Goal: Task Accomplishment & Management: Use online tool/utility

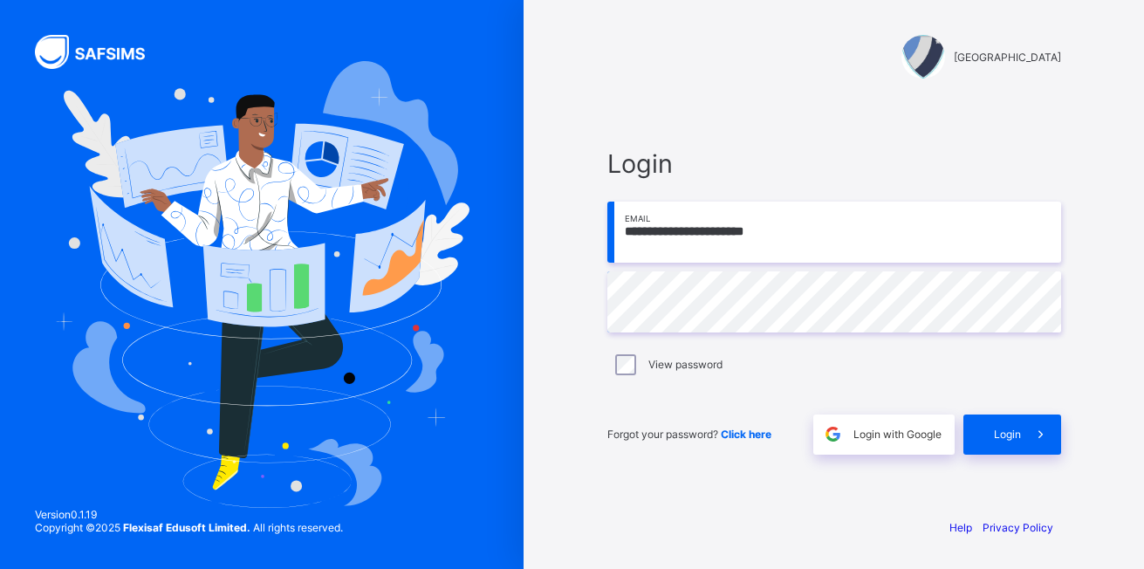
click at [764, 239] on input "**********" at bounding box center [834, 232] width 454 height 61
click at [685, 234] on input "**********" at bounding box center [834, 232] width 454 height 61
type input "**********"
drag, startPoint x: 780, startPoint y: 236, endPoint x: 623, endPoint y: 225, distance: 157.4
click at [623, 225] on input "**********" at bounding box center [834, 232] width 454 height 61
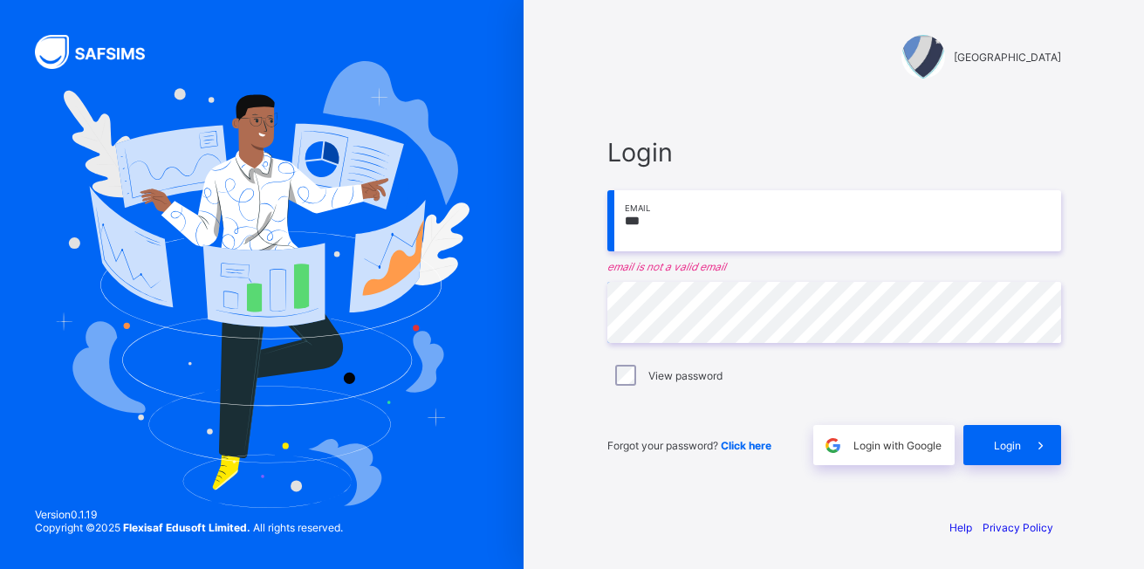
type input "**********"
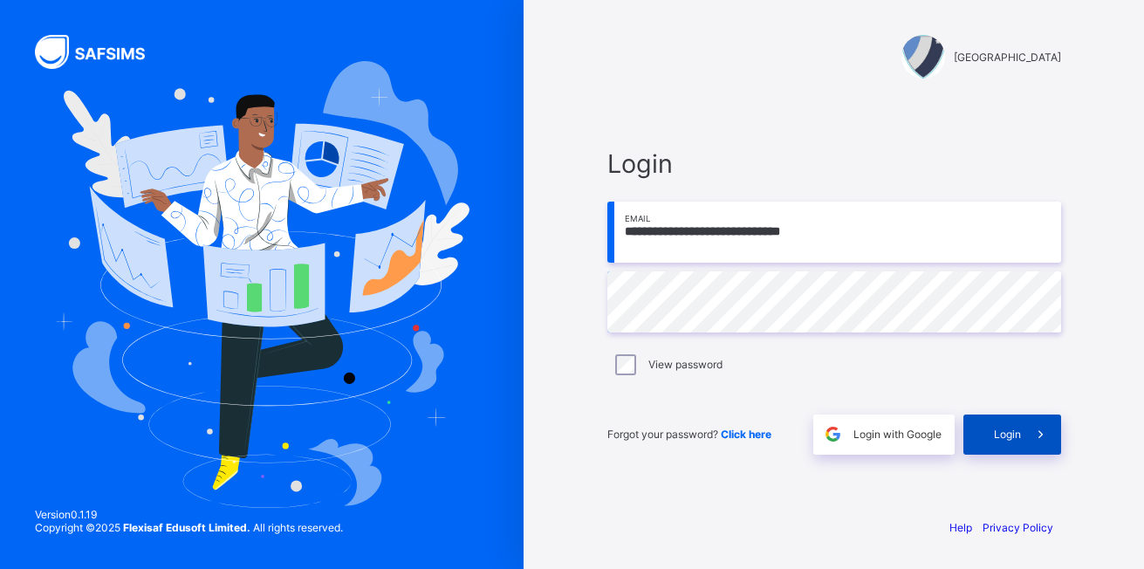
click at [1005, 433] on span "Login" at bounding box center [1007, 434] width 27 height 13
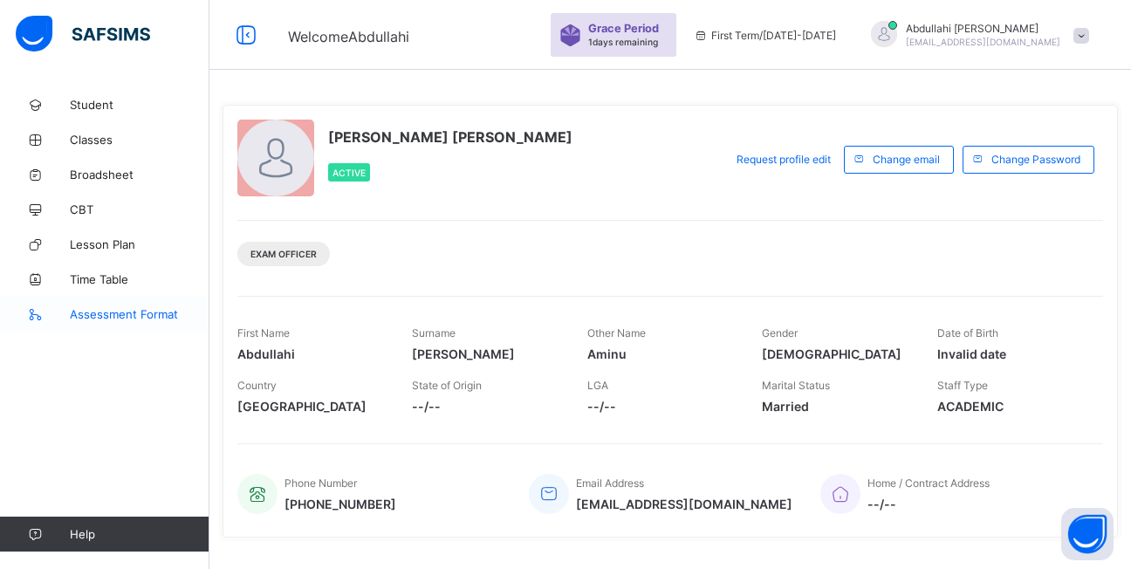
click at [99, 317] on span "Assessment Format" at bounding box center [140, 314] width 140 height 14
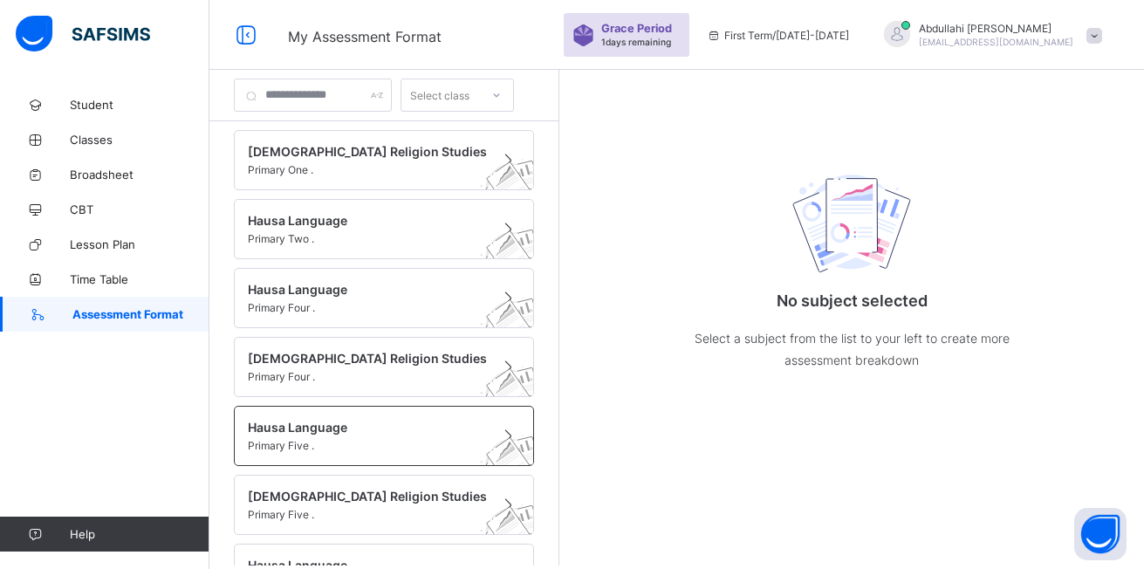
click at [307, 418] on div "Hausa Language Primary Five ." at bounding box center [384, 436] width 300 height 60
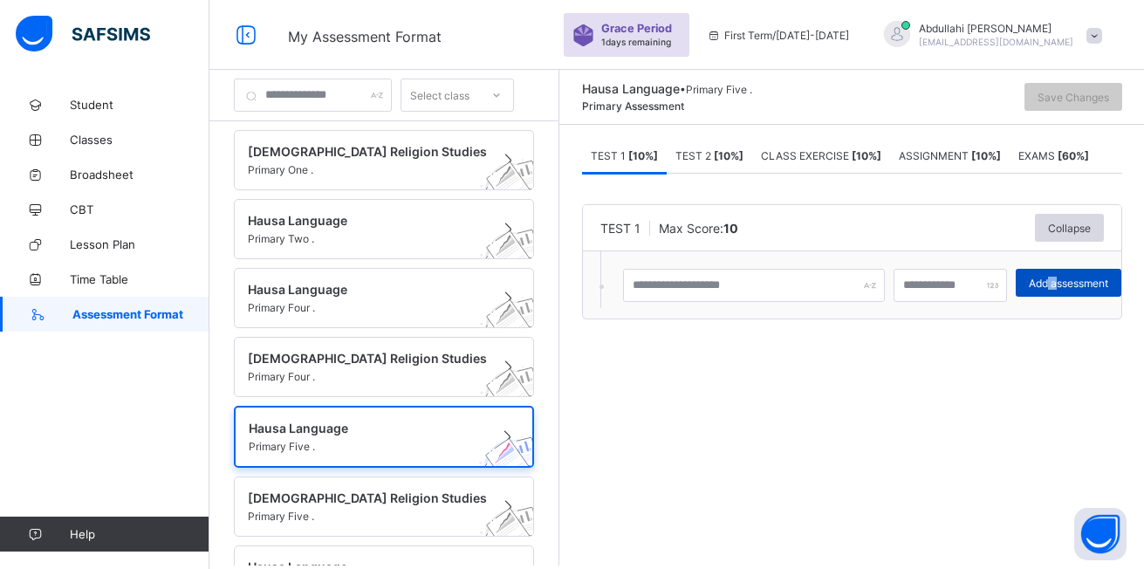
click at [1070, 282] on span "Add assessment" at bounding box center [1068, 283] width 79 height 13
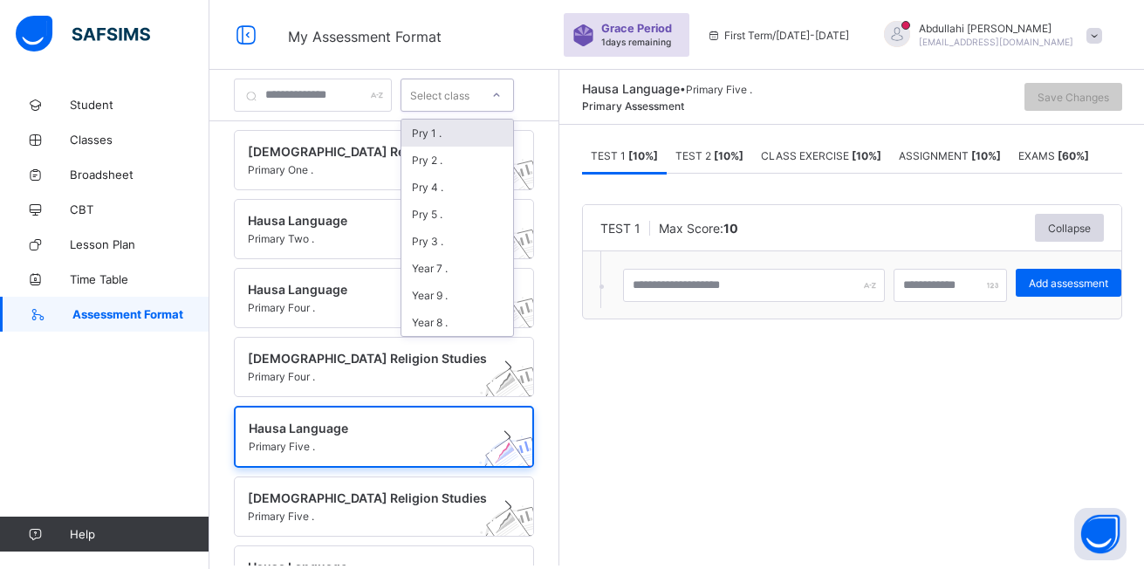
click at [502, 99] on icon at bounding box center [496, 94] width 10 height 17
click at [469, 218] on div "Pry 5 ." at bounding box center [457, 214] width 112 height 27
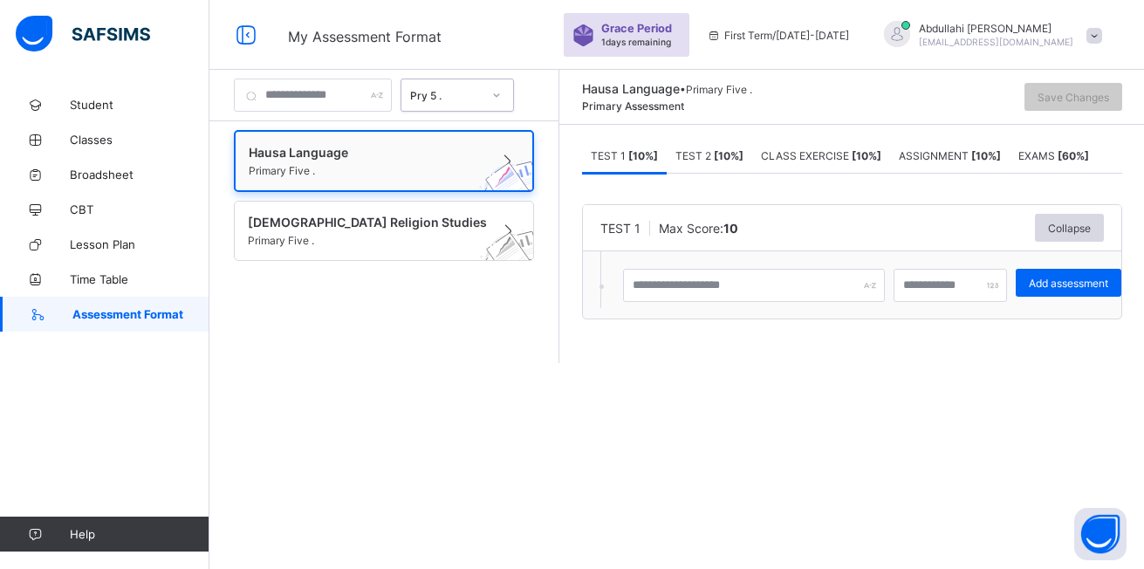
click at [358, 169] on span "Primary Five ." at bounding box center [367, 170] width 237 height 13
click at [493, 178] on img at bounding box center [513, 193] width 96 height 92
click at [634, 157] on span "TEST 1 [ 10 %]" at bounding box center [624, 155] width 67 height 13
click at [812, 285] on input "text" at bounding box center [754, 285] width 262 height 33
click at [1069, 281] on span "Add assessment" at bounding box center [1068, 283] width 79 height 13
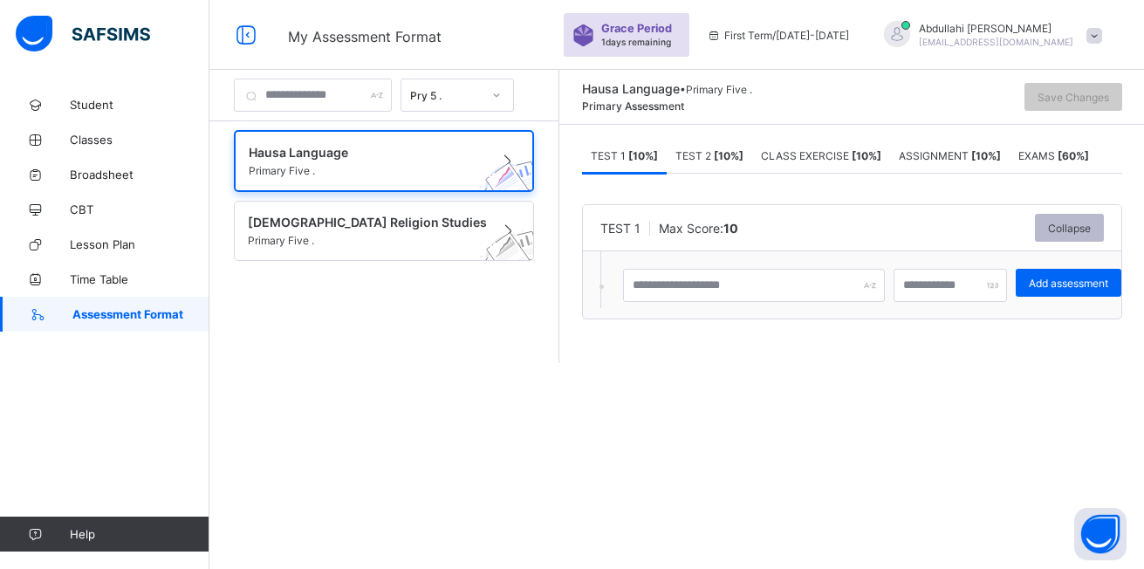
click at [1065, 219] on div "Collapse" at bounding box center [1069, 228] width 69 height 28
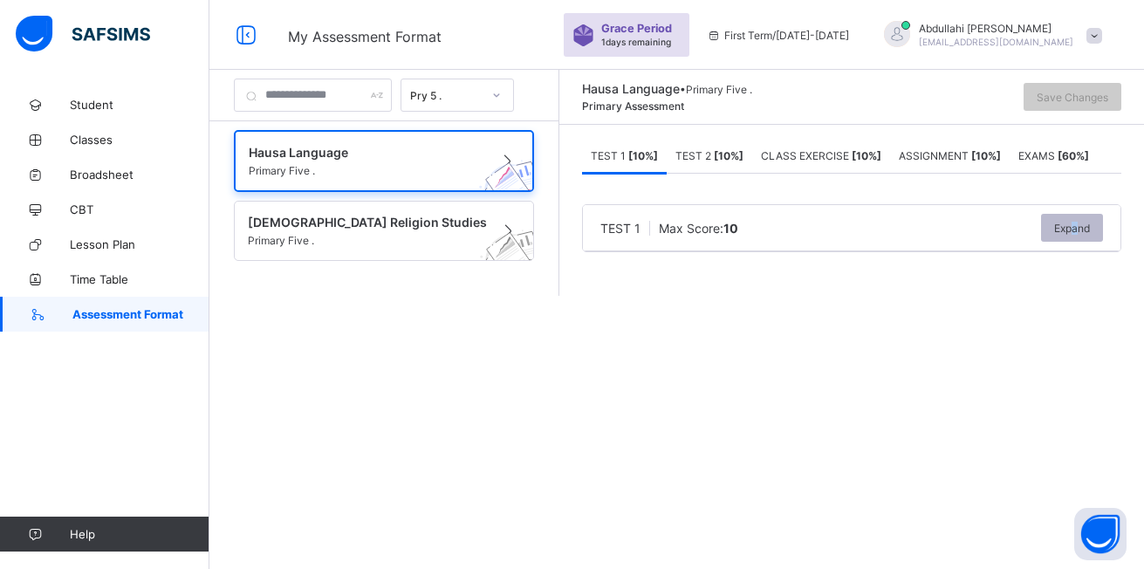
click at [1062, 225] on span "Expand" at bounding box center [1072, 228] width 36 height 13
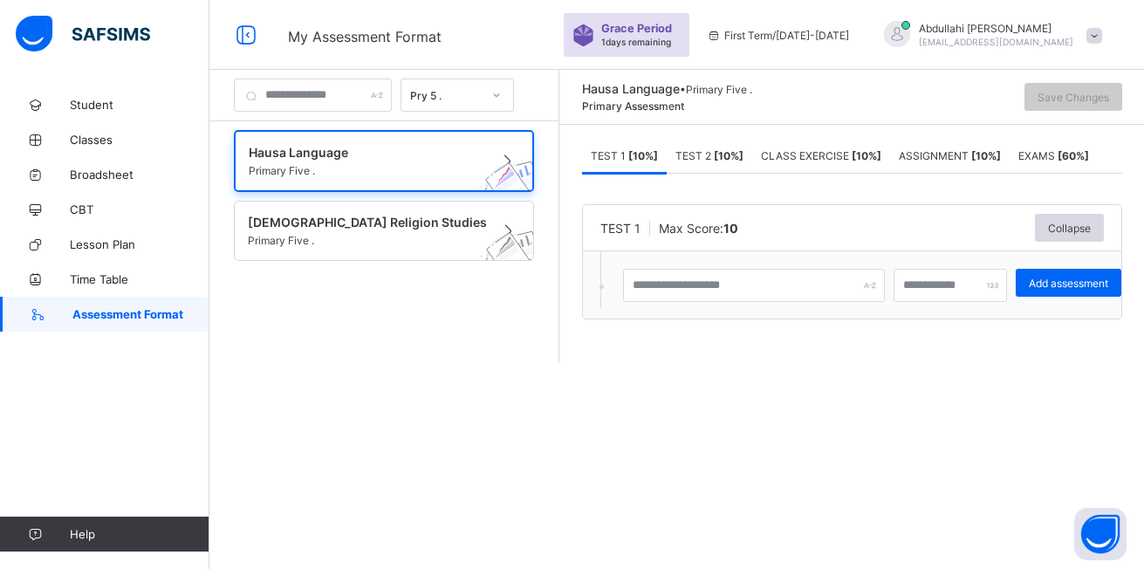
click at [135, 310] on span "Assessment Format" at bounding box center [140, 314] width 137 height 14
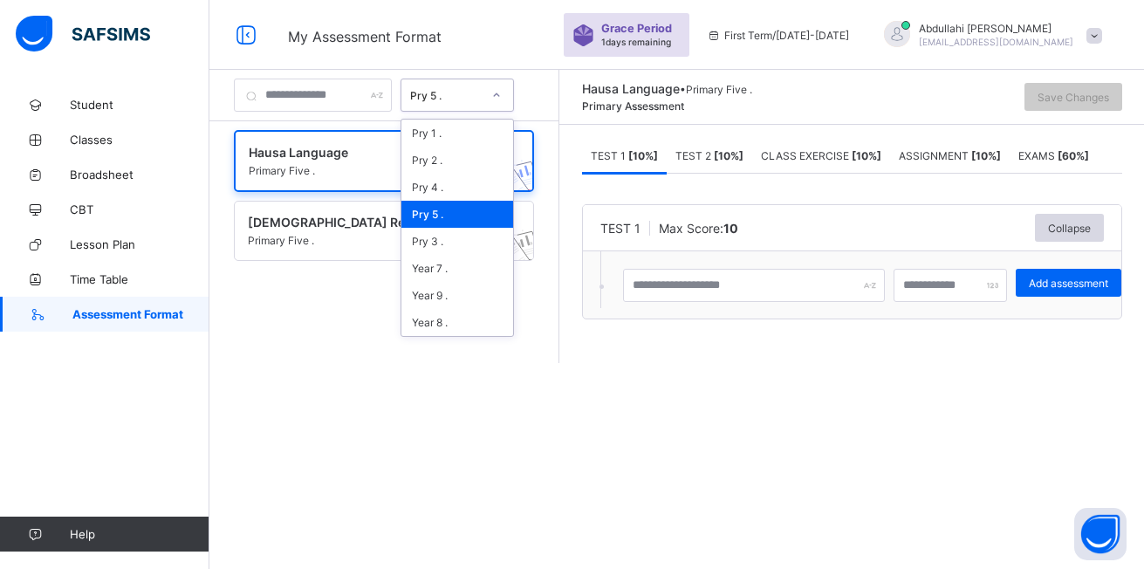
click at [502, 99] on icon at bounding box center [496, 94] width 10 height 17
click at [497, 133] on div "Pry 1 ." at bounding box center [457, 133] width 112 height 27
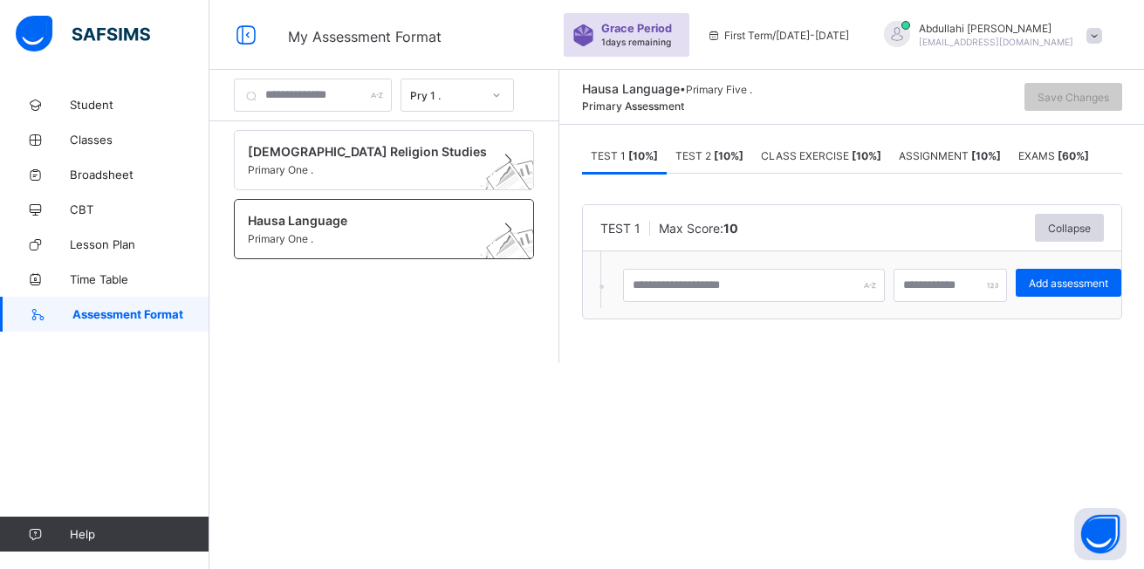
click at [305, 237] on span "Primary One ." at bounding box center [367, 238] width 239 height 13
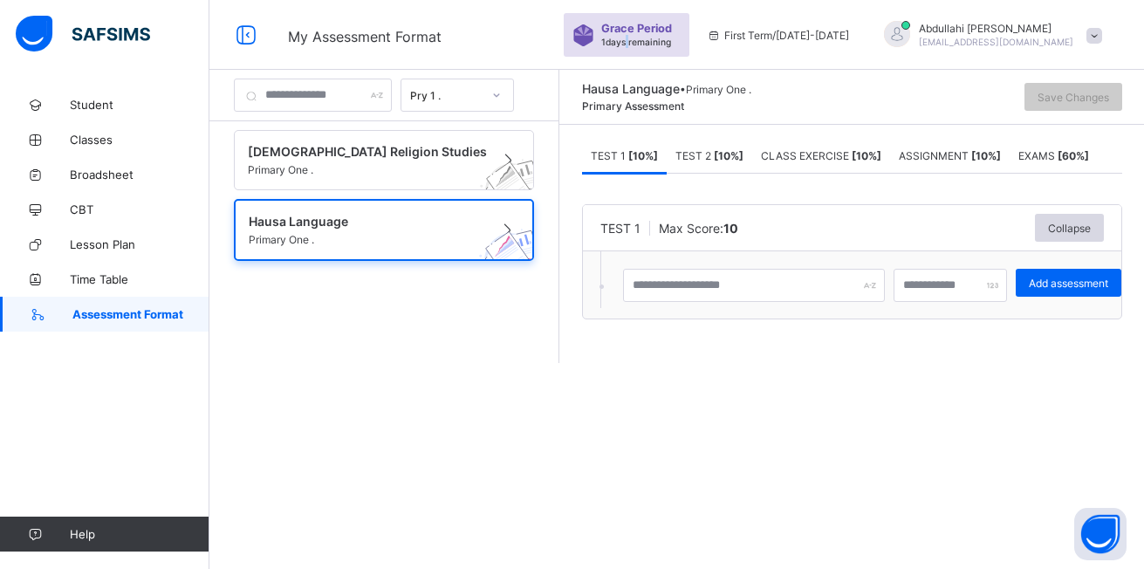
click at [651, 41] on span "1 days remaining" at bounding box center [636, 42] width 70 height 10
click at [1080, 282] on span "Add assessment" at bounding box center [1068, 283] width 79 height 13
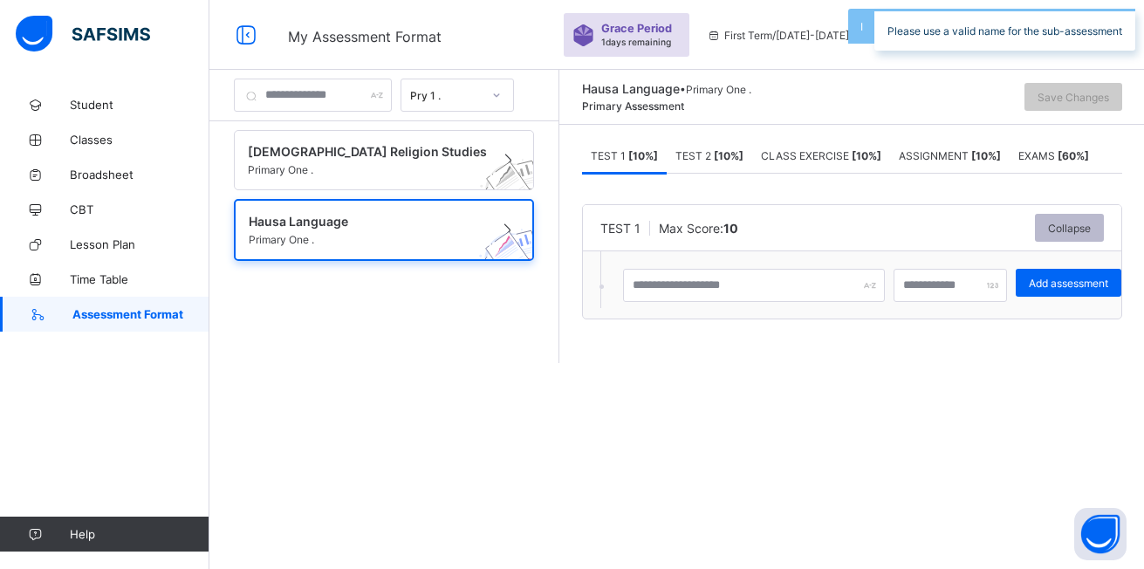
click at [1064, 222] on span "Collapse" at bounding box center [1069, 228] width 43 height 13
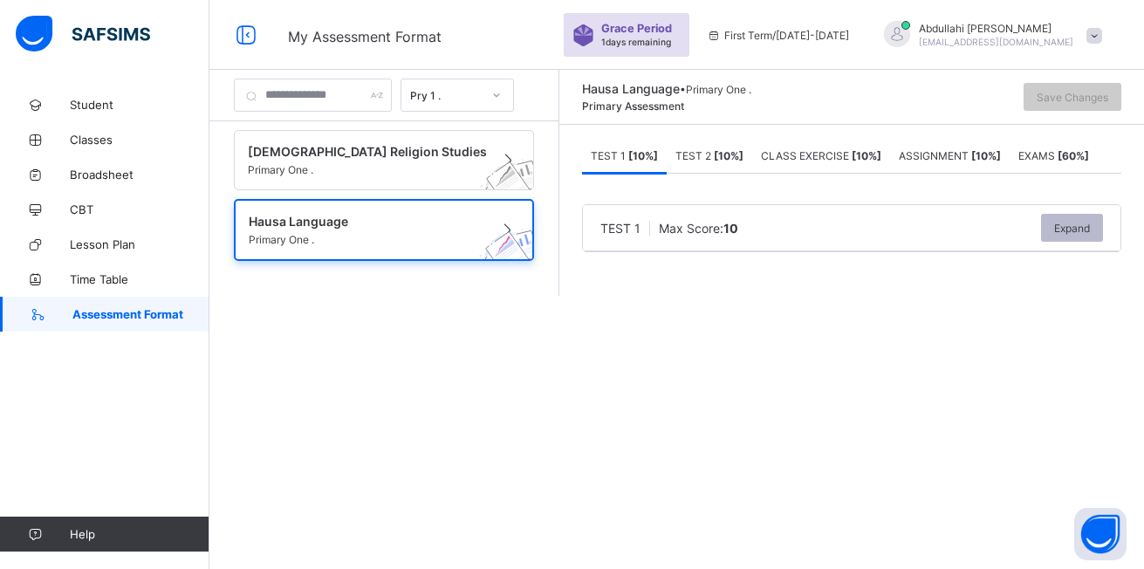
click at [1064, 222] on span "Expand" at bounding box center [1072, 228] width 36 height 13
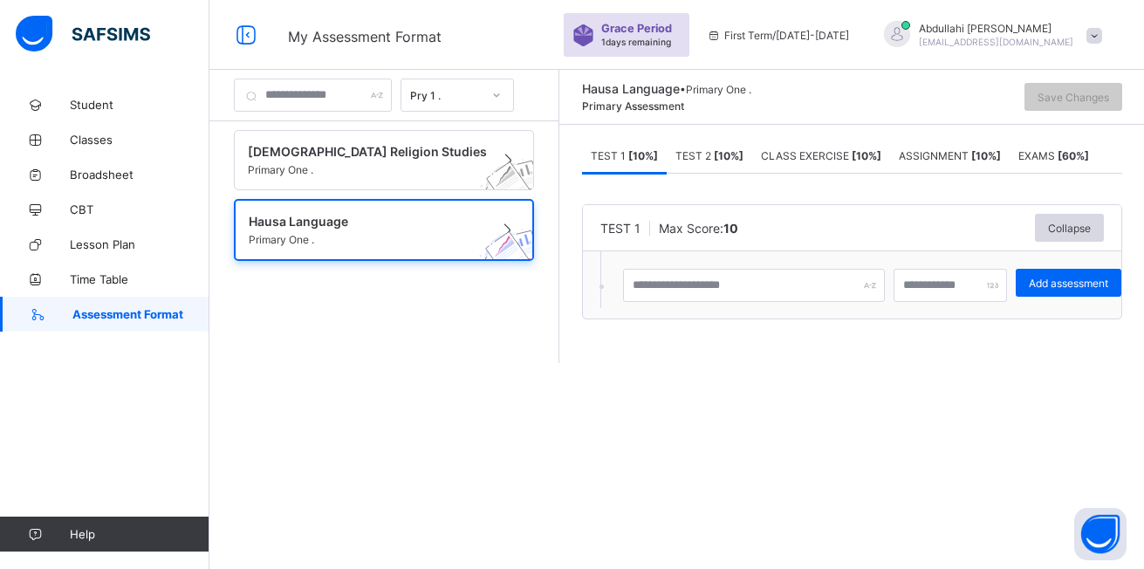
click at [1003, 284] on div at bounding box center [950, 285] width 113 height 33
click at [880, 289] on div at bounding box center [754, 285] width 262 height 33
click at [109, 138] on span "Classes" at bounding box center [140, 140] width 140 height 14
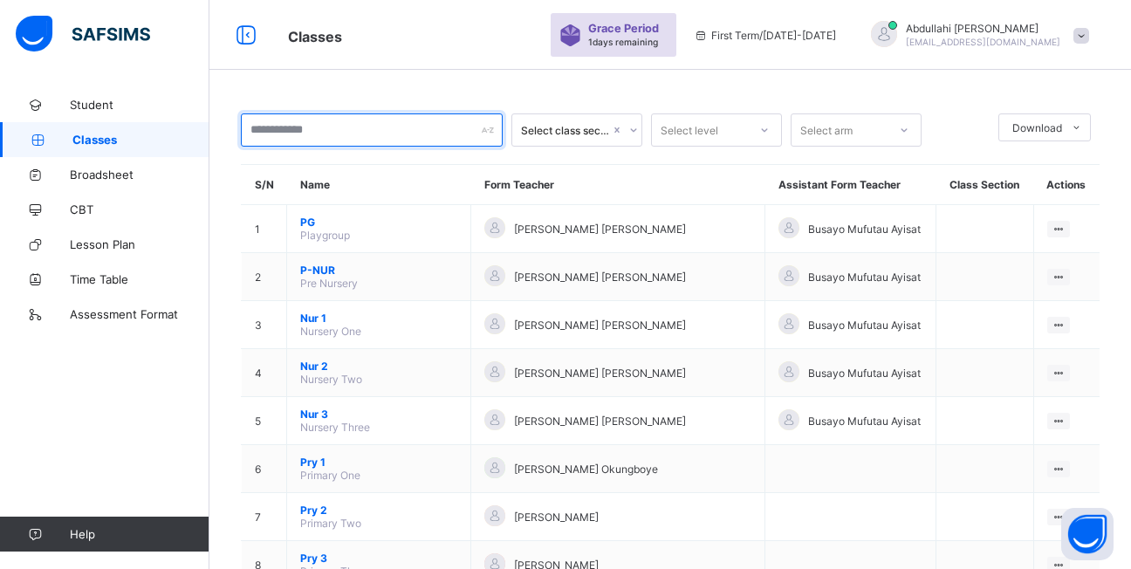
click at [494, 134] on div at bounding box center [372, 129] width 262 height 33
click at [643, 128] on div "Select class section Select level Select arm Download Pdf Report Excel Report" at bounding box center [670, 129] width 859 height 33
click at [636, 130] on icon at bounding box center [633, 129] width 10 height 17
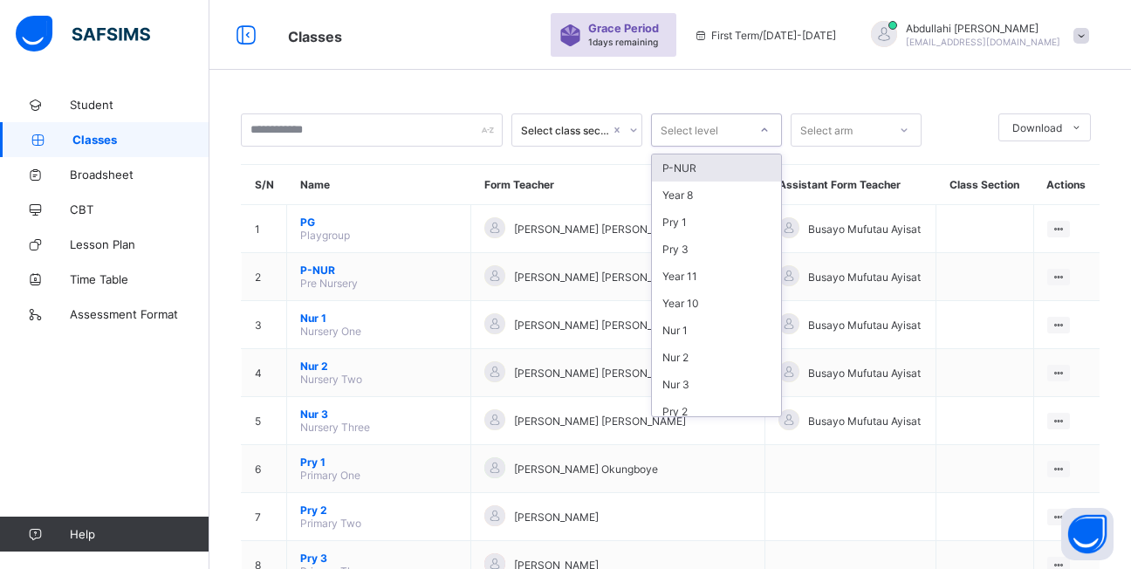
click at [770, 125] on div at bounding box center [765, 130] width 30 height 28
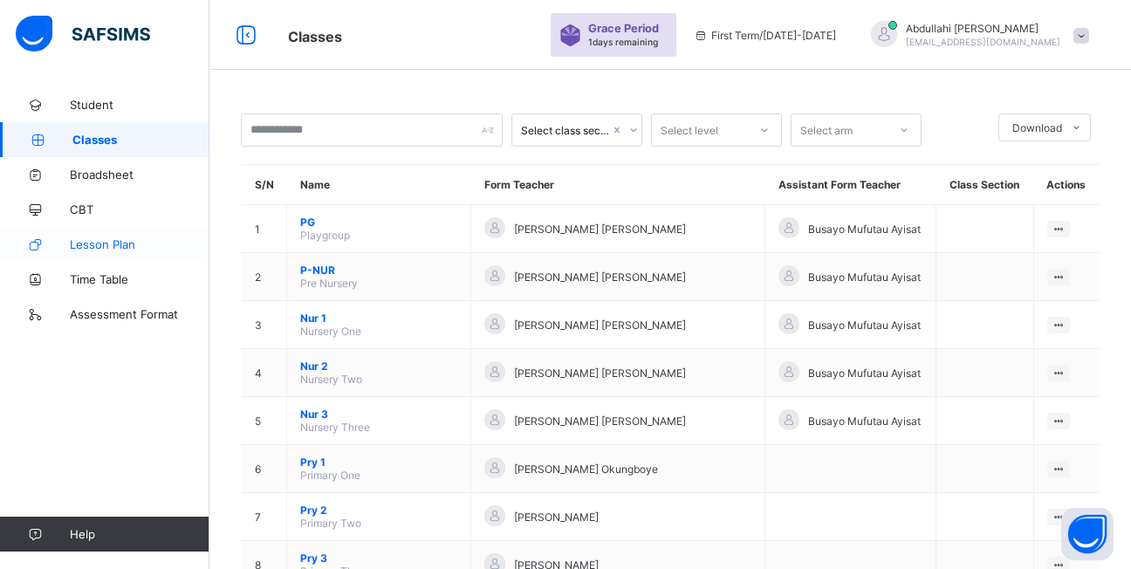
click at [120, 250] on span "Lesson Plan" at bounding box center [140, 244] width 140 height 14
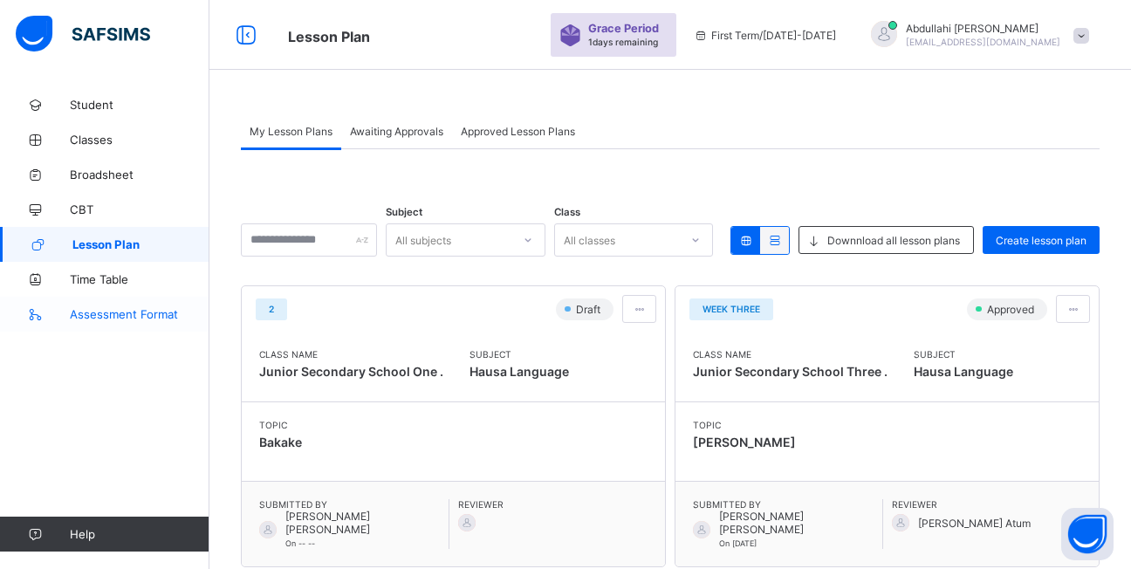
click at [140, 313] on span "Assessment Format" at bounding box center [140, 314] width 140 height 14
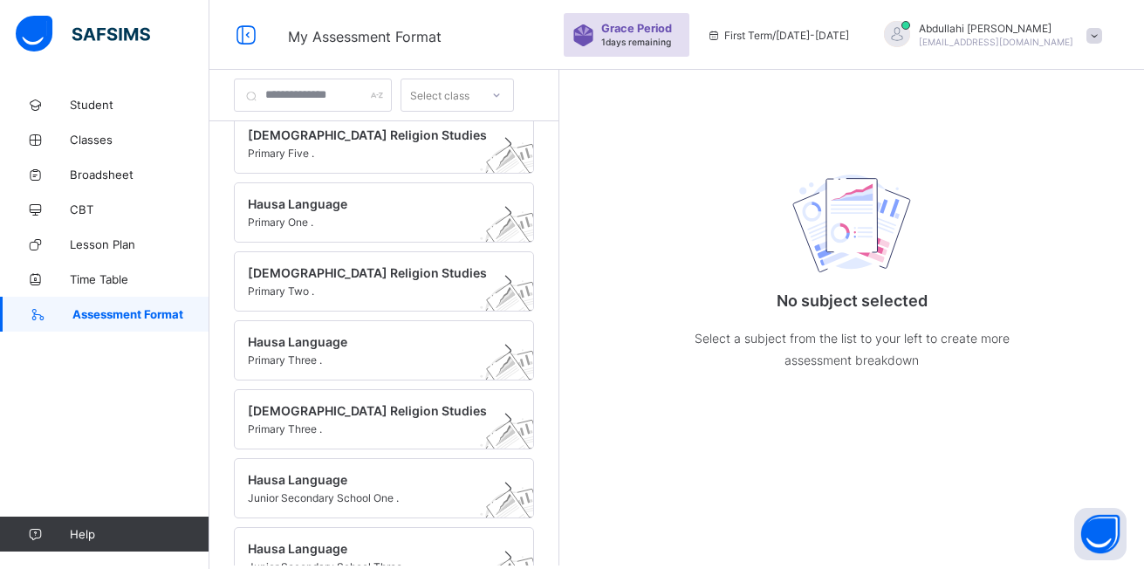
scroll to position [469, 0]
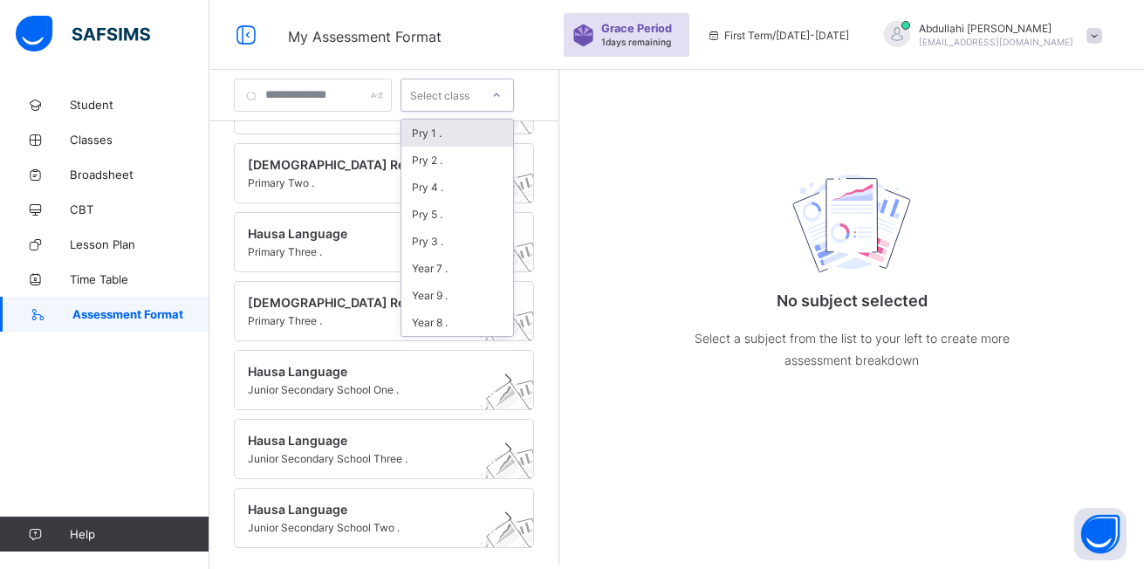
click at [502, 95] on icon at bounding box center [496, 94] width 10 height 17
click at [465, 214] on div "Pry 5 ." at bounding box center [457, 214] width 112 height 27
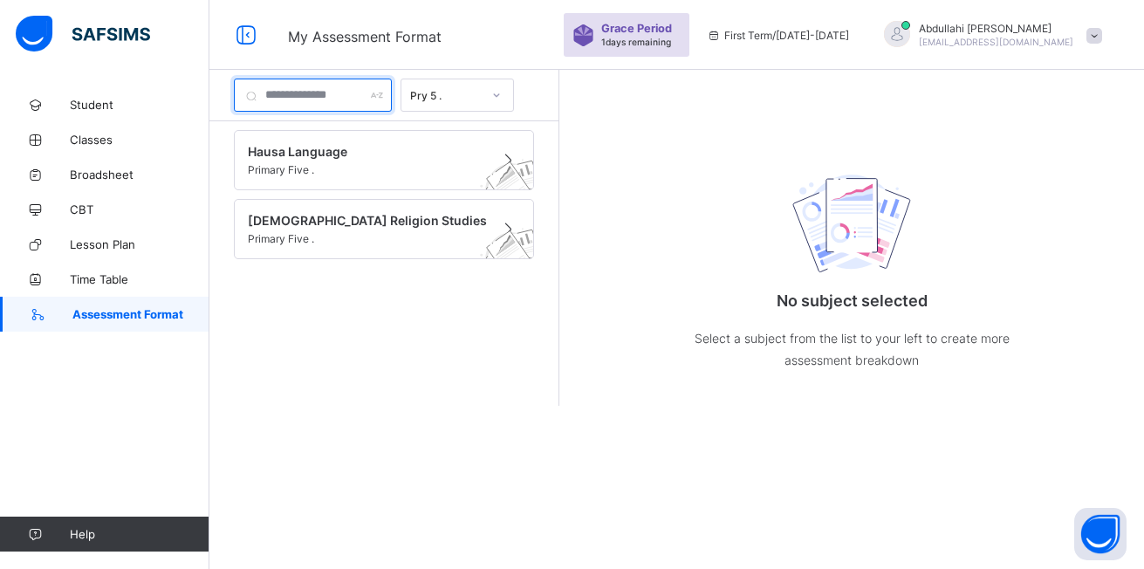
click at [339, 96] on input "text" at bounding box center [313, 95] width 158 height 33
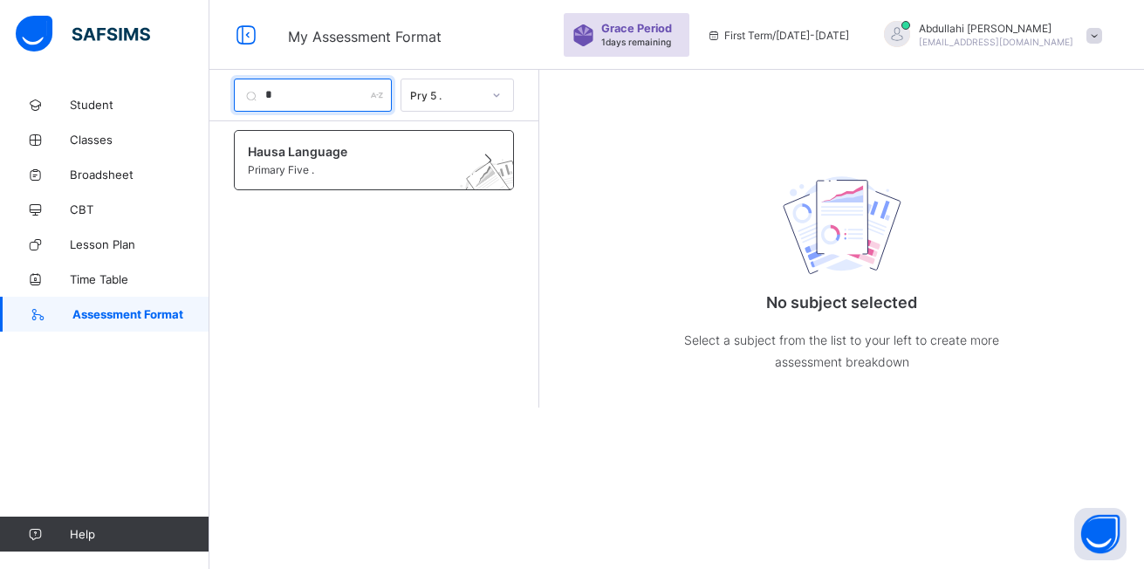
type input "*"
click at [299, 158] on span "Hausa Language" at bounding box center [357, 151] width 219 height 15
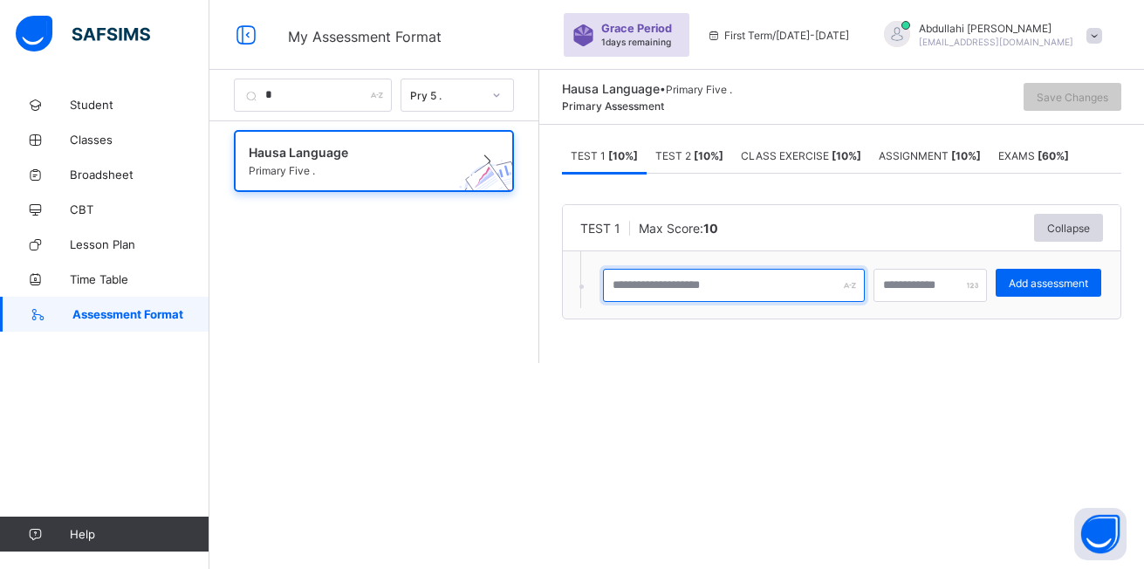
click at [774, 291] on input "text" at bounding box center [734, 285] width 262 height 33
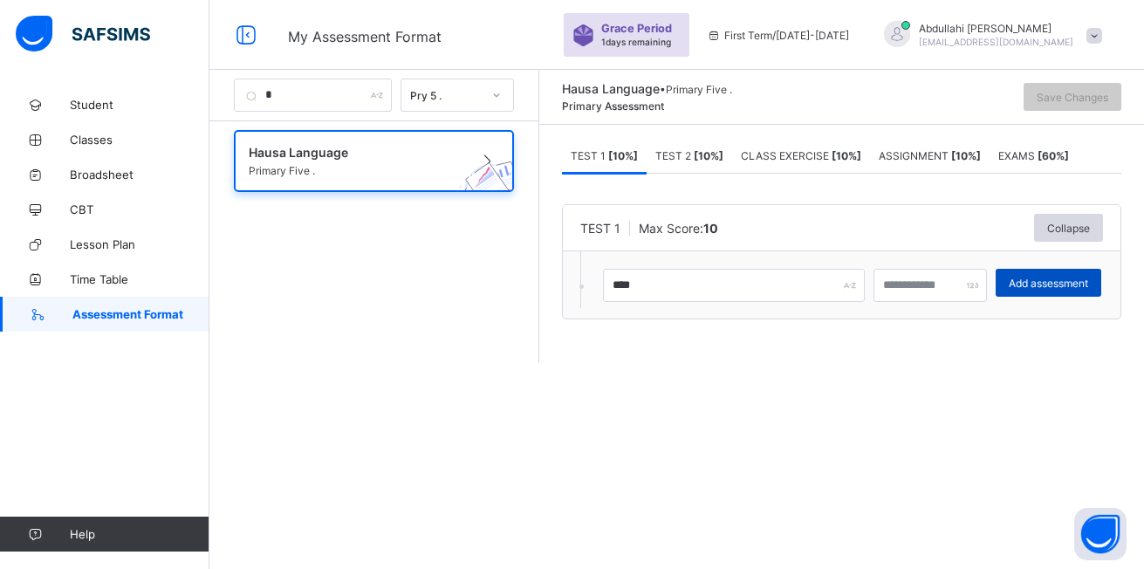
click at [1056, 283] on span "Add assessment" at bounding box center [1048, 283] width 79 height 13
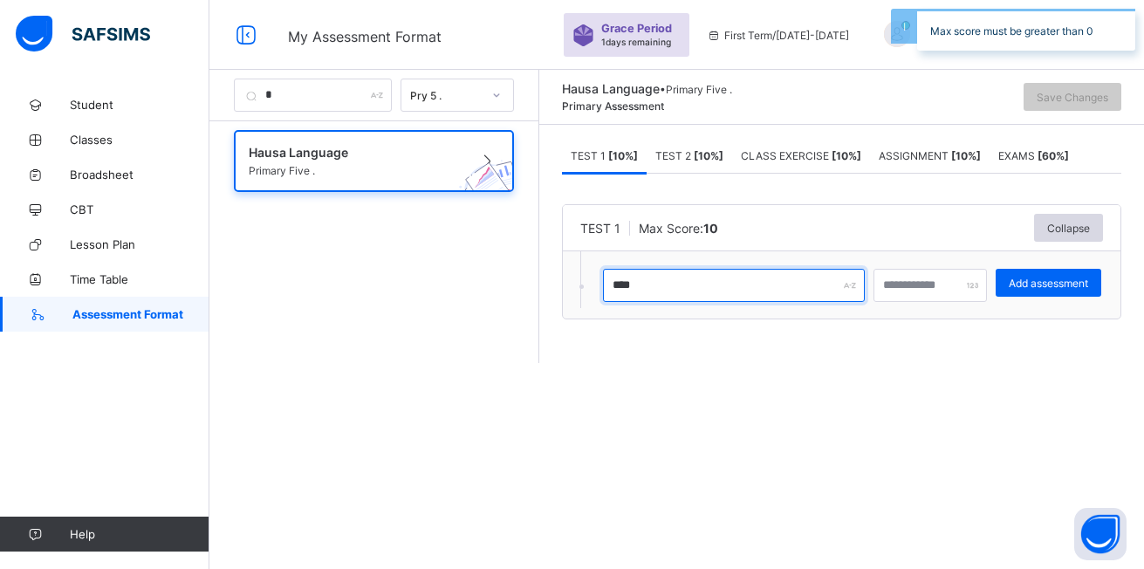
click at [702, 281] on input "****" at bounding box center [734, 285] width 262 height 33
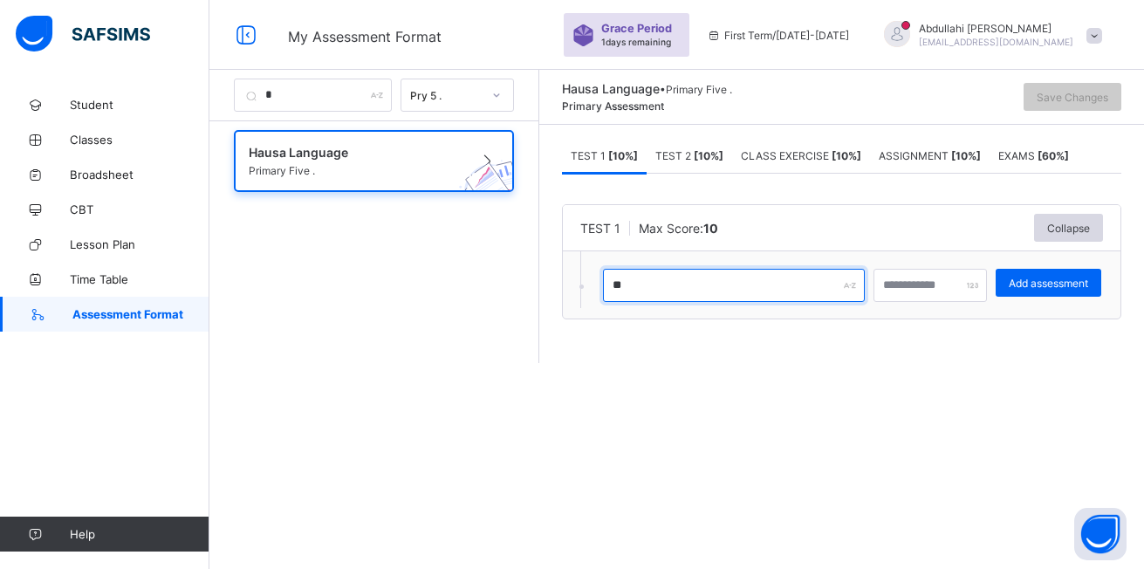
type input "*"
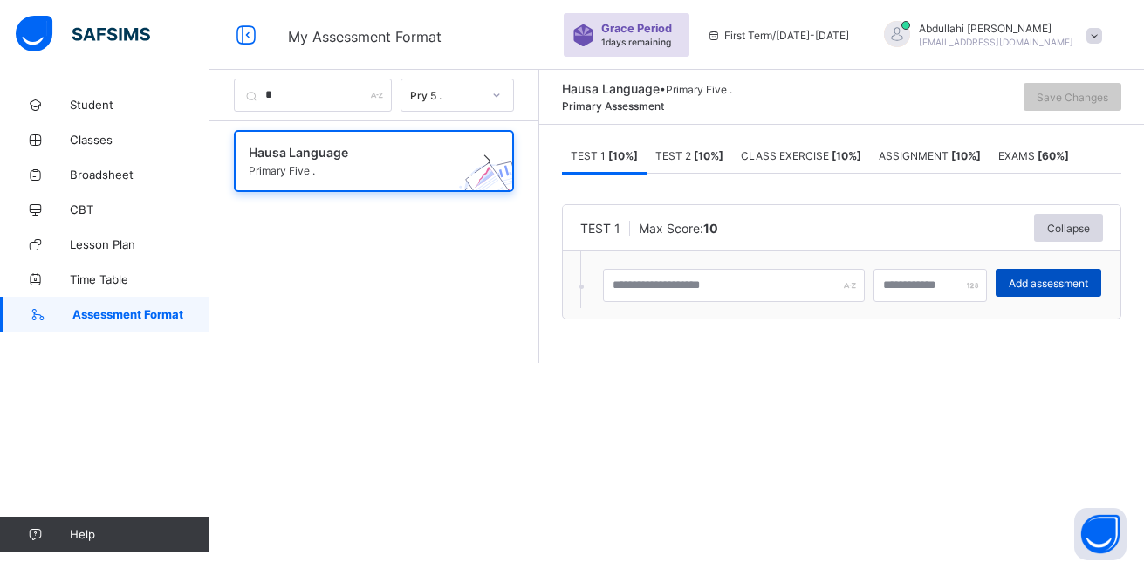
click at [1088, 289] on span "Add assessment" at bounding box center [1048, 283] width 79 height 13
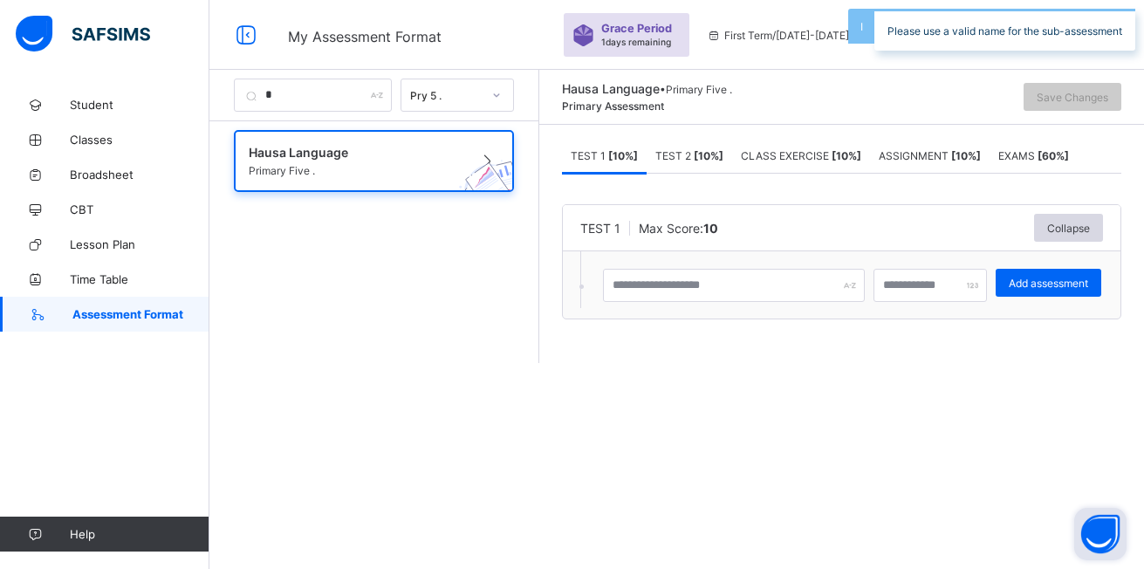
click at [1095, 541] on button "Open asap" at bounding box center [1100, 534] width 52 height 52
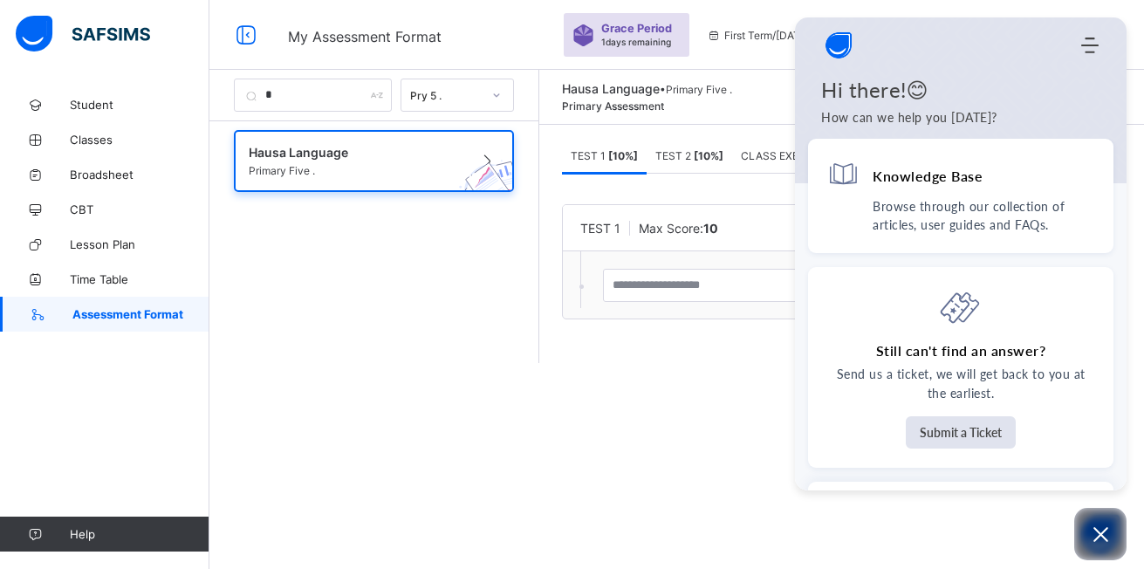
click at [387, 361] on div "Hausa Language Primary Five ." at bounding box center [373, 267] width 329 height 293
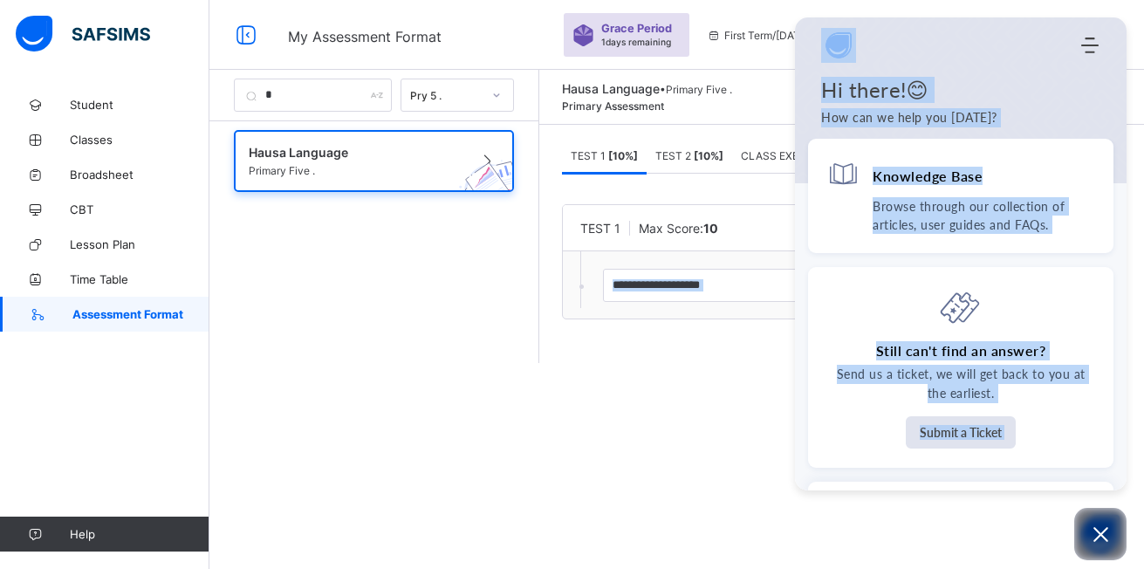
drag, startPoint x: 744, startPoint y: 448, endPoint x: 932, endPoint y: 480, distance: 190.4
click at [932, 480] on body "My Assessment Format Grace Period 1 days remaining First Term / [DATE]-[DATE] A…" at bounding box center [572, 284] width 1144 height 569
drag, startPoint x: 932, startPoint y: 480, endPoint x: 1087, endPoint y: 522, distance: 160.9
click at [1112, 524] on button "Open asap" at bounding box center [1100, 534] width 52 height 52
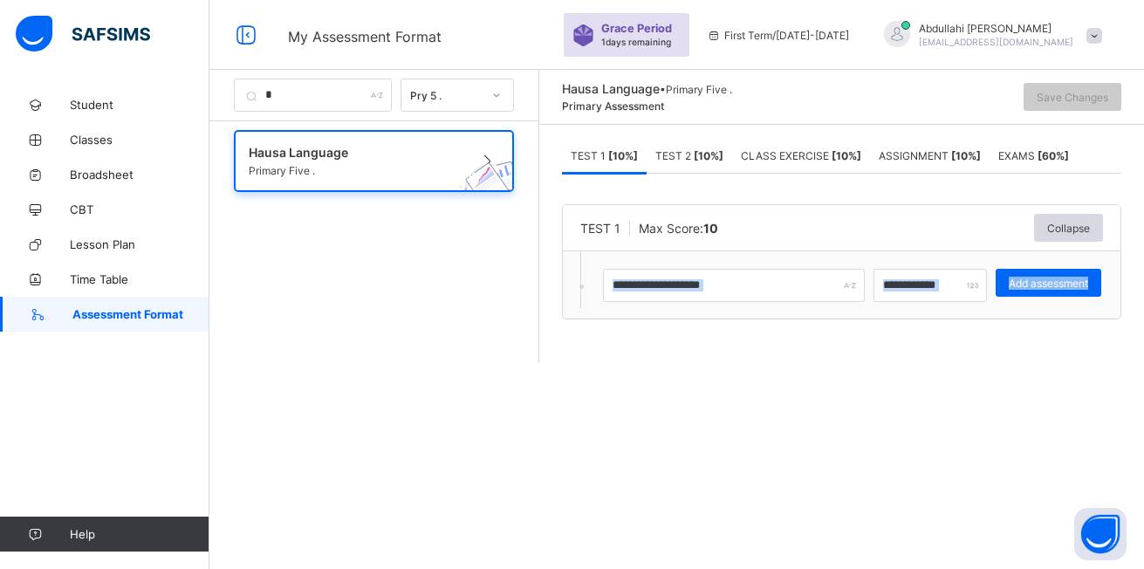
click at [743, 376] on div "* Pry 5 . [GEOGRAPHIC_DATA] . Hausa Language • Primary Five . Primary Assessmen…" at bounding box center [676, 284] width 935 height 569
click at [939, 150] on span "ASSIGNMENT [ 10 %]" at bounding box center [930, 155] width 102 height 13
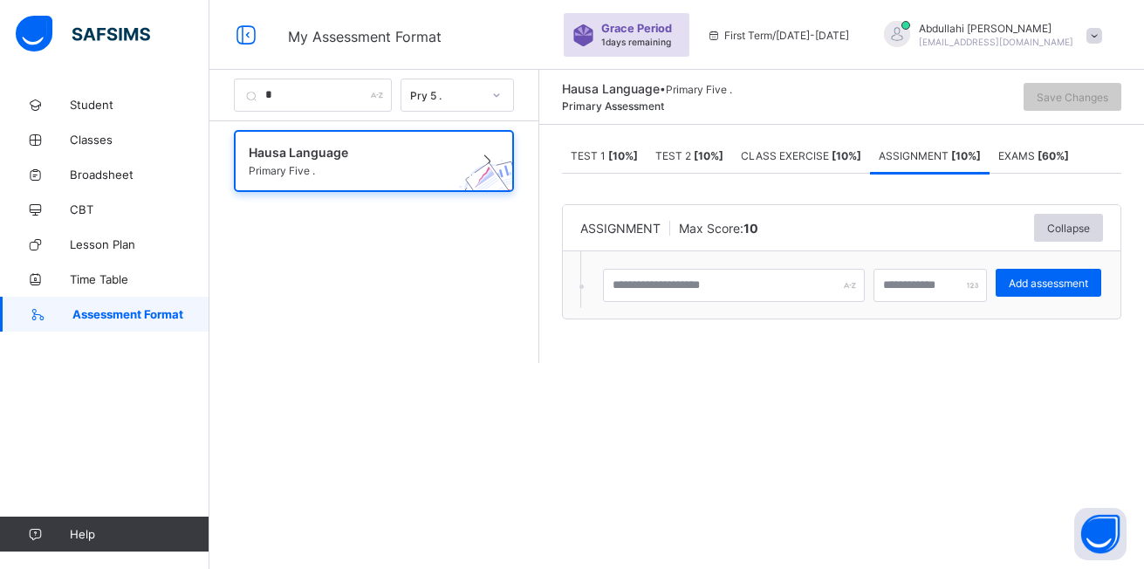
click at [856, 165] on div "CLASS EXERCISE [ 10 %]" at bounding box center [801, 155] width 138 height 35
click at [699, 161] on span "TEST 2 [ 10 %]" at bounding box center [689, 155] width 68 height 13
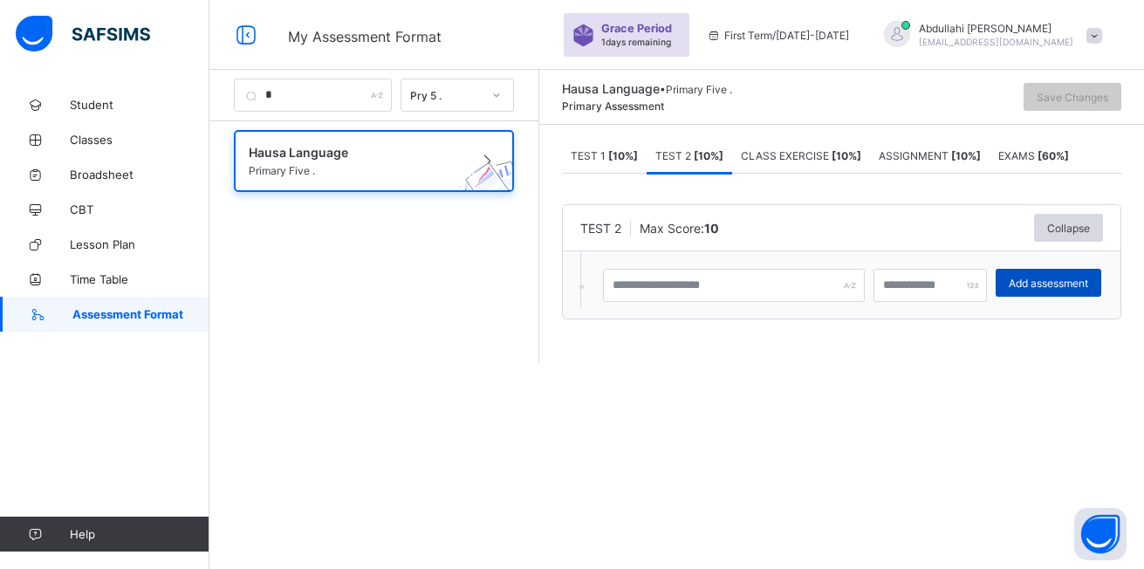
click at [1046, 279] on span "Add assessment" at bounding box center [1048, 283] width 79 height 13
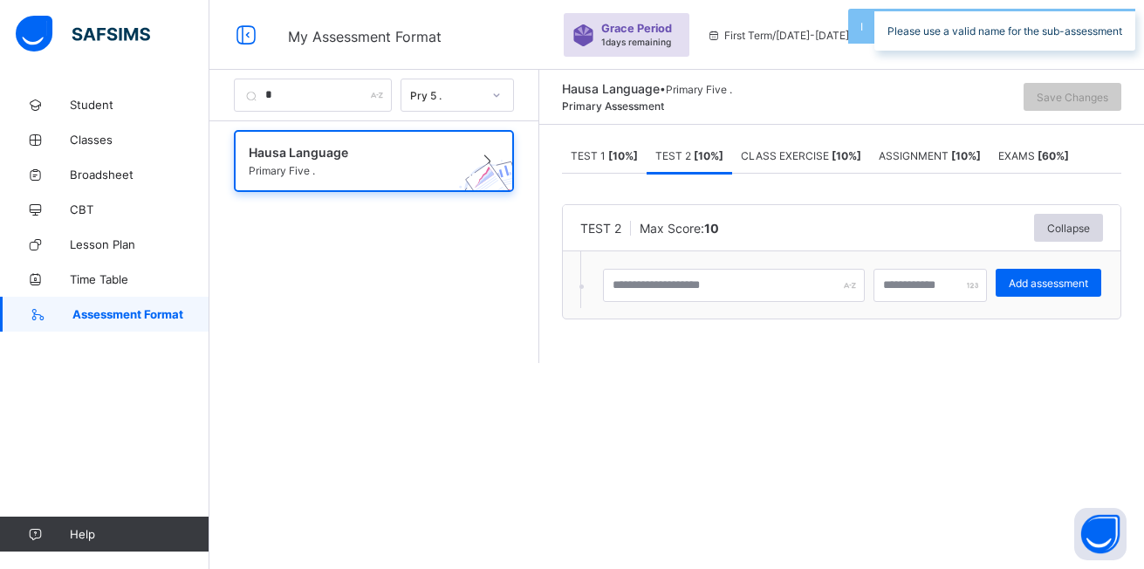
click at [135, 313] on span "Assessment Format" at bounding box center [140, 314] width 137 height 14
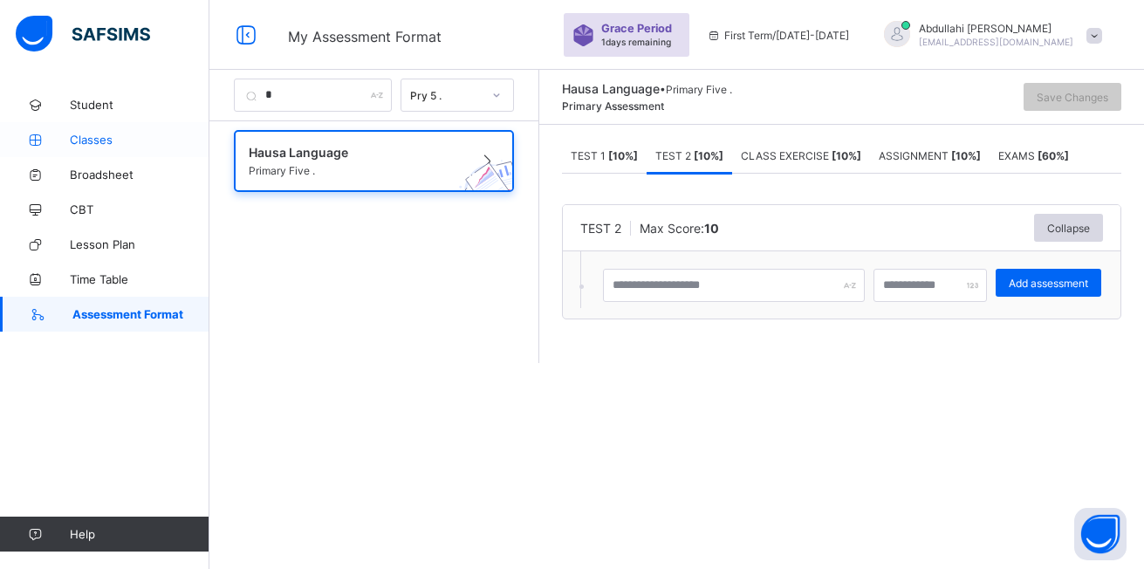
click at [104, 143] on span "Classes" at bounding box center [140, 140] width 140 height 14
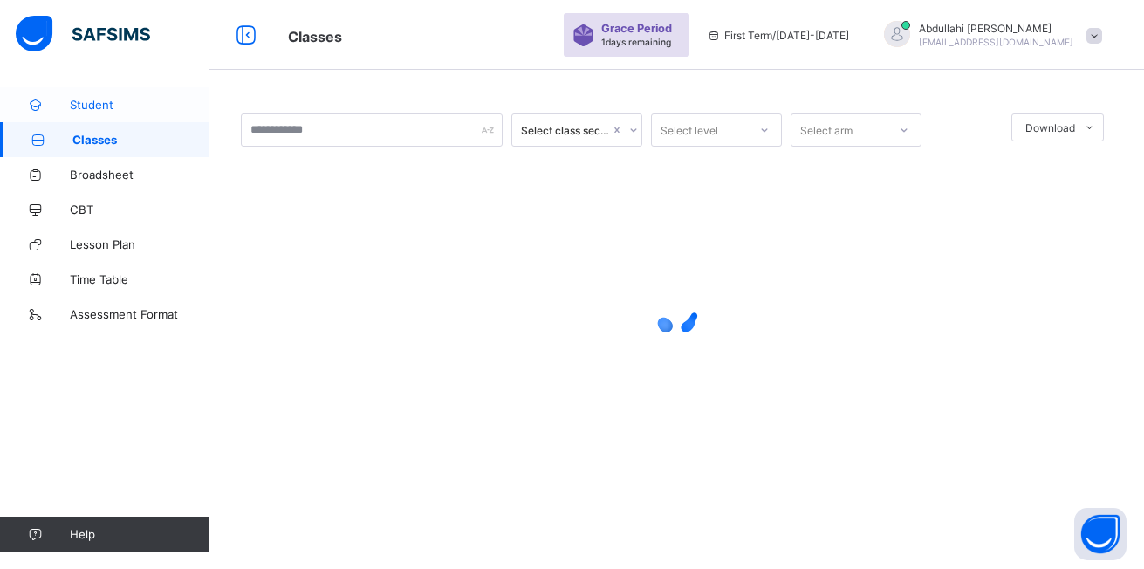
click at [94, 109] on span "Student" at bounding box center [140, 105] width 140 height 14
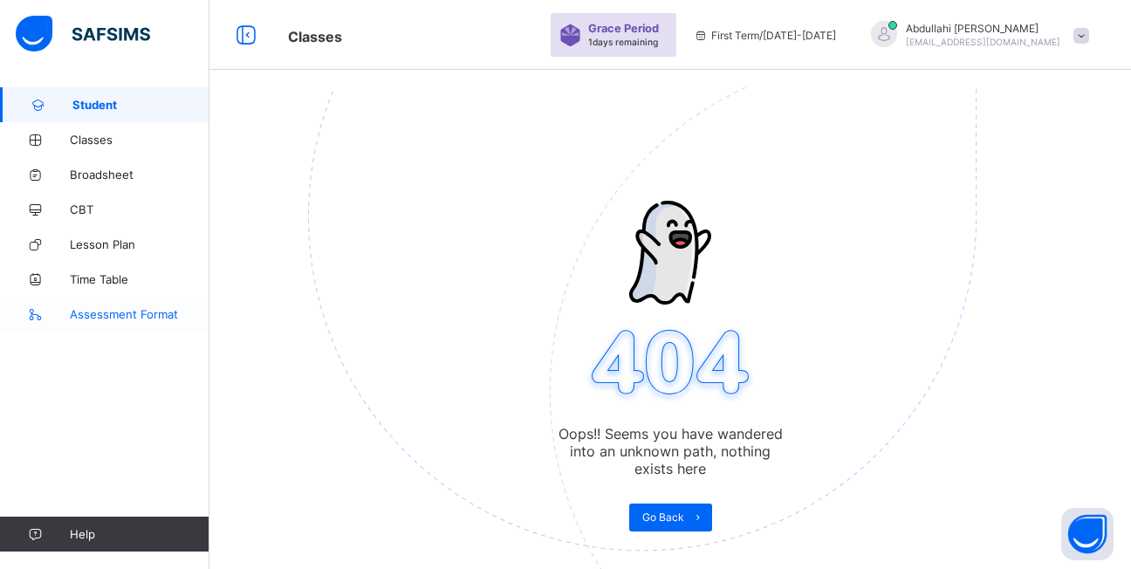
click at [126, 313] on span "Assessment Format" at bounding box center [140, 314] width 140 height 14
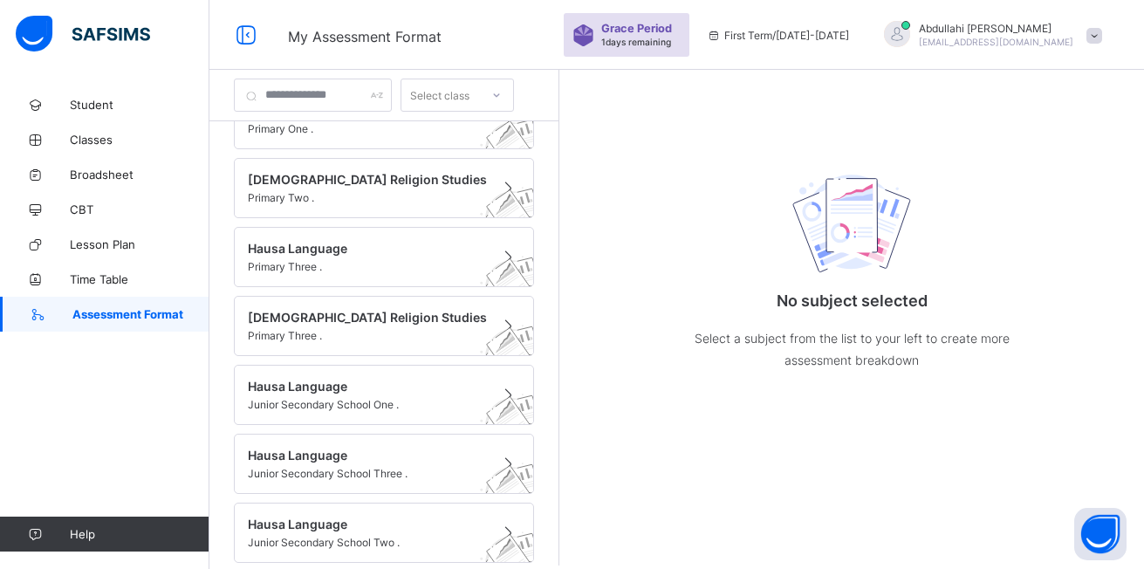
scroll to position [469, 0]
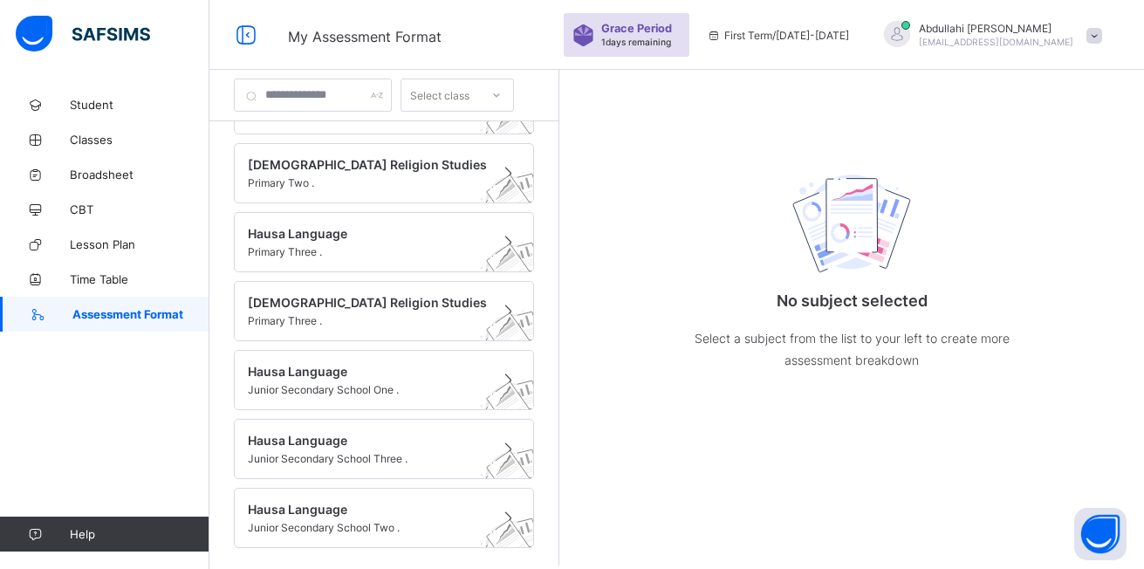
drag, startPoint x: 554, startPoint y: 134, endPoint x: 566, endPoint y: 136, distance: 12.5
click at [557, 134] on div "[DEMOGRAPHIC_DATA] Religion Studies Primary One . [GEOGRAPHIC_DATA] . [GEOGRAPH…" at bounding box center [383, 343] width 349 height 444
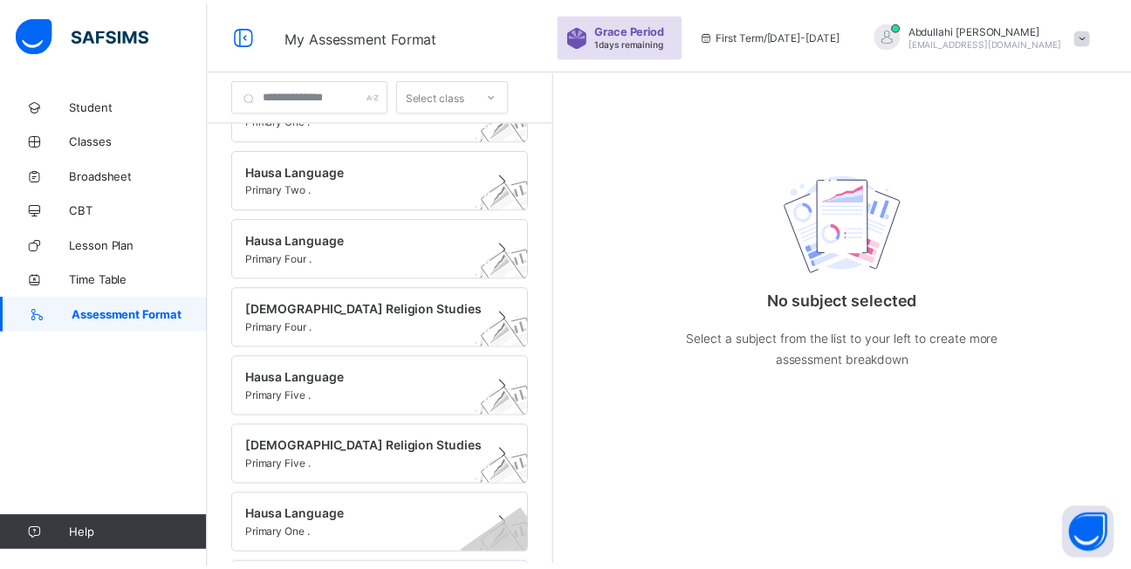
scroll to position [0, 0]
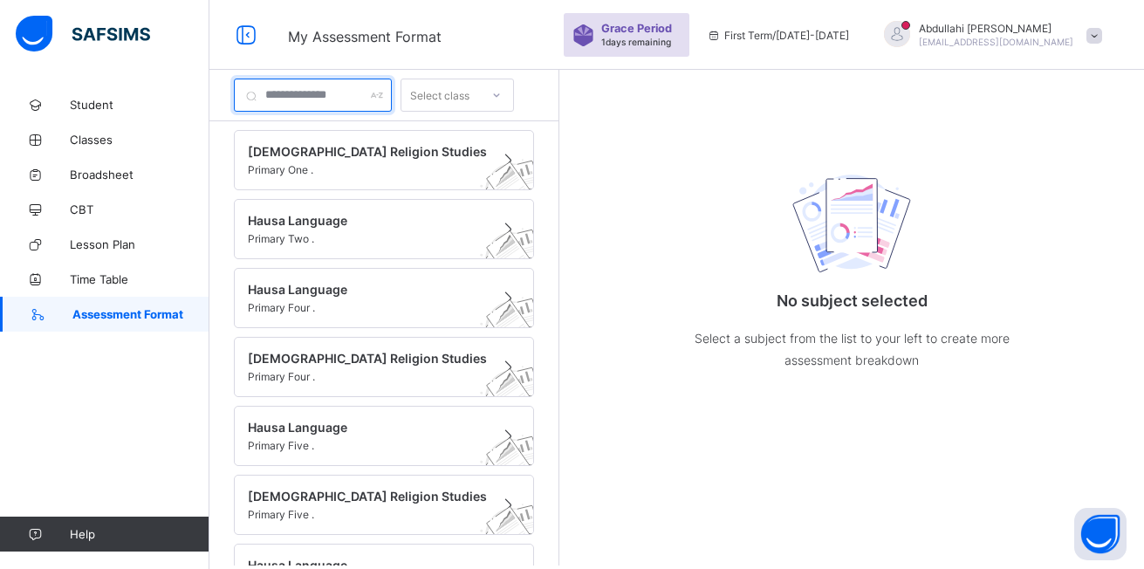
click at [366, 94] on input "text" at bounding box center [313, 95] width 158 height 33
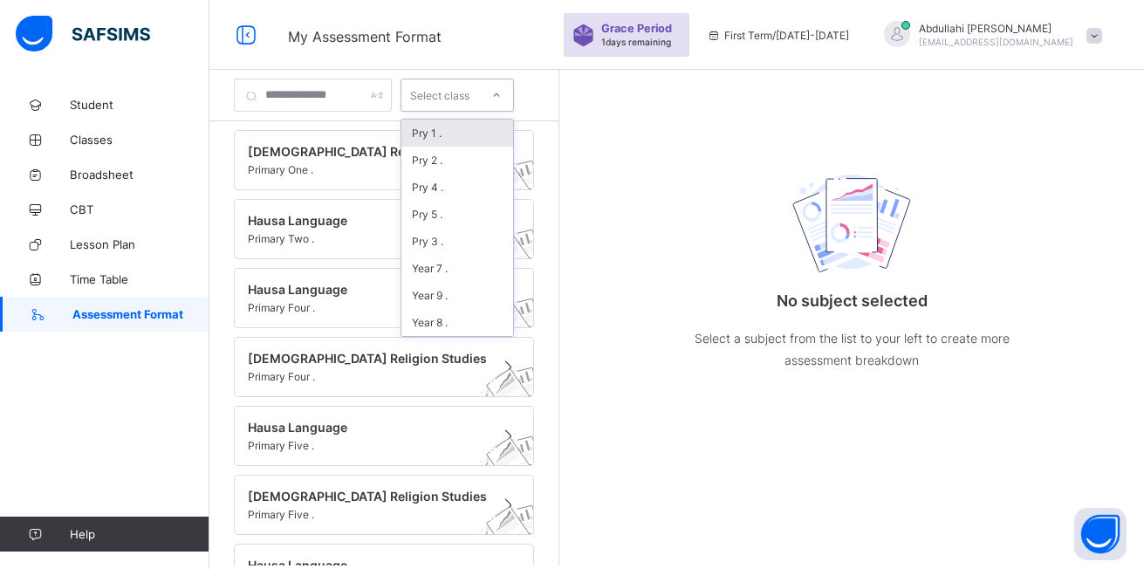
click at [502, 94] on icon at bounding box center [496, 94] width 10 height 17
click at [460, 195] on div "Pry 4 ." at bounding box center [457, 187] width 112 height 27
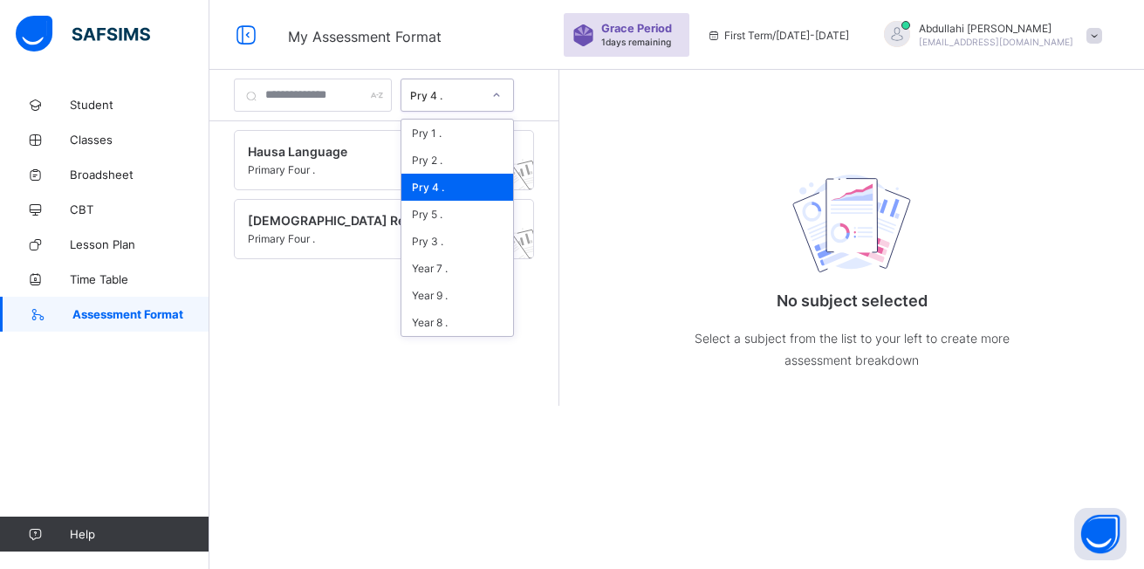
click at [502, 98] on icon at bounding box center [496, 94] width 10 height 17
click at [479, 209] on div "Pry 5 ." at bounding box center [457, 214] width 112 height 27
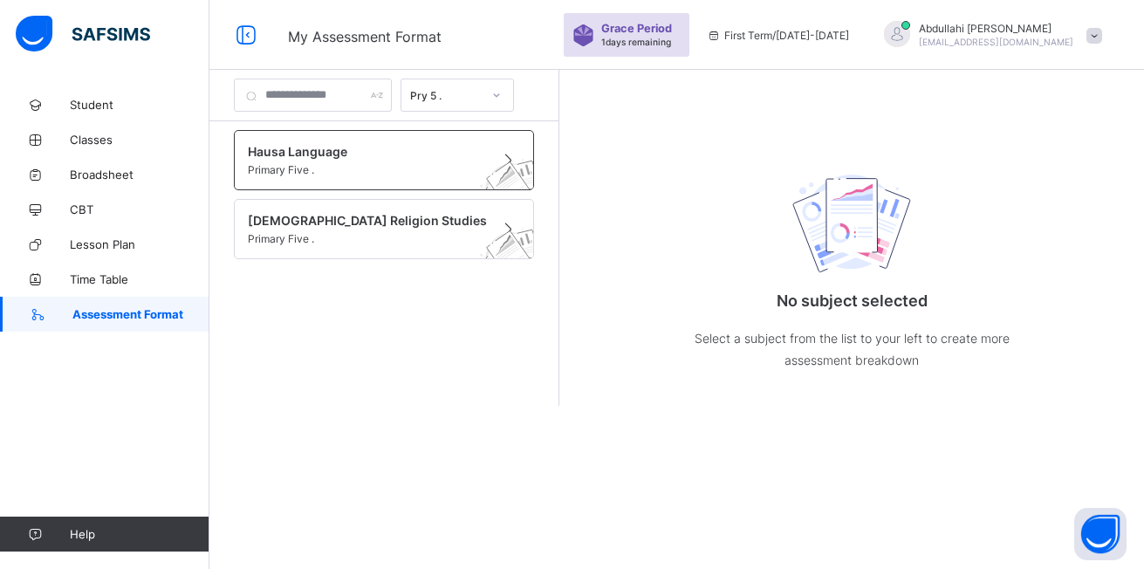
click at [350, 172] on span "Primary Five ." at bounding box center [367, 169] width 239 height 13
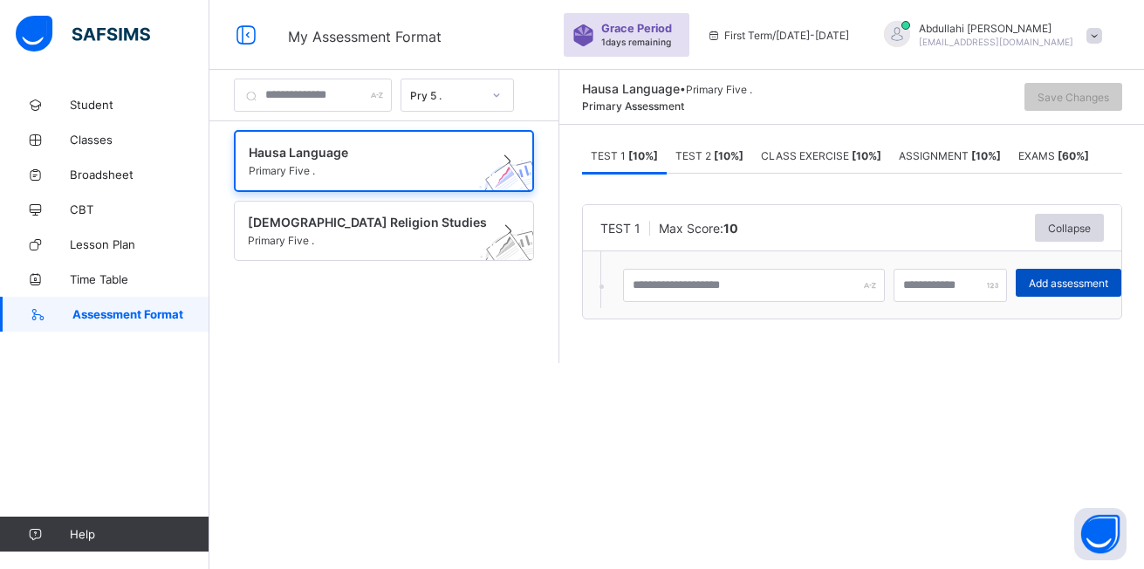
click at [1051, 284] on span "Add assessment" at bounding box center [1068, 283] width 79 height 13
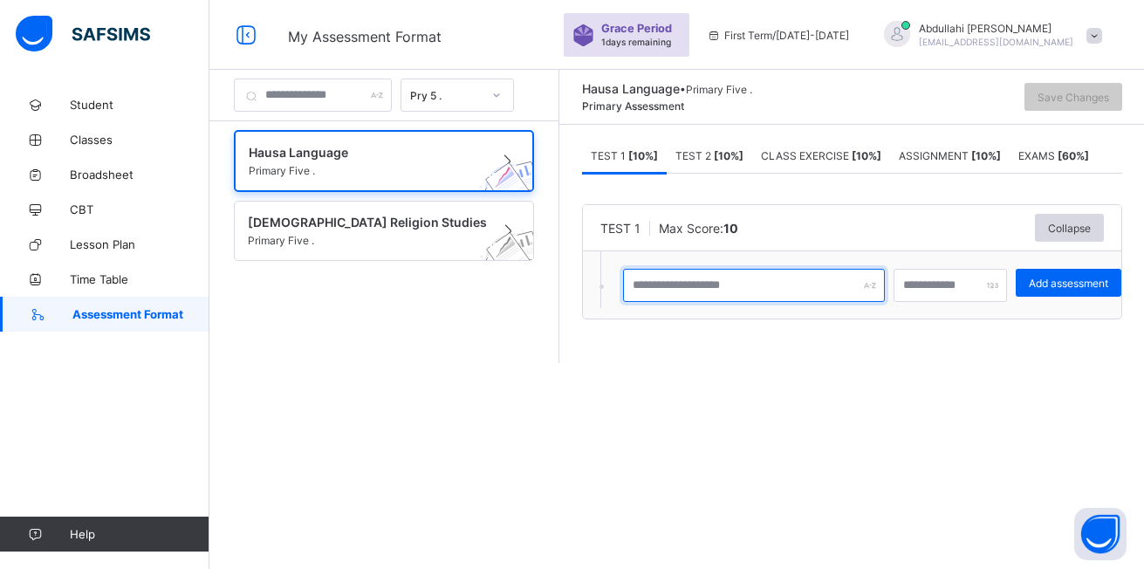
click at [754, 291] on input "text" at bounding box center [754, 285] width 262 height 33
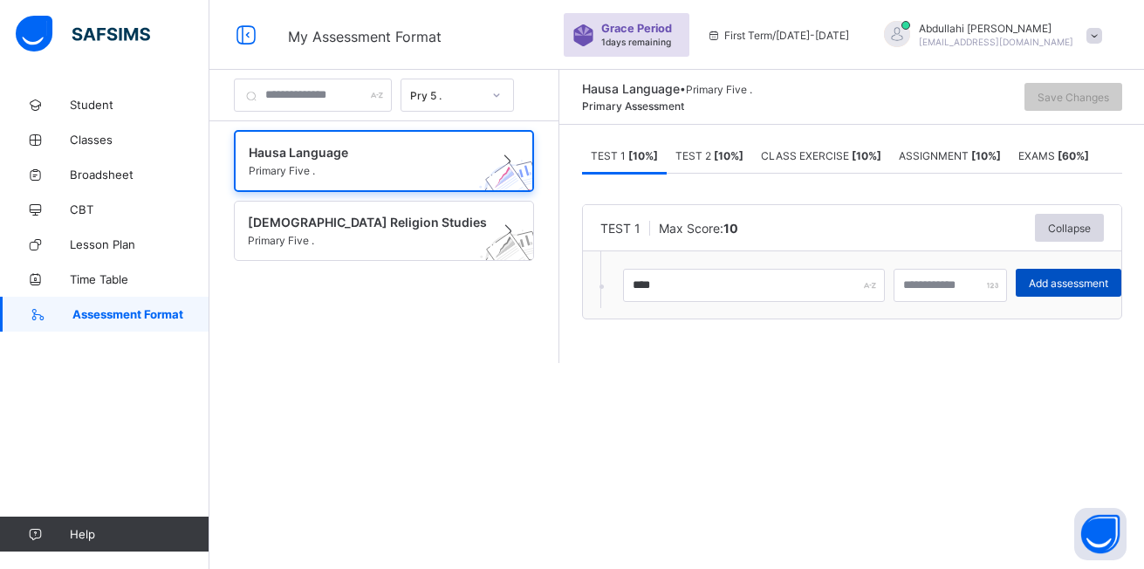
click at [1107, 280] on span "Add assessment" at bounding box center [1068, 283] width 79 height 13
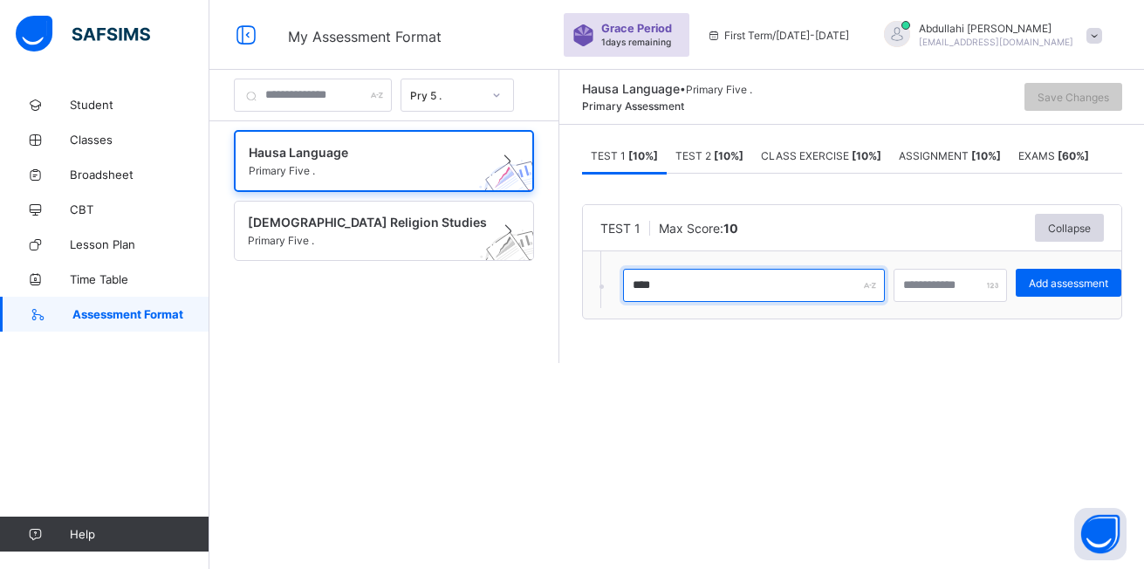
click at [743, 291] on input "****" at bounding box center [754, 285] width 262 height 33
type input "*"
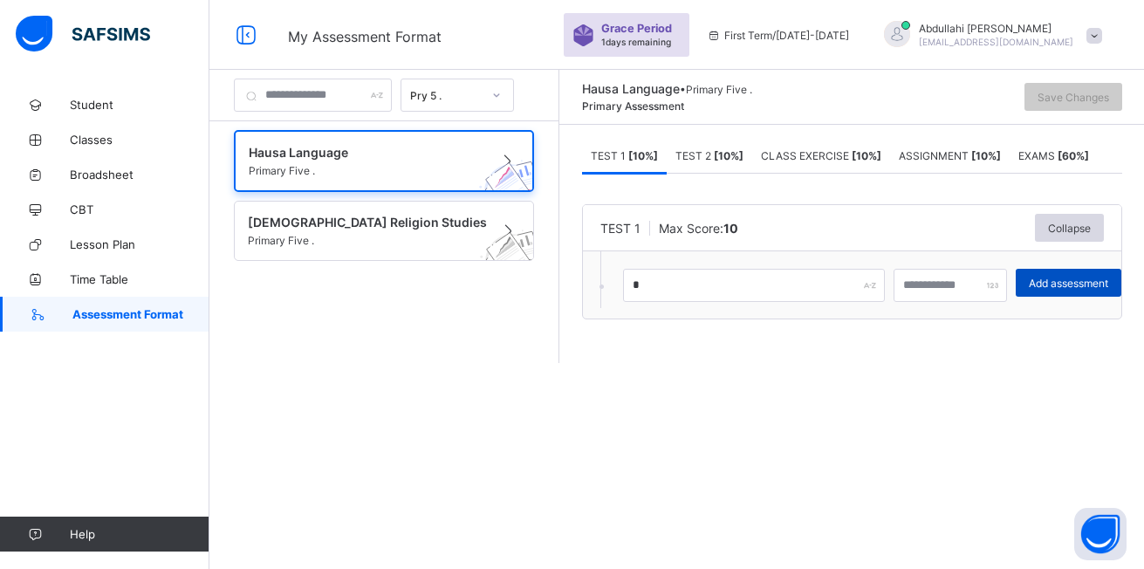
click at [1108, 283] on span "Add assessment" at bounding box center [1068, 283] width 79 height 13
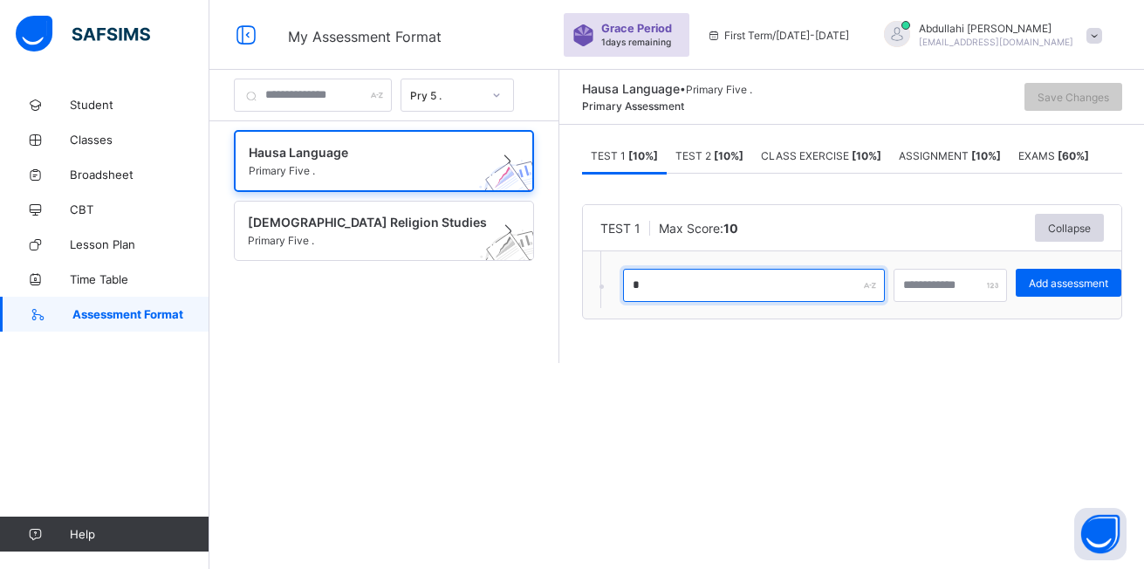
click at [672, 288] on input "*" at bounding box center [754, 285] width 262 height 33
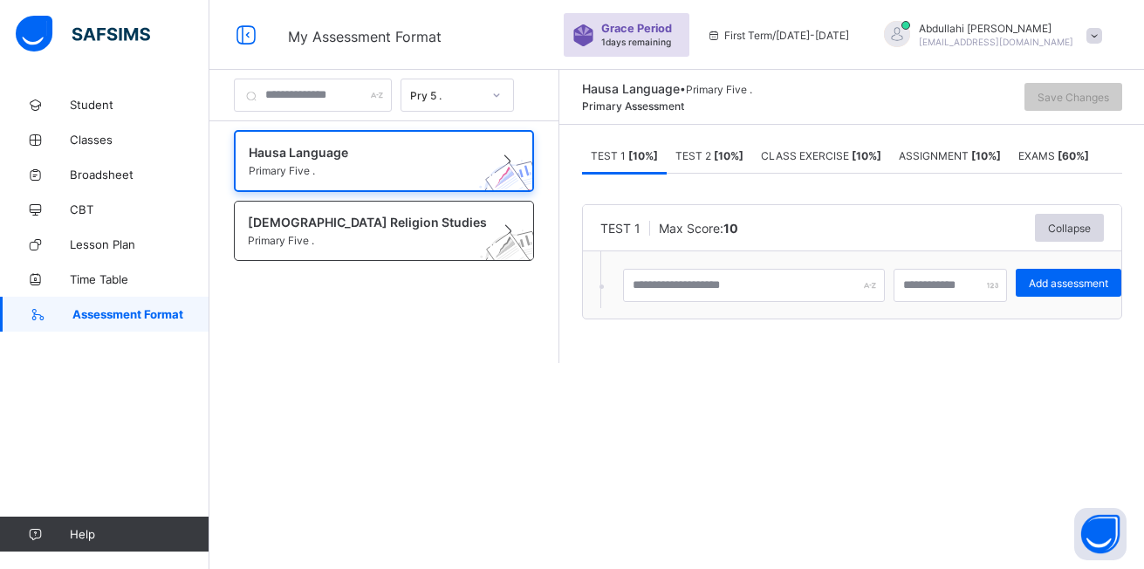
click at [282, 239] on span "Primary Five ." at bounding box center [367, 240] width 239 height 13
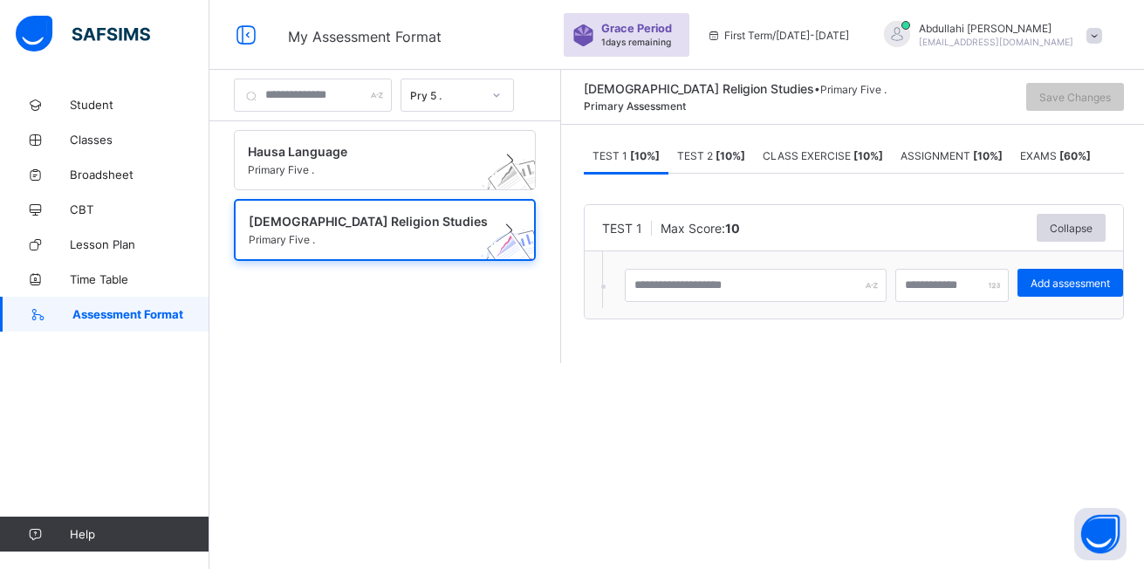
click at [671, 41] on span "1 days remaining" at bounding box center [636, 42] width 70 height 10
click at [685, 282] on input "text" at bounding box center [756, 285] width 262 height 33
drag, startPoint x: 871, startPoint y: 285, endPoint x: 931, endPoint y: 281, distance: 60.4
click at [885, 284] on div at bounding box center [756, 285] width 262 height 33
click at [1004, 288] on div at bounding box center [951, 285] width 113 height 33
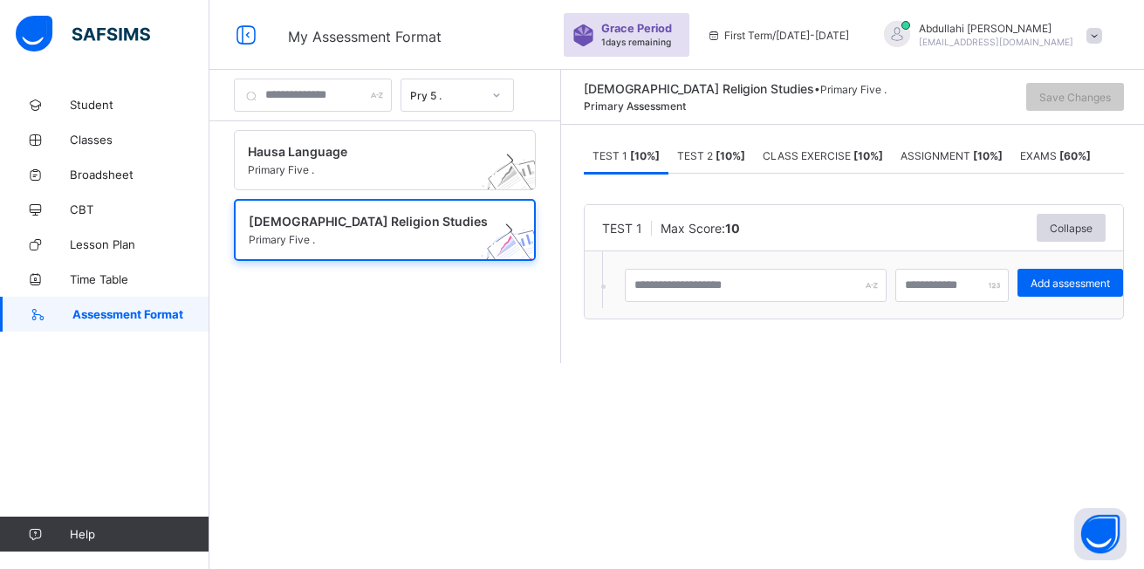
click at [1004, 288] on div at bounding box center [951, 285] width 113 height 33
click at [1043, 284] on span "Add assessment" at bounding box center [1070, 283] width 79 height 13
click at [703, 153] on span "TEST 2 [ 10 %]" at bounding box center [711, 155] width 68 height 13
click at [796, 153] on span "CLASS EXERCISE [ 10 %]" at bounding box center [823, 155] width 120 height 13
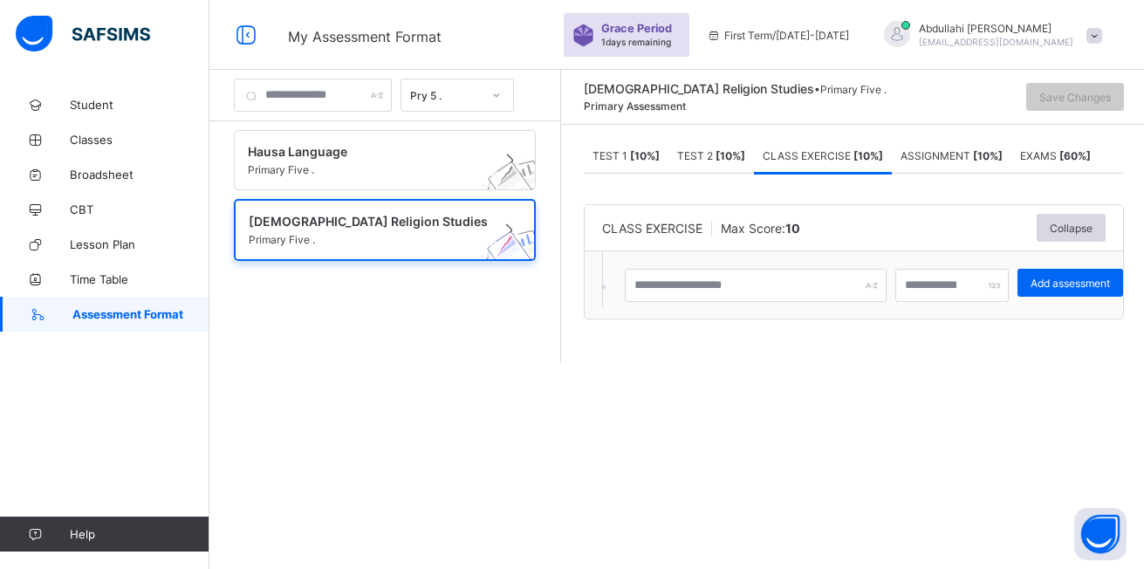
click at [929, 145] on div "ASSIGNMENT [ 10 %]" at bounding box center [952, 155] width 120 height 35
click at [1048, 145] on div "EXAMS [ 60 %]" at bounding box center [1055, 155] width 88 height 35
click at [613, 165] on div "TEST 1 [ 10 %]" at bounding box center [626, 155] width 85 height 35
click at [737, 156] on b "[ 10 %]" at bounding box center [731, 155] width 30 height 13
click at [634, 162] on div "TEST 1 [ 10 %]" at bounding box center [626, 155] width 85 height 35
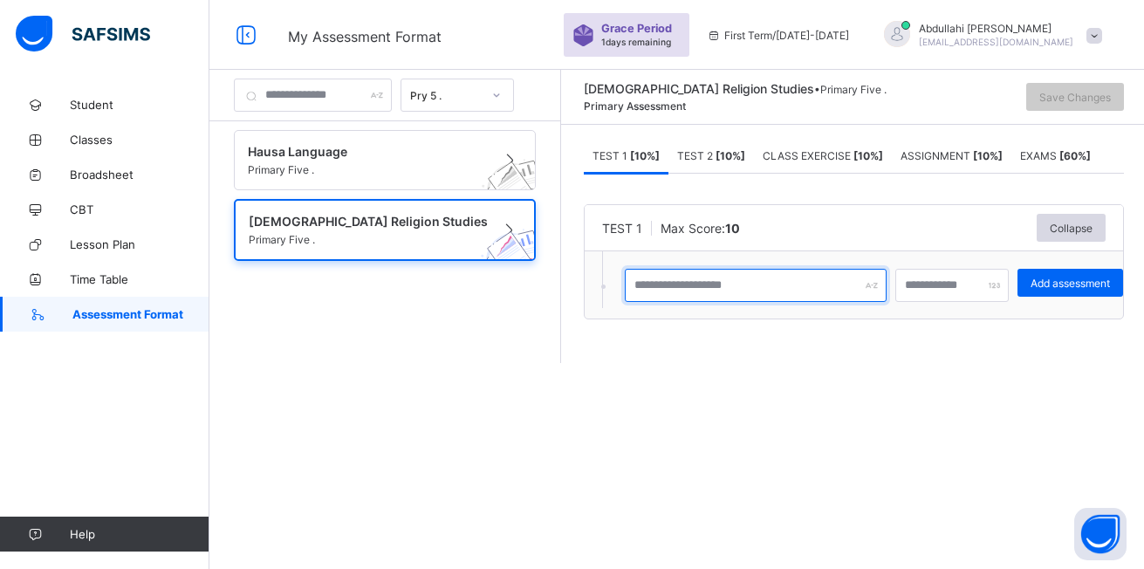
click at [859, 284] on input "text" at bounding box center [756, 285] width 262 height 33
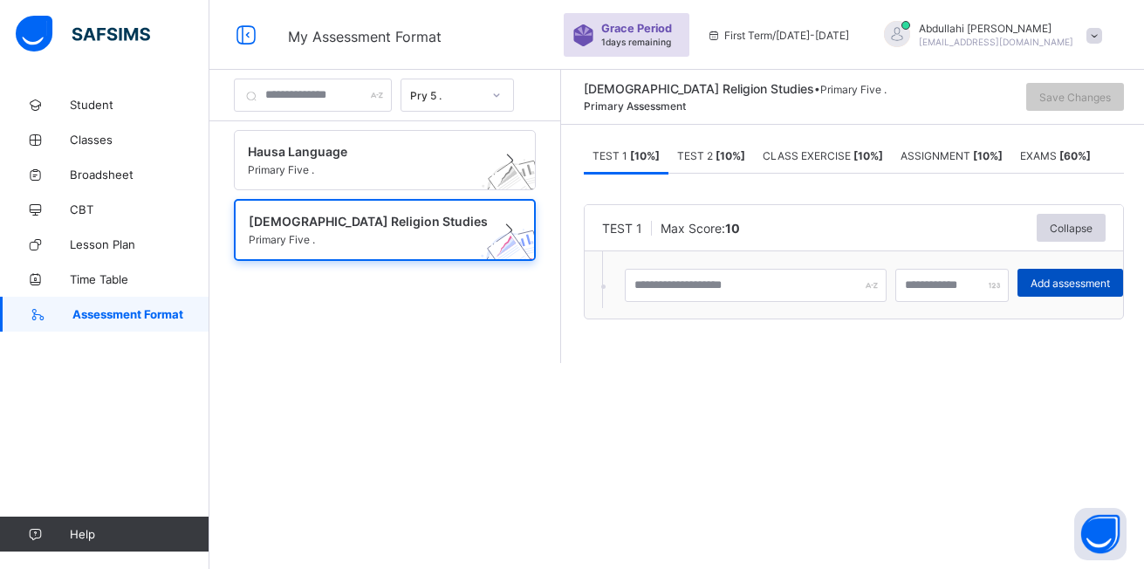
click at [1079, 277] on span "Add assessment" at bounding box center [1070, 283] width 79 height 13
click at [114, 182] on link "Broadsheet" at bounding box center [104, 174] width 209 height 35
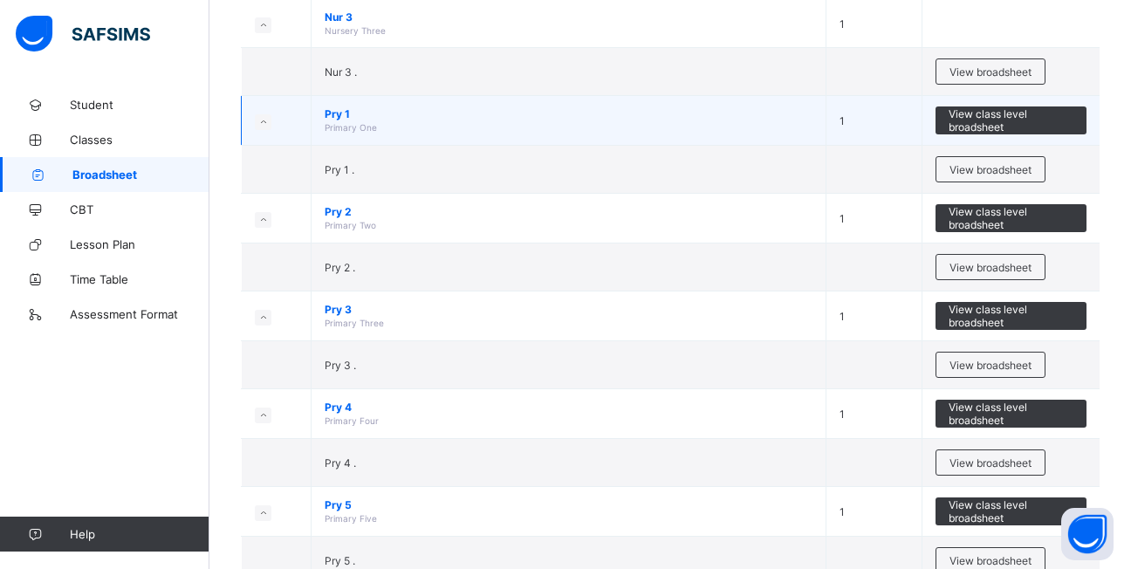
scroll to position [611, 0]
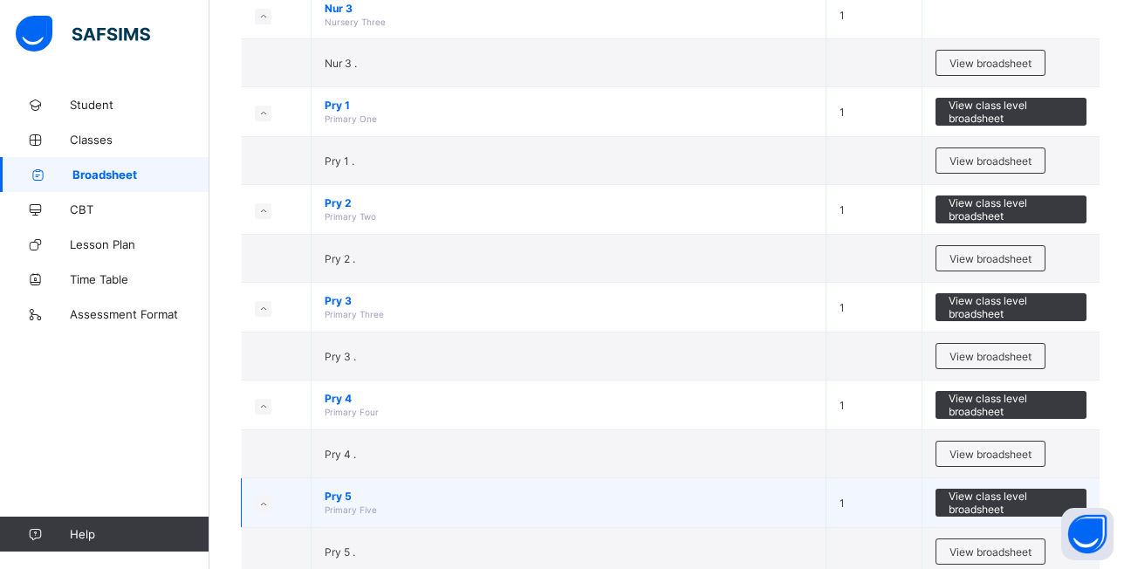
click at [338, 503] on td "Pry 5 Primary Five" at bounding box center [569, 503] width 515 height 50
click at [347, 513] on span "Primary Five" at bounding box center [351, 509] width 52 height 10
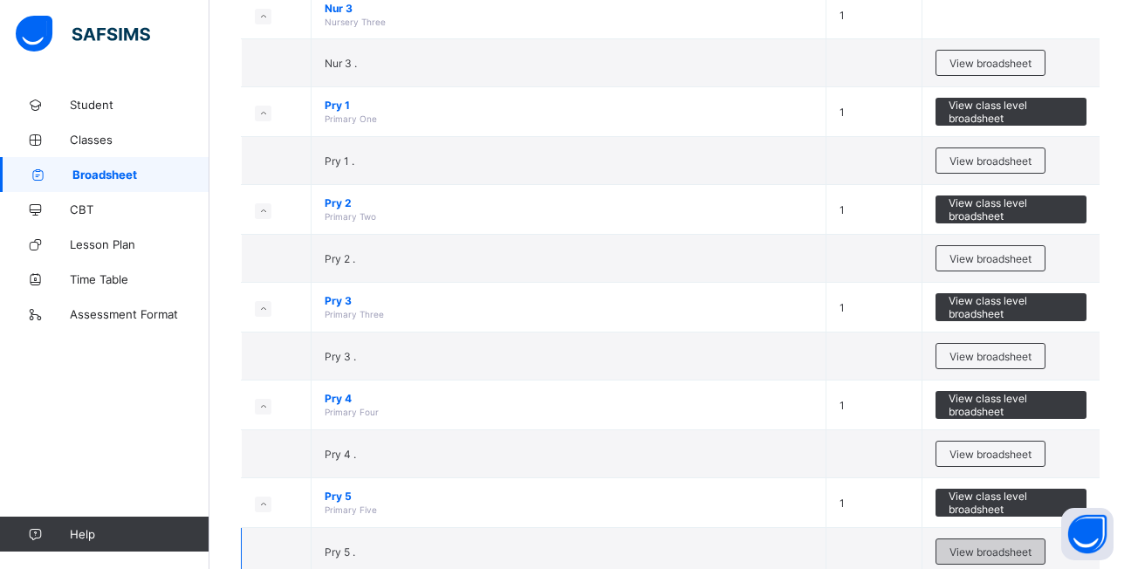
click at [998, 542] on div "View broadsheet" at bounding box center [990, 551] width 110 height 26
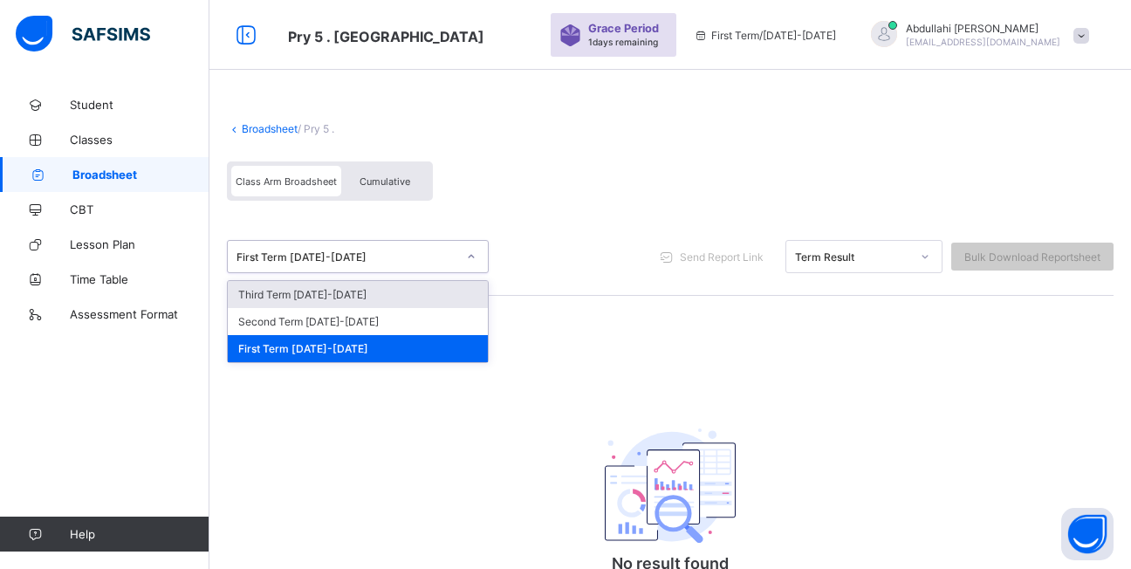
click at [462, 250] on div at bounding box center [471, 257] width 30 height 28
click at [451, 350] on div "First Term [DATE]-[DATE]" at bounding box center [358, 348] width 260 height 27
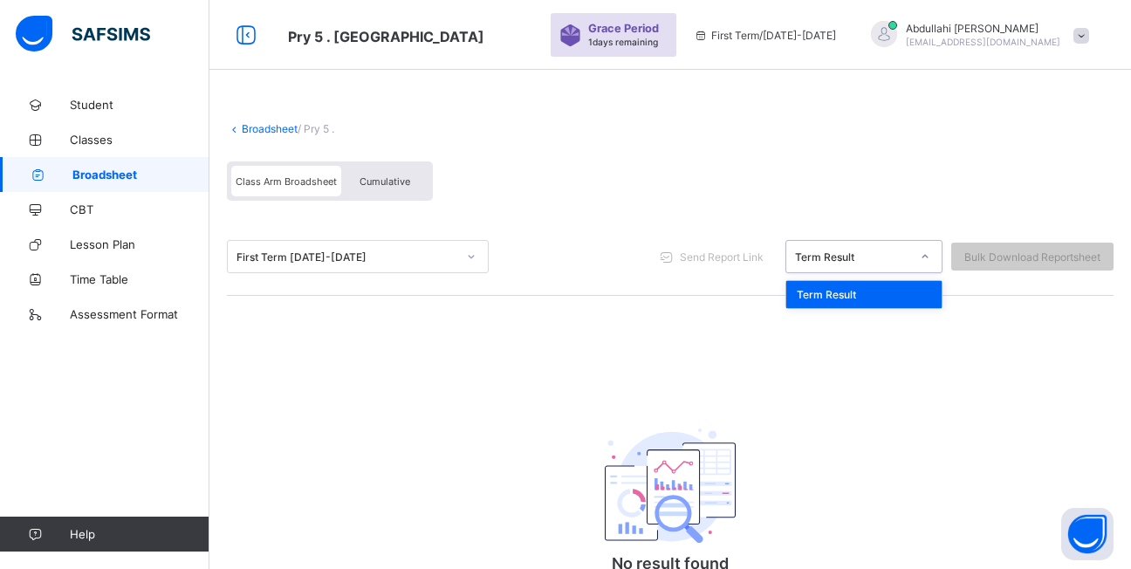
click at [930, 260] on icon at bounding box center [925, 256] width 10 height 17
click at [928, 285] on div "Term Result" at bounding box center [863, 294] width 155 height 27
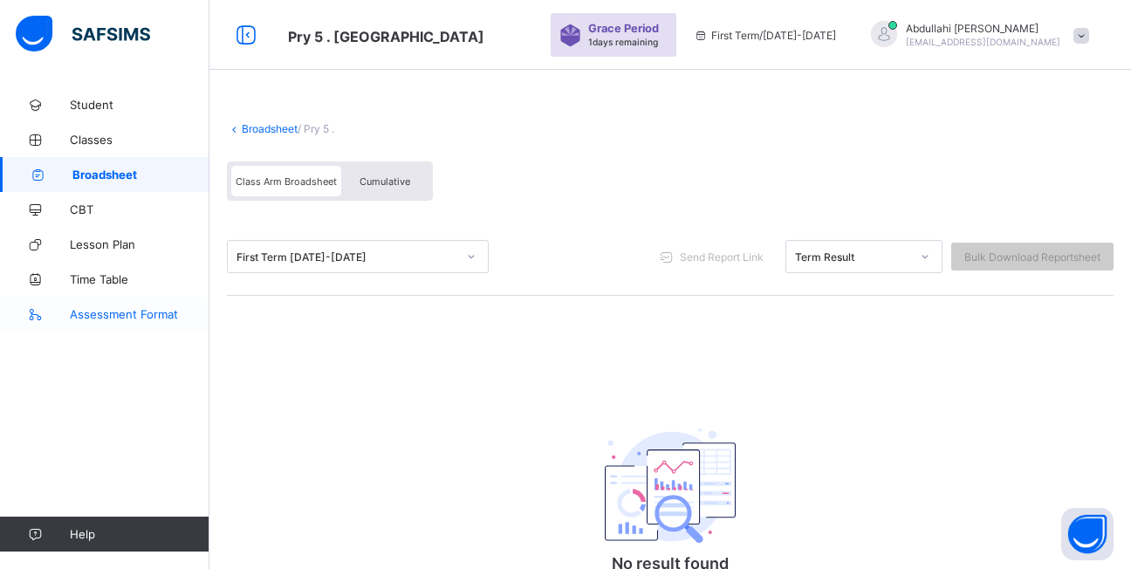
click at [157, 305] on link "Assessment Format" at bounding box center [104, 314] width 209 height 35
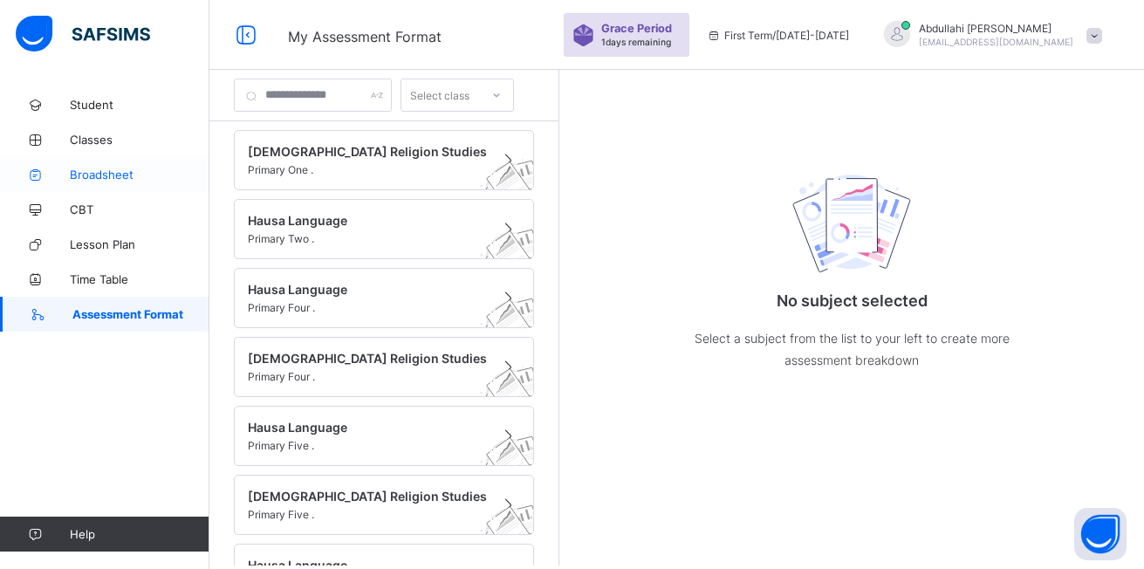
click at [105, 173] on span "Broadsheet" at bounding box center [140, 175] width 140 height 14
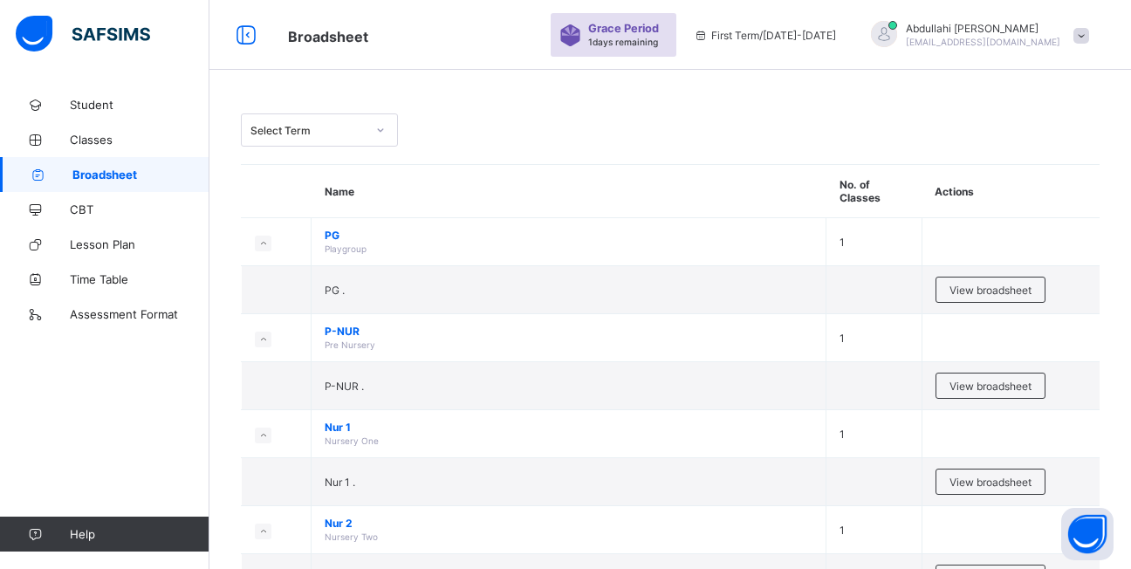
click at [383, 127] on icon at bounding box center [380, 129] width 10 height 17
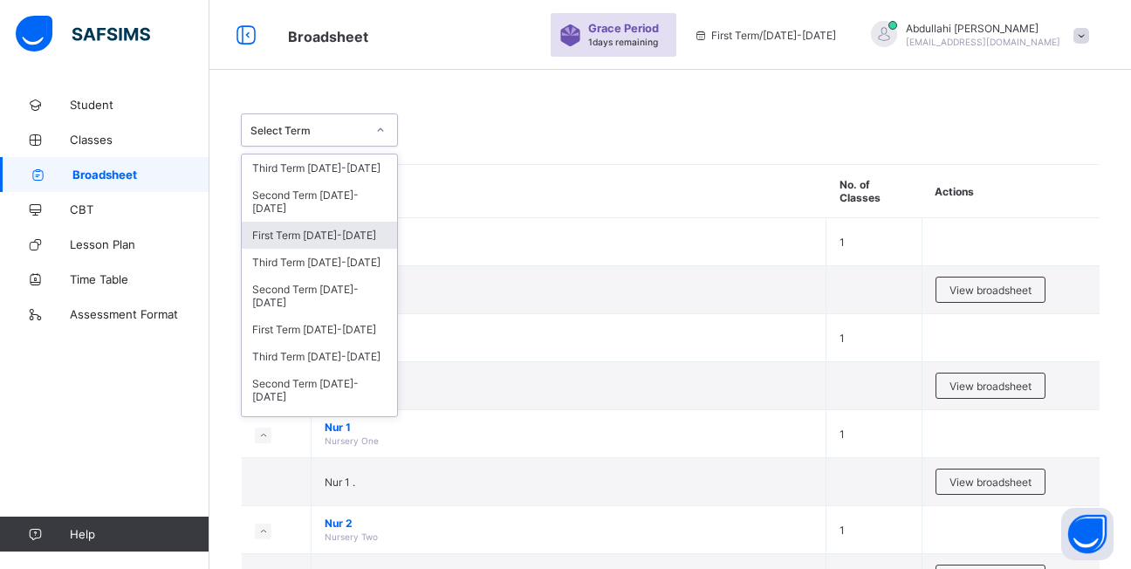
click at [358, 222] on div "First Term [DATE]-[DATE]" at bounding box center [319, 235] width 155 height 27
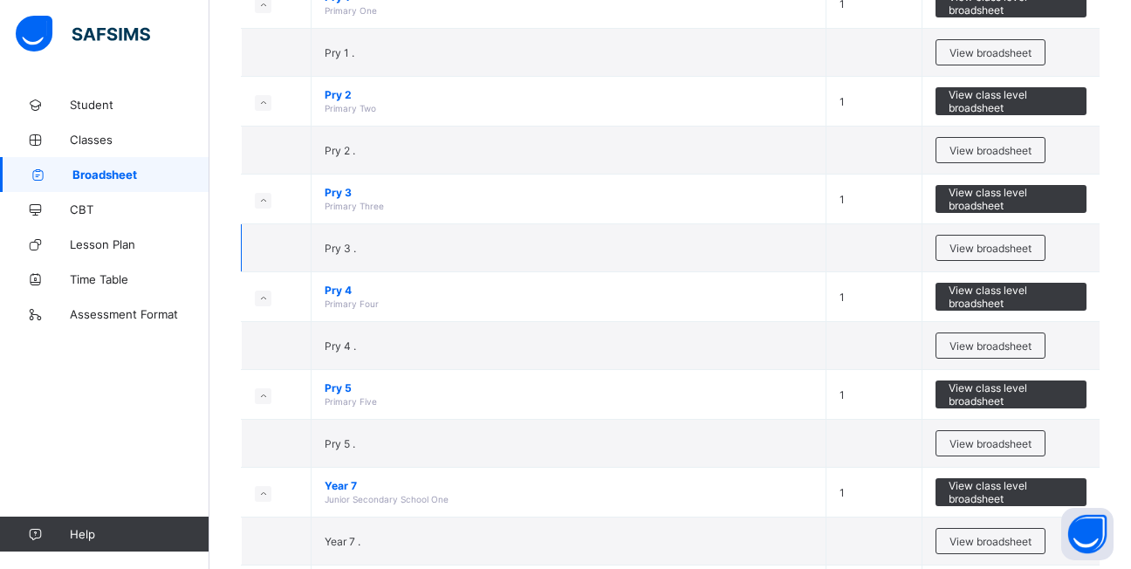
scroll to position [785, 0]
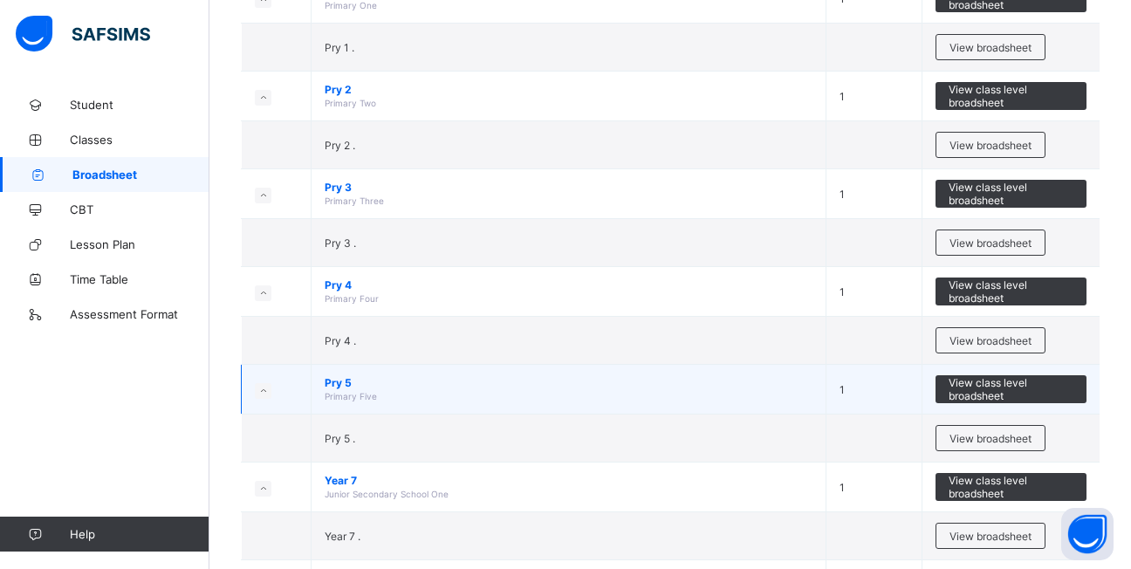
click at [351, 382] on span "Pry 5" at bounding box center [569, 382] width 488 height 13
click at [344, 390] on td "Pry 5 Primary Five" at bounding box center [569, 390] width 515 height 50
click at [334, 387] on span "Pry 5" at bounding box center [569, 382] width 488 height 13
click at [995, 397] on span "View class level broadsheet" at bounding box center [1011, 389] width 125 height 26
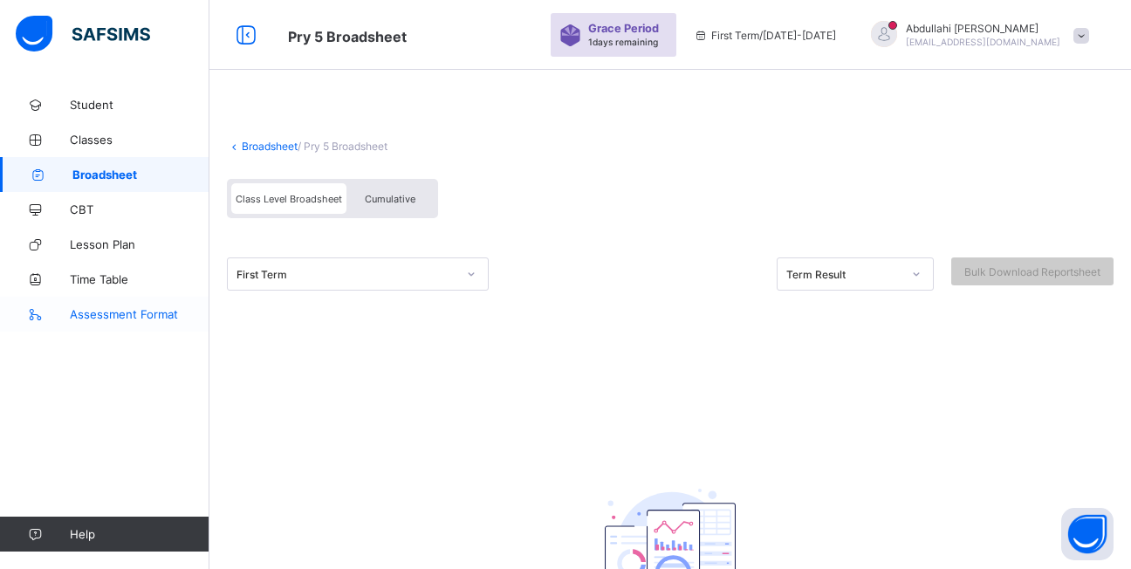
click at [126, 315] on span "Assessment Format" at bounding box center [140, 314] width 140 height 14
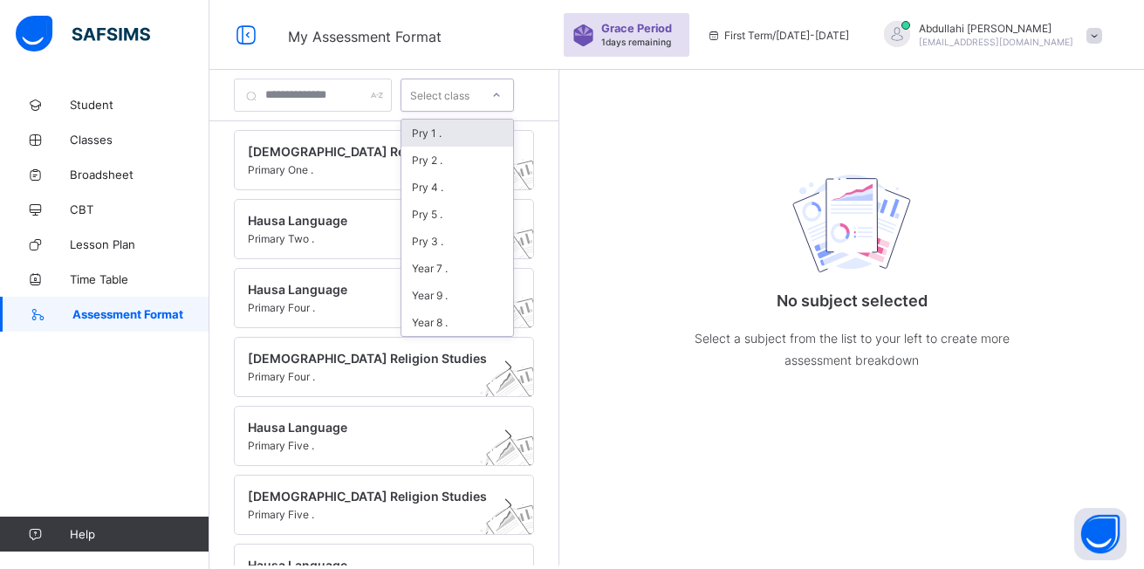
click at [502, 99] on icon at bounding box center [496, 94] width 10 height 17
click at [464, 138] on div "Pry 1 ." at bounding box center [457, 133] width 112 height 27
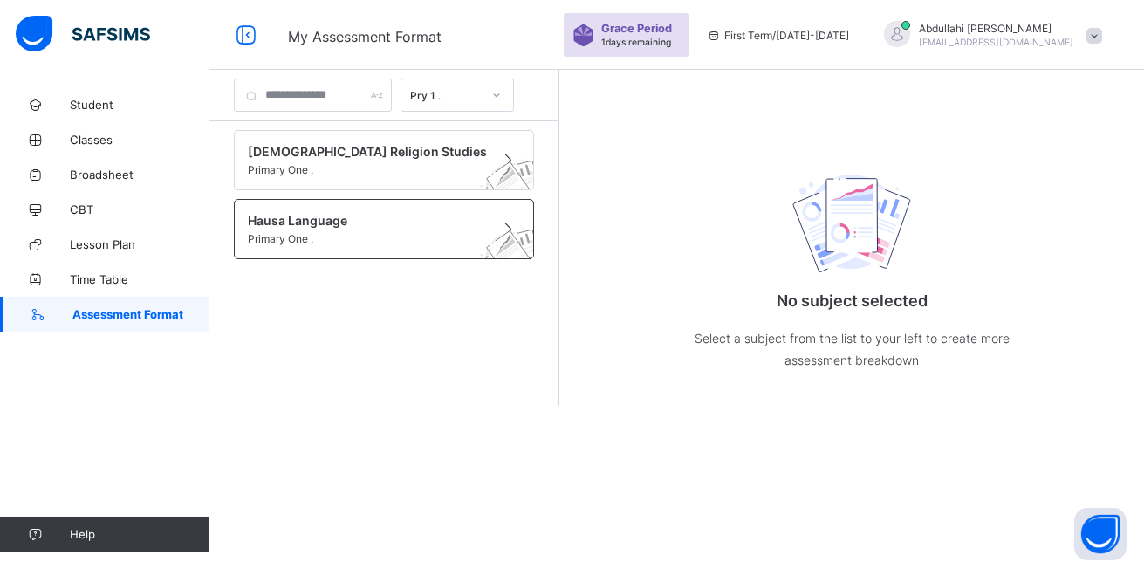
click at [369, 248] on div "Hausa Language Primary One ." at bounding box center [384, 229] width 300 height 60
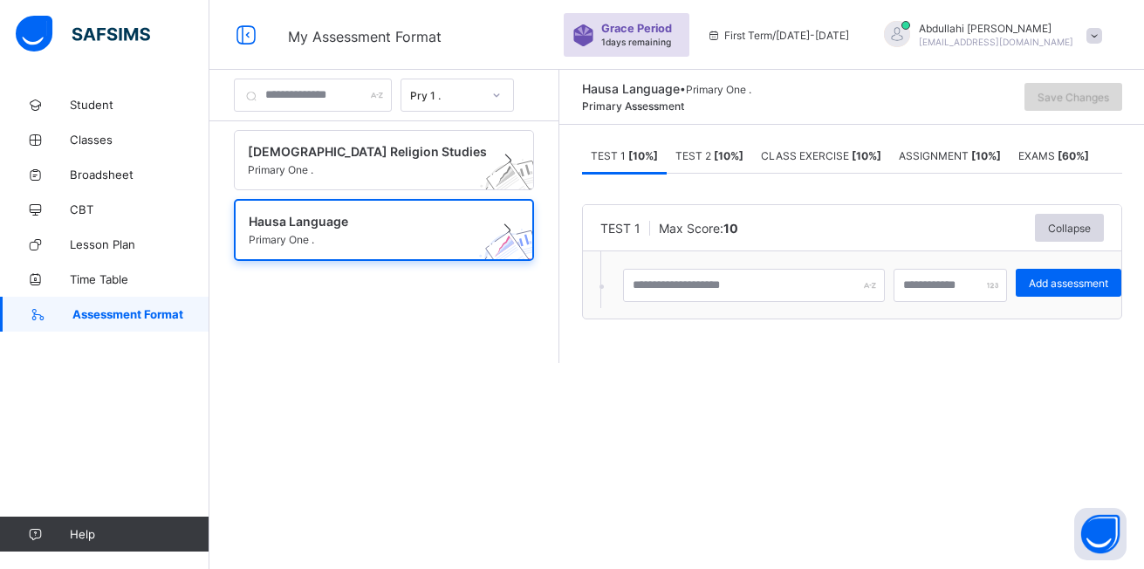
click at [1072, 93] on span "Save Changes" at bounding box center [1074, 97] width 72 height 13
click at [1059, 218] on div "Collapse" at bounding box center [1069, 228] width 69 height 28
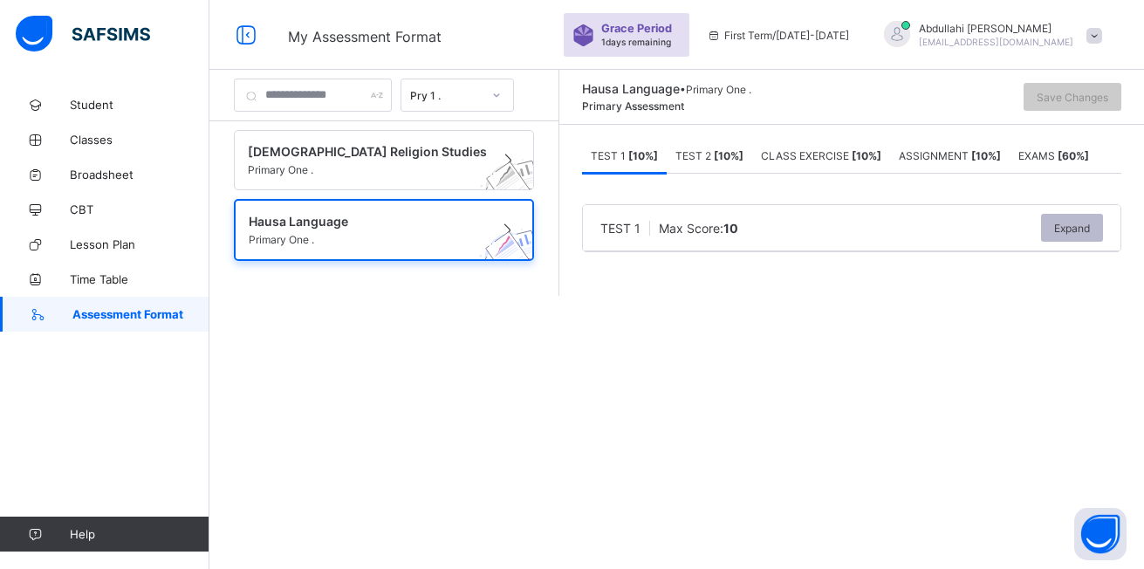
click at [1054, 225] on span "Expand" at bounding box center [1072, 228] width 36 height 13
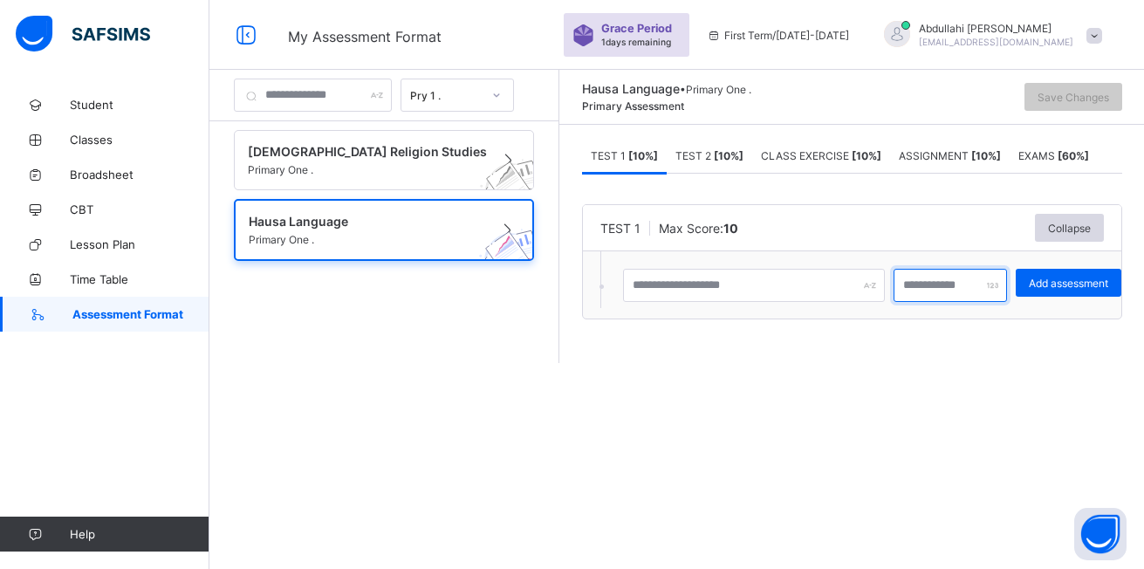
click at [984, 271] on input "number" at bounding box center [950, 285] width 113 height 33
type input "*"
click at [1091, 278] on span "Add assessment" at bounding box center [1068, 283] width 79 height 13
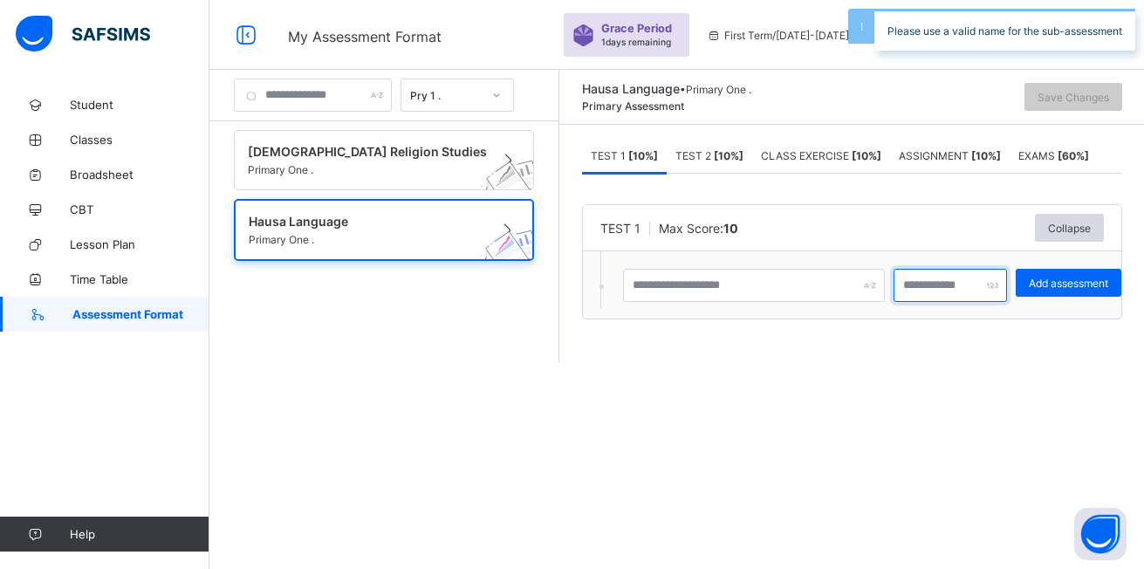
click at [949, 291] on input "*" at bounding box center [950, 285] width 113 height 33
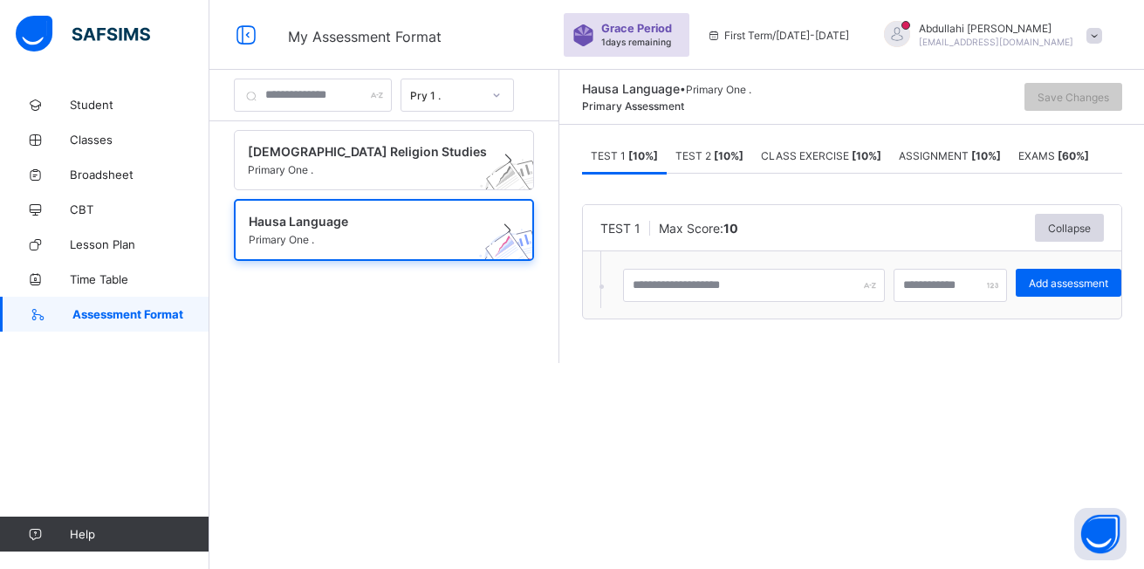
click at [107, 321] on link "Assessment Format" at bounding box center [104, 314] width 209 height 35
click at [174, 324] on link "Assessment Format" at bounding box center [104, 314] width 209 height 35
click at [511, 92] on div at bounding box center [497, 95] width 30 height 28
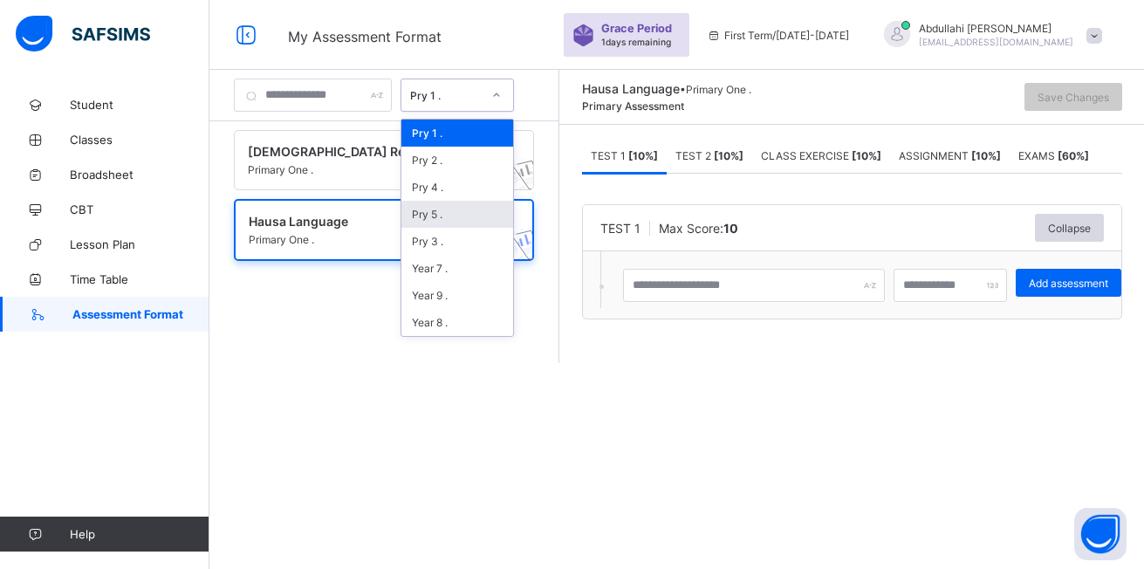
click at [476, 215] on div "Pry 5 ." at bounding box center [457, 214] width 112 height 27
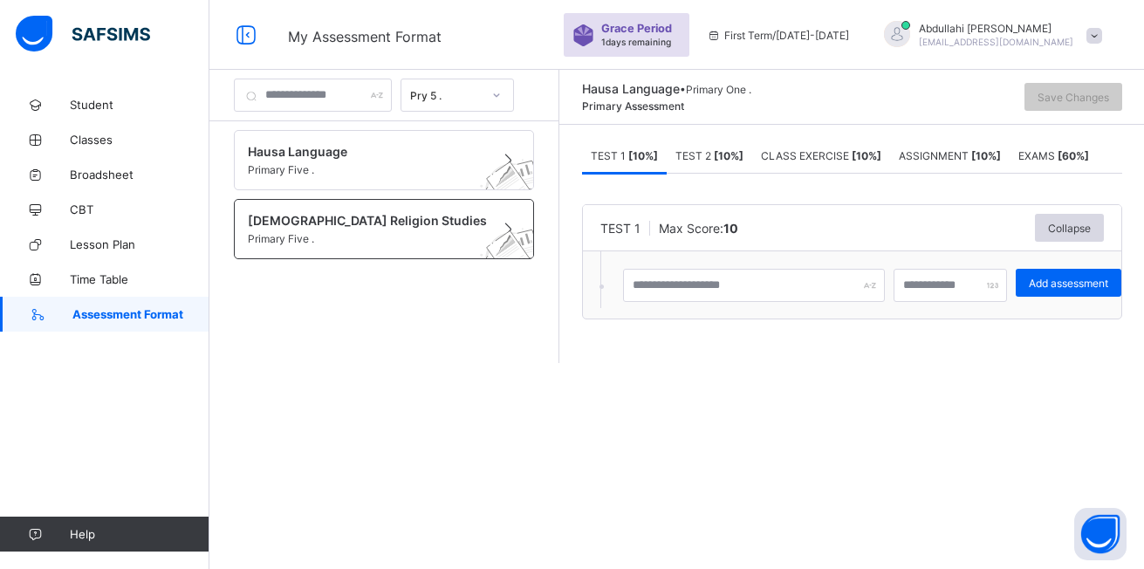
click at [481, 252] on img at bounding box center [514, 261] width 96 height 92
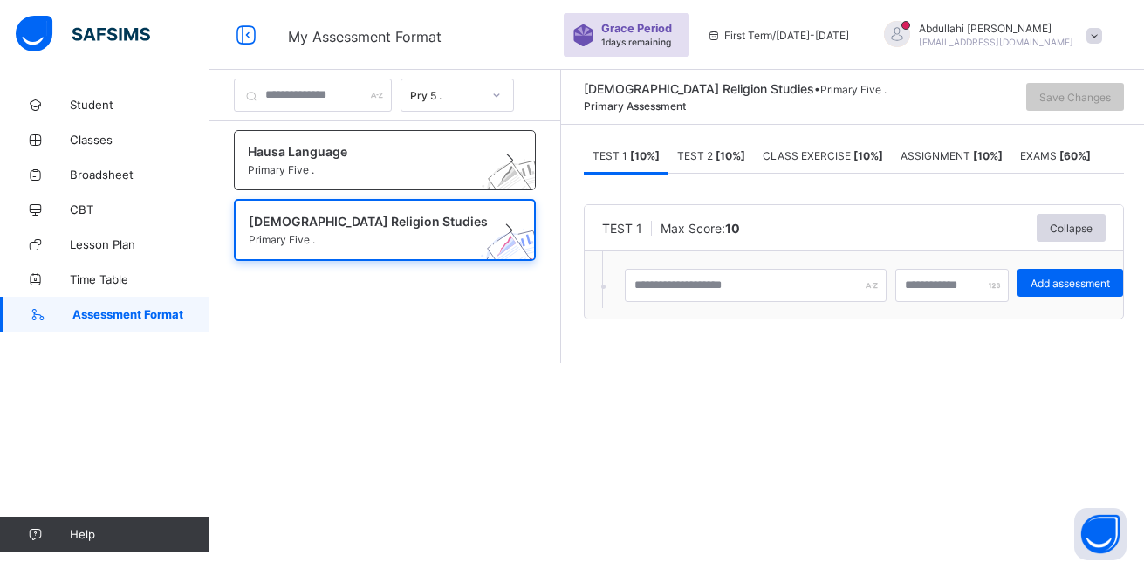
click at [446, 174] on span "Primary Five ." at bounding box center [368, 169] width 241 height 13
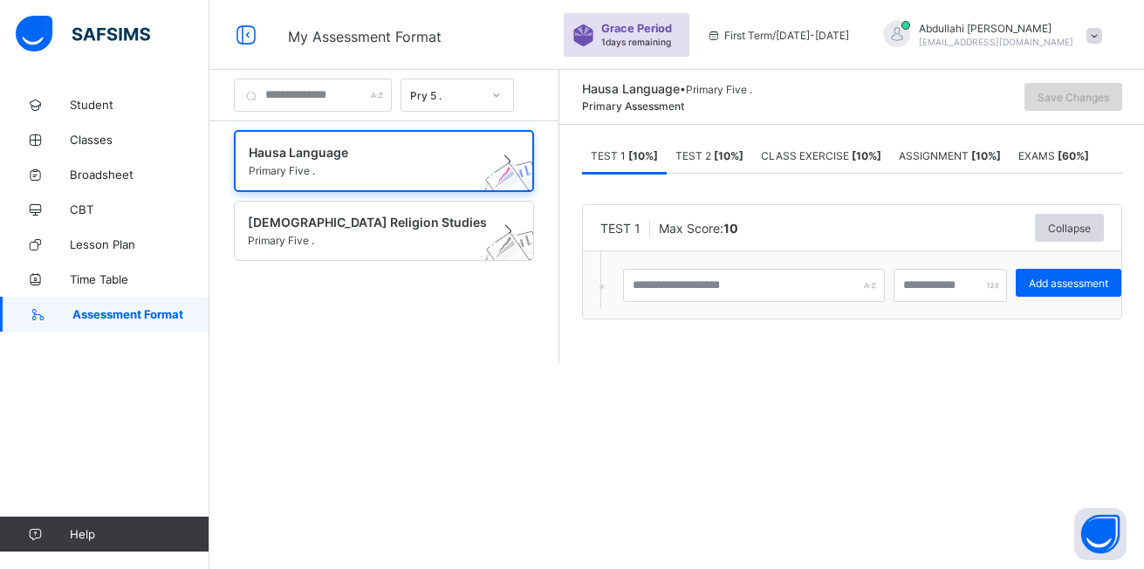
click at [1099, 93] on span "Save Changes" at bounding box center [1074, 97] width 72 height 13
click at [392, 97] on div at bounding box center [313, 95] width 158 height 33
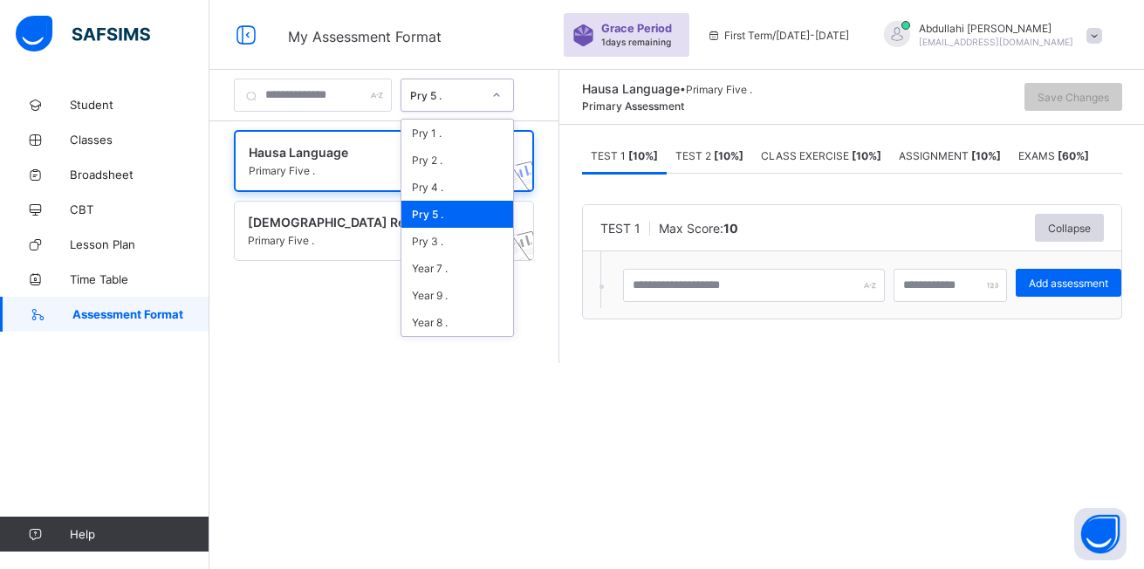
click at [502, 101] on icon at bounding box center [496, 94] width 10 height 17
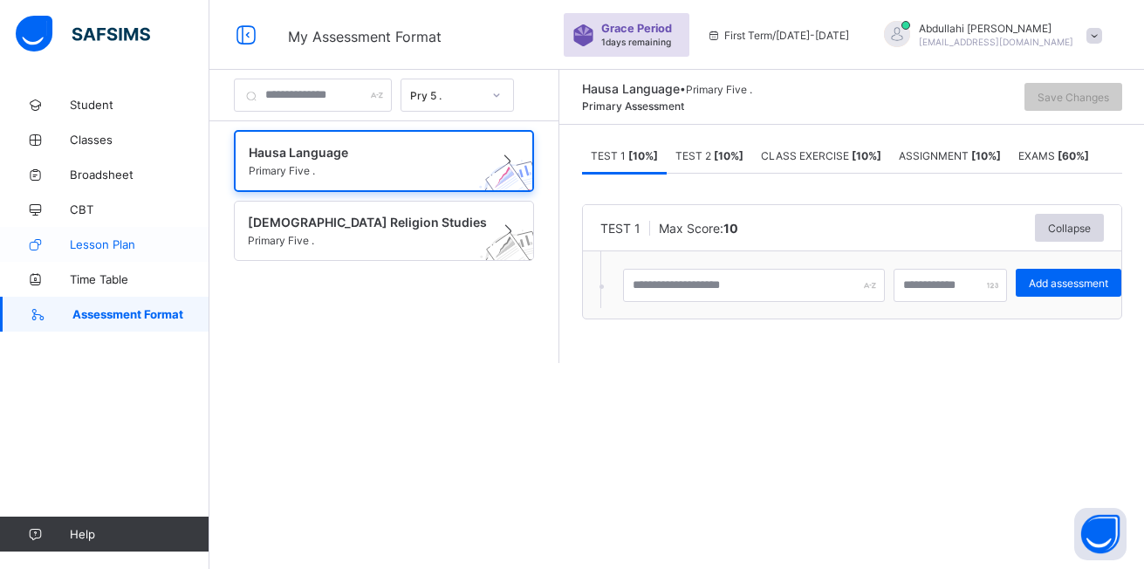
click at [141, 247] on span "Lesson Plan" at bounding box center [140, 244] width 140 height 14
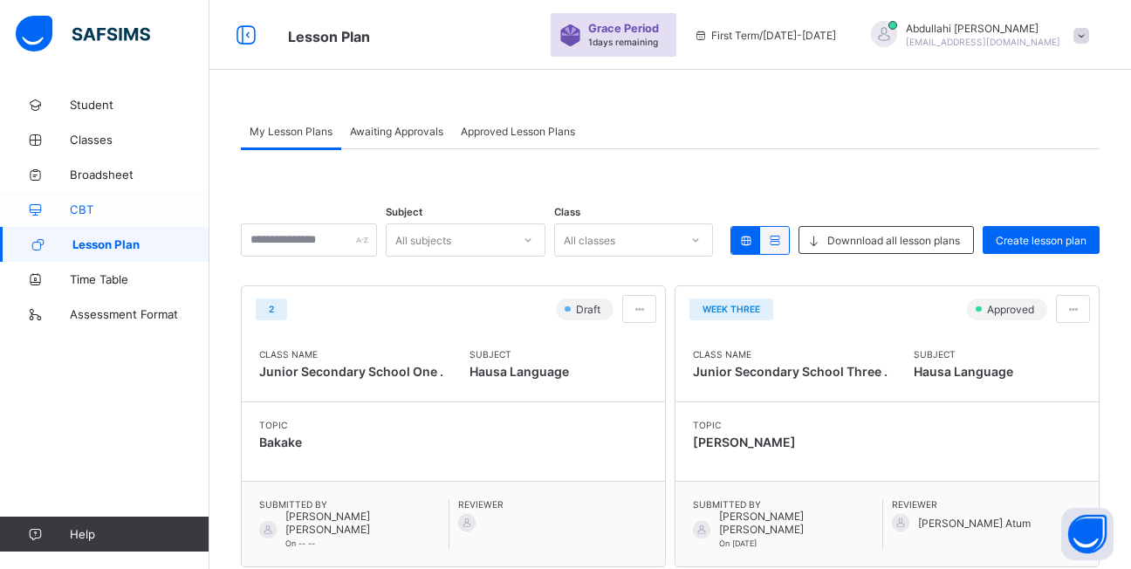
click at [136, 210] on span "CBT" at bounding box center [140, 209] width 140 height 14
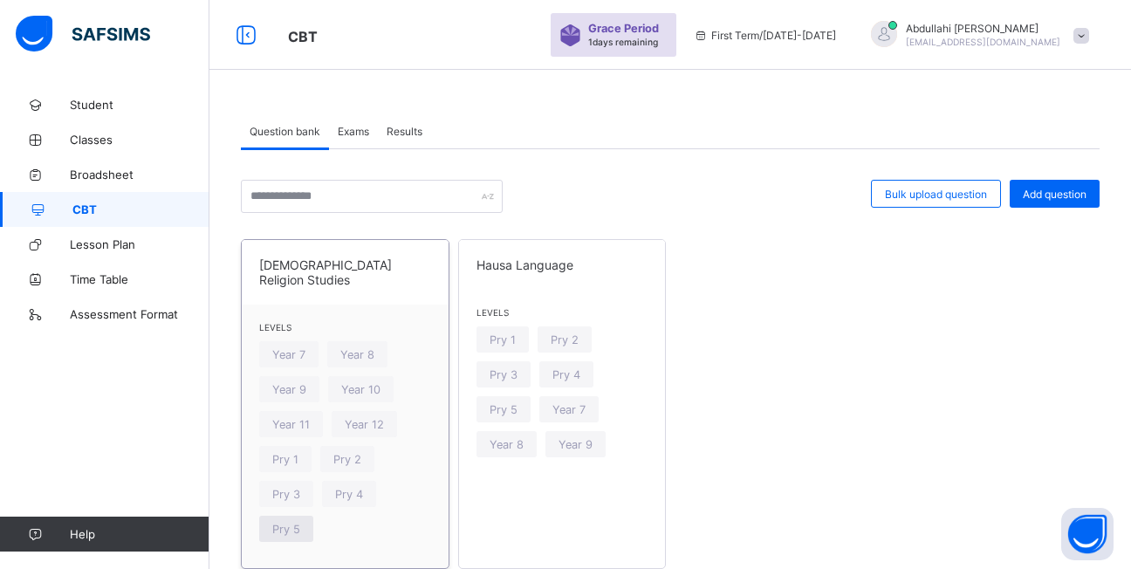
click at [290, 523] on div "Pry 5" at bounding box center [286, 529] width 54 height 26
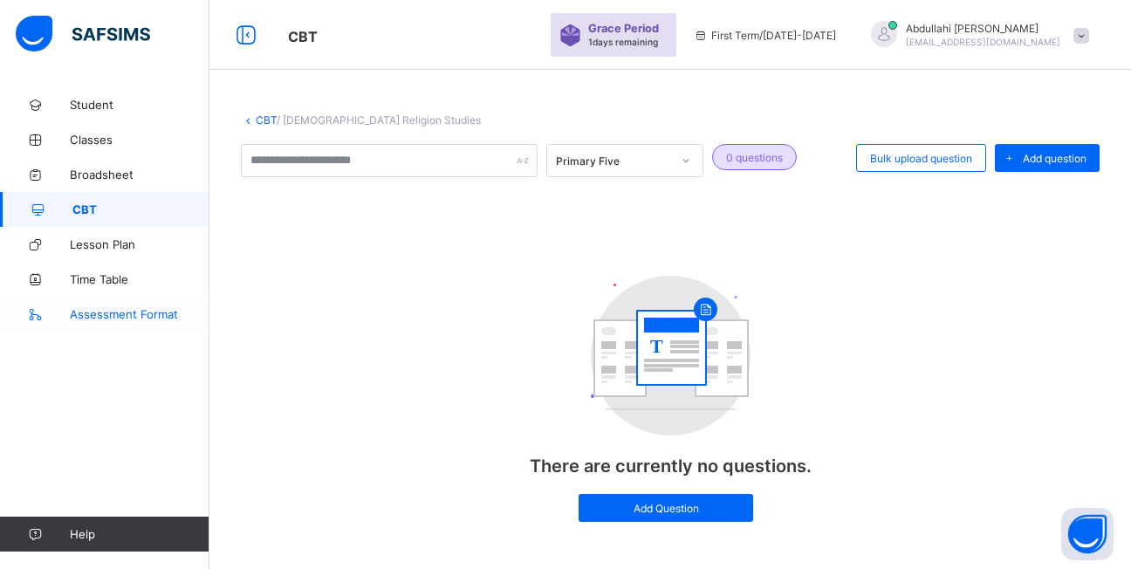
click at [174, 314] on span "Assessment Format" at bounding box center [140, 314] width 140 height 14
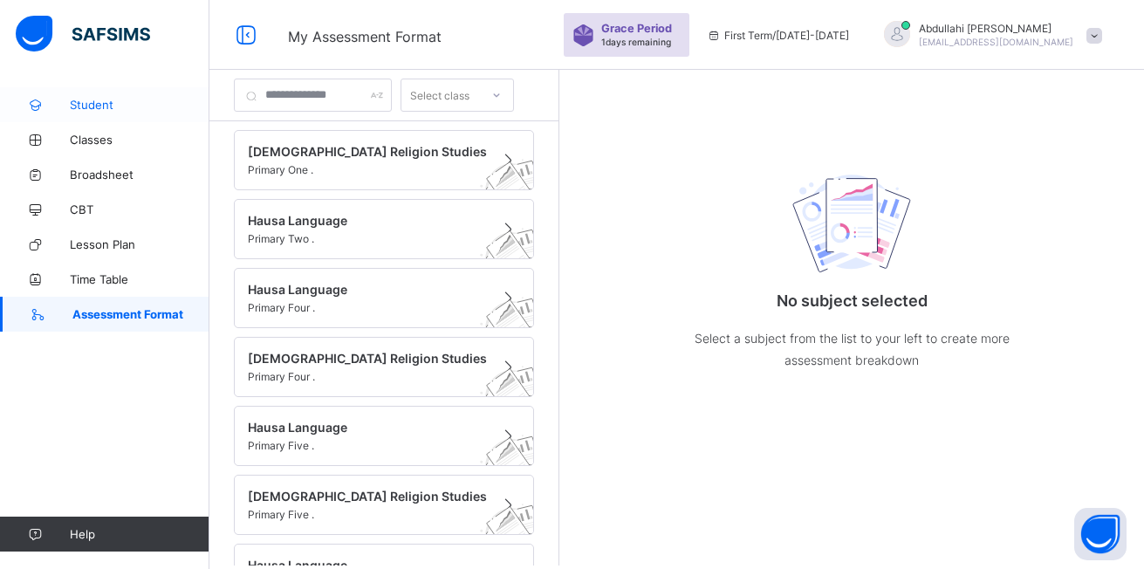
click at [99, 112] on link "Student" at bounding box center [104, 104] width 209 height 35
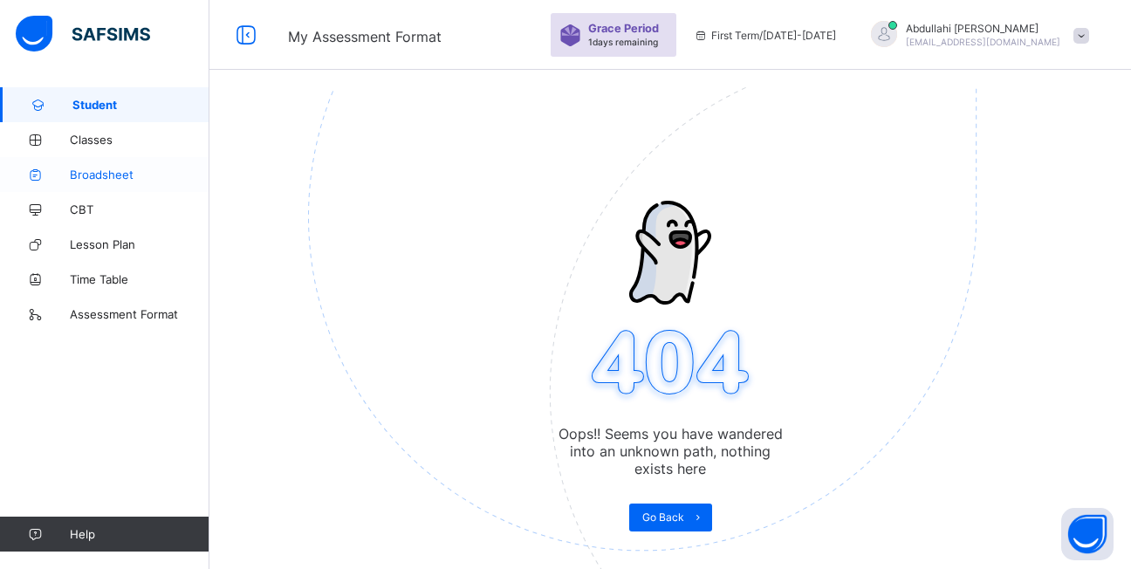
click at [122, 158] on link "Broadsheet" at bounding box center [104, 174] width 209 height 35
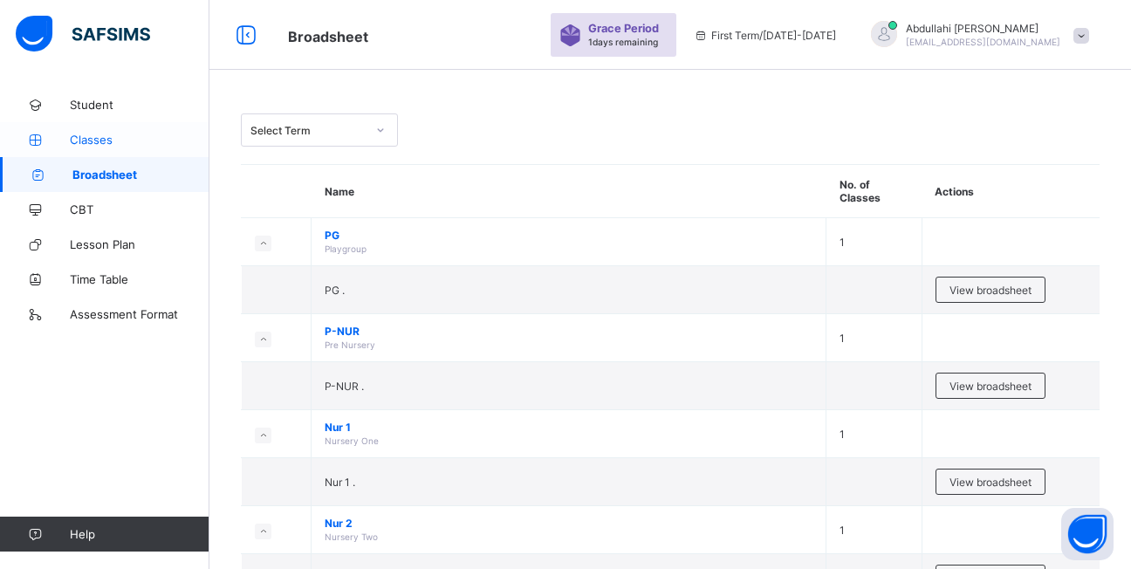
click at [119, 147] on link "Classes" at bounding box center [104, 139] width 209 height 35
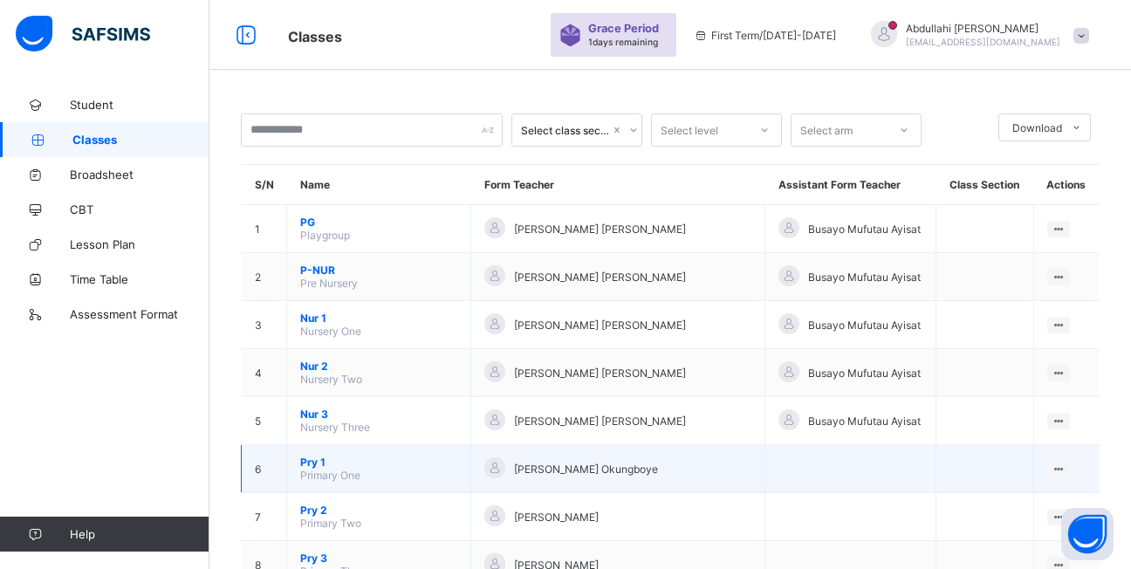
click at [380, 469] on td "Pry 1 Primary One" at bounding box center [379, 469] width 184 height 48
click at [1056, 486] on ul "View Class" at bounding box center [1022, 502] width 96 height 33
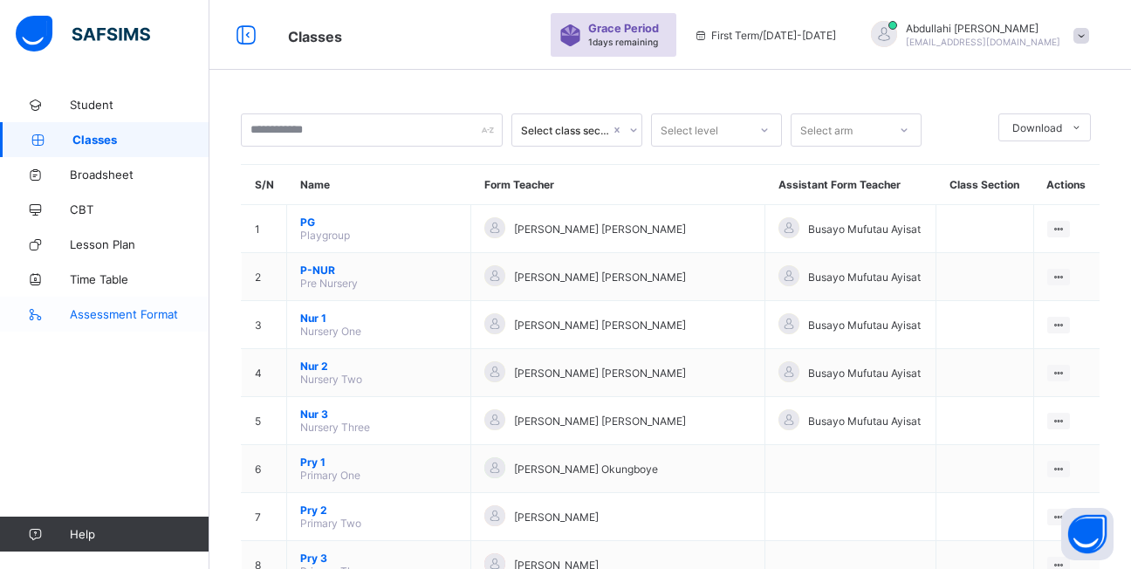
click at [166, 314] on span "Assessment Format" at bounding box center [140, 314] width 140 height 14
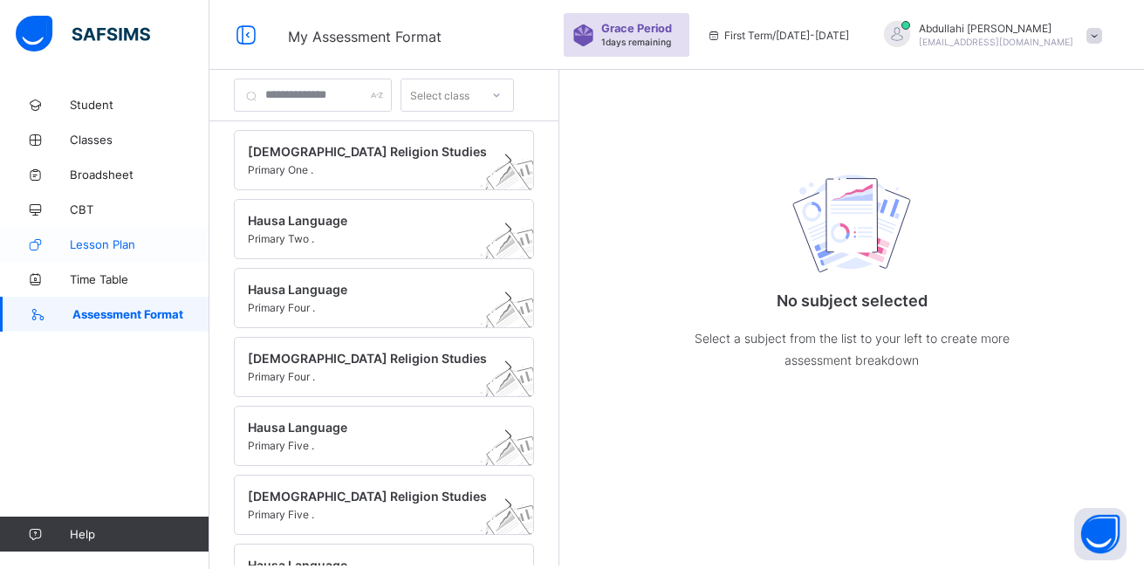
click at [138, 250] on span "Lesson Plan" at bounding box center [140, 244] width 140 height 14
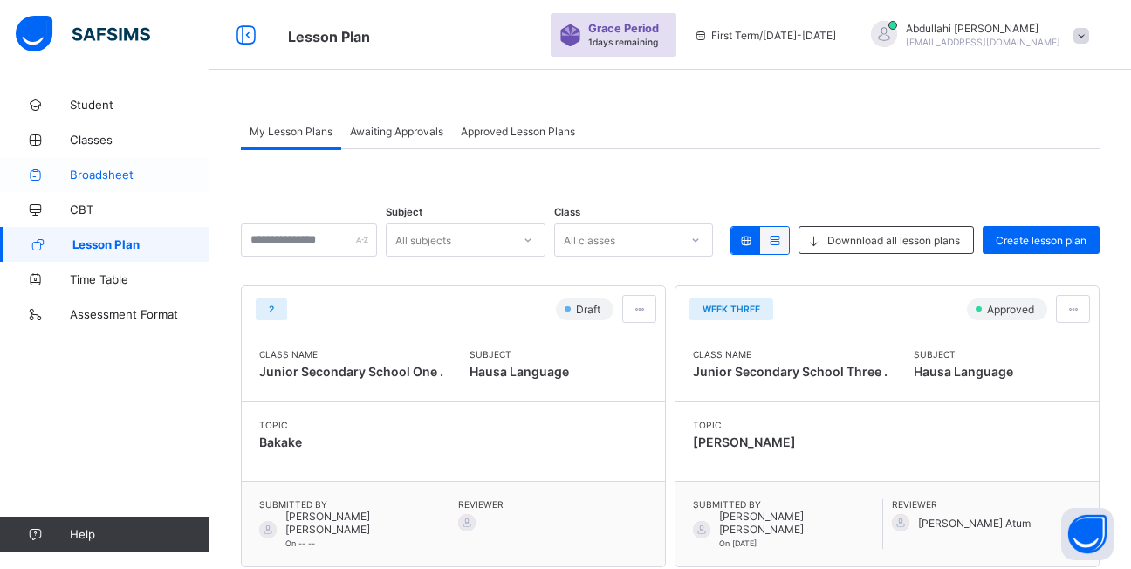
drag, startPoint x: 35, startPoint y: 149, endPoint x: 147, endPoint y: 184, distance: 117.9
drag, startPoint x: 147, startPoint y: 184, endPoint x: 119, endPoint y: 421, distance: 238.2
click at [119, 421] on div "Student Classes Broadsheet CBT Lesson Plan Time Table Assessment Format Help" at bounding box center [104, 319] width 209 height 499
click at [124, 324] on link "Assessment Format" at bounding box center [104, 314] width 209 height 35
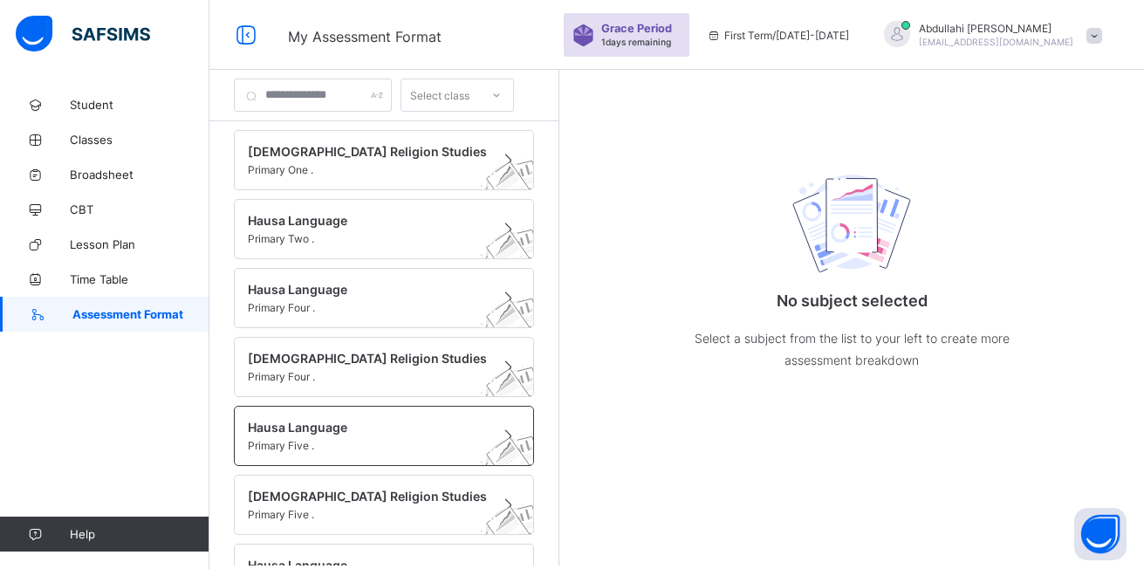
click at [306, 421] on span "Hausa Language" at bounding box center [367, 427] width 239 height 15
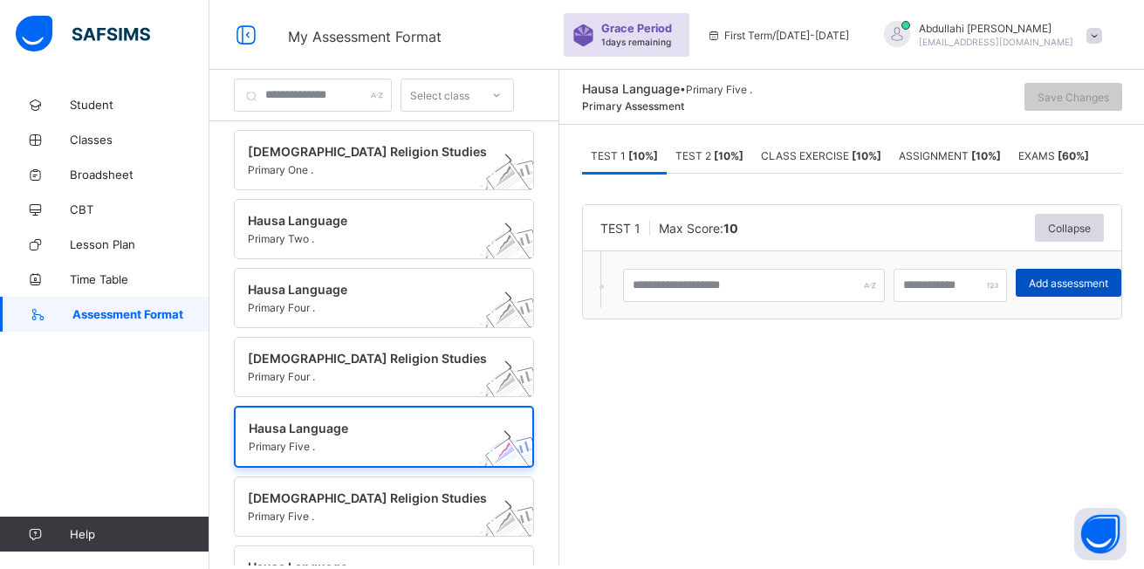
click at [1057, 282] on span "Add assessment" at bounding box center [1068, 283] width 79 height 13
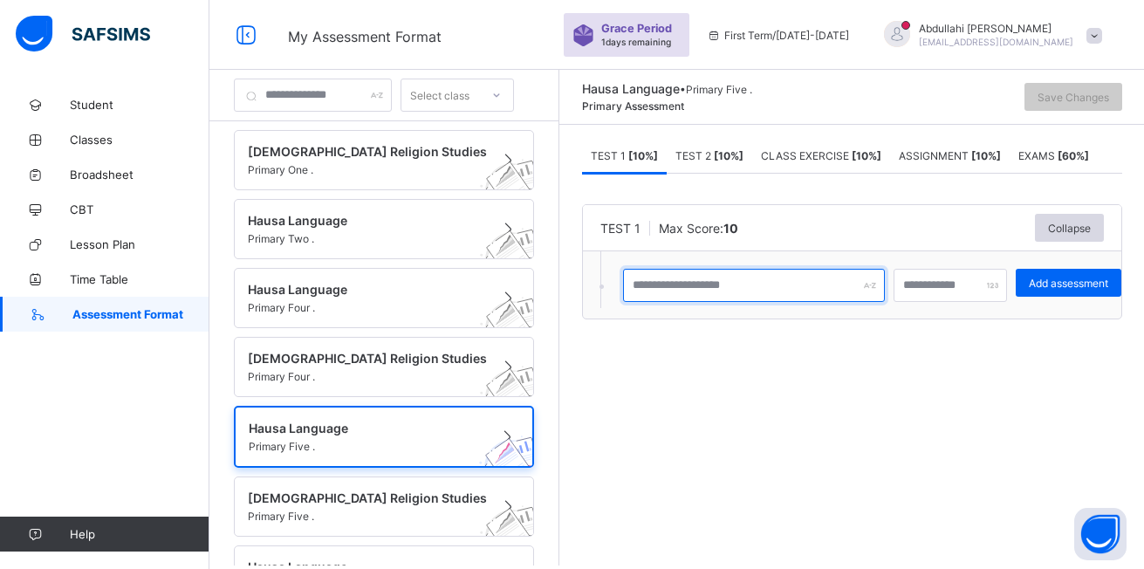
click at [751, 292] on input "text" at bounding box center [754, 285] width 262 height 33
click at [885, 292] on input "text" at bounding box center [754, 285] width 262 height 33
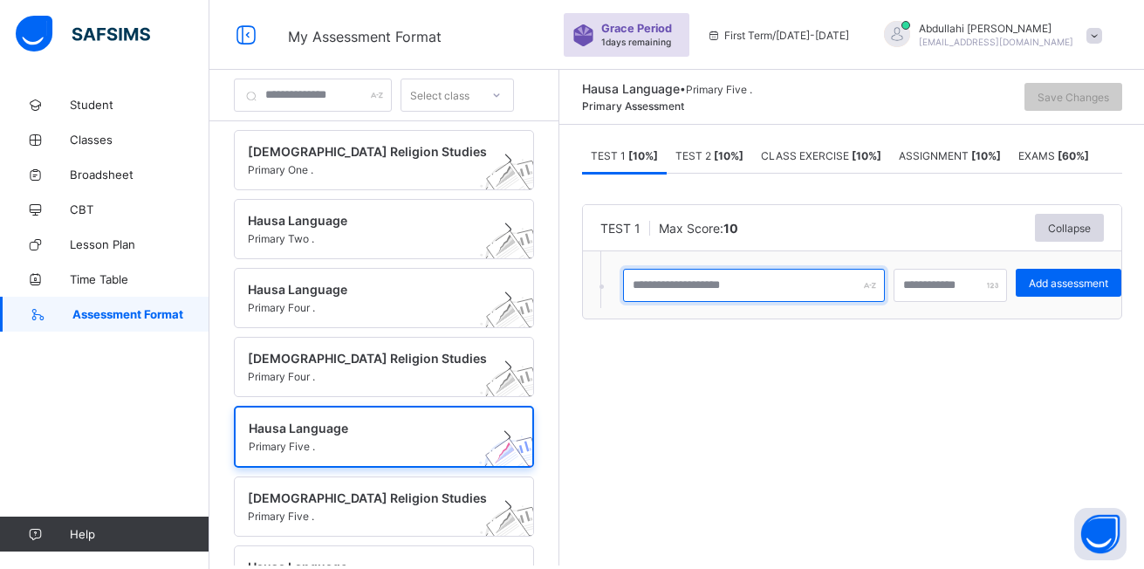
click at [884, 293] on input "text" at bounding box center [754, 285] width 262 height 33
click at [880, 298] on input "text" at bounding box center [754, 285] width 262 height 33
click at [878, 299] on input "text" at bounding box center [754, 285] width 262 height 33
click at [878, 301] on input "text" at bounding box center [754, 285] width 262 height 33
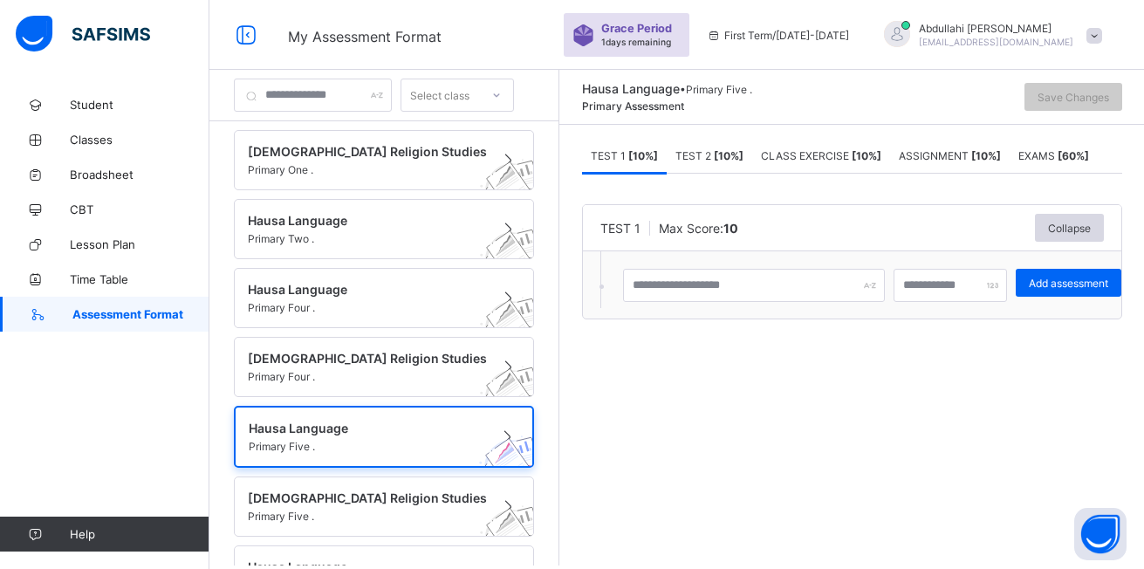
click at [880, 309] on div "TEST 1 Max Score: 10 Collapse Add assessment × Deleting Sub-assessment Note: th…" at bounding box center [852, 261] width 540 height 115
click at [880, 286] on div at bounding box center [754, 285] width 262 height 33
click at [876, 291] on div at bounding box center [754, 285] width 262 height 33
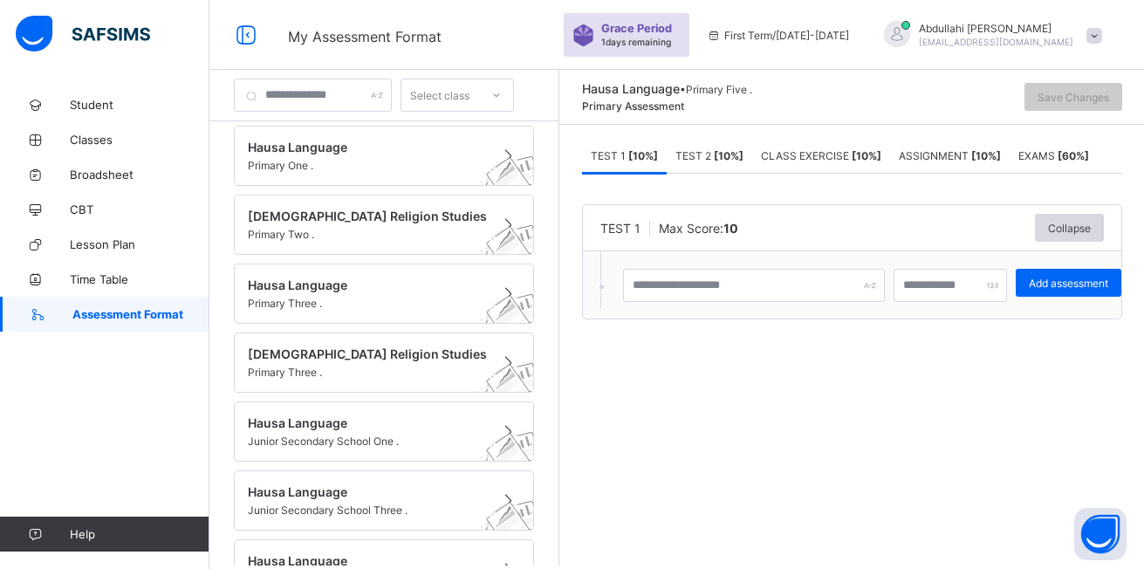
scroll to position [471, 0]
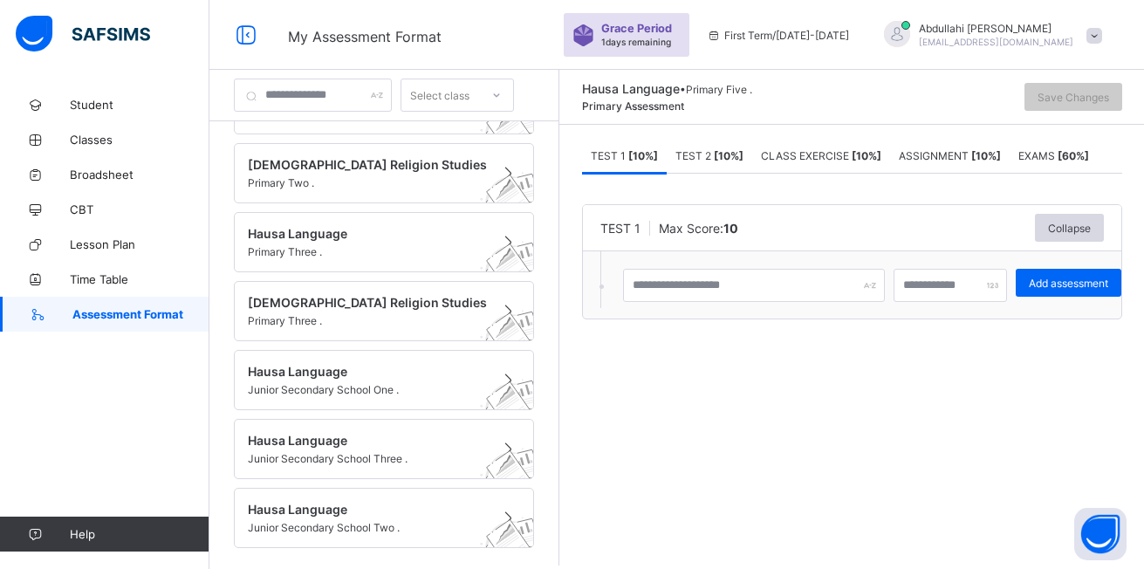
click at [84, 531] on span "Help" at bounding box center [139, 534] width 139 height 14
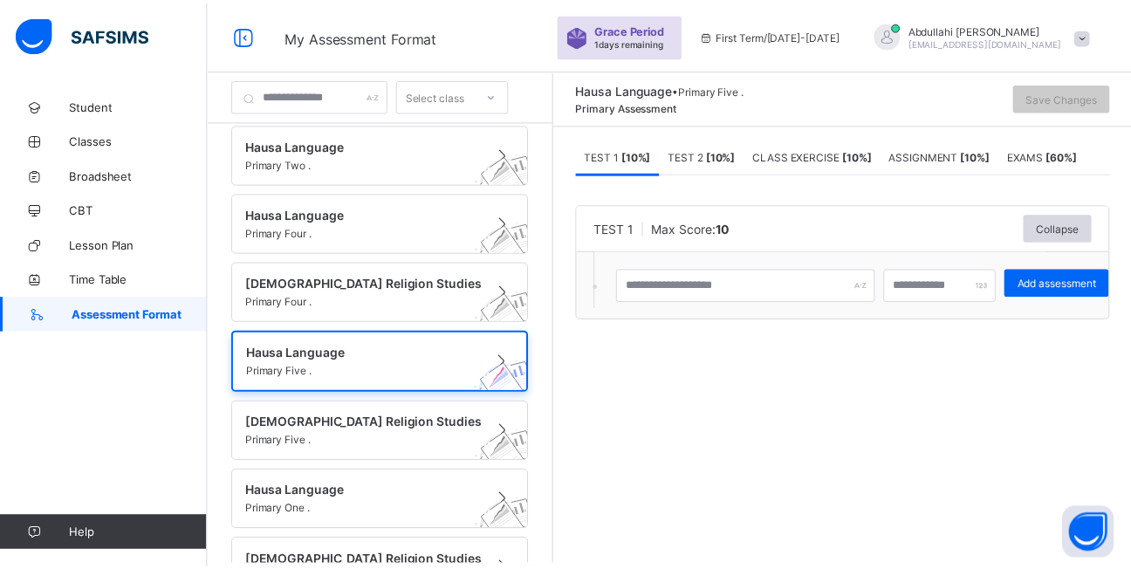
scroll to position [0, 0]
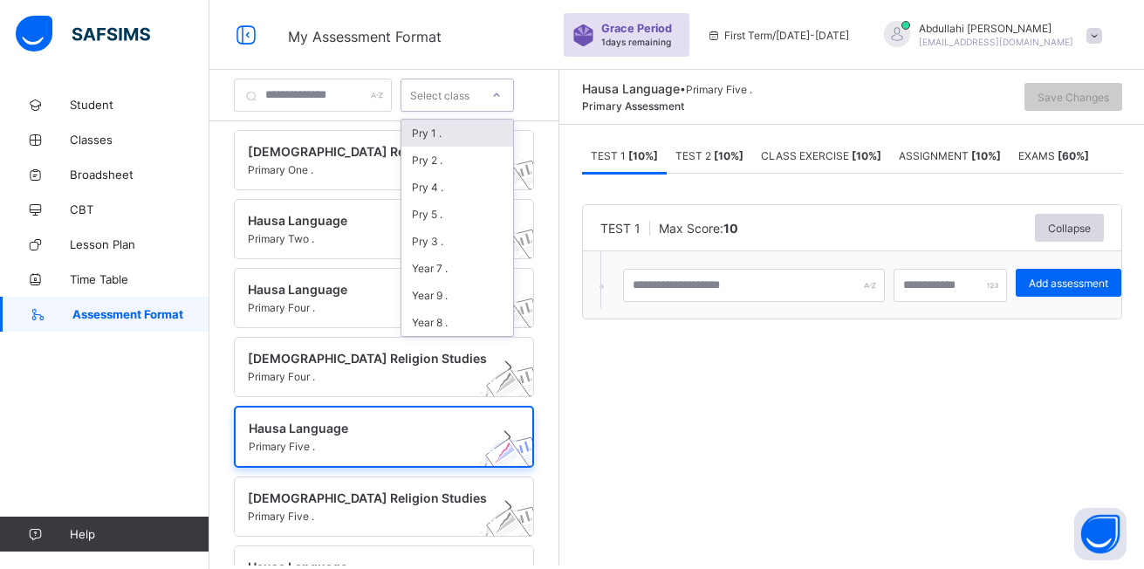
click at [502, 91] on icon at bounding box center [496, 94] width 10 height 17
click at [496, 134] on div "Pry 1 ." at bounding box center [457, 133] width 112 height 27
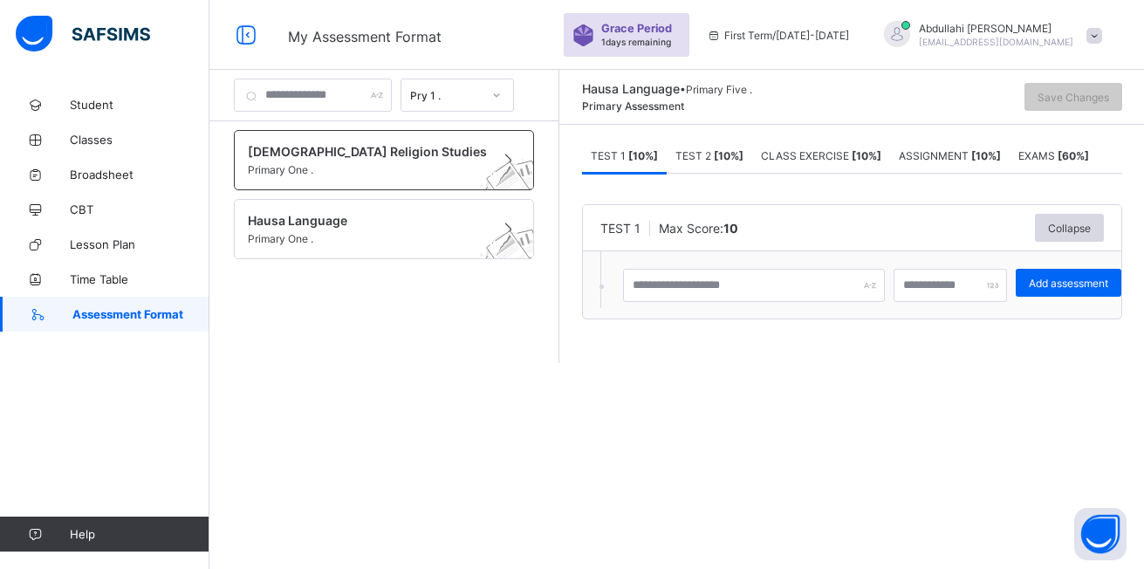
click at [476, 157] on span "[DEMOGRAPHIC_DATA] Religion Studies" at bounding box center [367, 151] width 239 height 15
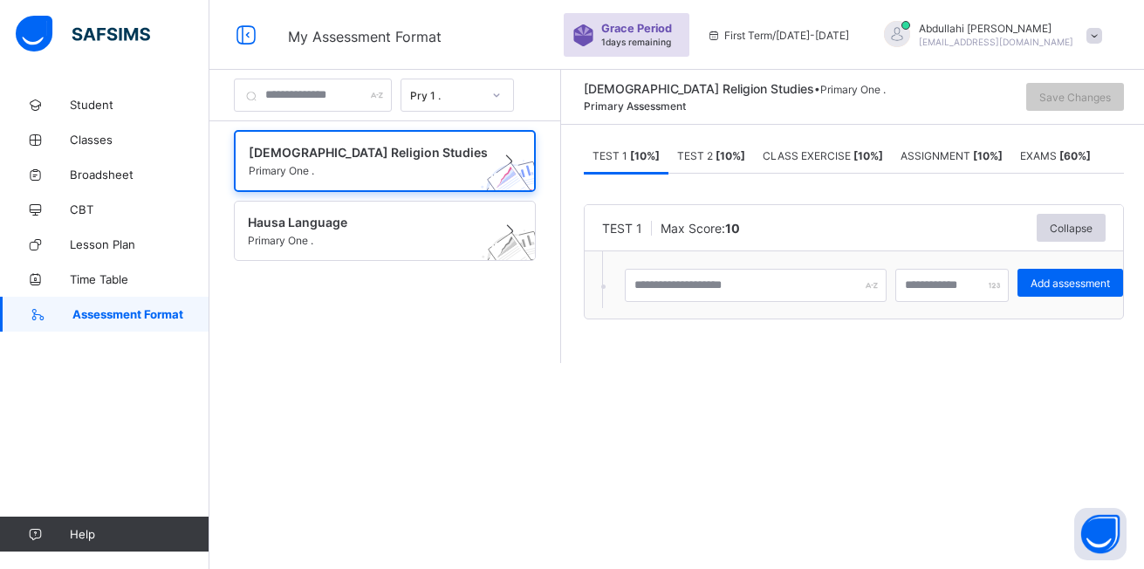
click at [1104, 40] on div "Abdullahi Hassan [EMAIL_ADDRESS][PERSON_NAME][DOMAIN_NAME]" at bounding box center [989, 35] width 244 height 29
click at [905, 107] on div "Save Changes" at bounding box center [1008, 96] width 229 height 31
click at [650, 156] on b "[ 10 %]" at bounding box center [645, 155] width 30 height 13
click at [1042, 286] on span "Add assessment" at bounding box center [1070, 283] width 79 height 13
click at [1090, 39] on span at bounding box center [1094, 36] width 16 height 16
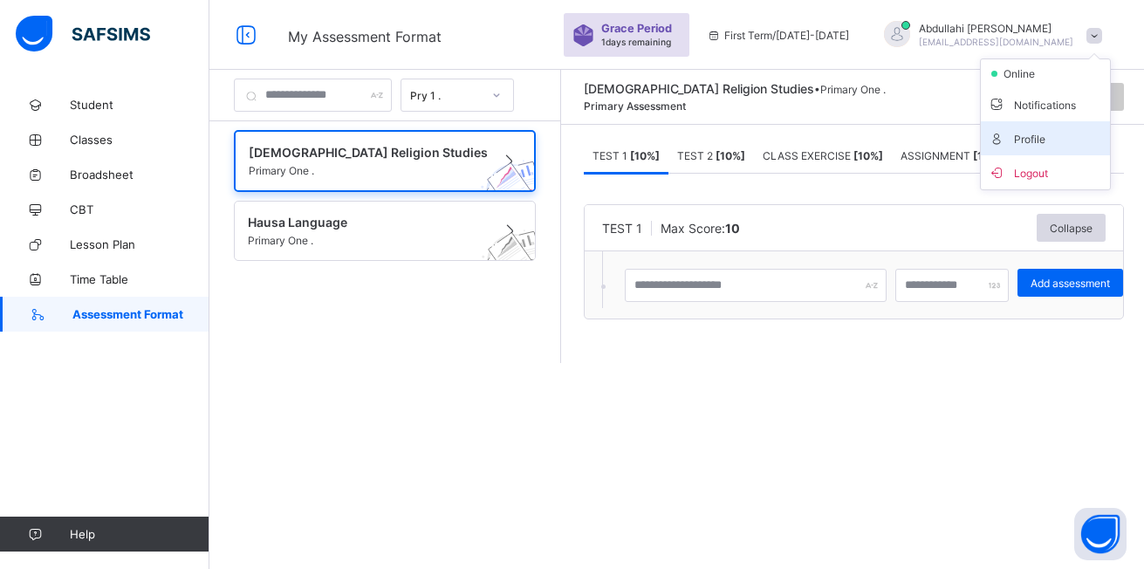
click at [1020, 140] on span "Profile" at bounding box center [1045, 138] width 115 height 20
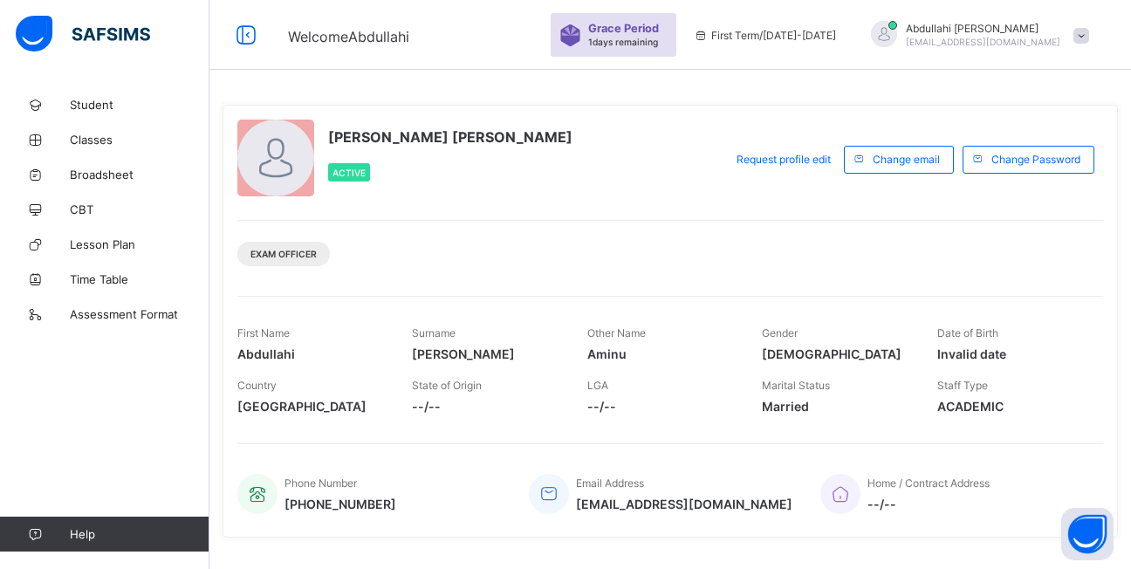
click at [445, 403] on span "--/--" at bounding box center [486, 406] width 148 height 15
click at [440, 402] on span "--/--" at bounding box center [486, 406] width 148 height 15
click at [828, 157] on span "Request profile edit" at bounding box center [783, 159] width 94 height 13
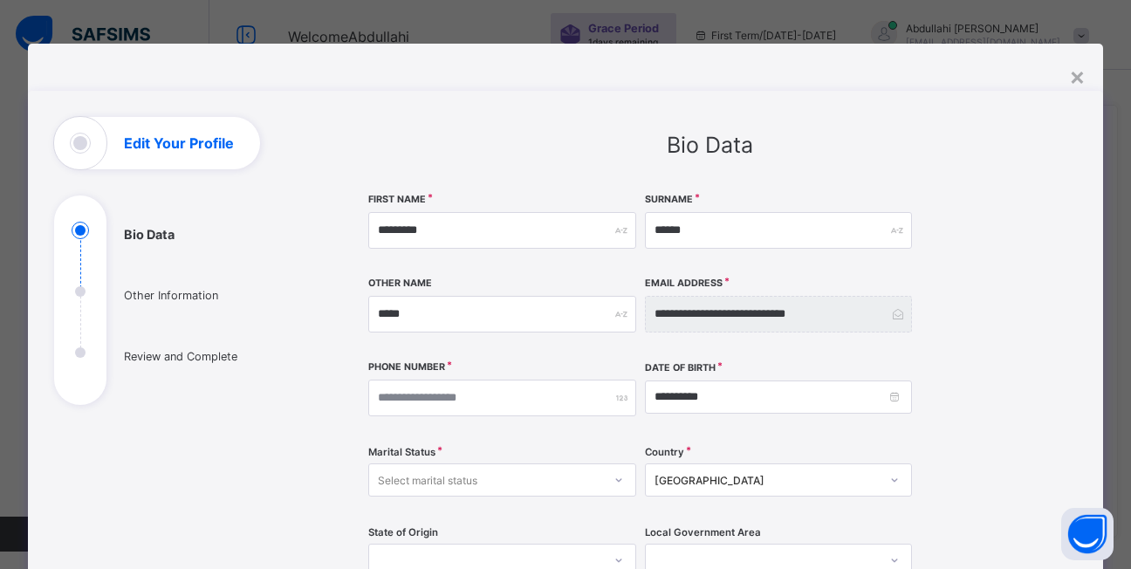
scroll to position [285, 0]
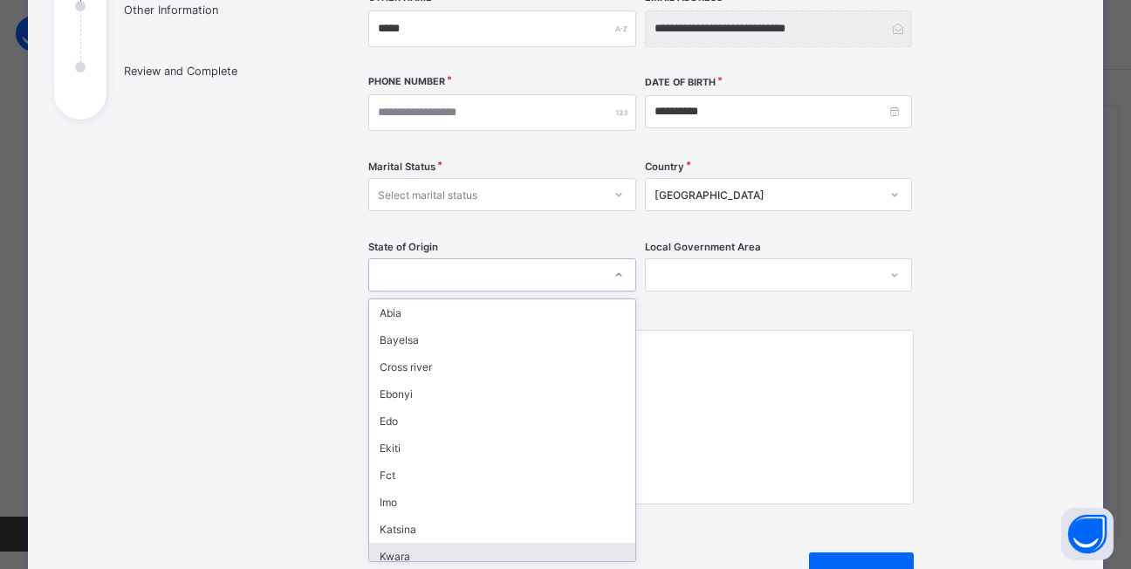
click at [536, 291] on div "option [PERSON_NAME] focused, 10 of 37. 37 results available. Use Up and Down t…" at bounding box center [501, 274] width 267 height 33
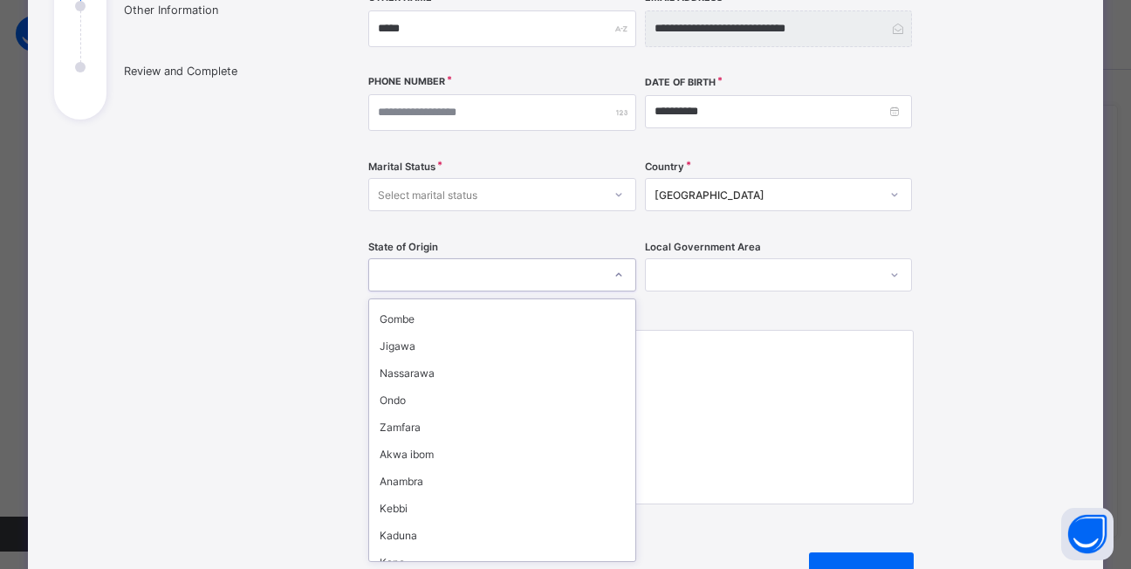
scroll to position [442, 0]
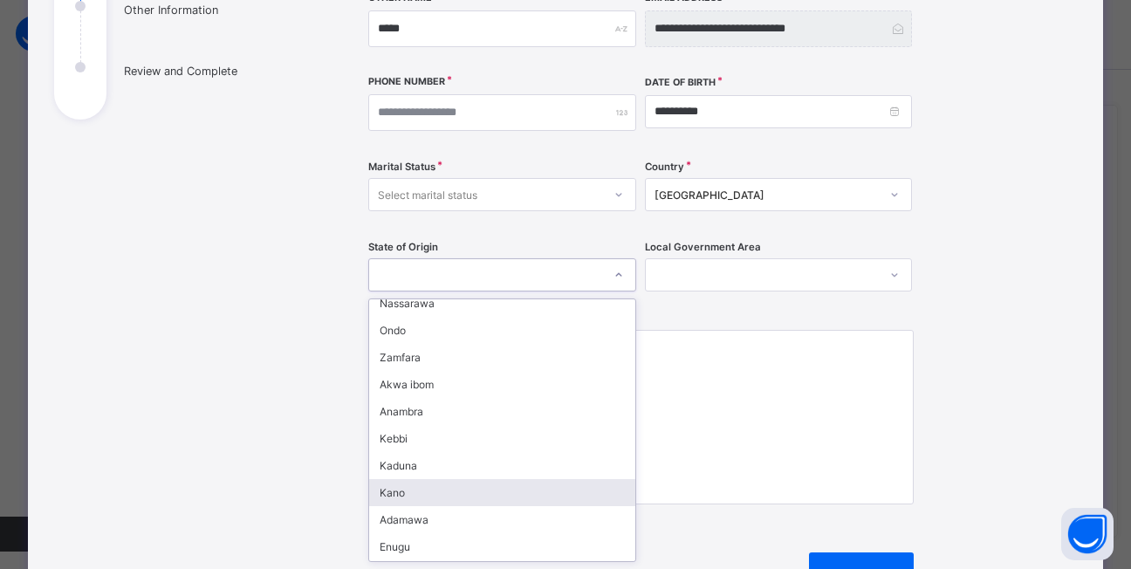
click at [442, 483] on div "Kano" at bounding box center [501, 492] width 265 height 27
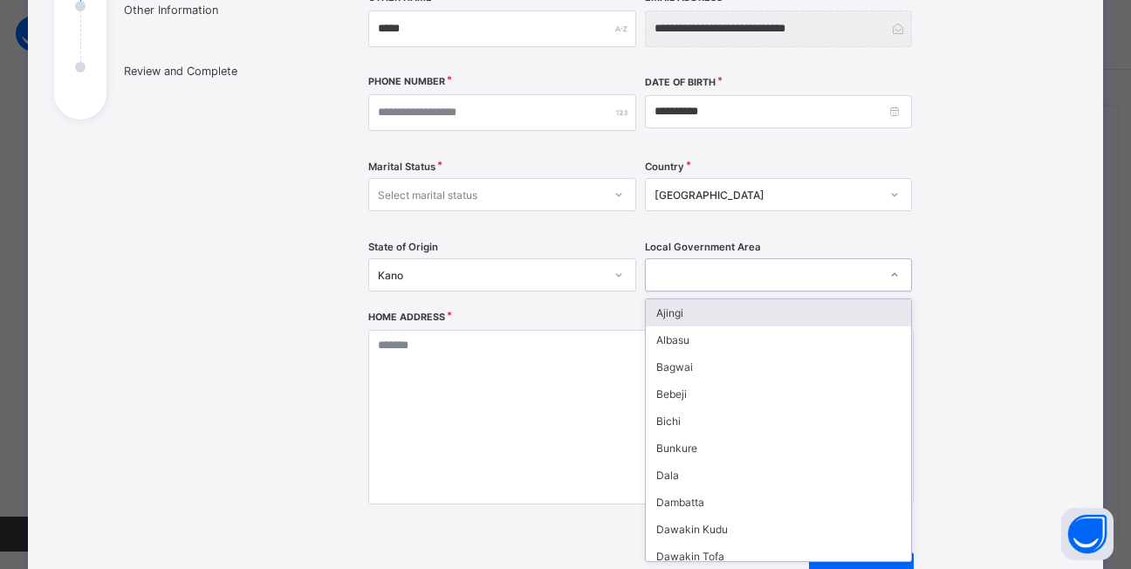
click at [889, 277] on icon at bounding box center [894, 274] width 10 height 17
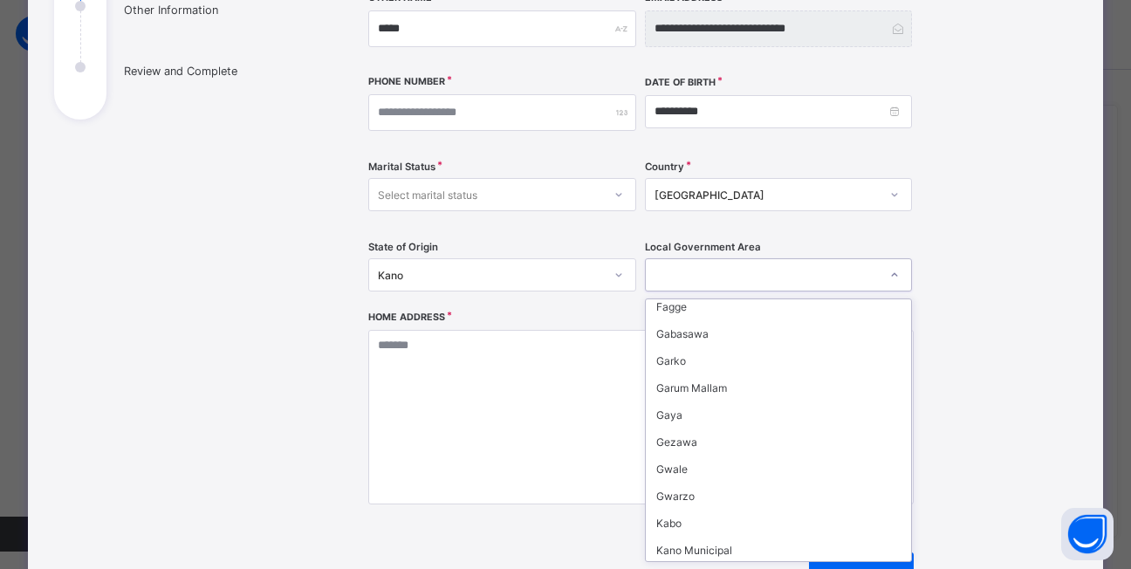
scroll to position [314, 0]
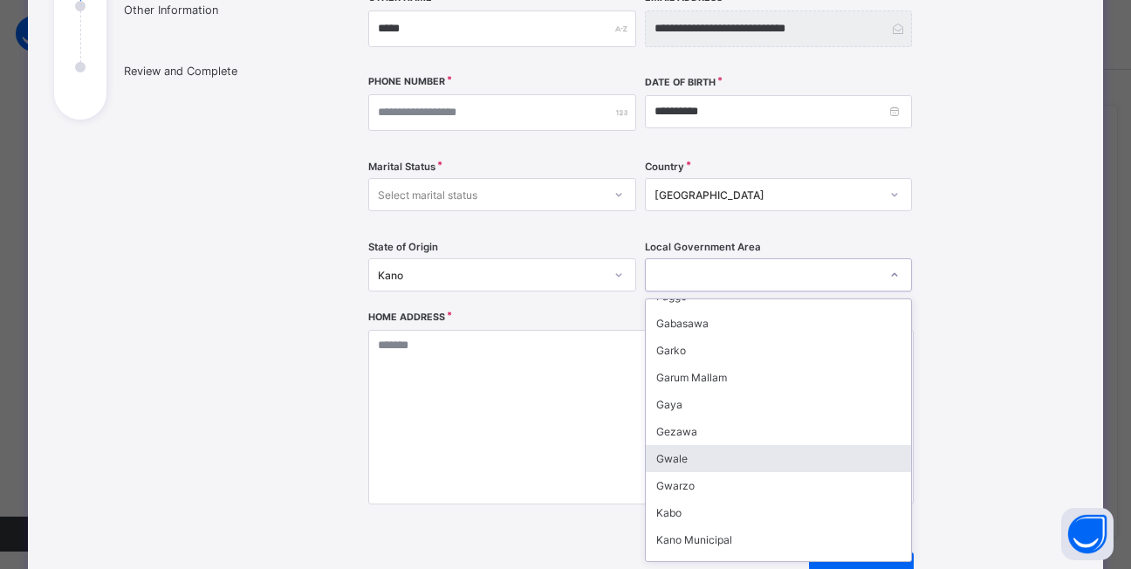
click at [688, 462] on div "Gwale" at bounding box center [778, 458] width 265 height 27
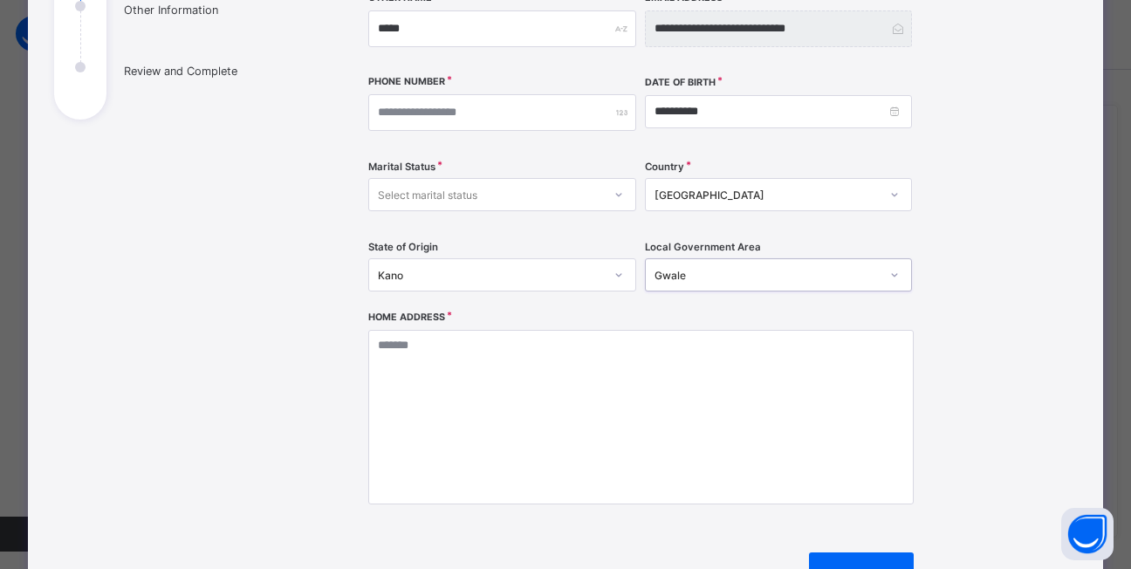
scroll to position [500, 0]
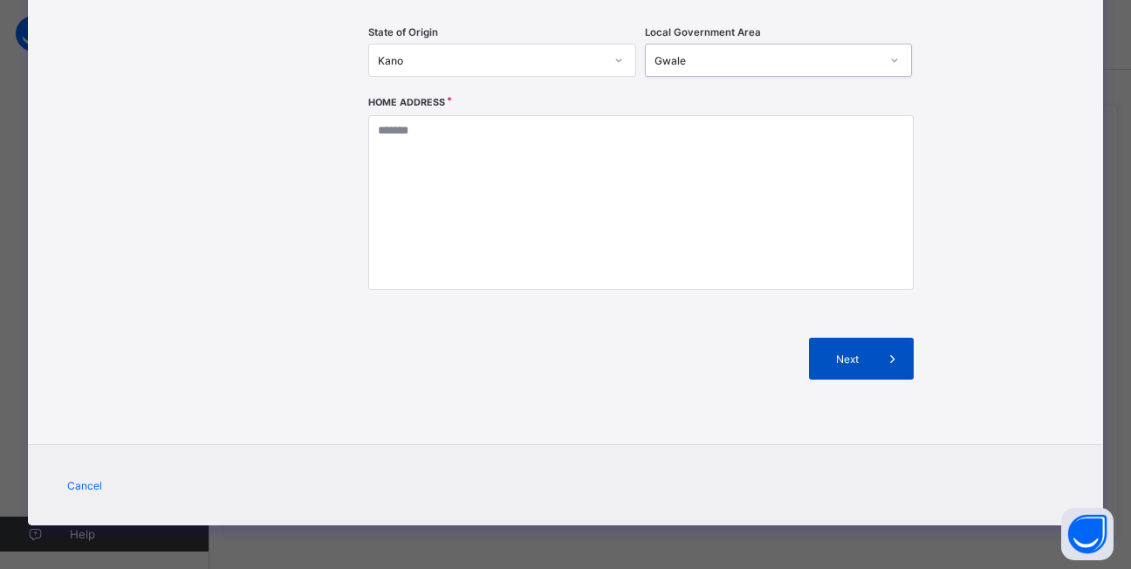
click at [845, 358] on span "Next" at bounding box center [847, 359] width 50 height 13
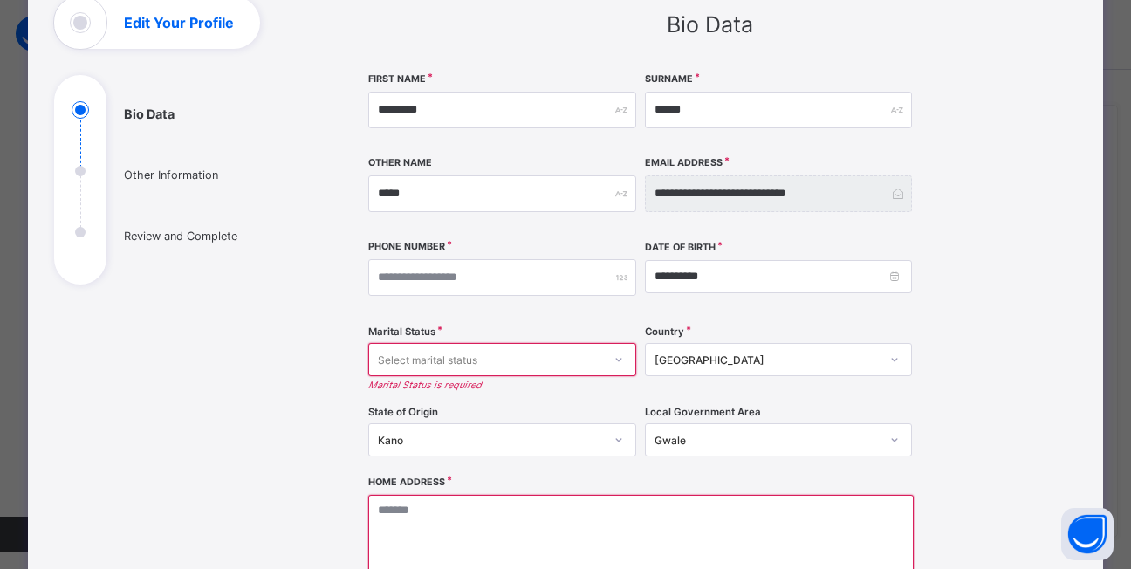
scroll to position [0, 0]
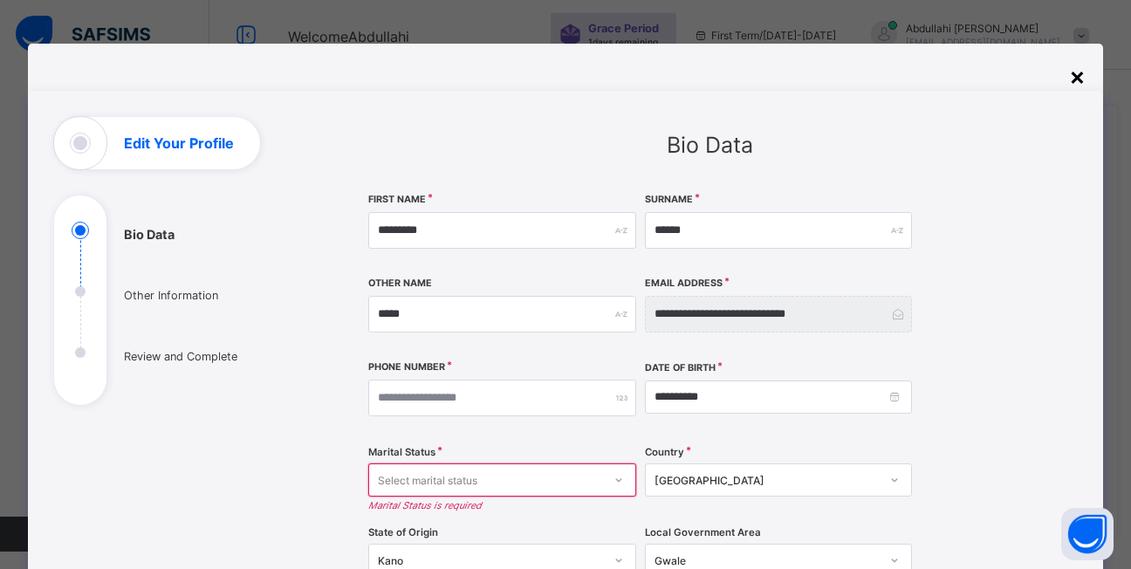
click at [1075, 81] on div "×" at bounding box center [1077, 76] width 17 height 30
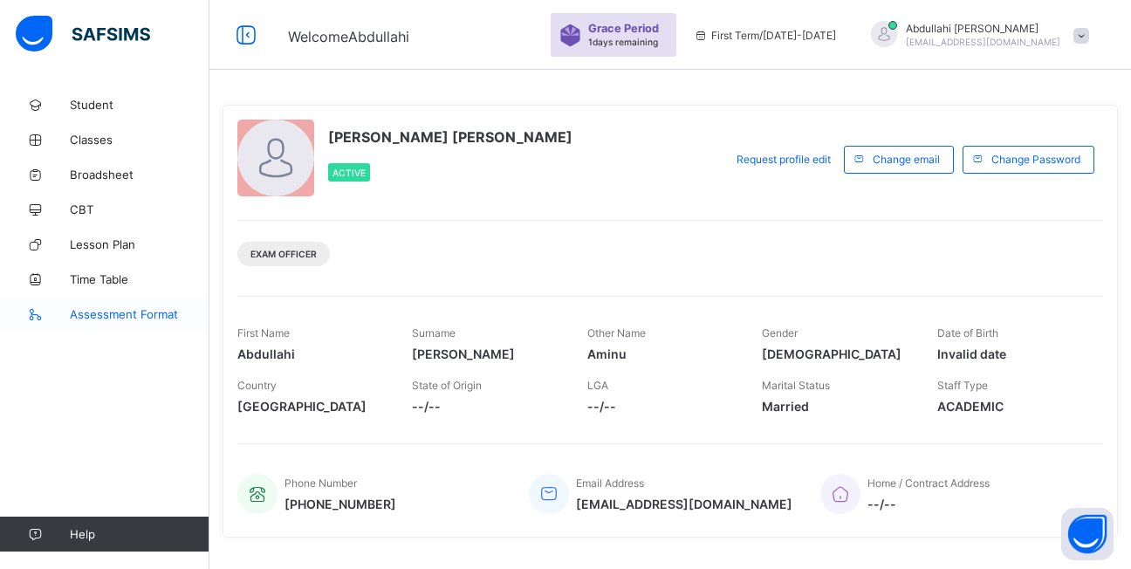
click at [102, 312] on span "Assessment Format" at bounding box center [140, 314] width 140 height 14
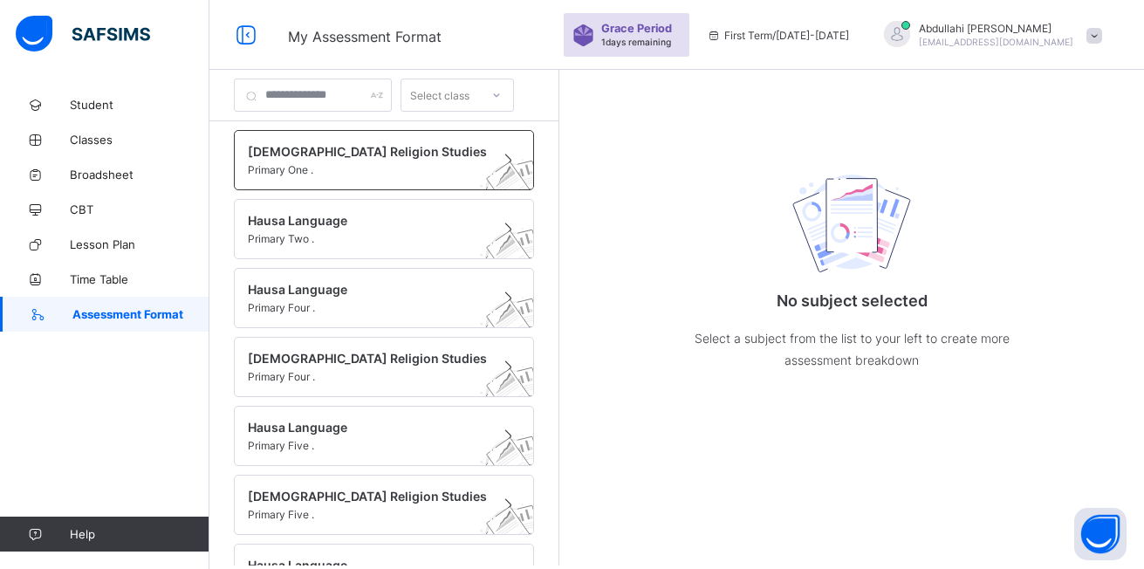
click at [362, 168] on span "Primary One ." at bounding box center [367, 169] width 239 height 13
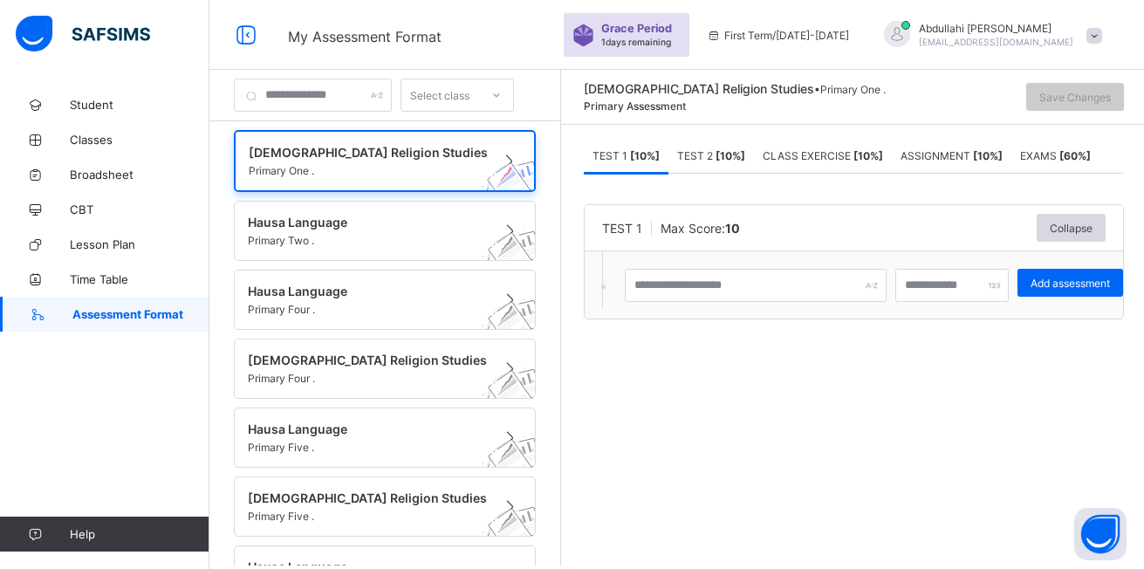
click at [137, 311] on span "Assessment Format" at bounding box center [140, 314] width 137 height 14
click at [103, 146] on span "Classes" at bounding box center [140, 140] width 140 height 14
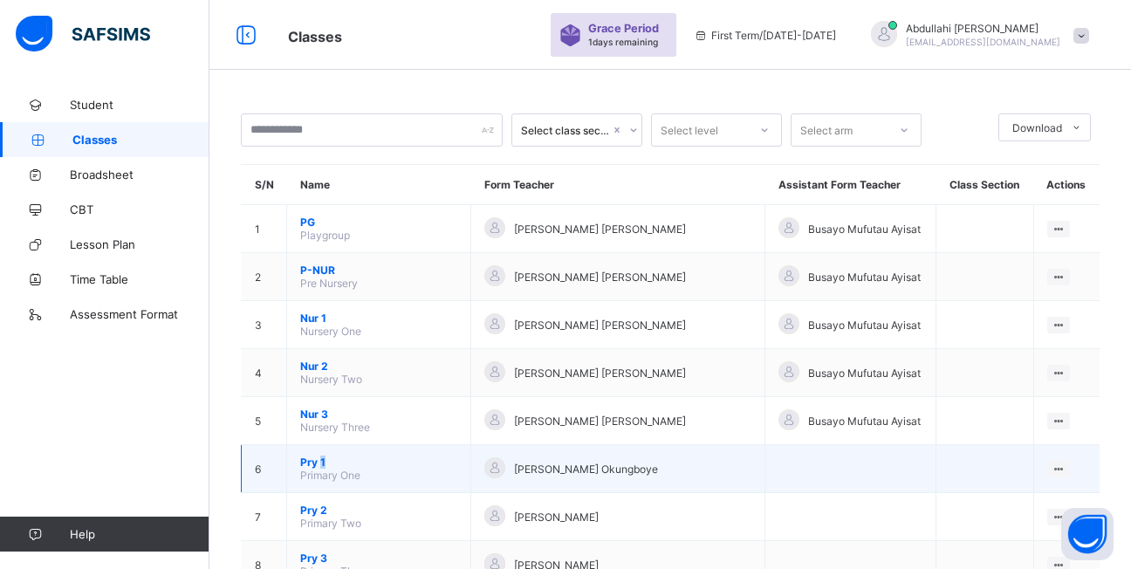
click at [320, 462] on span "Pry 1" at bounding box center [378, 462] width 157 height 13
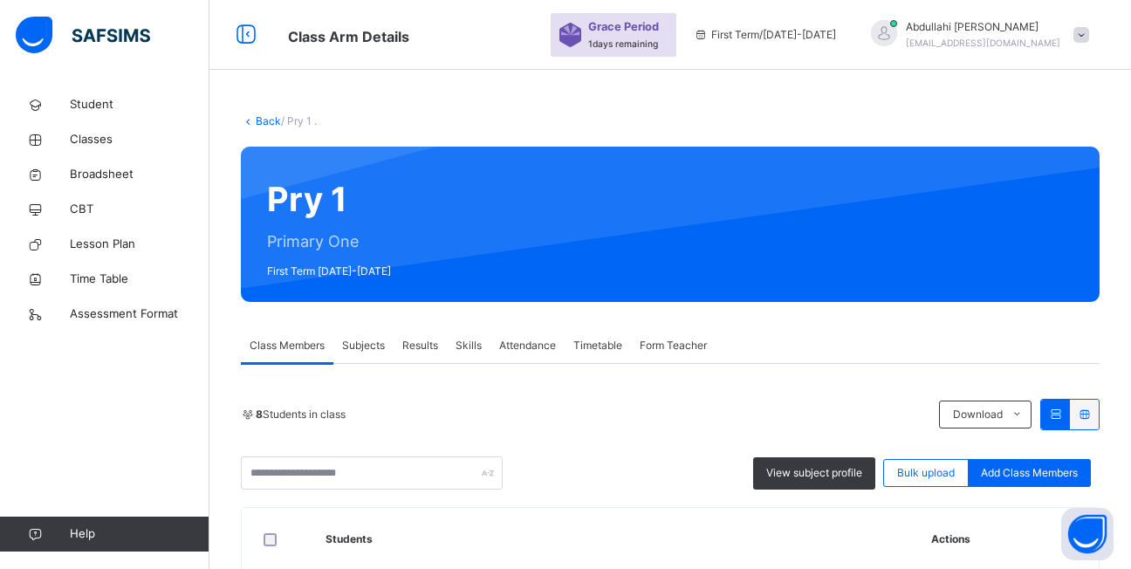
click at [415, 346] on span "Results" at bounding box center [420, 346] width 36 height 16
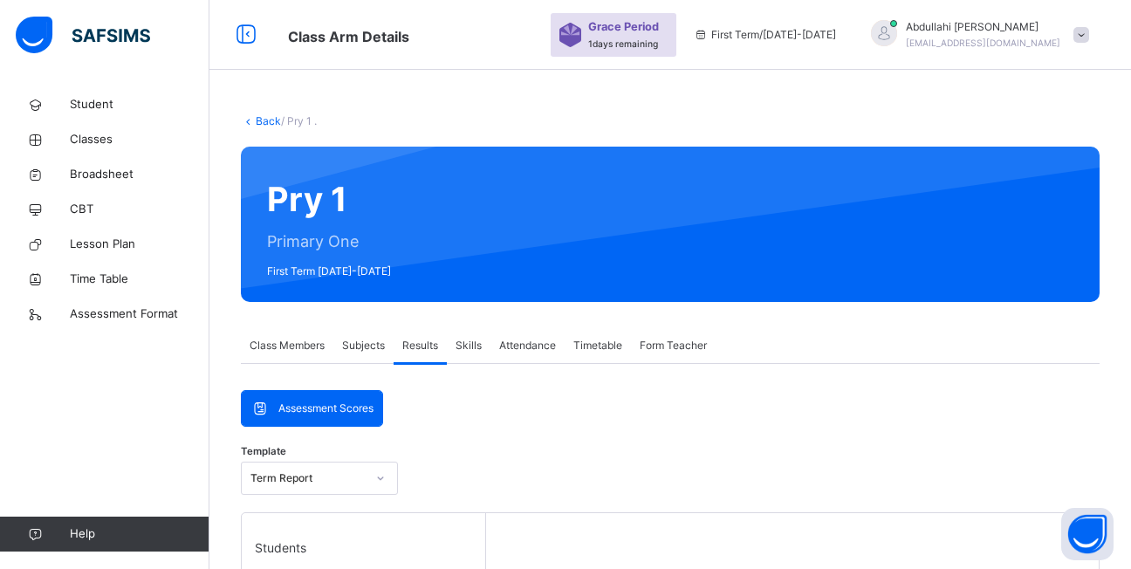
click at [353, 345] on span "Subjects" at bounding box center [363, 346] width 43 height 16
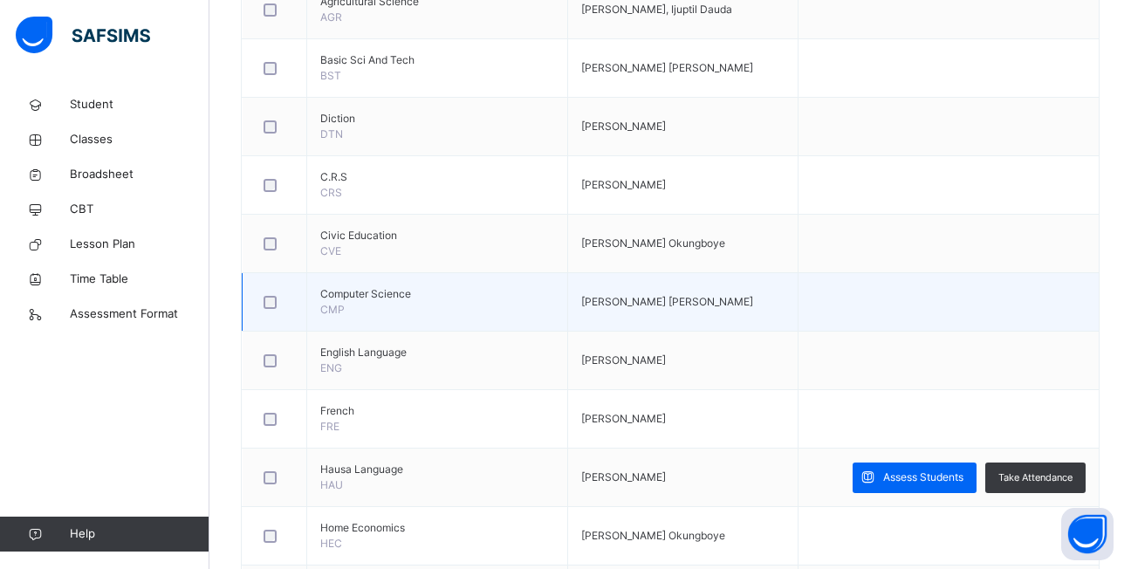
scroll to position [785, 0]
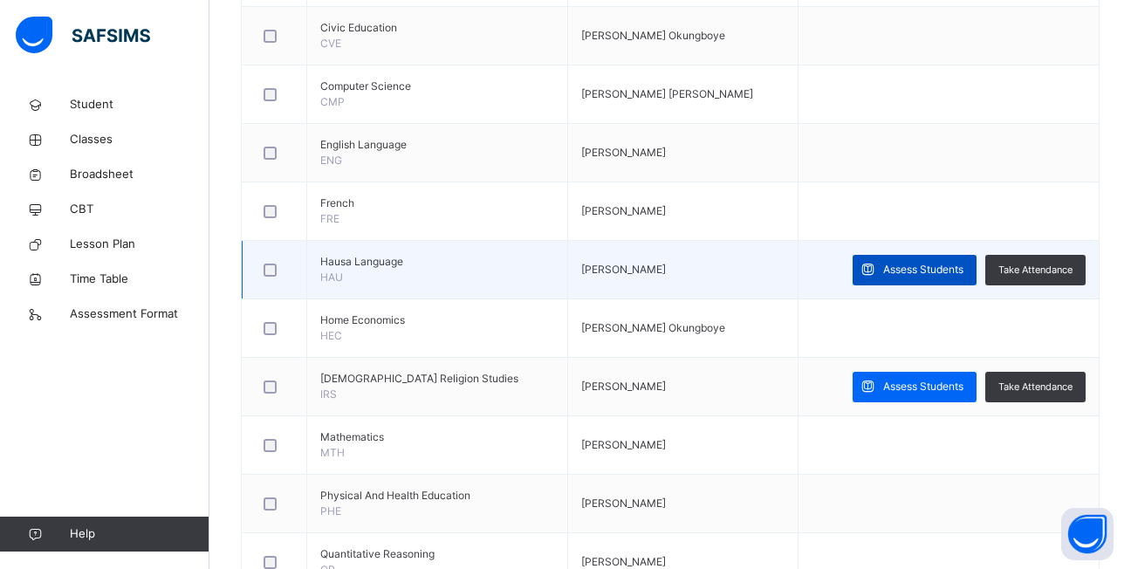
click at [954, 260] on div "Assess Students" at bounding box center [915, 270] width 124 height 31
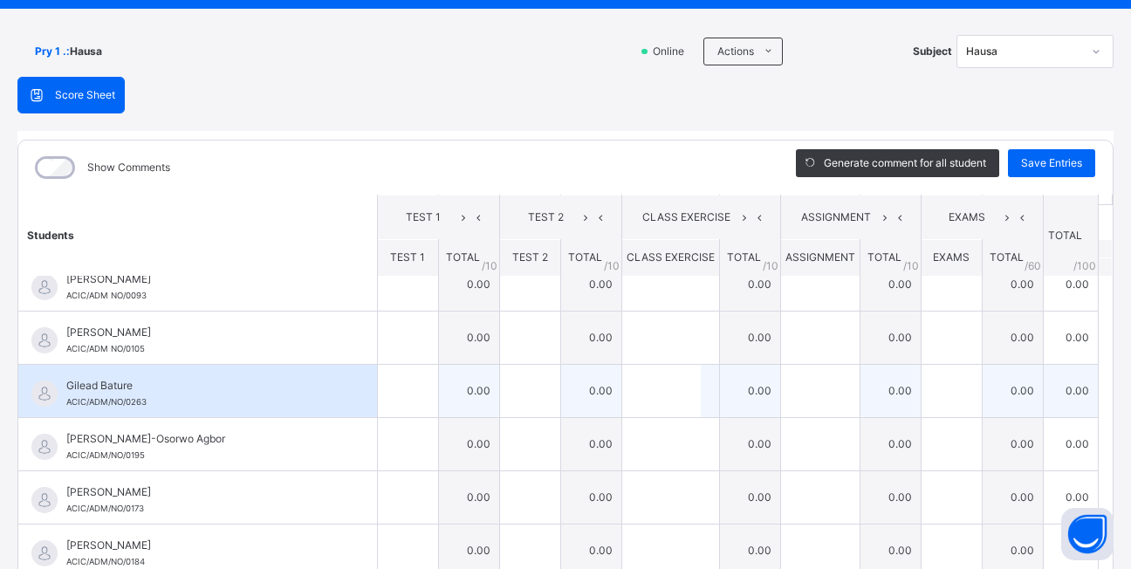
scroll to position [0, 0]
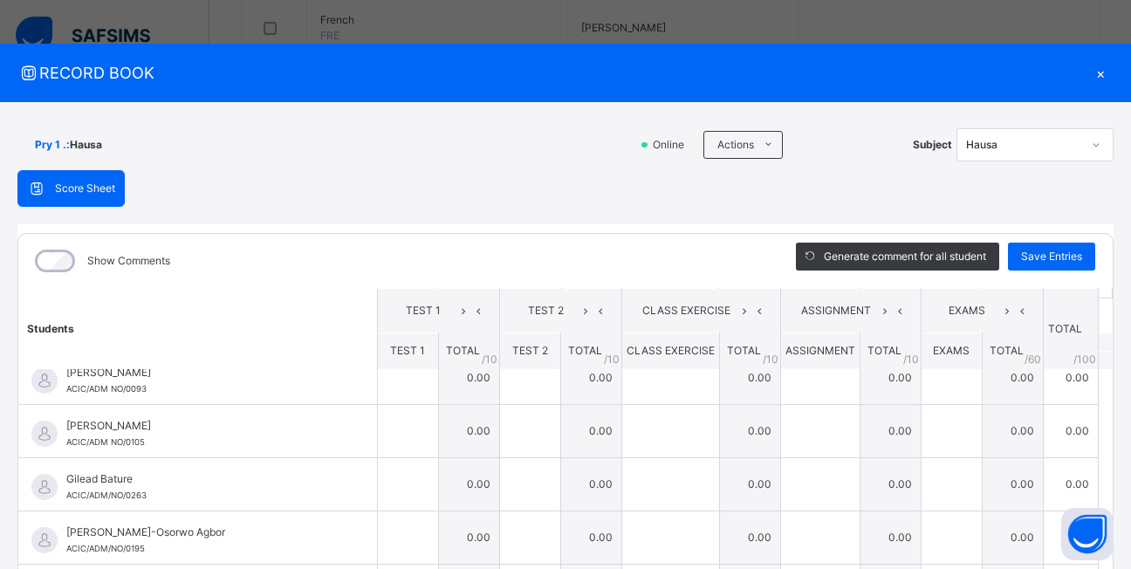
click at [1093, 76] on div "×" at bounding box center [1100, 73] width 26 height 24
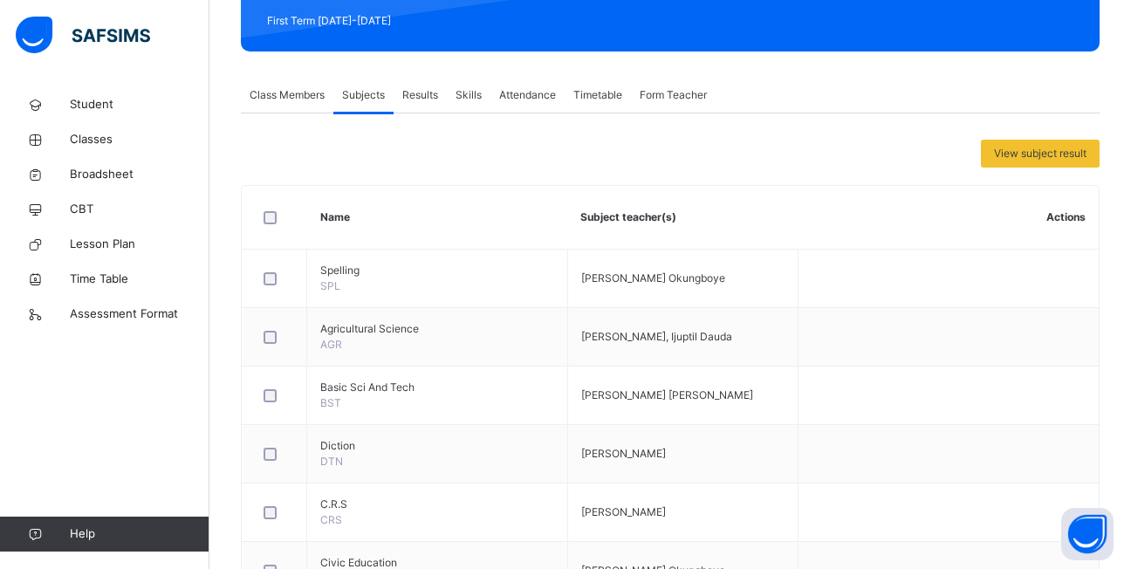
scroll to position [96, 0]
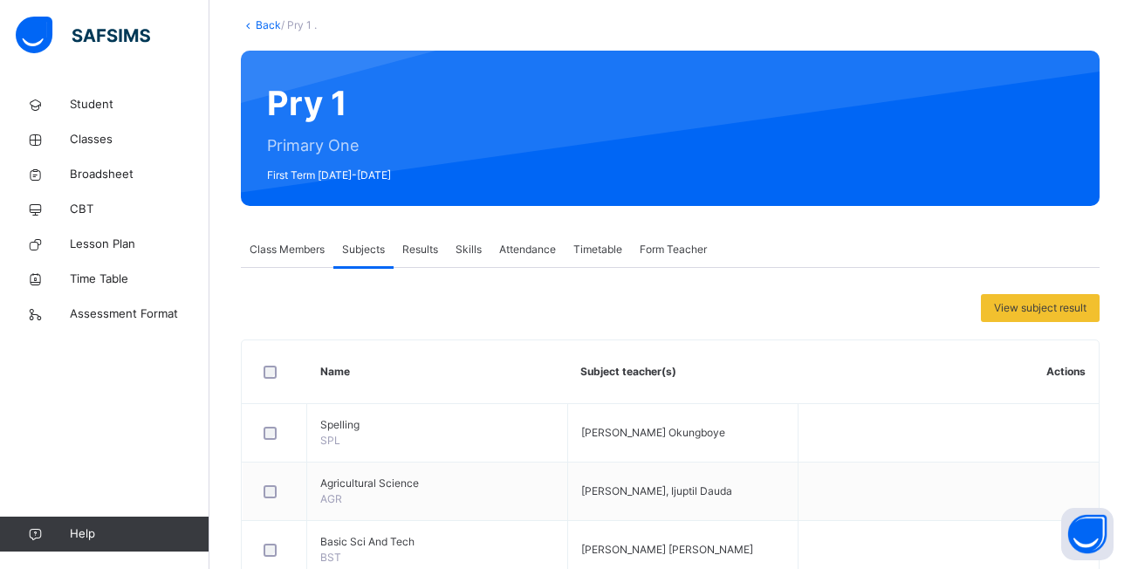
click at [264, 24] on link "Back" at bounding box center [268, 24] width 25 height 13
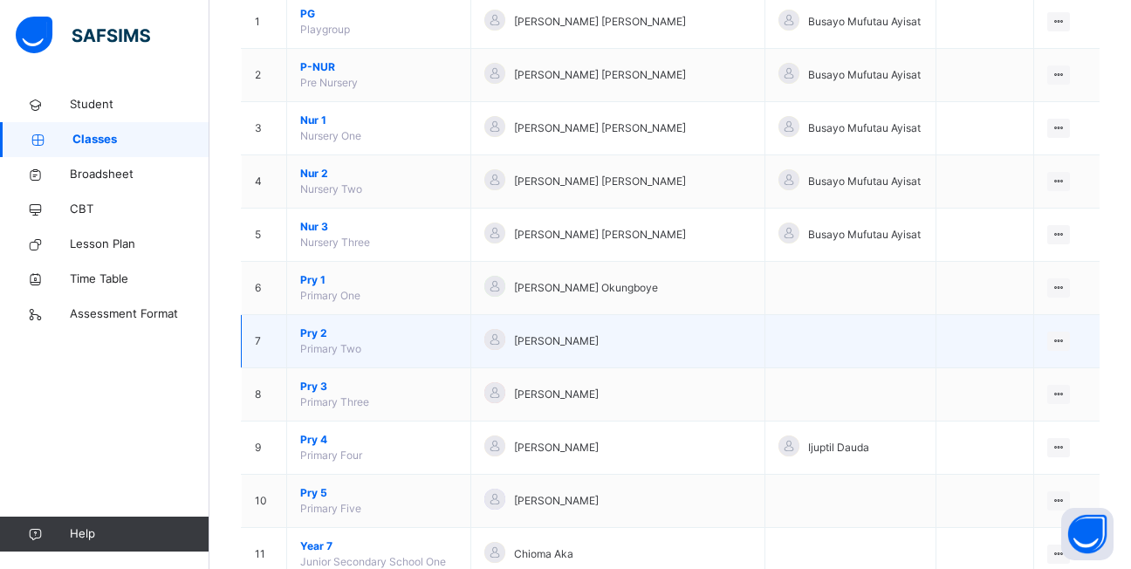
scroll to position [436, 0]
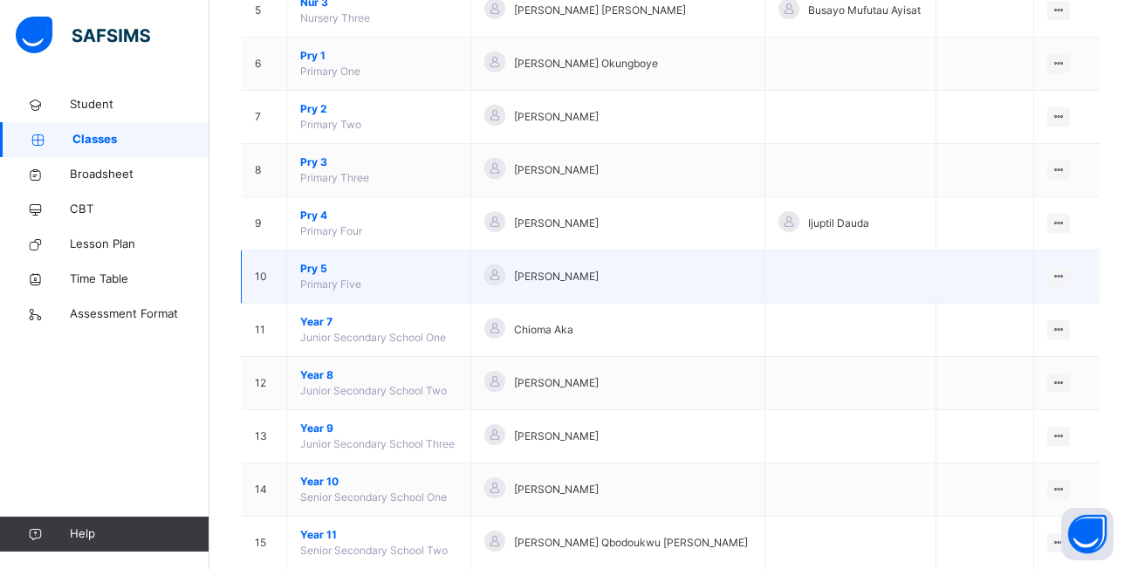
click at [315, 271] on span "Pry 5" at bounding box center [378, 269] width 157 height 16
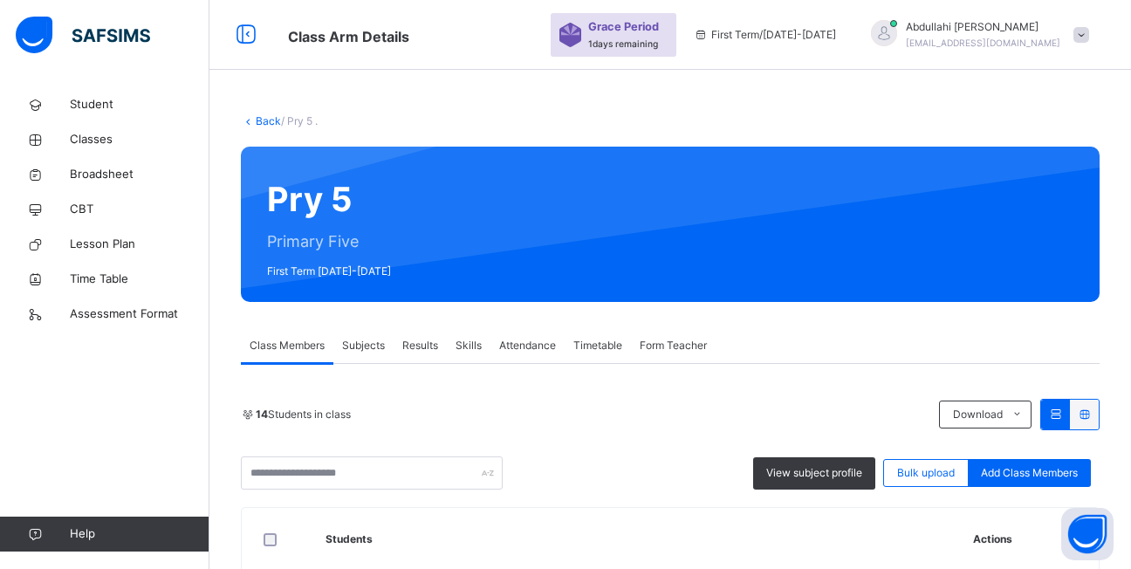
click at [370, 337] on div "Subjects" at bounding box center [363, 345] width 60 height 35
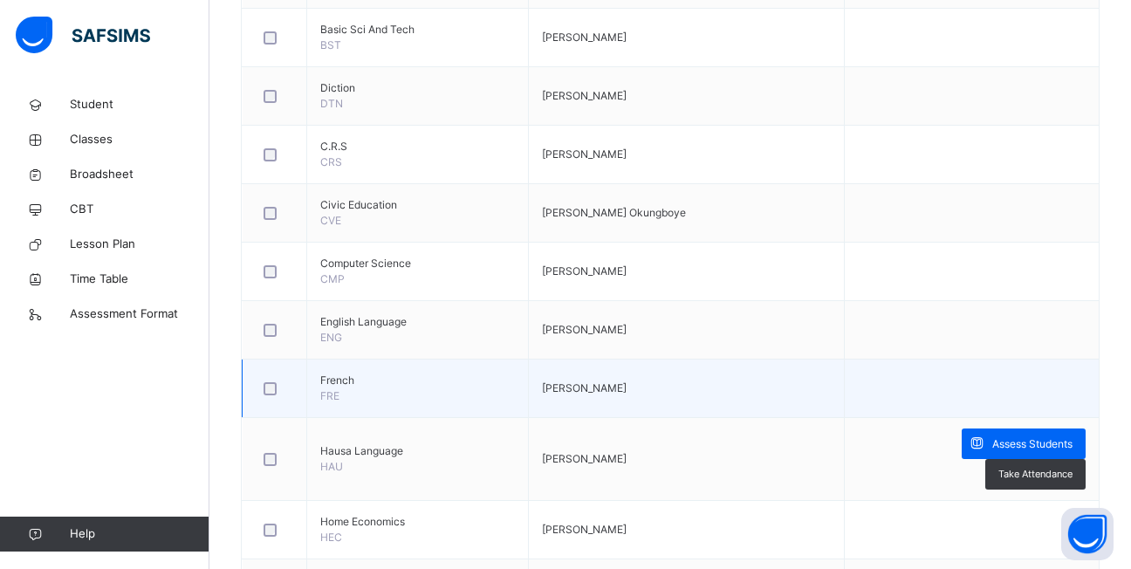
scroll to position [611, 0]
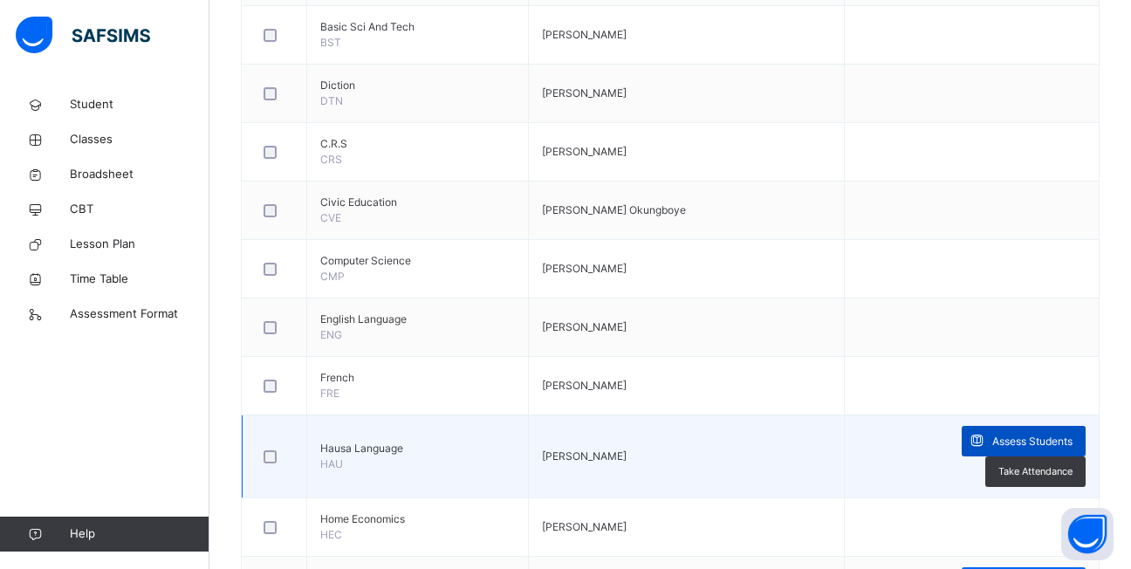
click at [992, 445] on span "Assess Students" at bounding box center [1032, 442] width 80 height 16
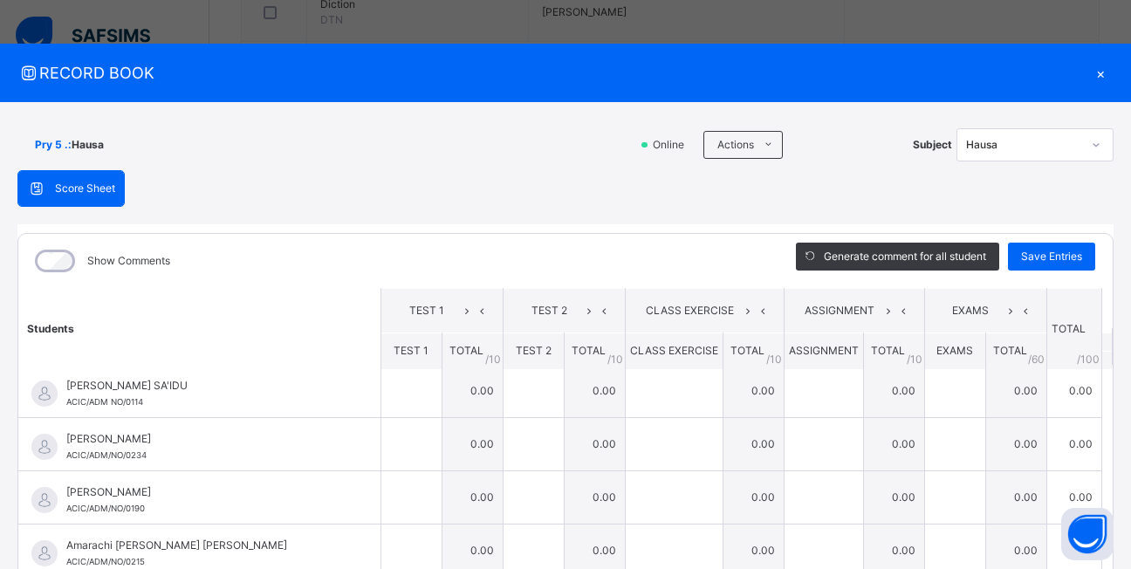
scroll to position [0, 0]
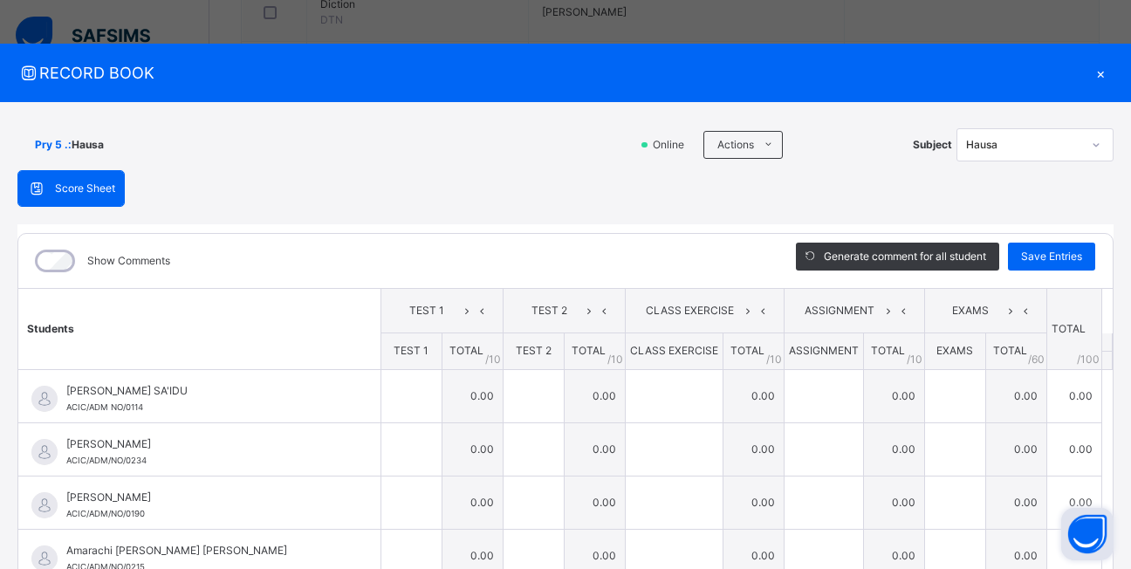
click at [1099, 557] on button "Open asap" at bounding box center [1087, 534] width 52 height 52
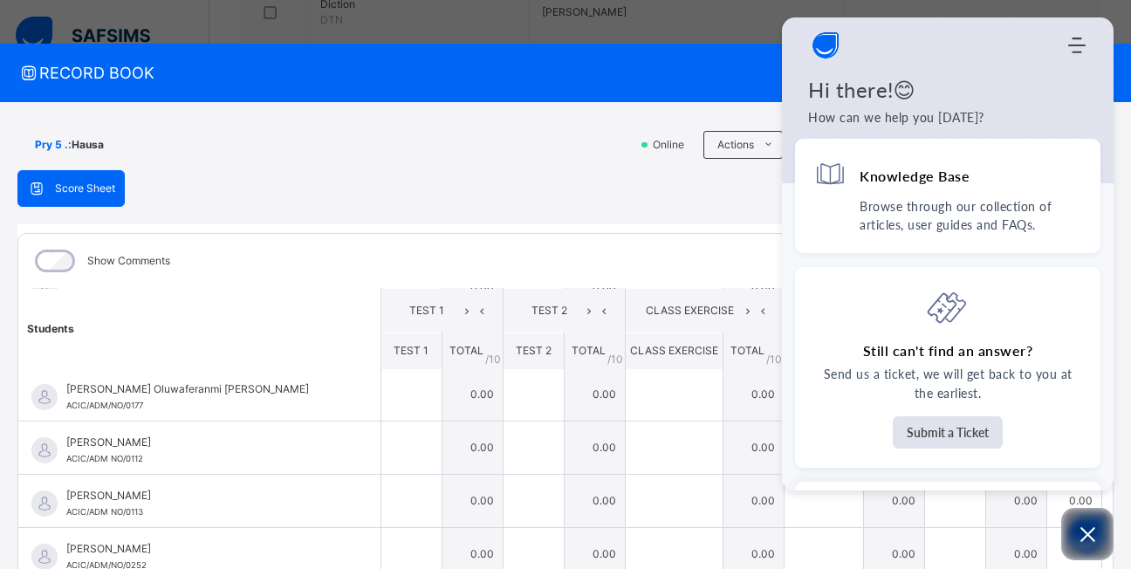
scroll to position [382, 0]
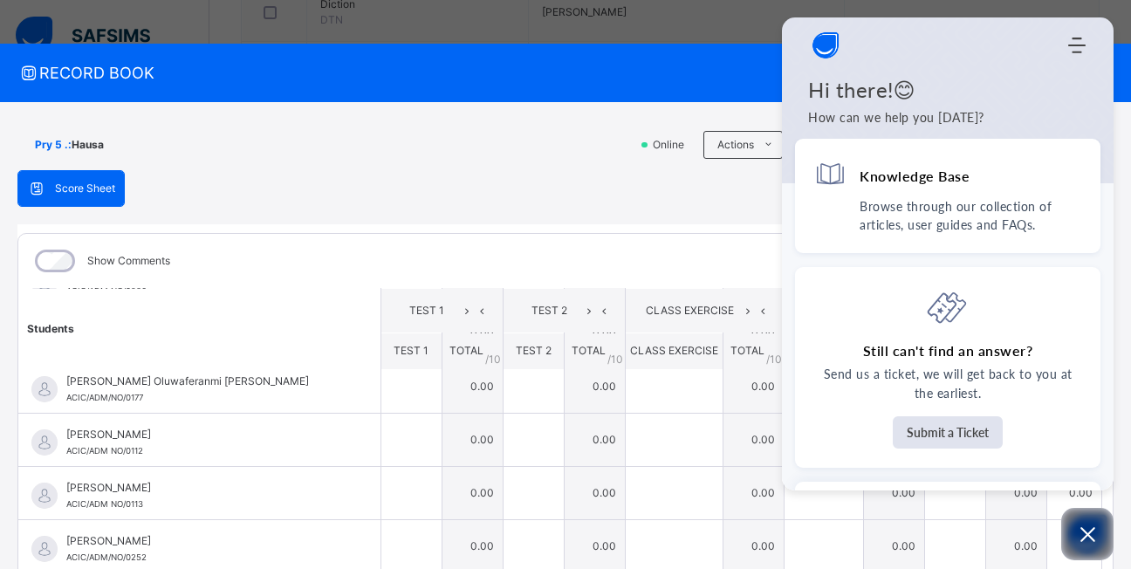
click at [339, 149] on div "Pry 5 . : Hausa" at bounding box center [322, 144] width 611 height 33
click at [531, 174] on div "Score Sheet Score Sheet Show Comments Generate comment for all student Save Ent…" at bounding box center [565, 452] width 1096 height 564
click at [1084, 529] on icon "Open asap" at bounding box center [1088, 535] width 22 height 22
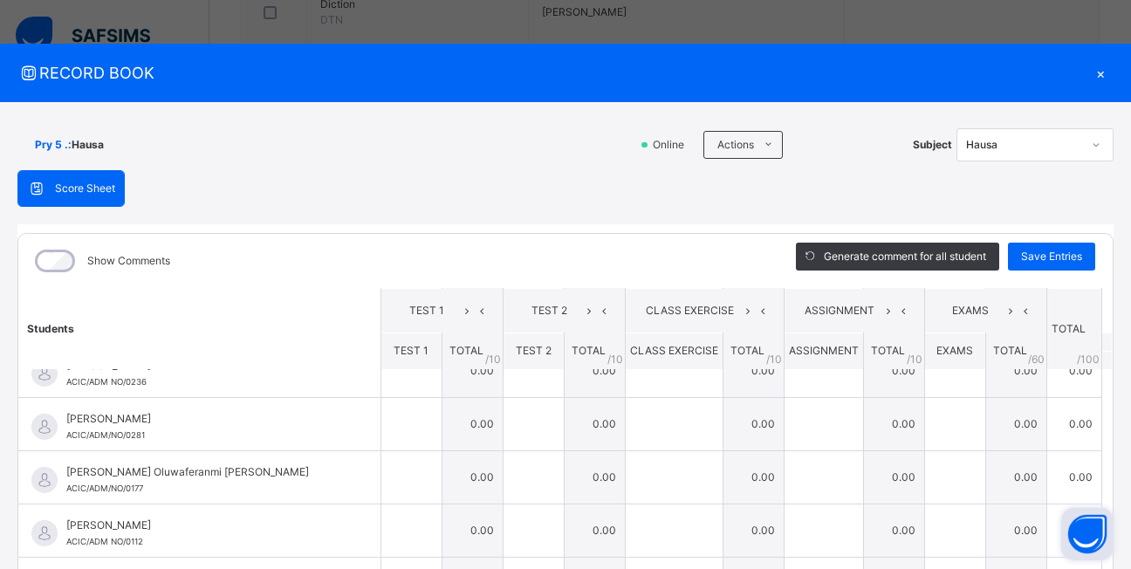
scroll to position [277, 0]
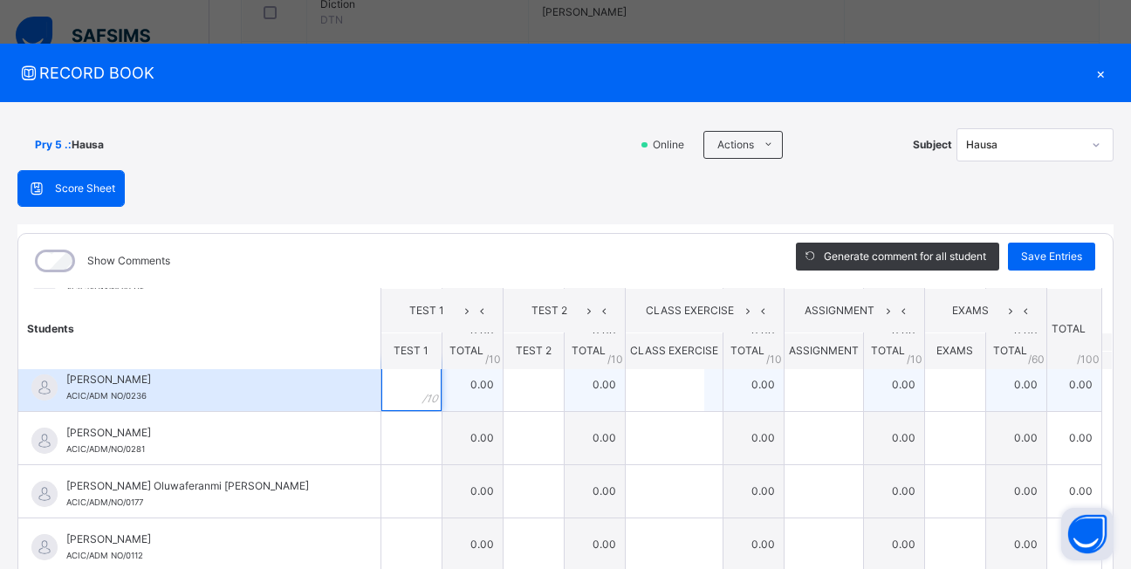
click at [394, 396] on input "text" at bounding box center [411, 385] width 60 height 52
click at [454, 395] on td "0.00" at bounding box center [472, 384] width 61 height 53
click at [408, 398] on div at bounding box center [411, 385] width 60 height 52
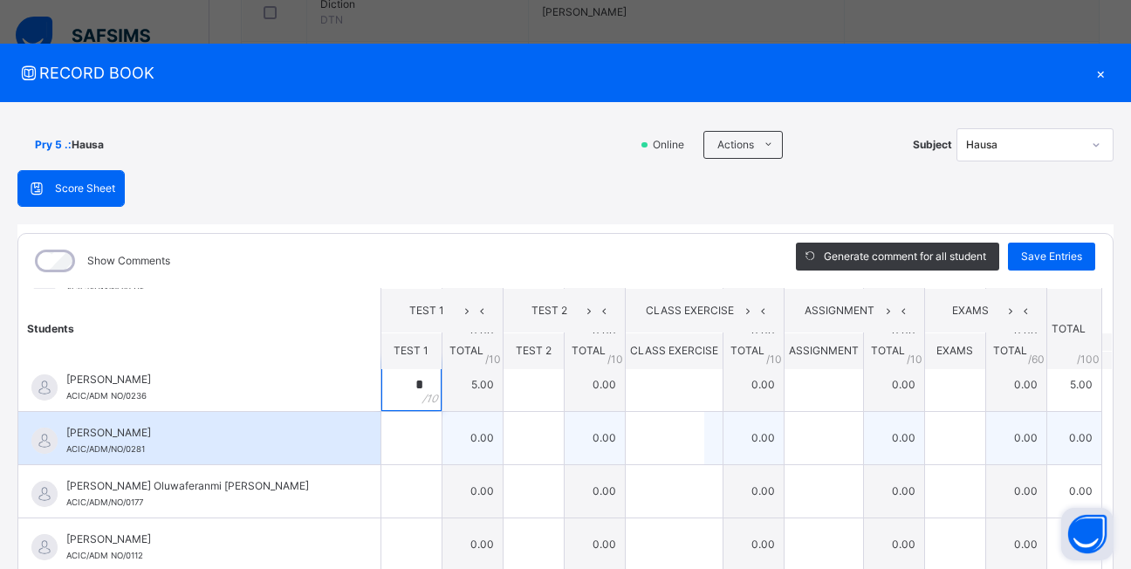
type input "*"
click at [390, 442] on input "text" at bounding box center [411, 438] width 60 height 52
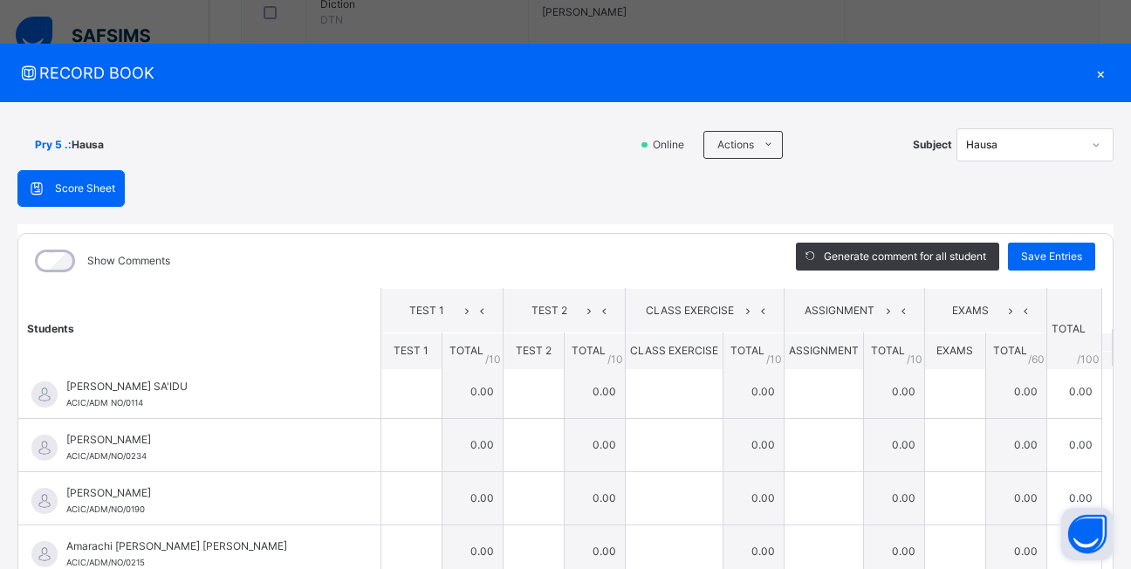
scroll to position [0, 0]
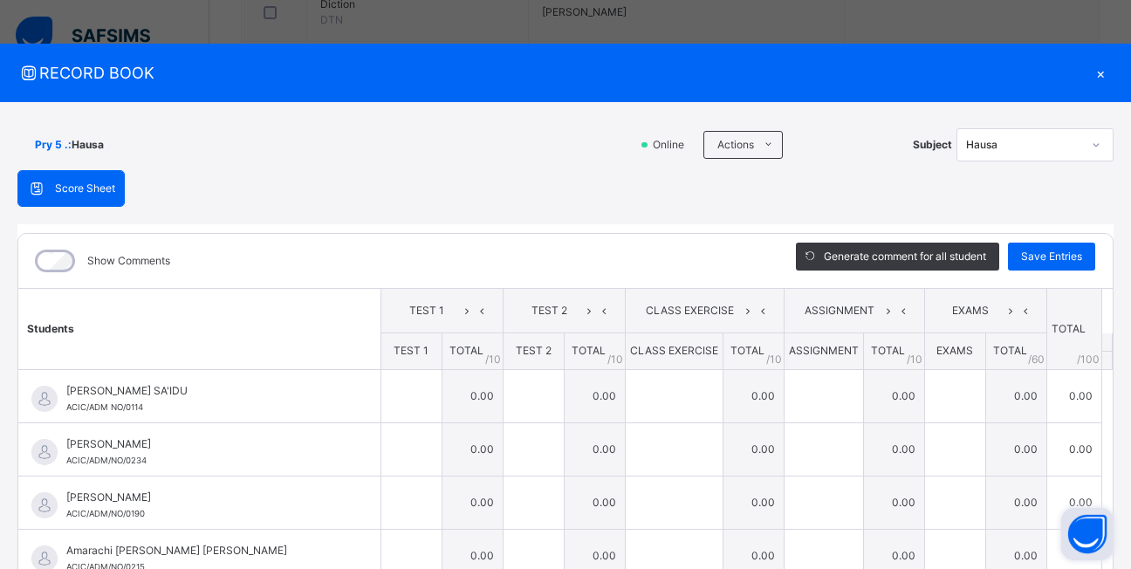
click at [1099, 558] on button "Open asap" at bounding box center [1087, 534] width 52 height 52
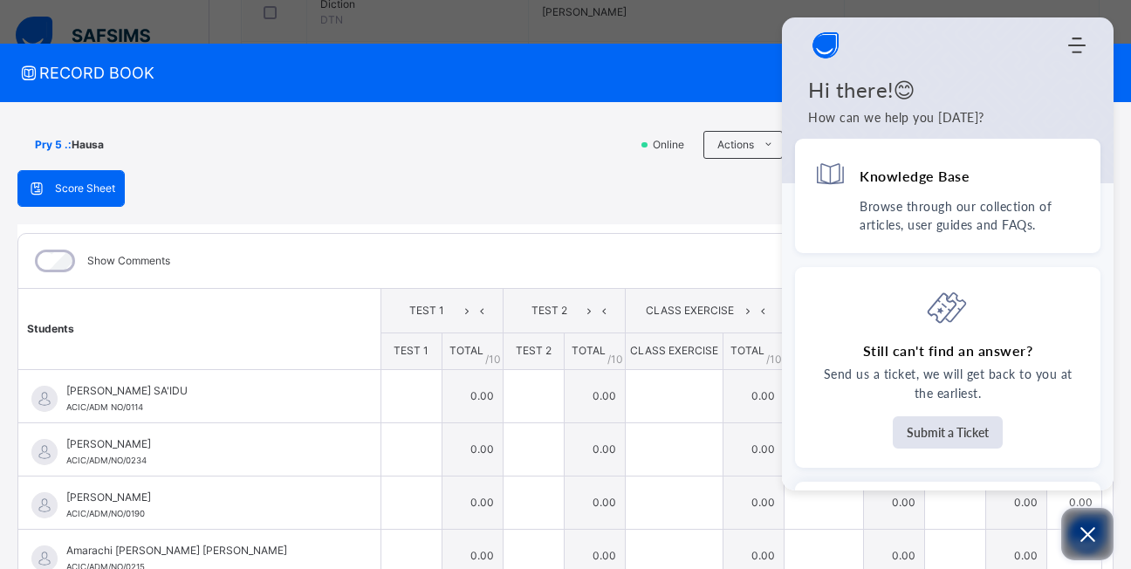
click at [1095, 530] on icon "Open asap" at bounding box center [1088, 535] width 22 height 22
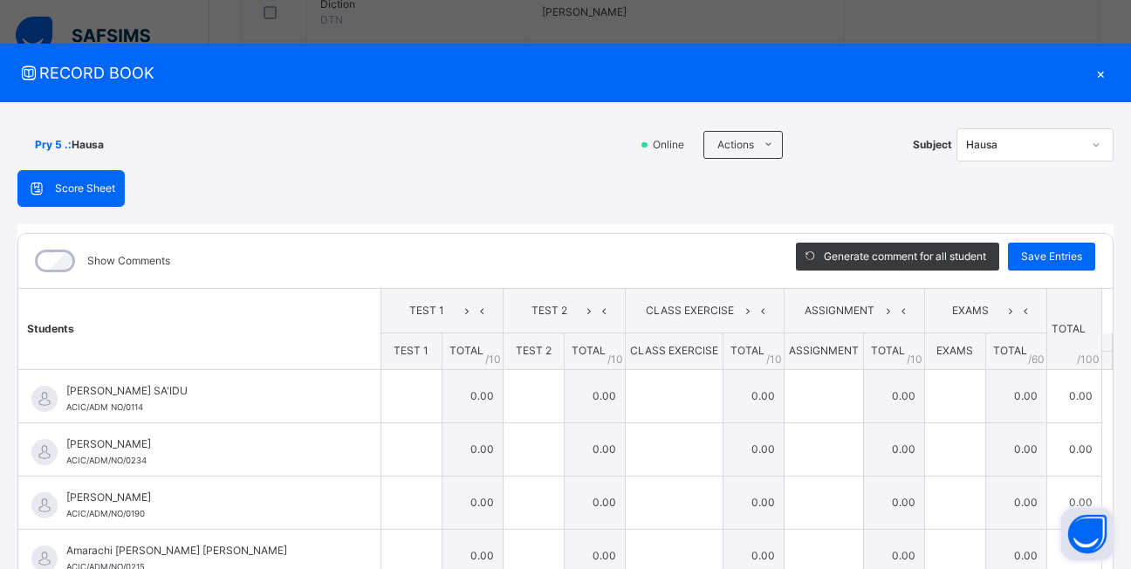
scroll to position [381, 0]
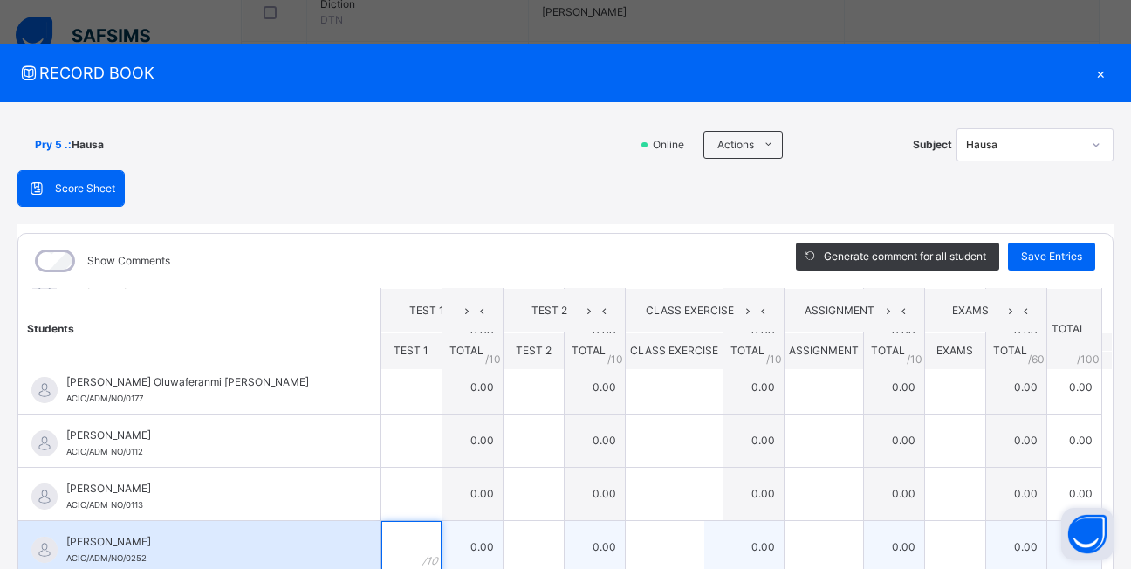
click at [394, 535] on input "text" at bounding box center [411, 547] width 60 height 52
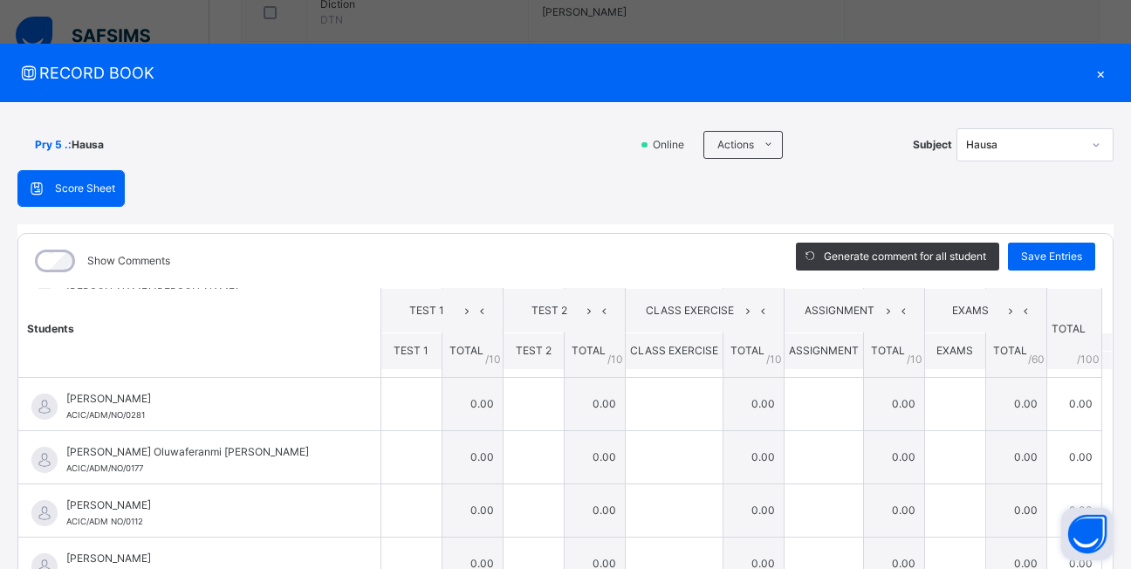
scroll to position [277, 0]
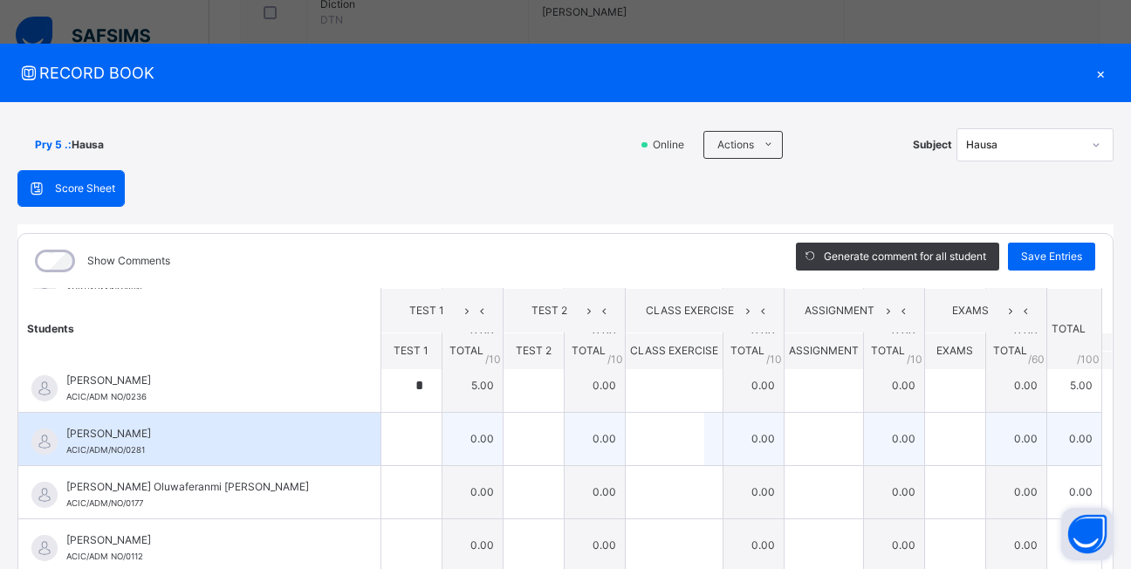
type input "*"
click at [395, 450] on div at bounding box center [411, 439] width 60 height 52
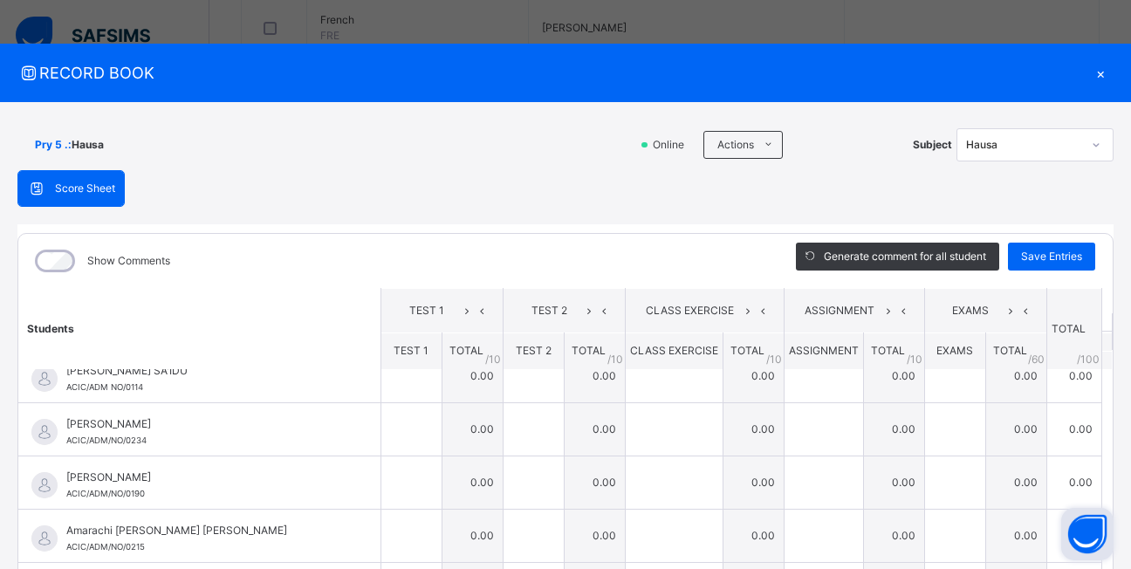
scroll to position [0, 0]
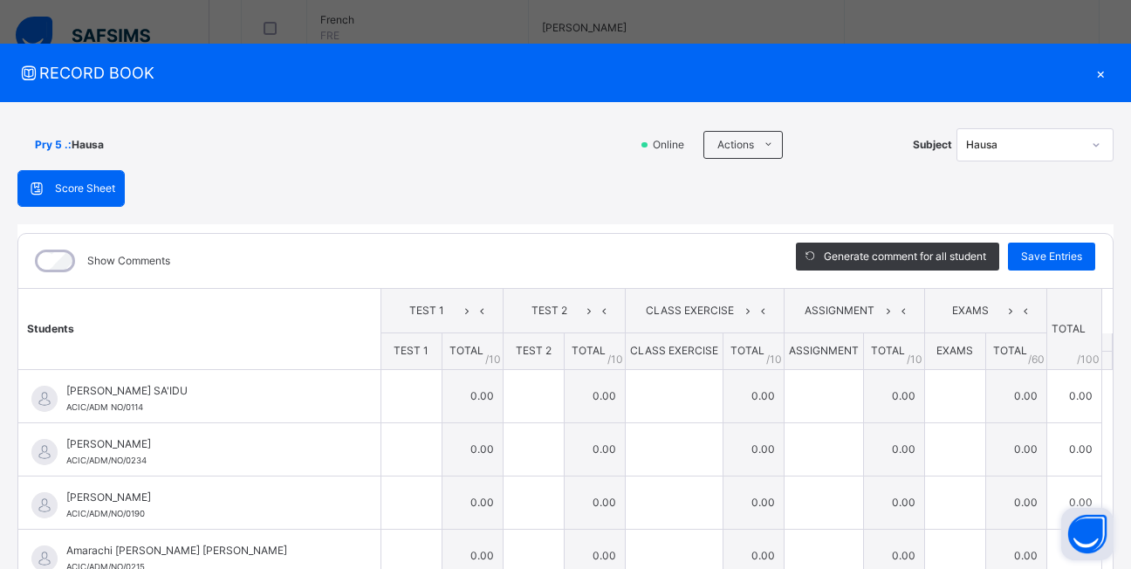
type input "*"
click at [1099, 558] on button "Open asap" at bounding box center [1087, 534] width 52 height 52
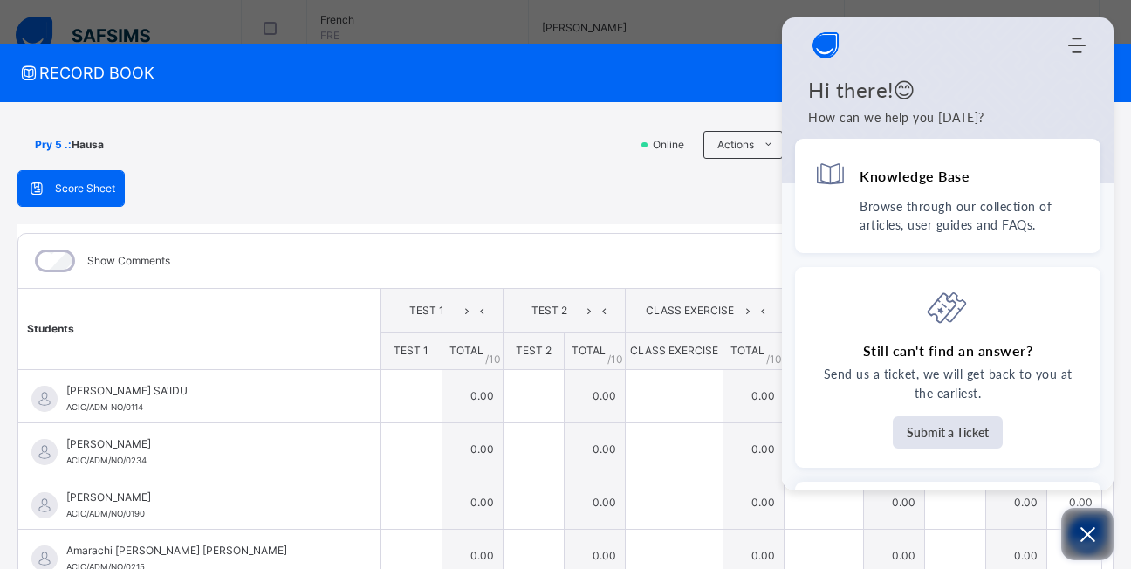
click at [1093, 537] on icon "Open asap" at bounding box center [1088, 535] width 22 height 22
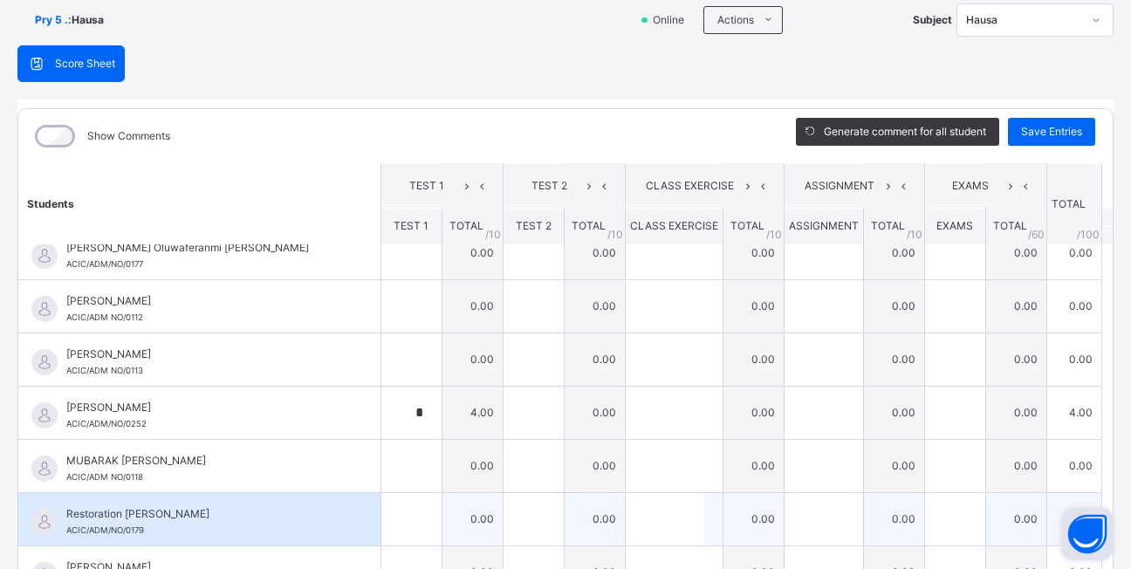
scroll to position [226, 0]
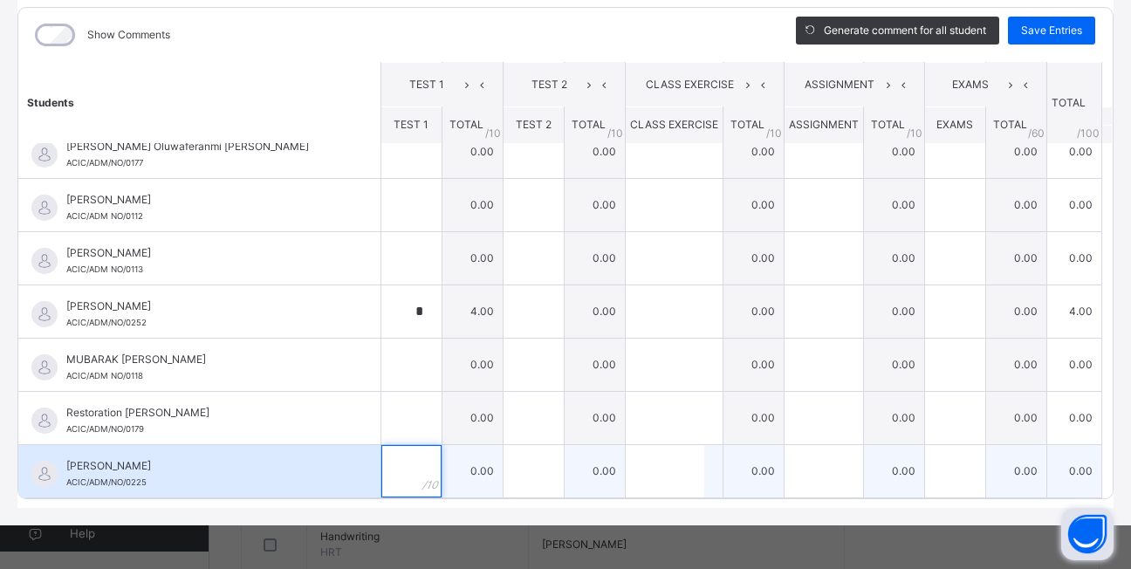
click at [403, 483] on div at bounding box center [411, 471] width 60 height 52
type input "*"
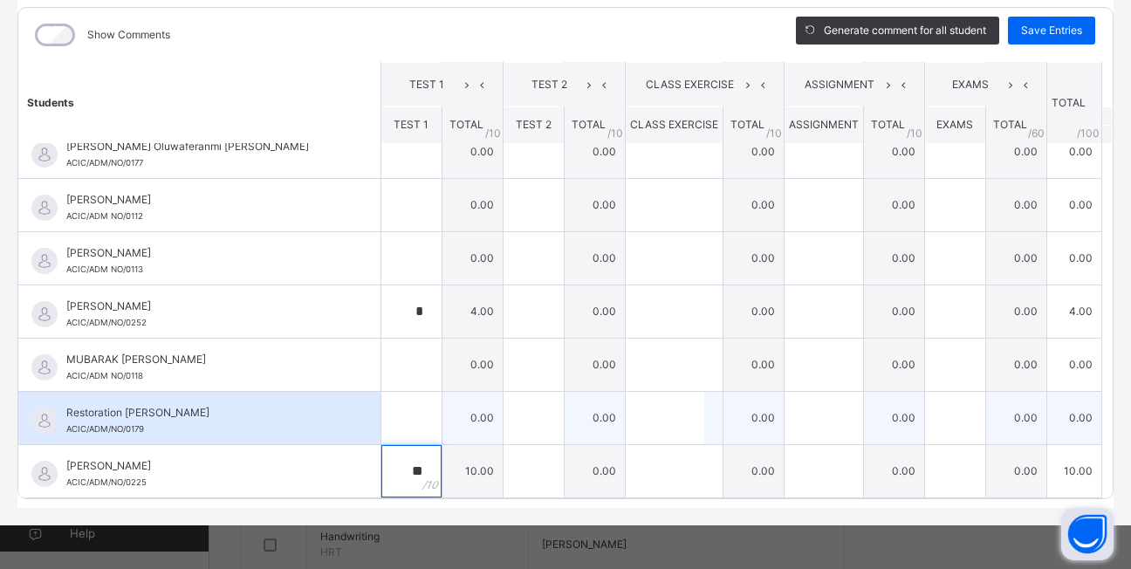
type input "**"
click at [390, 412] on input "text" at bounding box center [411, 418] width 60 height 52
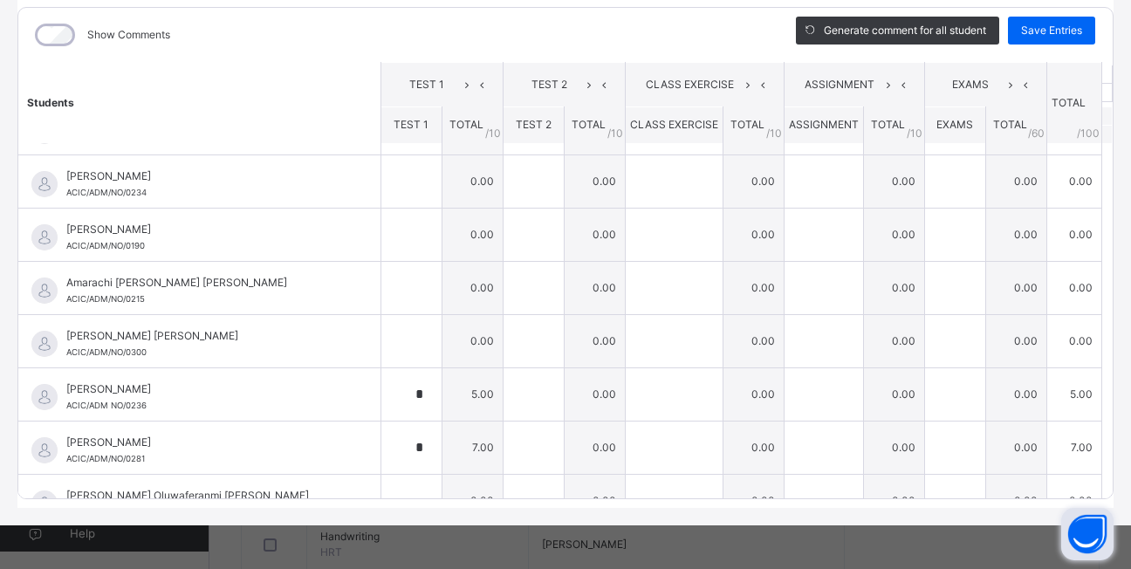
scroll to position [0, 0]
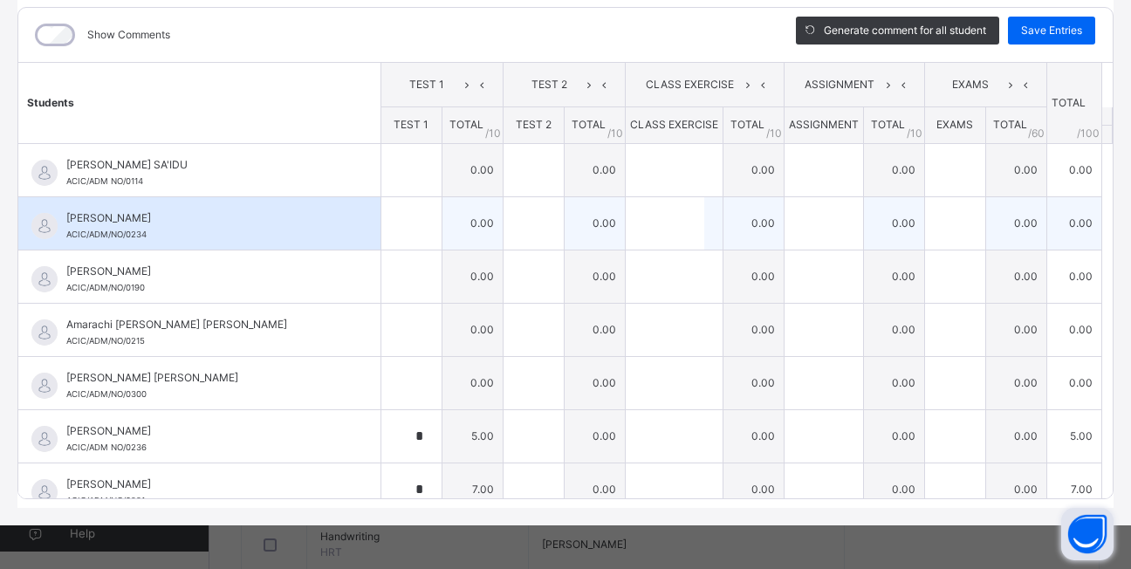
type input "**"
click at [392, 239] on input "text" at bounding box center [411, 223] width 60 height 52
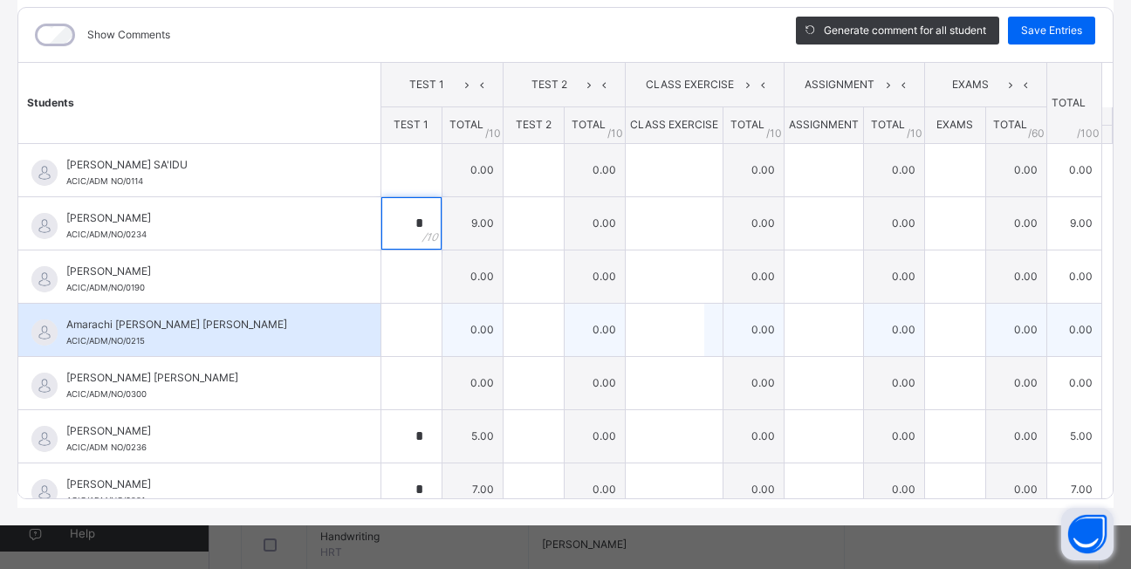
type input "*"
click at [381, 329] on input "text" at bounding box center [411, 330] width 60 height 52
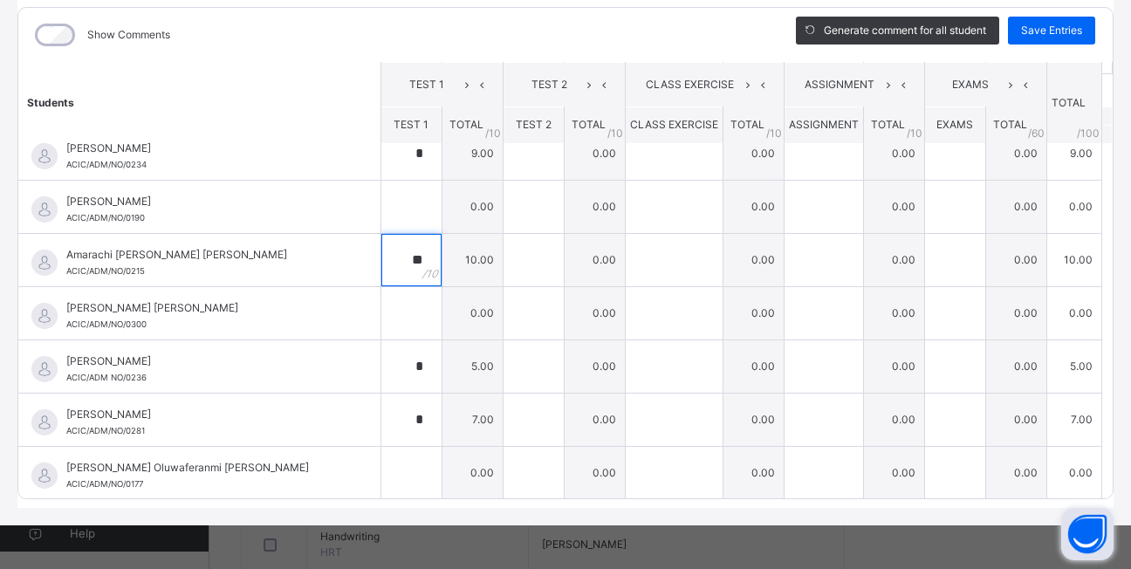
scroll to position [105, 0]
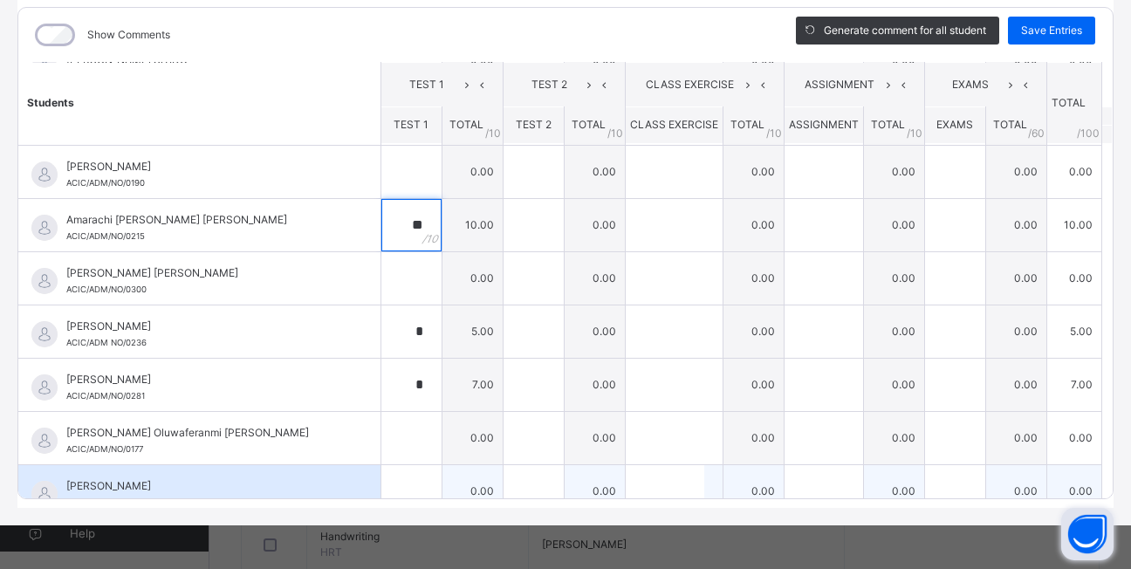
type input "**"
click at [387, 471] on input "text" at bounding box center [411, 491] width 60 height 52
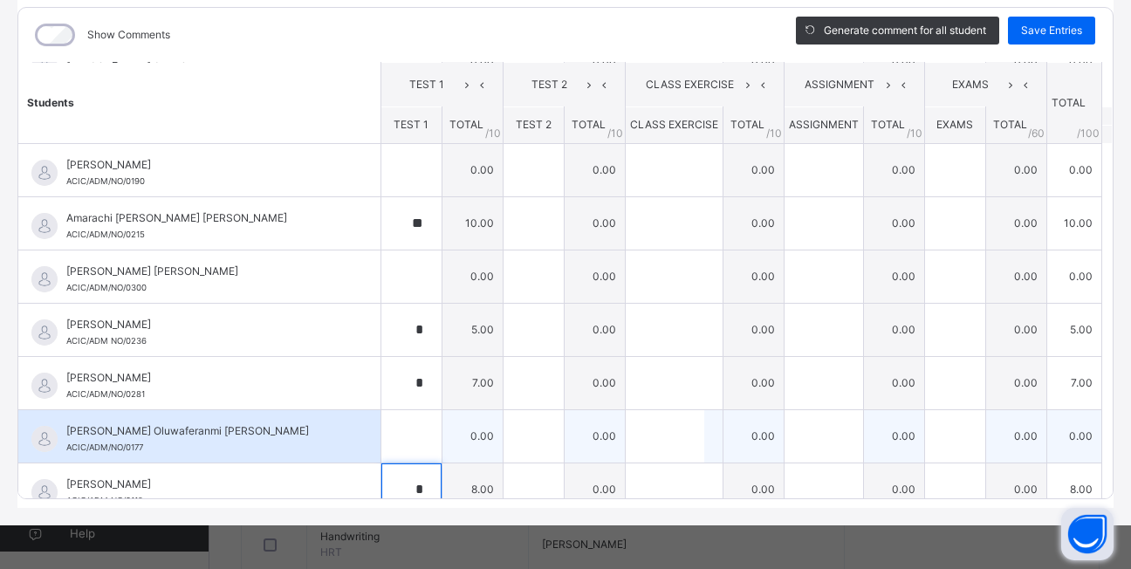
type input "*"
click at [390, 435] on input "text" at bounding box center [411, 436] width 60 height 52
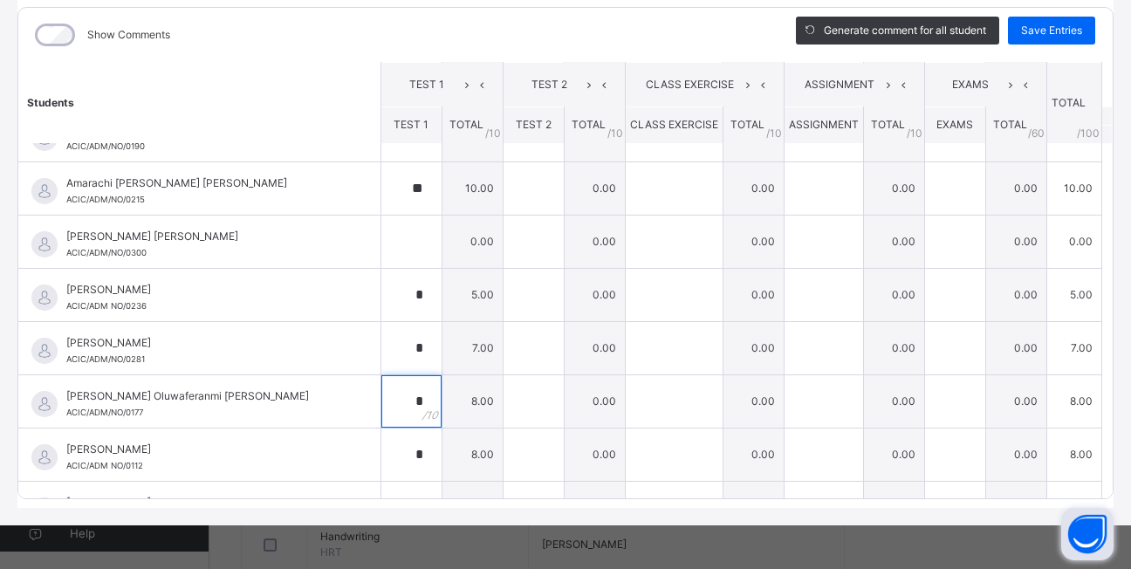
scroll to position [176, 0]
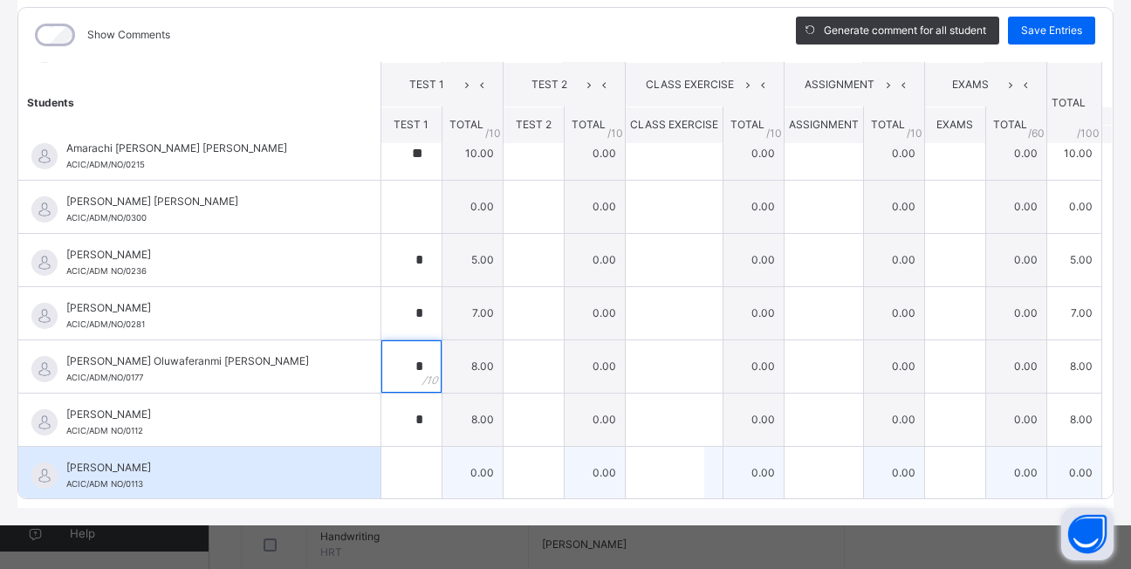
type input "*"
click at [393, 457] on input "text" at bounding box center [411, 473] width 60 height 52
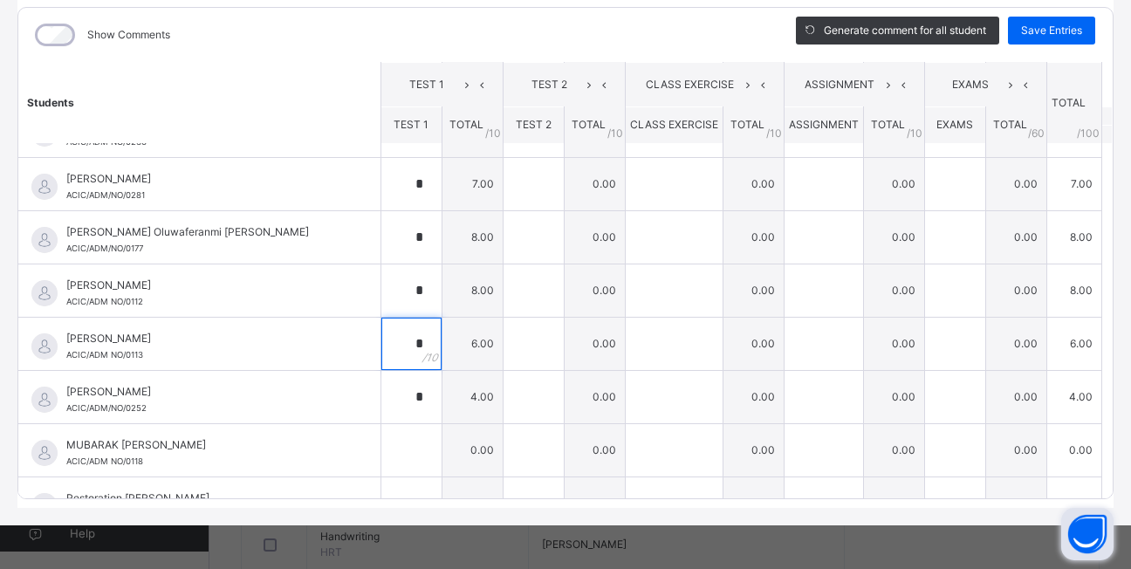
scroll to position [316, 0]
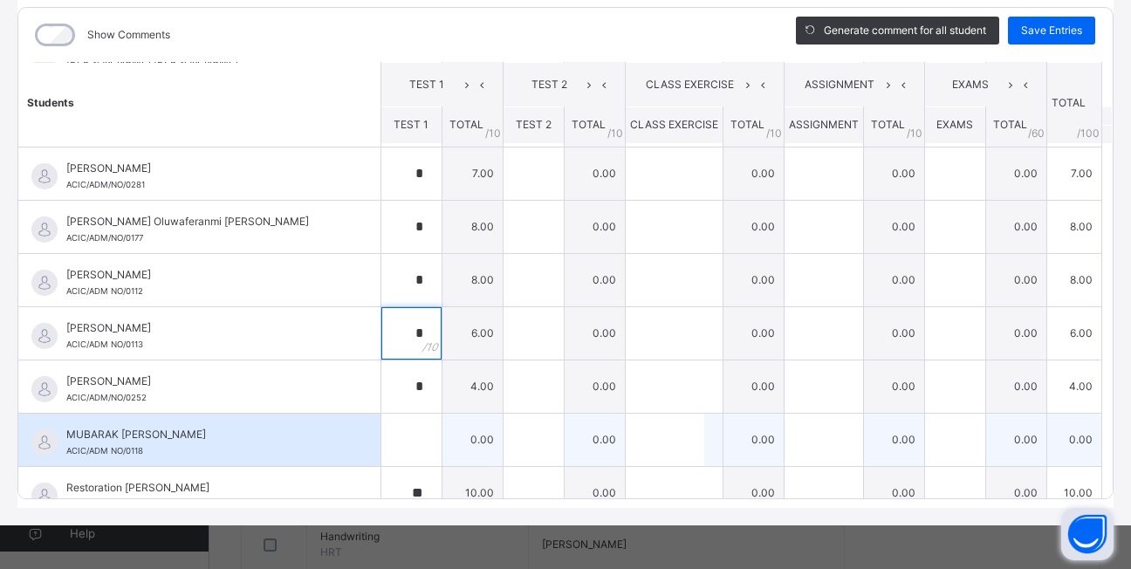
type input "*"
click at [393, 440] on input "text" at bounding box center [411, 440] width 60 height 52
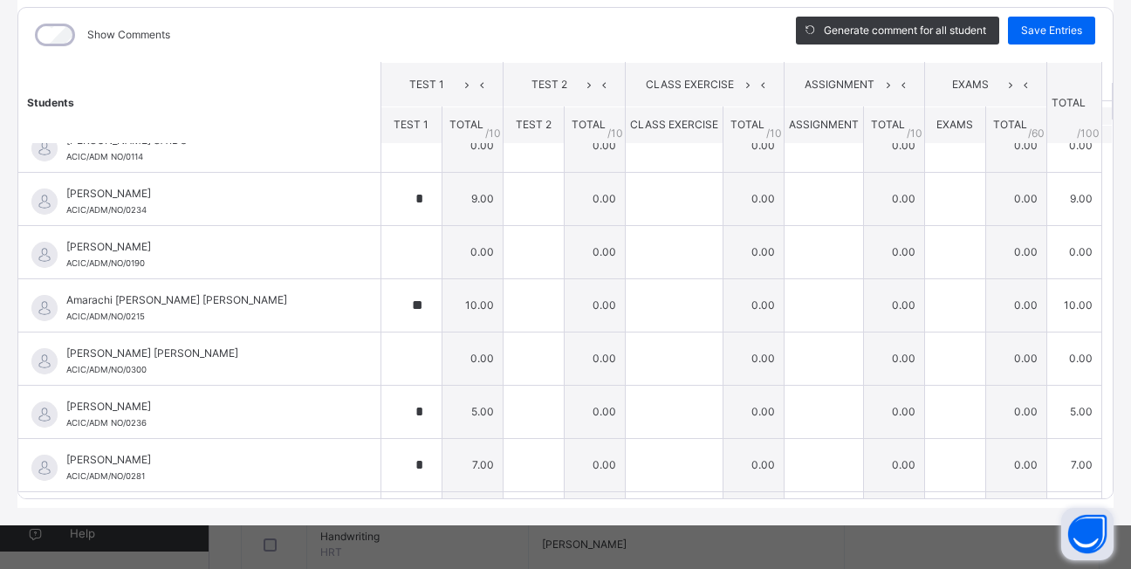
scroll to position [0, 0]
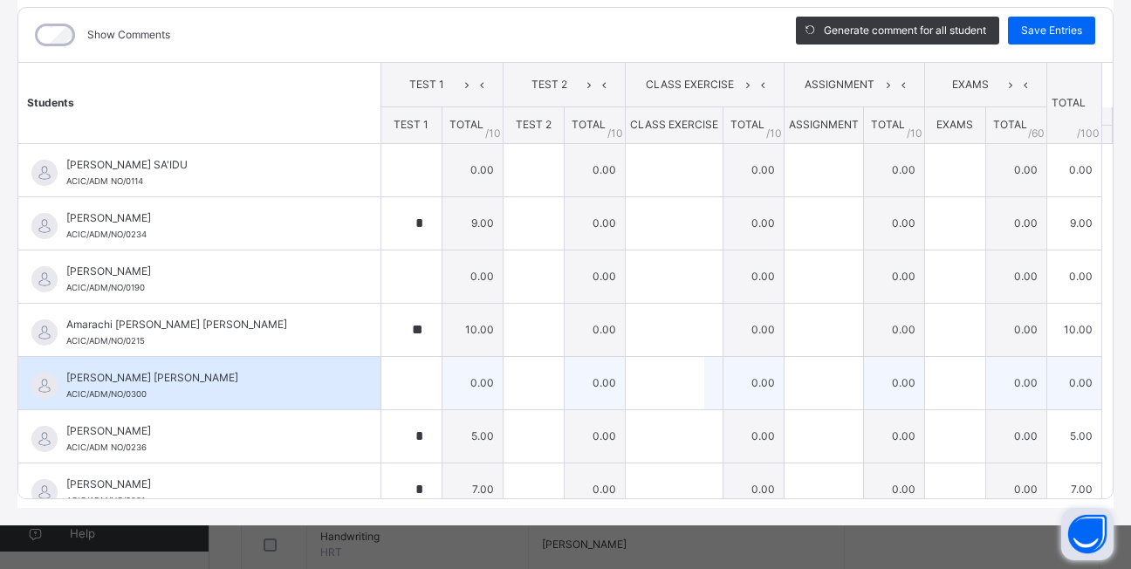
type input "**"
click at [390, 386] on input "text" at bounding box center [411, 383] width 60 height 52
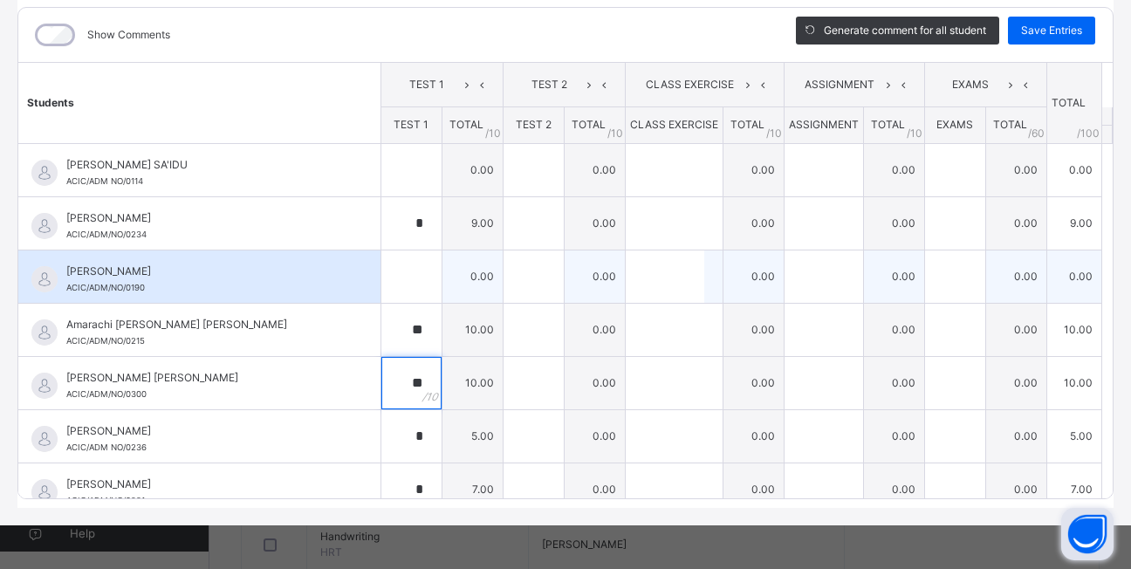
type input "**"
click at [394, 282] on input "text" at bounding box center [411, 276] width 60 height 52
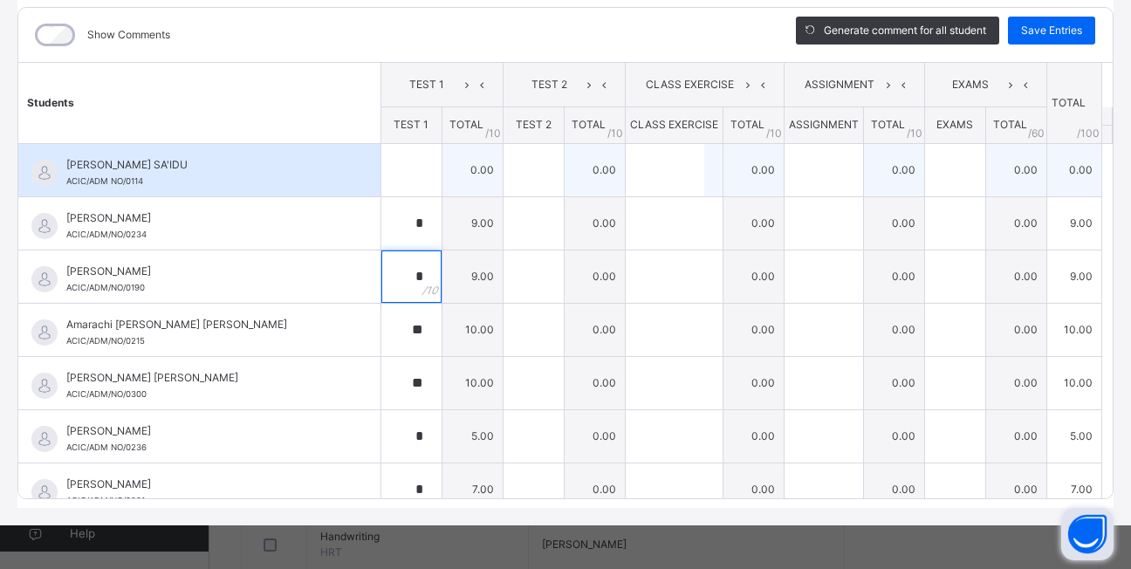
type input "*"
click at [414, 181] on div at bounding box center [411, 170] width 60 height 52
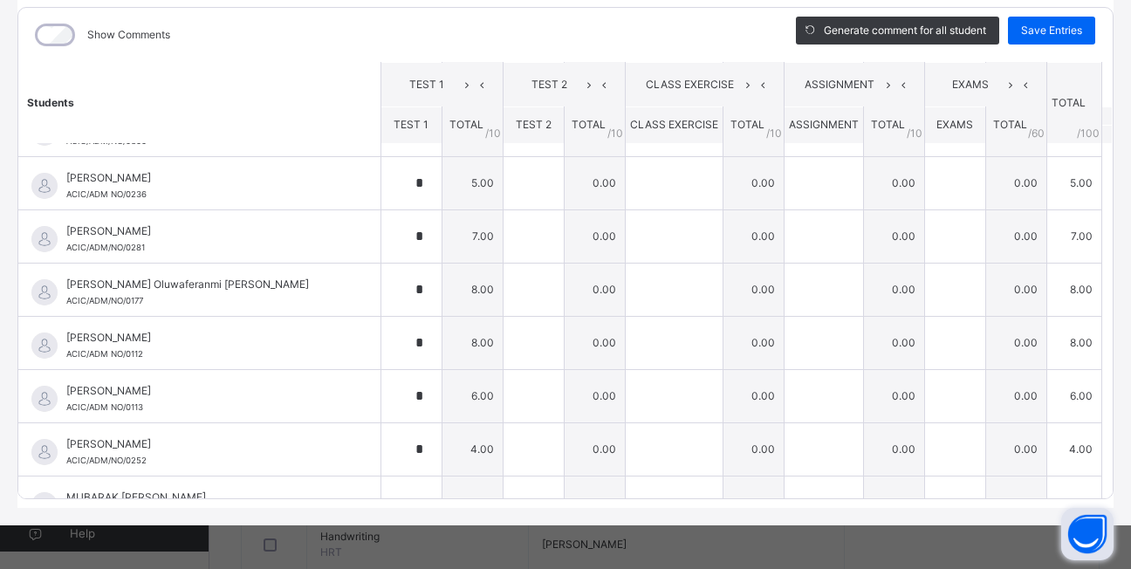
scroll to position [279, 0]
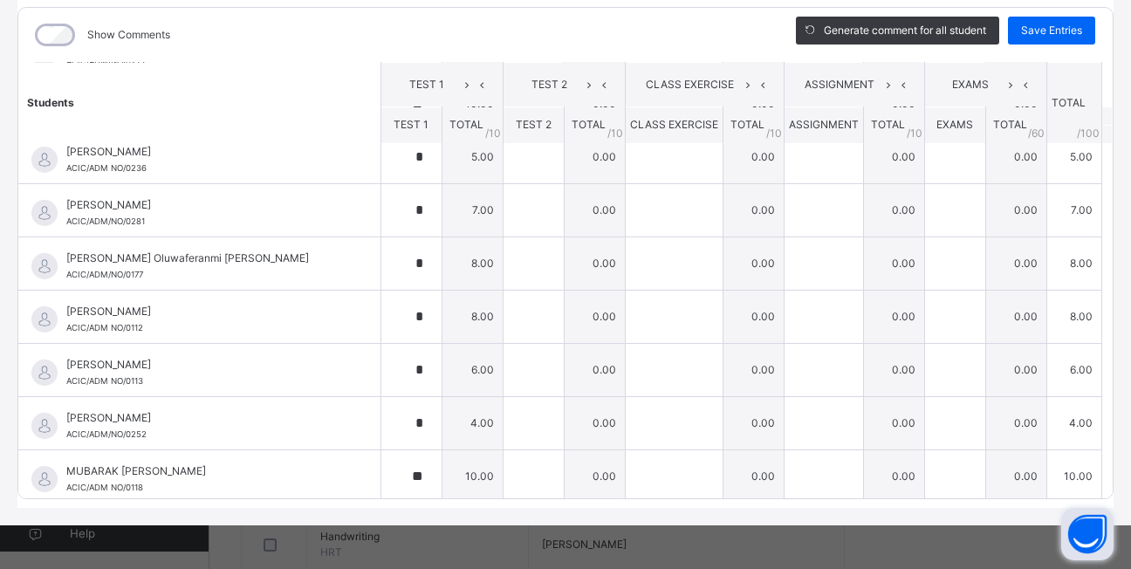
click at [1098, 502] on div "Show Comments Generate comment for all student Save Entries Class Level: Pry 5 …" at bounding box center [565, 253] width 1096 height 510
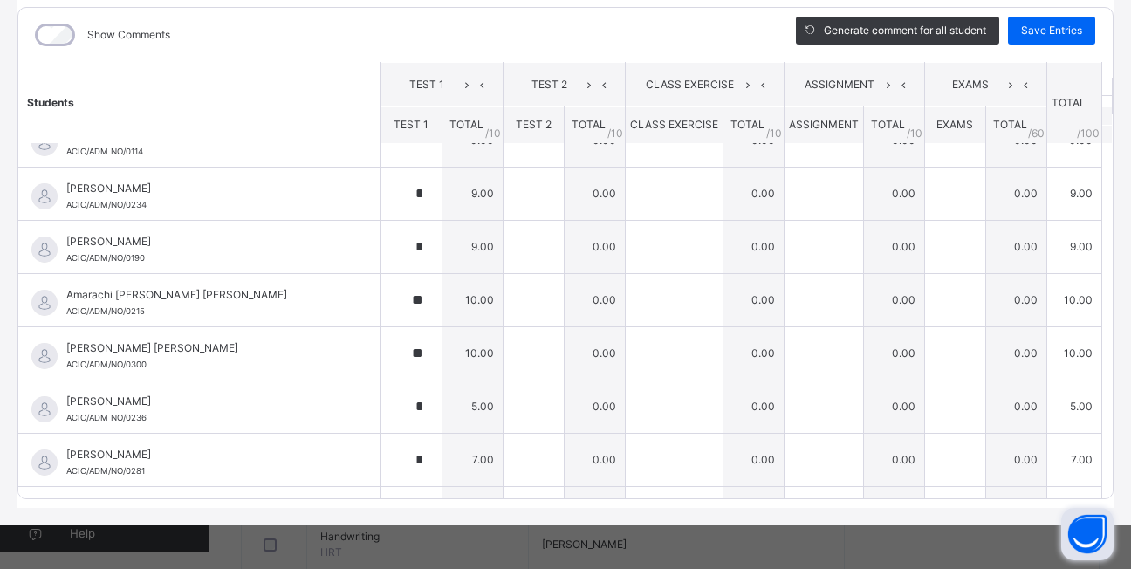
scroll to position [0, 0]
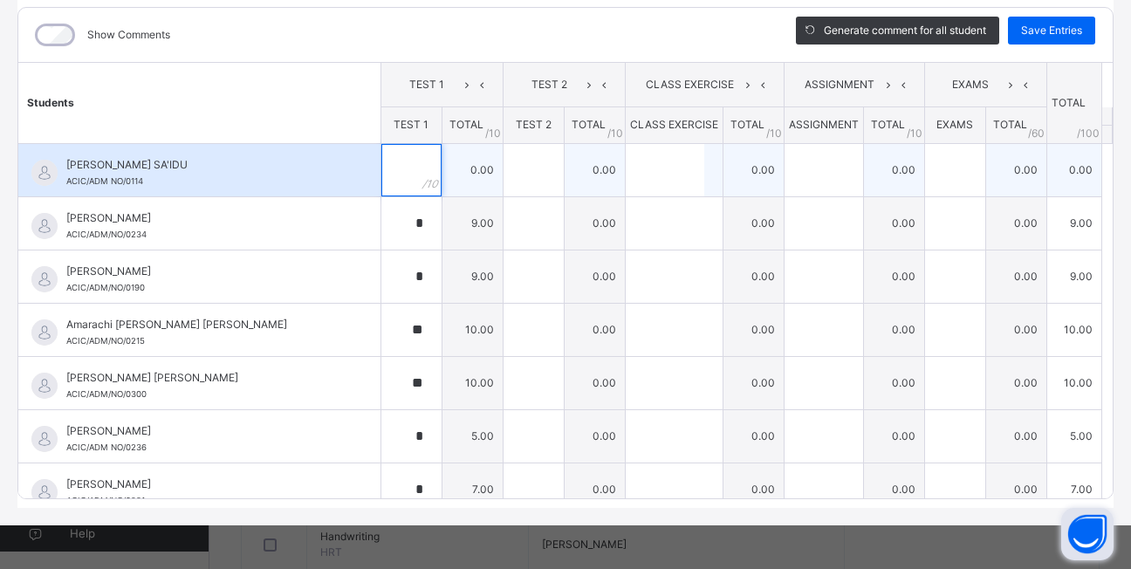
click at [395, 173] on div at bounding box center [411, 170] width 60 height 52
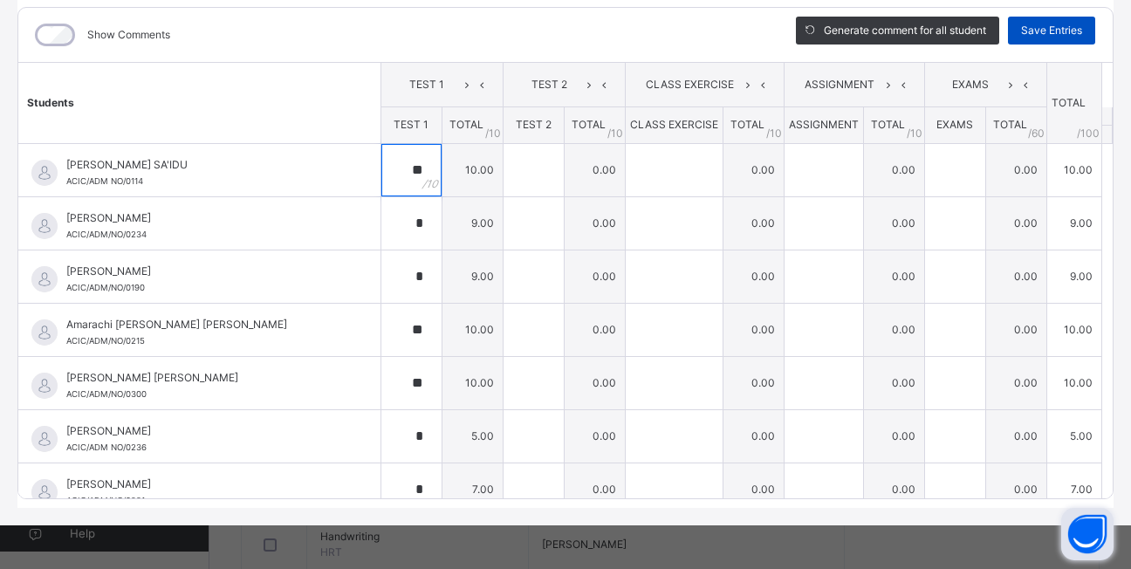
type input "**"
click at [1065, 30] on span "Save Entries" at bounding box center [1051, 31] width 61 height 16
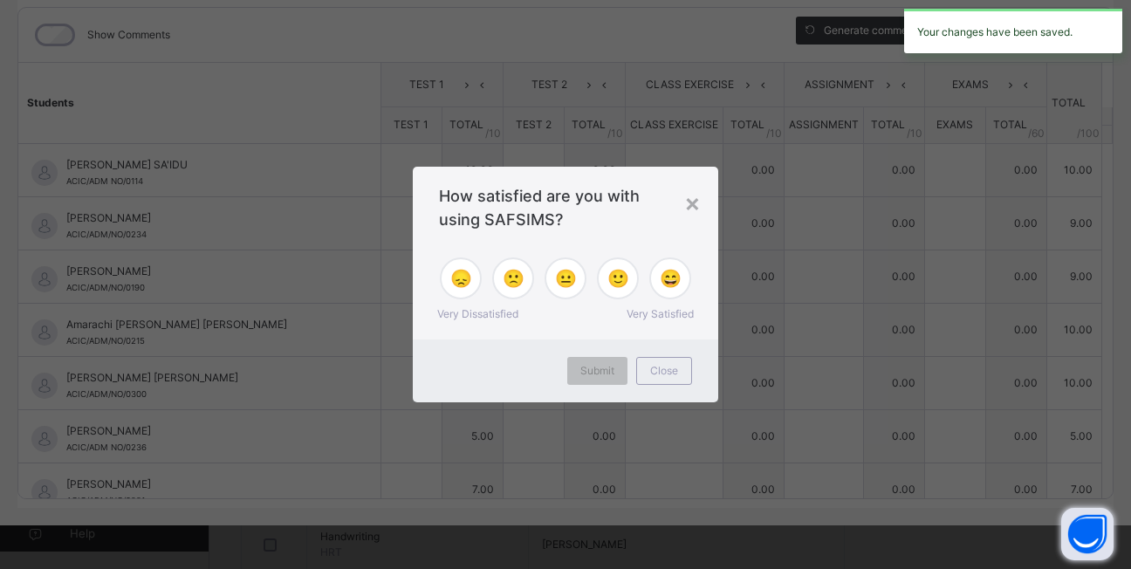
type input "**"
type input "*"
type input "**"
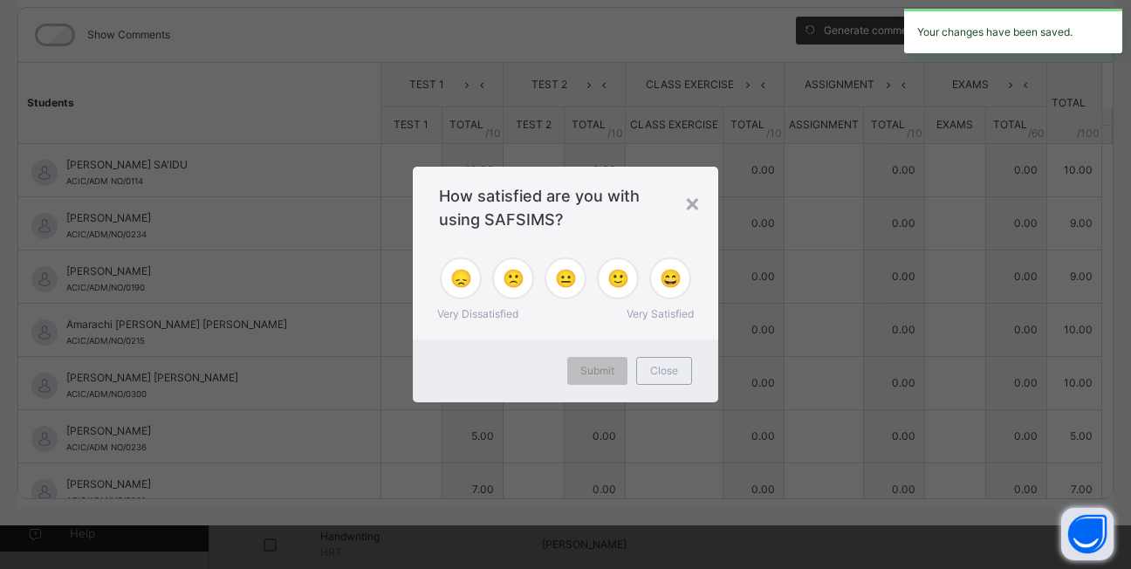
type input "*"
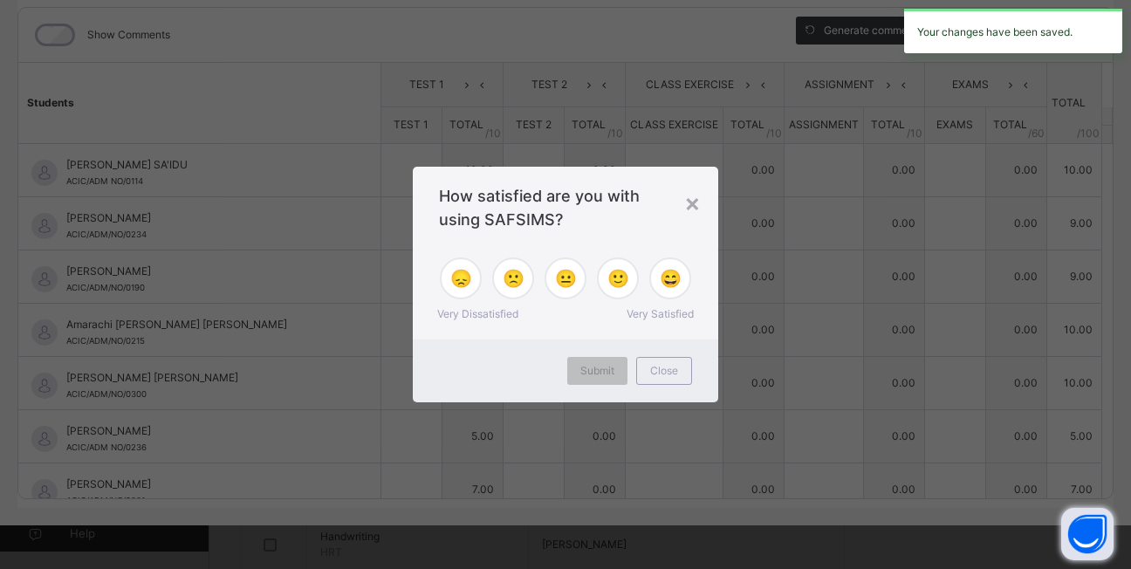
type input "*"
type input "**"
click at [701, 206] on div "How satisfied are you with using SAFSIMS?" at bounding box center [565, 203] width 305 height 73
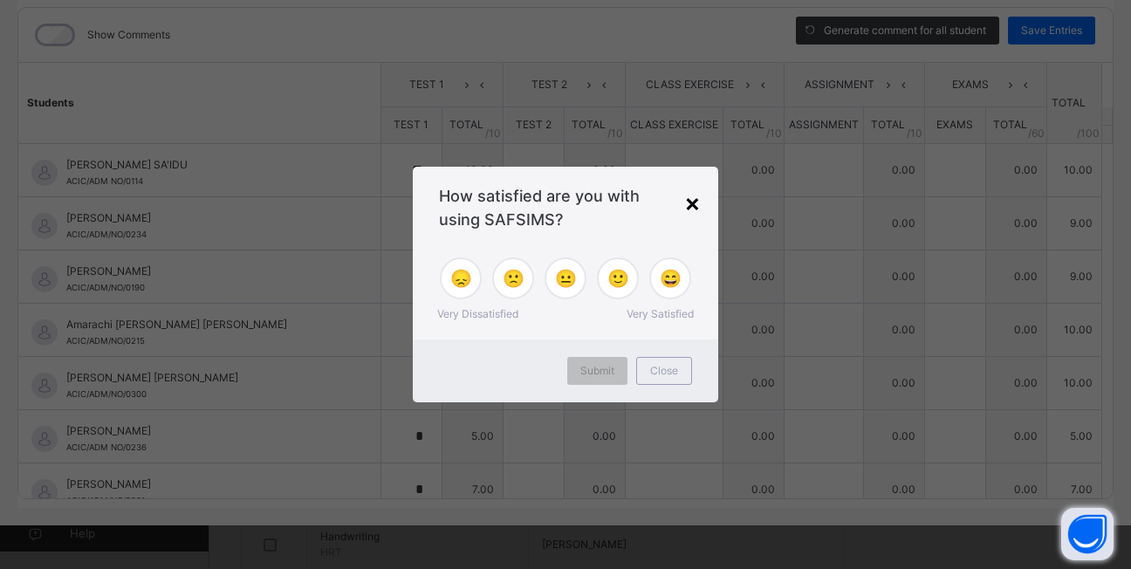
click at [691, 204] on div "×" at bounding box center [692, 202] width 17 height 37
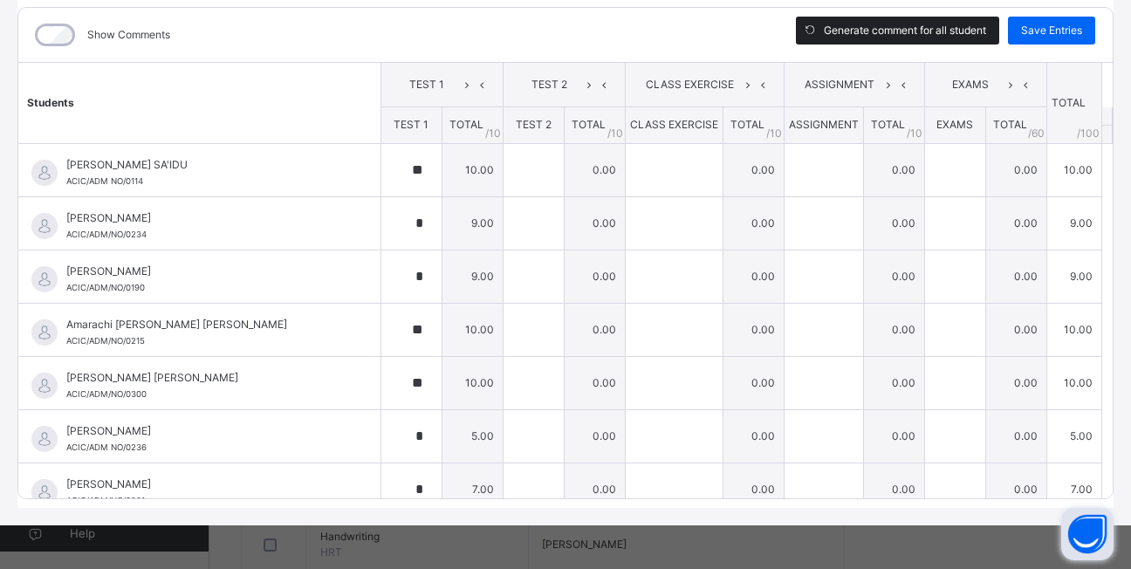
click at [949, 31] on span "Generate comment for all student" at bounding box center [905, 31] width 162 height 16
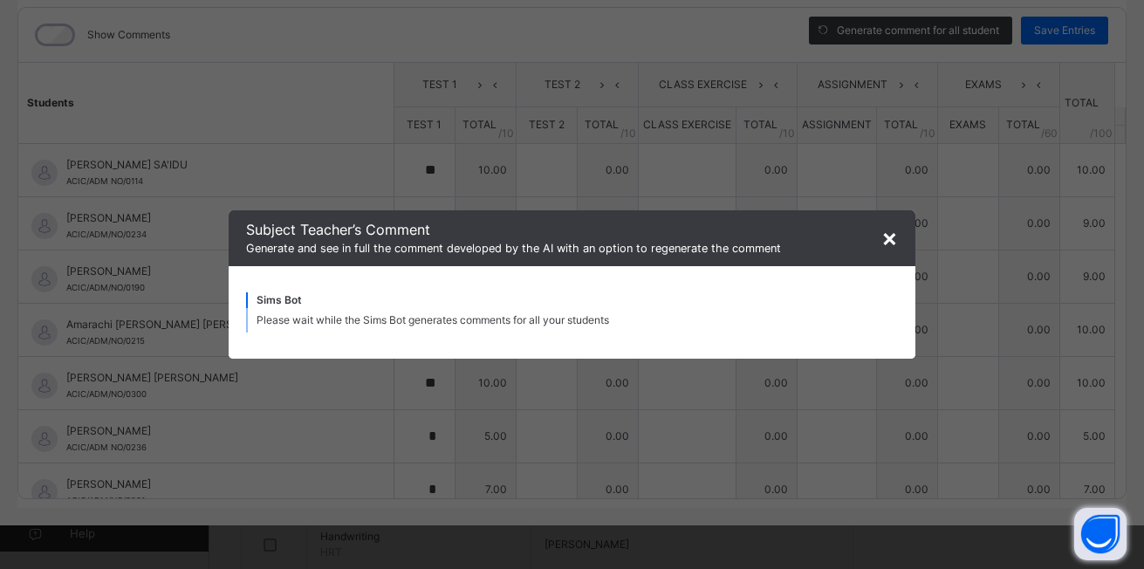
click at [886, 229] on span "×" at bounding box center [889, 238] width 17 height 30
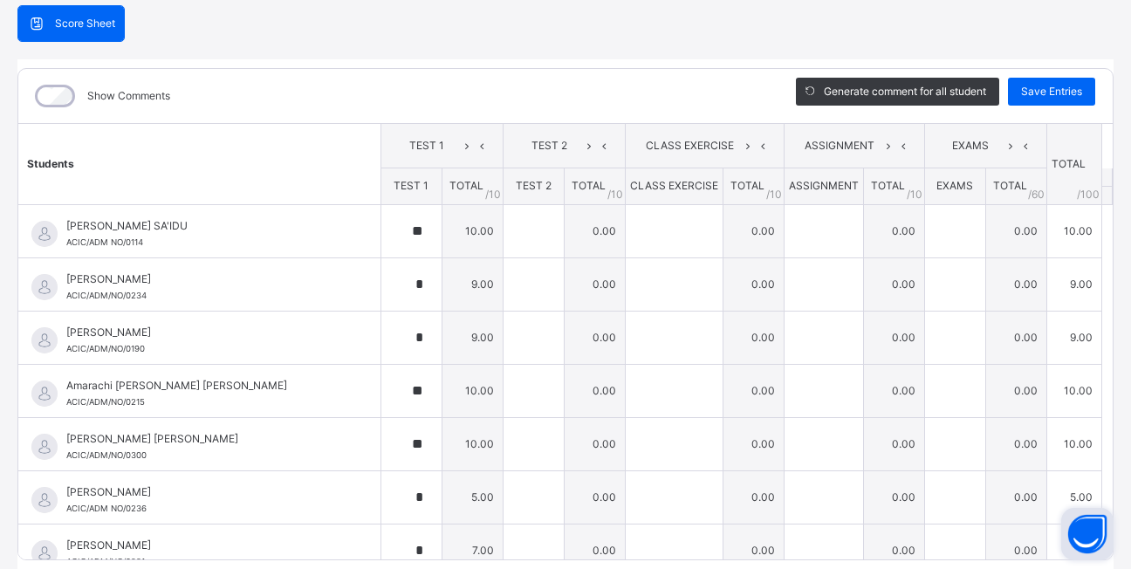
scroll to position [139, 0]
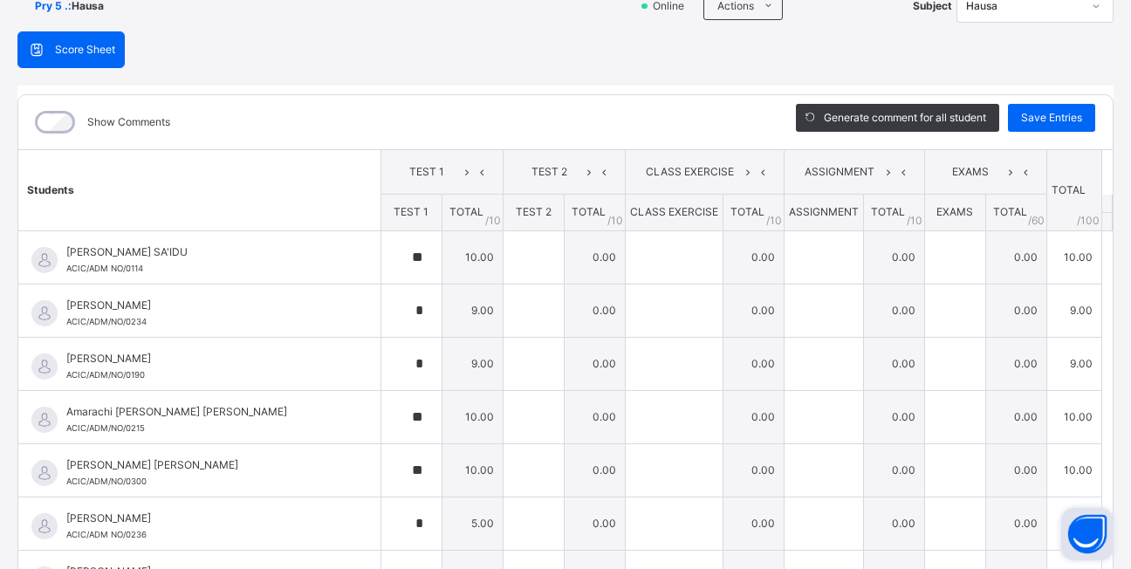
click at [103, 57] on span "Score Sheet" at bounding box center [85, 50] width 60 height 16
click at [96, 45] on span "Score Sheet" at bounding box center [85, 50] width 60 height 16
click at [100, 45] on span "Score Sheet" at bounding box center [85, 50] width 60 height 16
click at [71, 46] on span "Score Sheet" at bounding box center [85, 50] width 60 height 16
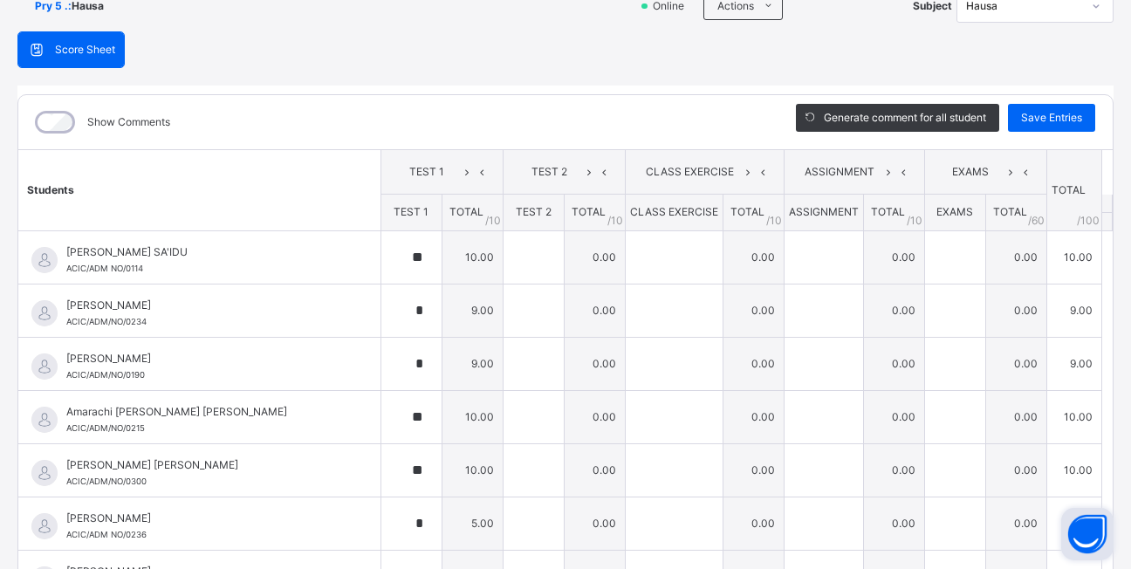
click at [49, 10] on span "Pry 5 . :" at bounding box center [53, 6] width 37 height 16
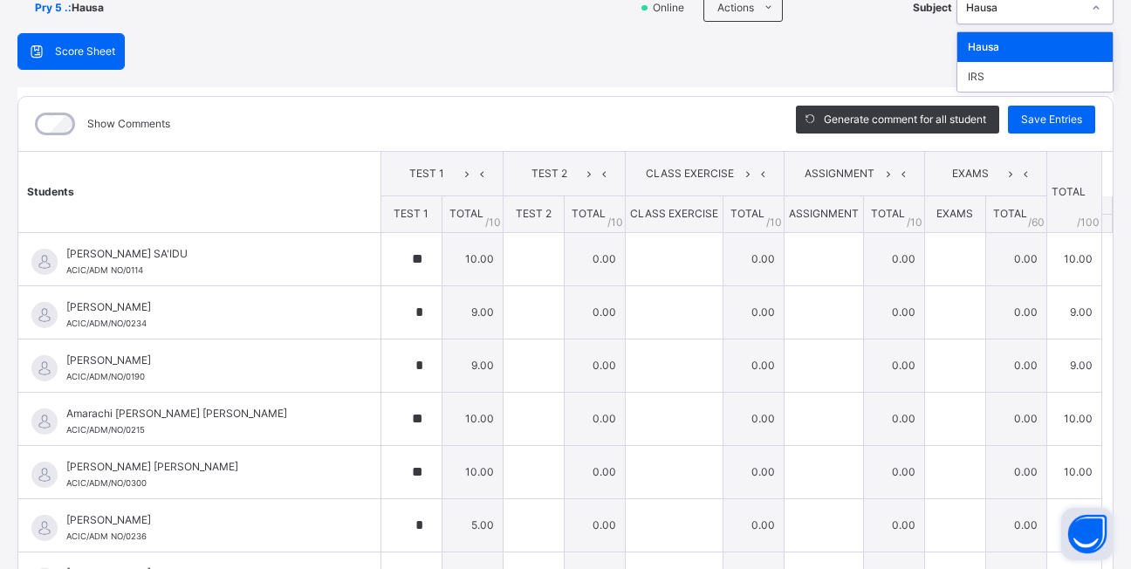
click at [1091, 5] on icon at bounding box center [1096, 7] width 10 height 17
click at [1039, 79] on div "IRS" at bounding box center [1034, 77] width 155 height 30
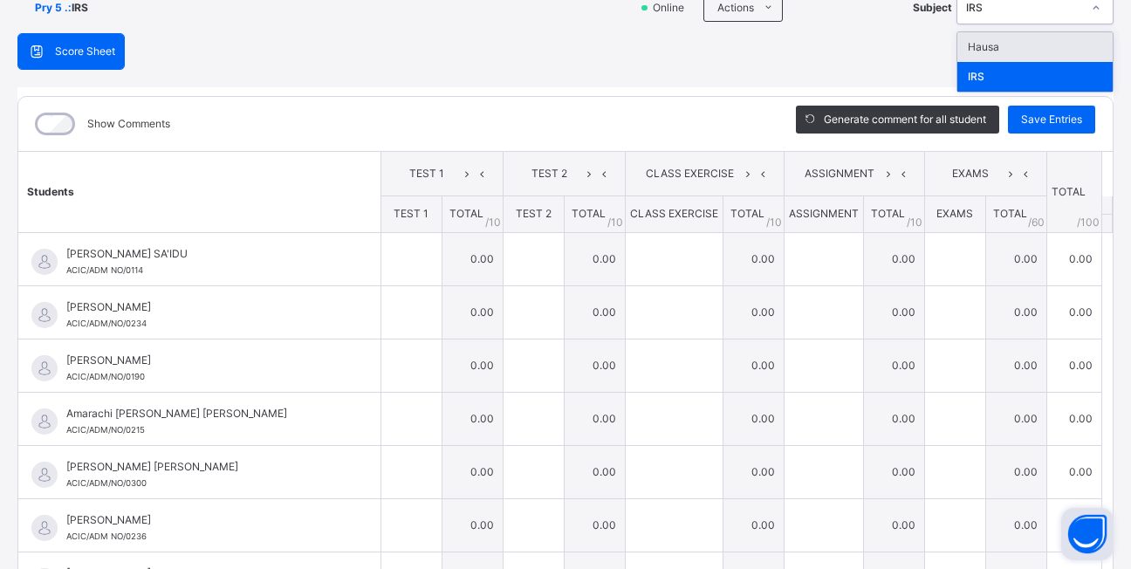
click at [1091, 12] on icon at bounding box center [1096, 7] width 10 height 17
click at [1014, 74] on div "IRS" at bounding box center [1034, 77] width 155 height 30
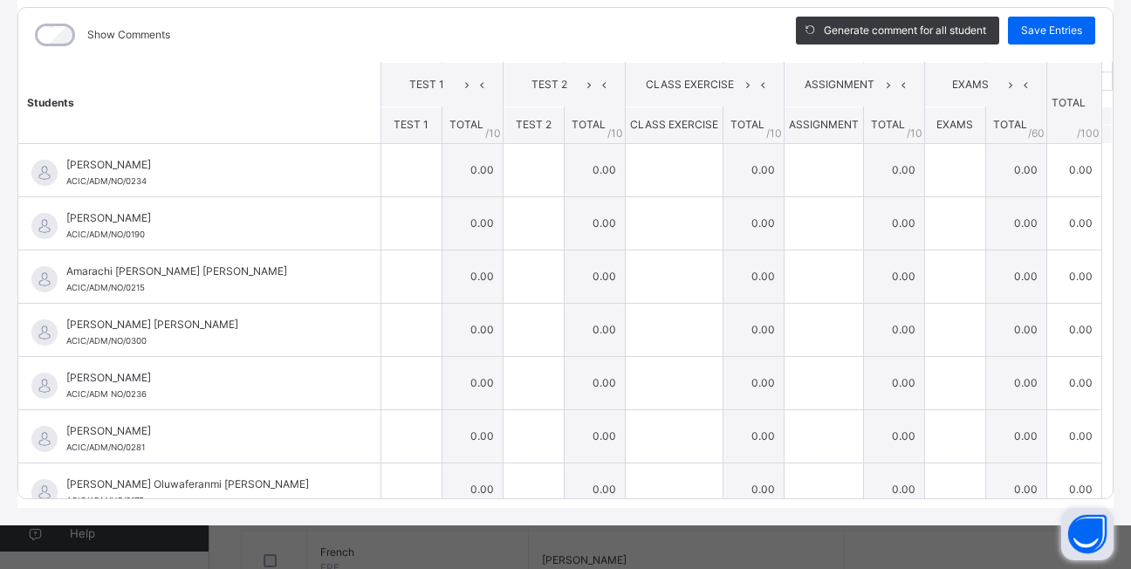
scroll to position [0, 0]
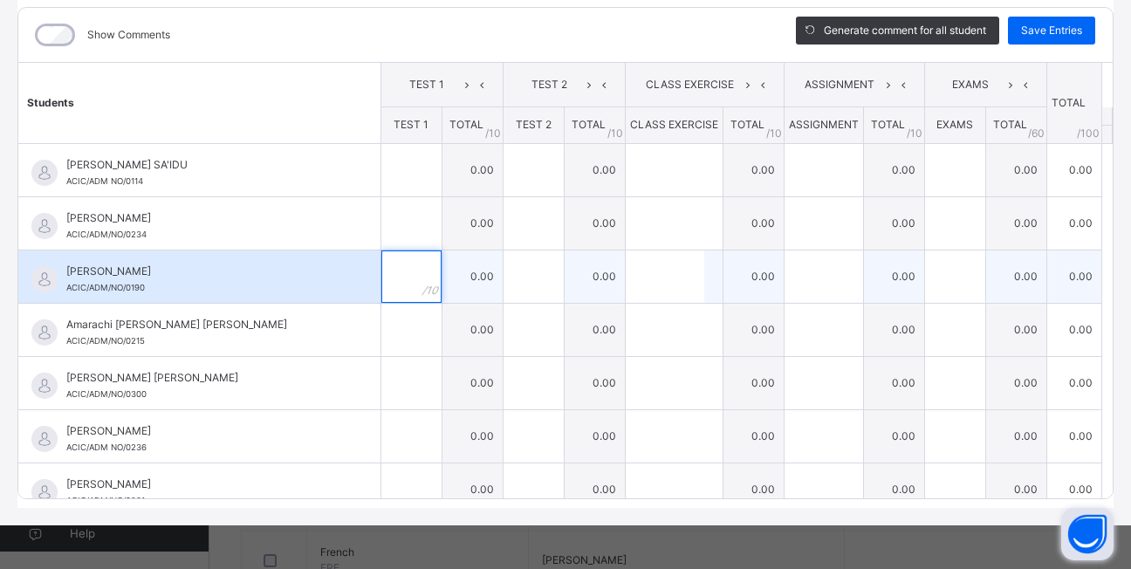
click at [398, 277] on div at bounding box center [411, 276] width 60 height 52
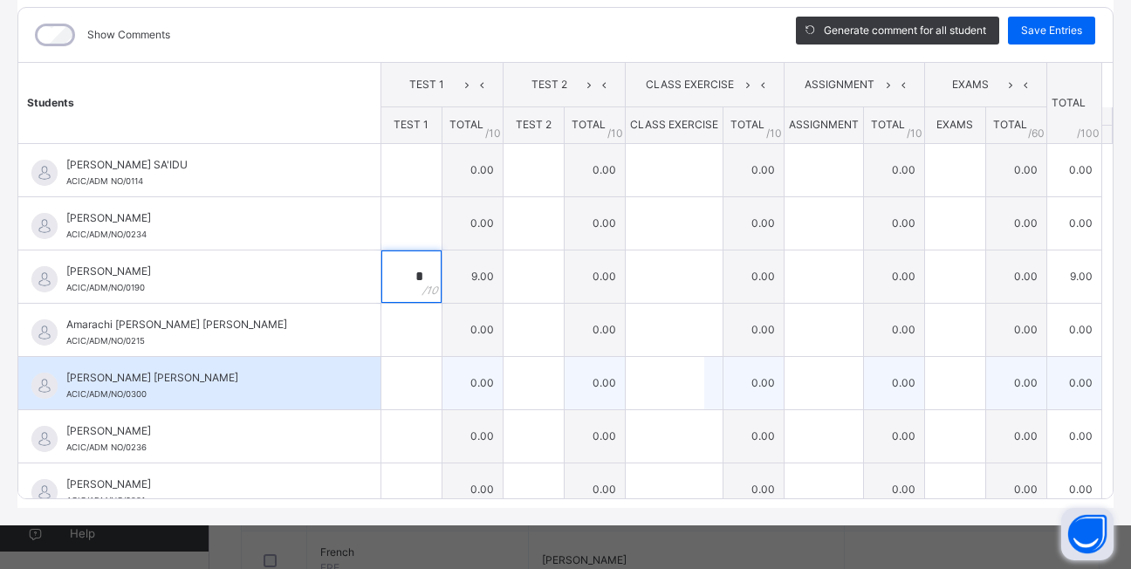
type input "*"
click at [387, 383] on input "text" at bounding box center [411, 383] width 60 height 52
type input "*"
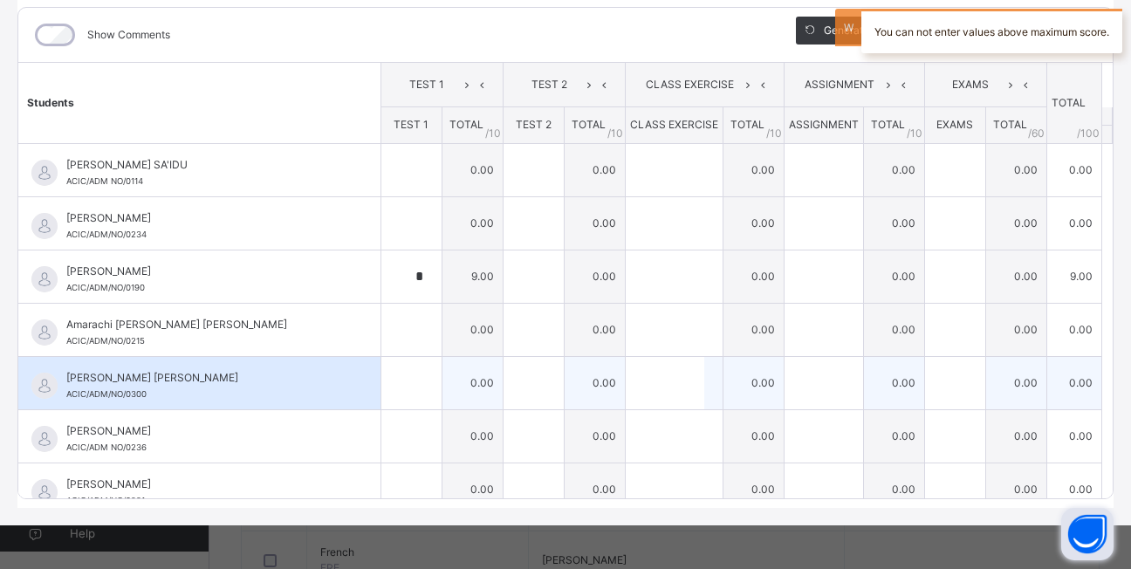
click at [405, 383] on div at bounding box center [411, 383] width 60 height 52
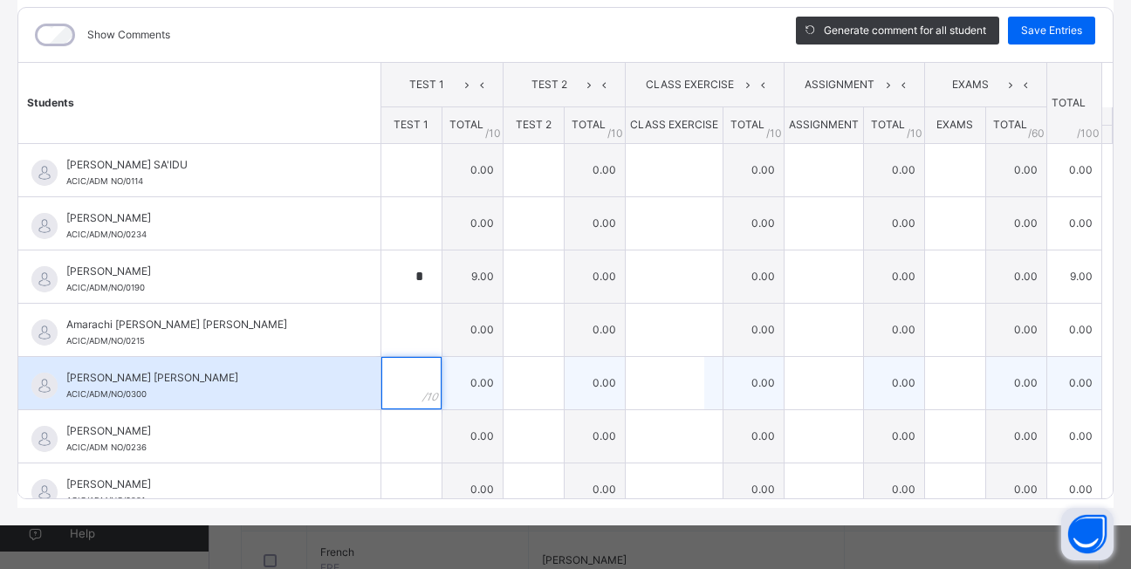
click at [381, 388] on input "text" at bounding box center [411, 383] width 60 height 52
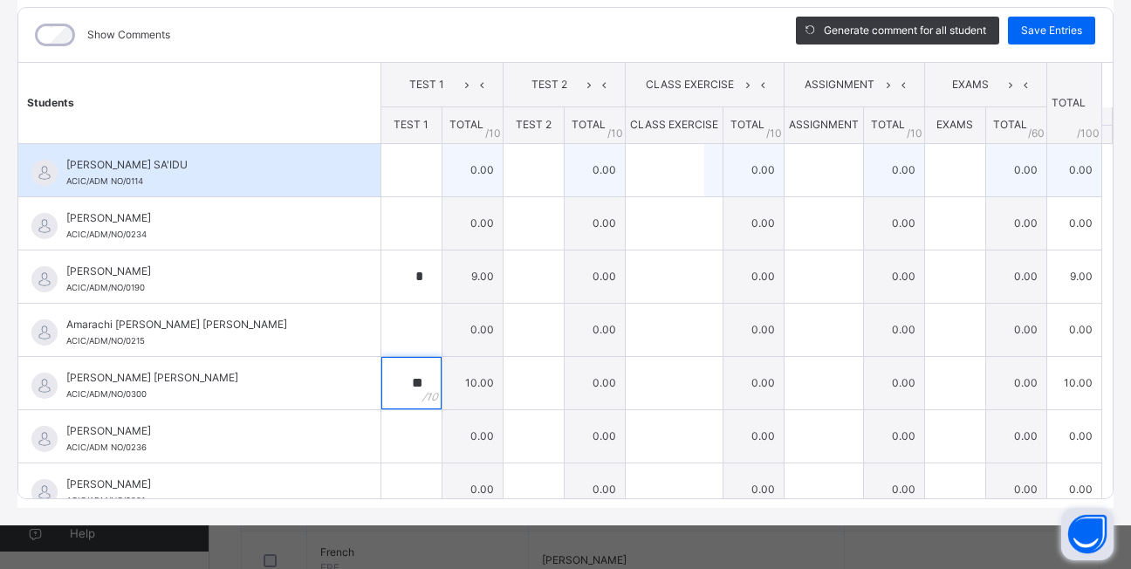
type input "**"
click at [385, 168] on input "text" at bounding box center [411, 170] width 60 height 52
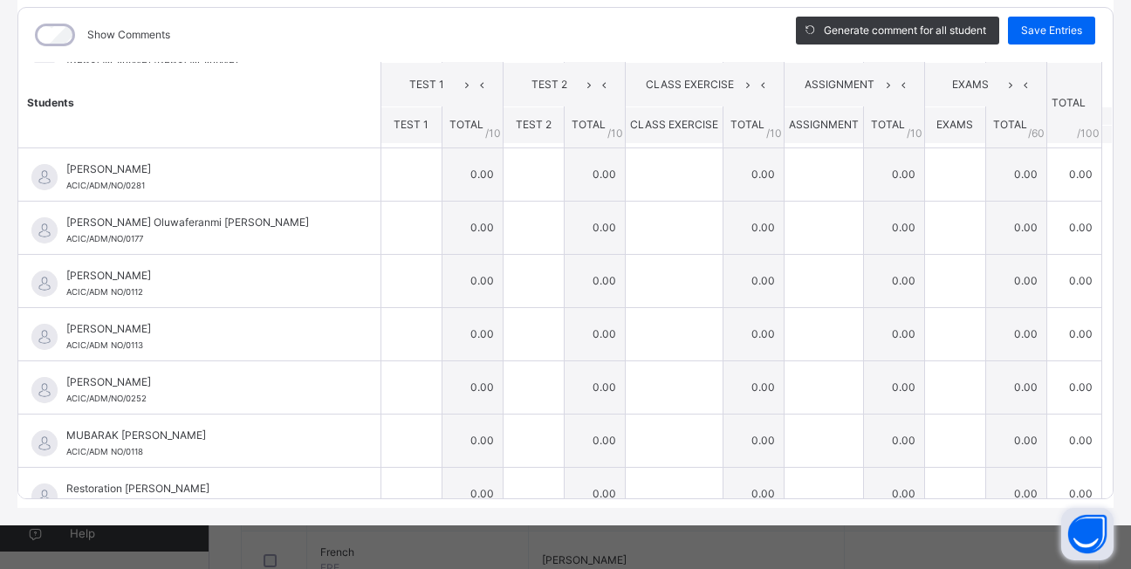
scroll to position [391, 0]
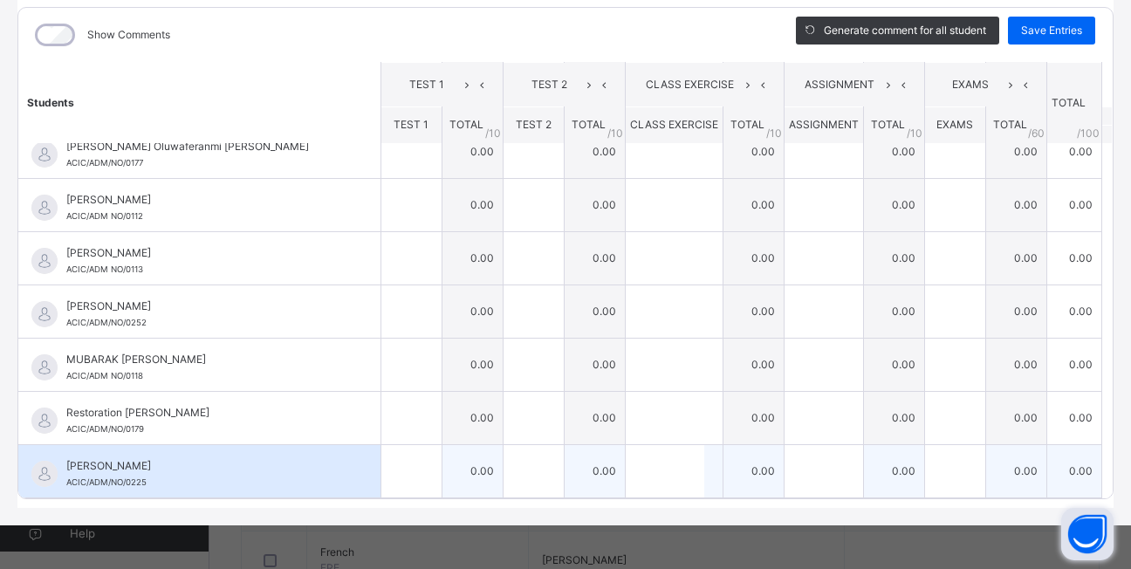
type input "*"
click at [395, 461] on div at bounding box center [411, 471] width 60 height 52
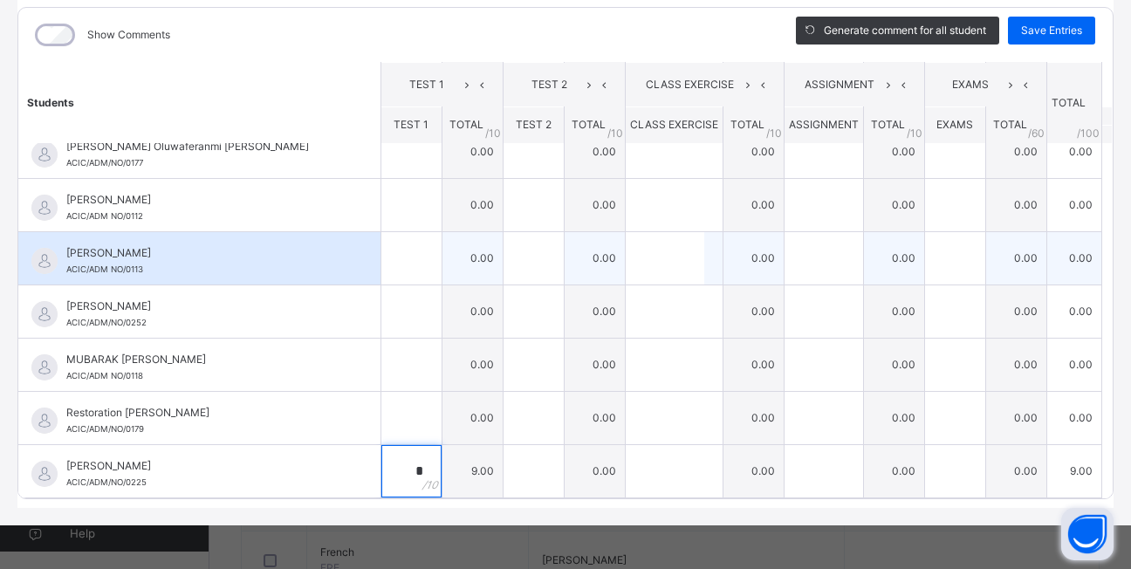
type input "*"
click at [383, 263] on input "text" at bounding box center [411, 258] width 60 height 52
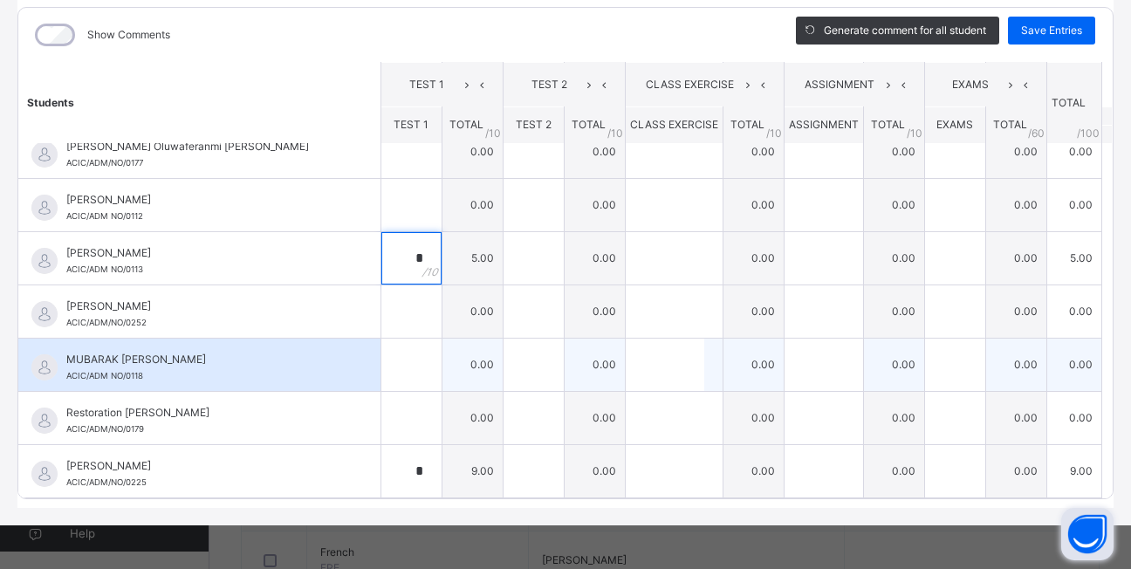
type input "*"
click at [392, 366] on input "text" at bounding box center [411, 365] width 60 height 52
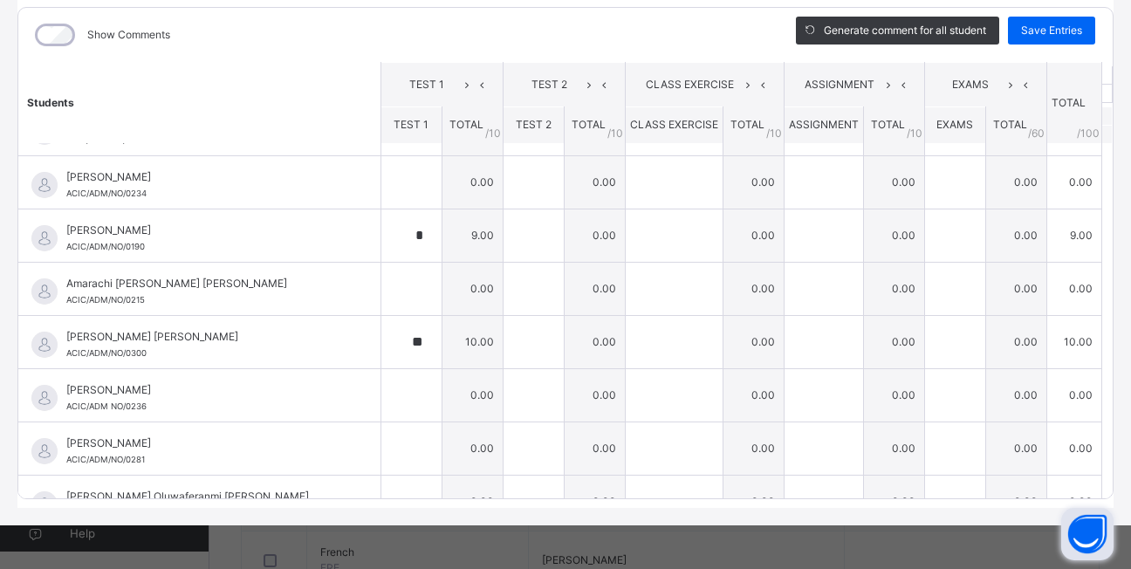
scroll to position [0, 0]
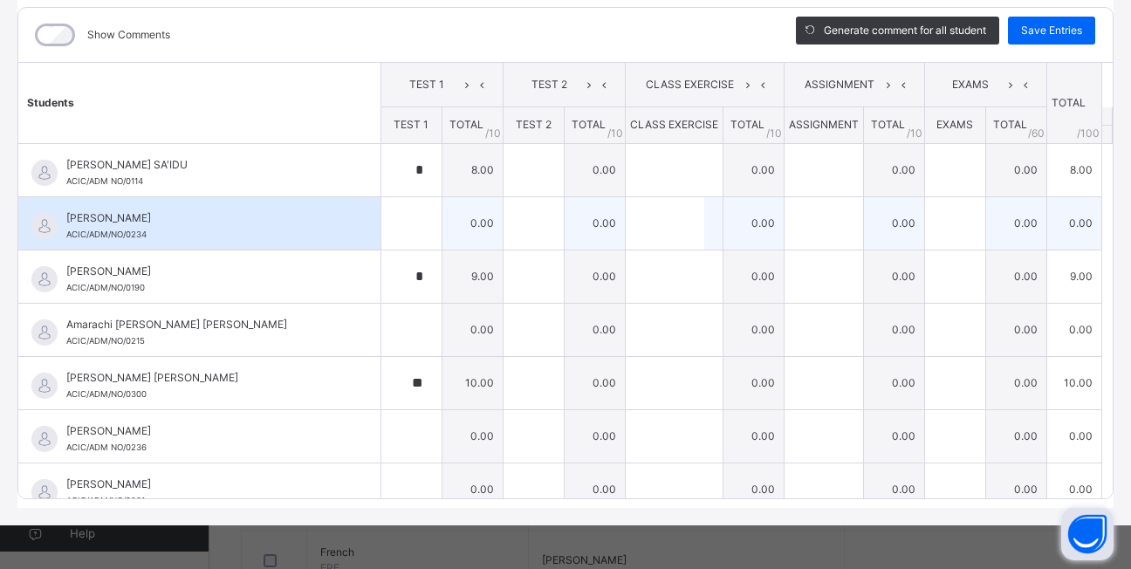
type input "*"
click at [401, 227] on div at bounding box center [411, 223] width 60 height 52
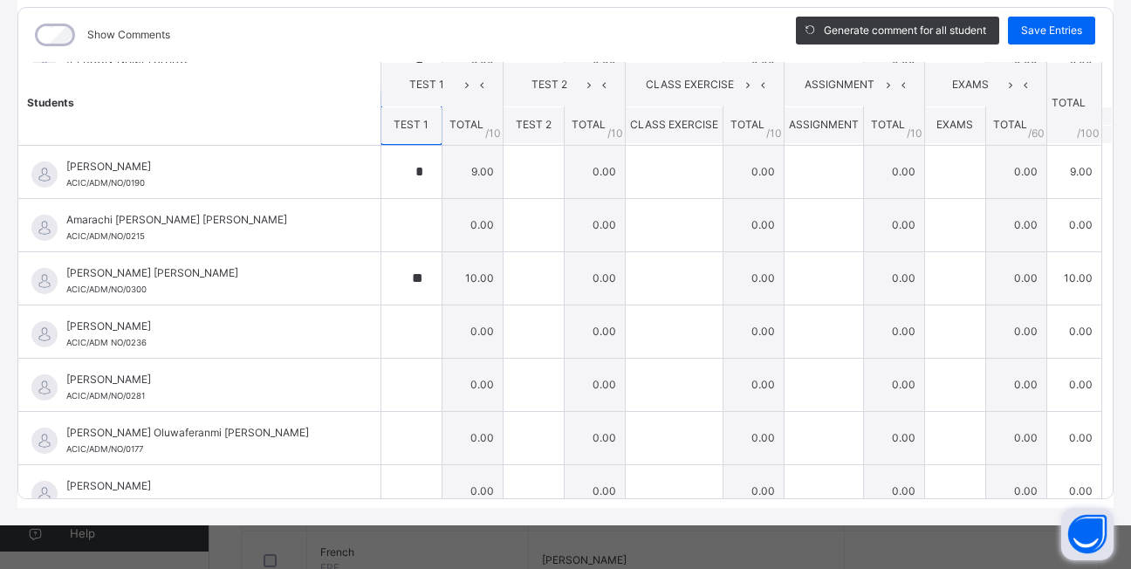
scroll to position [140, 0]
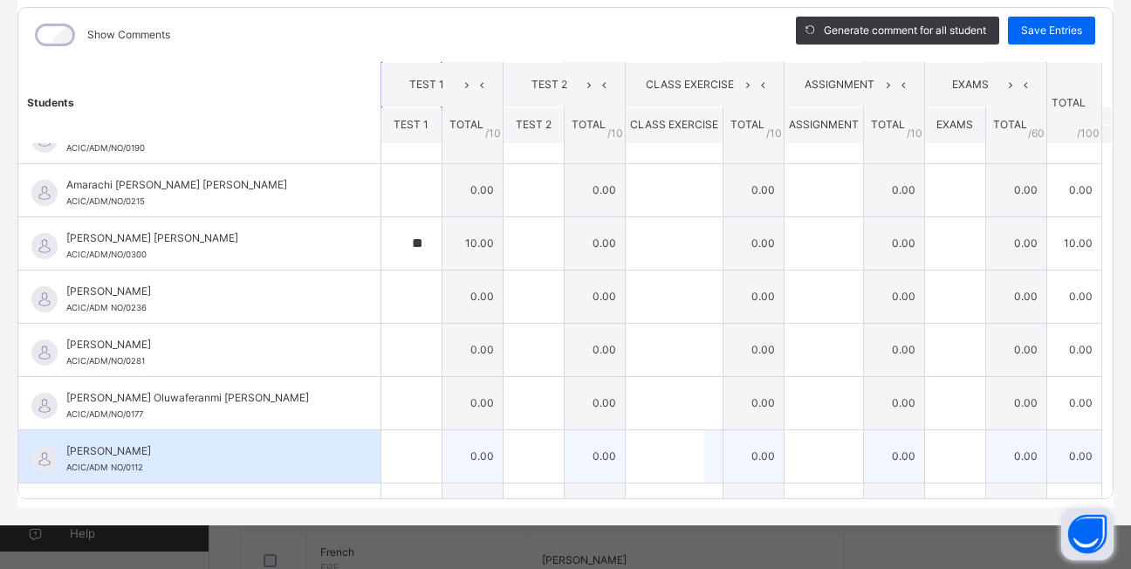
type input "**"
click at [392, 456] on input "text" at bounding box center [411, 456] width 60 height 52
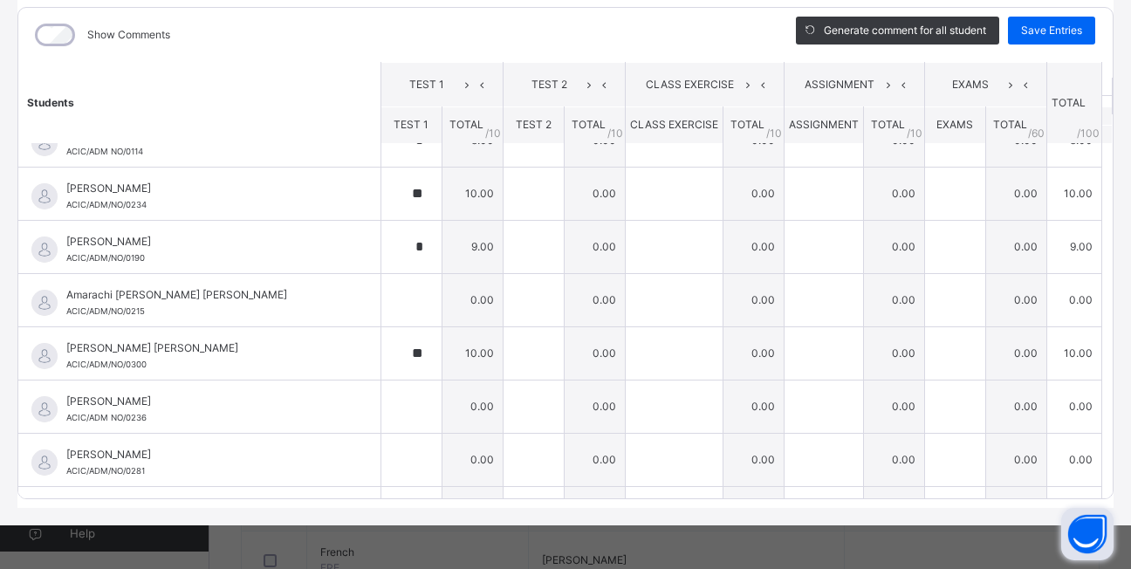
scroll to position [0, 0]
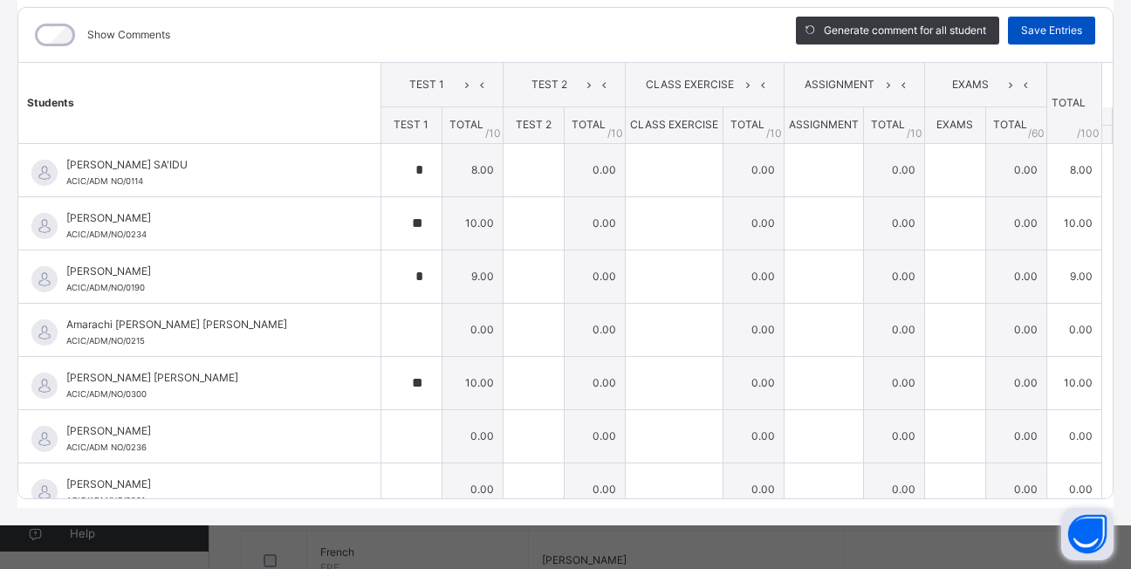
type input "*"
click at [1058, 32] on span "Save Entries" at bounding box center [1051, 31] width 61 height 16
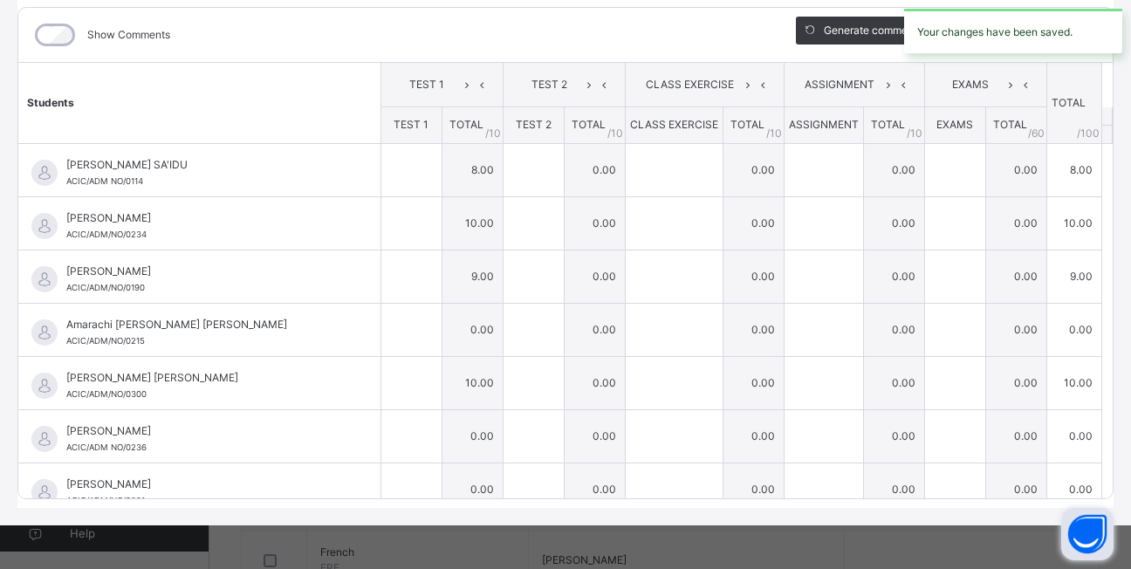
type input "*"
type input "**"
type input "*"
type input "**"
type input "*"
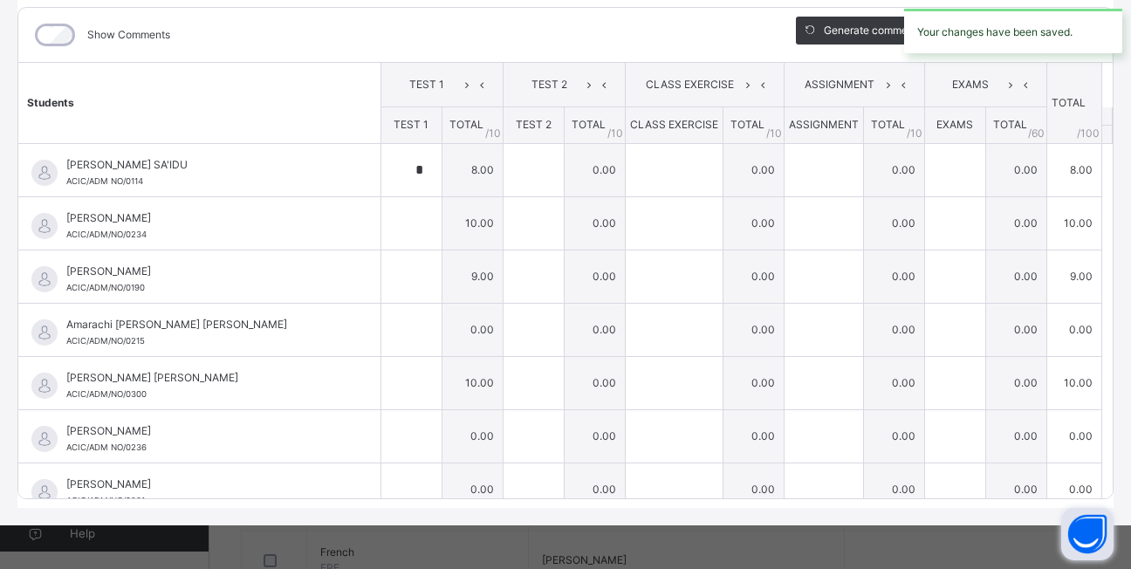
type input "*"
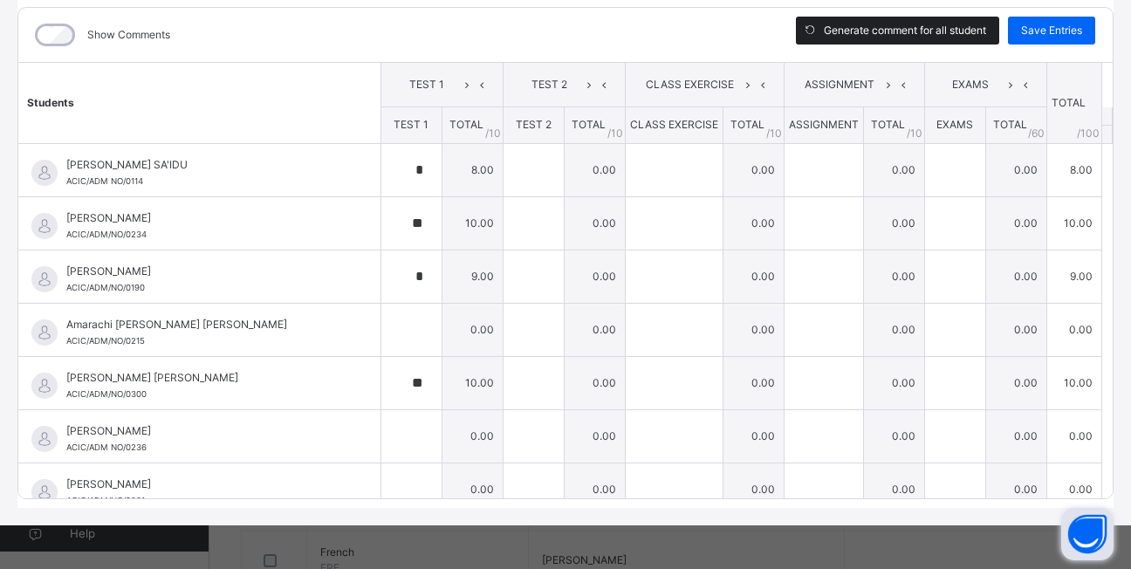
click at [942, 27] on span "Generate comment for all student" at bounding box center [905, 31] width 162 height 16
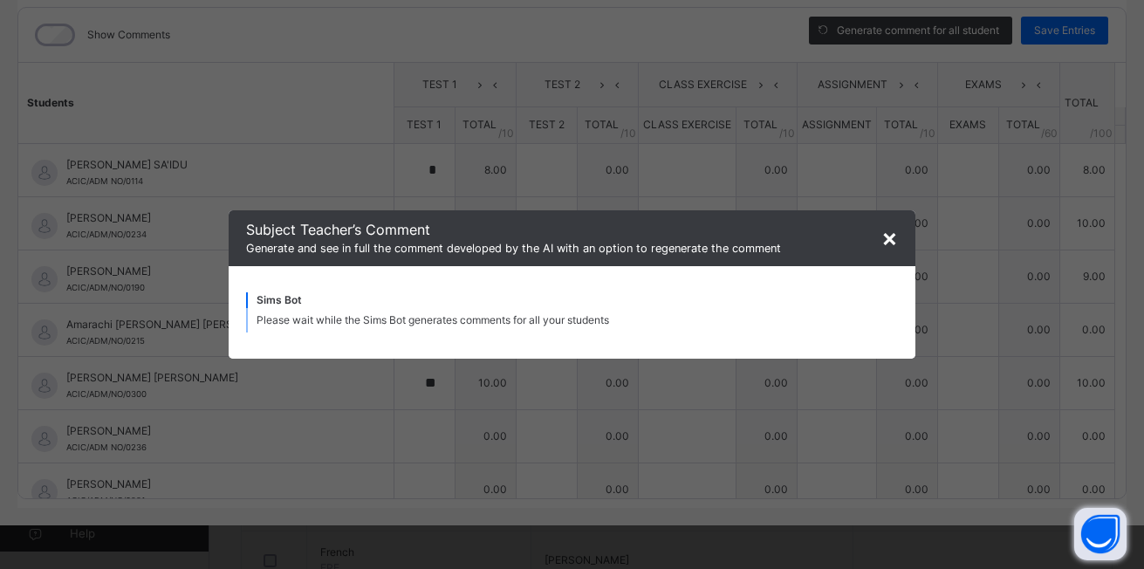
click at [890, 238] on span "×" at bounding box center [889, 238] width 17 height 30
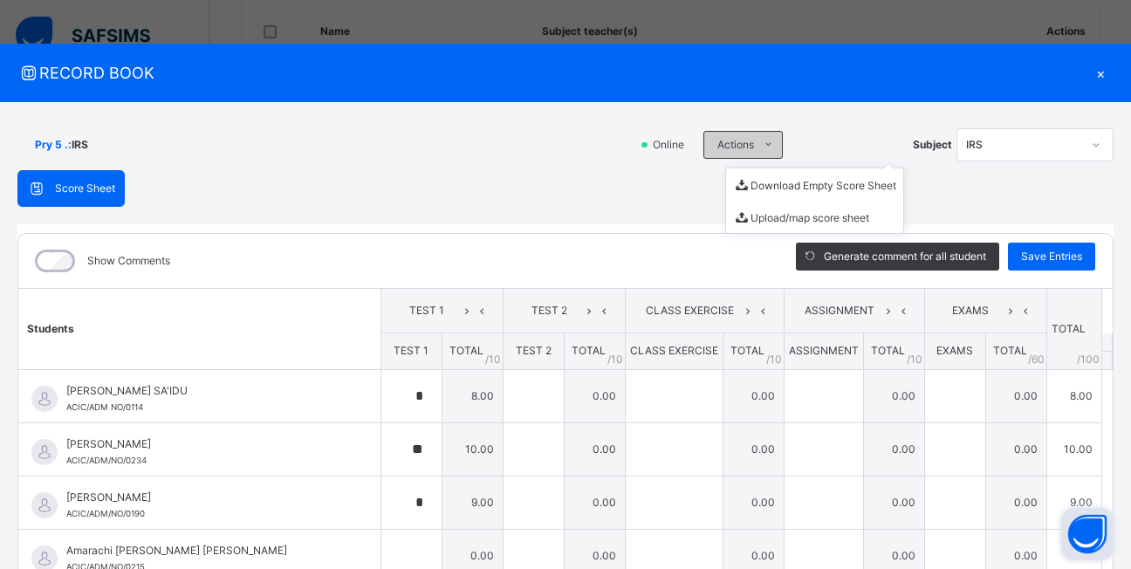
click at [762, 145] on icon at bounding box center [768, 145] width 13 height 14
click at [100, 189] on span "Score Sheet" at bounding box center [85, 189] width 60 height 16
click at [48, 143] on span "Pry 5 . :" at bounding box center [53, 145] width 37 height 16
click at [52, 152] on div "Pry 5 . : IRS" at bounding box center [322, 144] width 611 height 33
click at [49, 151] on span "Pry 5 . :" at bounding box center [53, 145] width 37 height 16
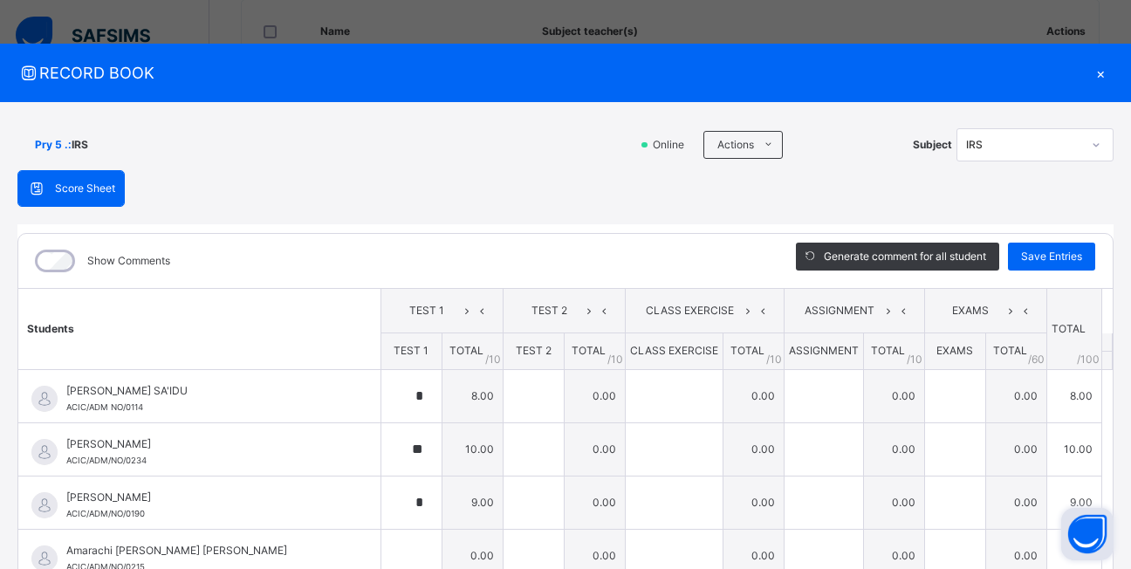
drag, startPoint x: 1096, startPoint y: 63, endPoint x: 1092, endPoint y: 71, distance: 9.0
click at [1092, 71] on div "×" at bounding box center [1100, 73] width 26 height 24
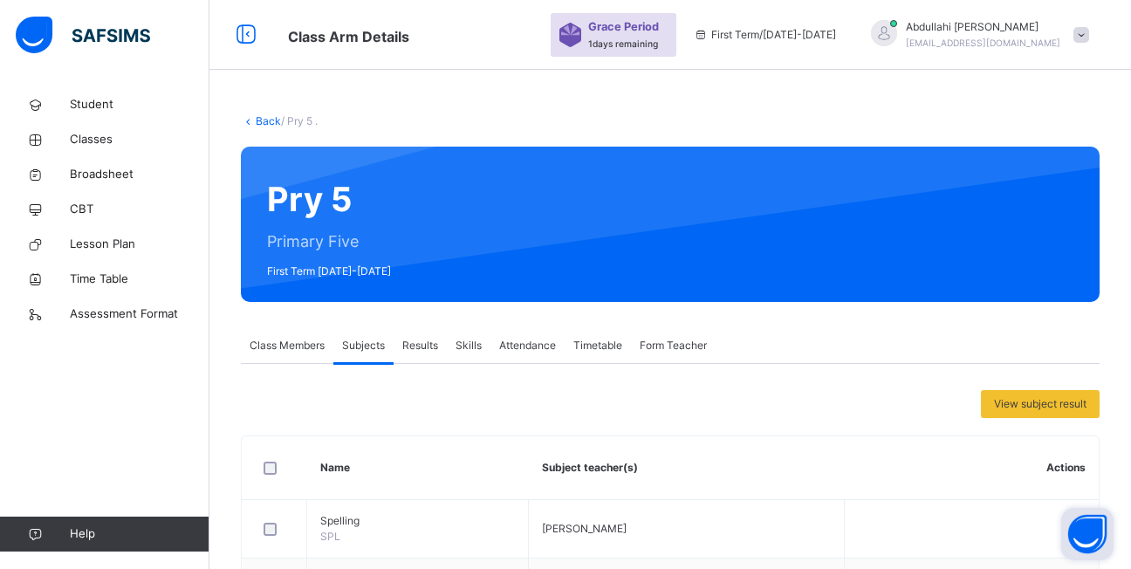
click at [268, 122] on link "Back" at bounding box center [268, 120] width 25 height 13
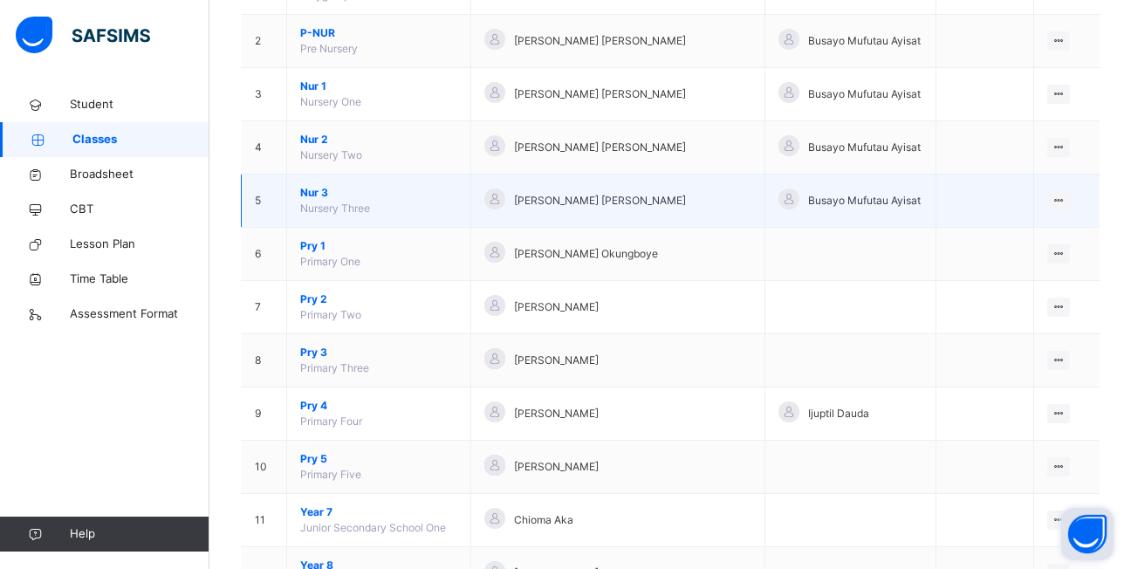
scroll to position [262, 0]
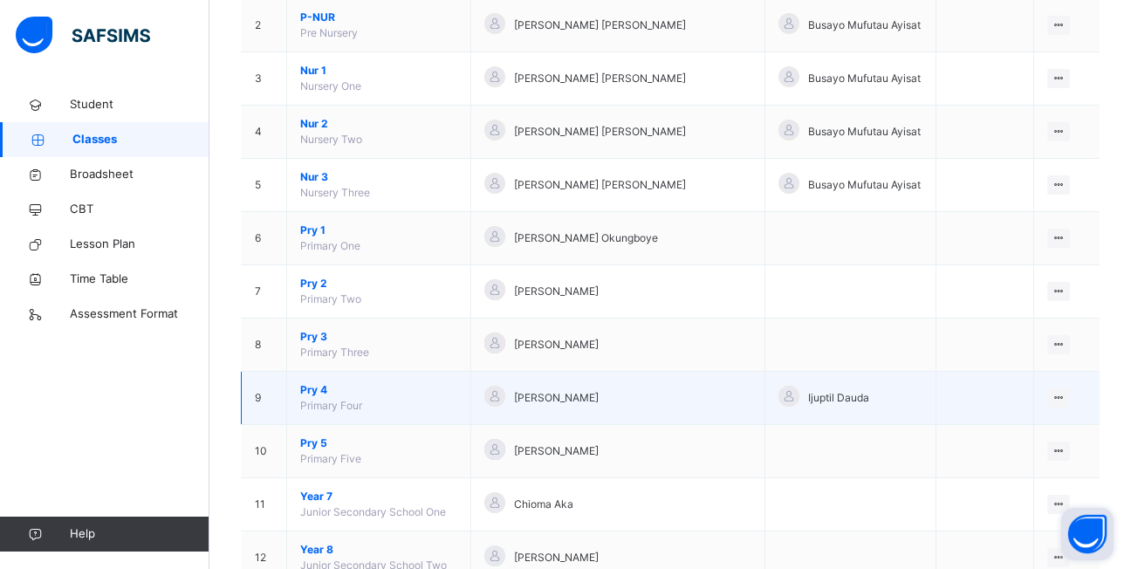
click at [319, 389] on span "Pry 4" at bounding box center [378, 390] width 157 height 16
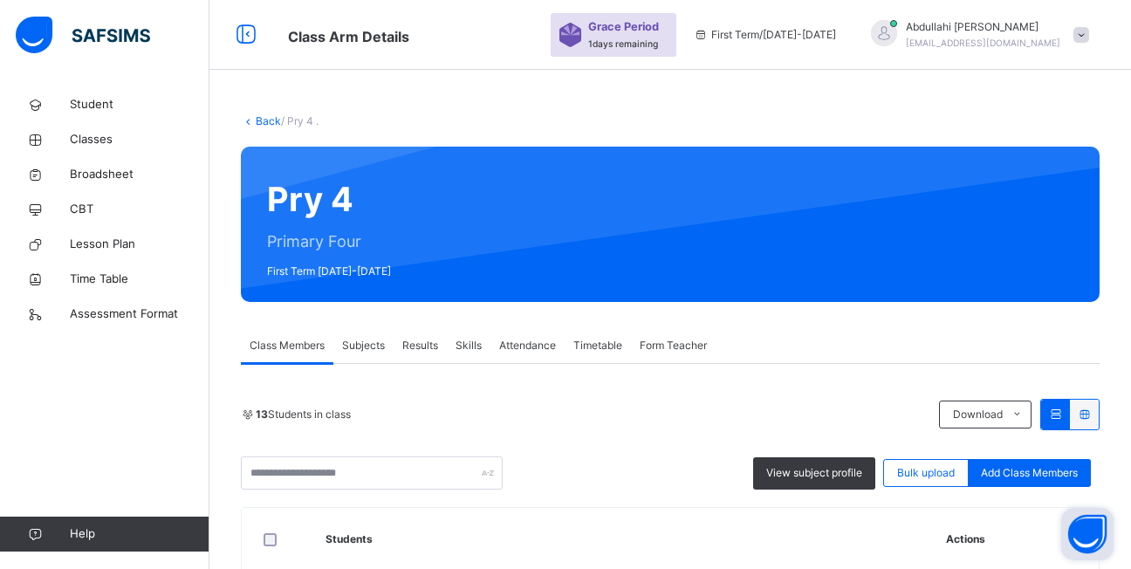
click at [366, 346] on span "Subjects" at bounding box center [363, 346] width 43 height 16
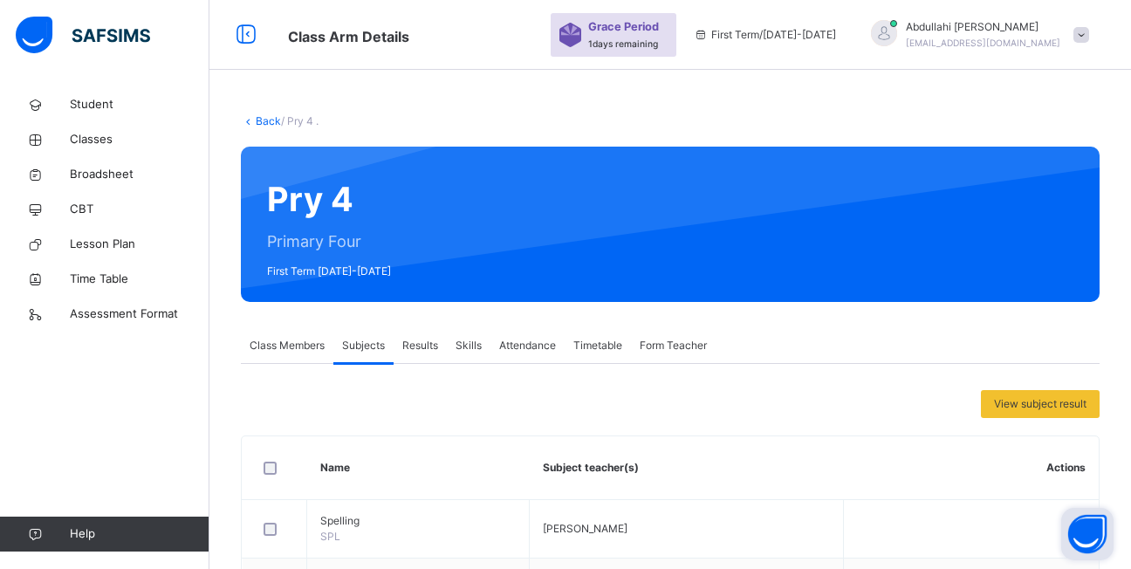
scroll to position [524, 0]
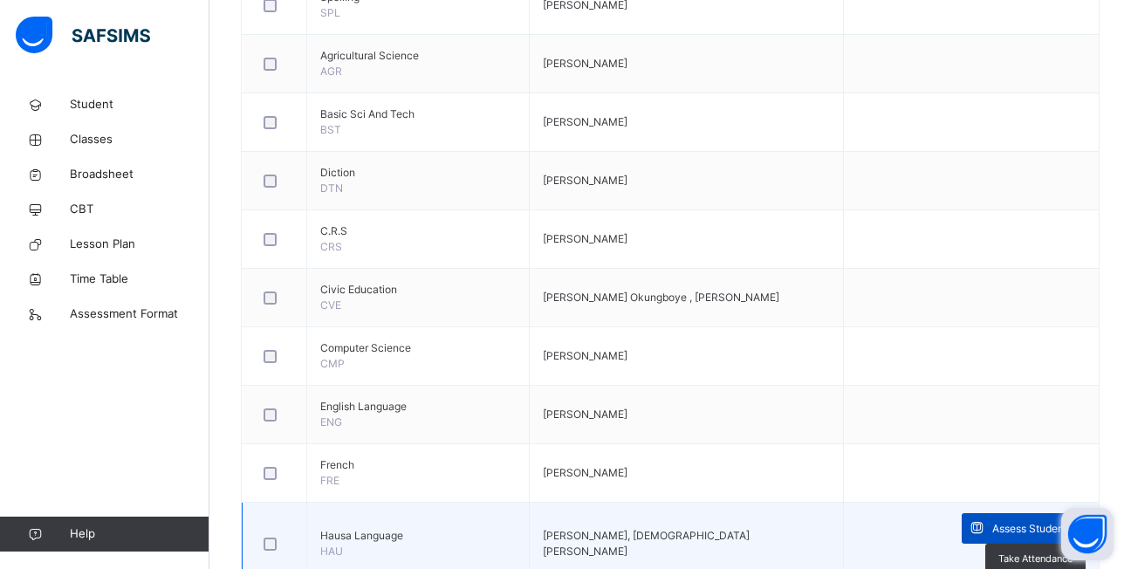
click at [992, 537] on span "Assess Students" at bounding box center [1032, 529] width 80 height 16
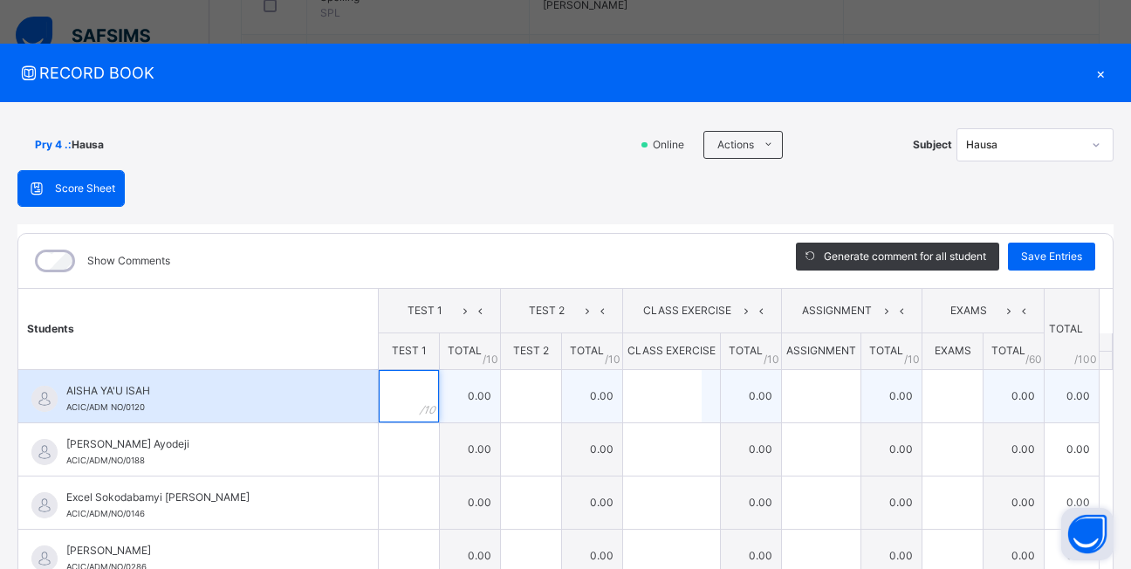
click at [398, 407] on div at bounding box center [409, 396] width 60 height 52
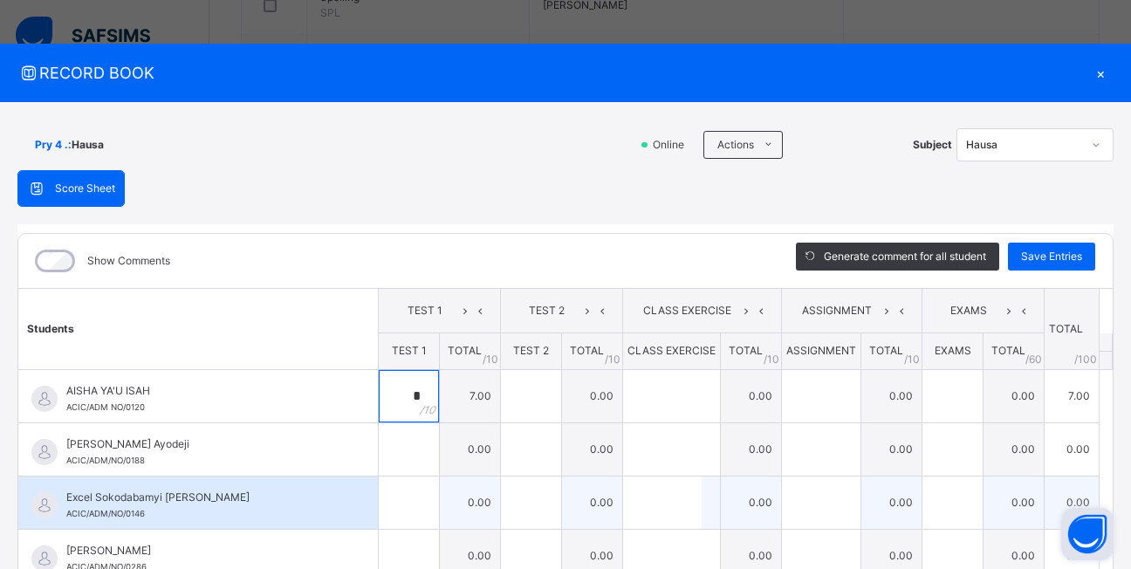
type input "*"
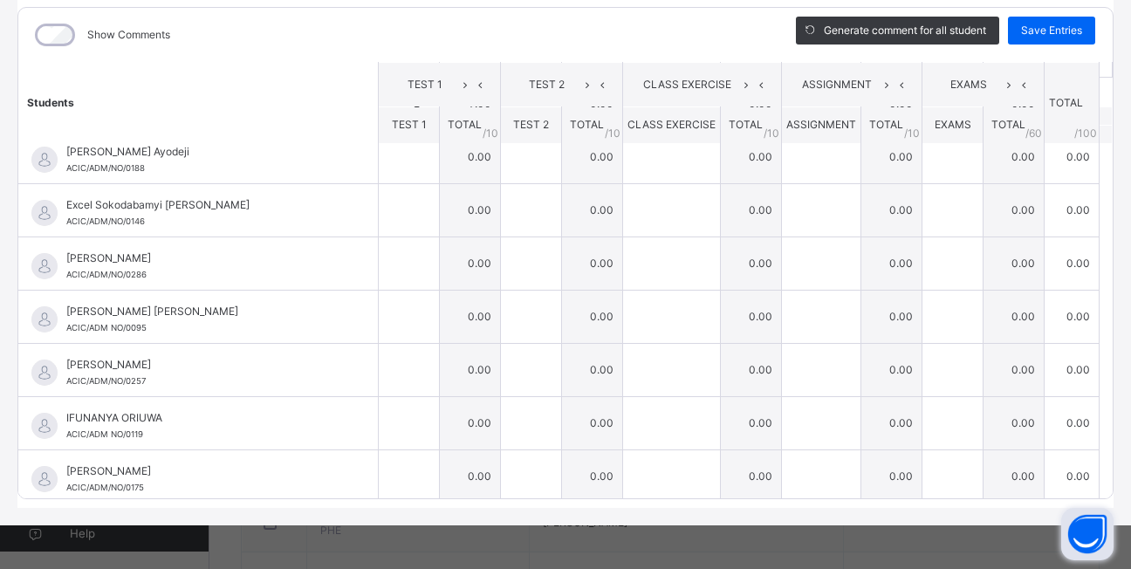
scroll to position [73, 0]
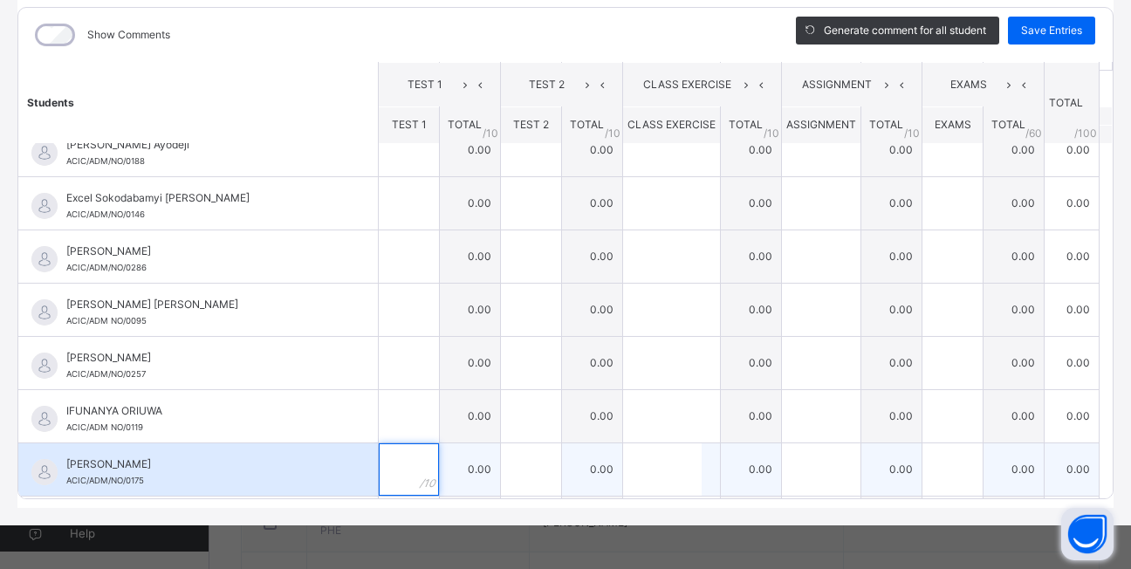
click at [402, 472] on div at bounding box center [409, 469] width 60 height 52
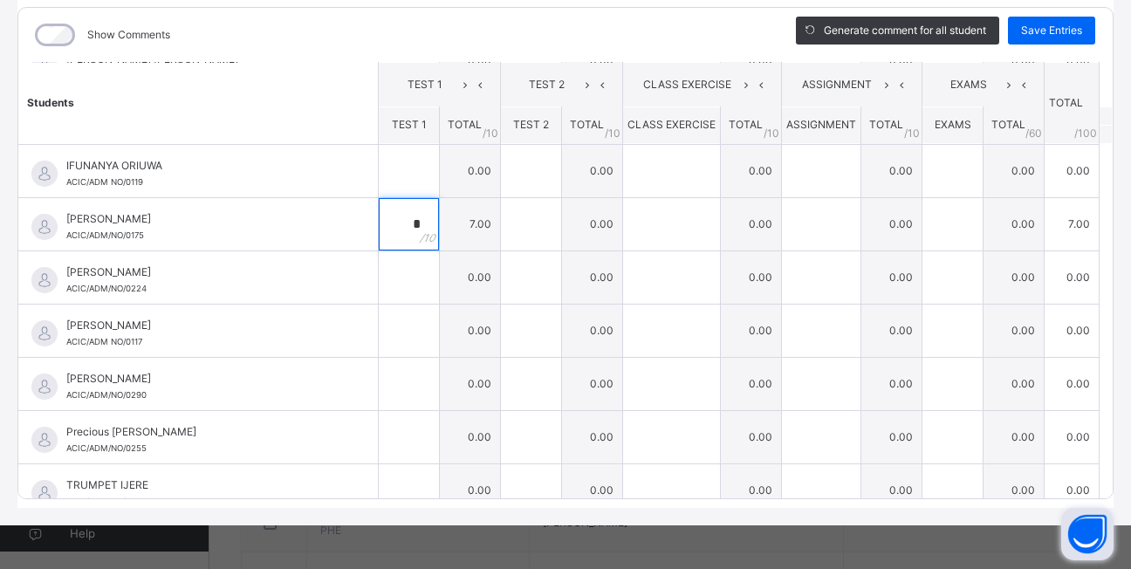
scroll to position [338, 0]
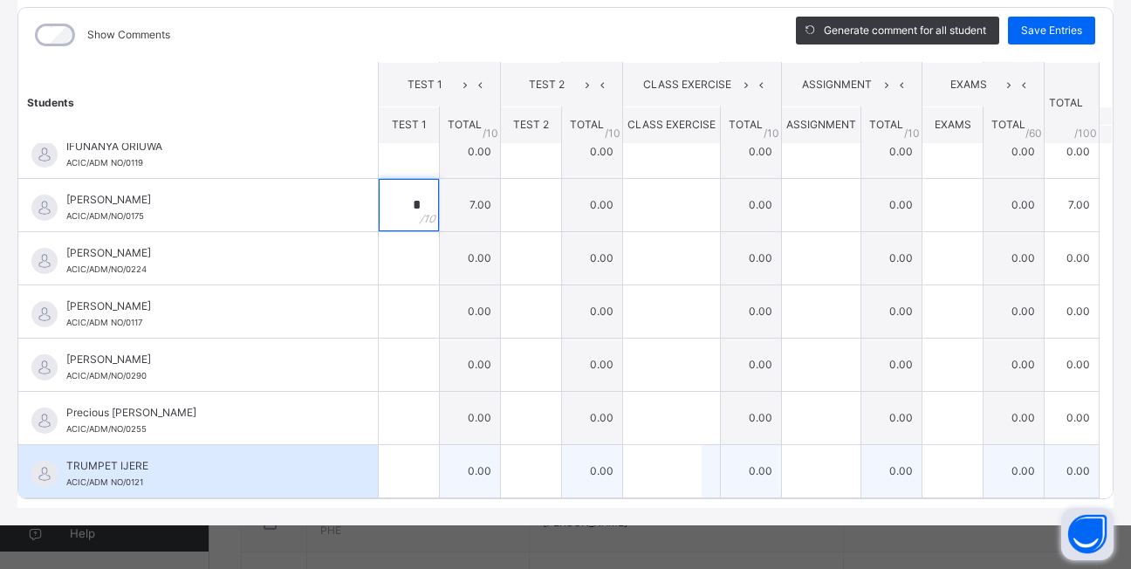
type input "*"
click at [414, 477] on div at bounding box center [409, 471] width 60 height 52
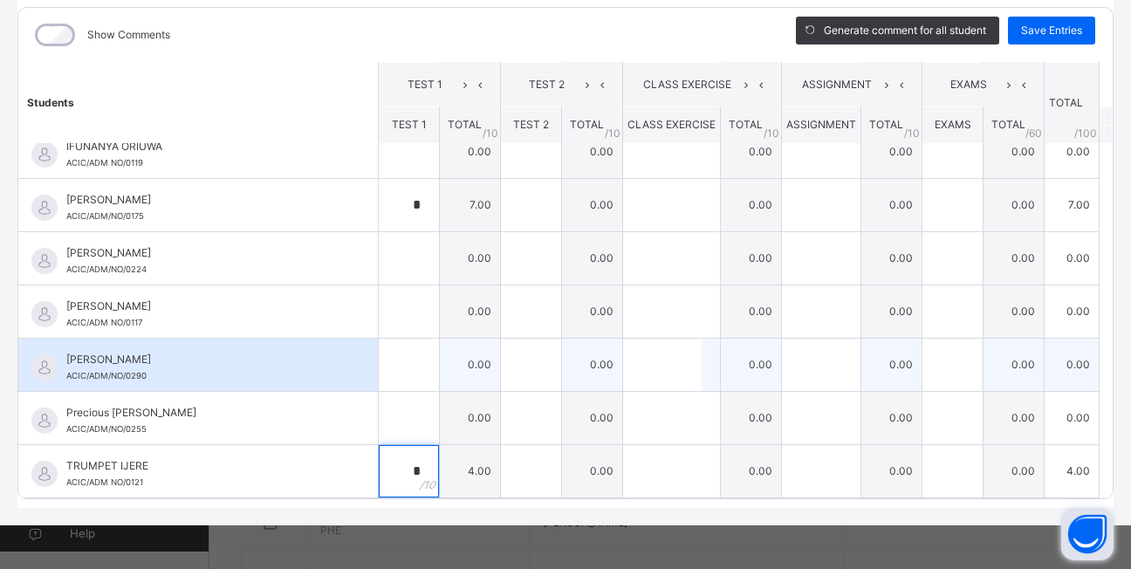
type input "*"
click at [379, 362] on input "text" at bounding box center [409, 365] width 60 height 52
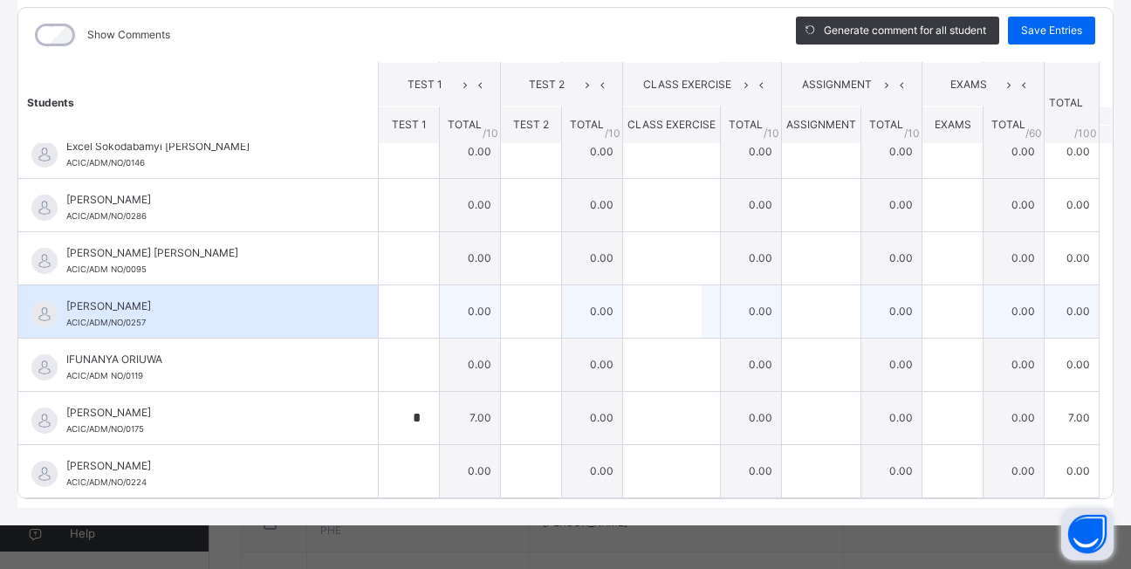
scroll to position [0, 0]
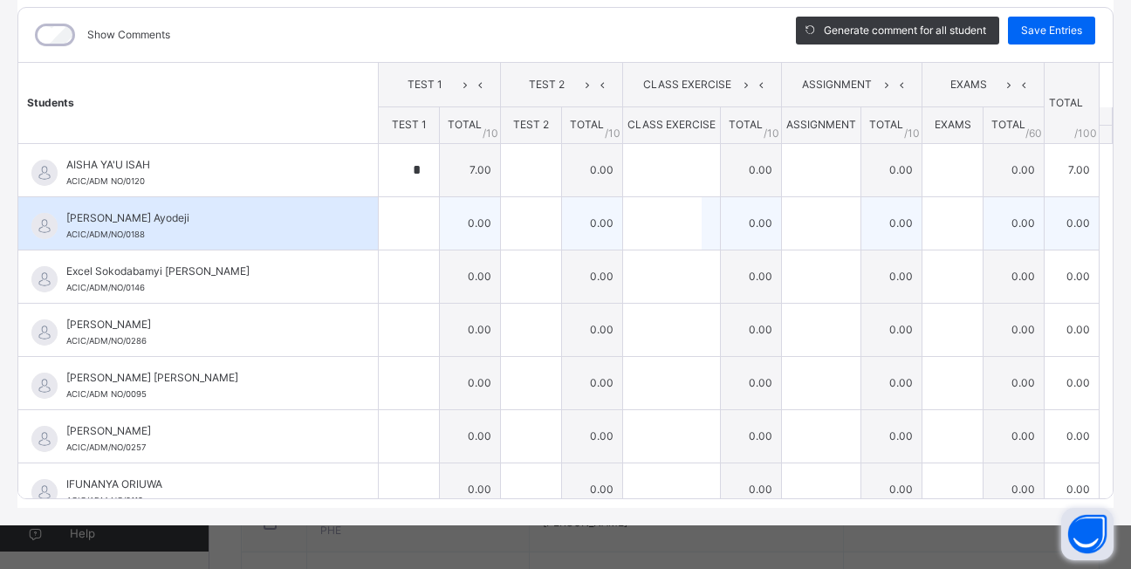
type input "*"
click at [395, 229] on input "text" at bounding box center [409, 223] width 60 height 52
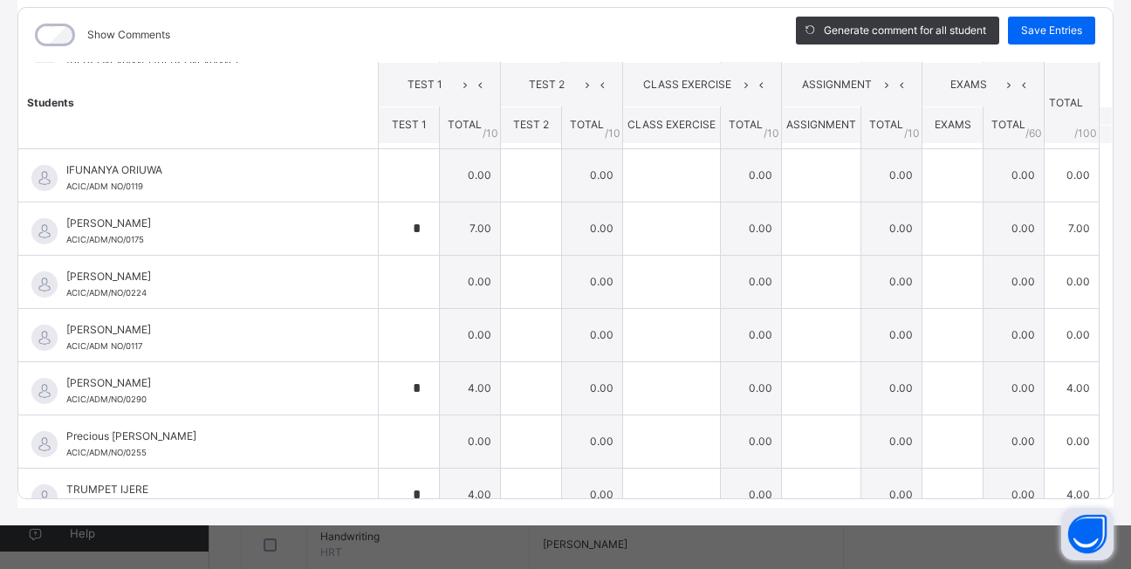
scroll to position [338, 0]
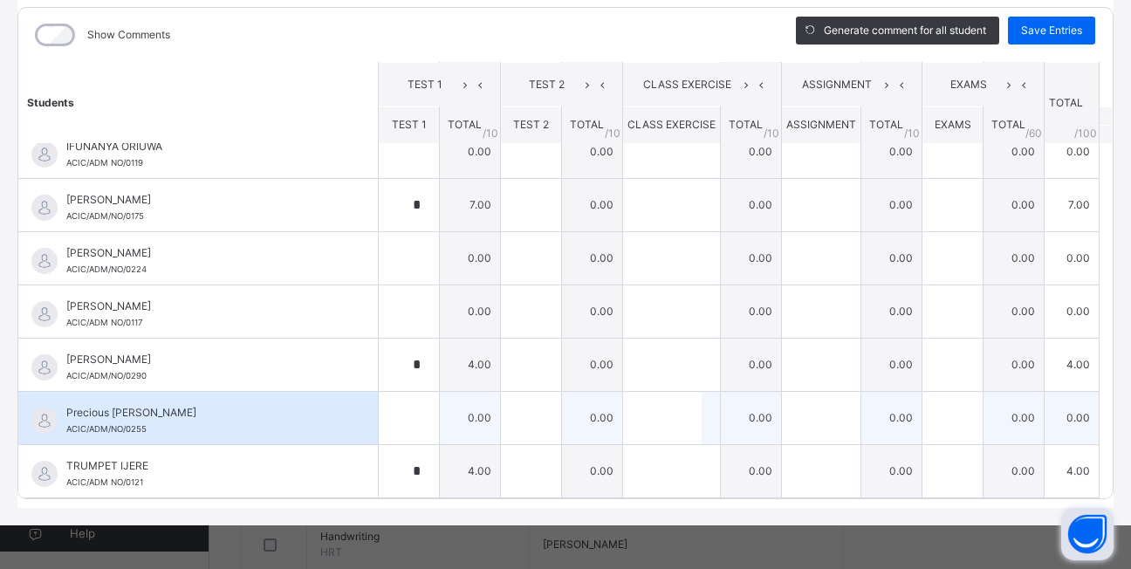
type input "*"
click at [401, 428] on div at bounding box center [409, 418] width 60 height 52
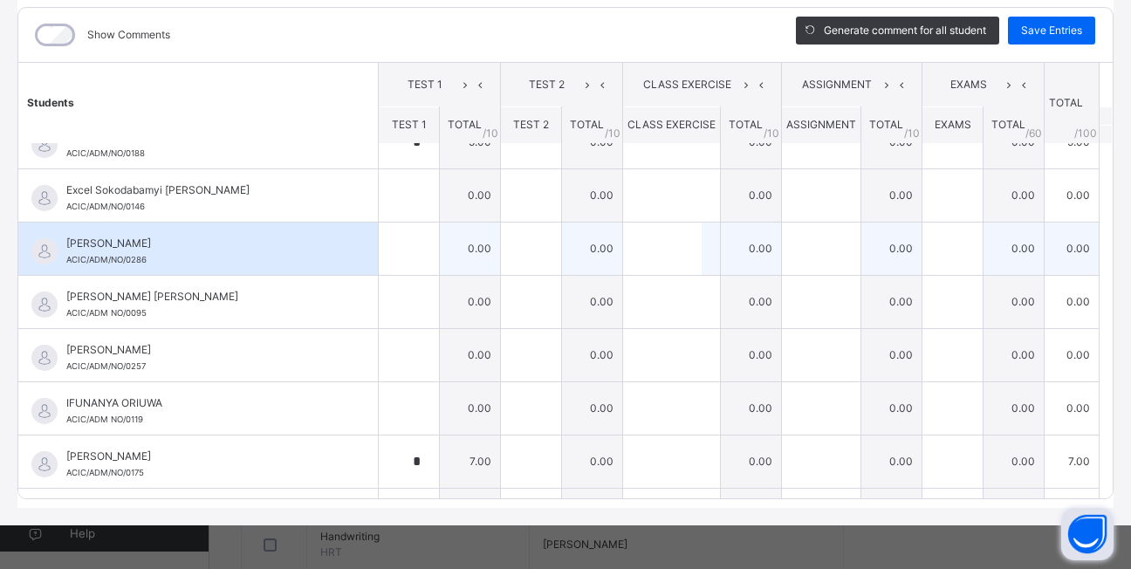
scroll to position [76, 0]
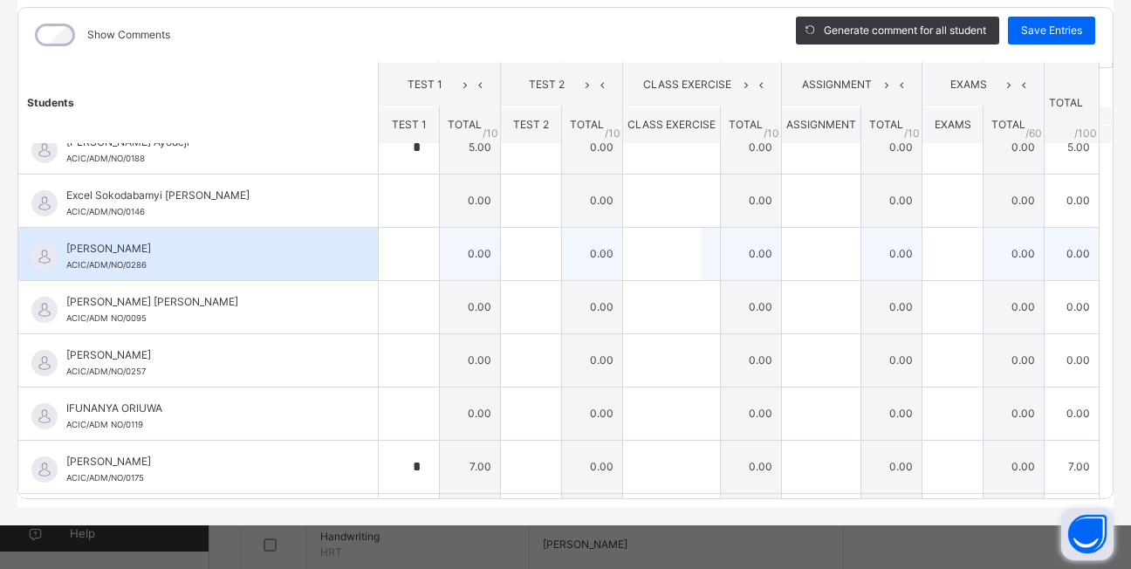
type input "*"
click at [404, 251] on div at bounding box center [409, 254] width 60 height 52
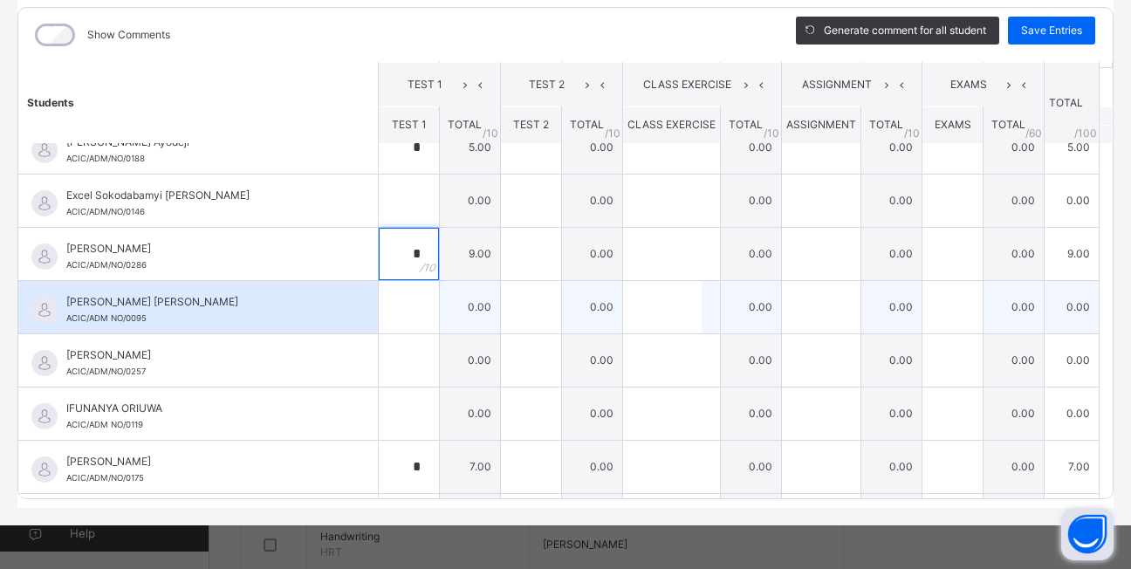
type input "*"
click at [386, 301] on input "text" at bounding box center [409, 307] width 60 height 52
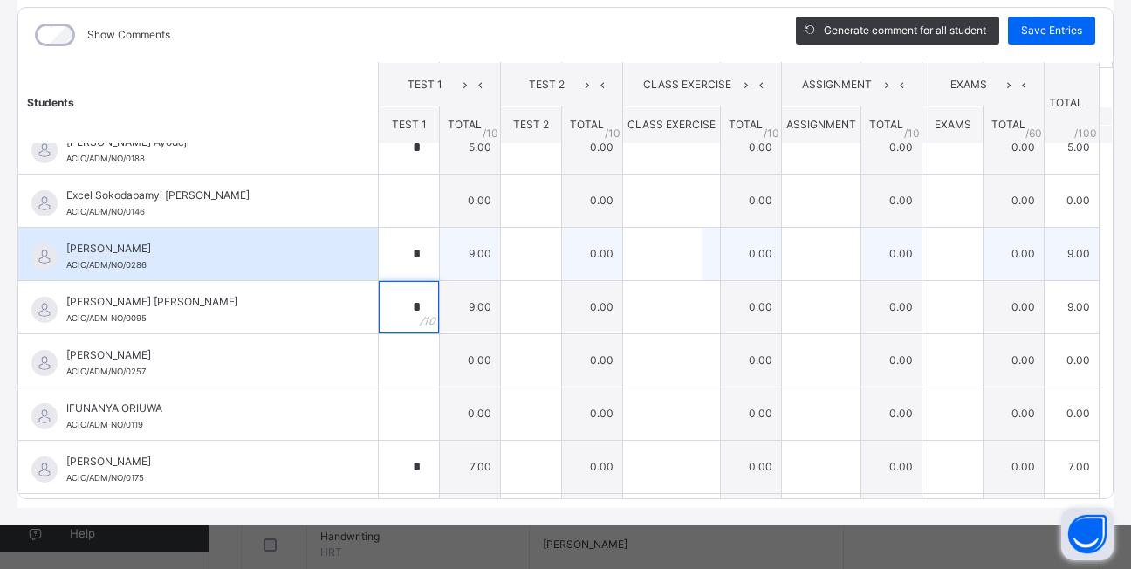
type input "*"
click at [407, 252] on div "*" at bounding box center [409, 254] width 60 height 52
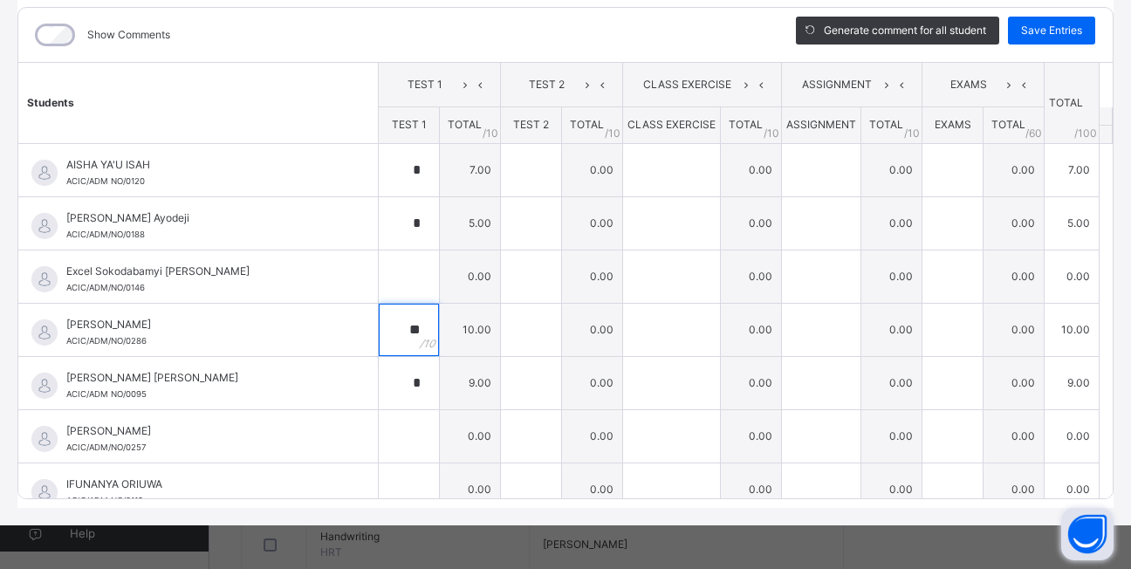
scroll to position [0, 0]
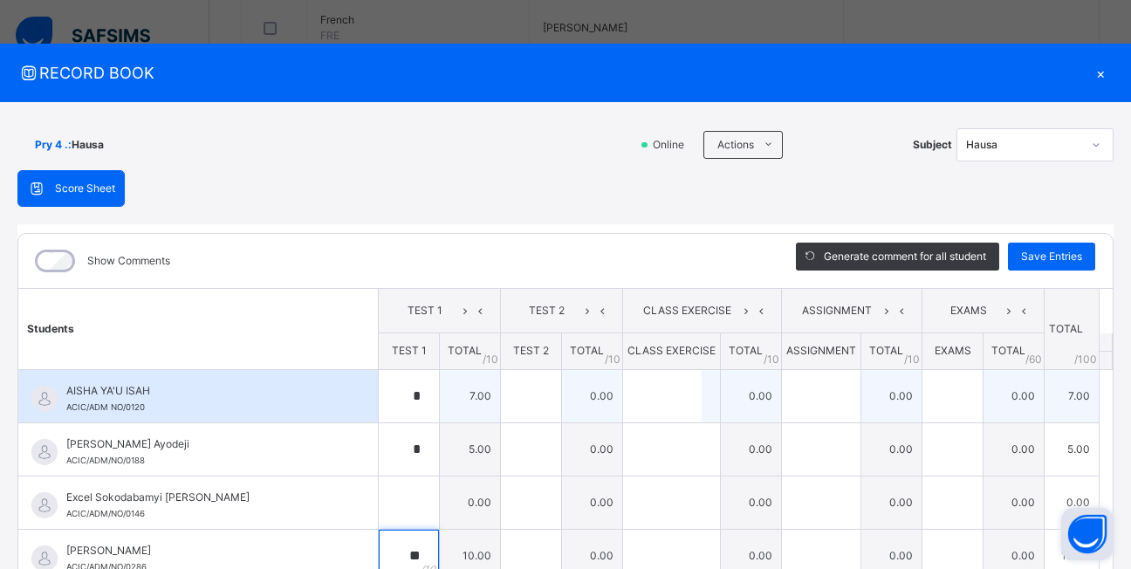
type input "**"
click at [410, 397] on div "*" at bounding box center [409, 396] width 60 height 52
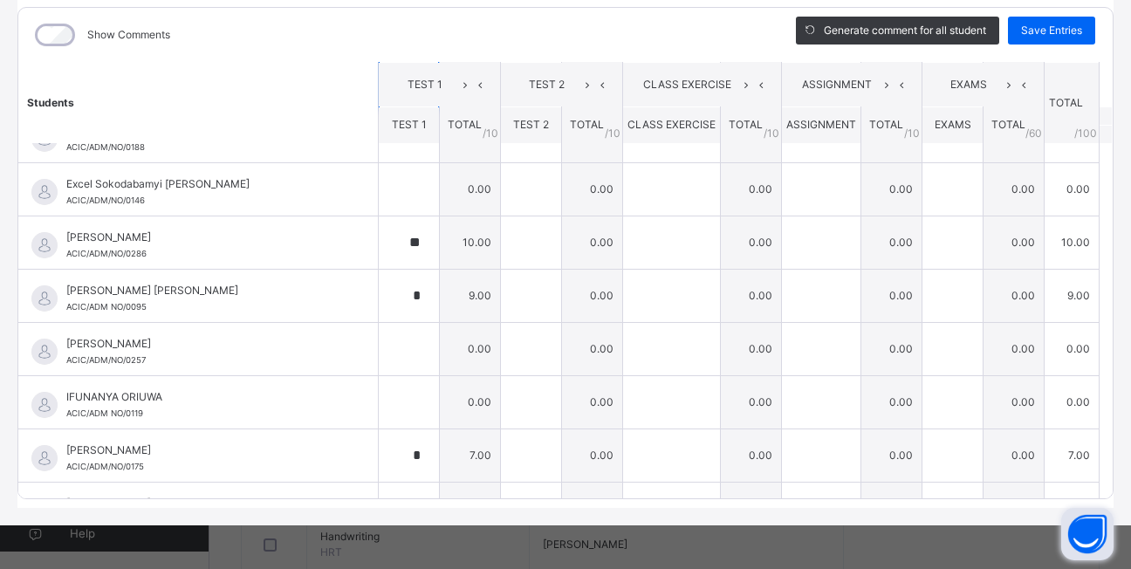
scroll to position [338, 0]
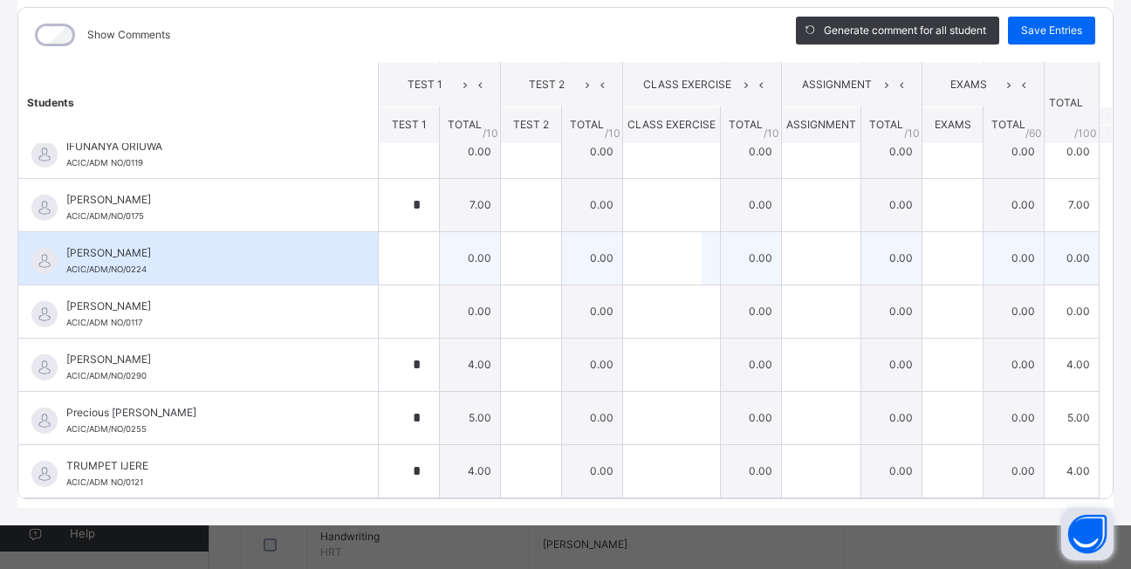
type input "*"
click at [392, 258] on input "text" at bounding box center [409, 258] width 60 height 52
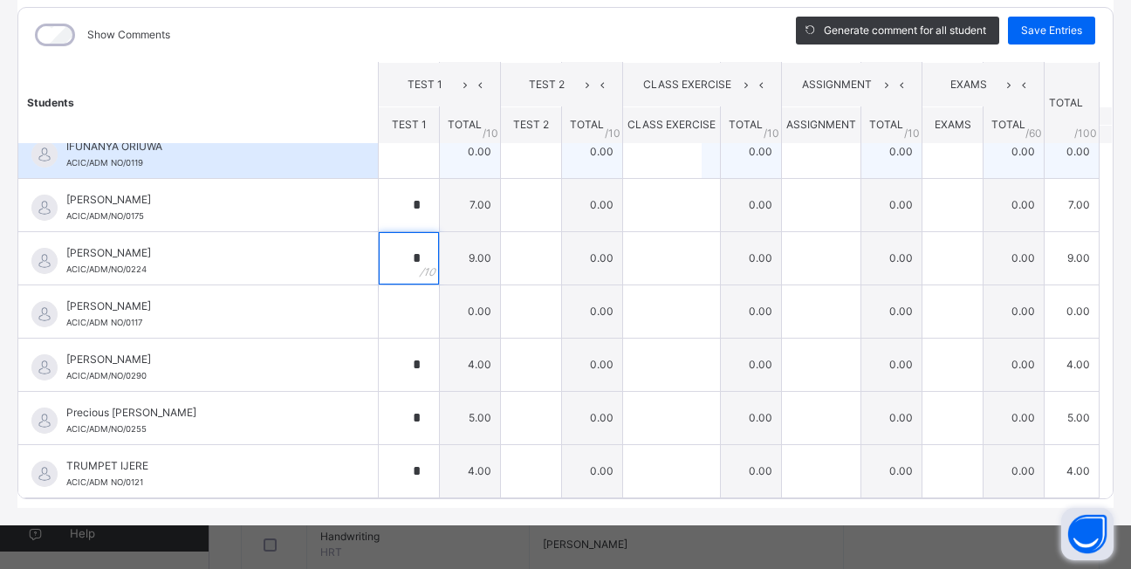
type input "*"
click at [395, 170] on input "text" at bounding box center [409, 152] width 60 height 52
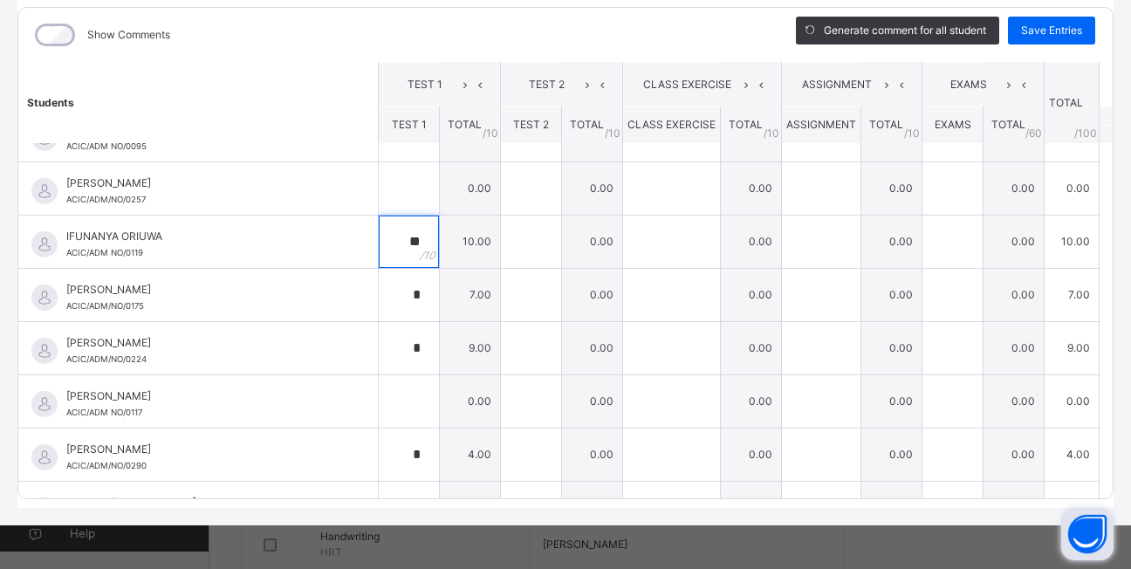
scroll to position [233, 0]
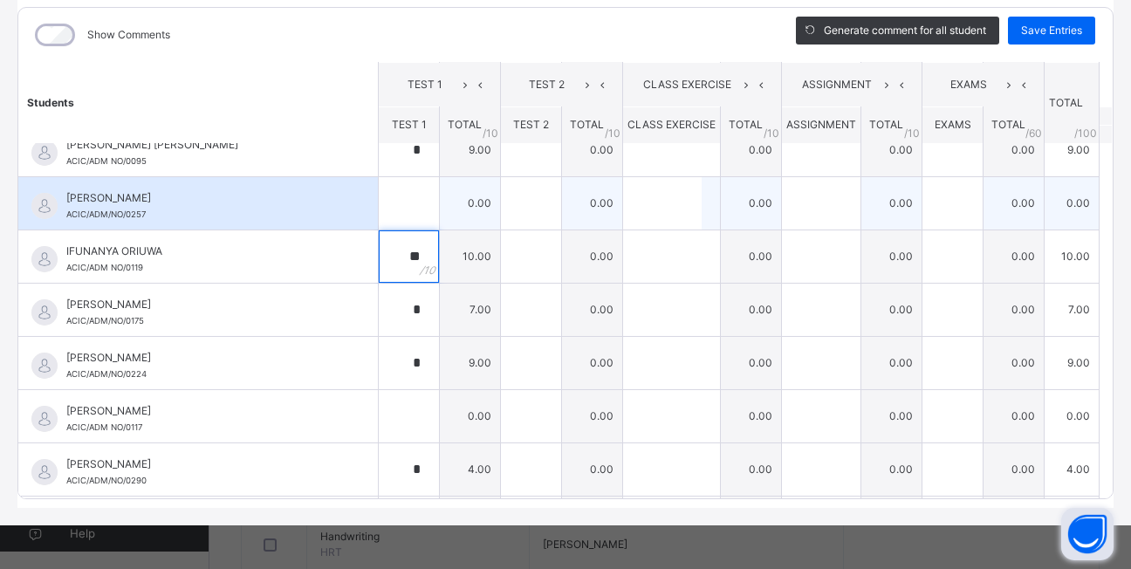
type input "**"
click at [397, 202] on div at bounding box center [409, 203] width 60 height 52
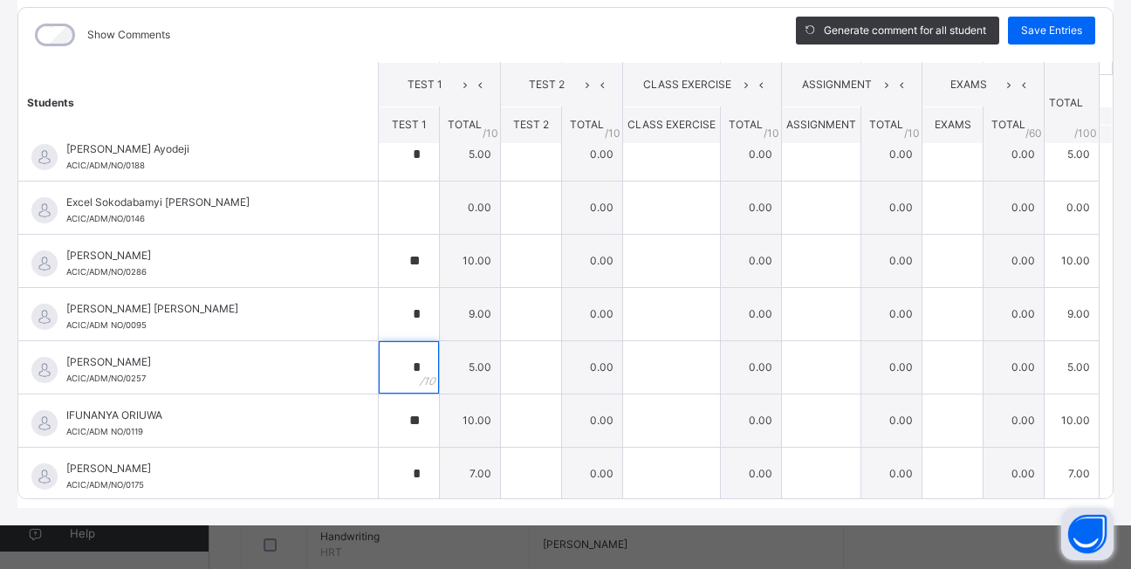
scroll to position [58, 0]
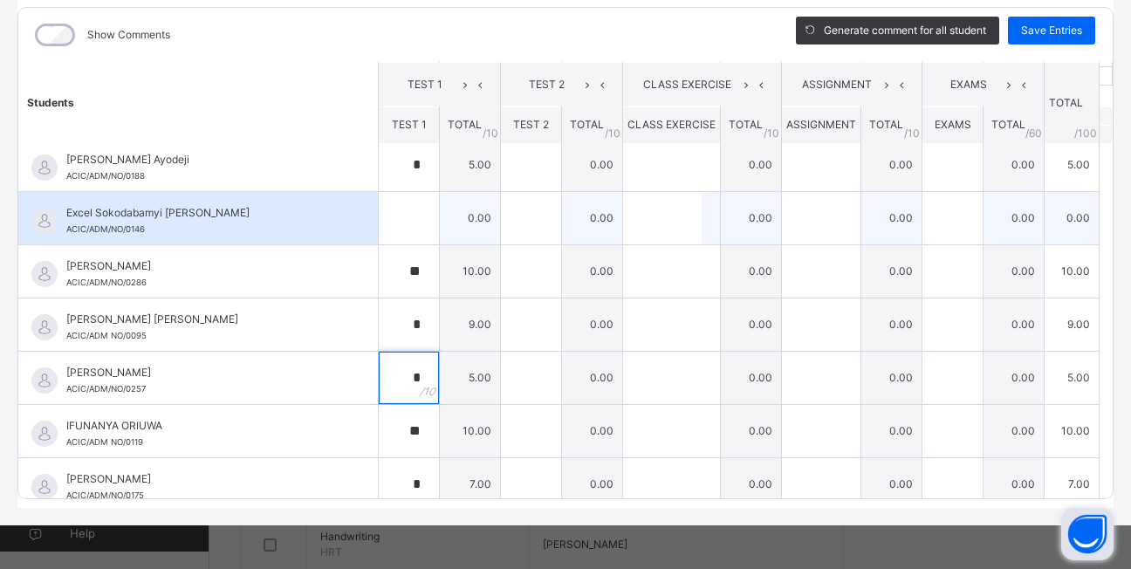
type input "*"
click at [403, 214] on div at bounding box center [409, 218] width 60 height 52
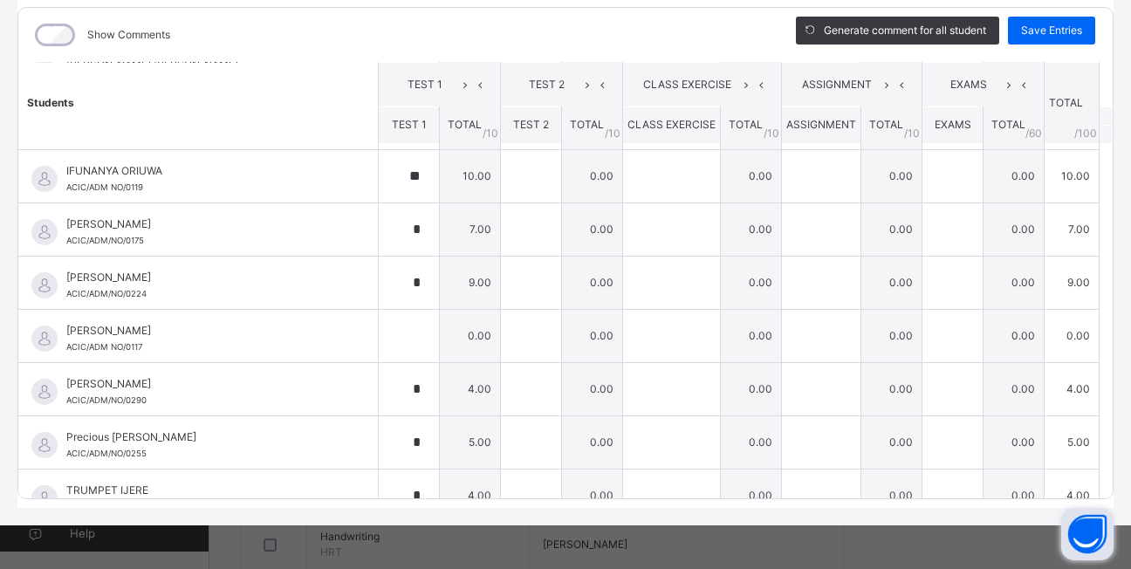
scroll to position [338, 0]
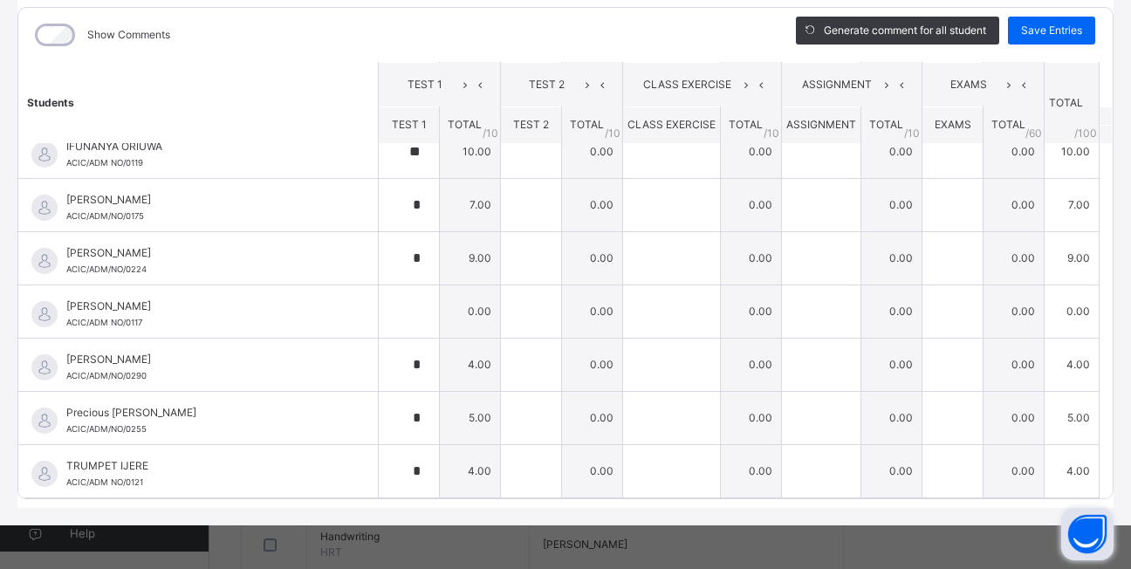
type input "*"
click at [1089, 484] on table "Students TEST 1 TEST 2 CLASS EXERCISE ASSIGNMENT EXAMS TOTAL /100 Comment TEST …" at bounding box center [565, 111] width 1094 height 774
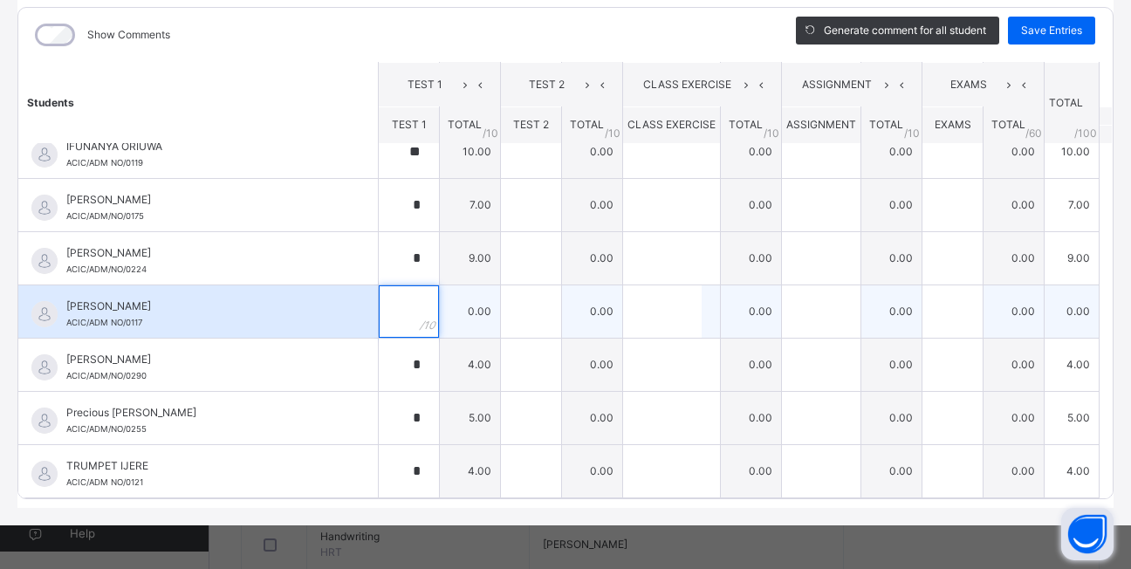
click at [404, 319] on div at bounding box center [409, 311] width 60 height 52
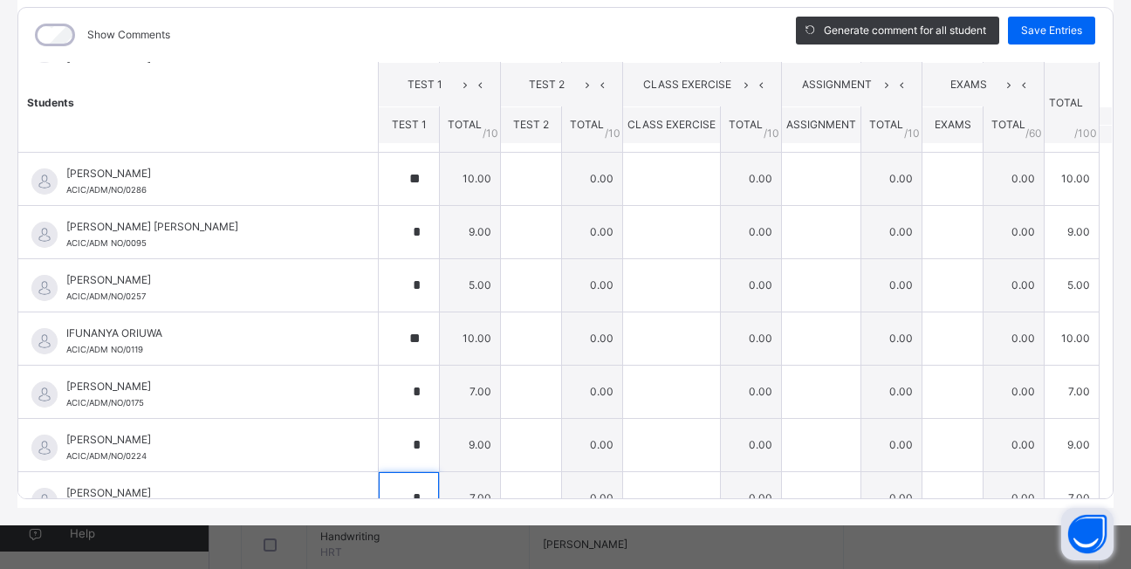
scroll to position [0, 0]
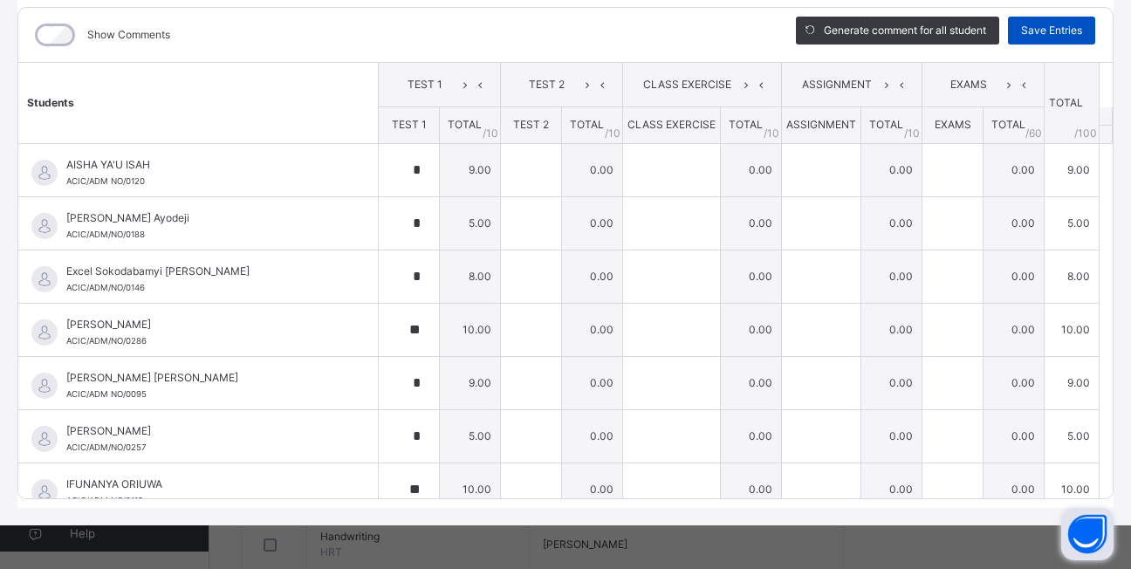
type input "*"
click at [1031, 30] on span "Save Entries" at bounding box center [1051, 31] width 61 height 16
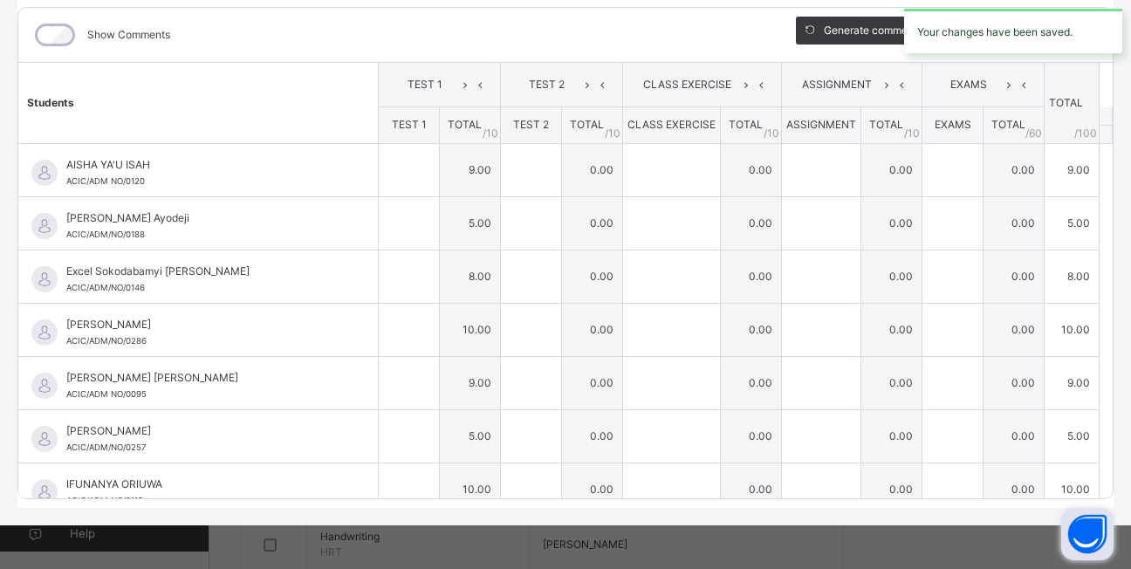
type input "*"
type input "**"
type input "*"
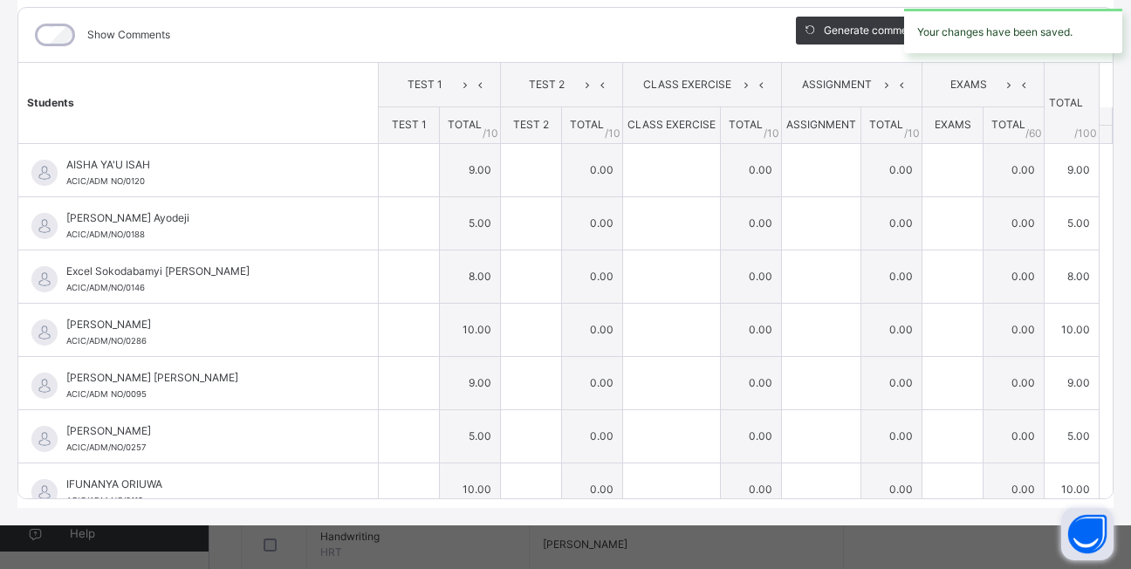
type input "*"
type input "**"
type input "*"
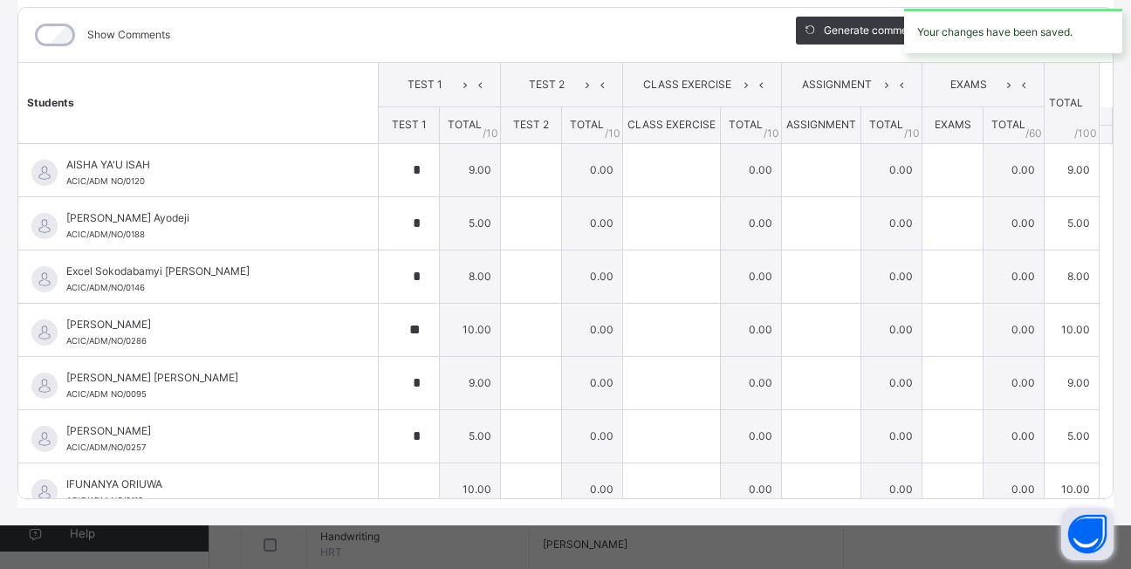
type input "*"
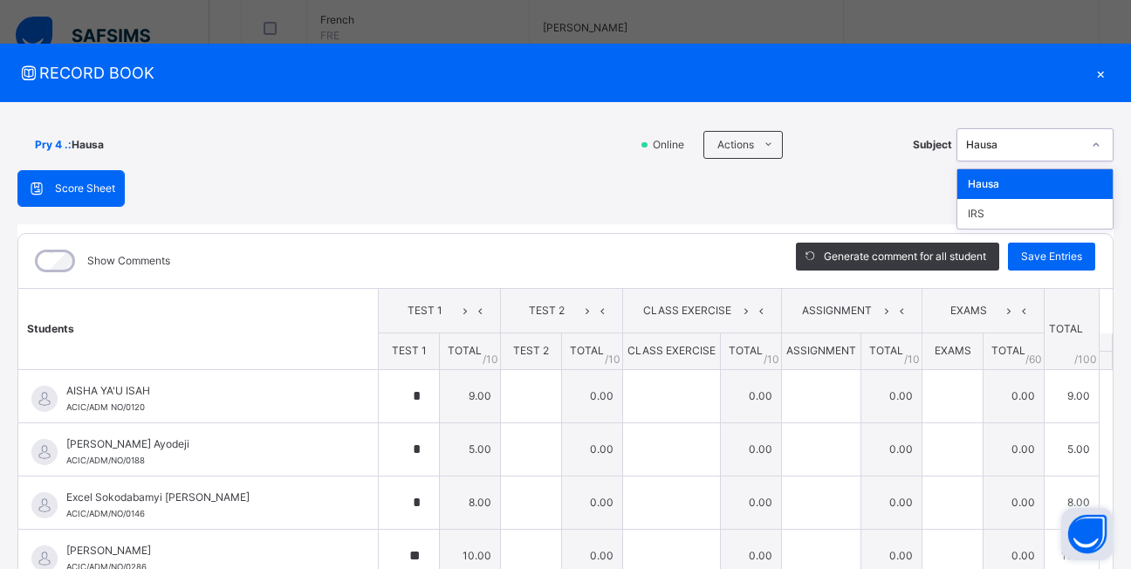
click at [1091, 146] on icon at bounding box center [1096, 144] width 10 height 17
click at [1072, 221] on div "IRS" at bounding box center [1034, 214] width 155 height 30
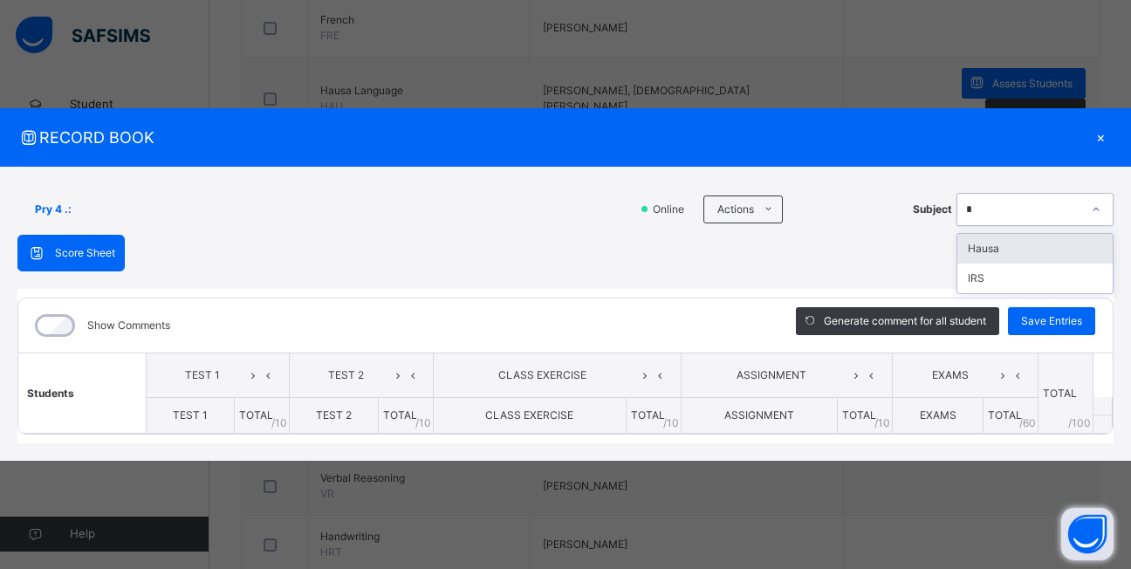
type input "*"
click at [1099, 143] on div "×" at bounding box center [1100, 138] width 26 height 24
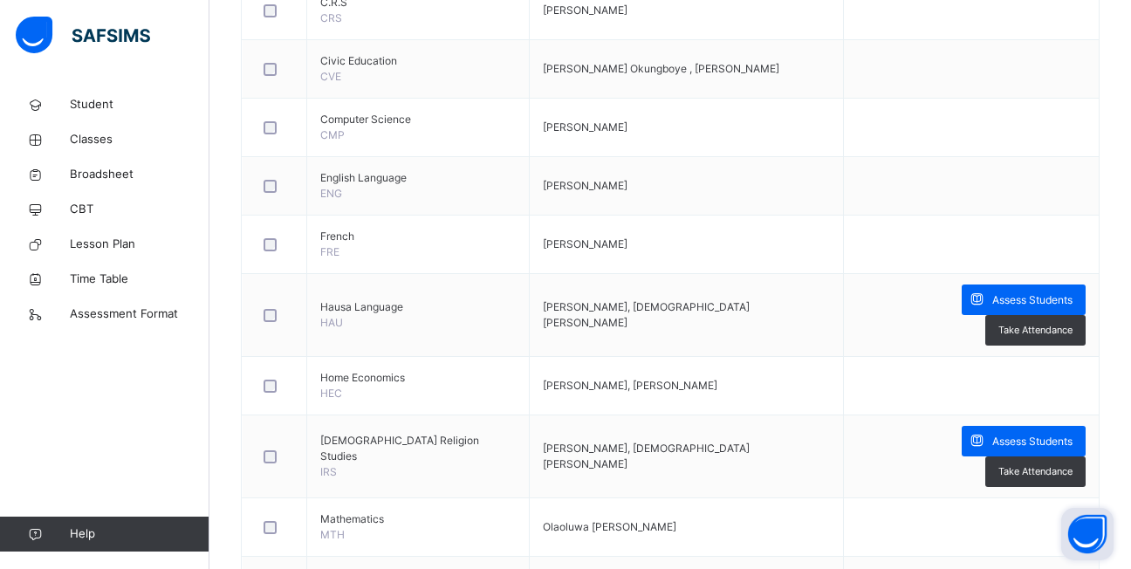
scroll to position [969, 0]
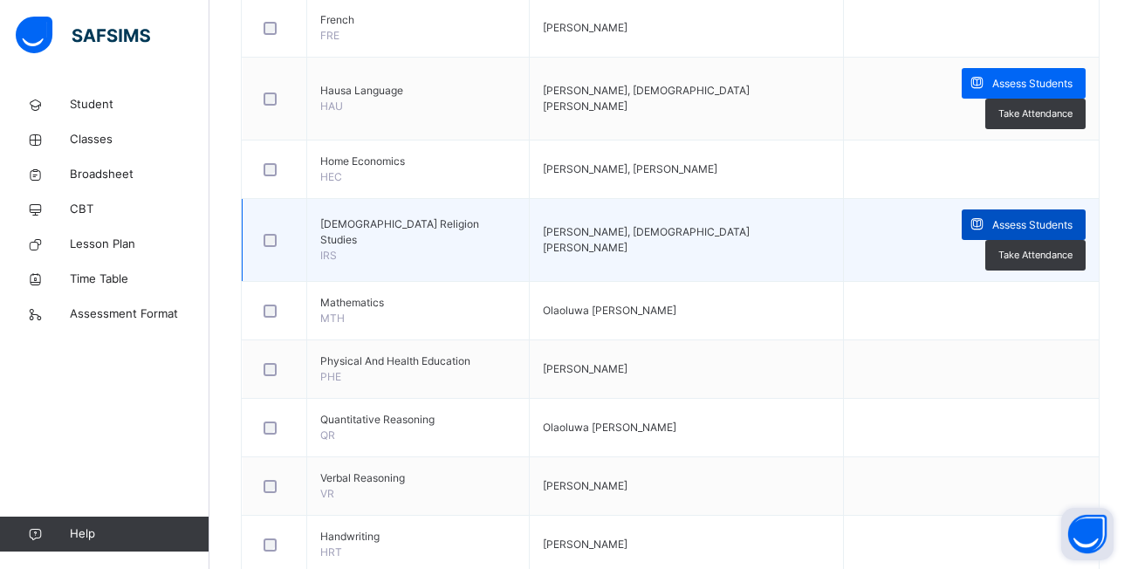
click at [992, 217] on span "Assess Students" at bounding box center [1032, 225] width 80 height 16
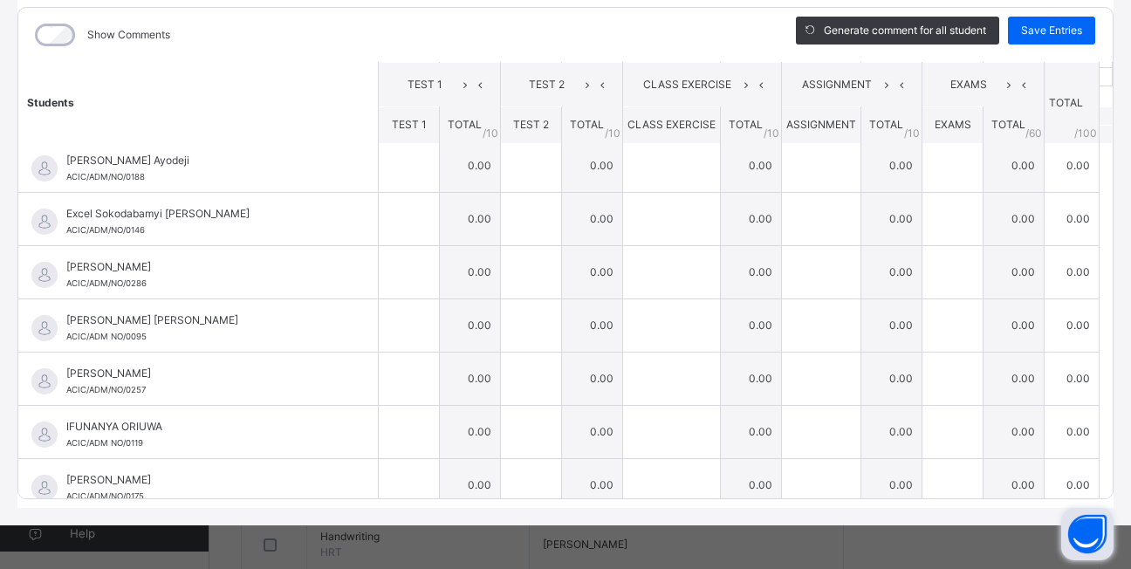
scroll to position [0, 0]
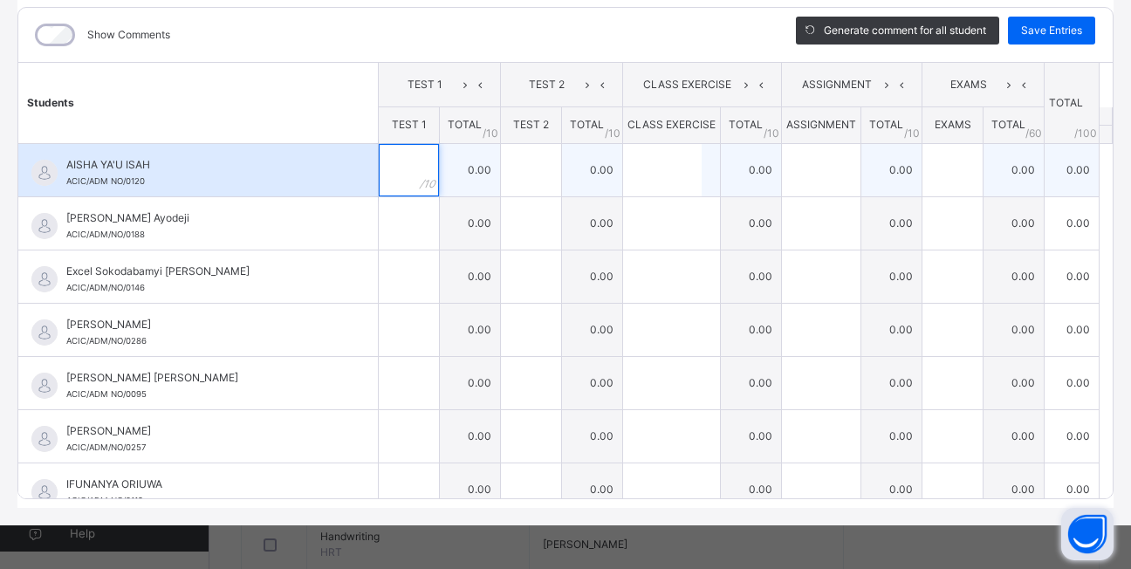
click at [391, 171] on input "text" at bounding box center [409, 170] width 60 height 52
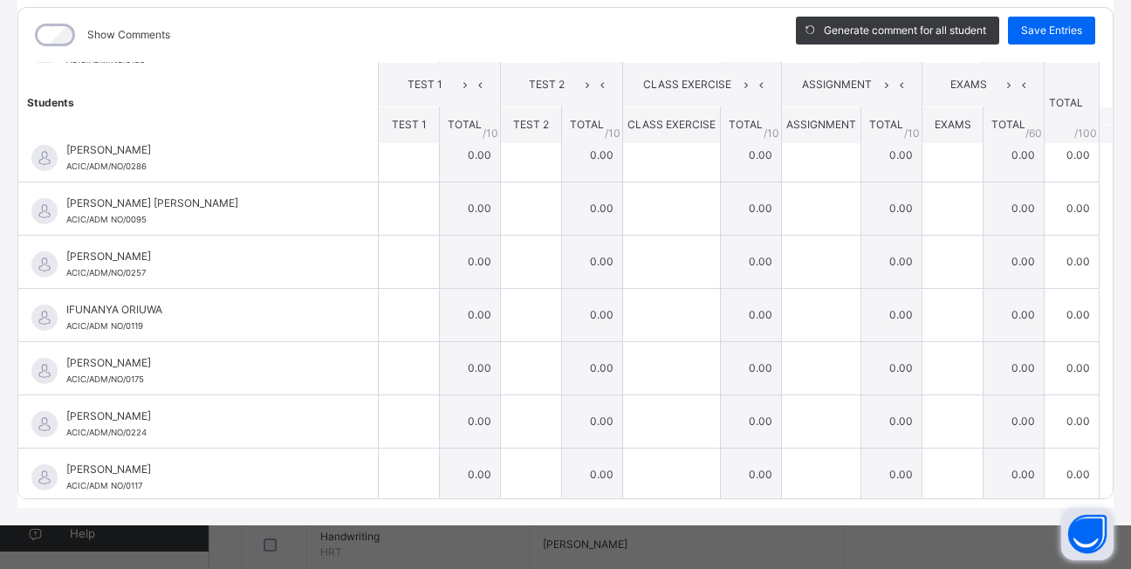
scroll to position [209, 0]
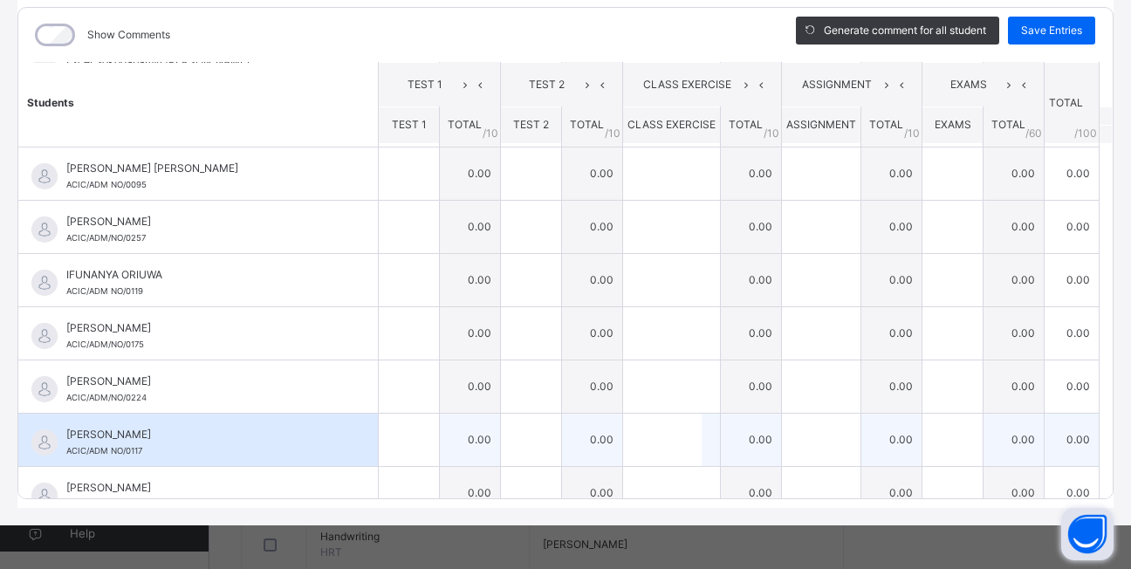
type input "*"
click at [402, 442] on div at bounding box center [409, 440] width 60 height 52
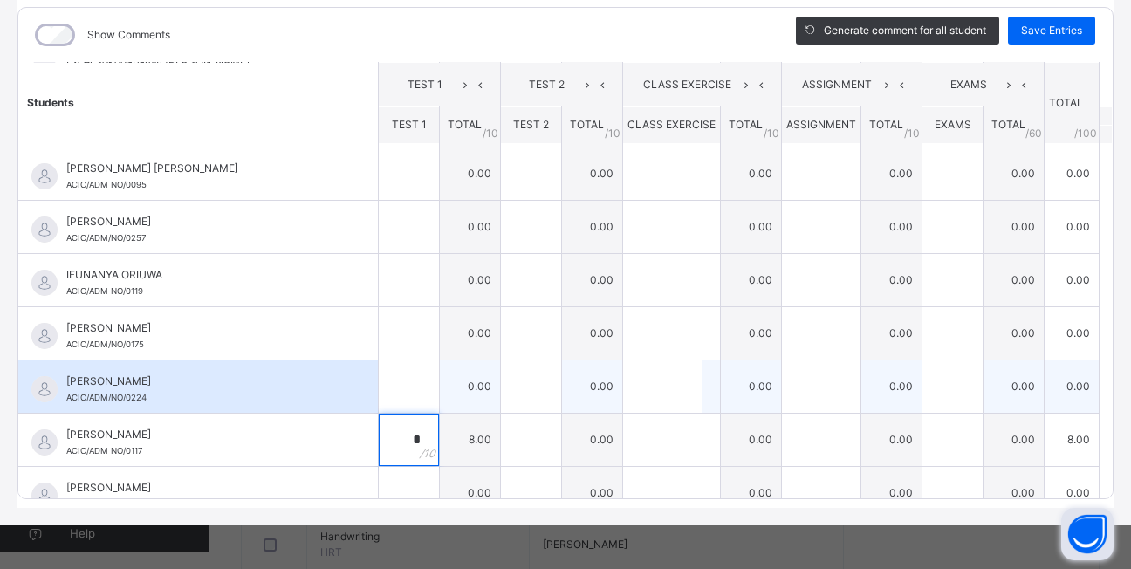
type input "*"
click at [396, 385] on input "text" at bounding box center [409, 386] width 60 height 52
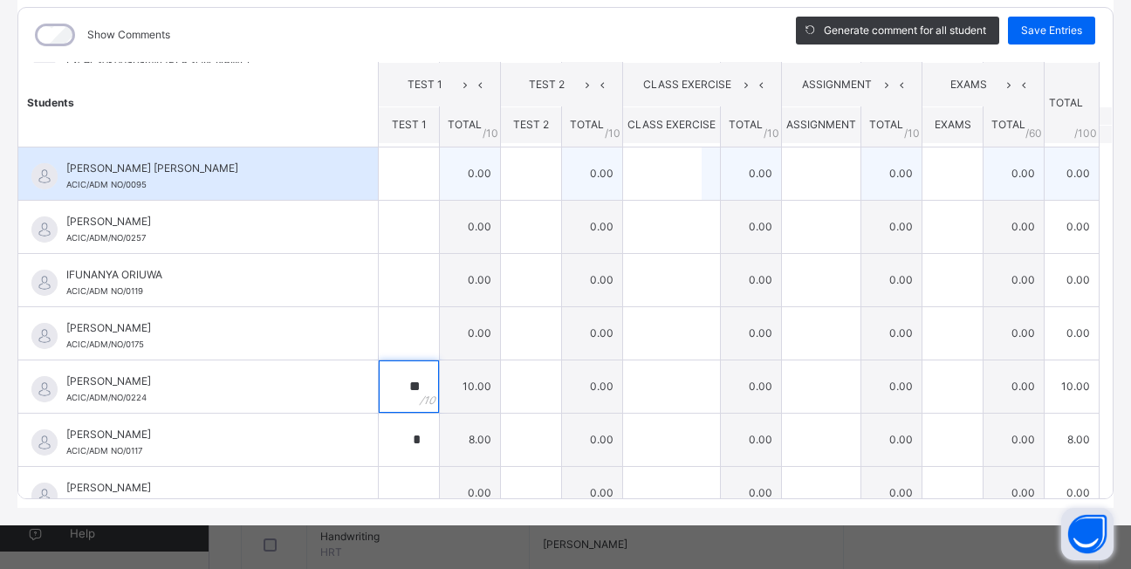
type input "**"
click at [411, 175] on div at bounding box center [409, 173] width 60 height 52
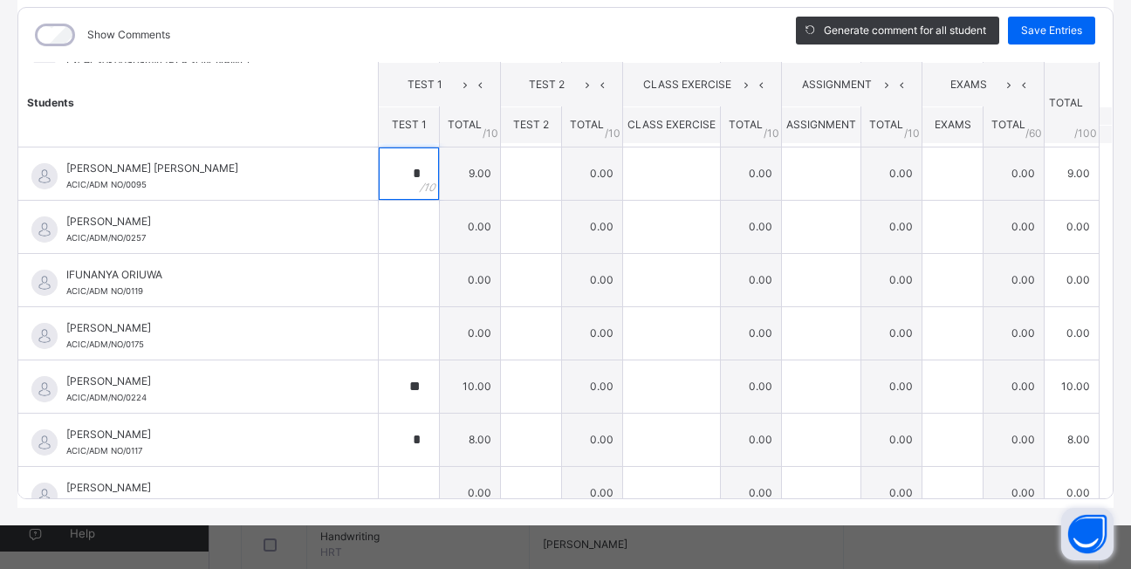
scroll to position [175, 0]
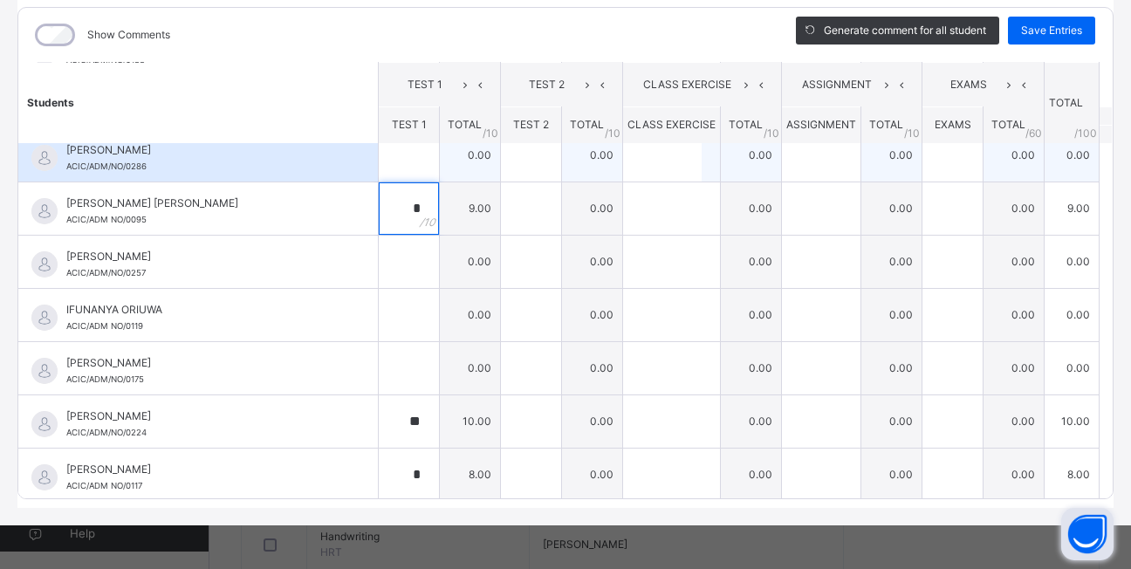
type input "*"
click at [385, 155] on input "text" at bounding box center [409, 155] width 60 height 52
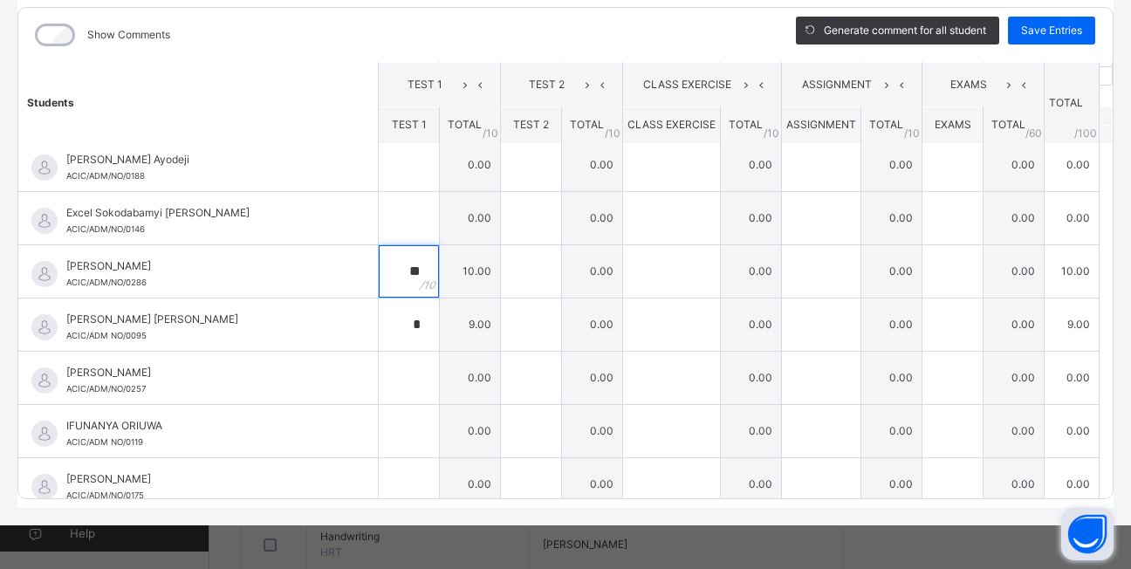
scroll to position [0, 0]
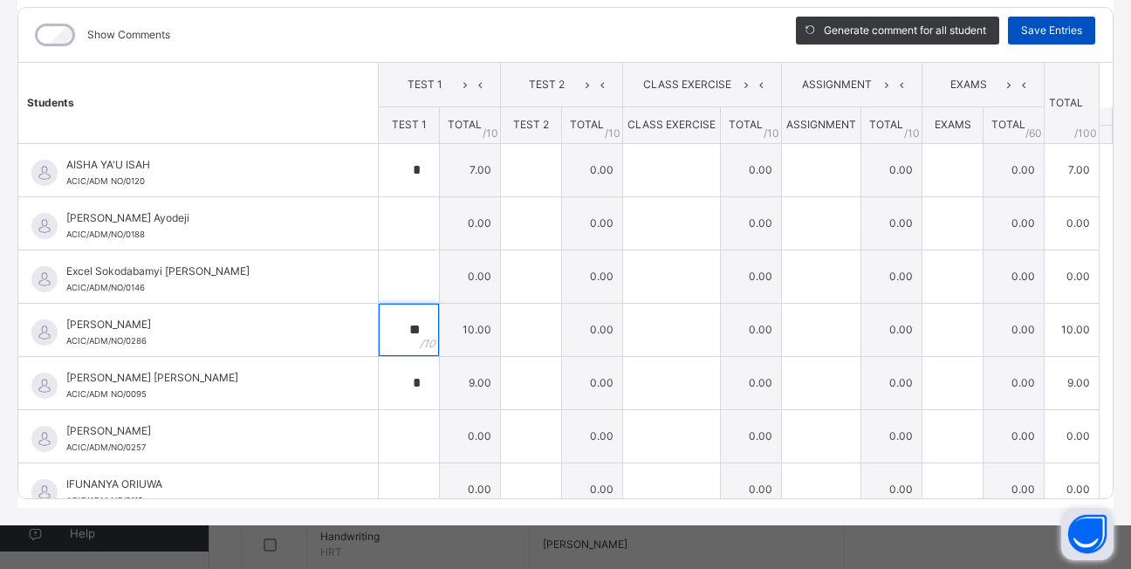
type input "**"
click at [1068, 31] on span "Save Entries" at bounding box center [1051, 31] width 61 height 16
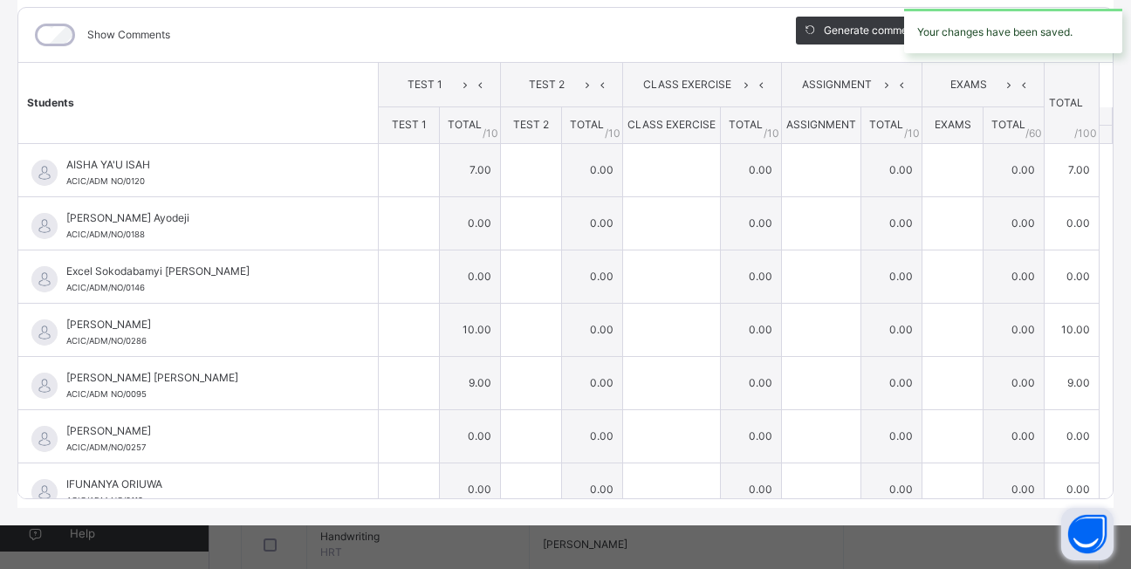
type input "*"
type input "**"
type input "*"
type input "**"
type input "*"
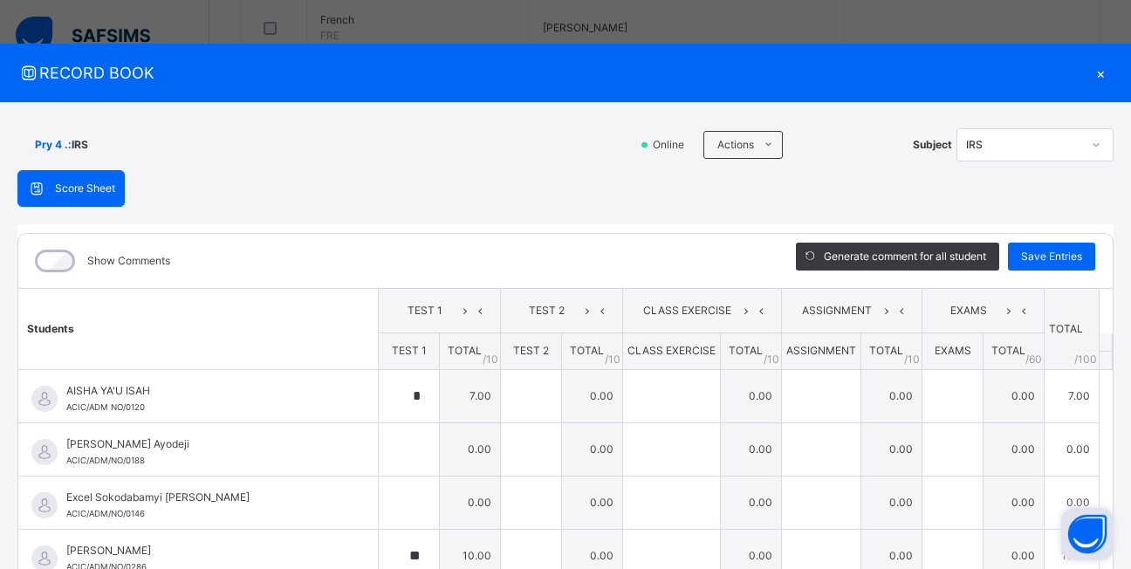
click at [1089, 76] on div "×" at bounding box center [1100, 73] width 26 height 24
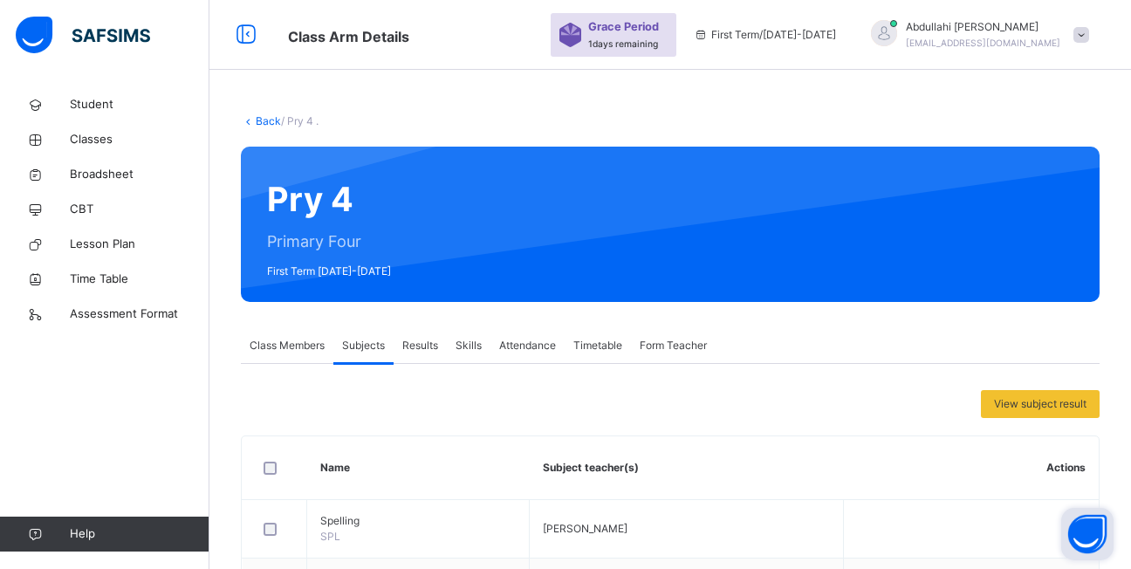
click at [271, 119] on link "Back" at bounding box center [268, 120] width 25 height 13
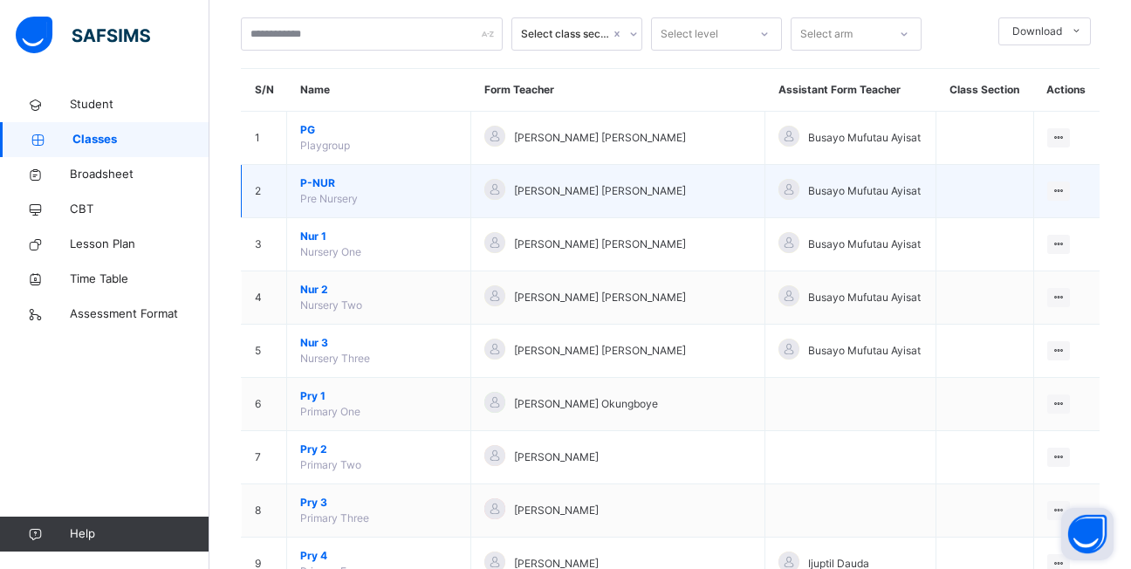
scroll to position [349, 0]
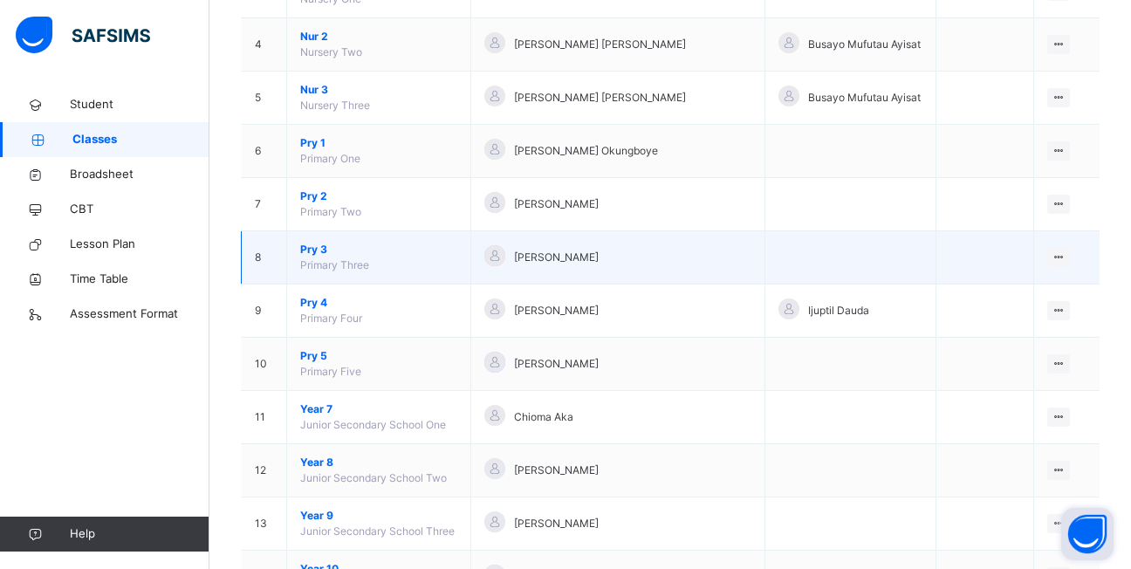
click at [309, 248] on span "Pry 3" at bounding box center [378, 250] width 157 height 16
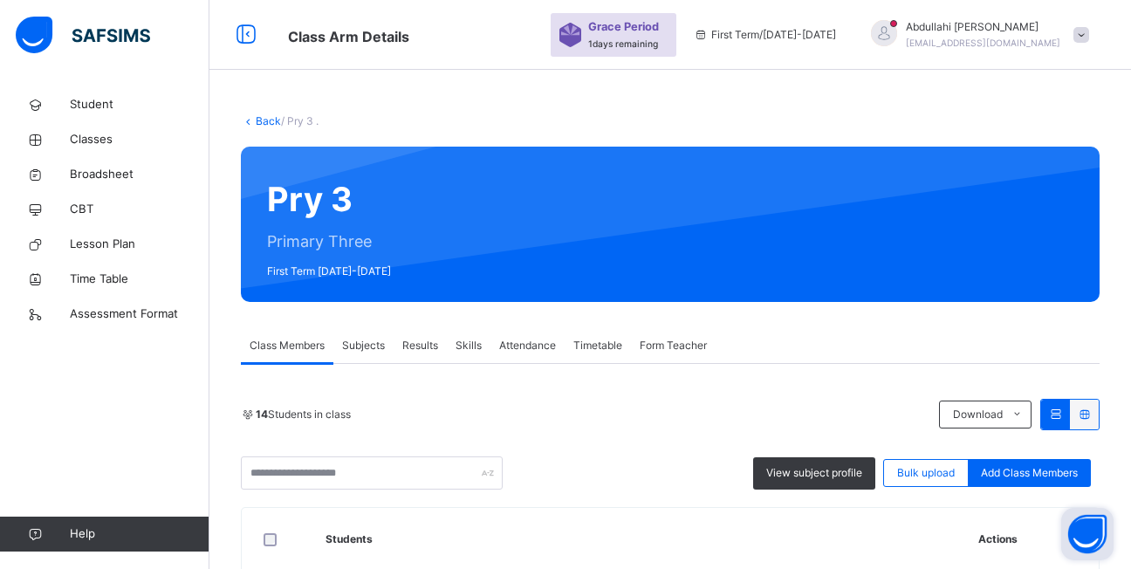
click at [367, 340] on span "Subjects" at bounding box center [363, 346] width 43 height 16
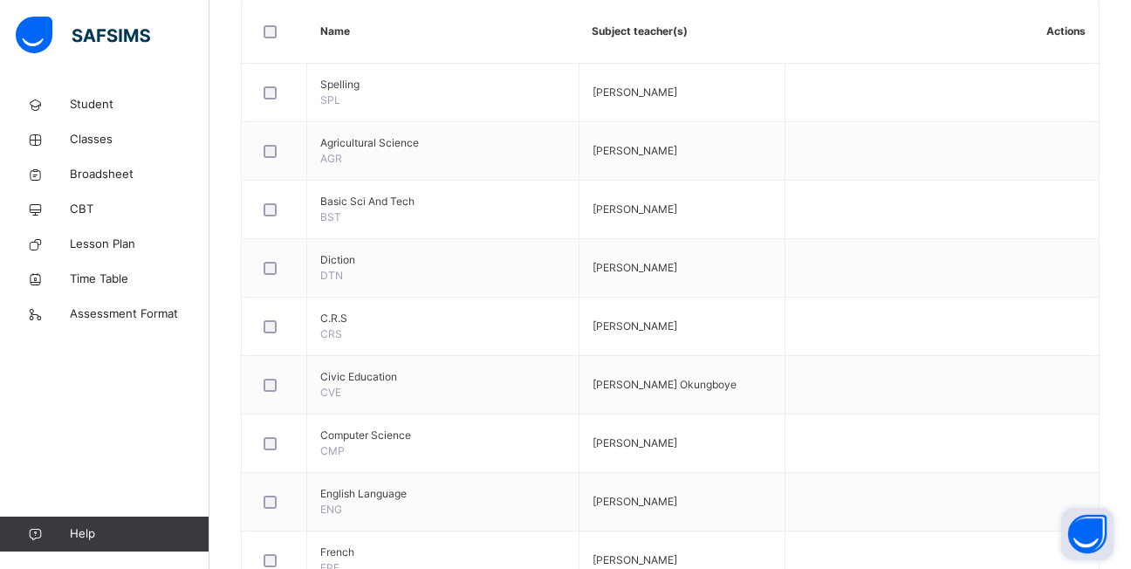
scroll to position [873, 0]
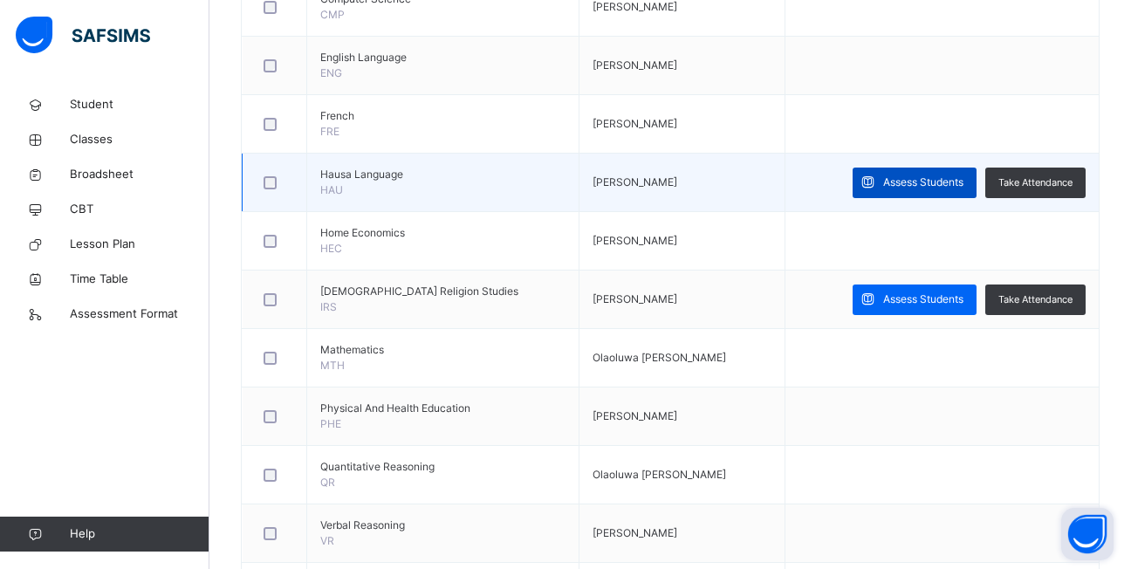
click at [928, 190] on div "Assess Students" at bounding box center [915, 183] width 124 height 31
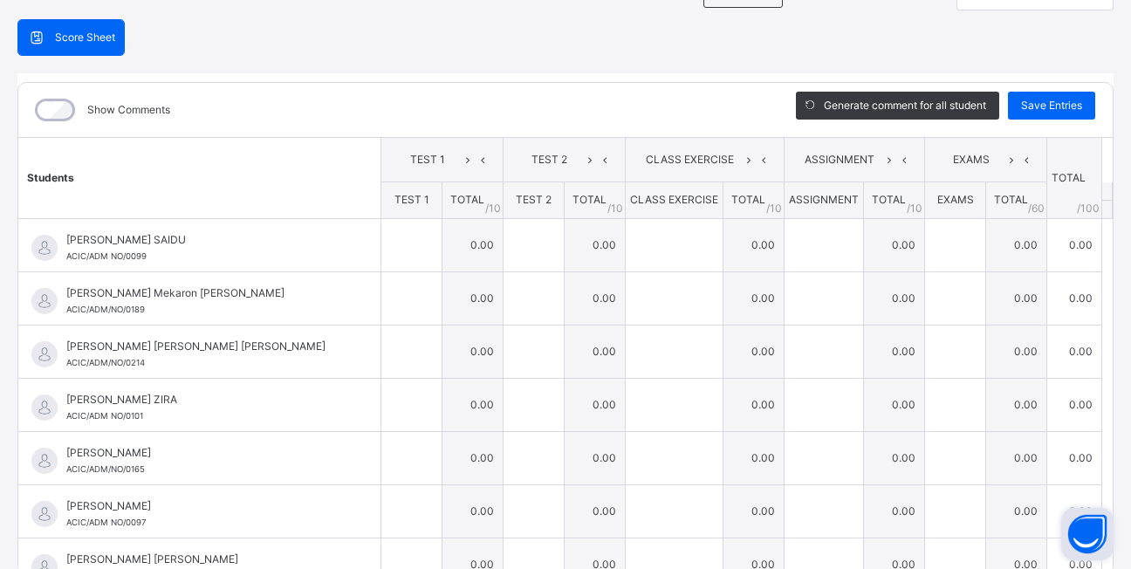
scroll to position [0, 0]
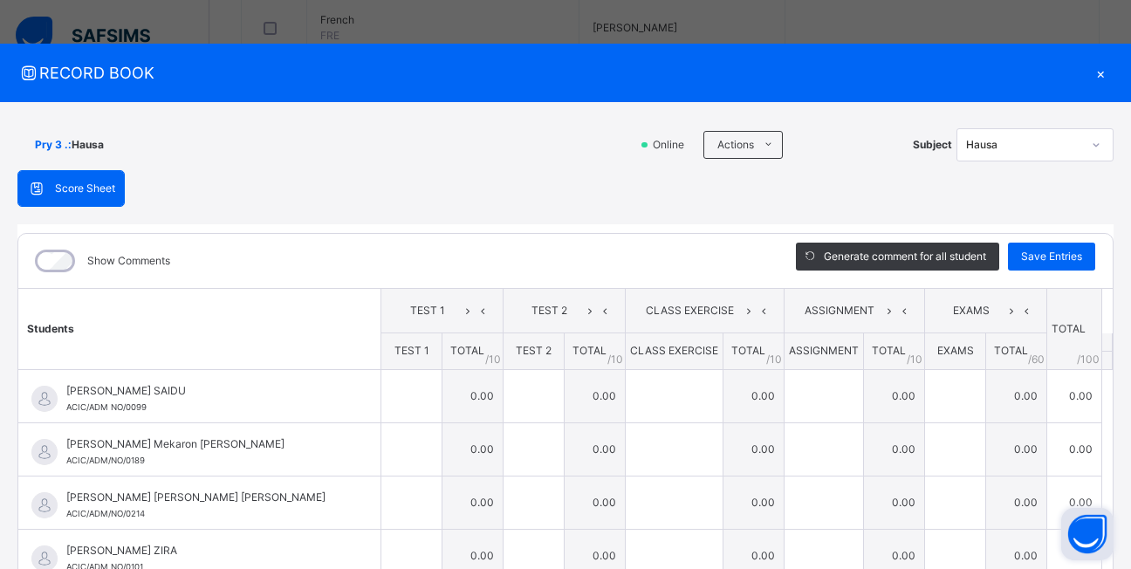
click at [115, 181] on span "Score Sheet" at bounding box center [85, 189] width 60 height 16
click at [78, 73] on span "RECORD BOOK" at bounding box center [552, 73] width 1070 height 24
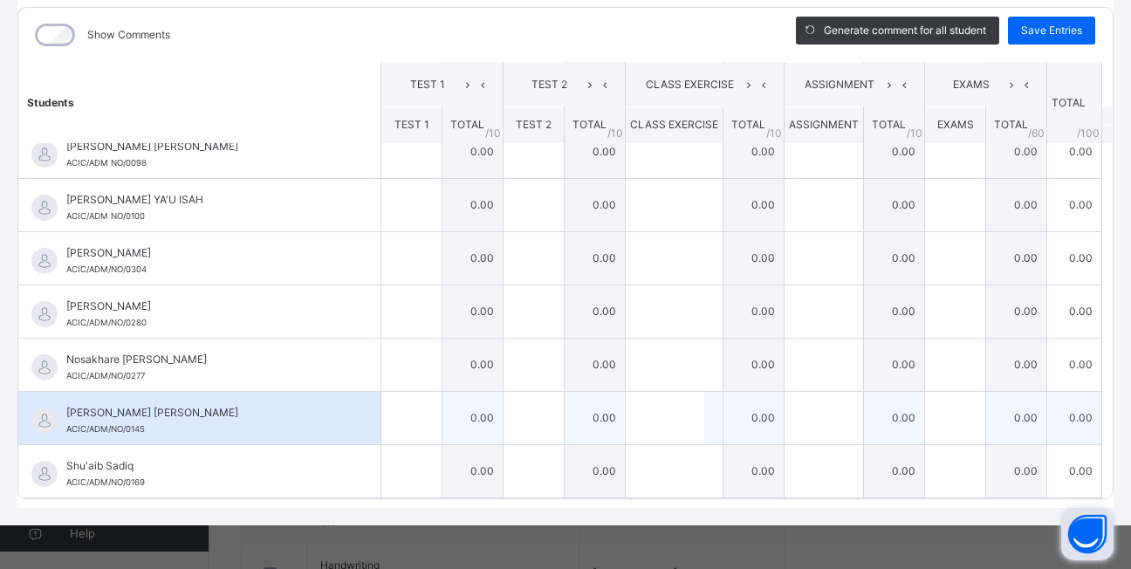
scroll to position [969, 0]
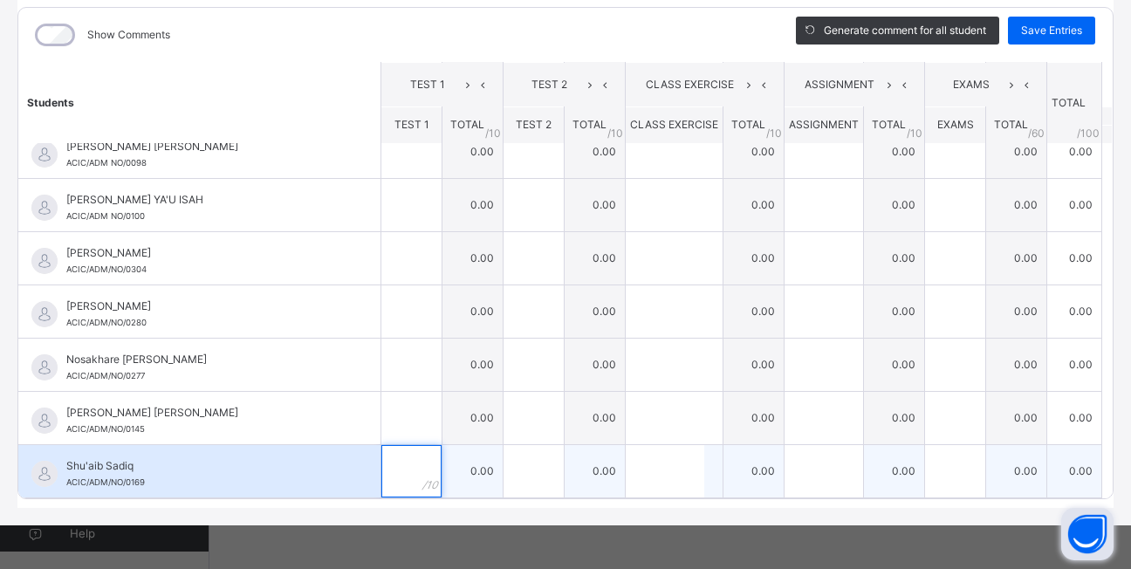
click at [402, 470] on div at bounding box center [411, 471] width 60 height 52
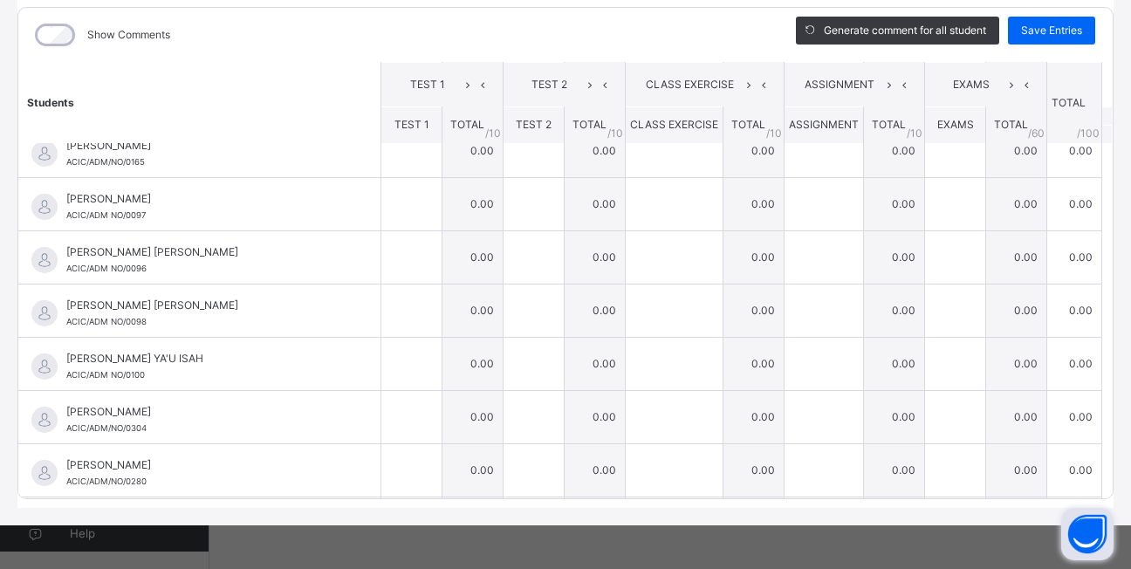
scroll to position [216, 0]
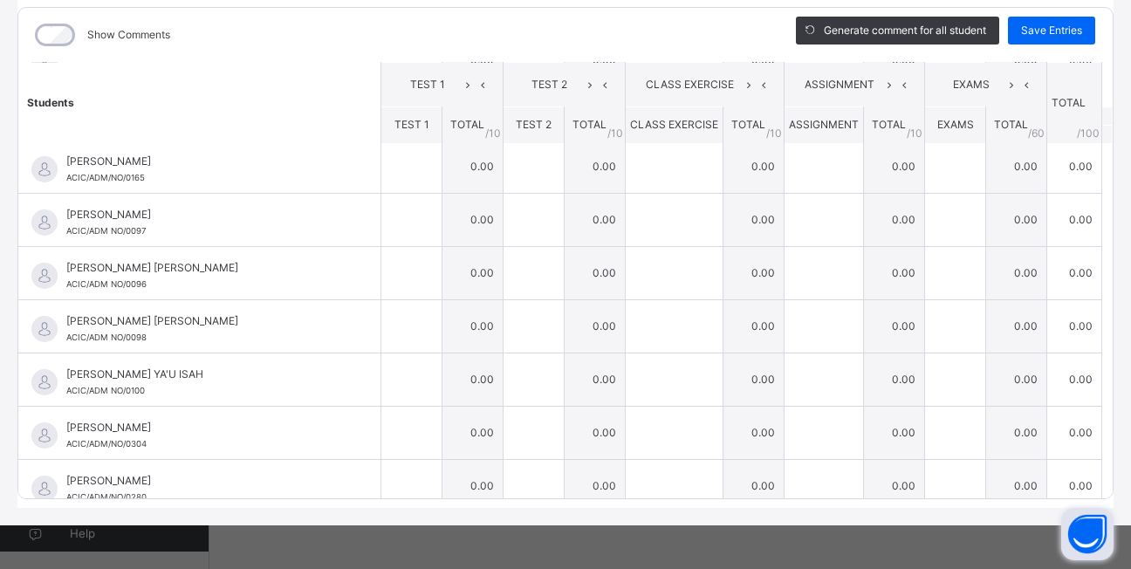
type input "*"
click at [1085, 86] on table "Students TEST 1 TEST 2 CLASS EXERCISE ASSIGNMENT EXAMS TOTAL /100 Comment TEST …" at bounding box center [565, 259] width 1094 height 827
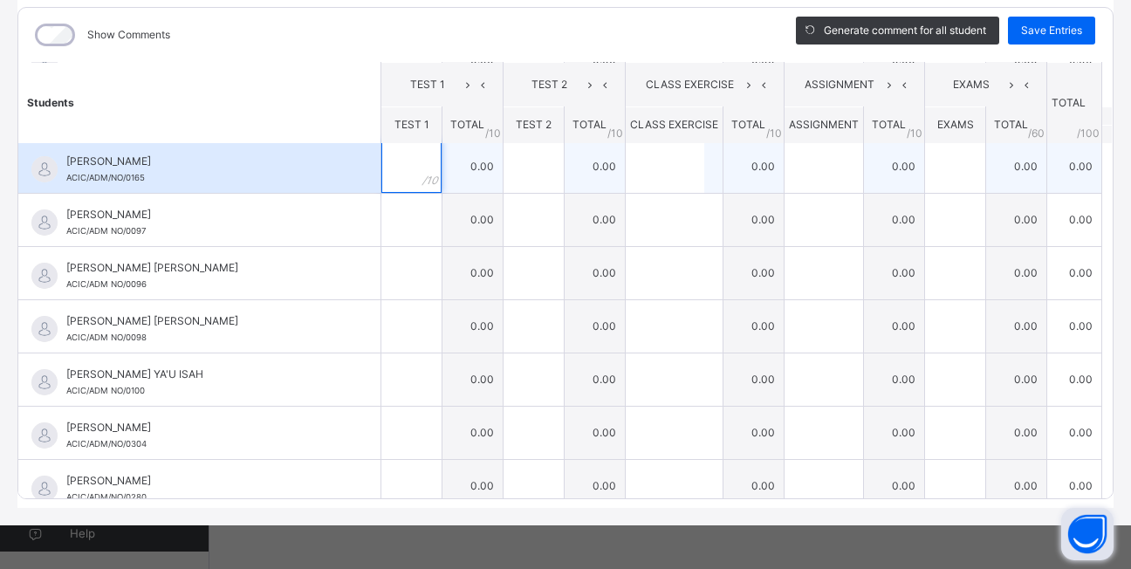
click at [398, 164] on div at bounding box center [411, 166] width 60 height 52
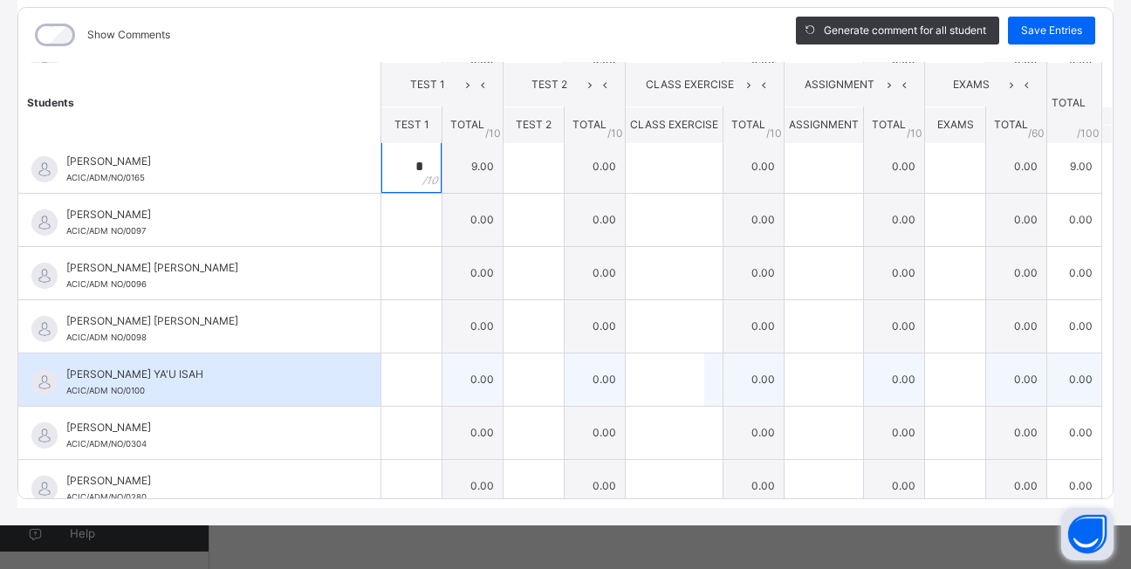
type input "*"
click at [391, 389] on input "text" at bounding box center [411, 379] width 60 height 52
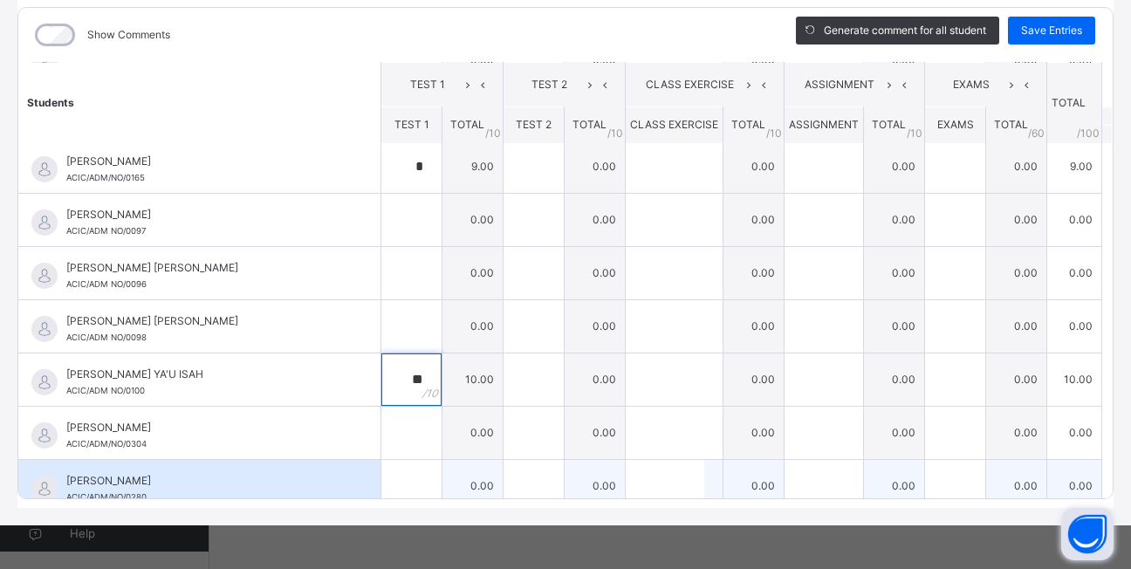
type input "**"
click at [388, 484] on input "text" at bounding box center [411, 486] width 60 height 52
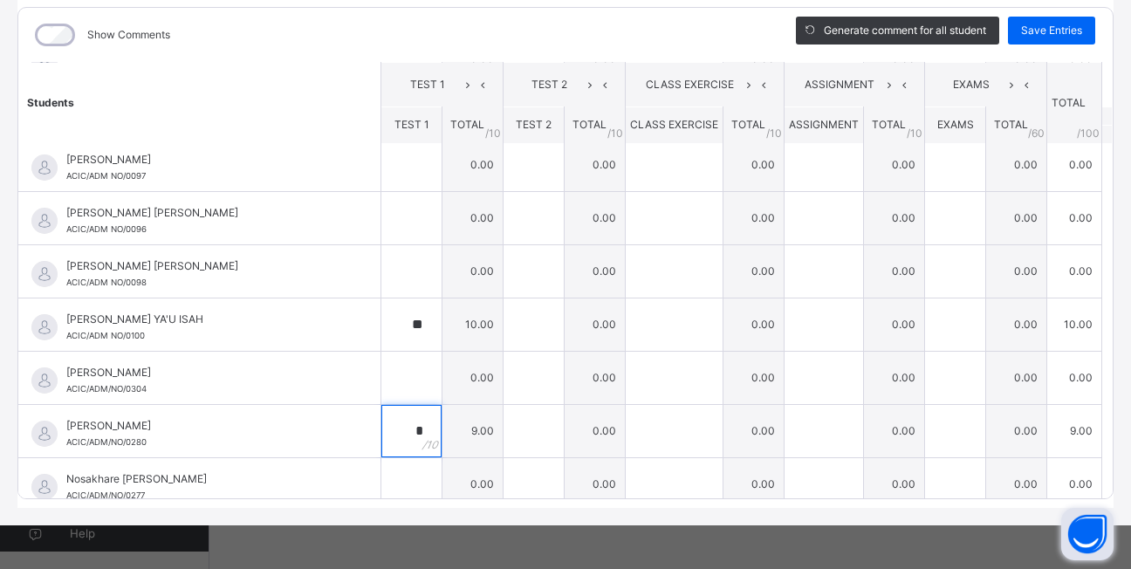
scroll to position [286, 0]
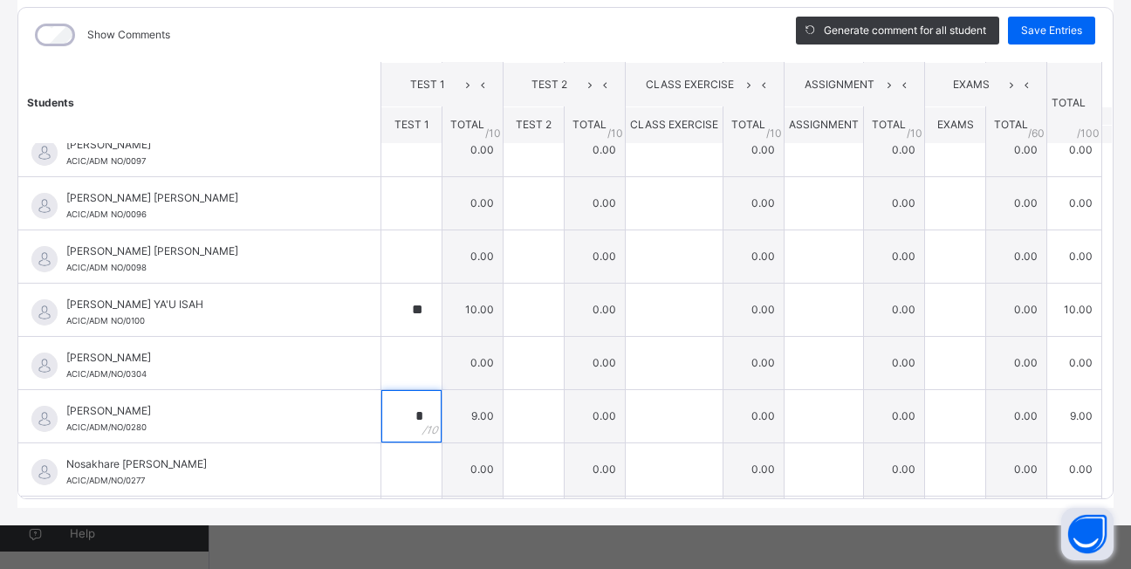
type input "*"
click at [1079, 500] on div "Show Comments Generate comment for all student Save Entries Class Level: Pry 3 …" at bounding box center [565, 253] width 1096 height 510
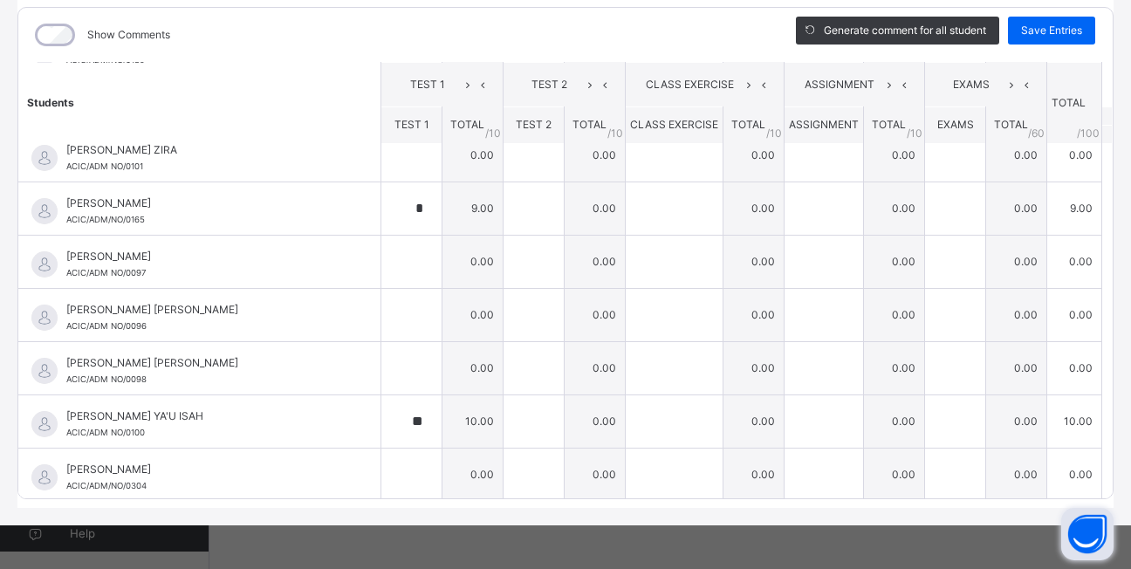
scroll to position [209, 0]
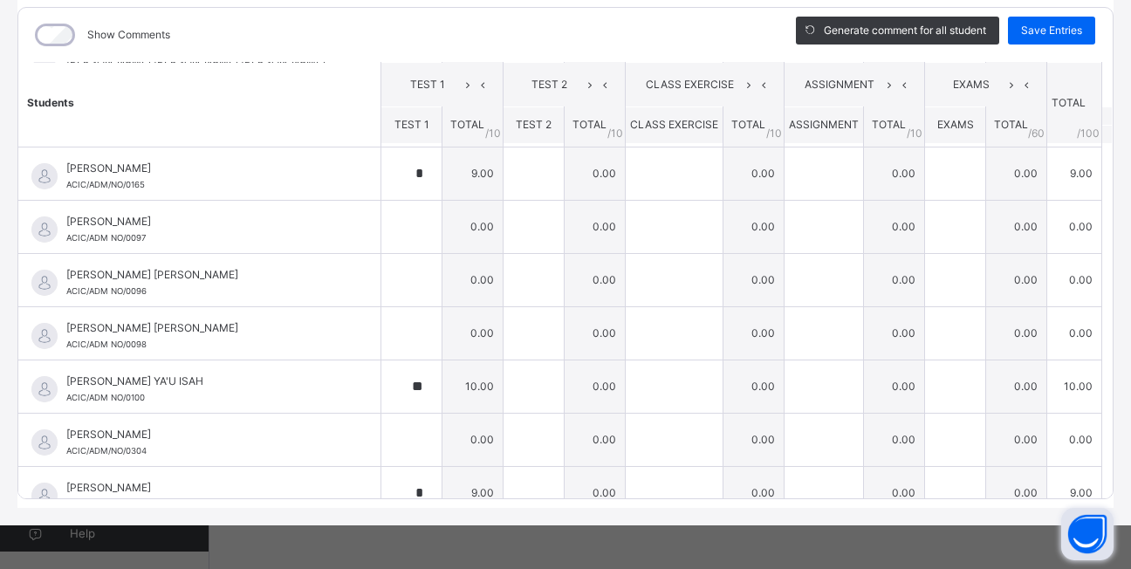
click at [1088, 483] on table "Students TEST 1 TEST 2 CLASS EXERCISE ASSIGNMENT EXAMS TOTAL /100 Comment TEST …" at bounding box center [565, 266] width 1094 height 827
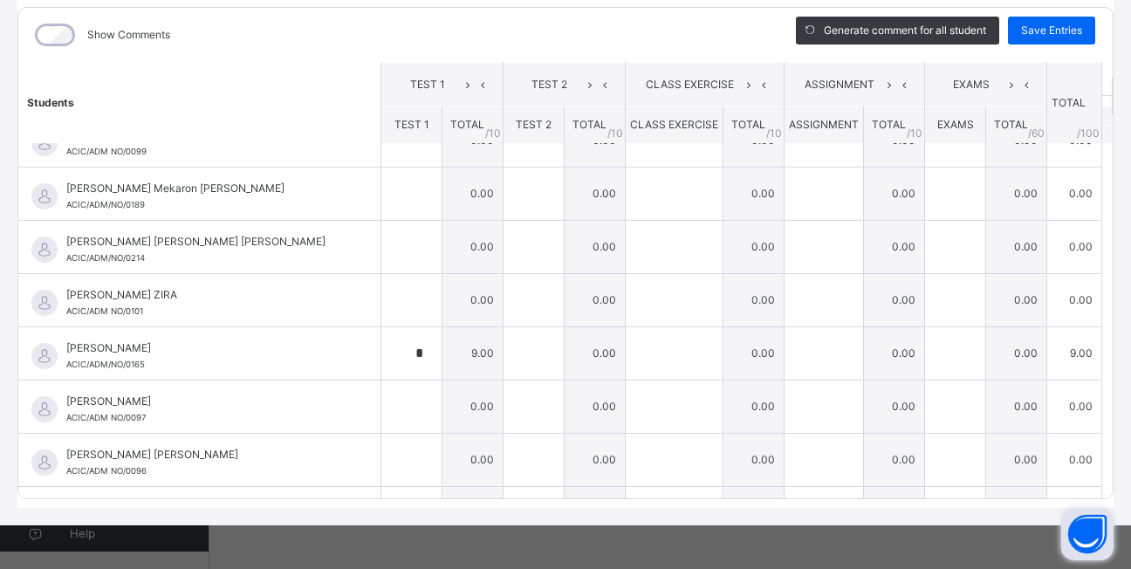
scroll to position [0, 0]
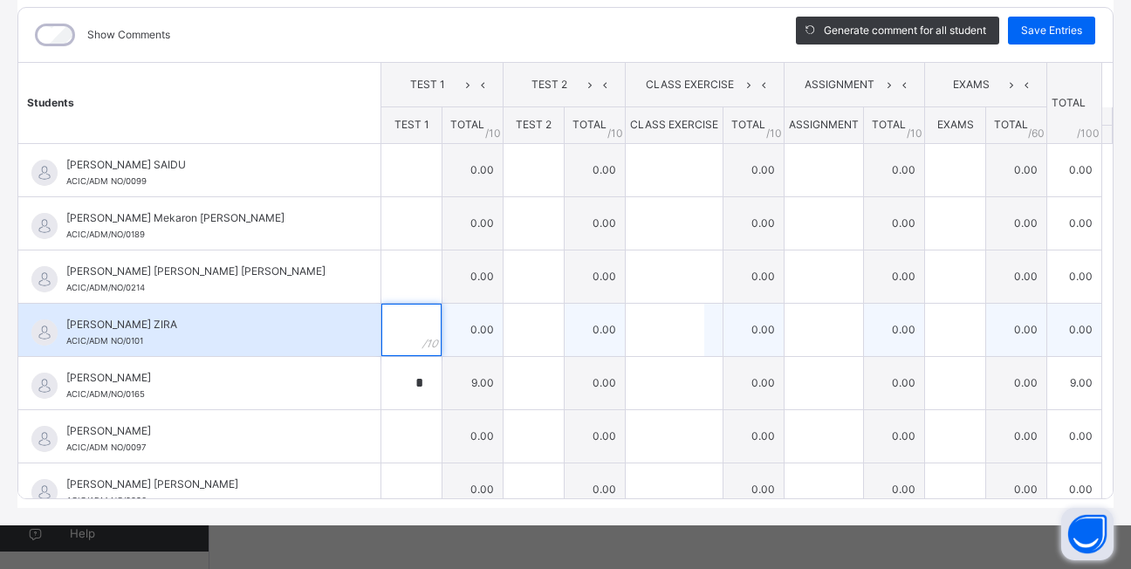
click at [394, 329] on input "text" at bounding box center [411, 330] width 60 height 52
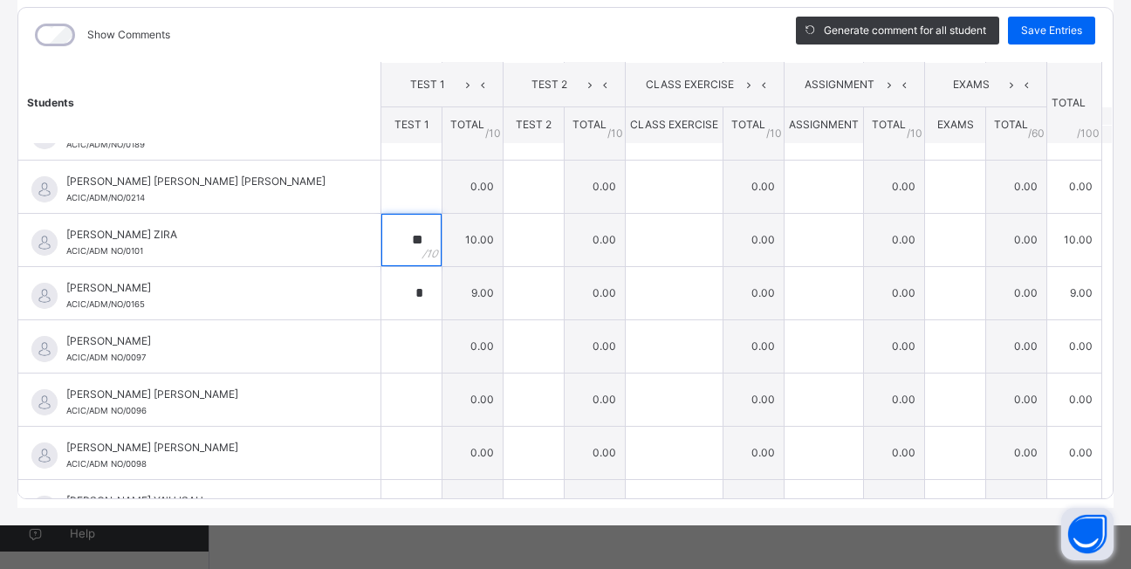
scroll to position [105, 0]
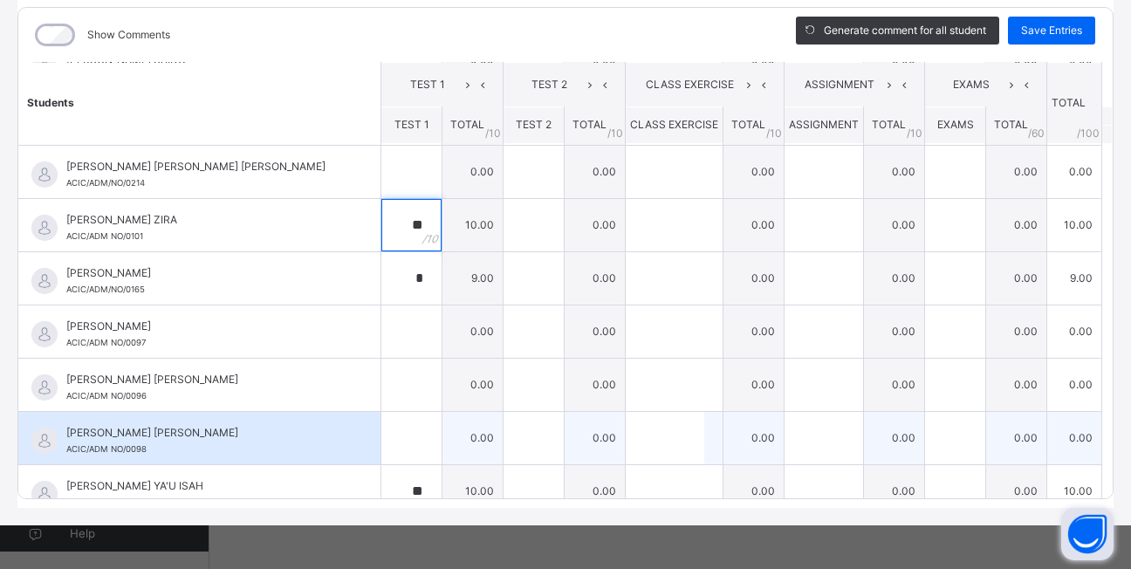
type input "**"
click at [400, 431] on div at bounding box center [411, 438] width 60 height 52
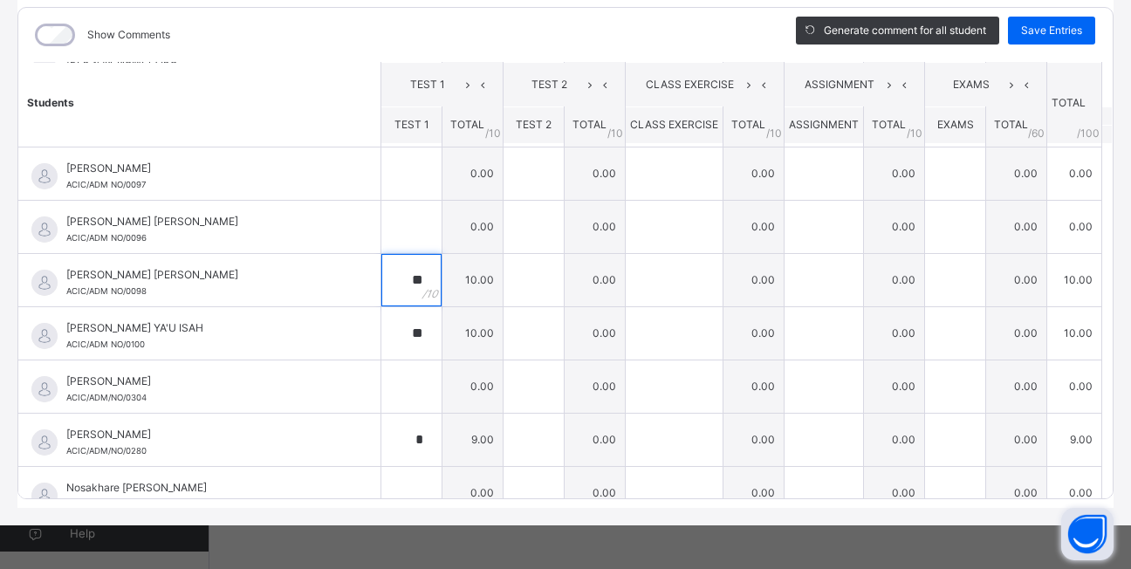
scroll to position [279, 0]
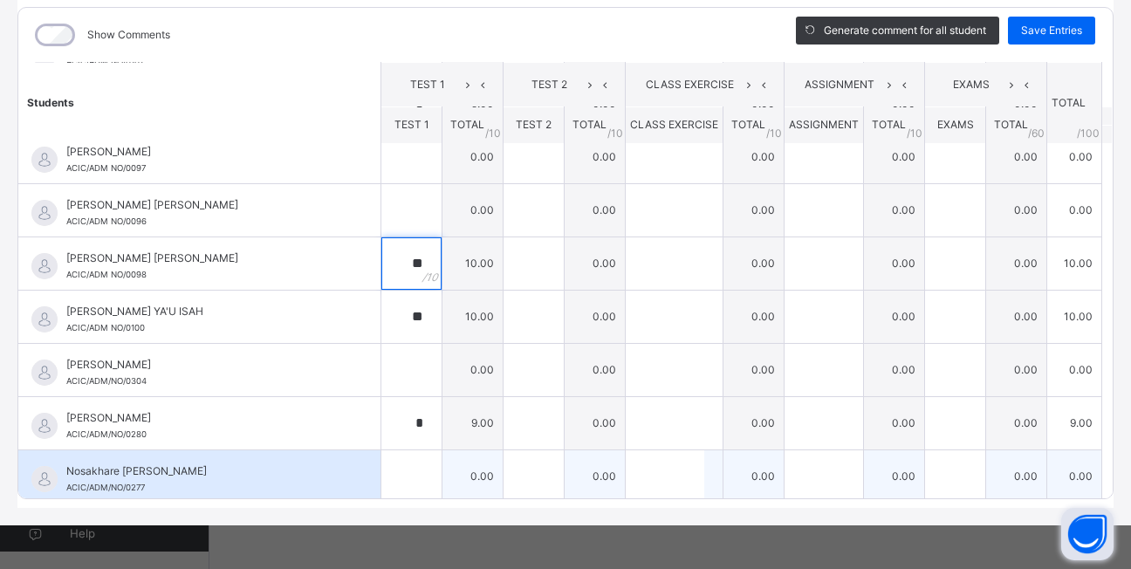
type input "**"
click at [387, 483] on input "text" at bounding box center [411, 476] width 60 height 52
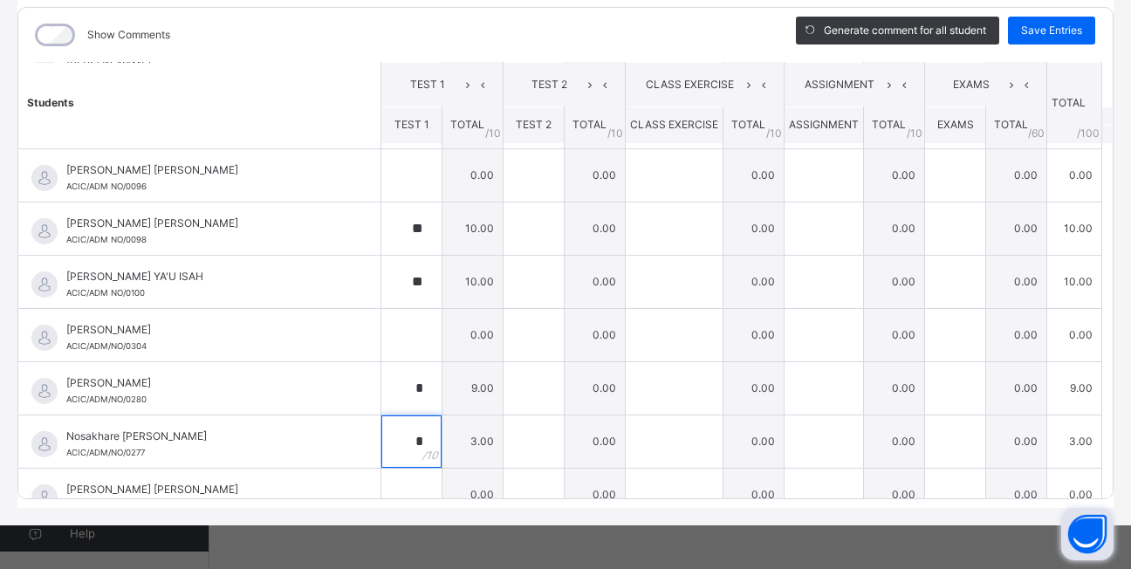
scroll to position [349, 0]
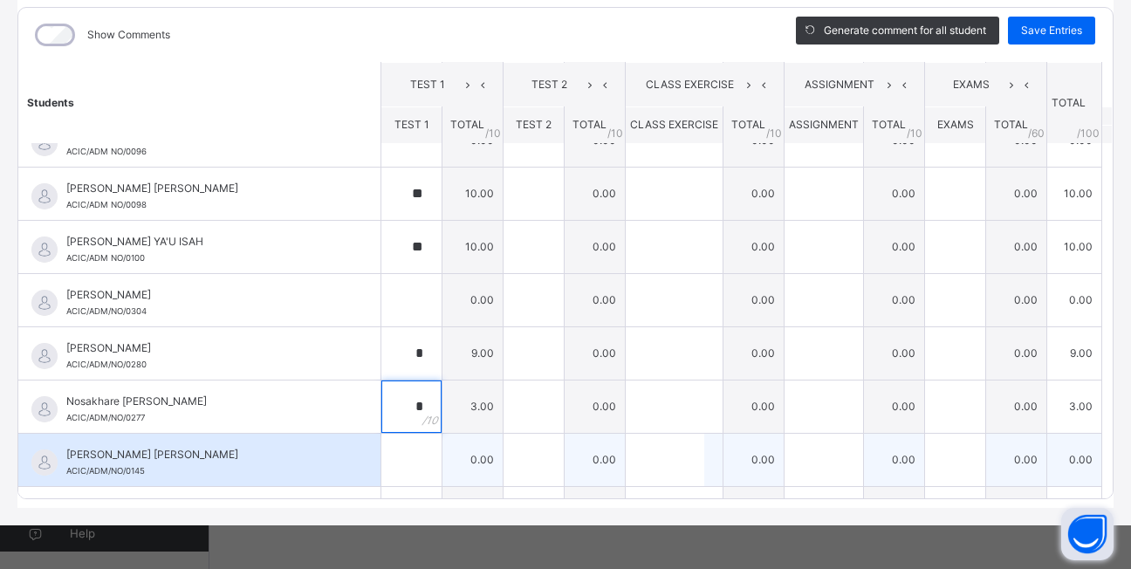
type input "*"
click at [394, 478] on input "text" at bounding box center [411, 460] width 60 height 52
click at [405, 474] on div at bounding box center [411, 460] width 60 height 52
drag, startPoint x: 400, startPoint y: 476, endPoint x: 392, endPoint y: 480, distance: 9.0
click at [396, 477] on div at bounding box center [411, 460] width 60 height 52
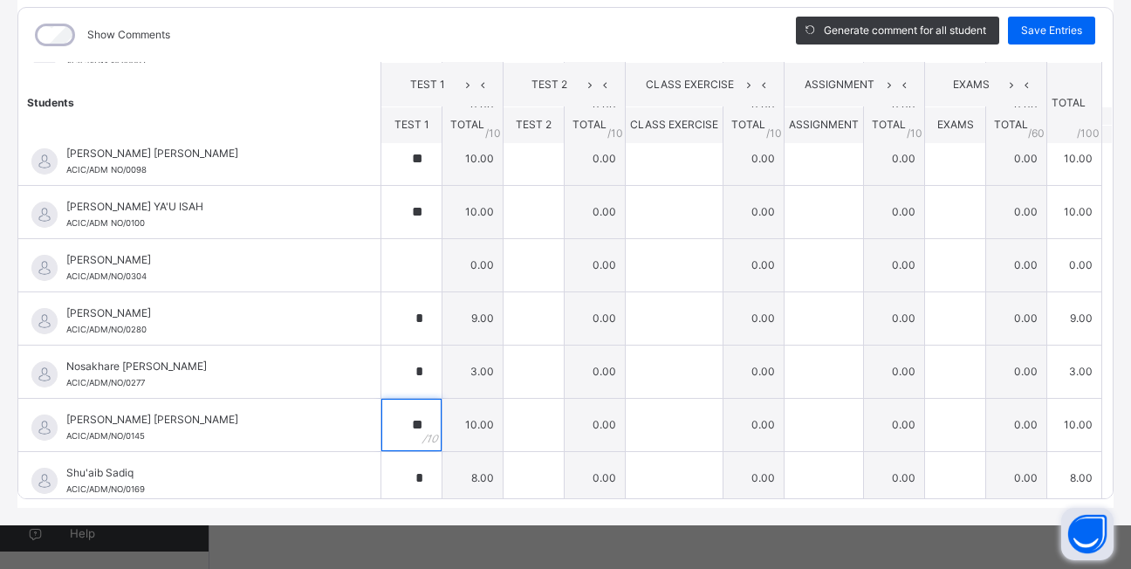
scroll to position [391, 0]
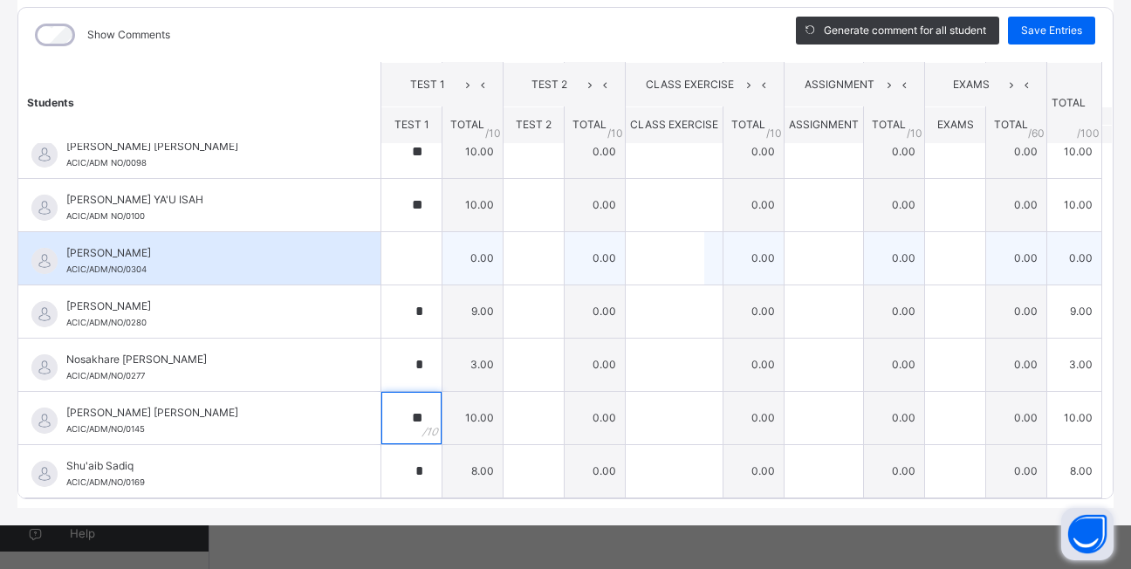
type input "**"
click at [384, 247] on input "text" at bounding box center [411, 258] width 60 height 52
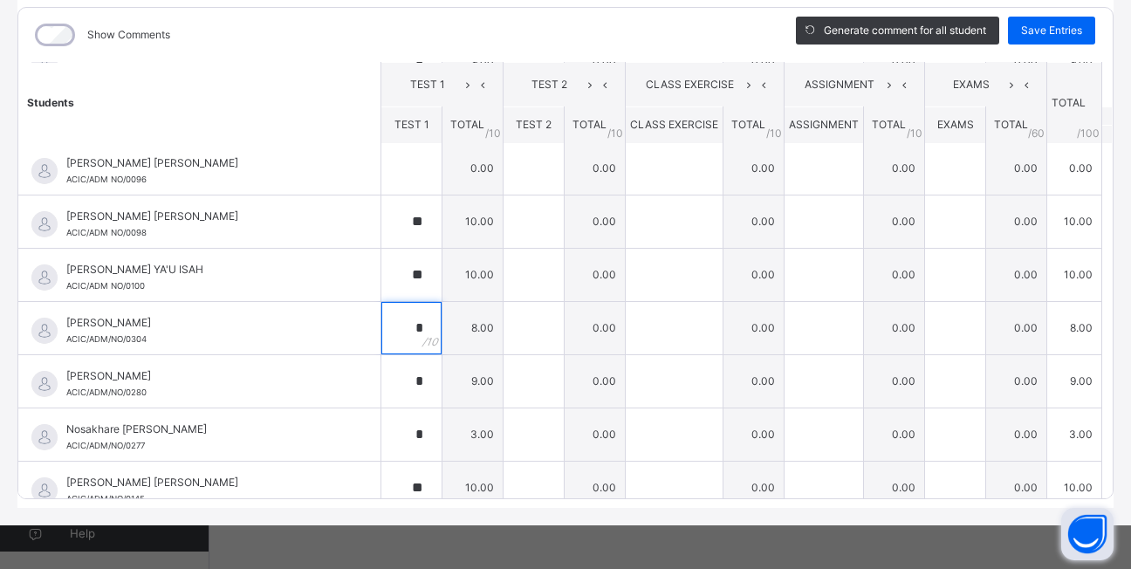
scroll to position [286, 0]
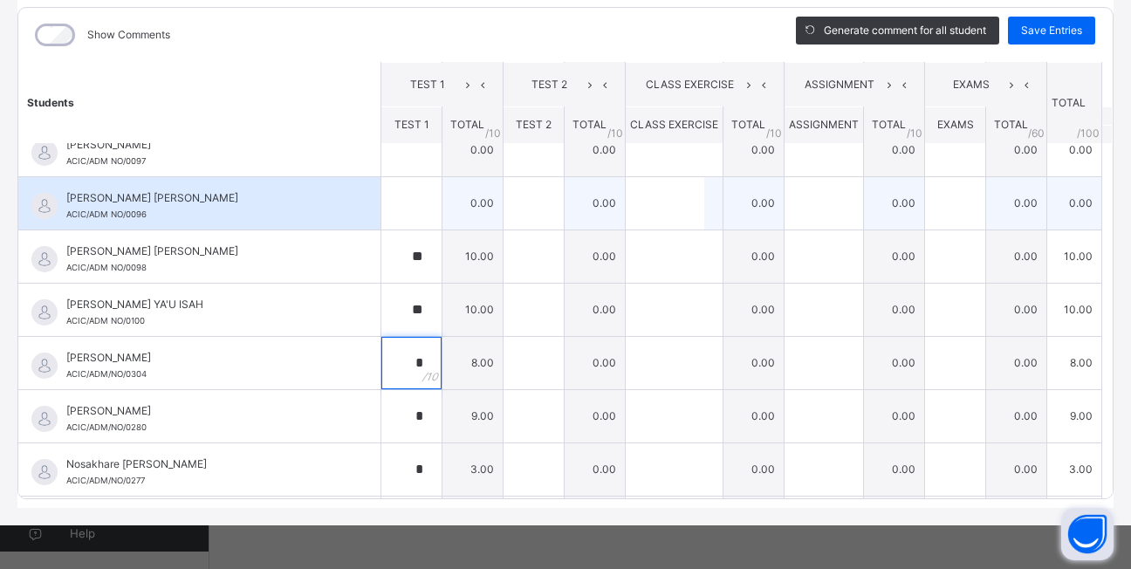
type input "*"
click at [394, 209] on input "text" at bounding box center [411, 203] width 60 height 52
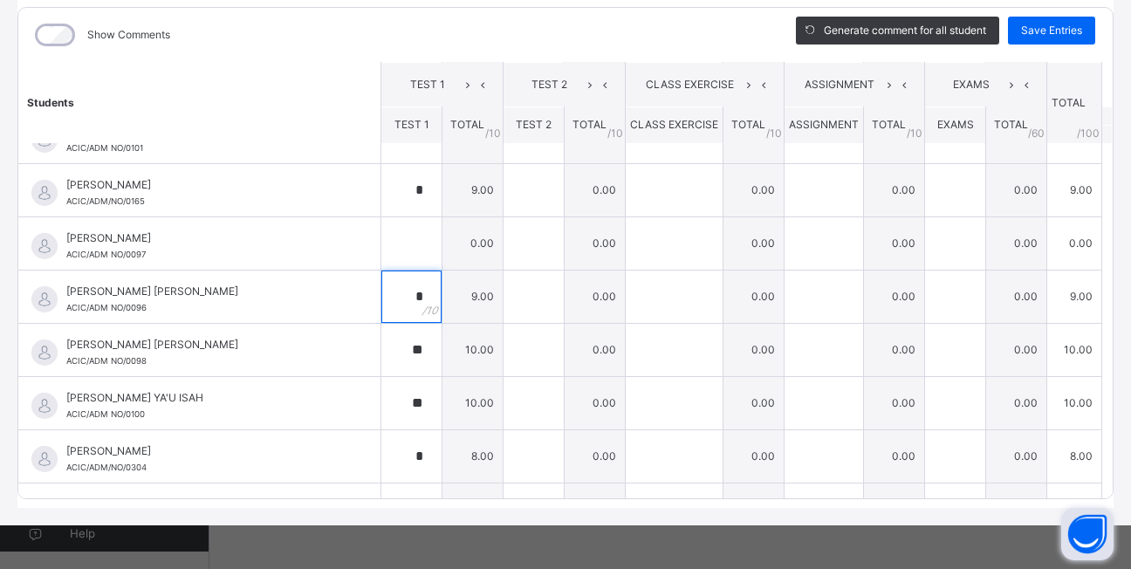
scroll to position [182, 0]
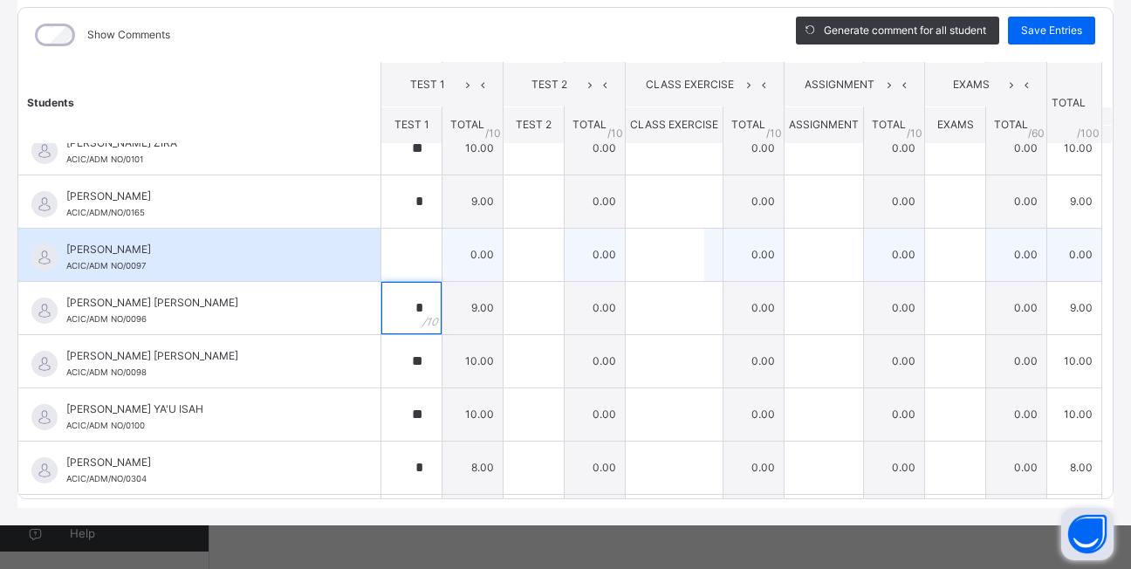
type input "*"
click at [387, 245] on input "text" at bounding box center [411, 255] width 60 height 52
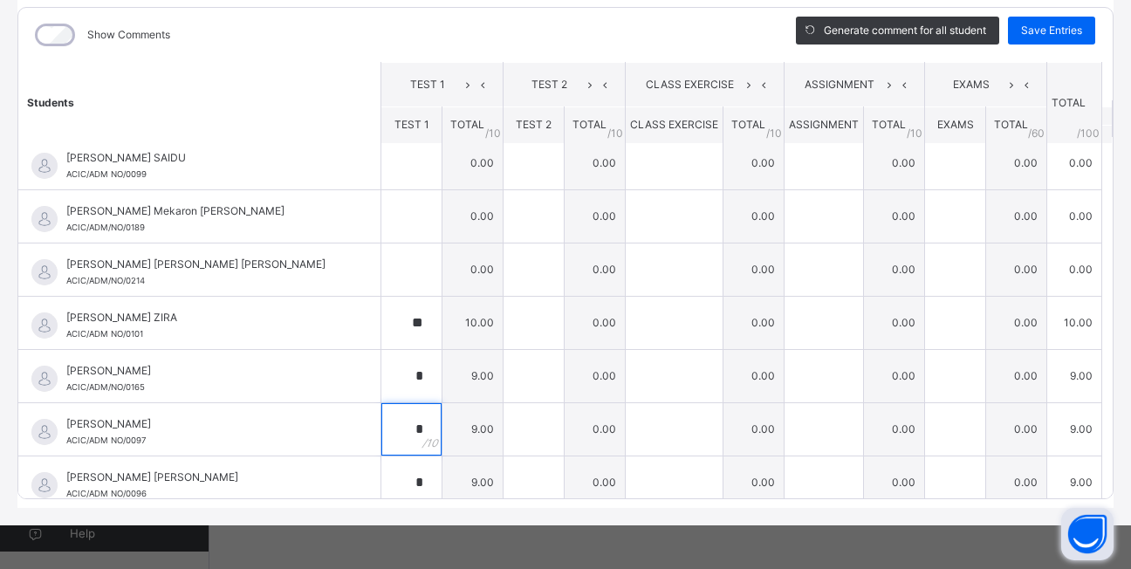
scroll to position [0, 0]
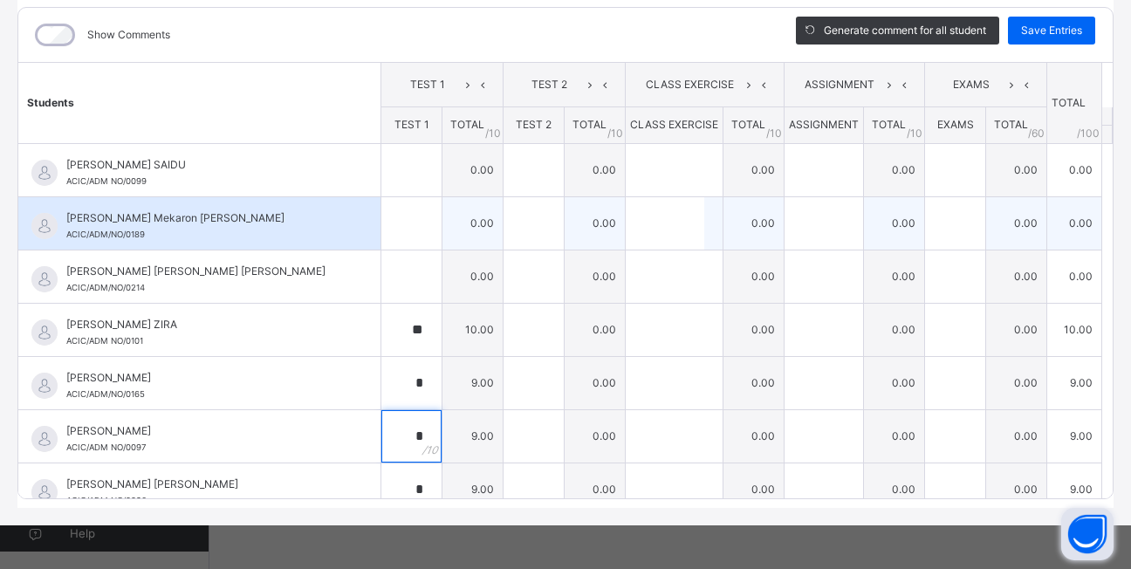
type input "*"
click at [390, 223] on input "text" at bounding box center [411, 223] width 60 height 52
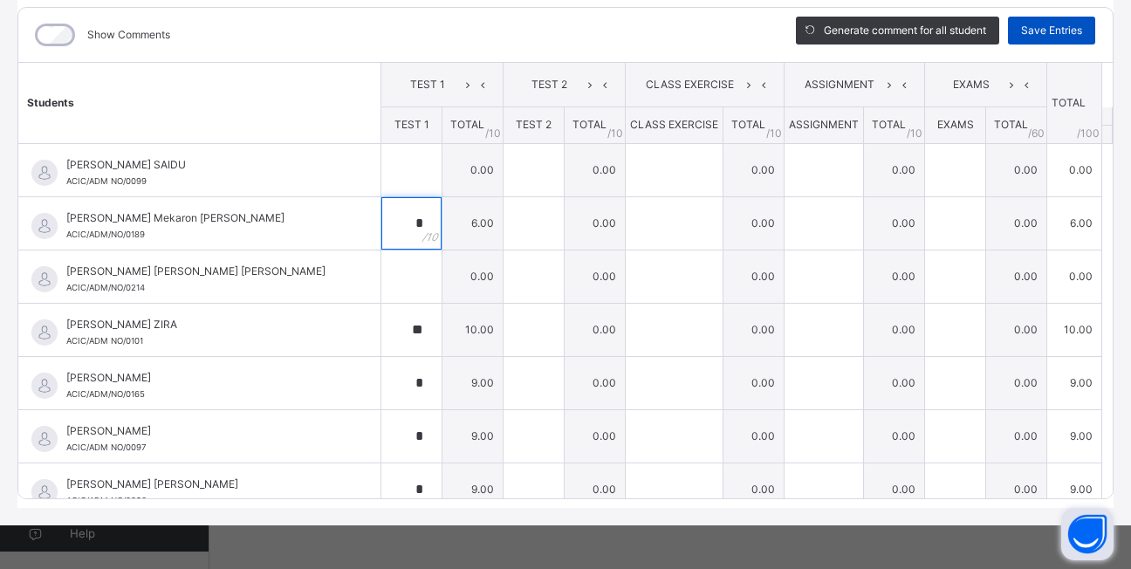
type input "*"
click at [1038, 23] on span "Save Entries" at bounding box center [1051, 31] width 61 height 16
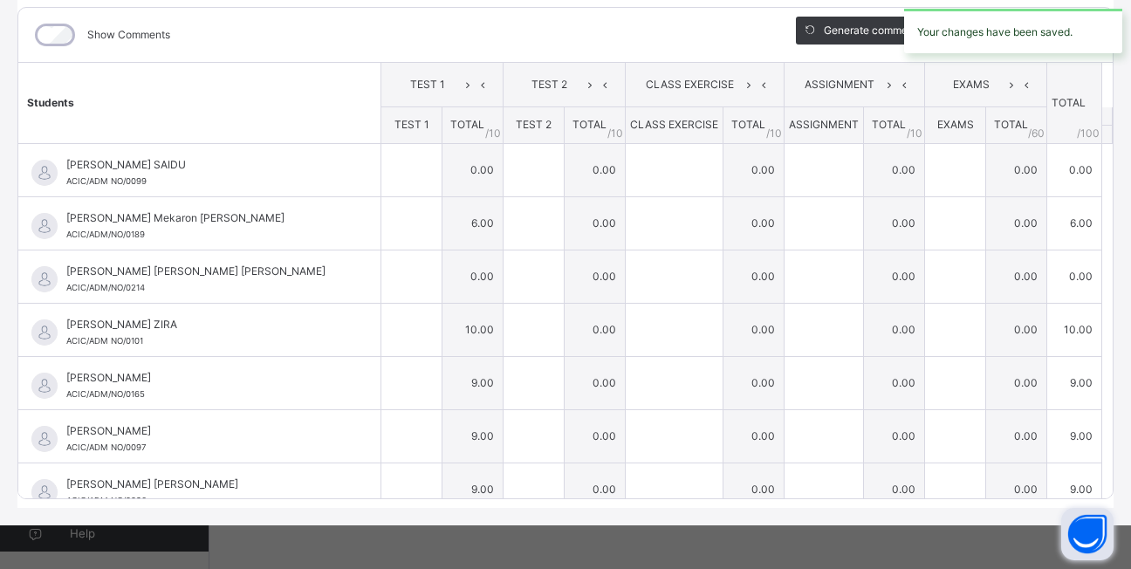
type input "*"
type input "**"
type input "*"
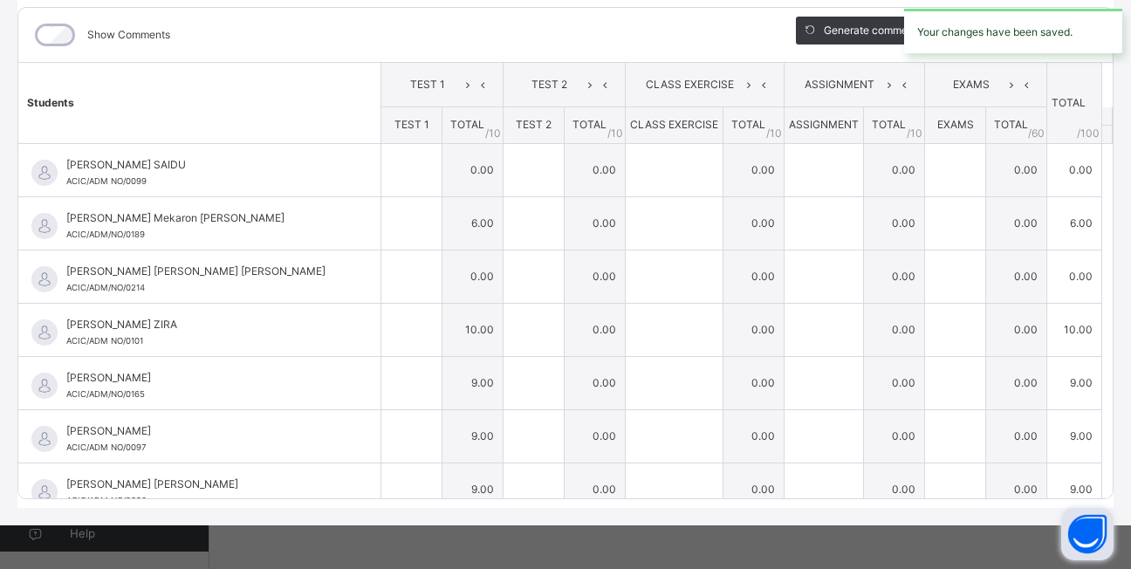
type input "**"
type input "*"
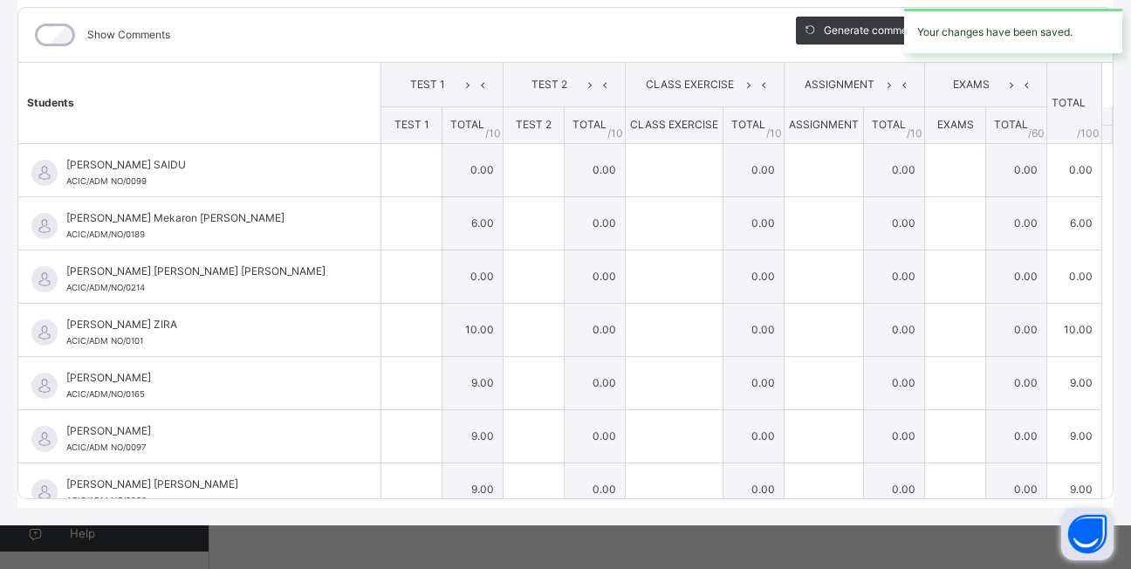
type input "**"
type input "*"
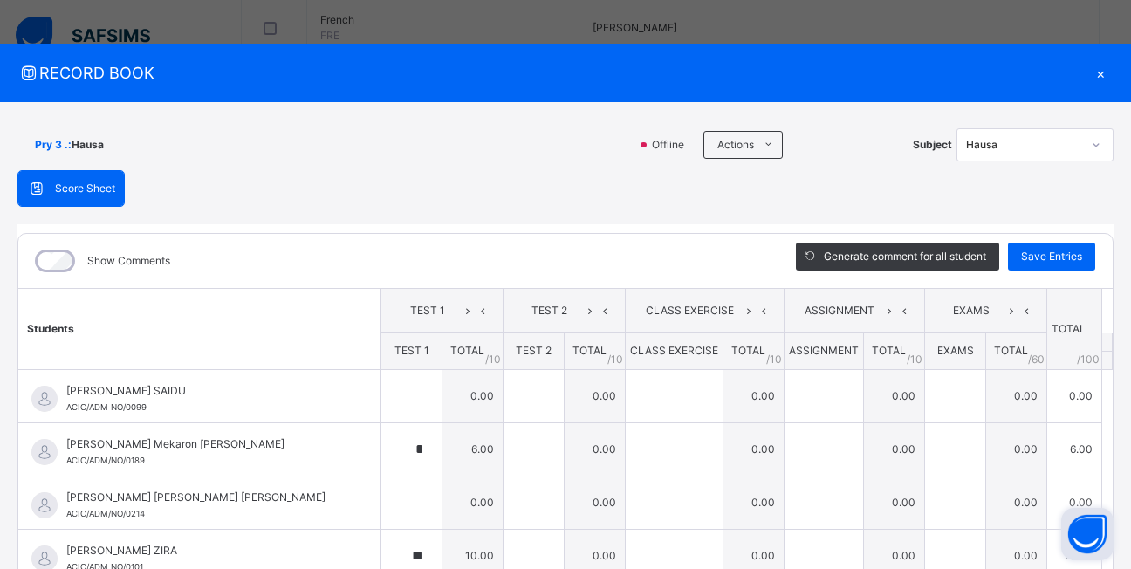
click at [1091, 75] on div "×" at bounding box center [1100, 73] width 26 height 24
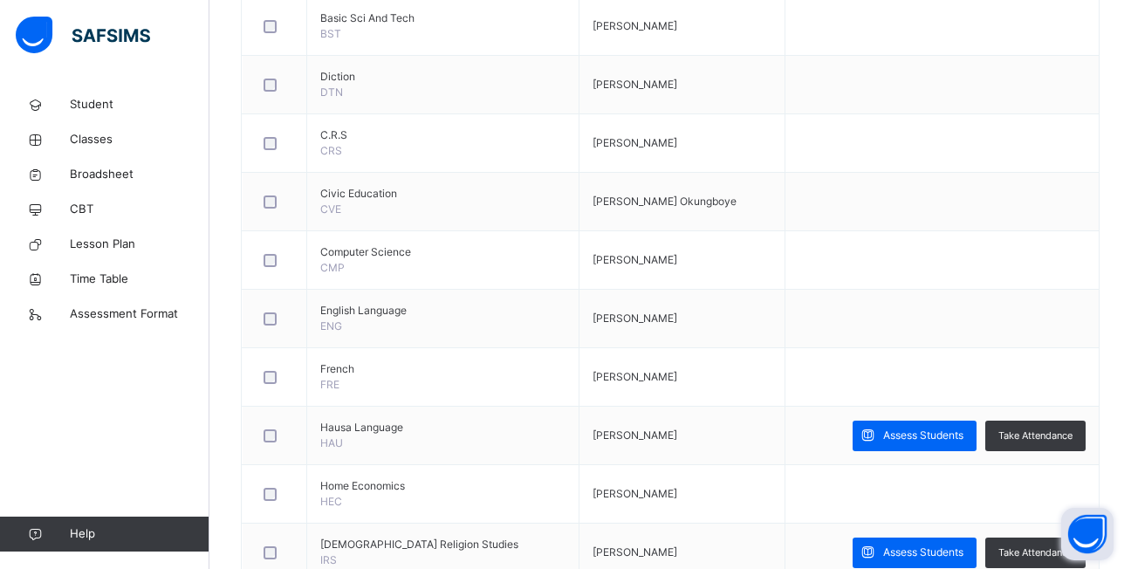
scroll to position [969, 0]
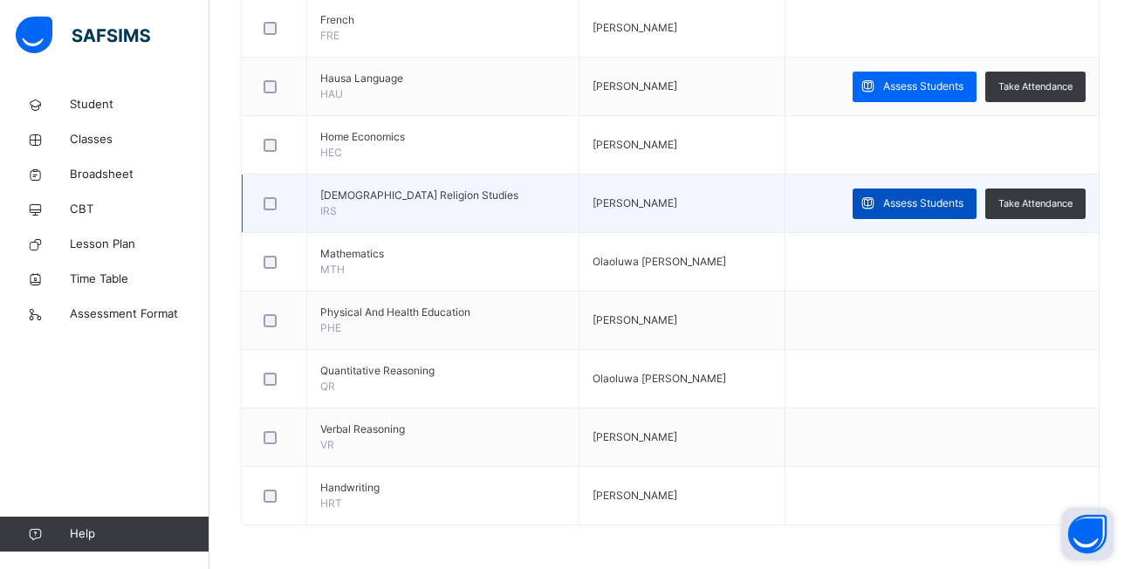
click at [895, 204] on span "Assess Students" at bounding box center [923, 203] width 80 height 16
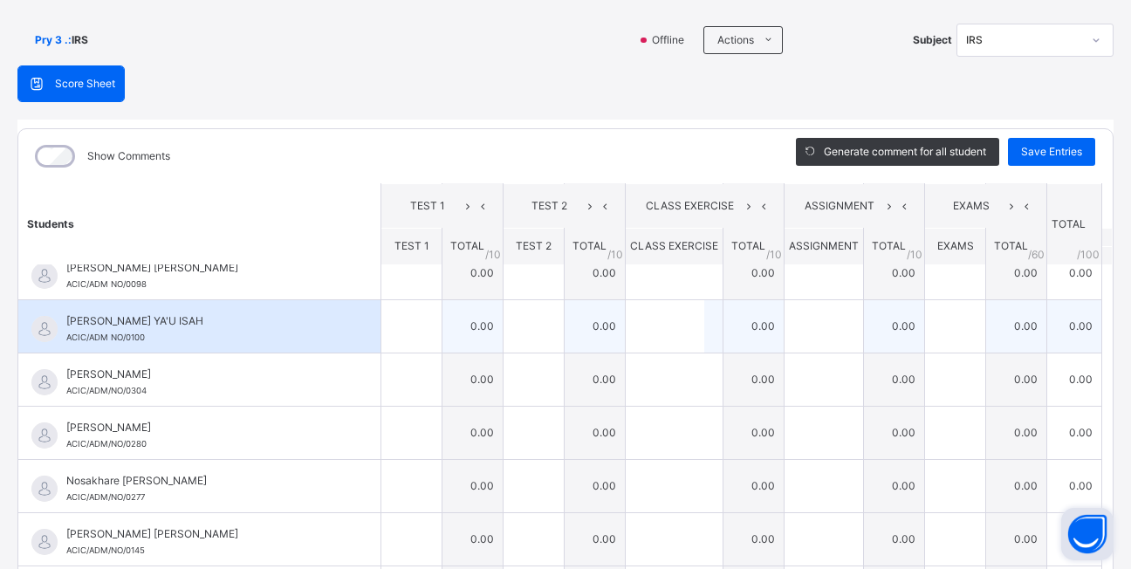
scroll to position [226, 0]
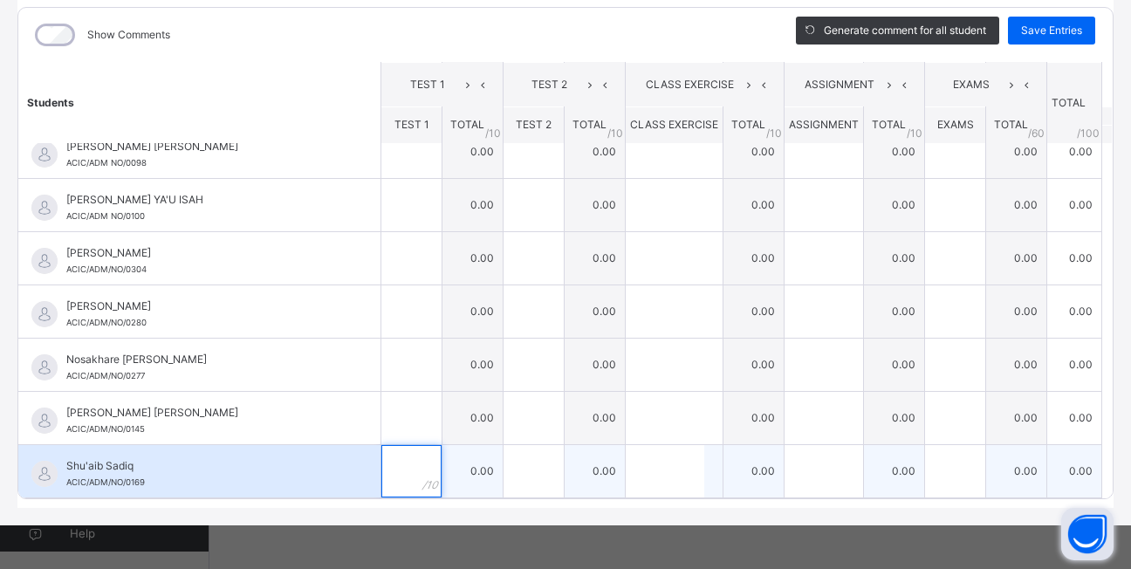
click at [382, 465] on input "text" at bounding box center [411, 471] width 60 height 52
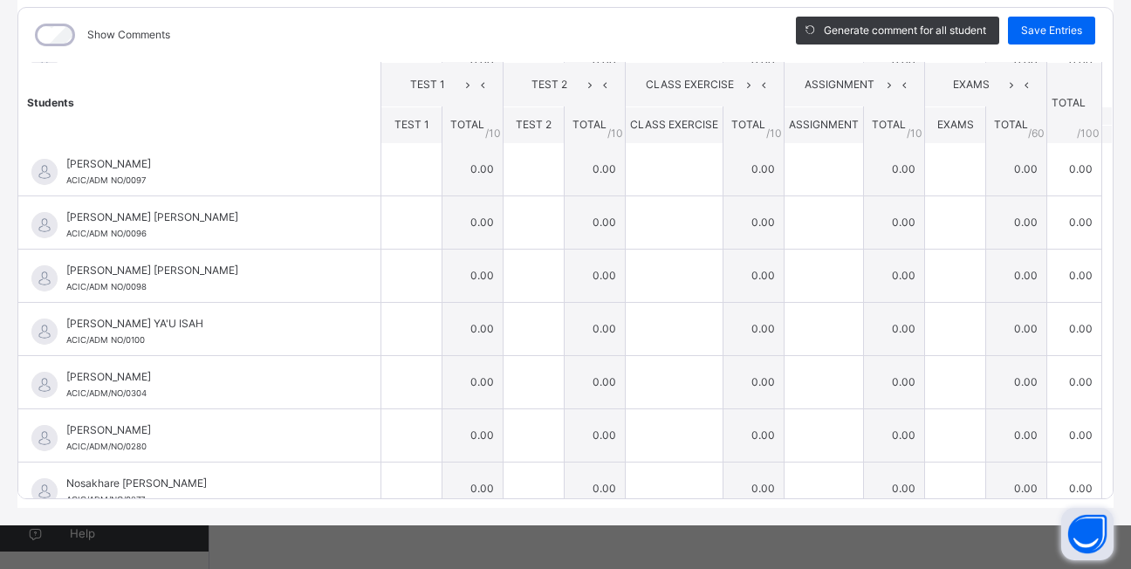
scroll to position [251, 0]
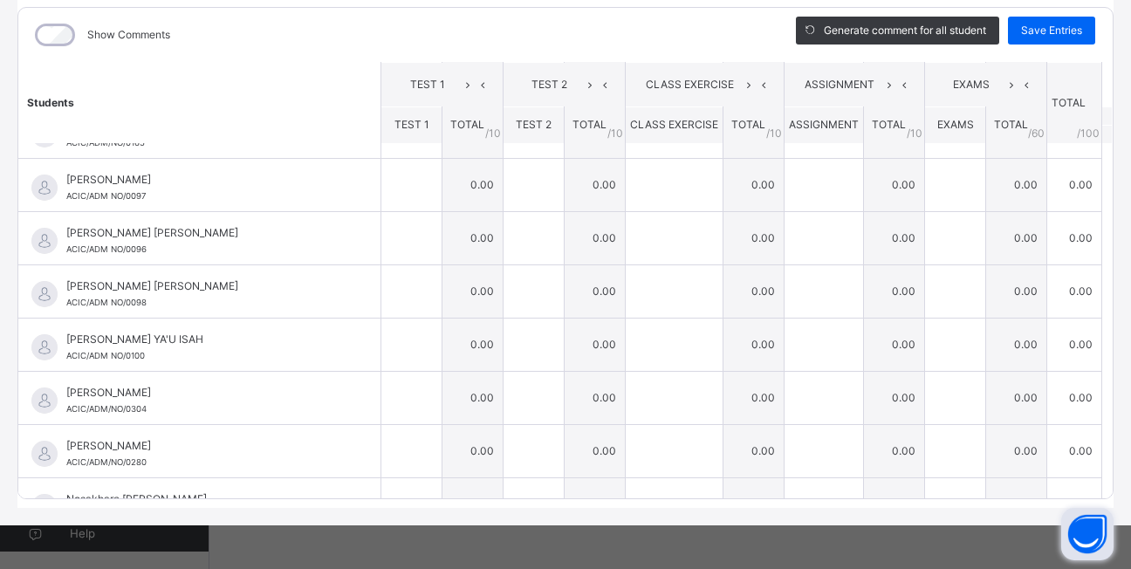
type input "*"
click at [1088, 79] on table "Students TEST 1 TEST 2 CLASS EXERCISE ASSIGNMENT EXAMS TOTAL /100 Comment TEST …" at bounding box center [565, 224] width 1094 height 827
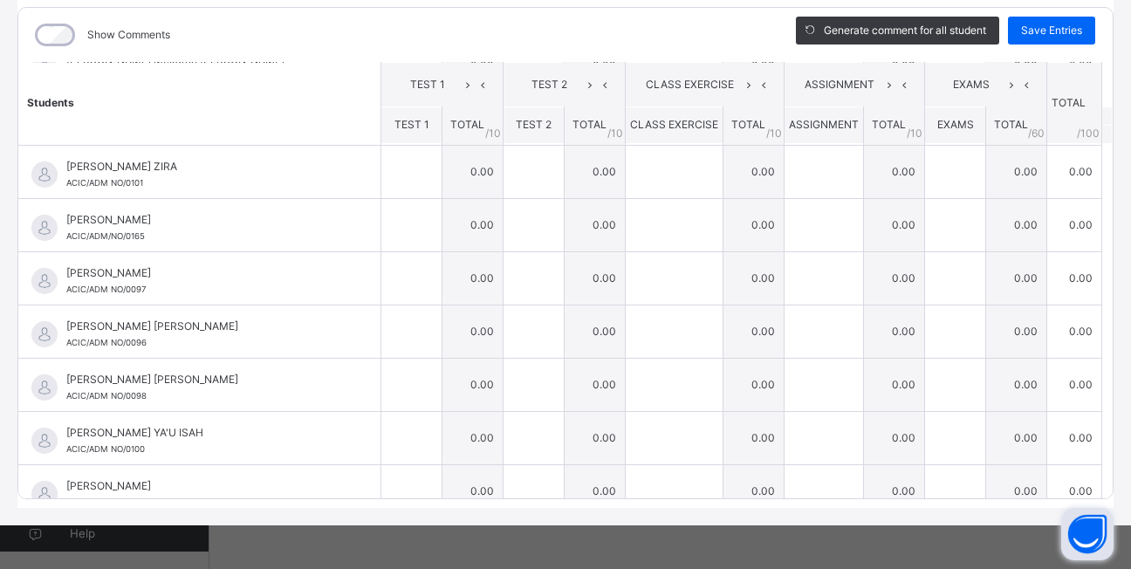
scroll to position [147, 0]
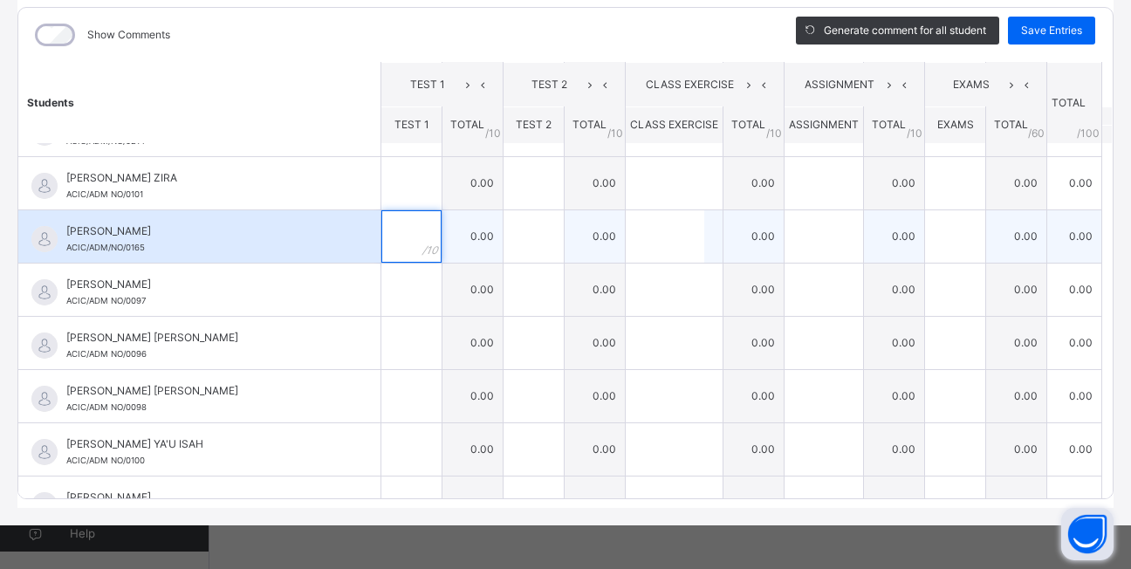
click at [394, 232] on input "text" at bounding box center [411, 236] width 60 height 52
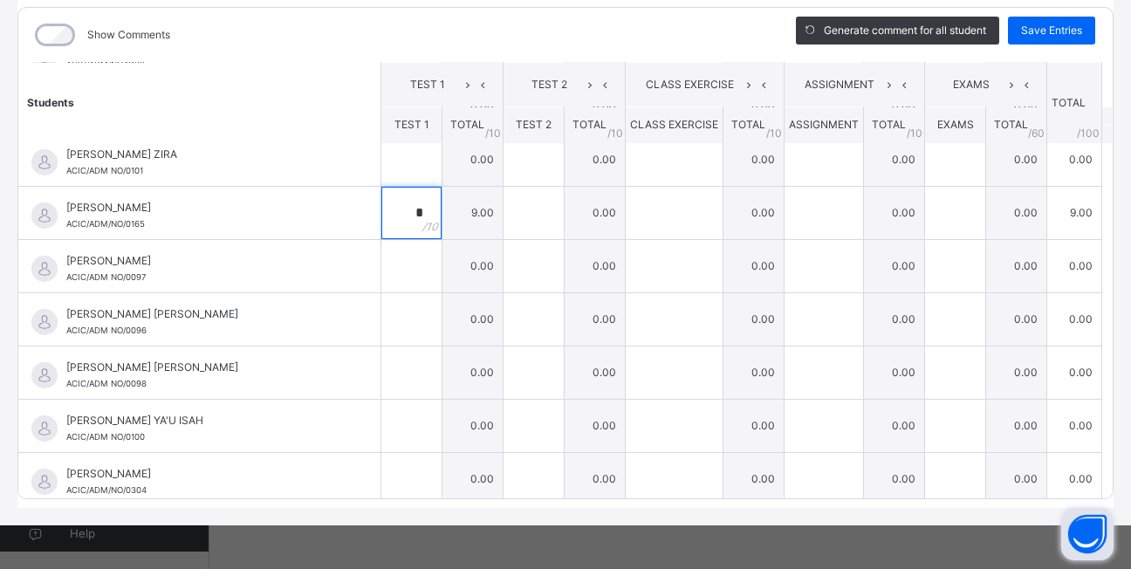
scroll to position [182, 0]
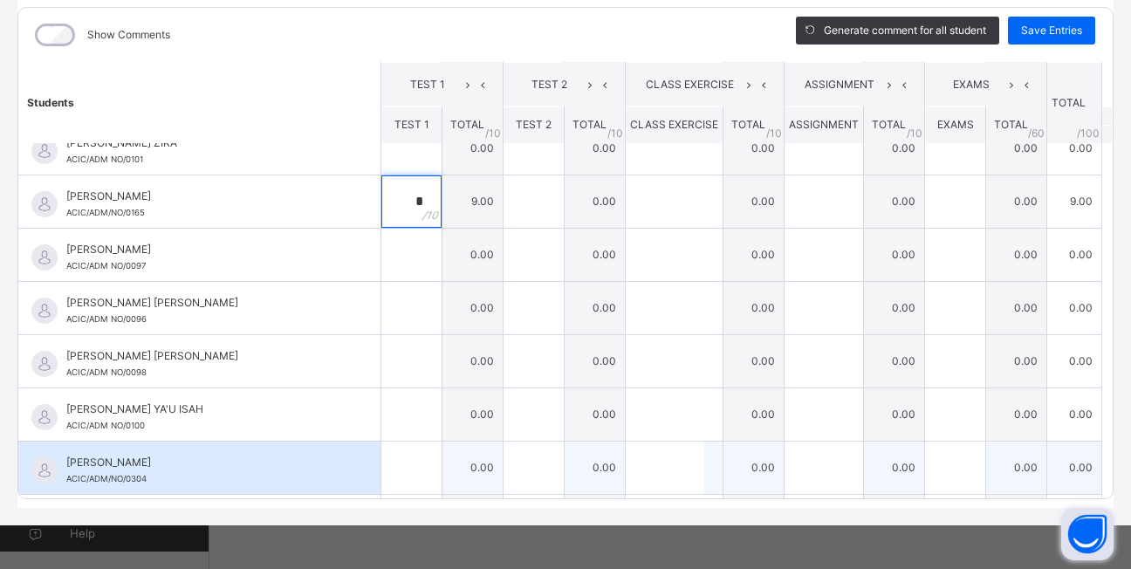
type input "*"
click at [385, 463] on input "text" at bounding box center [411, 468] width 60 height 52
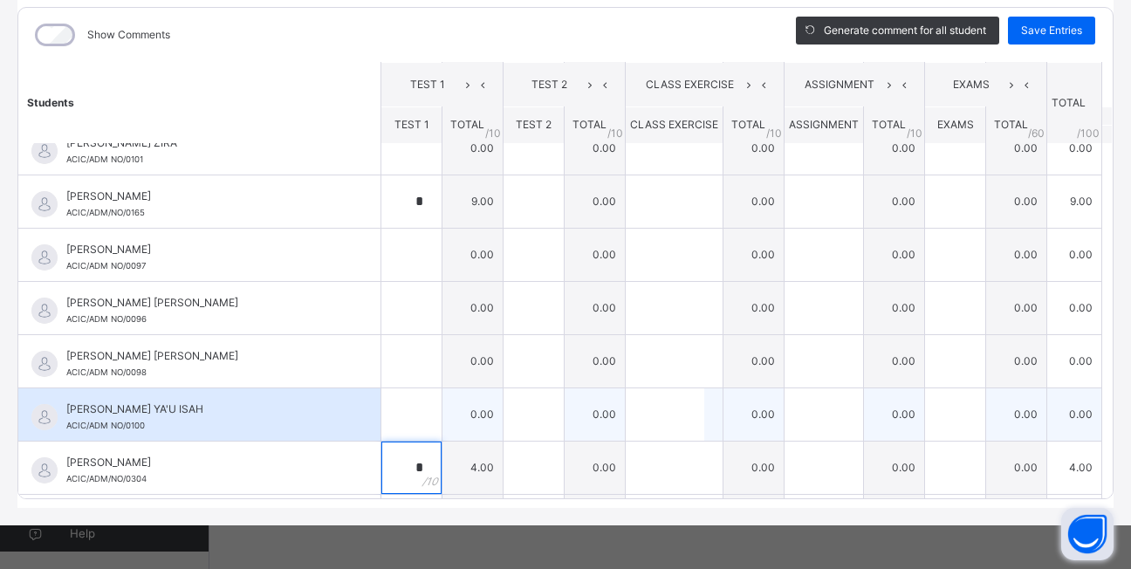
type input "*"
click at [396, 420] on div at bounding box center [411, 414] width 60 height 52
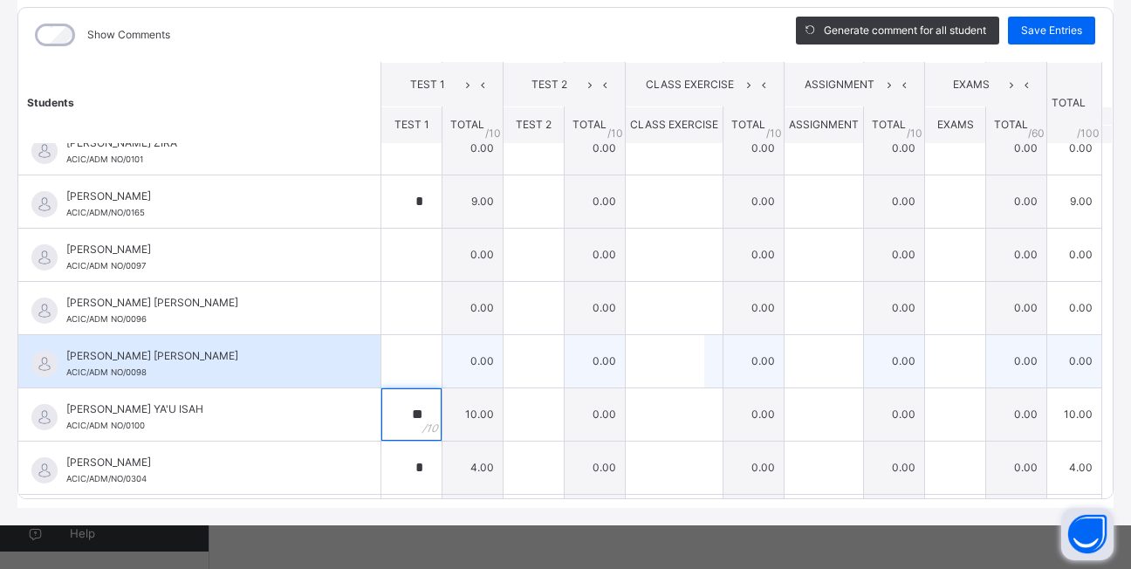
type input "**"
click at [406, 363] on div at bounding box center [411, 361] width 60 height 52
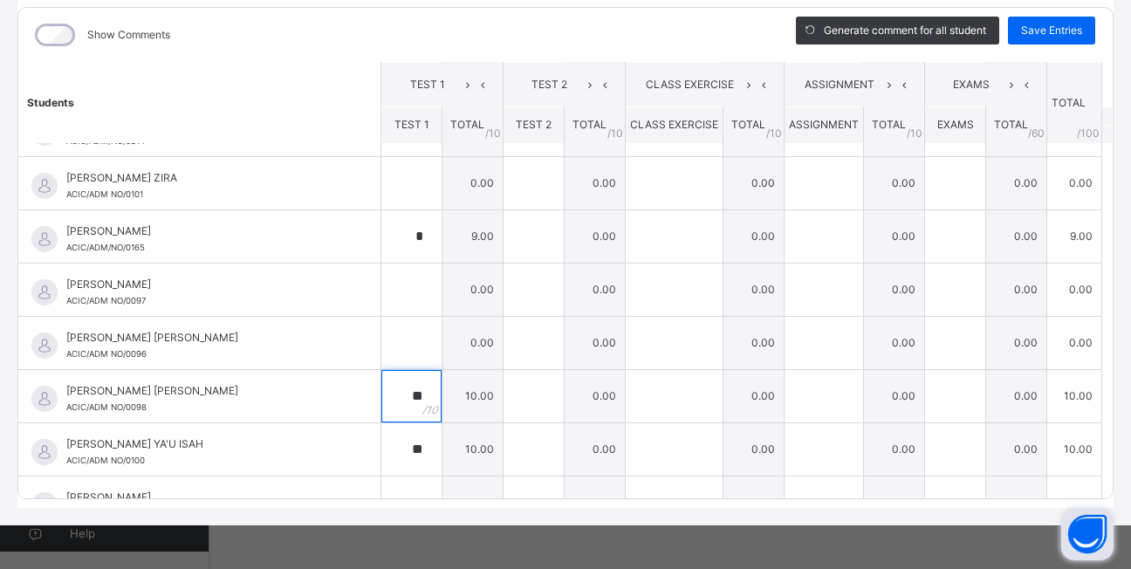
scroll to position [0, 0]
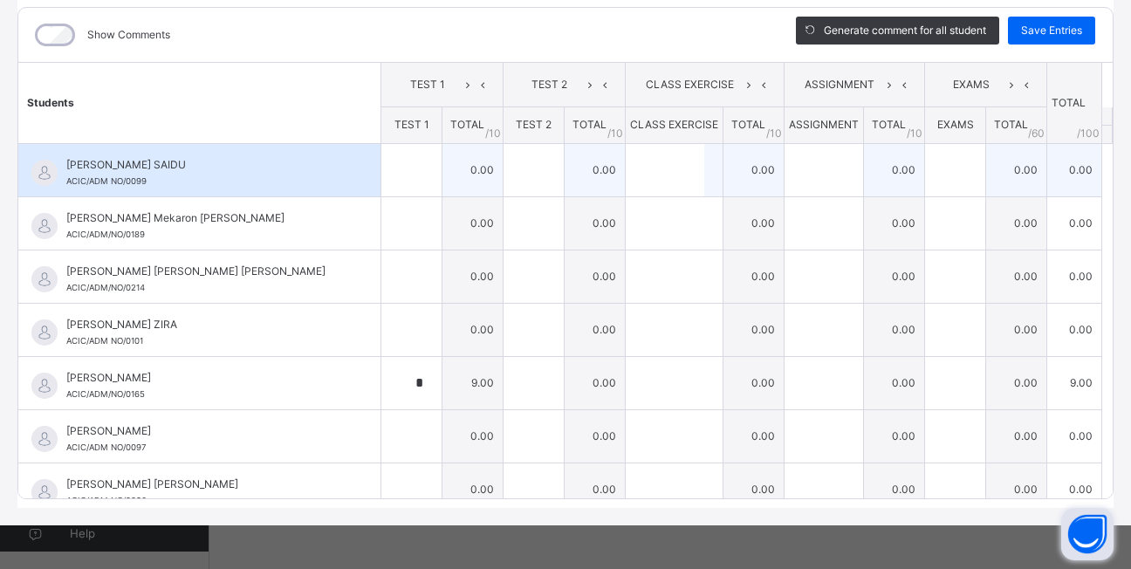
type input "**"
click at [395, 166] on input "text" at bounding box center [411, 170] width 60 height 52
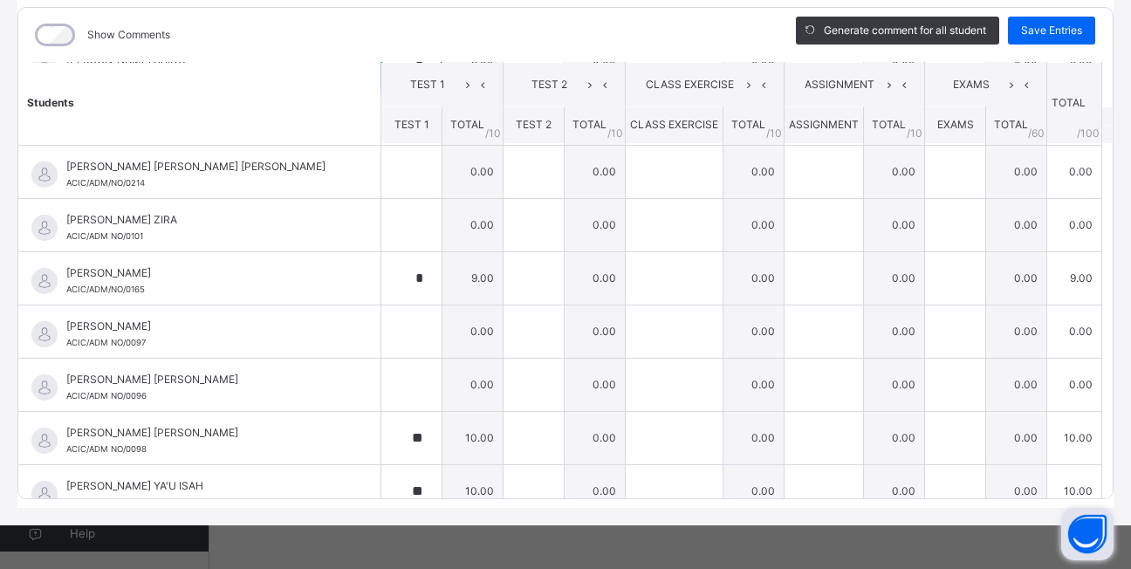
scroll to position [140, 0]
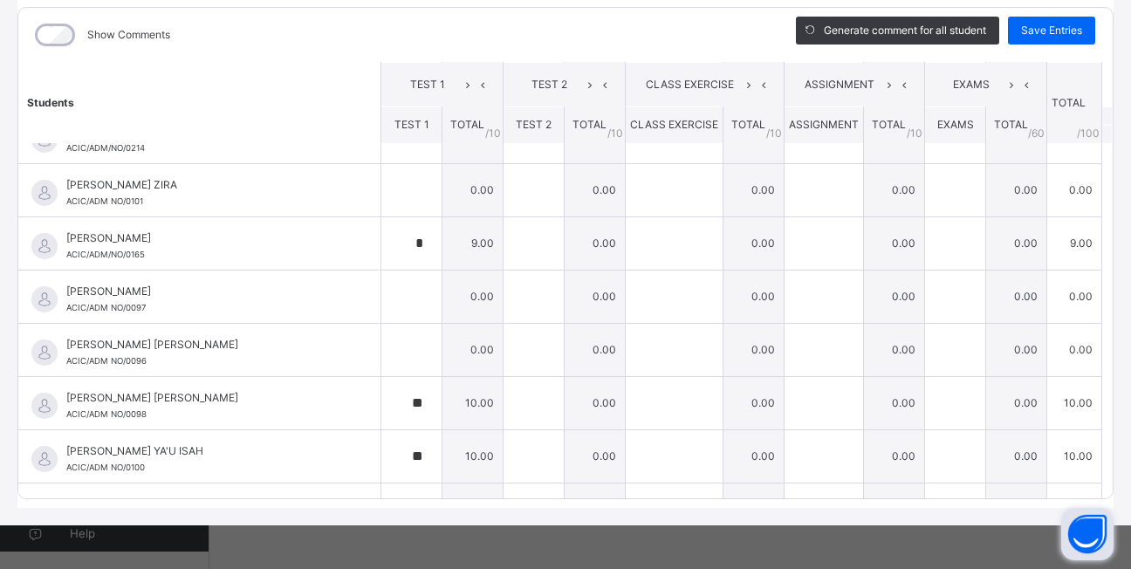
type input "*"
click at [1098, 507] on div "Show Comments Generate comment for all student Save Entries Class Level: Pry 3 …" at bounding box center [565, 253] width 1096 height 510
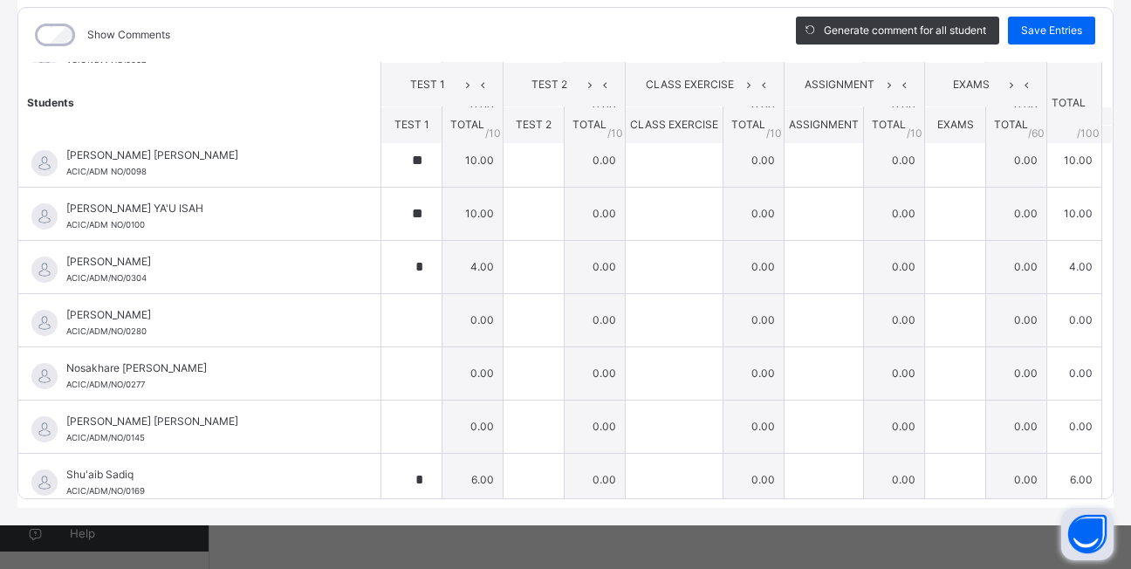
scroll to position [391, 0]
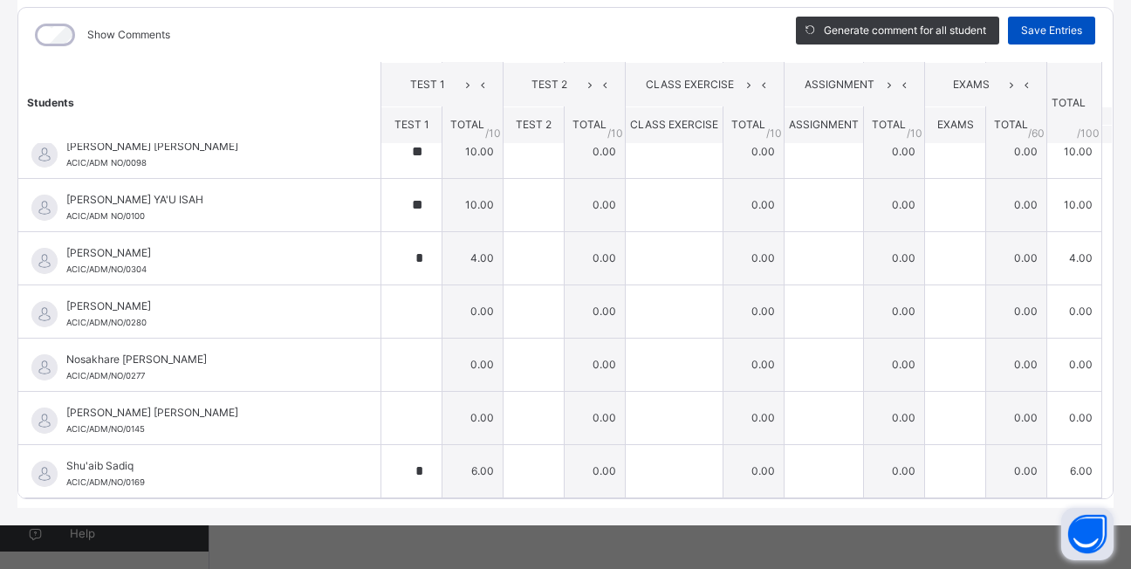
click at [1052, 28] on span "Save Entries" at bounding box center [1051, 31] width 61 height 16
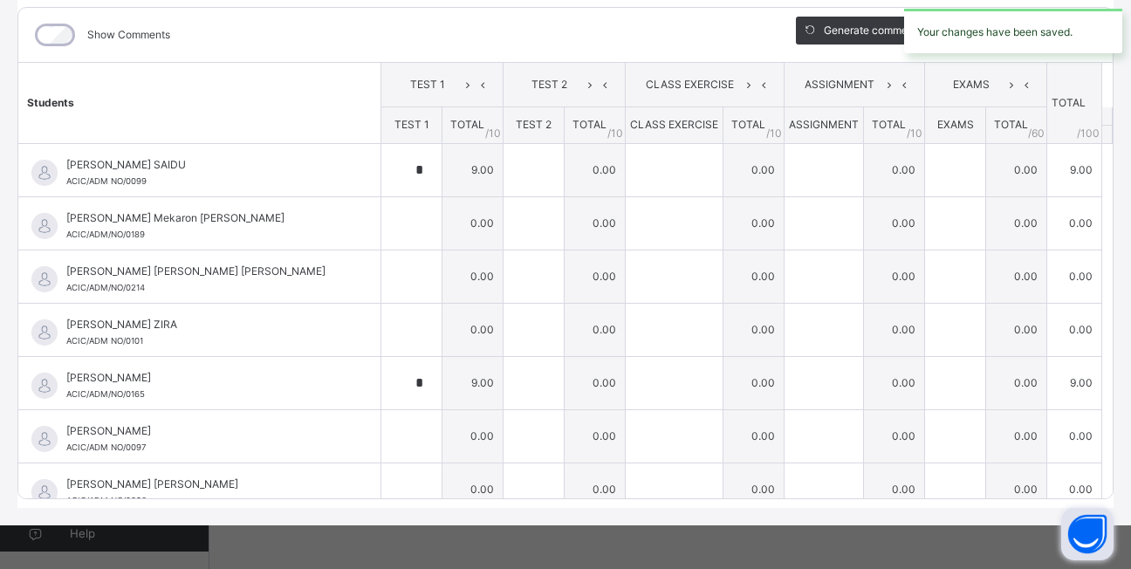
type input "*"
type input "**"
type input "*"
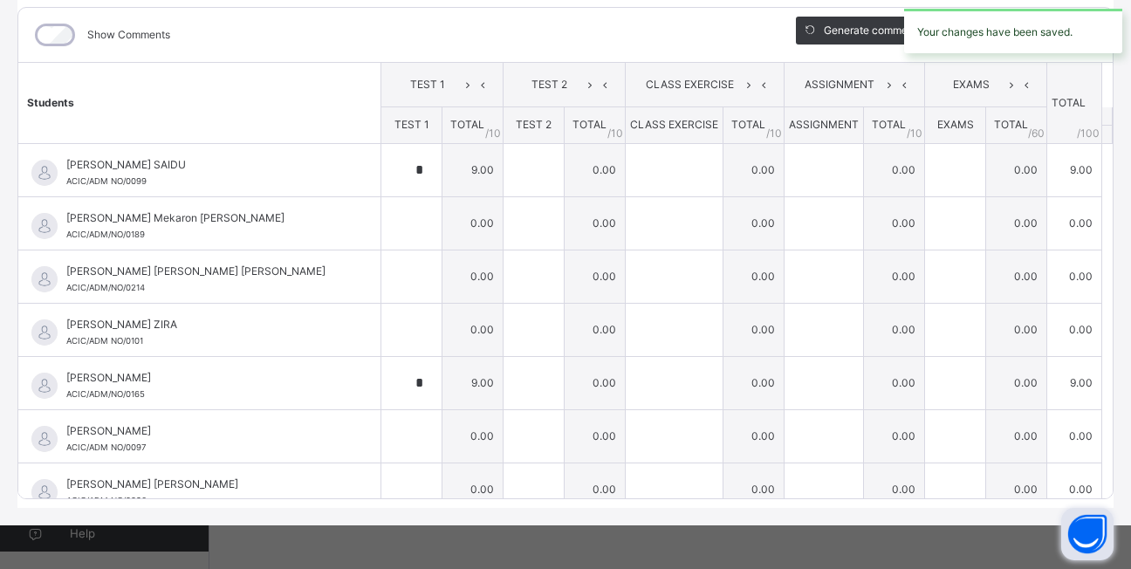
type input "*"
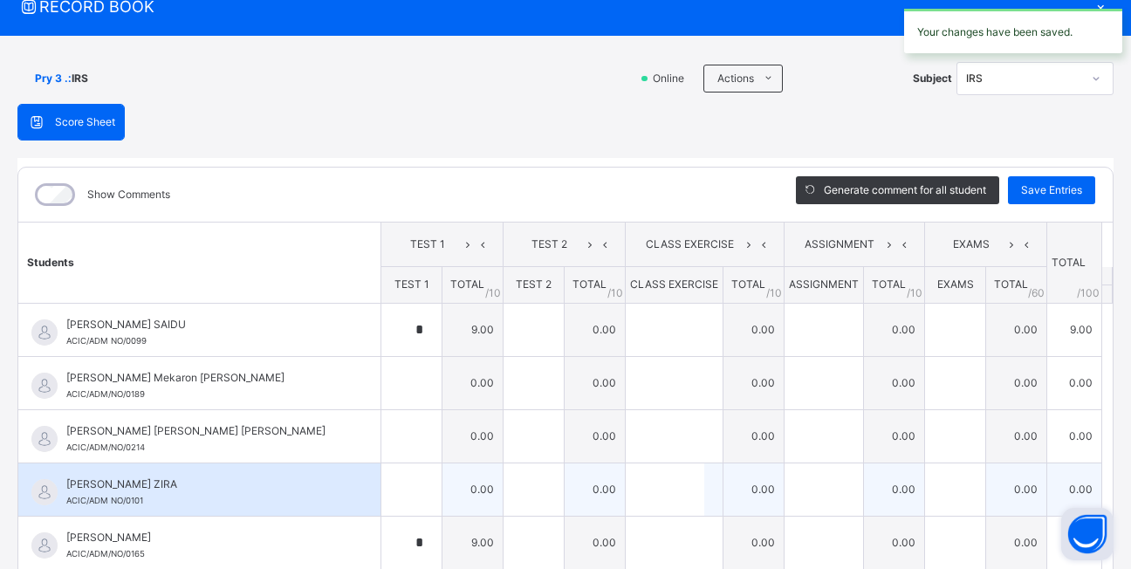
scroll to position [0, 0]
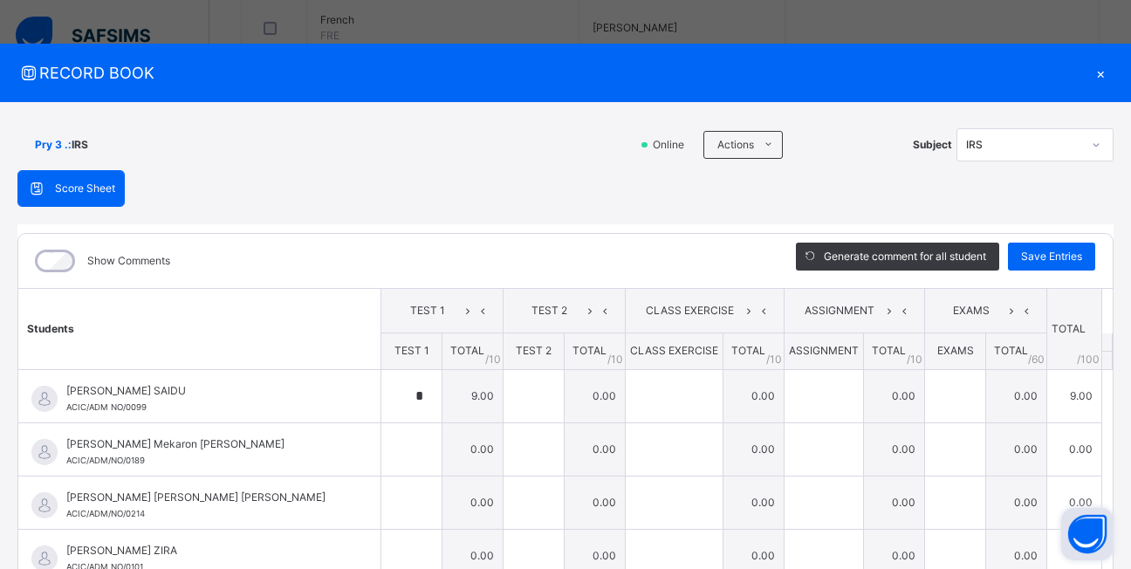
click at [1093, 71] on div "×" at bounding box center [1100, 73] width 26 height 24
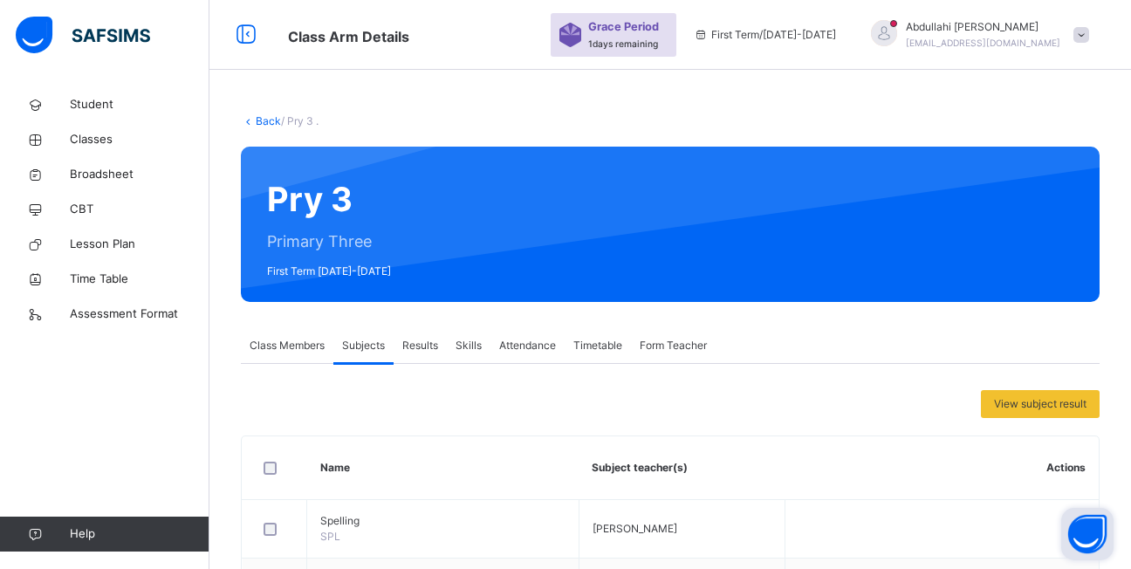
click at [270, 122] on link "Back" at bounding box center [268, 120] width 25 height 13
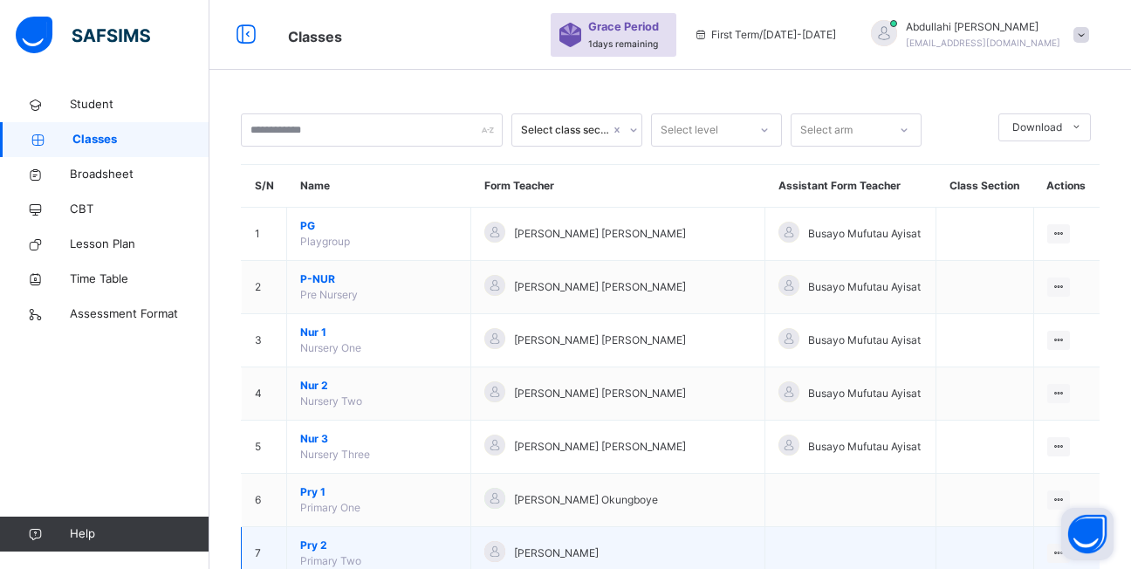
click at [314, 548] on span "Pry 2" at bounding box center [378, 546] width 157 height 16
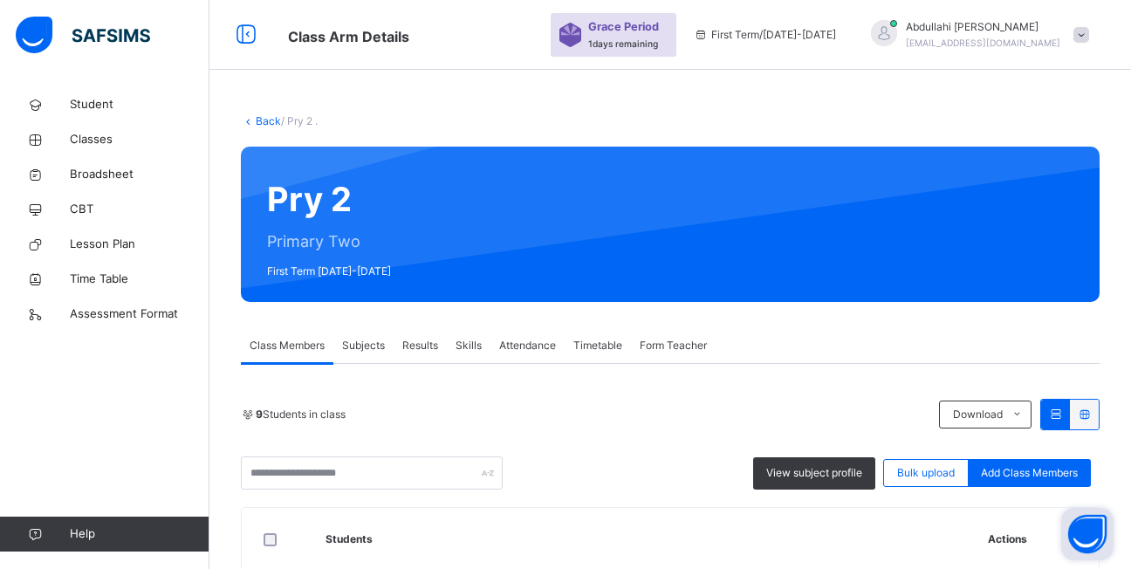
click at [370, 349] on span "Subjects" at bounding box center [363, 346] width 43 height 16
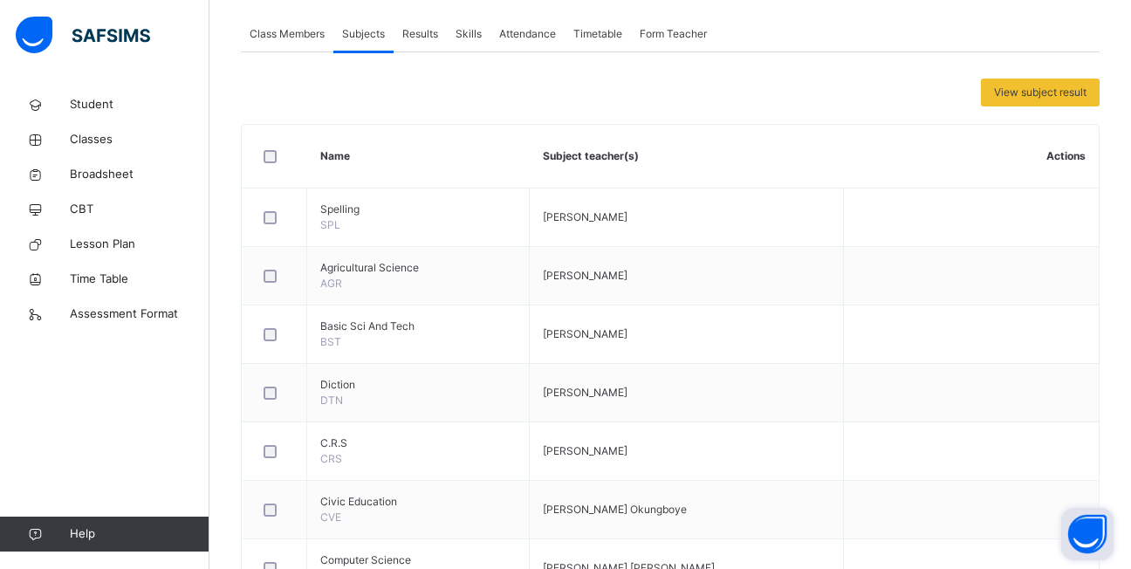
scroll to position [524, 0]
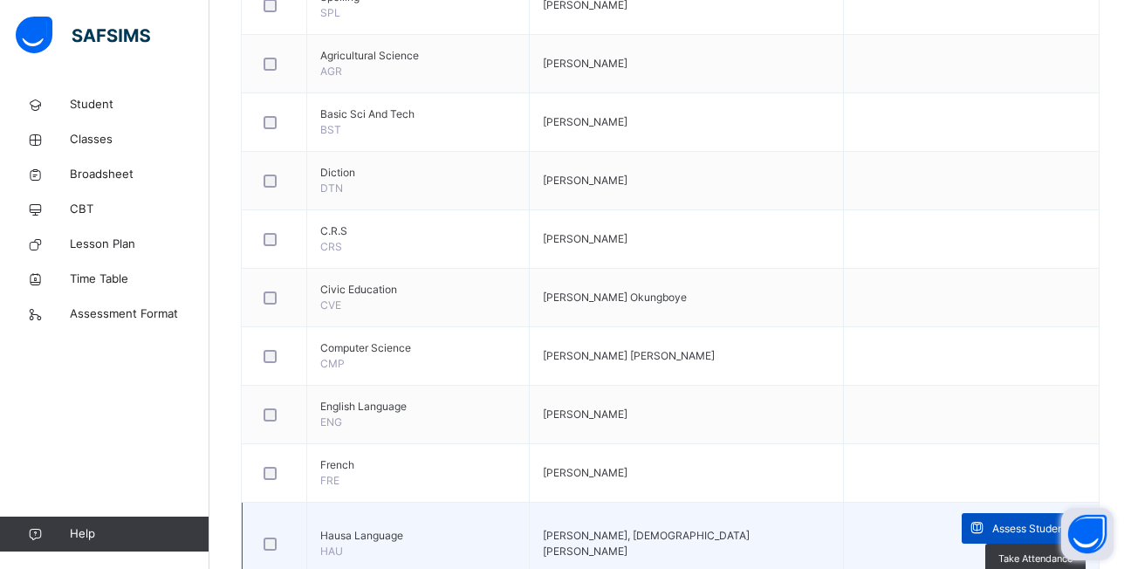
click at [962, 519] on span at bounding box center [977, 528] width 31 height 31
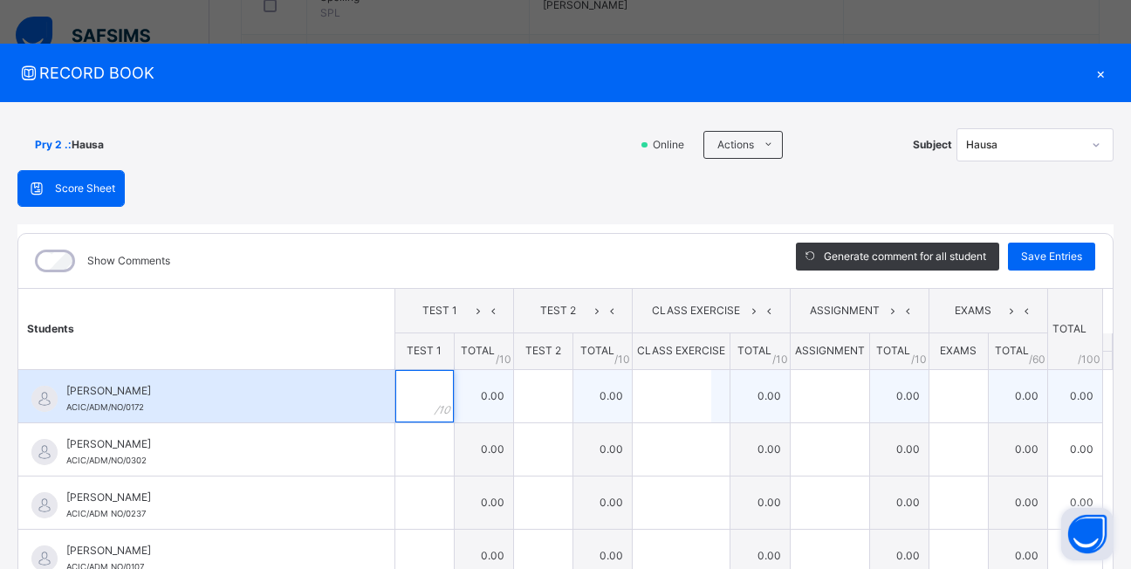
click at [396, 398] on div at bounding box center [424, 396] width 58 height 52
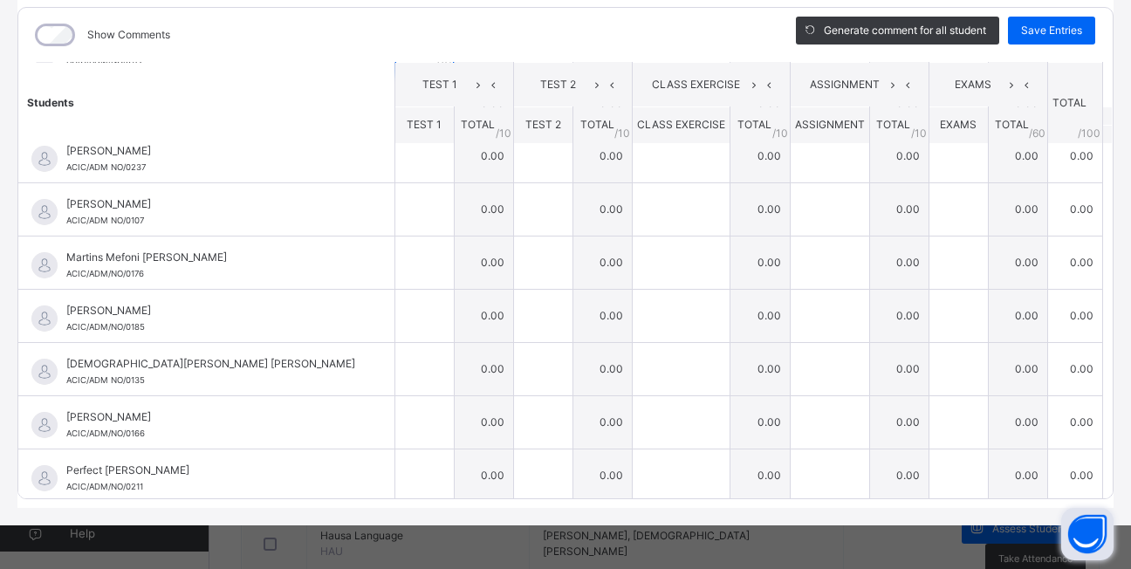
scroll to position [125, 0]
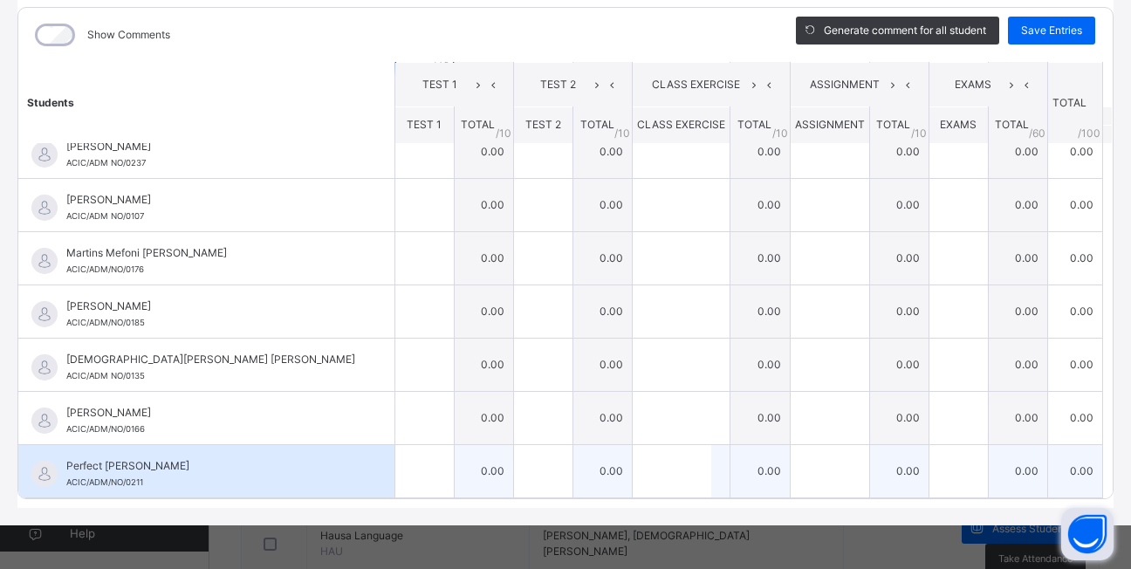
type input "*"
click at [395, 460] on input "text" at bounding box center [424, 471] width 58 height 52
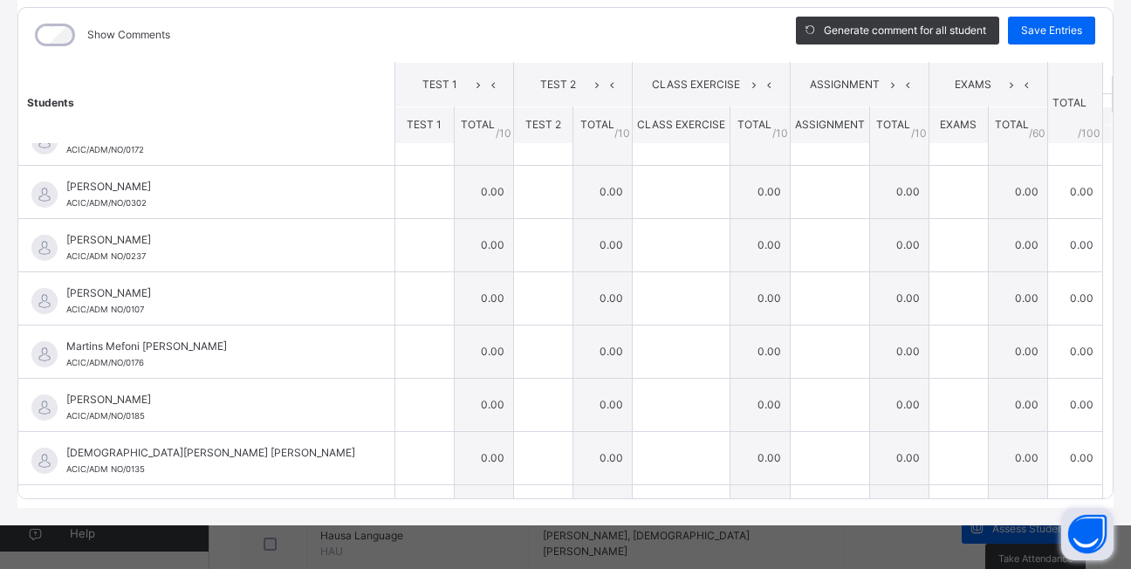
scroll to position [20, 0]
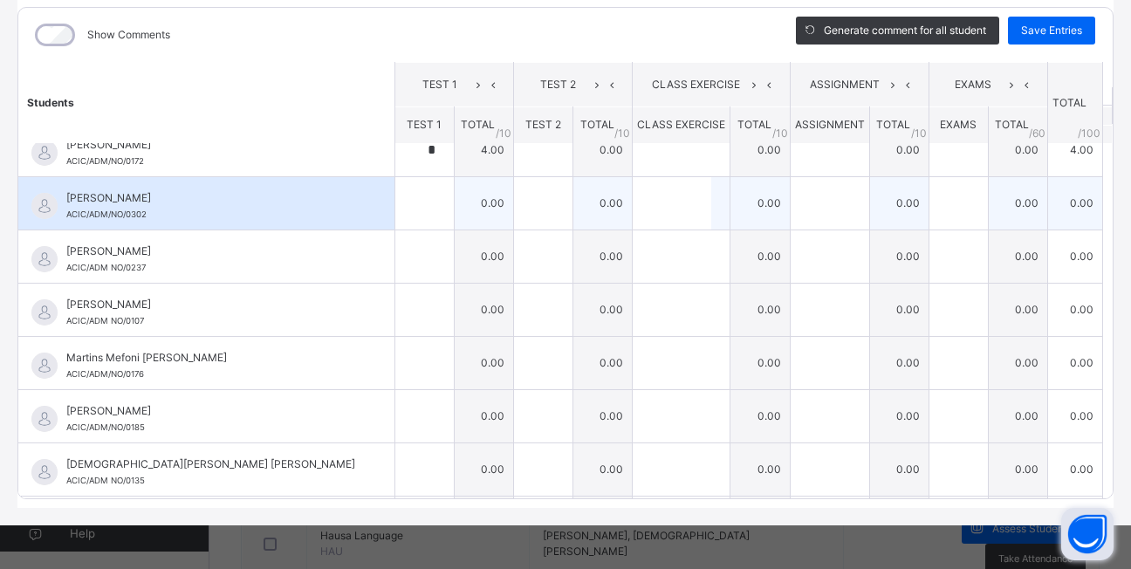
type input "*"
click at [397, 201] on div at bounding box center [424, 203] width 58 height 52
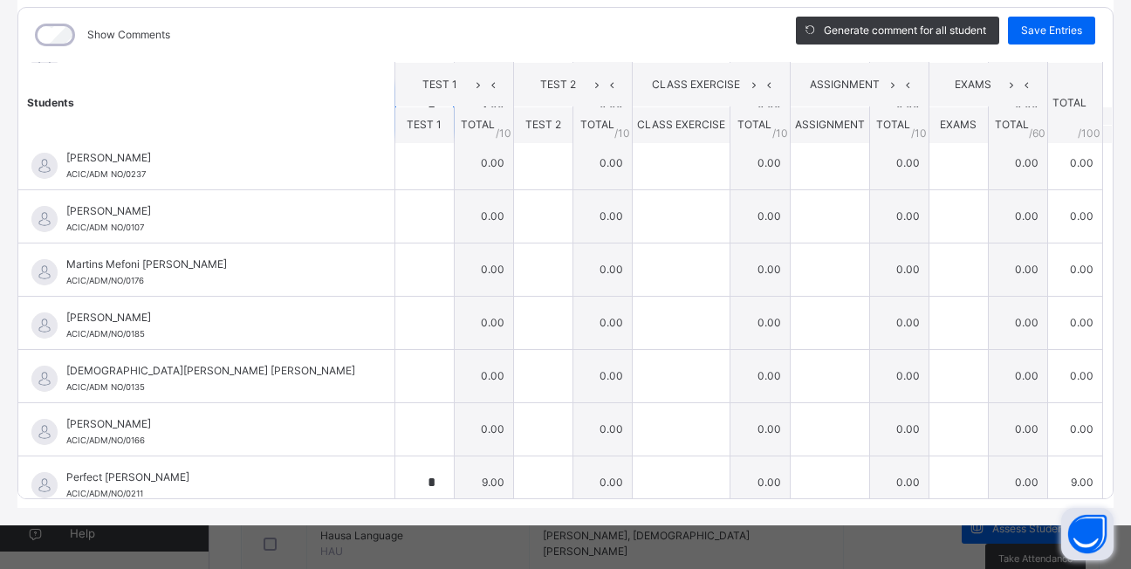
scroll to position [125, 0]
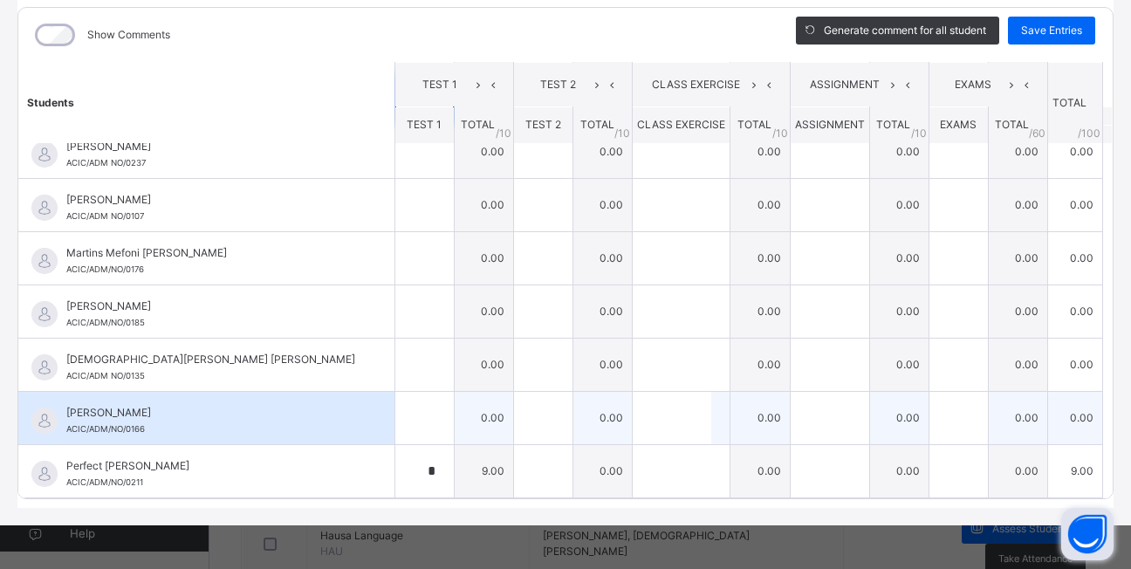
type input "*"
click at [399, 412] on div at bounding box center [424, 418] width 58 height 52
click at [397, 420] on div at bounding box center [424, 418] width 58 height 52
click at [398, 442] on div at bounding box center [424, 418] width 58 height 52
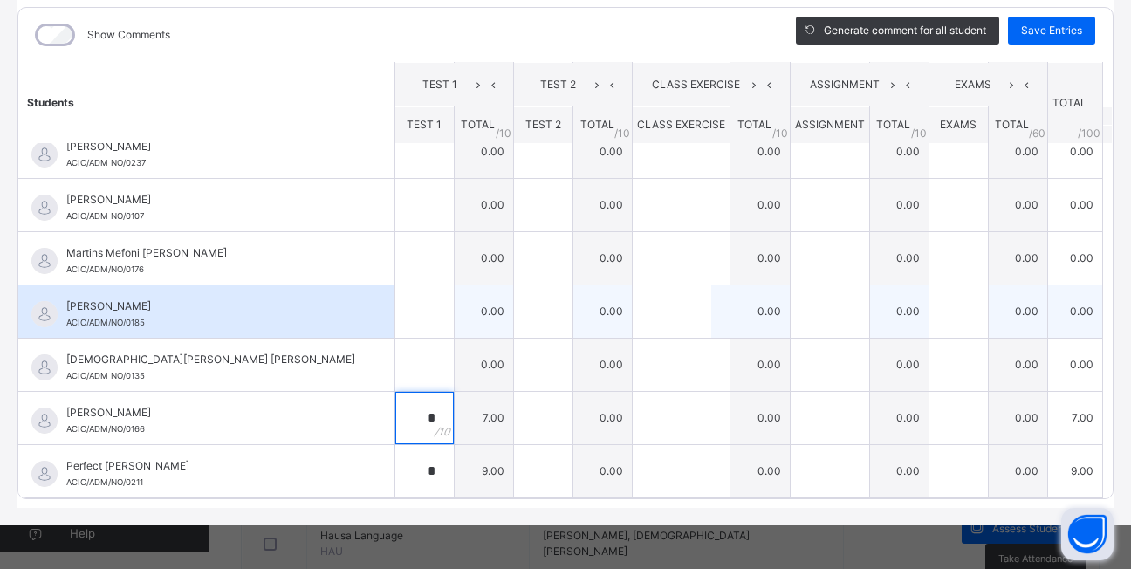
type input "*"
click at [395, 318] on input "text" at bounding box center [424, 311] width 58 height 52
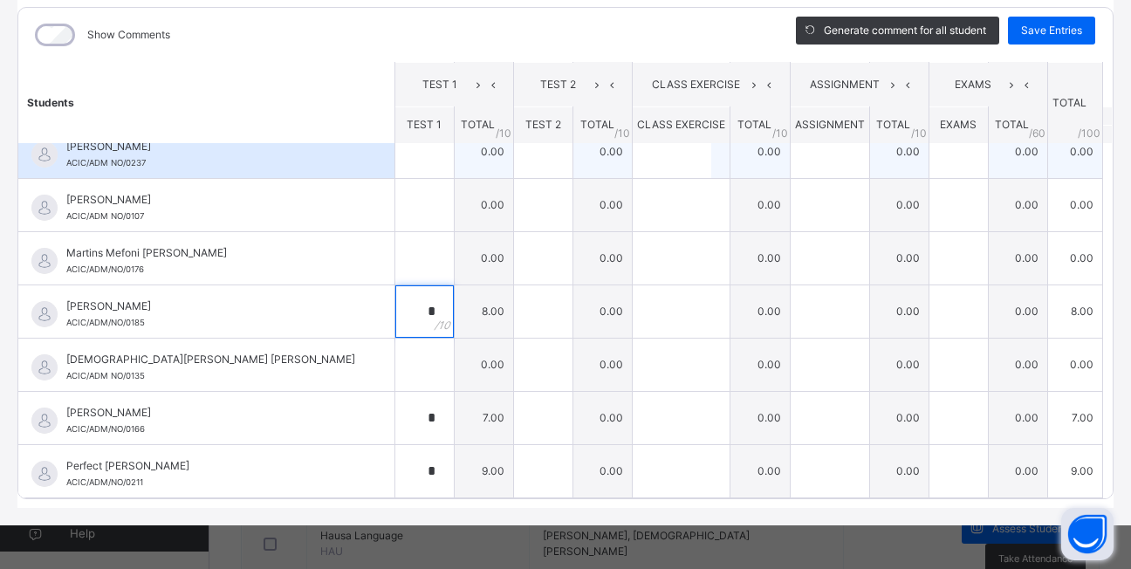
type input "*"
click at [395, 163] on input "text" at bounding box center [424, 152] width 58 height 52
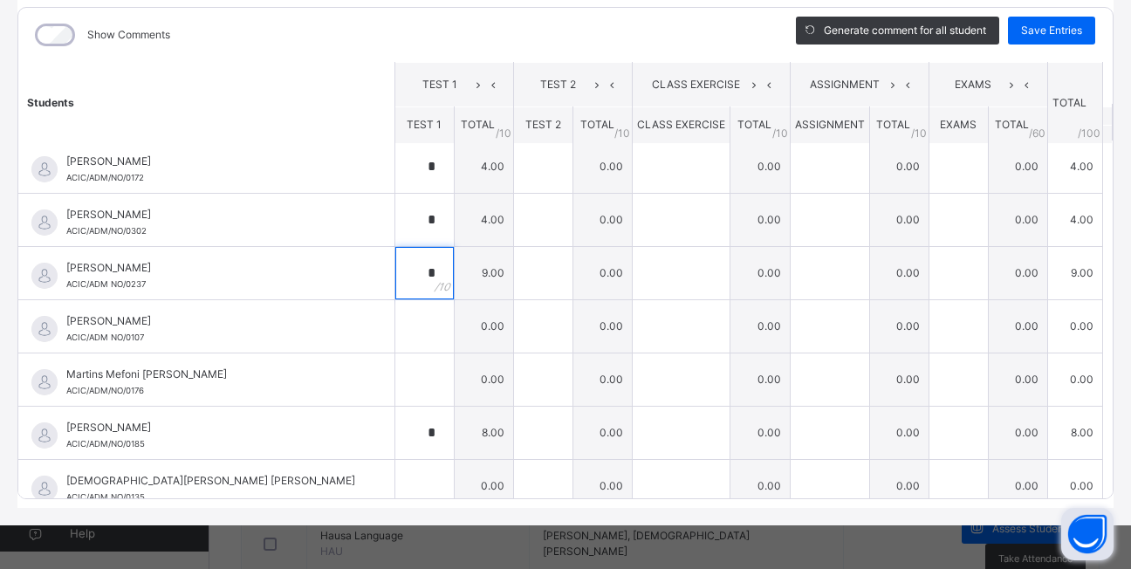
scroll to position [0, 0]
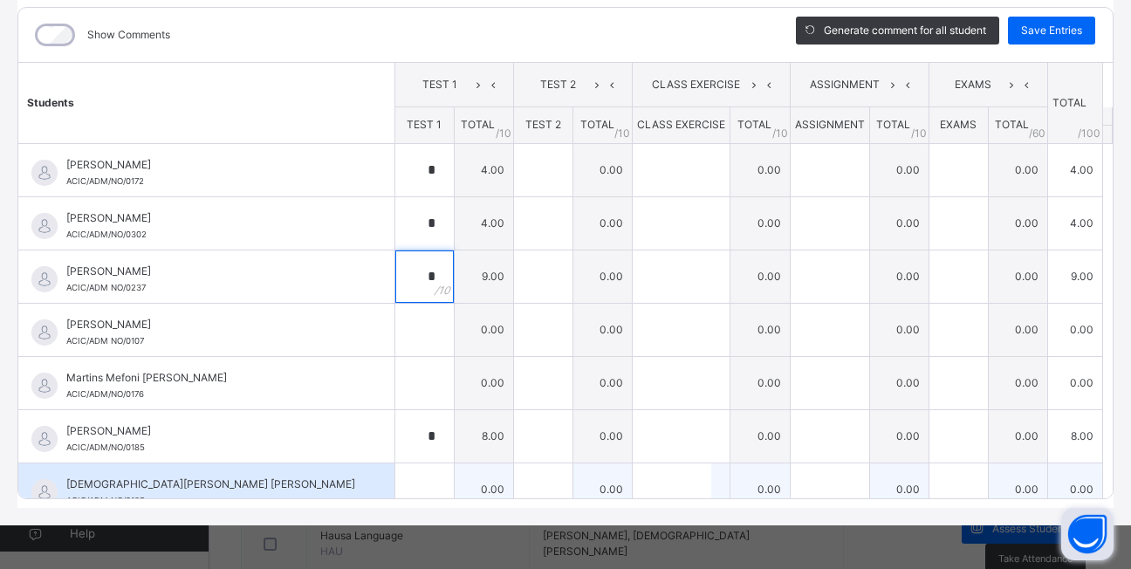
type input "*"
click at [395, 485] on input "text" at bounding box center [424, 489] width 58 height 52
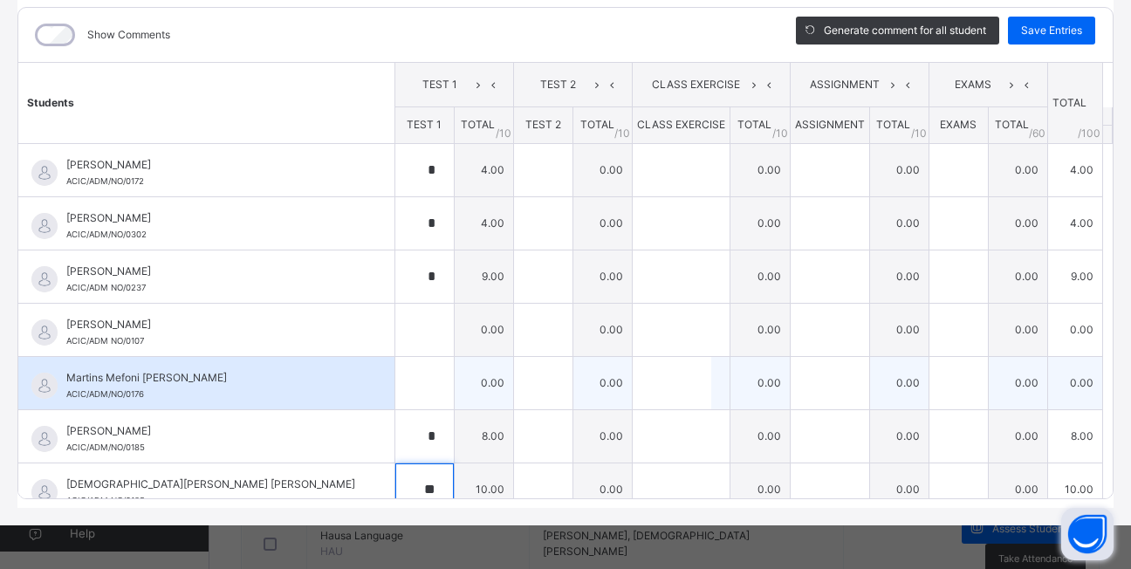
type input "**"
click at [395, 383] on input "text" at bounding box center [424, 383] width 58 height 52
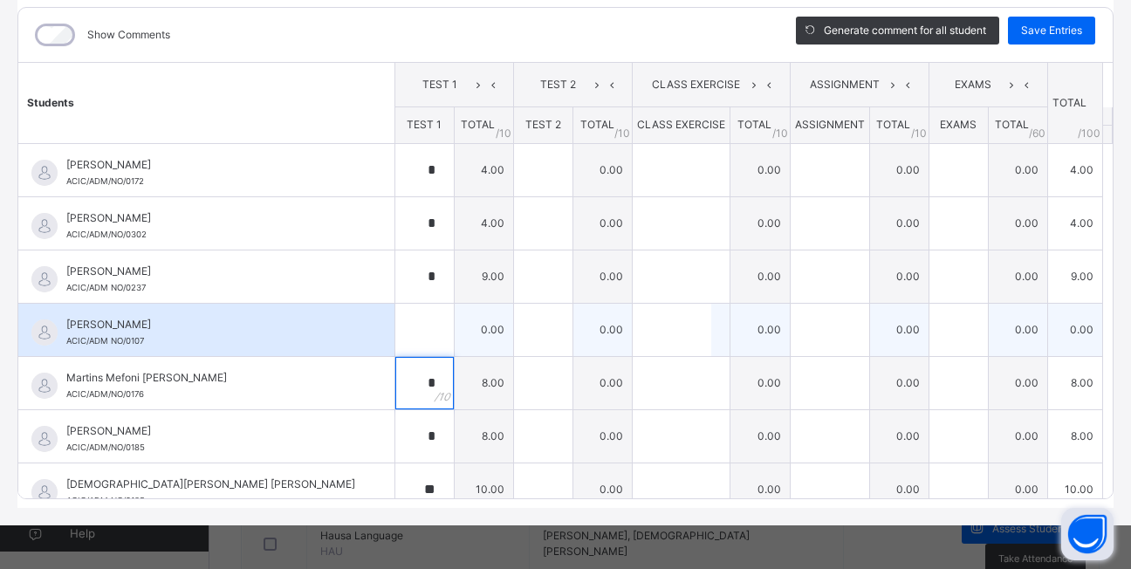
type input "*"
click at [395, 326] on input "text" at bounding box center [424, 330] width 58 height 52
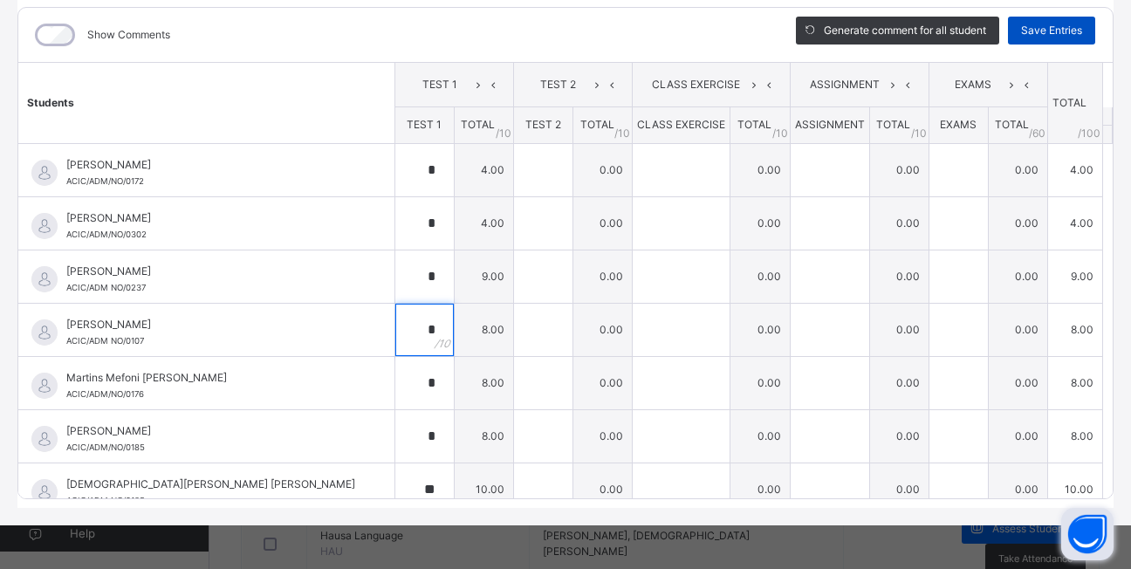
type input "*"
click at [1056, 32] on span "Save Entries" at bounding box center [1051, 31] width 61 height 16
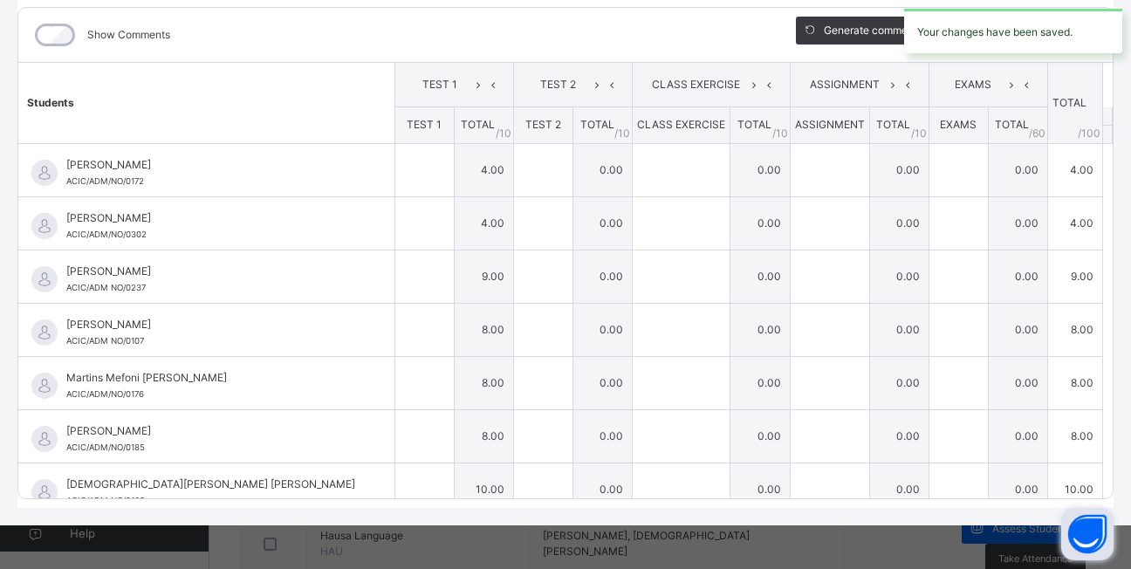
type input "*"
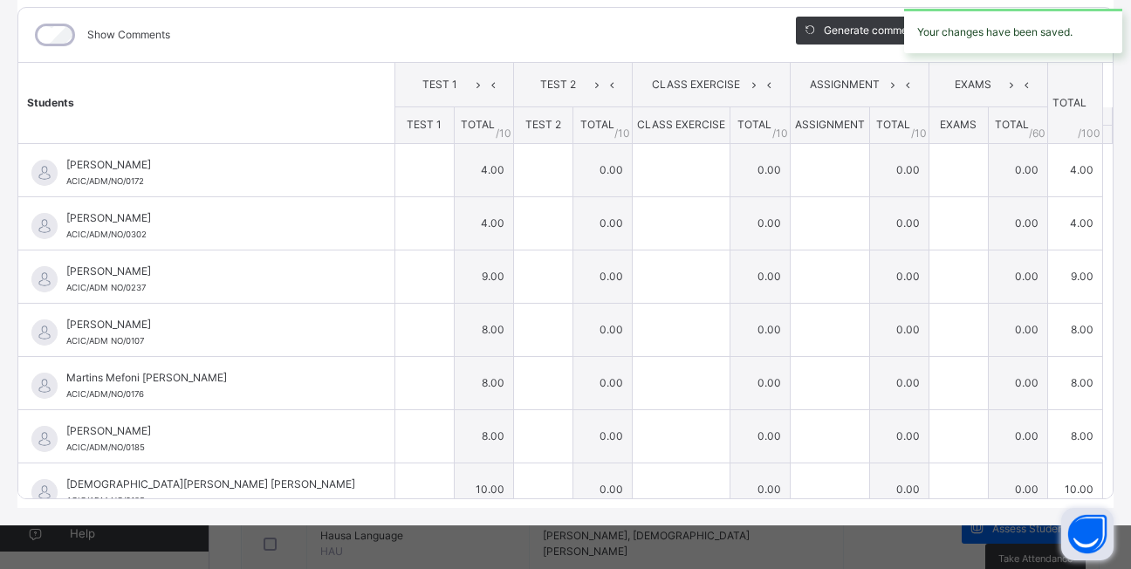
type input "*"
type input "**"
type input "*"
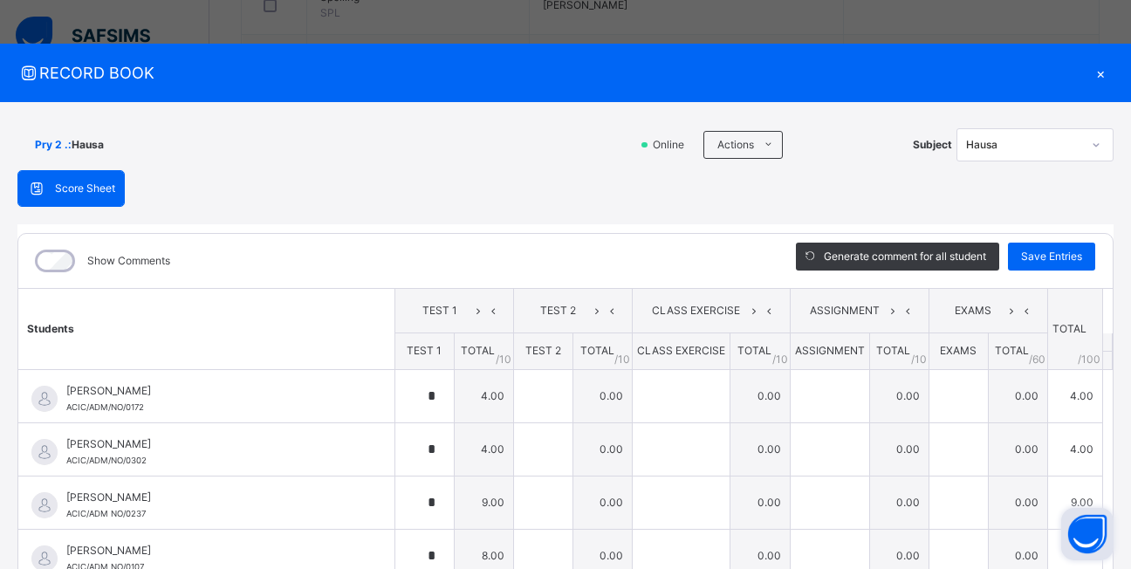
click at [1091, 146] on icon at bounding box center [1096, 144] width 10 height 17
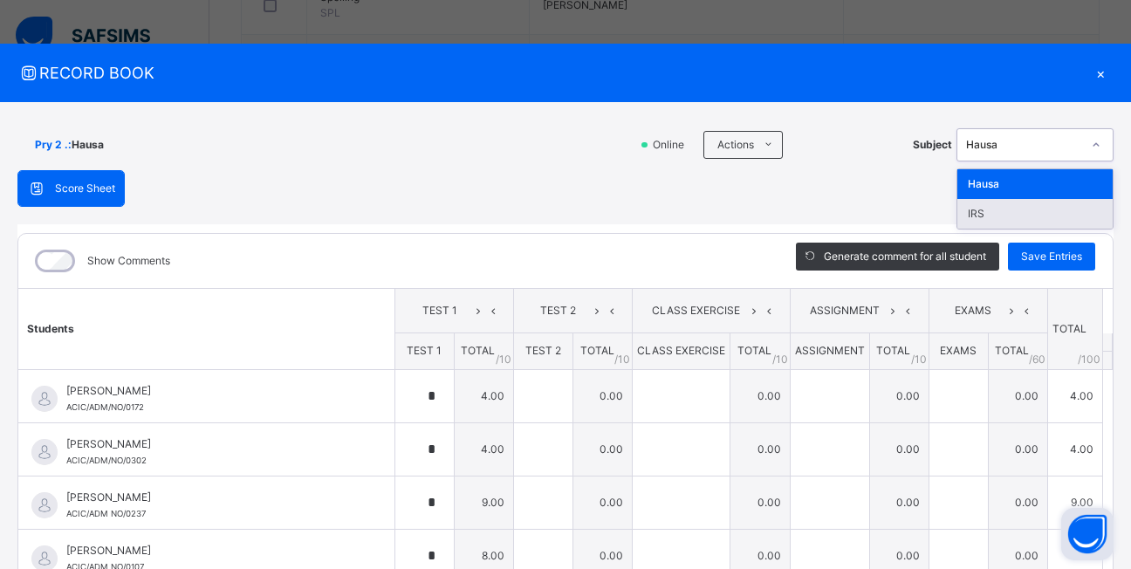
click at [1053, 209] on div "IRS" at bounding box center [1034, 214] width 155 height 30
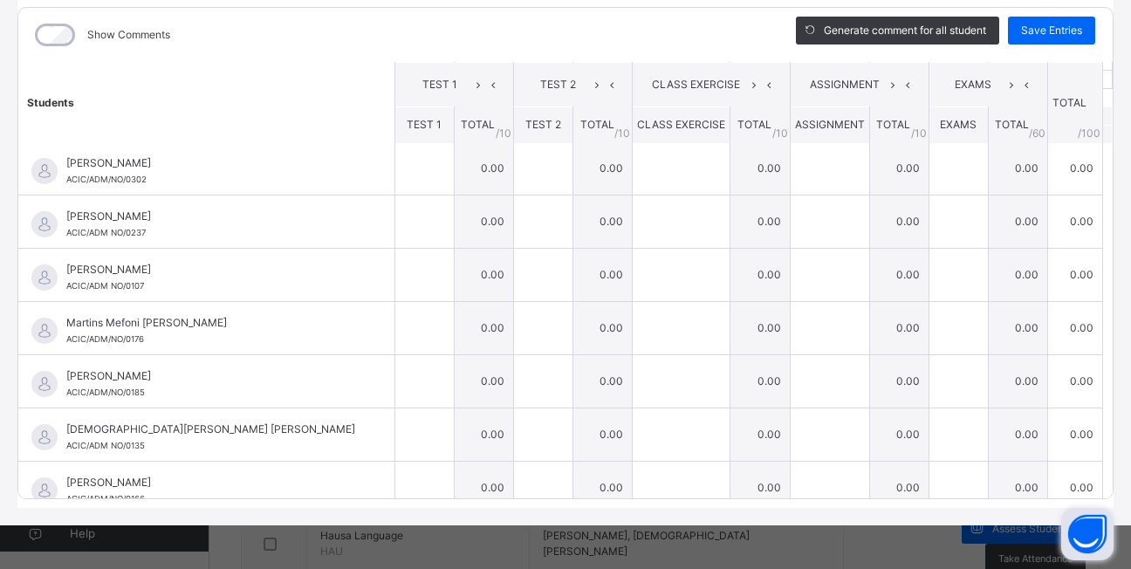
scroll to position [20, 0]
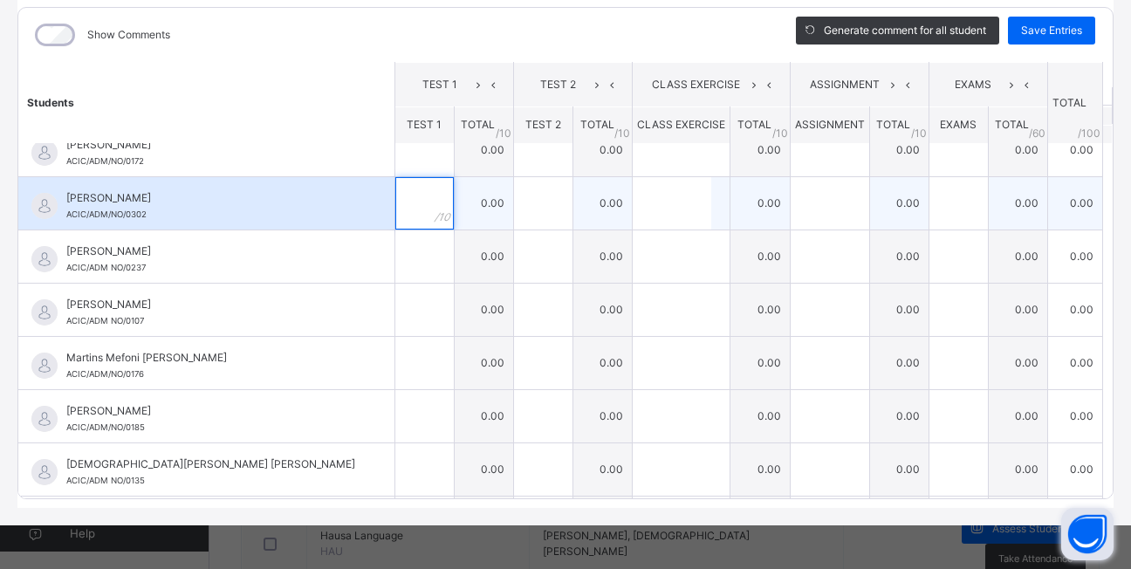
click at [395, 200] on input "text" at bounding box center [424, 203] width 58 height 52
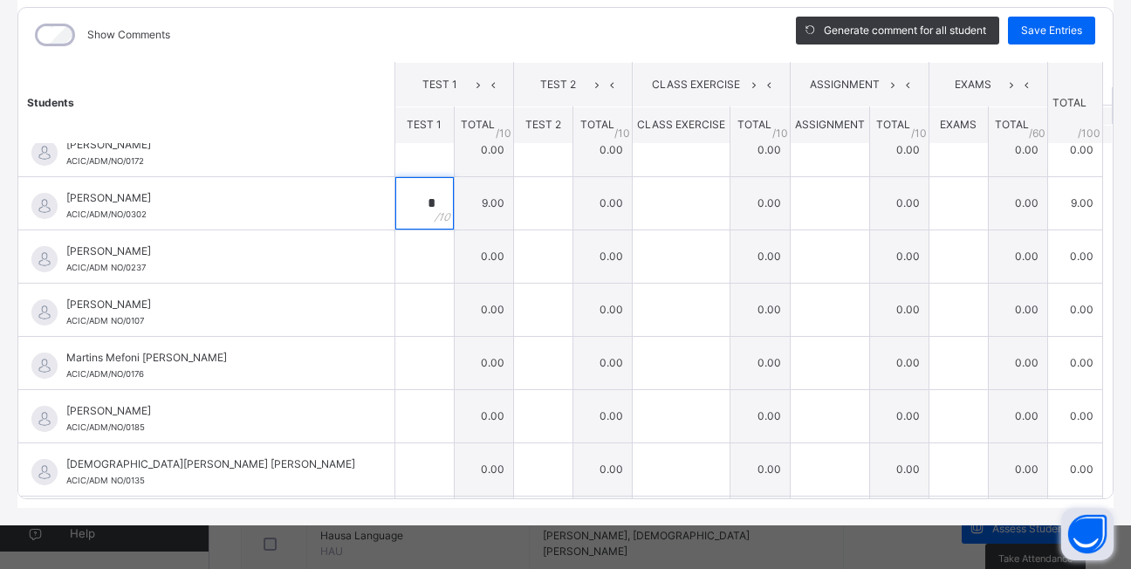
scroll to position [0, 0]
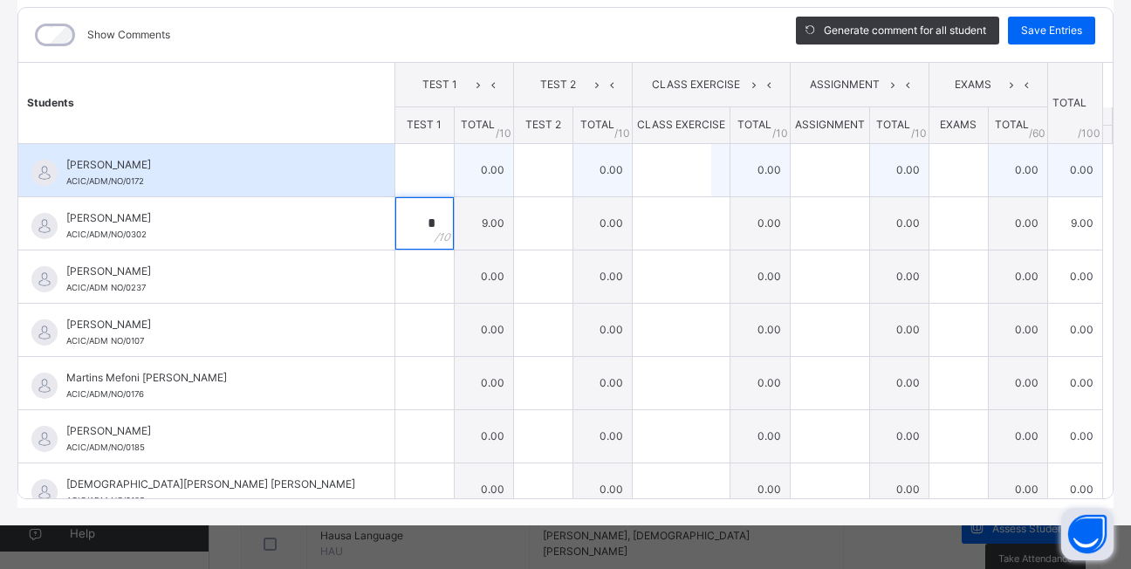
type input "*"
click at [403, 175] on div at bounding box center [424, 170] width 58 height 52
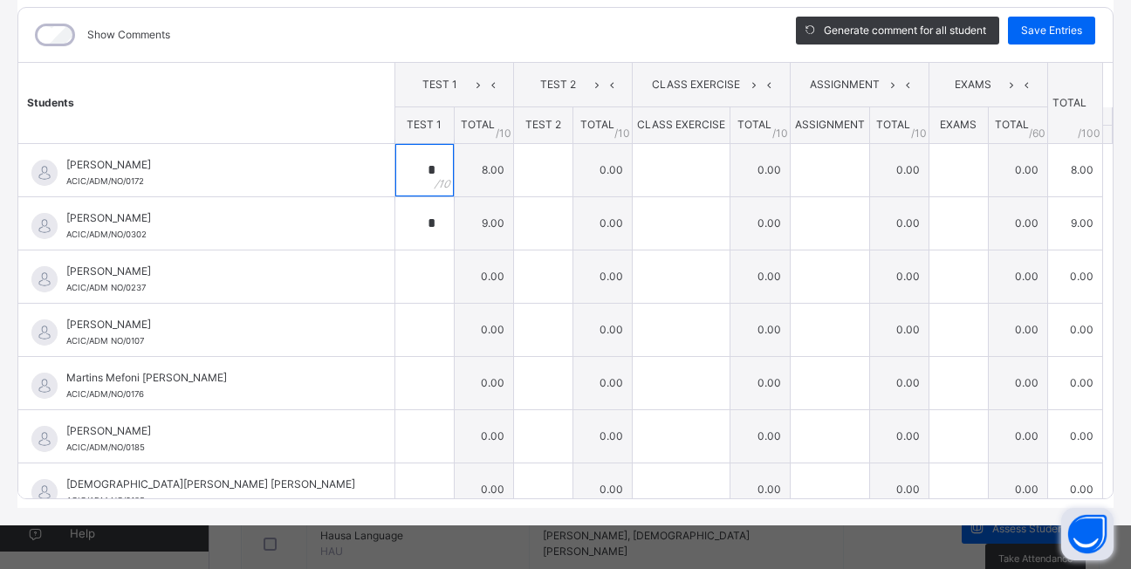
scroll to position [35, 0]
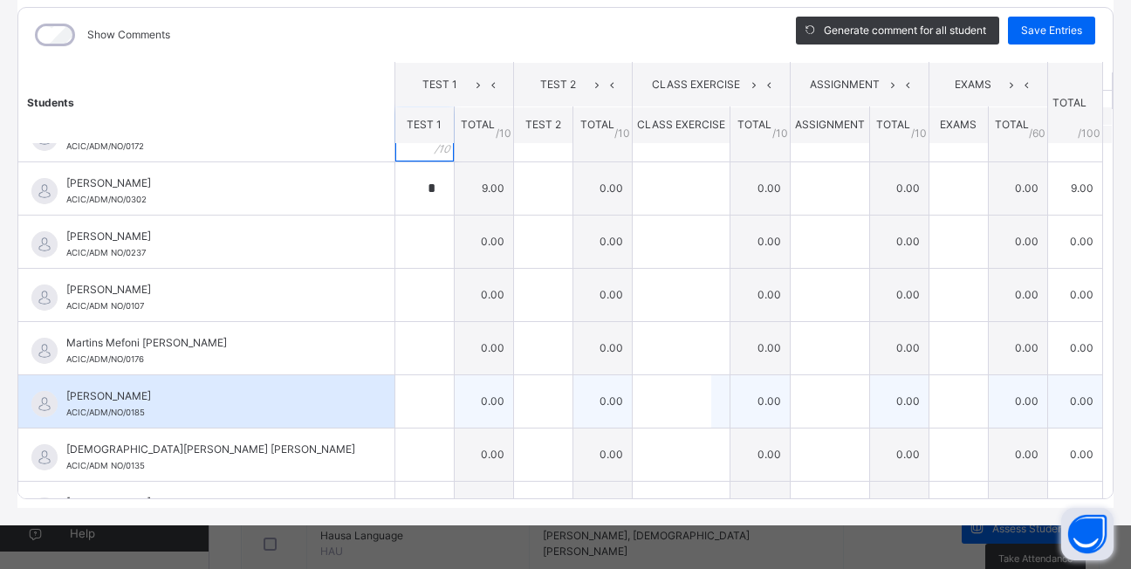
type input "*"
click at [395, 402] on input "text" at bounding box center [424, 401] width 58 height 52
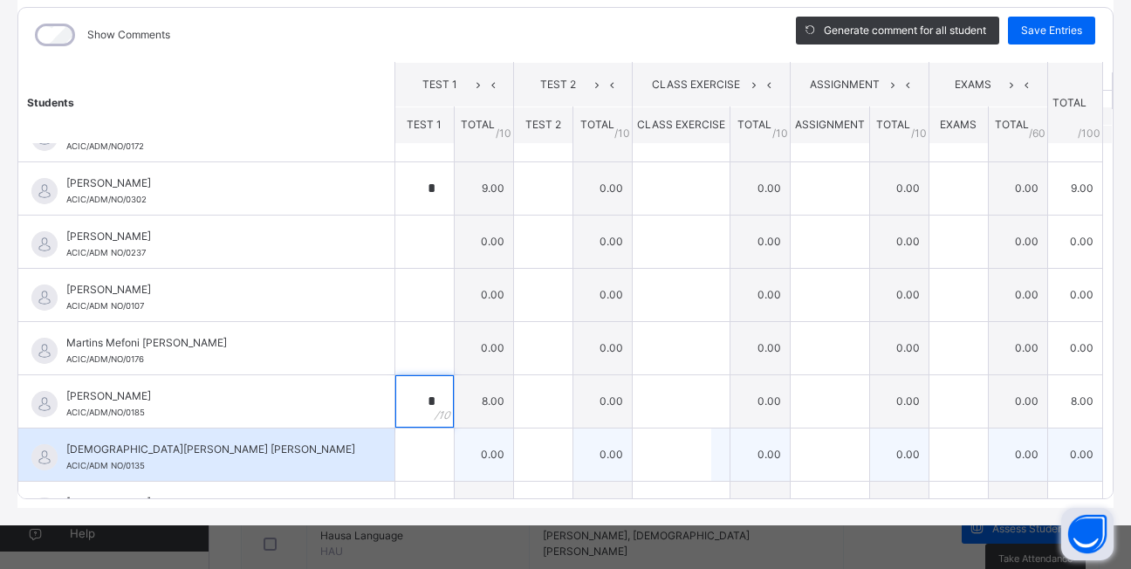
type input "*"
click at [395, 462] on input "text" at bounding box center [424, 454] width 58 height 52
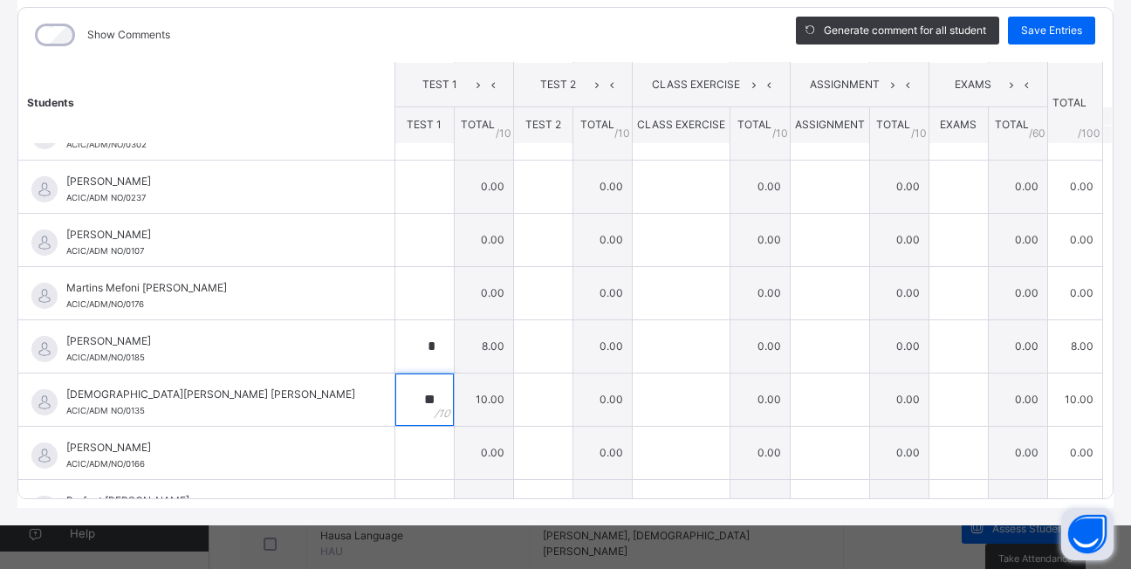
scroll to position [0, 0]
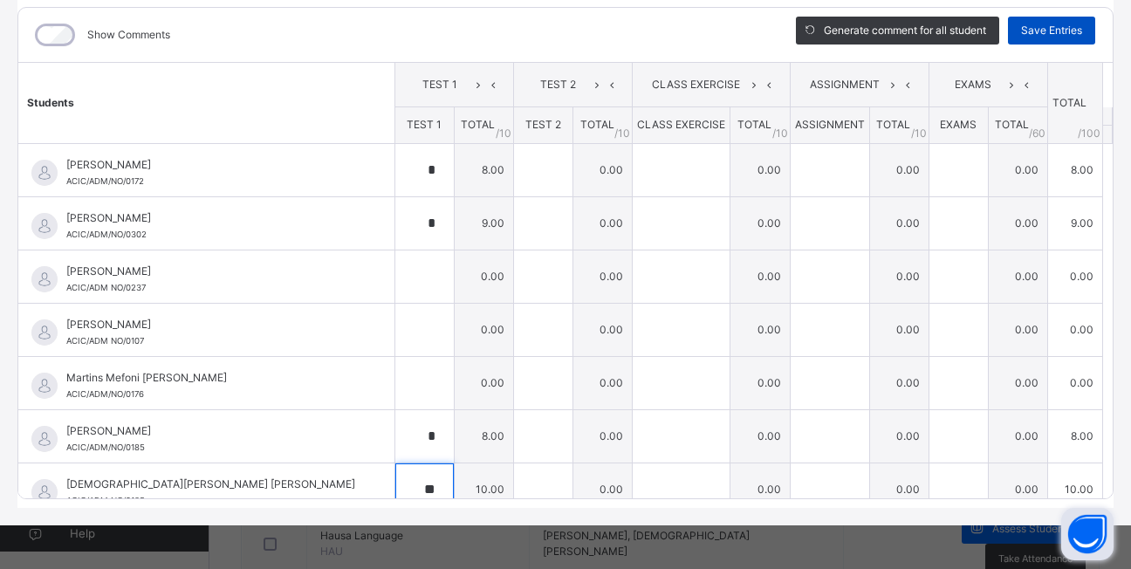
type input "**"
click at [1049, 38] on span "Save Entries" at bounding box center [1051, 31] width 61 height 16
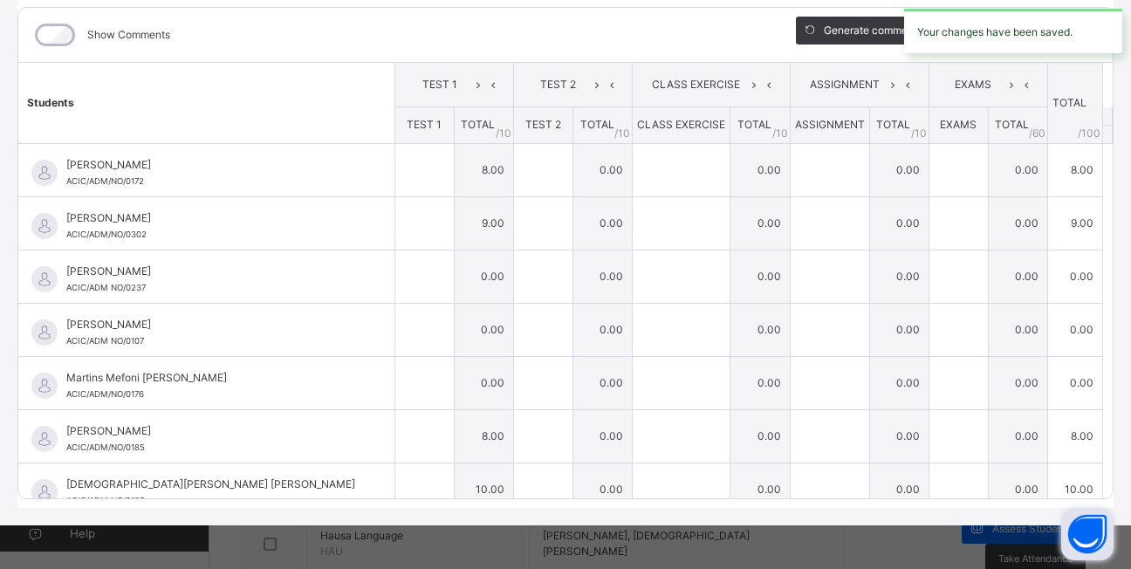
type input "*"
type input "**"
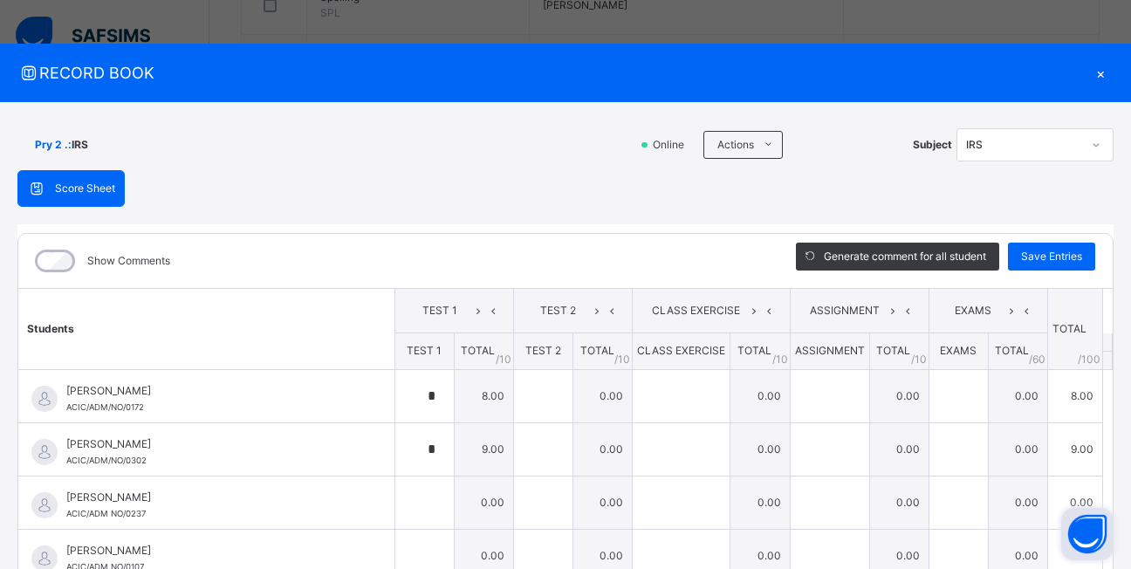
click at [1090, 78] on div "×" at bounding box center [1100, 73] width 26 height 24
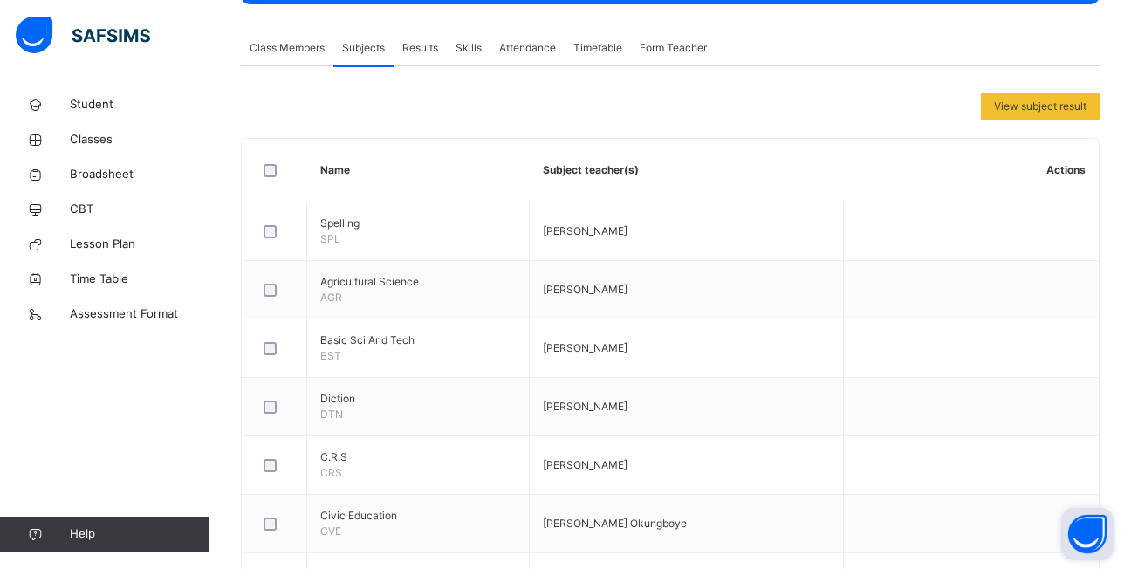
scroll to position [87, 0]
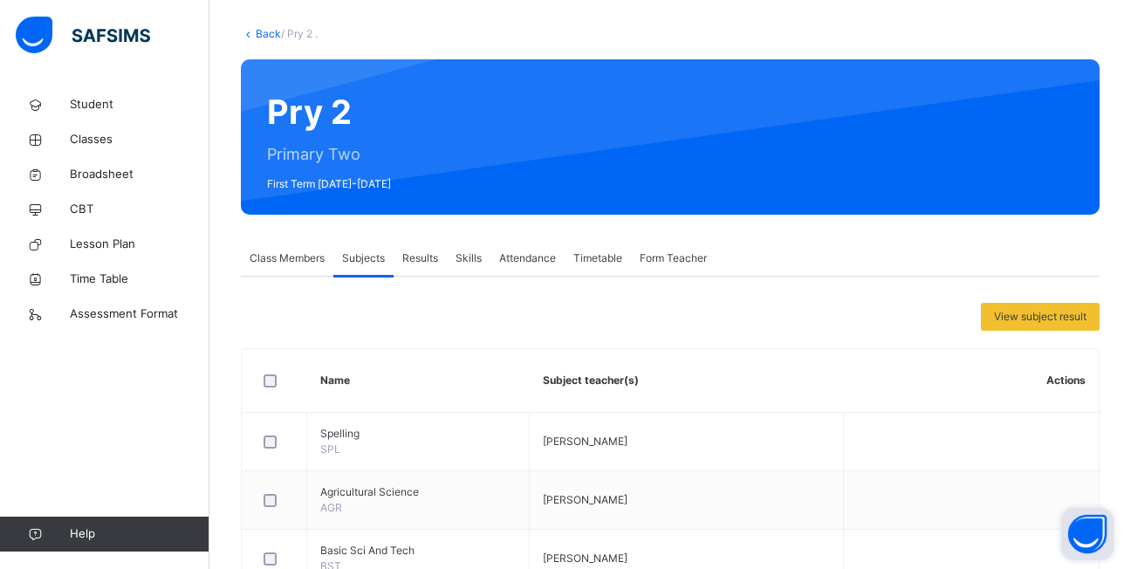
click at [259, 37] on link "Back" at bounding box center [268, 33] width 25 height 13
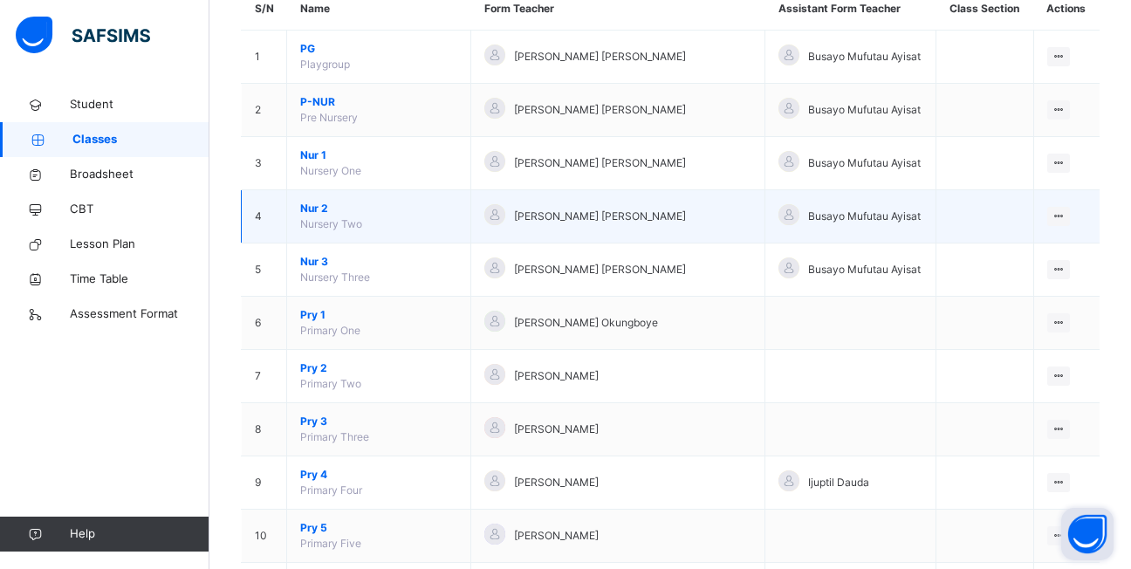
scroll to position [10, 0]
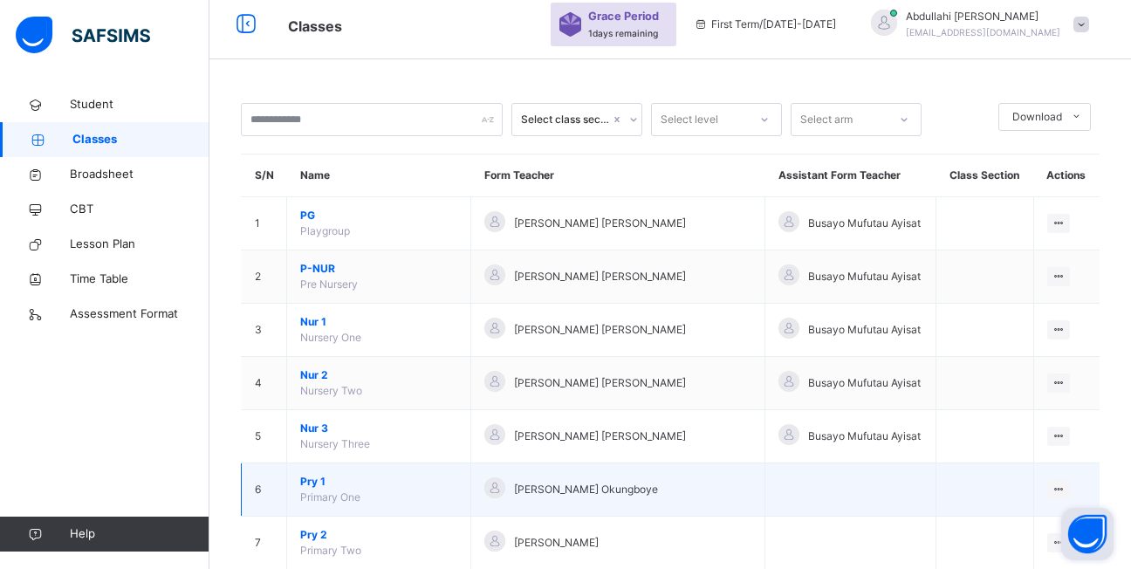
click at [304, 476] on span "Pry 1" at bounding box center [378, 482] width 157 height 16
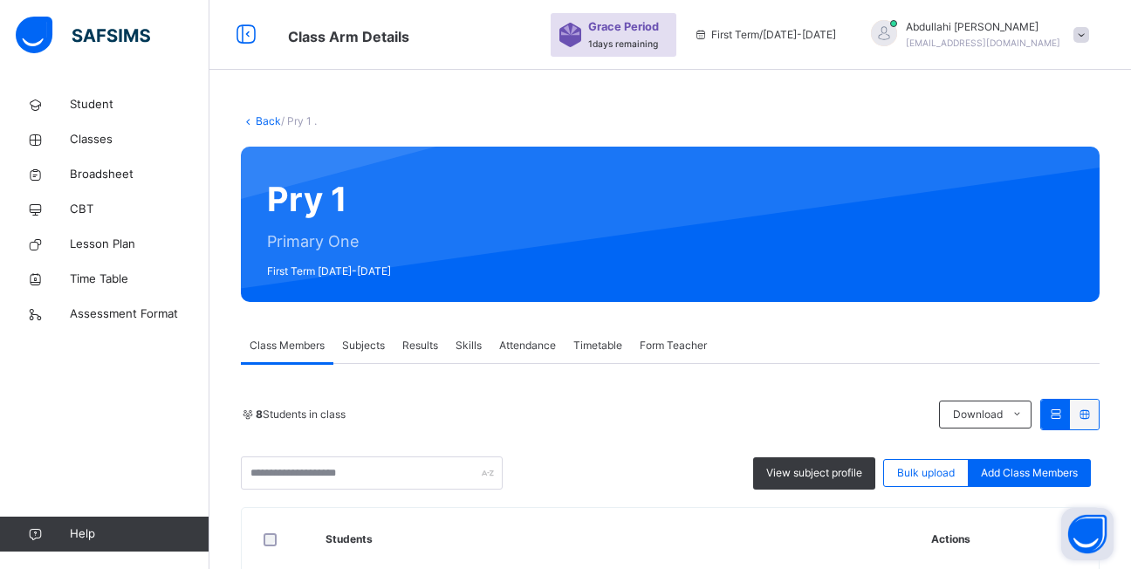
click at [360, 347] on span "Subjects" at bounding box center [363, 346] width 43 height 16
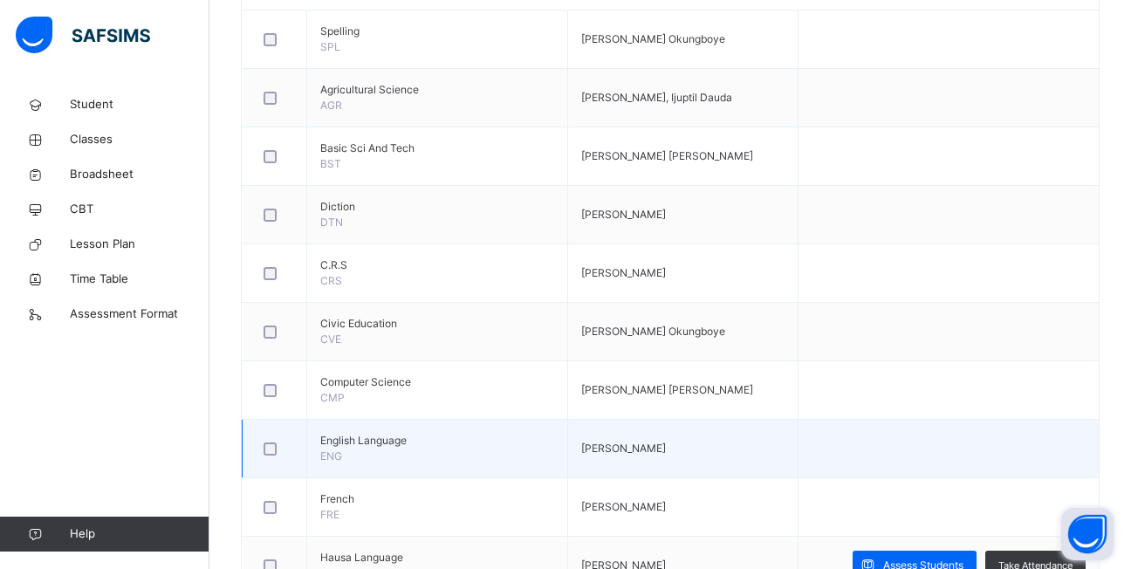
scroll to position [524, 0]
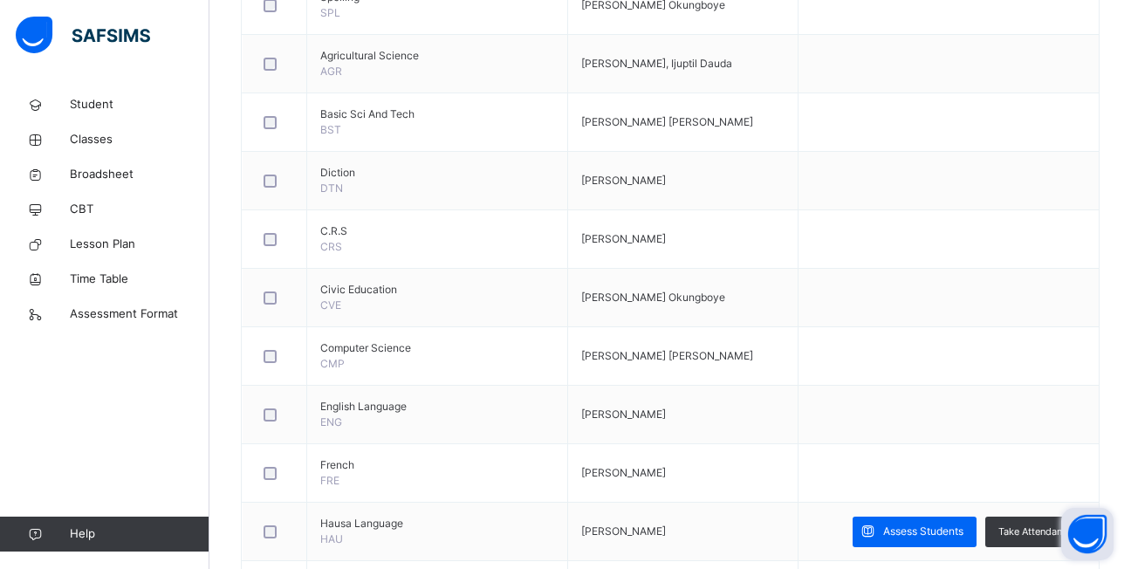
click at [950, 530] on span "Assess Students" at bounding box center [923, 532] width 80 height 16
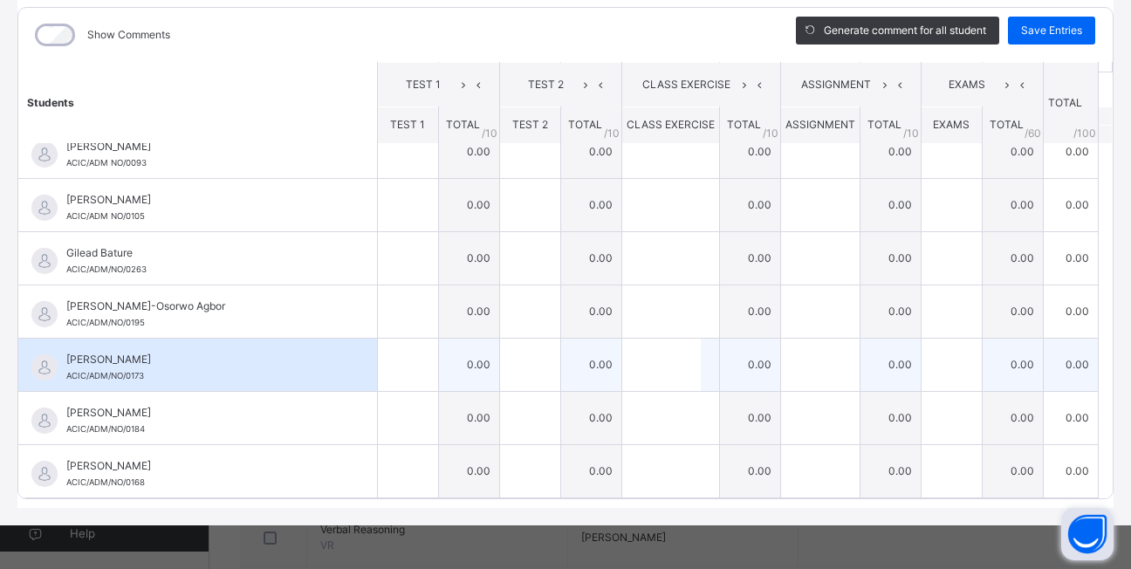
scroll to position [873, 0]
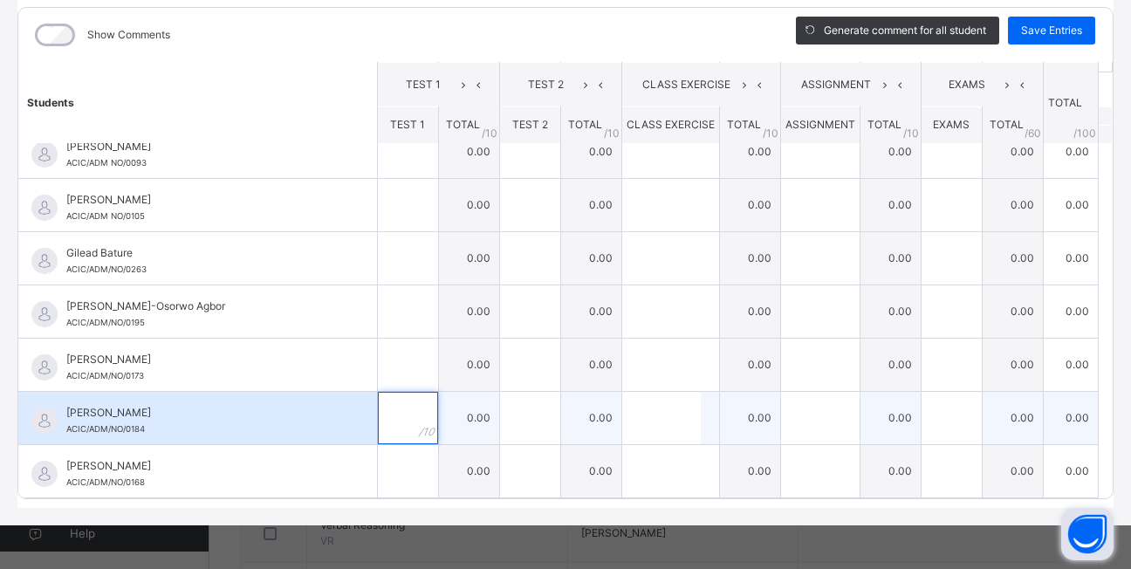
click at [401, 418] on div at bounding box center [408, 418] width 60 height 52
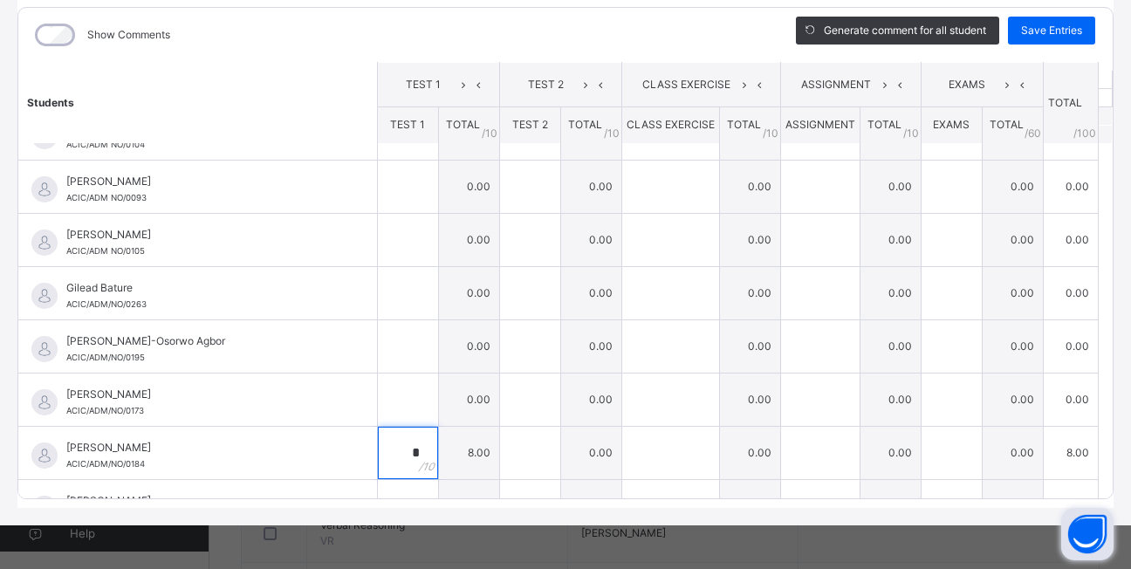
scroll to position [2, 0]
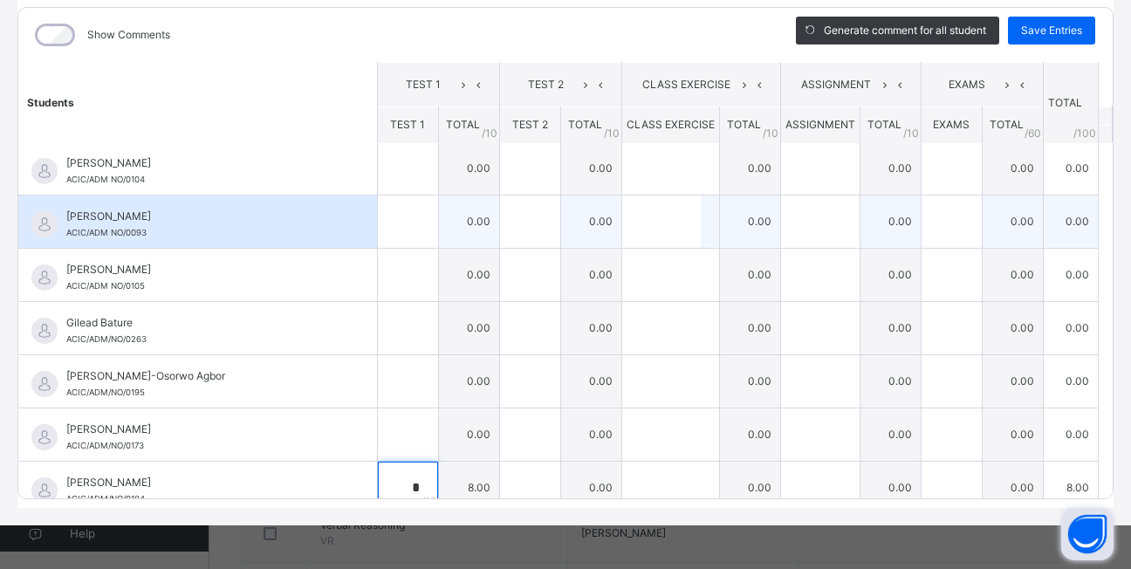
type input "*"
click at [382, 236] on input "text" at bounding box center [408, 221] width 60 height 52
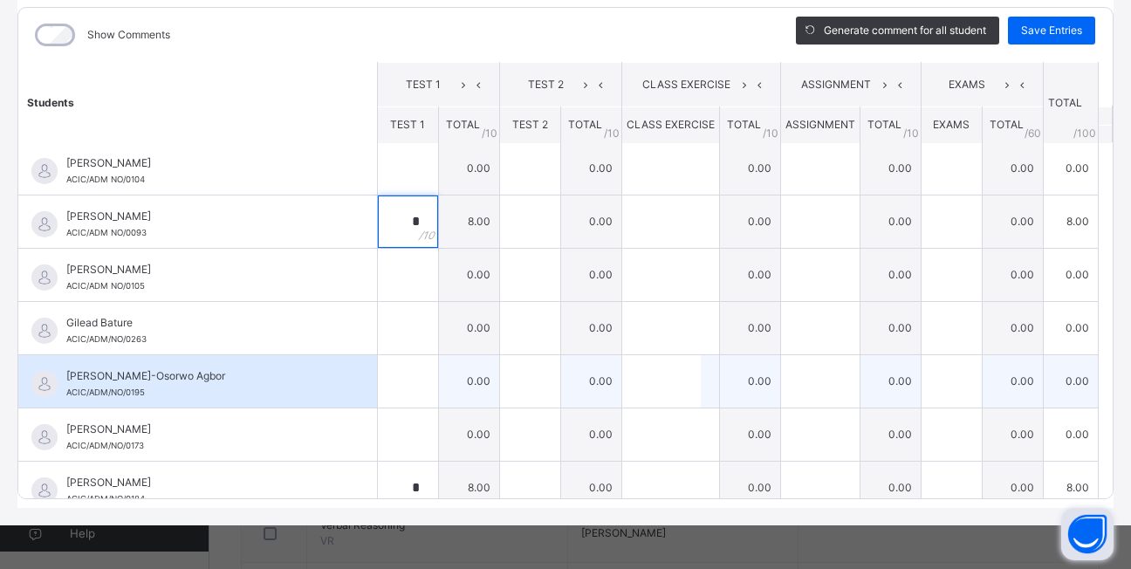
type input "*"
click at [386, 383] on input "text" at bounding box center [408, 381] width 60 height 52
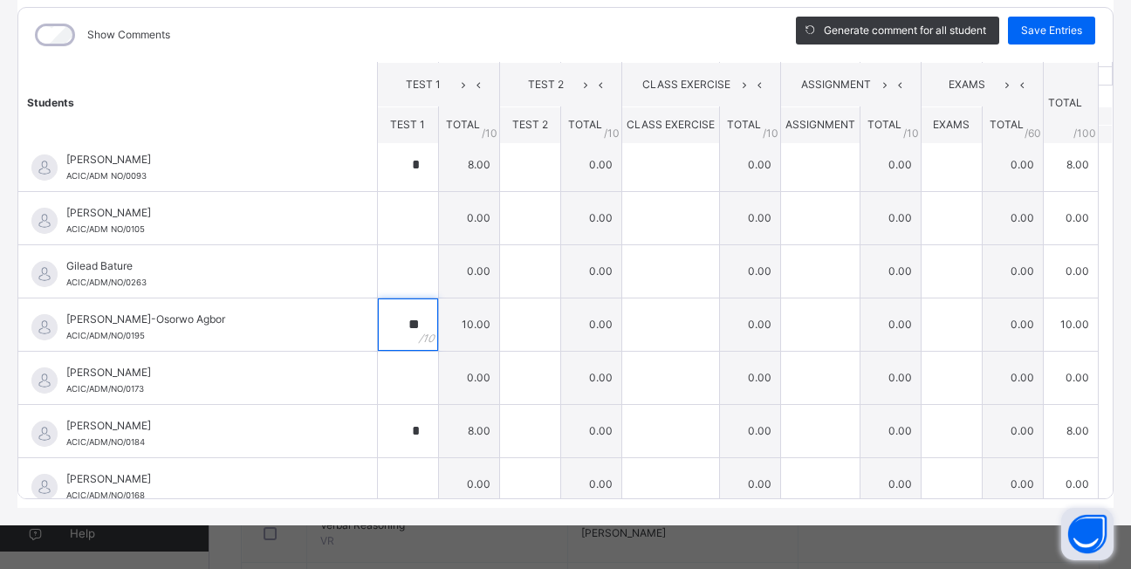
scroll to position [70, 0]
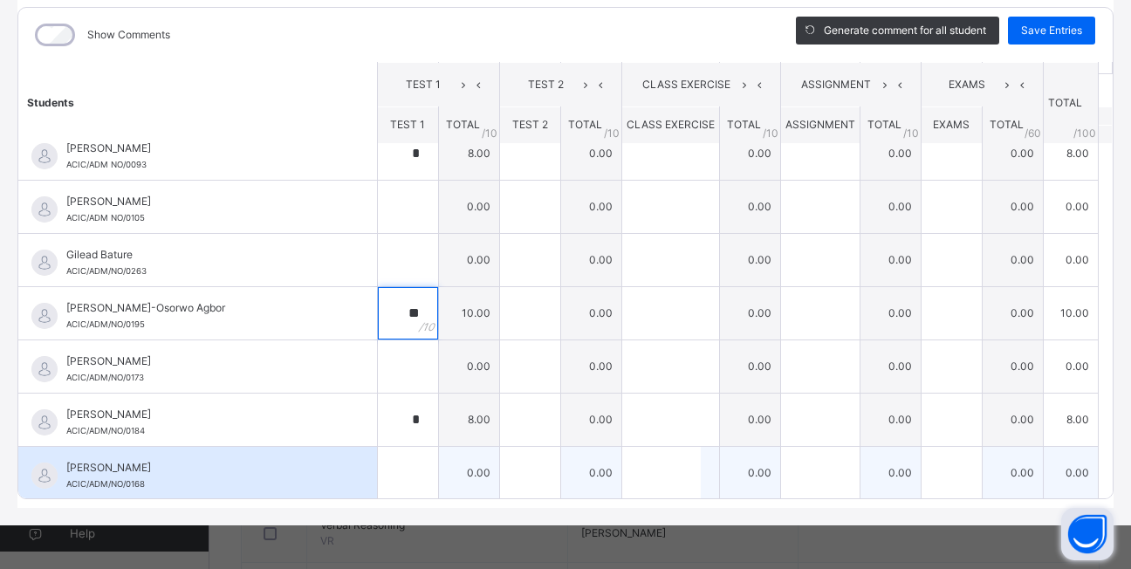
type input "**"
click at [397, 467] on div at bounding box center [408, 473] width 60 height 52
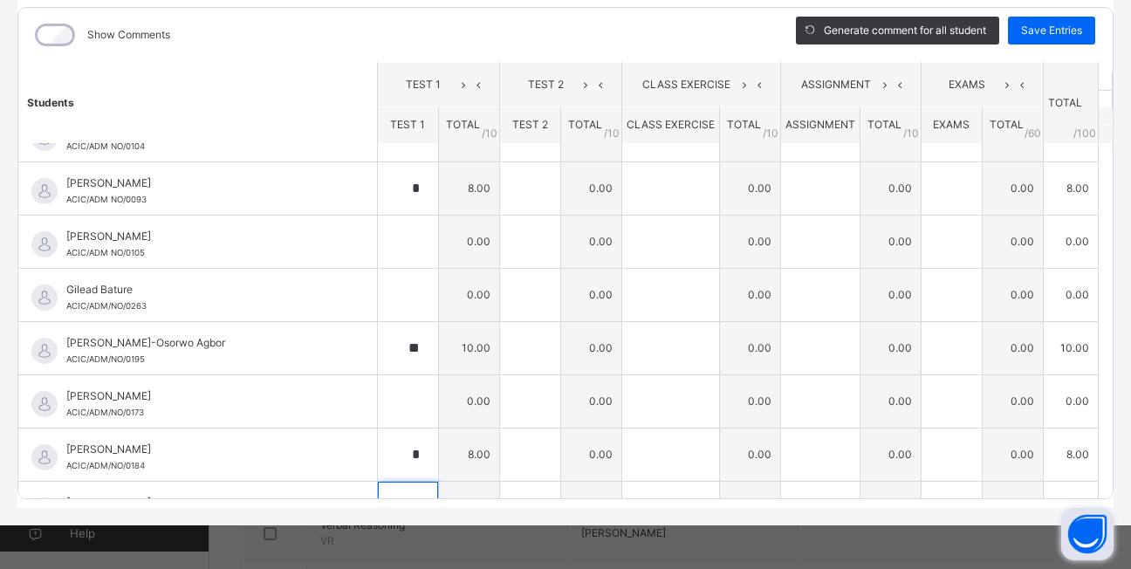
scroll to position [0, 0]
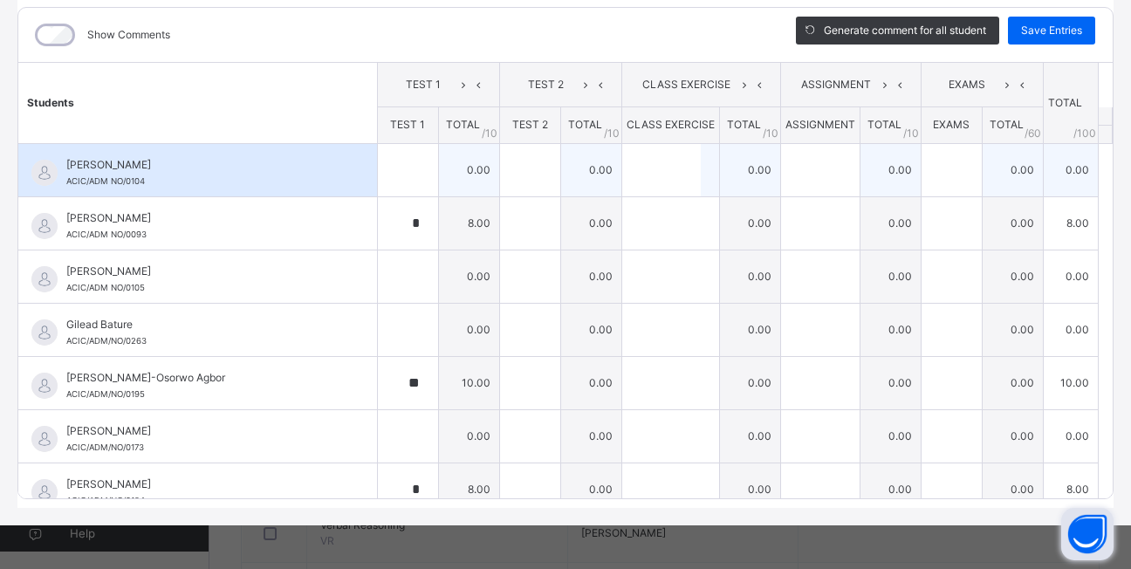
type input "**"
click at [387, 173] on input "text" at bounding box center [408, 170] width 60 height 52
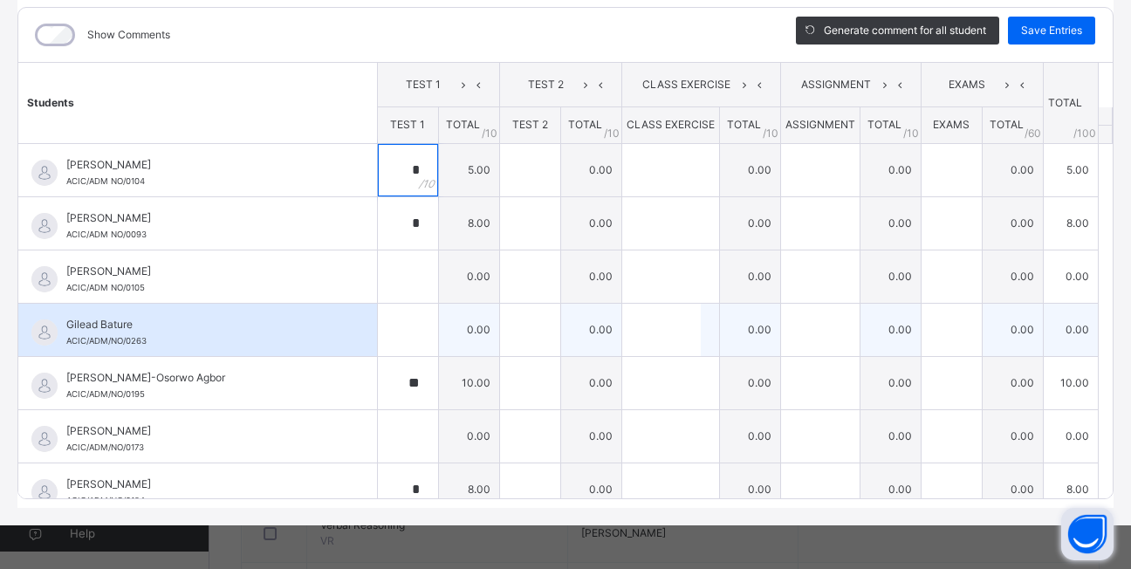
type input "*"
click at [394, 325] on input "text" at bounding box center [408, 330] width 60 height 52
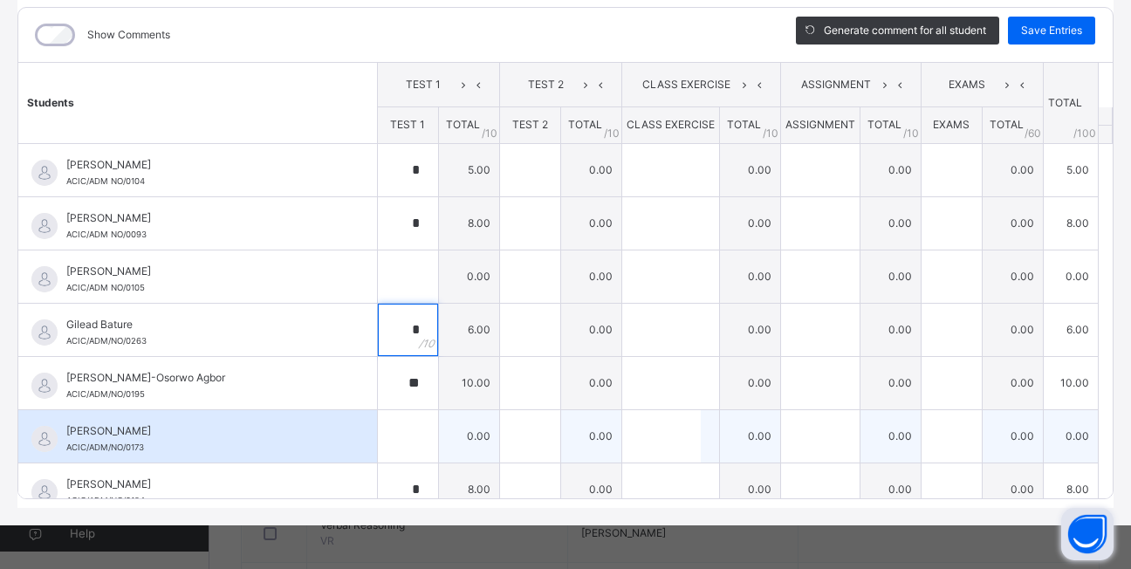
type input "*"
click at [387, 439] on input "text" at bounding box center [408, 436] width 60 height 52
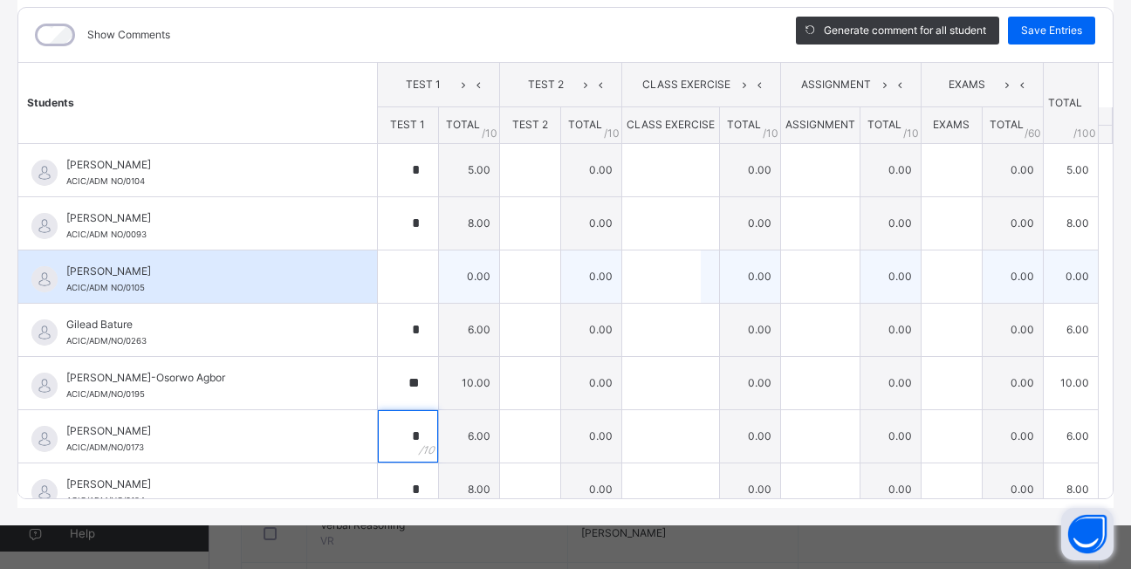
type input "*"
click at [397, 288] on div at bounding box center [408, 276] width 60 height 52
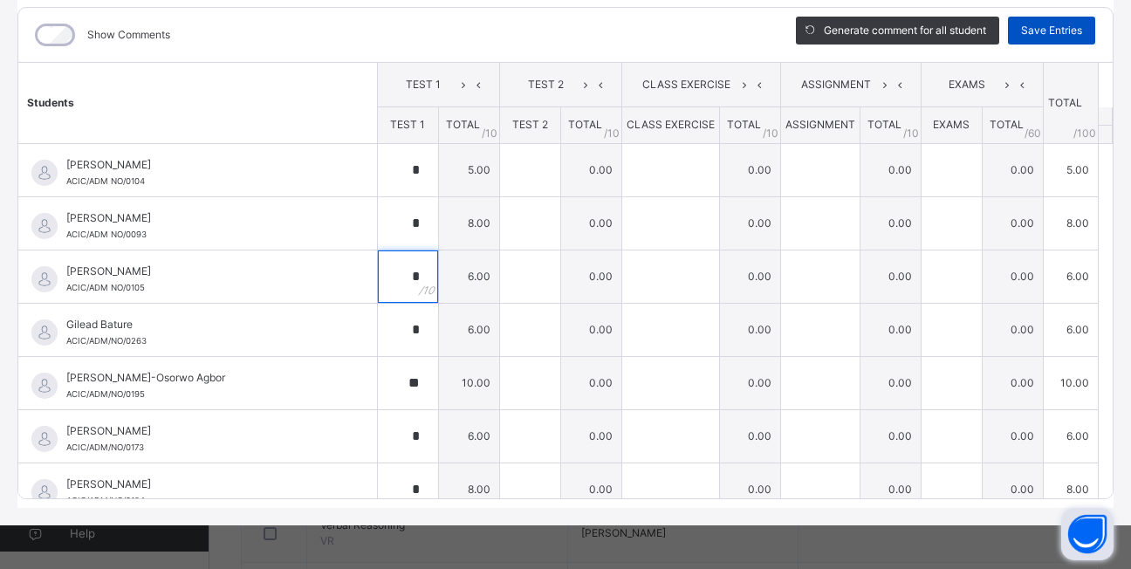
type input "*"
click at [1036, 32] on span "Save Entries" at bounding box center [1051, 31] width 61 height 16
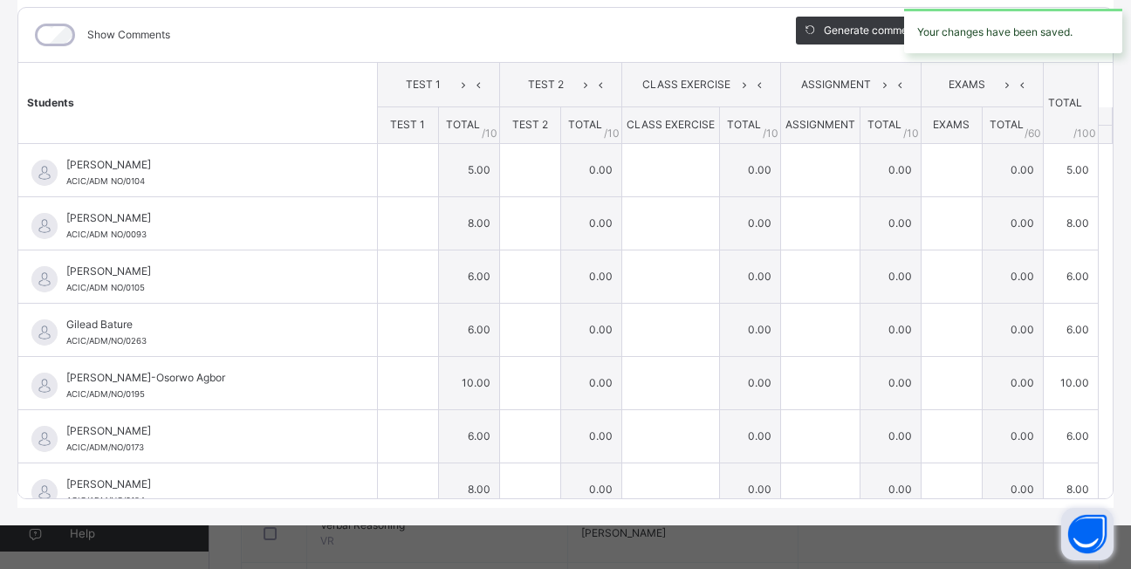
type input "*"
type input "**"
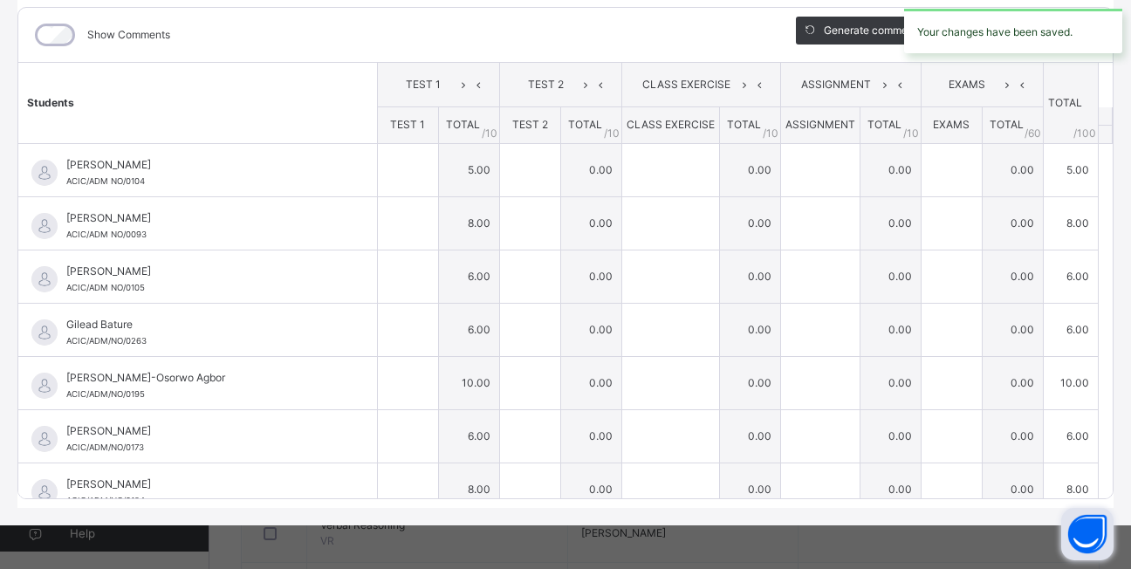
type input "*"
type input "**"
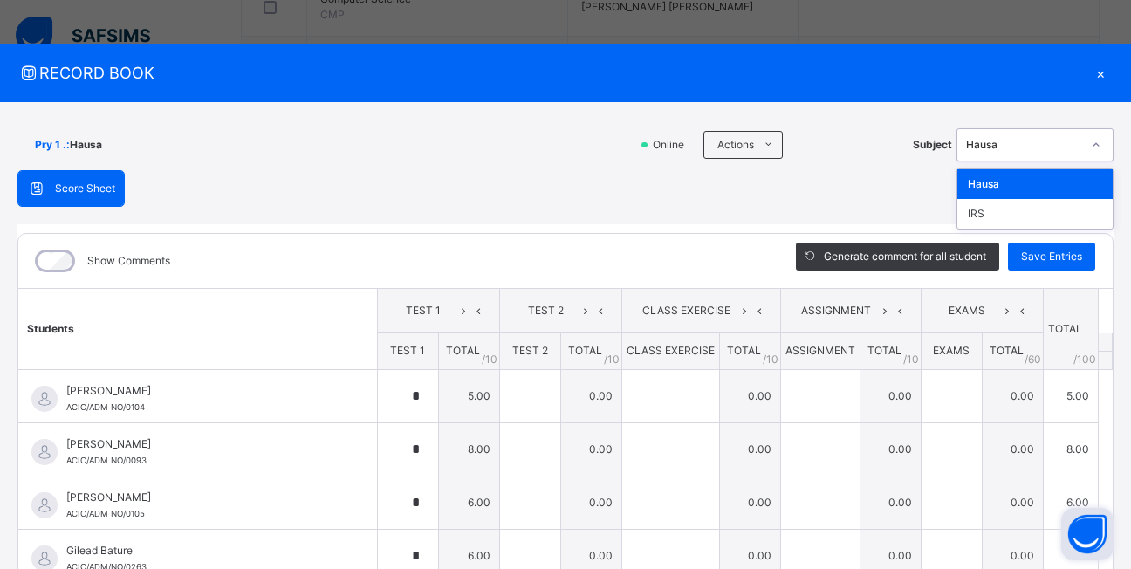
click at [1091, 146] on icon at bounding box center [1096, 144] width 10 height 17
click at [1049, 215] on div "IRS" at bounding box center [1034, 214] width 155 height 30
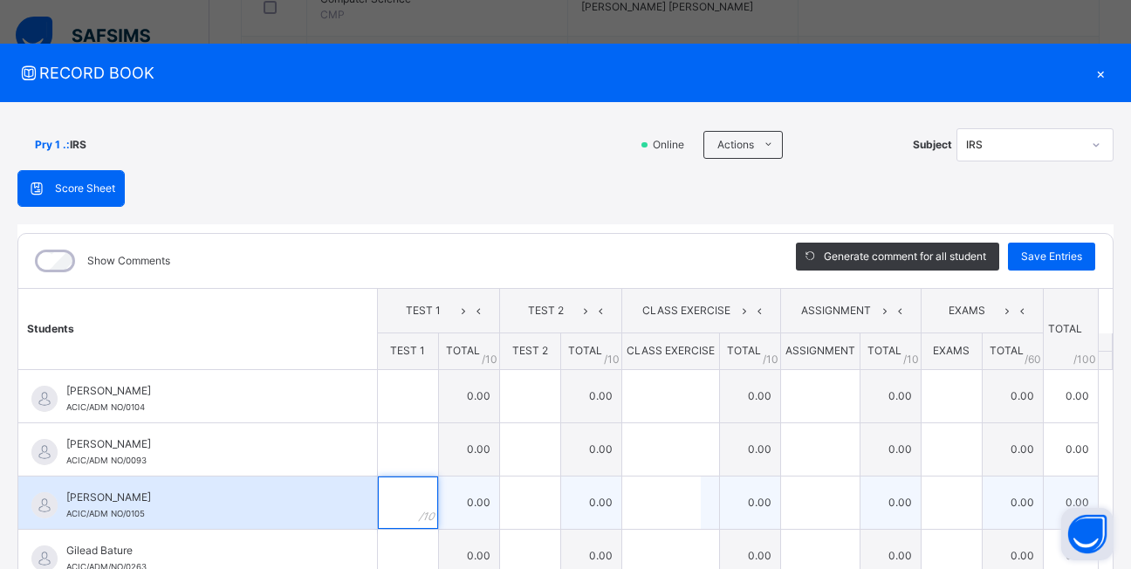
click at [387, 499] on input "text" at bounding box center [408, 502] width 60 height 52
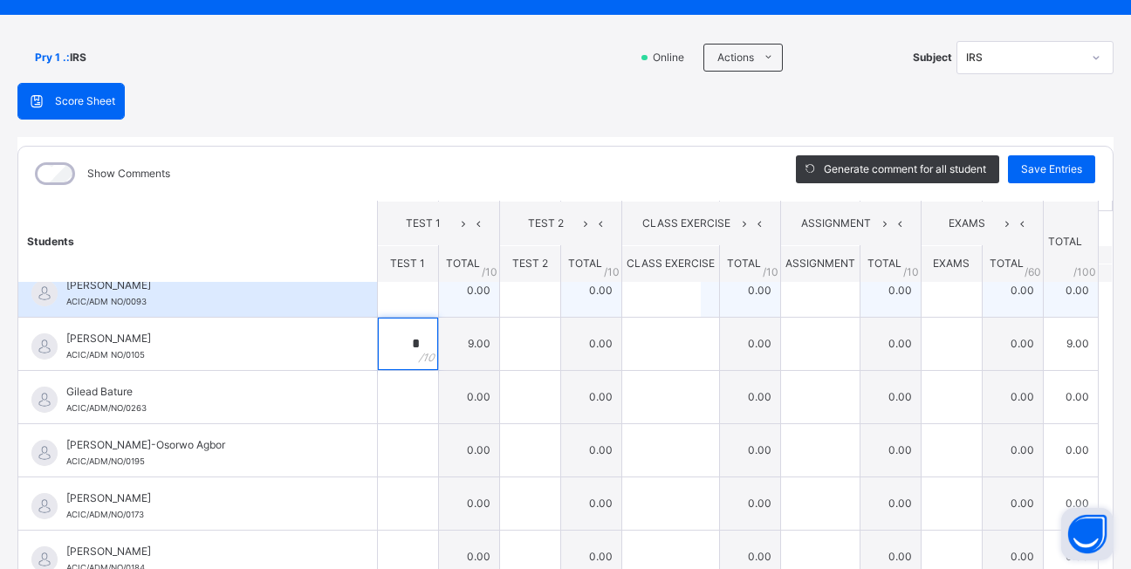
scroll to position [226, 0]
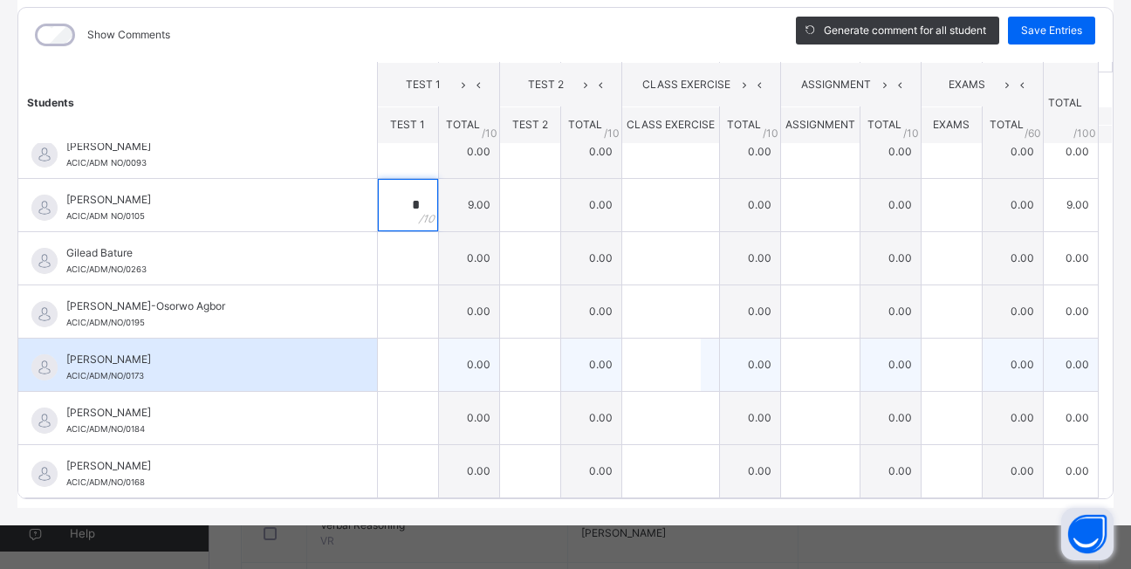
type input "*"
click at [393, 360] on input "text" at bounding box center [408, 365] width 60 height 52
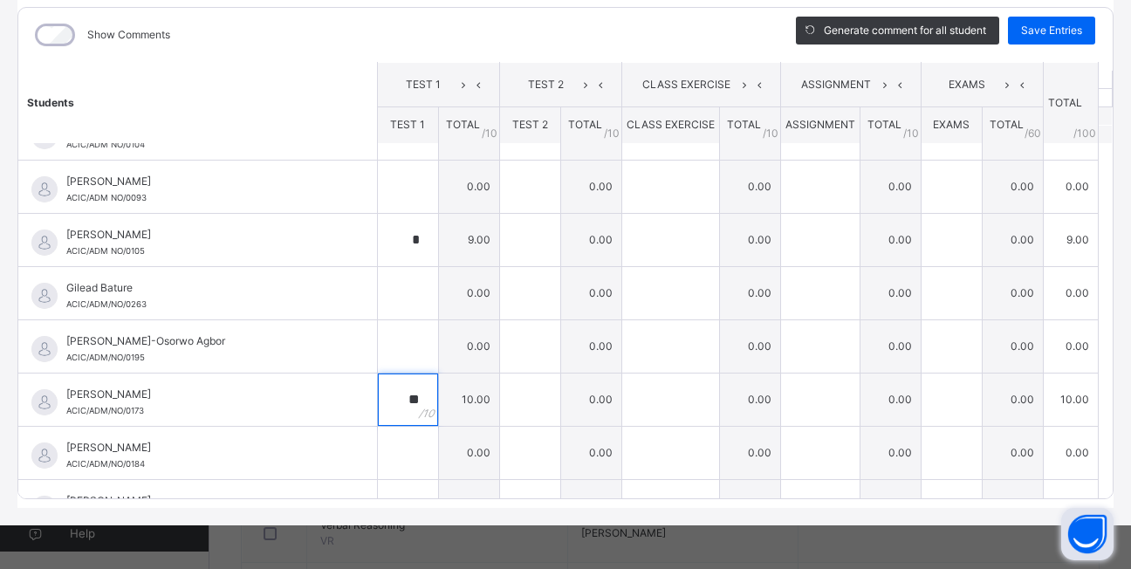
scroll to position [2, 0]
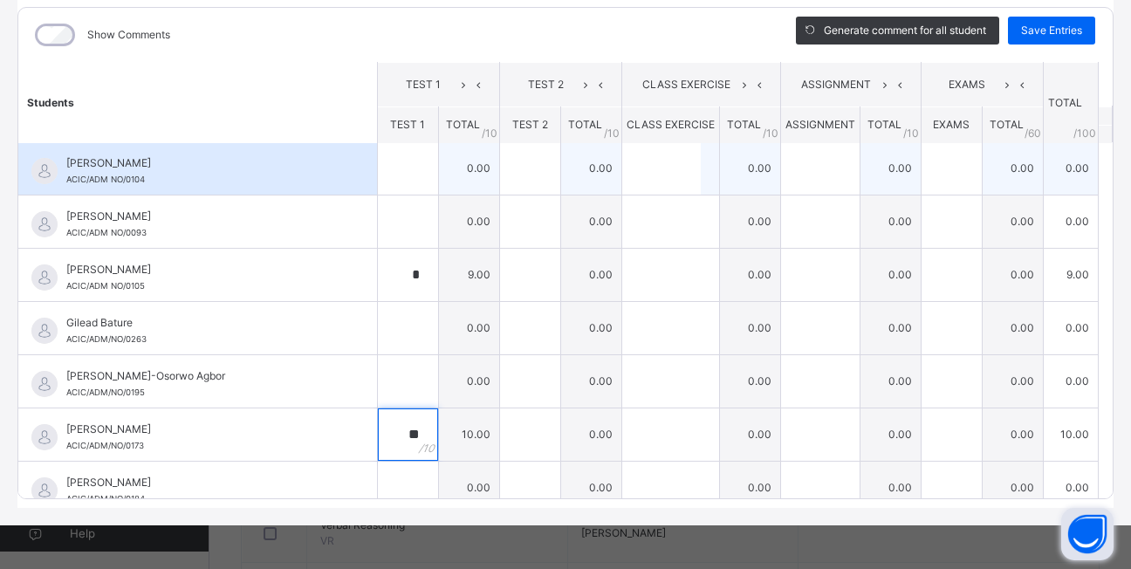
type input "**"
click at [406, 172] on div at bounding box center [408, 168] width 60 height 52
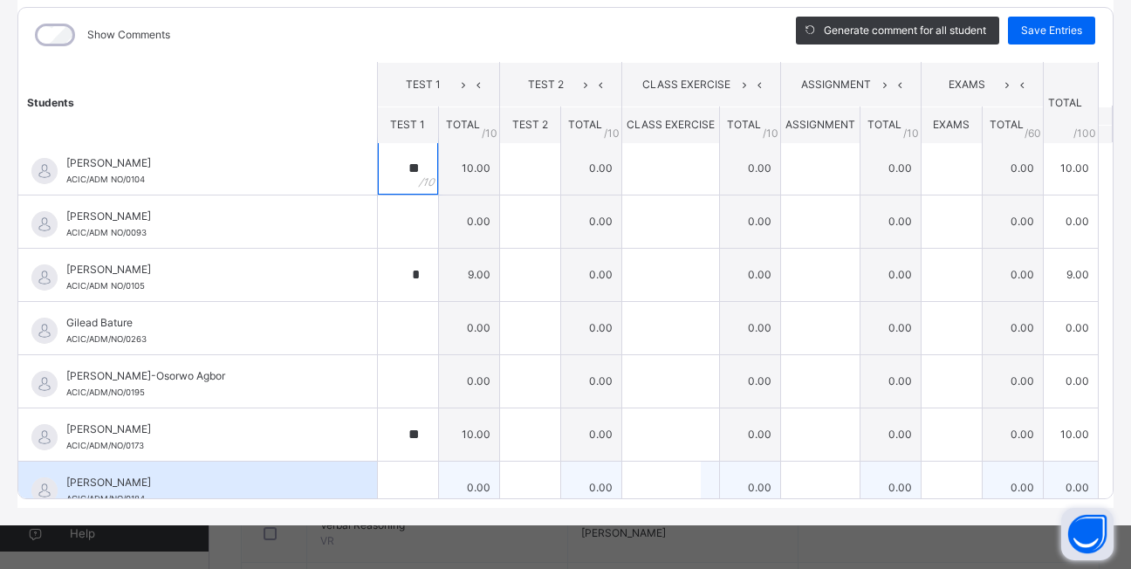
type input "**"
click at [384, 473] on input "text" at bounding box center [408, 488] width 60 height 52
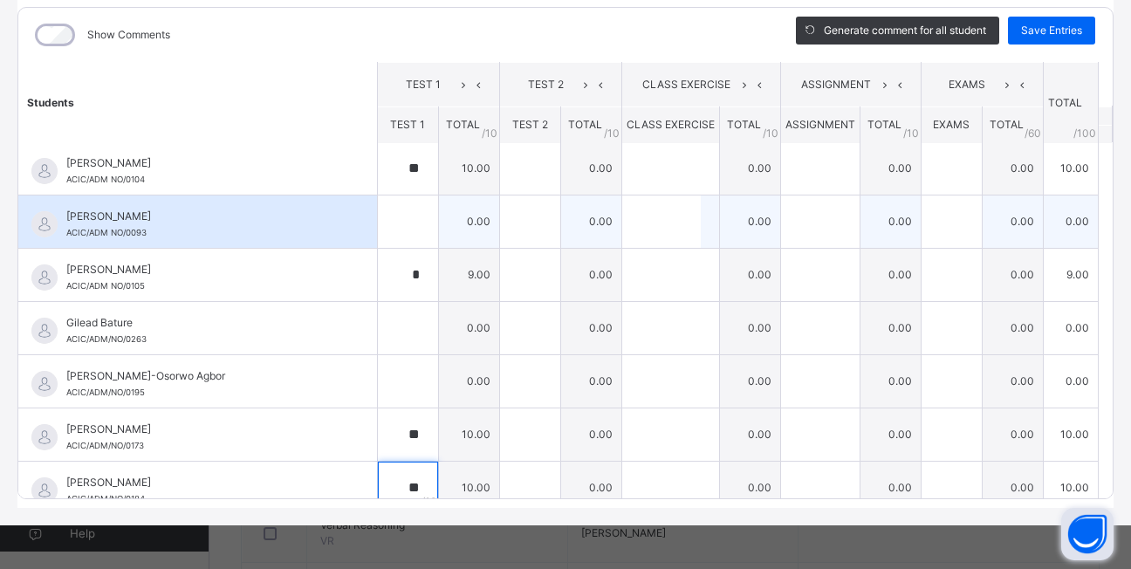
type input "**"
click at [392, 228] on input "text" at bounding box center [408, 221] width 60 height 52
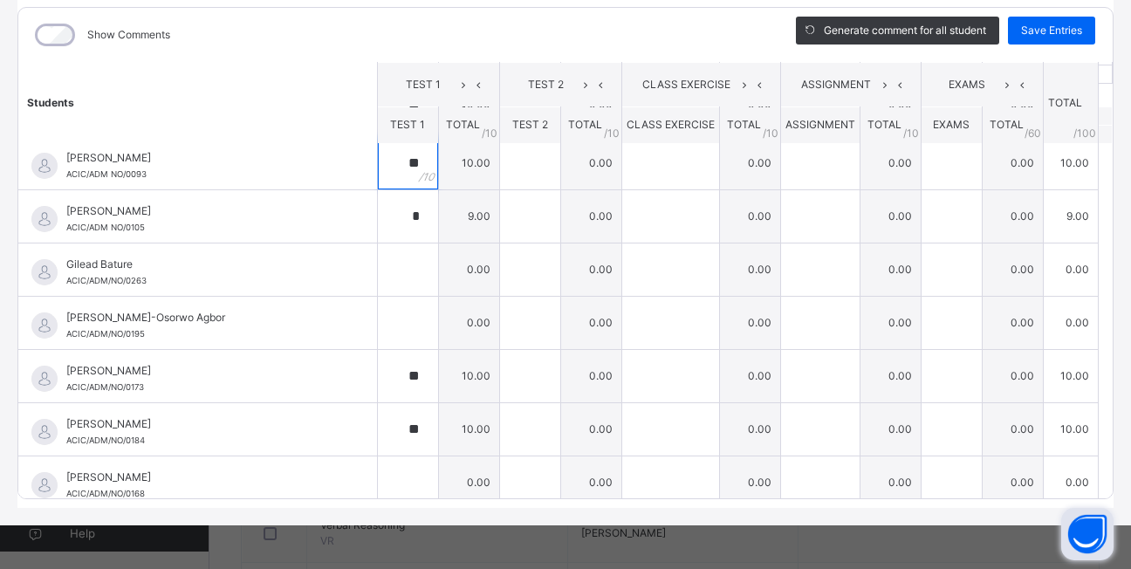
scroll to position [72, 0]
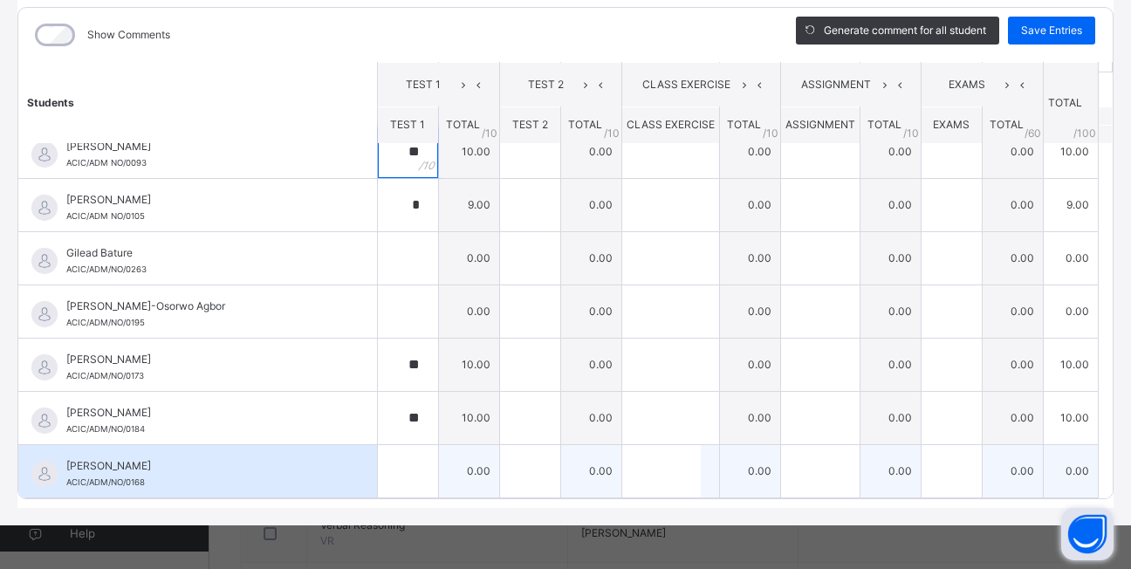
type input "**"
click at [397, 465] on div at bounding box center [408, 471] width 60 height 52
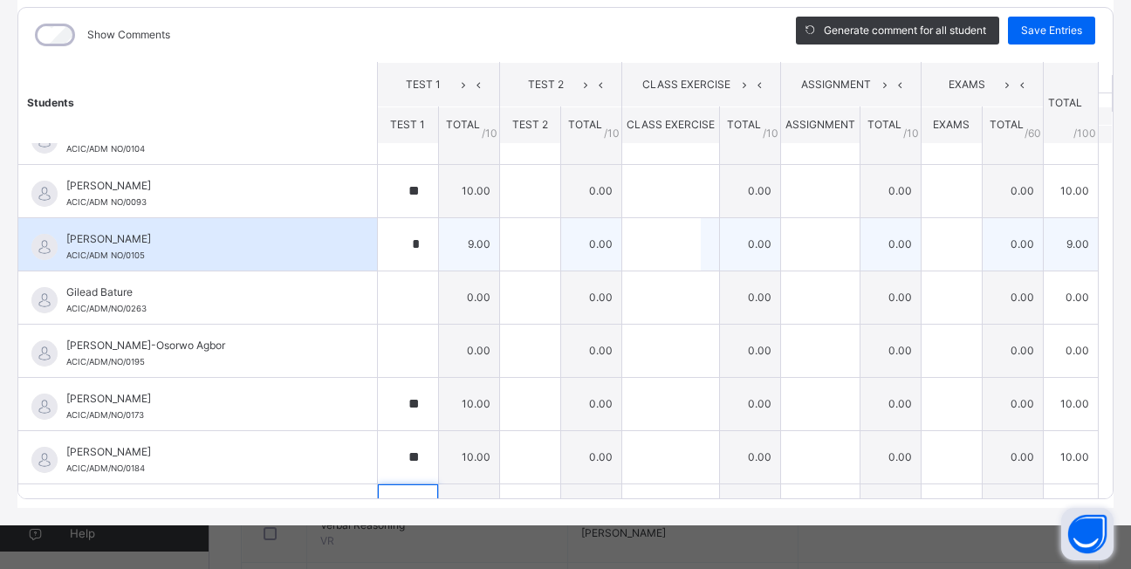
scroll to position [0, 0]
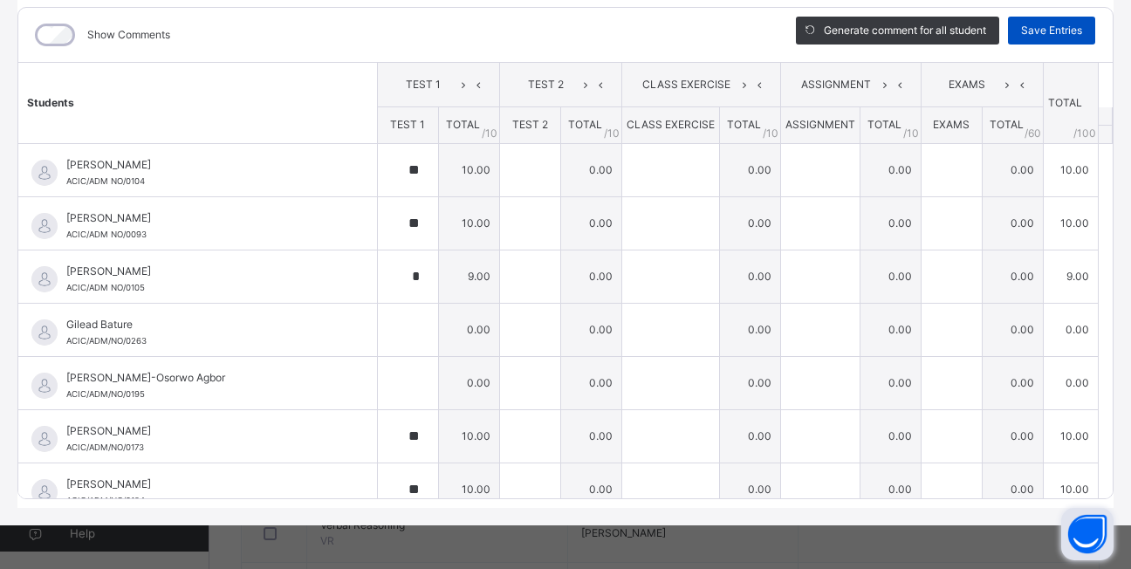
type input "**"
click at [1057, 28] on span "Save Entries" at bounding box center [1051, 31] width 61 height 16
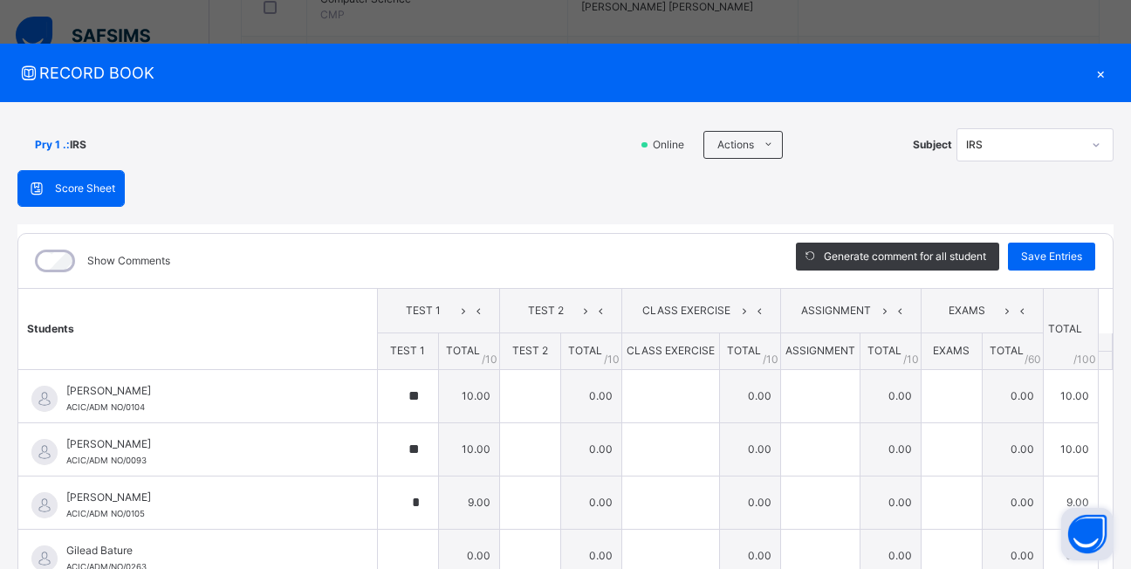
click at [1091, 79] on div "×" at bounding box center [1100, 73] width 26 height 24
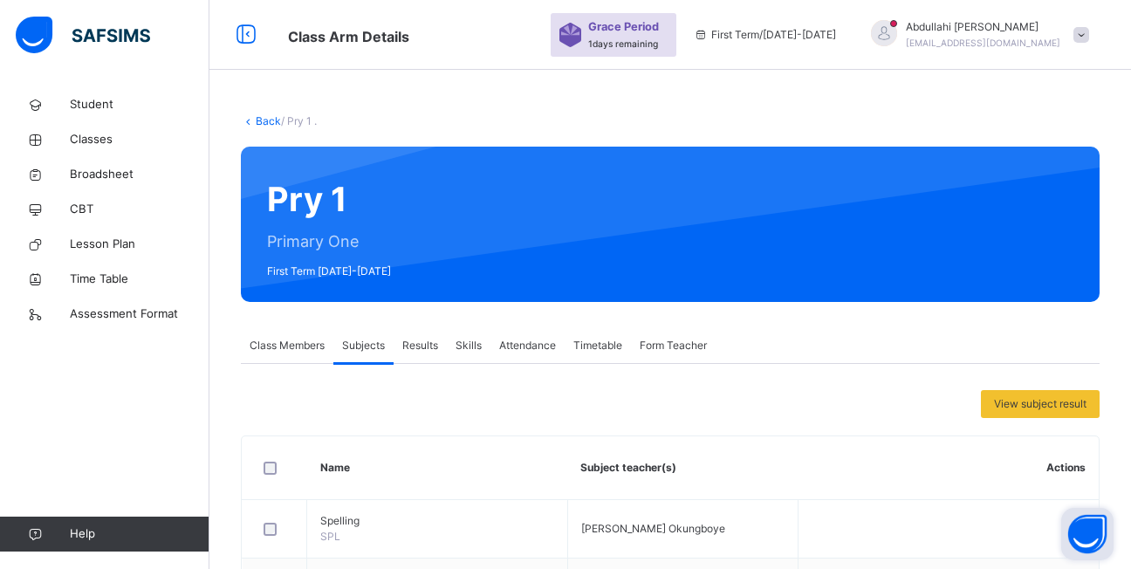
click at [263, 121] on link "Back" at bounding box center [268, 120] width 25 height 13
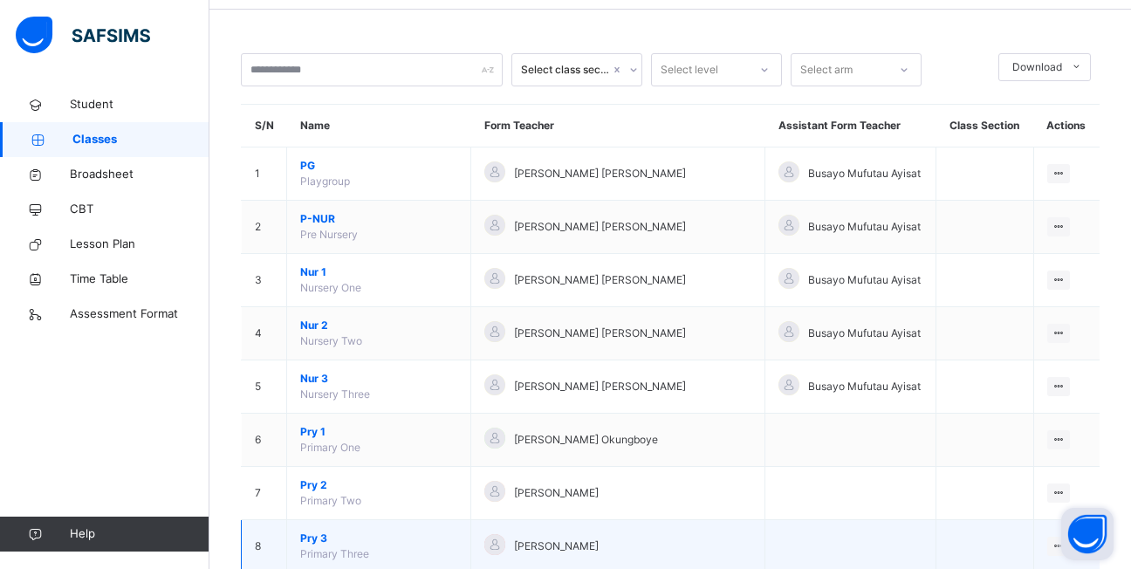
scroll to position [175, 0]
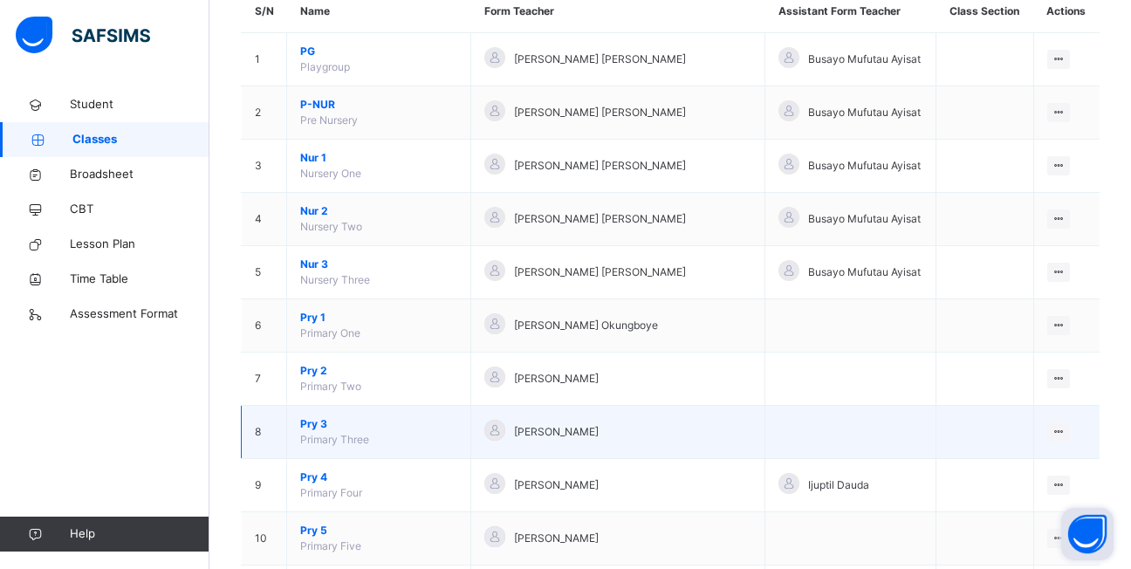
click at [311, 424] on span "Pry 3" at bounding box center [378, 424] width 157 height 16
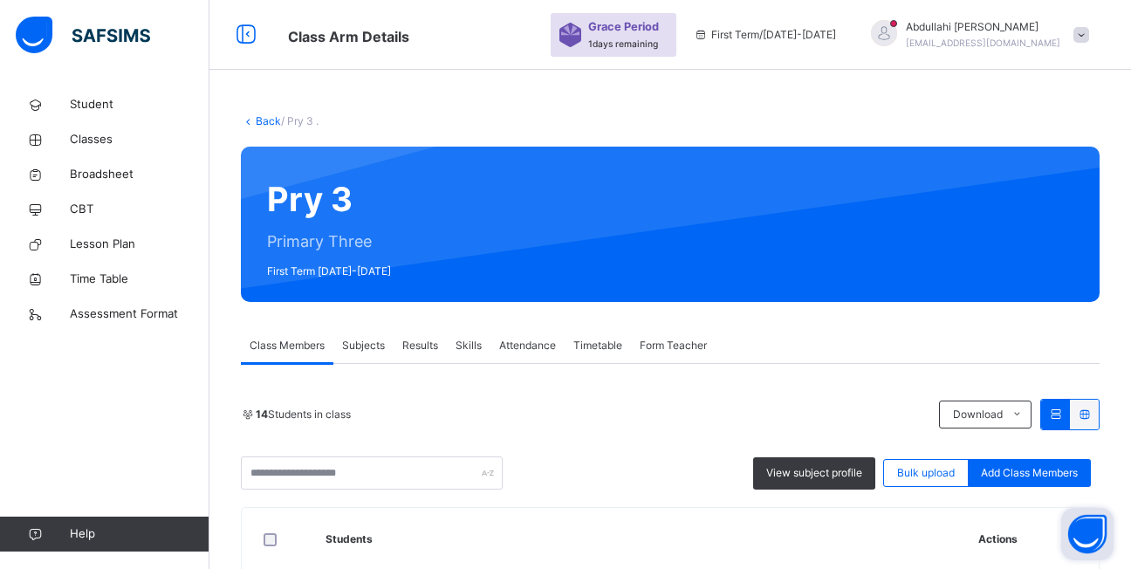
drag, startPoint x: 366, startPoint y: 339, endPoint x: 367, endPoint y: 348, distance: 8.9
click at [367, 346] on span "Subjects" at bounding box center [363, 346] width 43 height 16
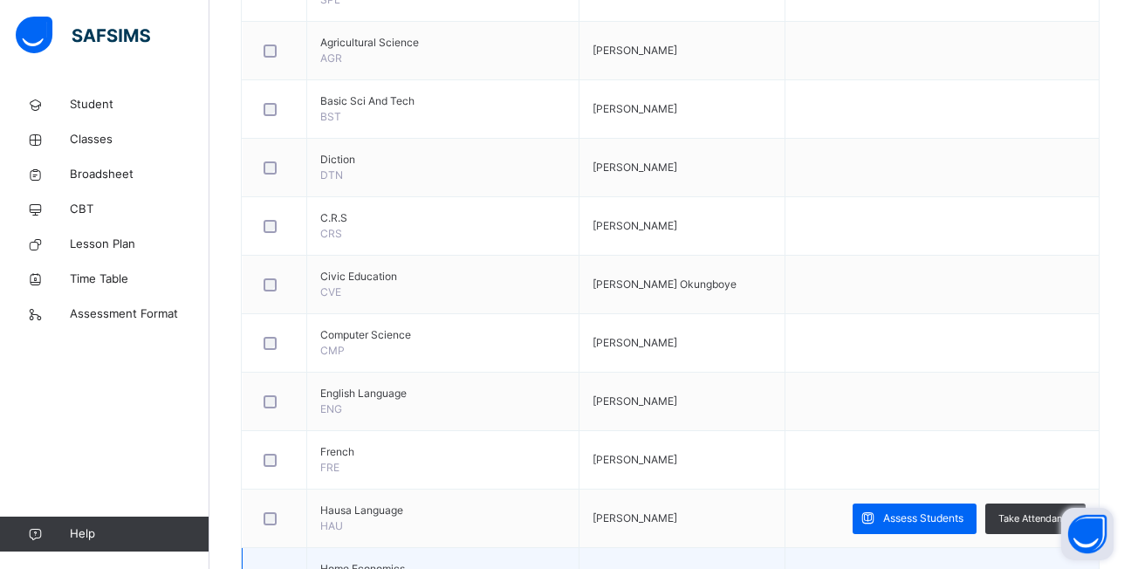
scroll to position [785, 0]
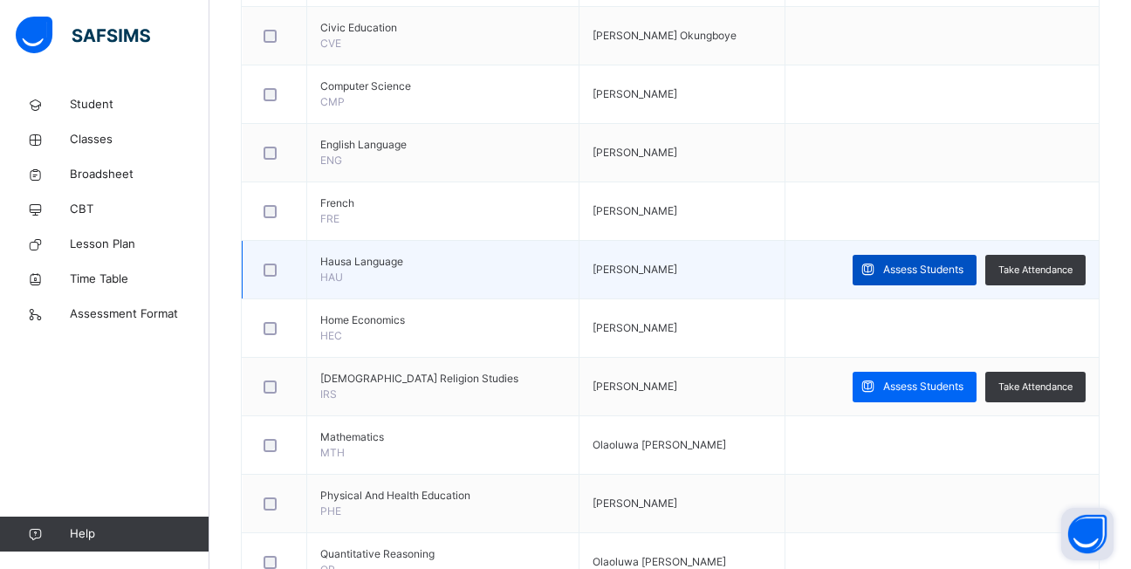
click at [894, 271] on span "Assess Students" at bounding box center [923, 270] width 80 height 16
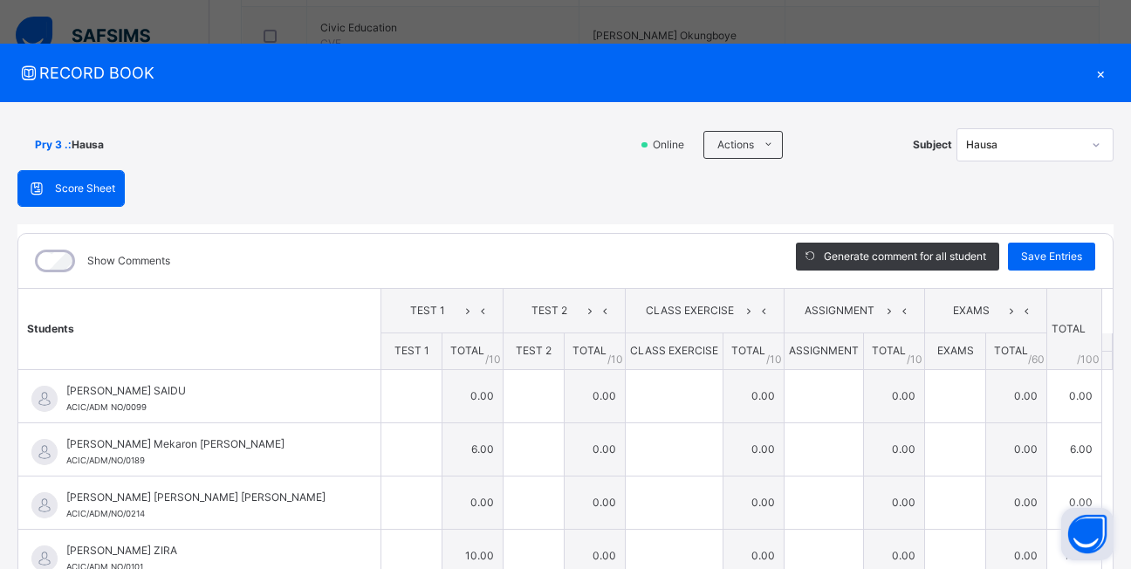
type input "*"
type input "**"
type input "*"
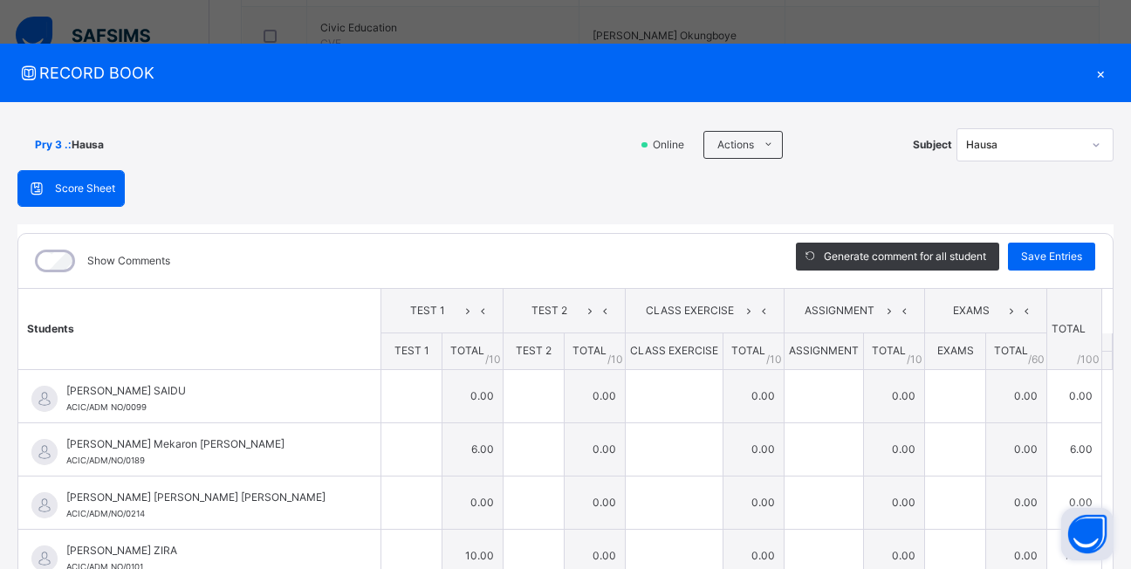
type input "**"
type input "*"
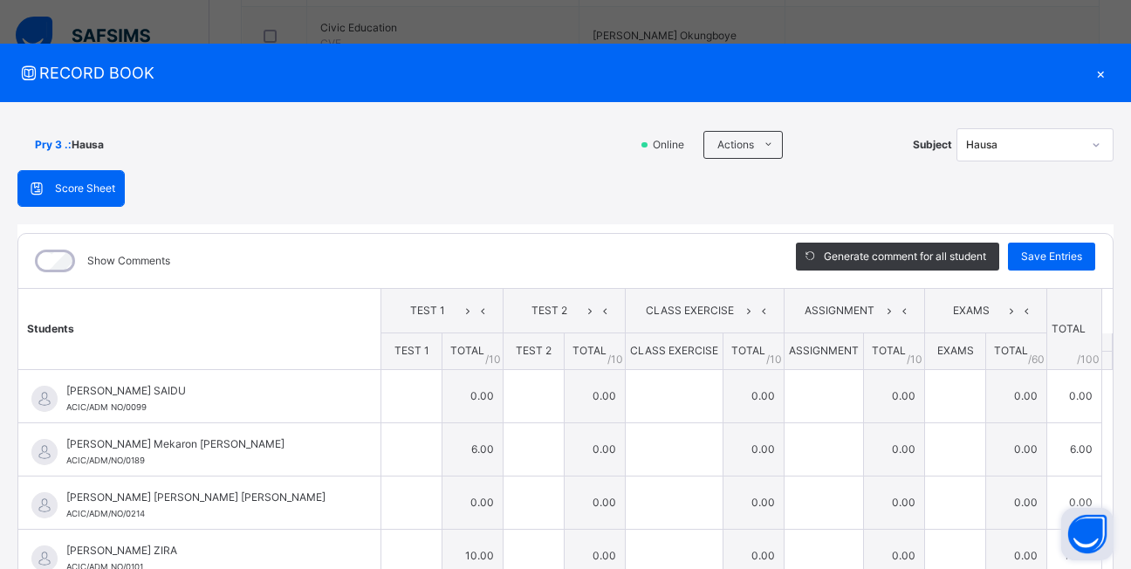
type input "**"
type input "*"
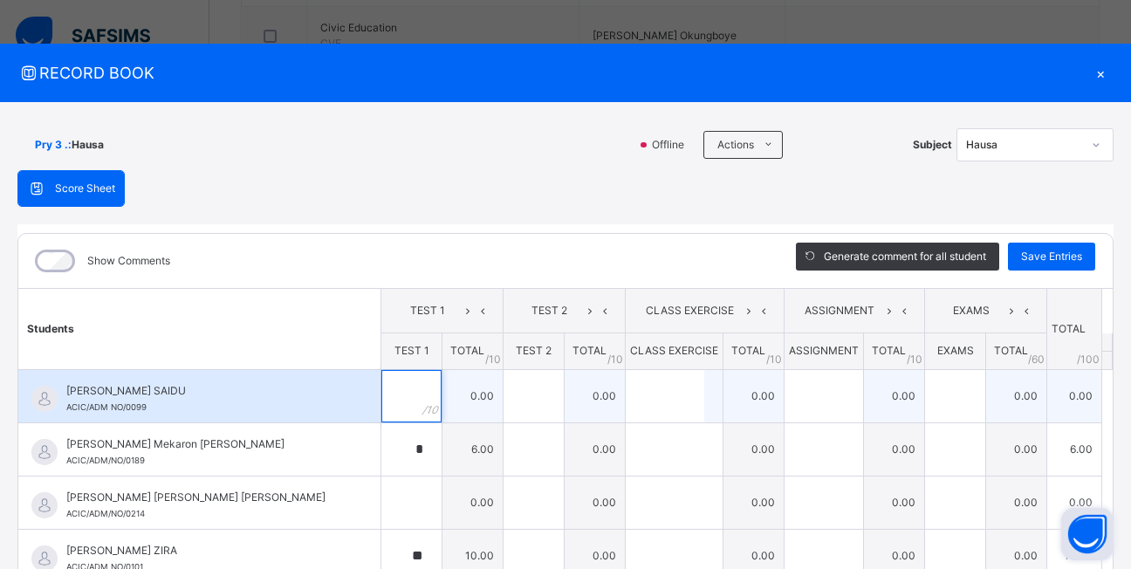
click at [394, 390] on input "text" at bounding box center [411, 396] width 60 height 52
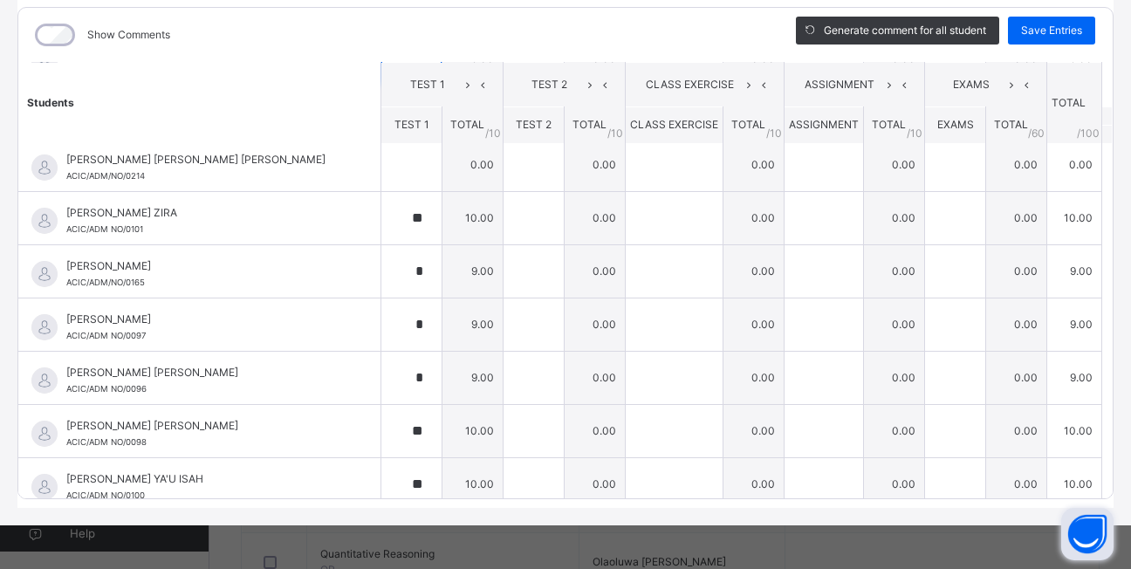
scroll to position [77, 0]
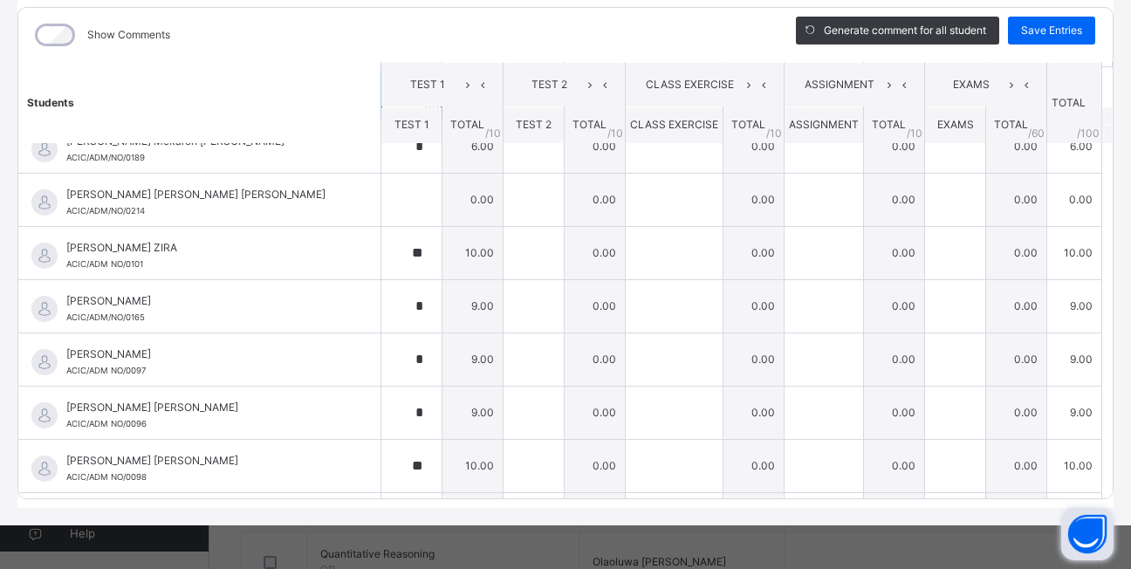
type input "*"
click at [1104, 74] on div "Show Comments Generate comment for all student Save Entries Class Level: Pry 3 …" at bounding box center [565, 253] width 1096 height 492
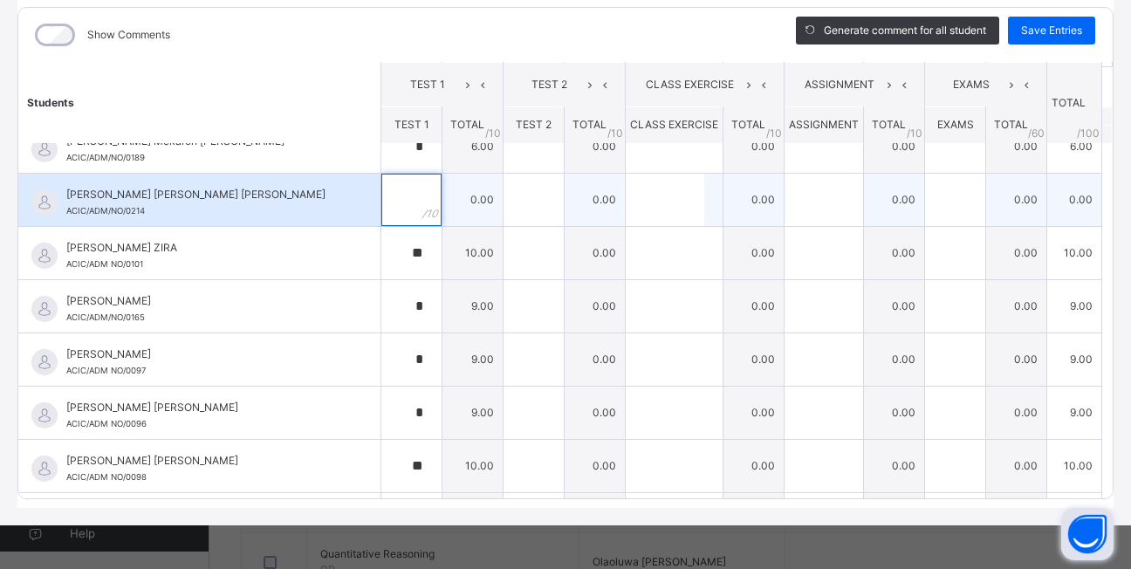
click at [406, 205] on div at bounding box center [411, 200] width 60 height 52
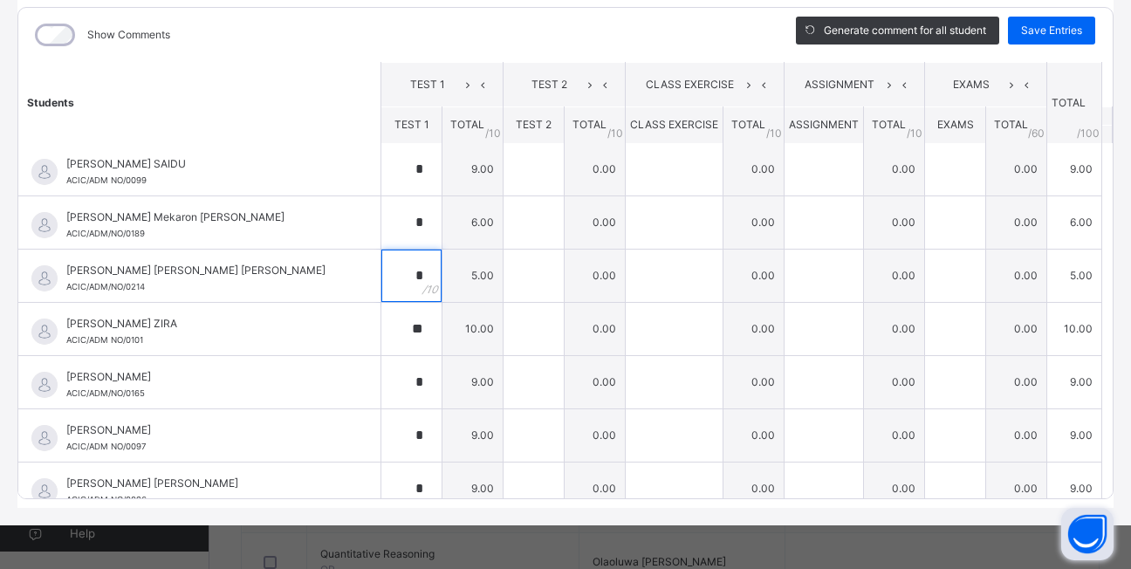
scroll to position [0, 0]
type input "*"
click at [1053, 33] on span "Save Entries" at bounding box center [1051, 31] width 61 height 16
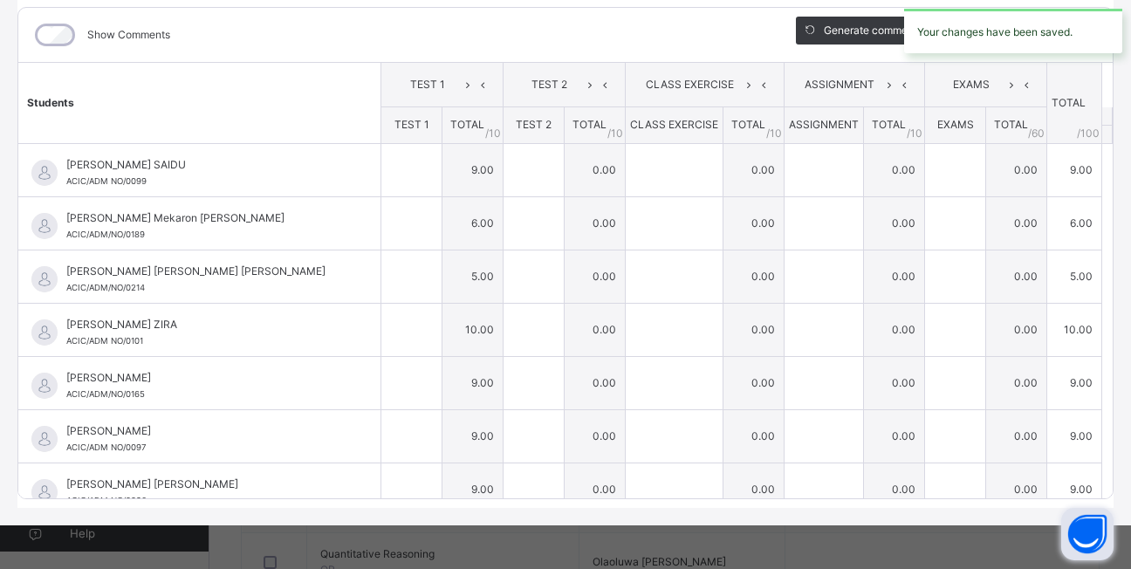
type input "*"
type input "**"
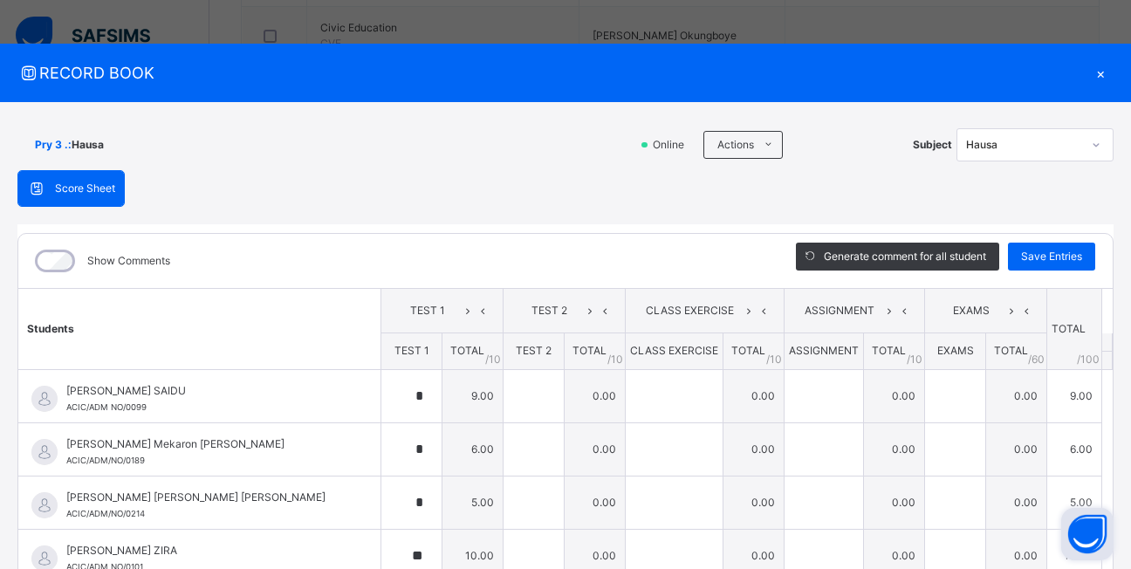
click at [1091, 142] on icon at bounding box center [1096, 144] width 10 height 17
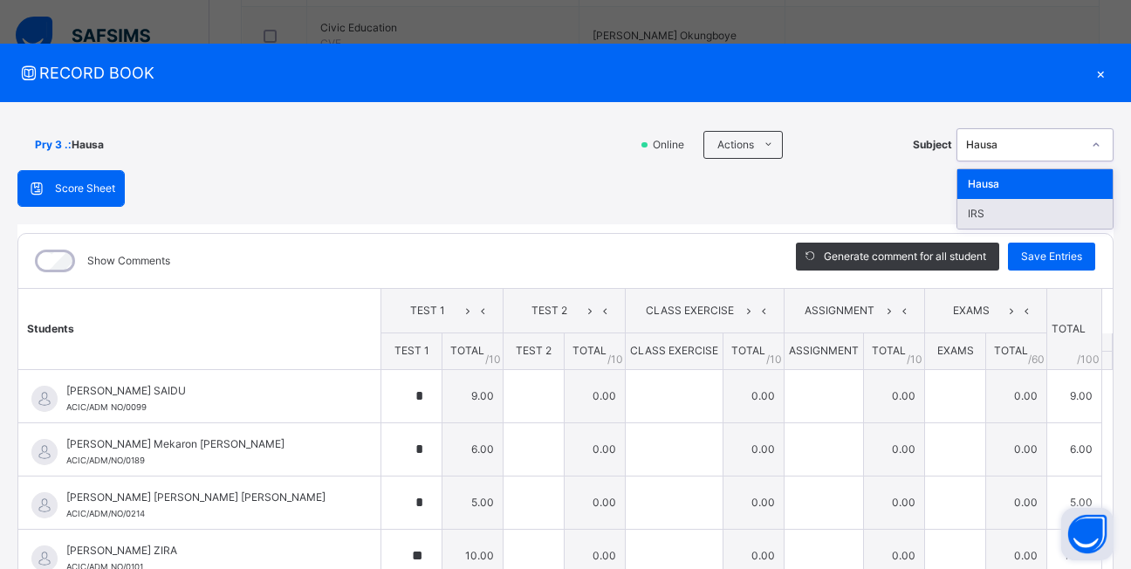
click at [1061, 209] on div "IRS" at bounding box center [1034, 214] width 155 height 30
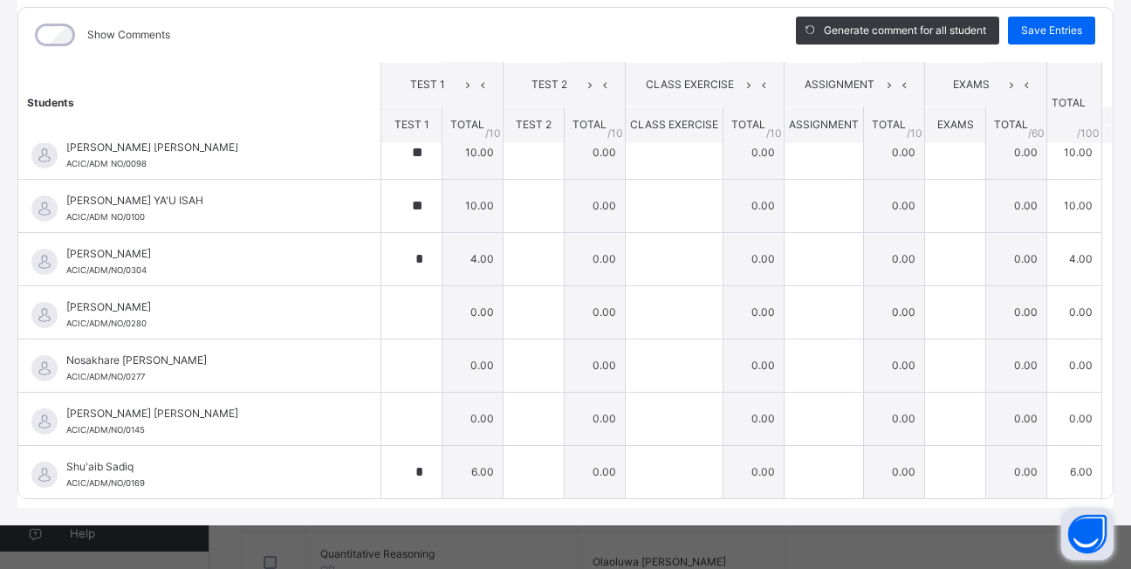
scroll to position [391, 0]
click at [1053, 39] on div "Save Entries" at bounding box center [1051, 31] width 87 height 28
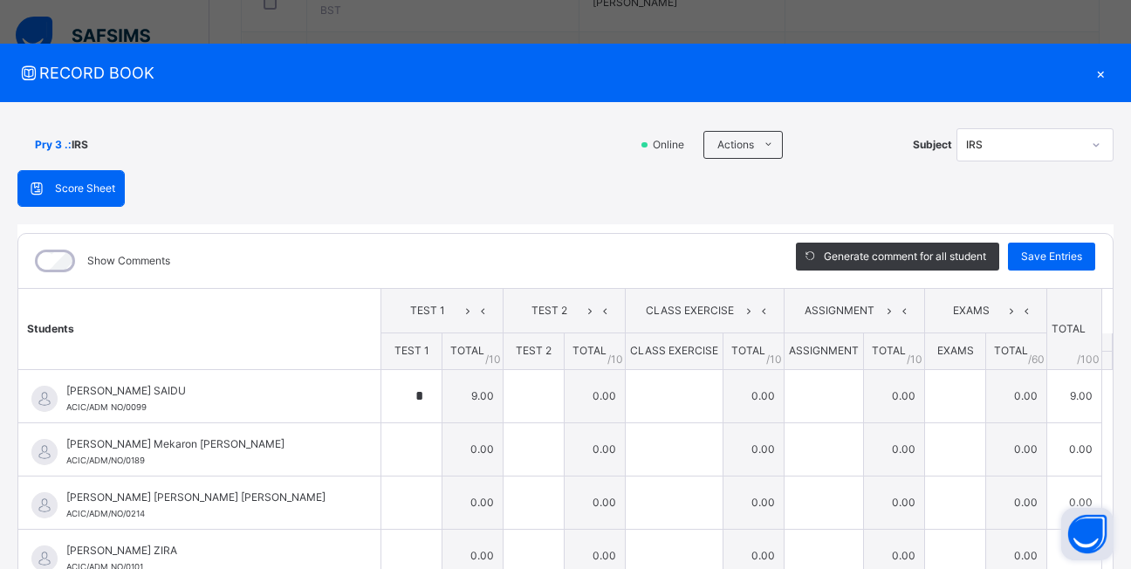
scroll to position [436, 0]
click at [44, 144] on span "Pry 3 . :" at bounding box center [53, 145] width 37 height 16
click at [51, 153] on div "Pry 3 . : IRS" at bounding box center [322, 144] width 610 height 33
click at [43, 154] on div "Pry 3 . : IRS" at bounding box center [322, 144] width 610 height 33
click at [1097, 76] on div "×" at bounding box center [1100, 73] width 26 height 24
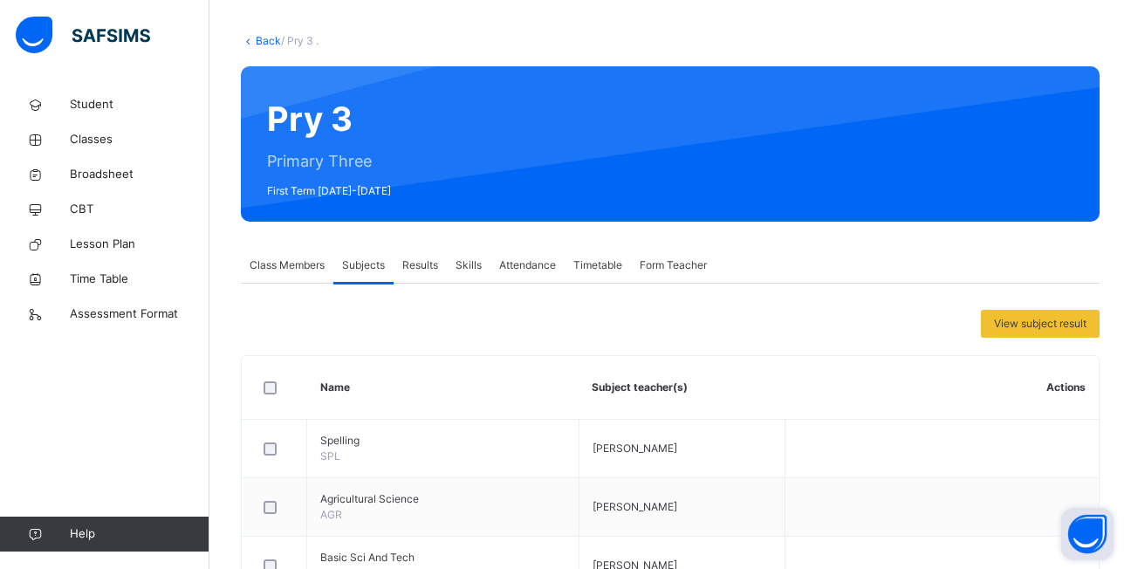
scroll to position [0, 0]
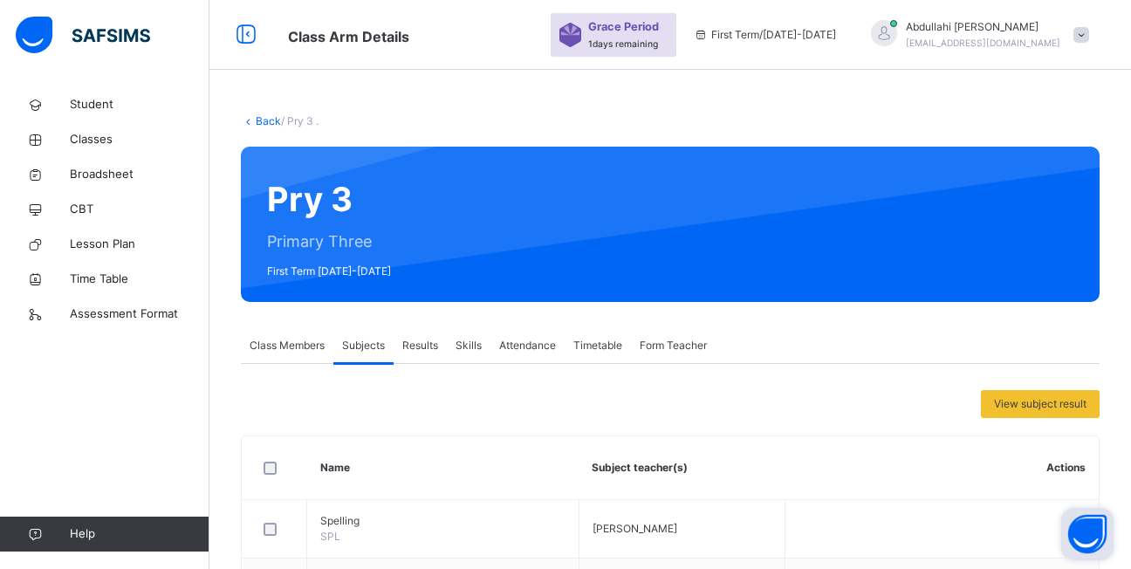
click at [261, 120] on link "Back" at bounding box center [268, 120] width 25 height 13
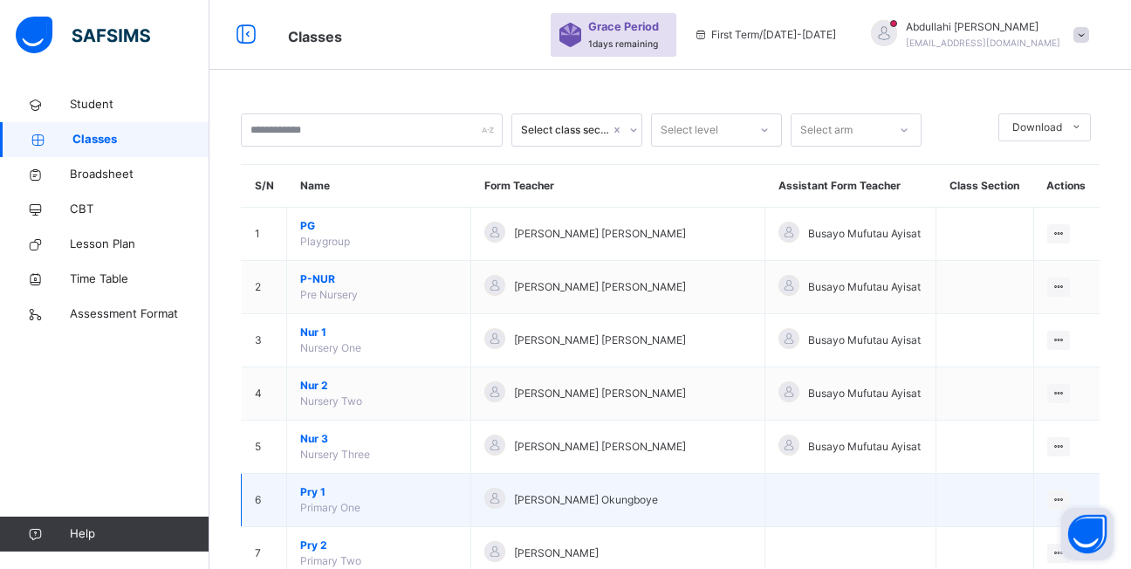
click at [309, 496] on span "Pry 1" at bounding box center [378, 492] width 157 height 16
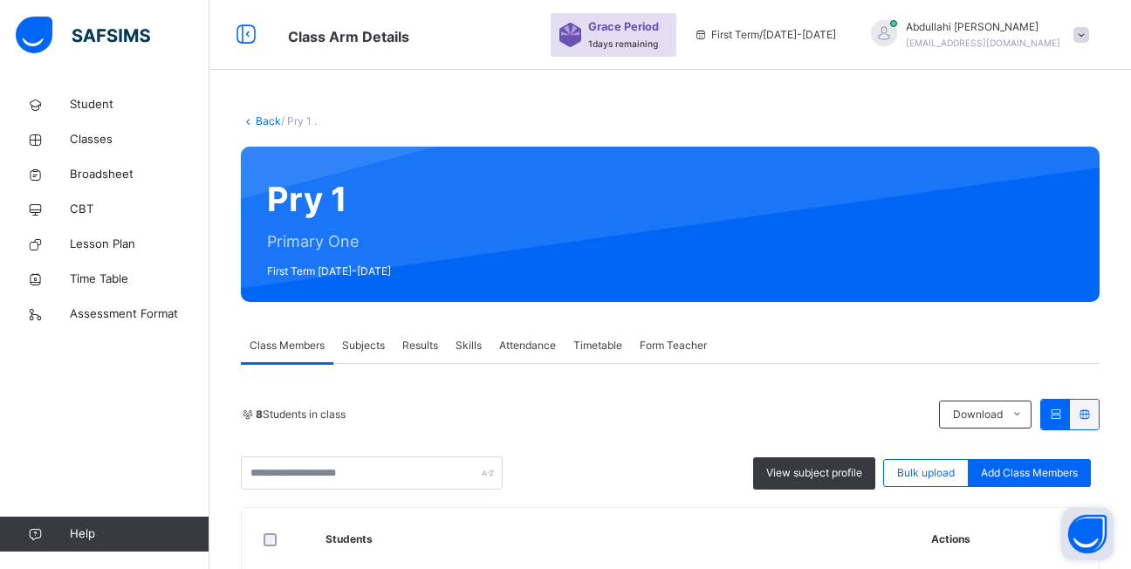
click at [363, 352] on span "Subjects" at bounding box center [363, 346] width 43 height 16
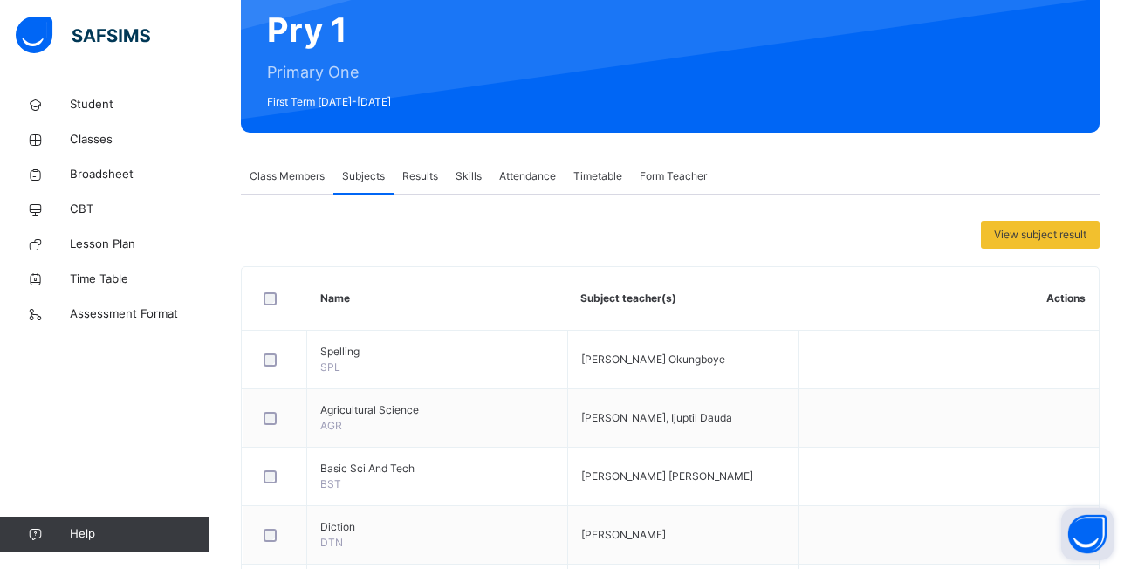
scroll to position [524, 0]
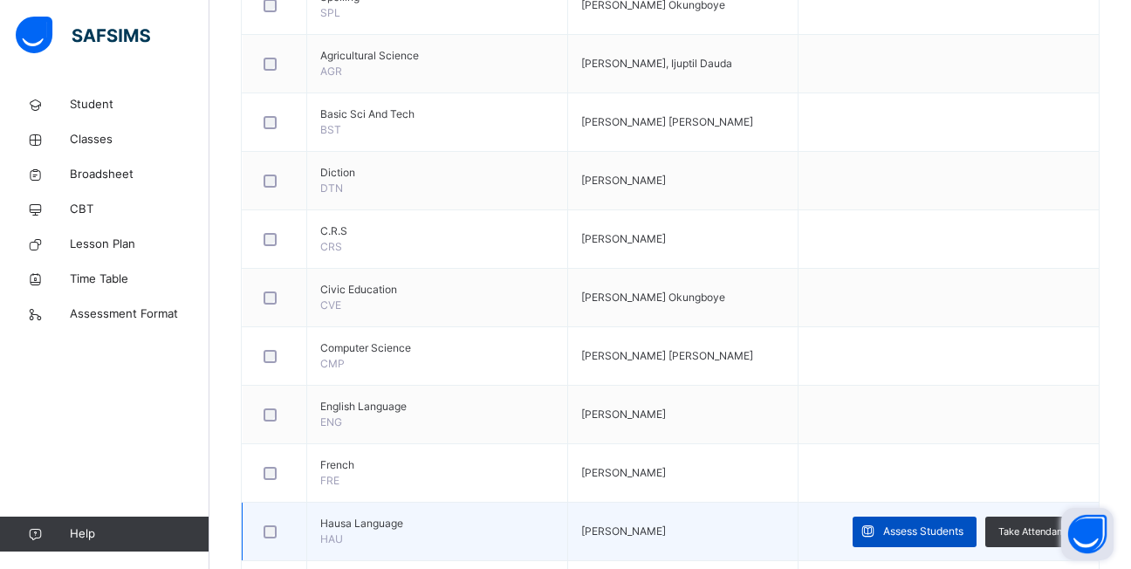
click at [913, 524] on span "Assess Students" at bounding box center [923, 532] width 80 height 16
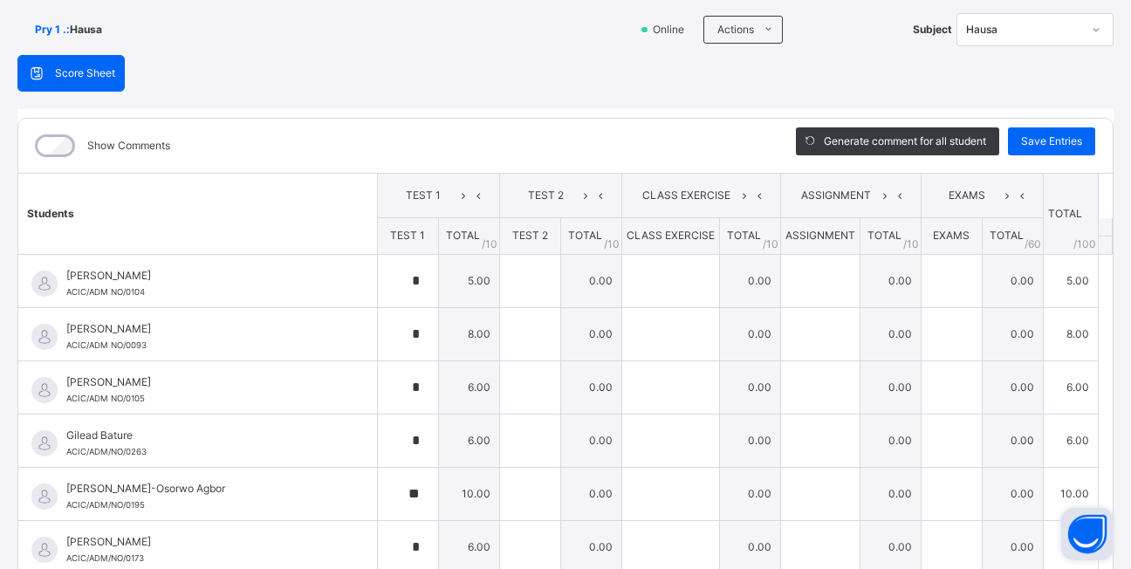
scroll to position [0, 0]
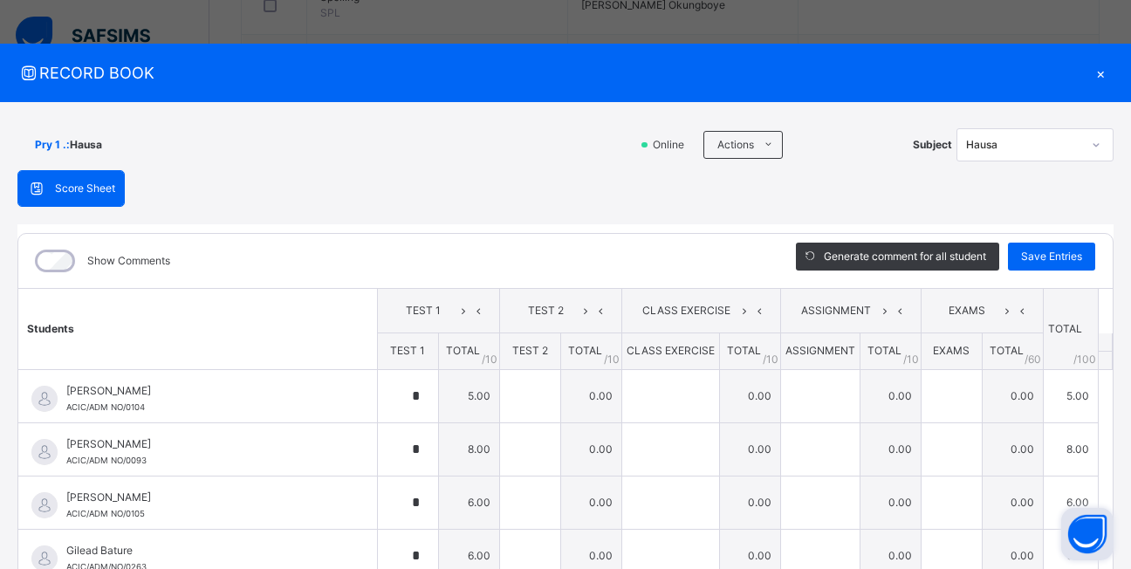
click at [1091, 146] on icon at bounding box center [1096, 144] width 10 height 17
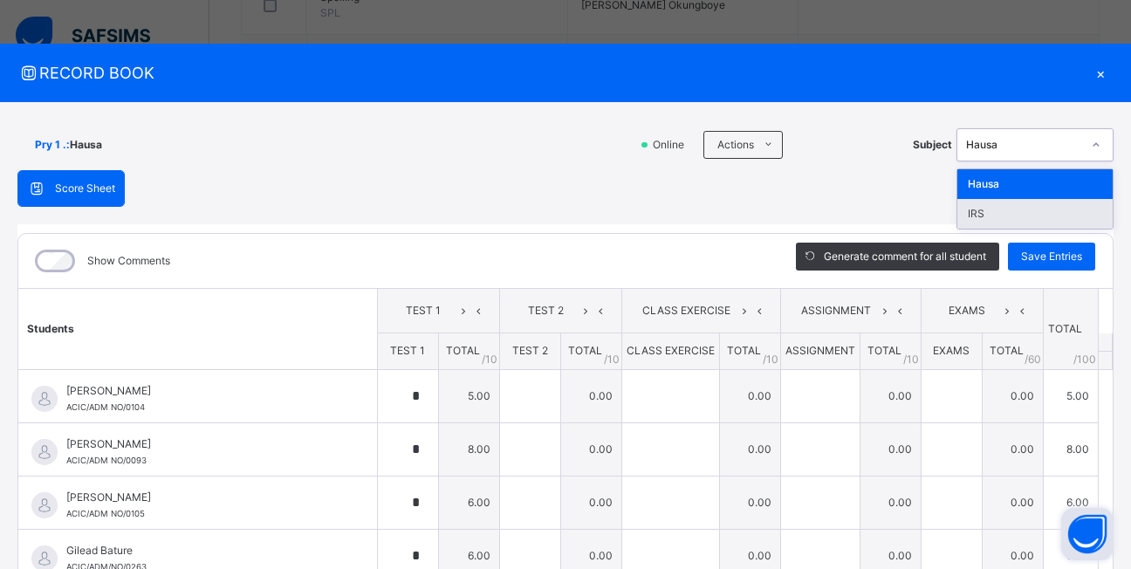
click at [982, 212] on div "IRS" at bounding box center [1034, 214] width 155 height 30
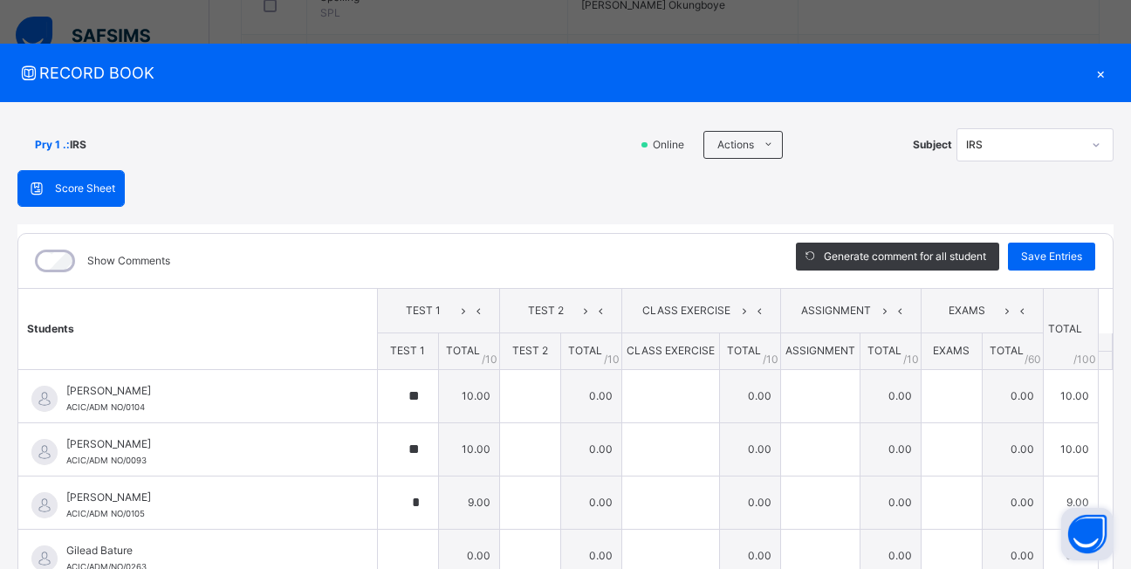
click at [1090, 77] on div "×" at bounding box center [1100, 73] width 26 height 24
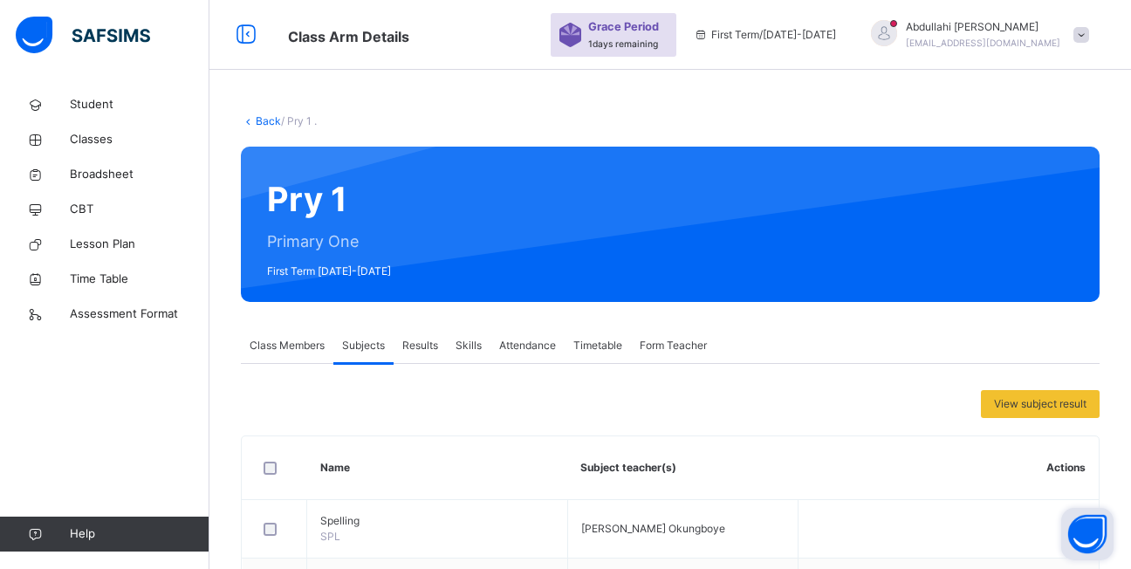
click at [264, 121] on link "Back" at bounding box center [268, 120] width 25 height 13
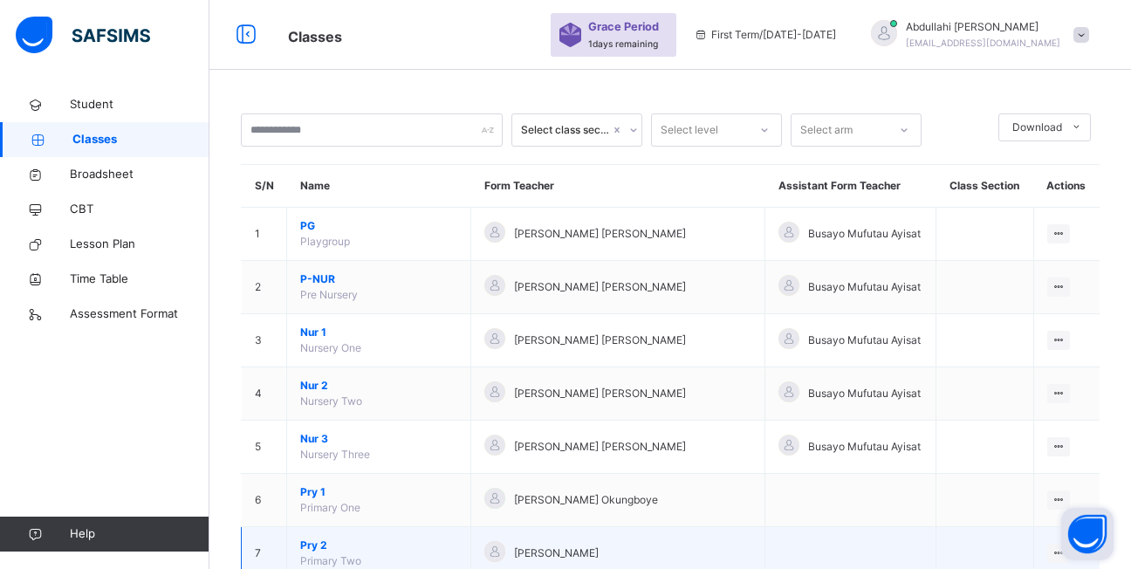
click at [312, 541] on span "Pry 2" at bounding box center [378, 546] width 157 height 16
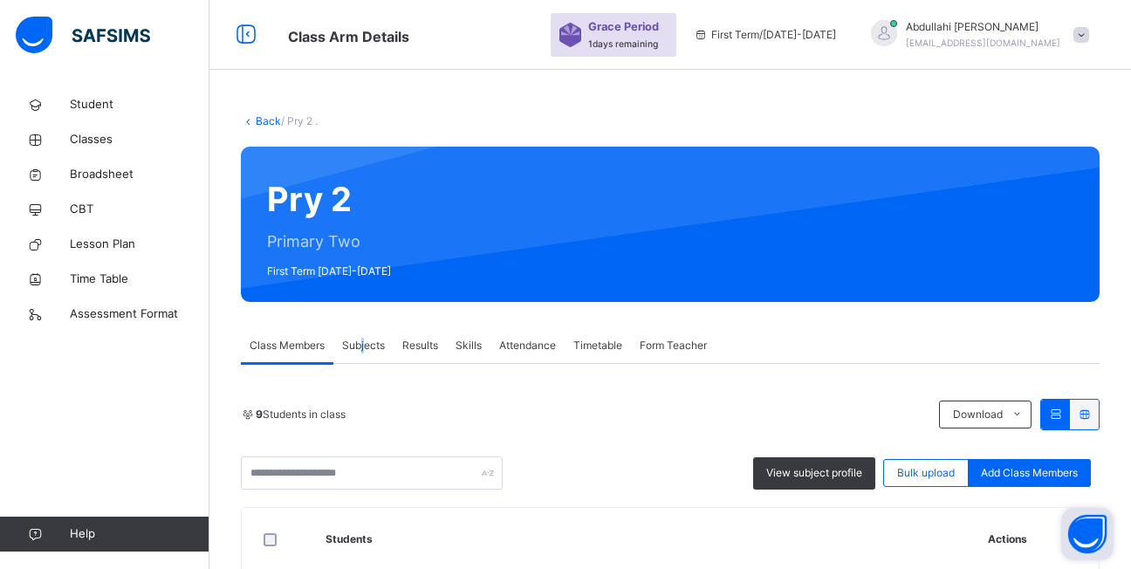
click at [365, 346] on span "Subjects" at bounding box center [363, 346] width 43 height 16
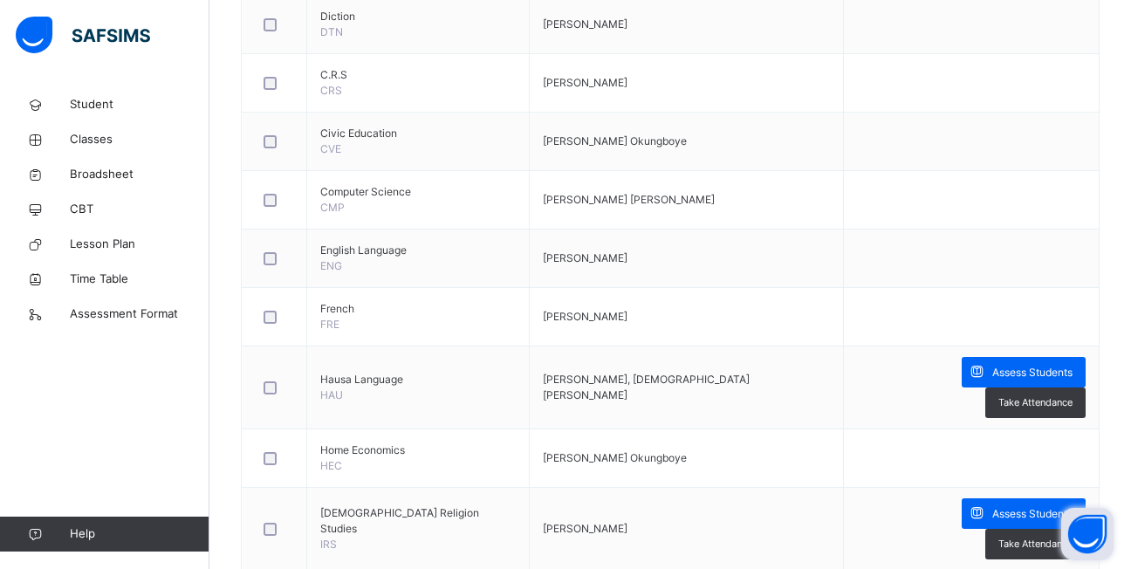
scroll to position [873, 0]
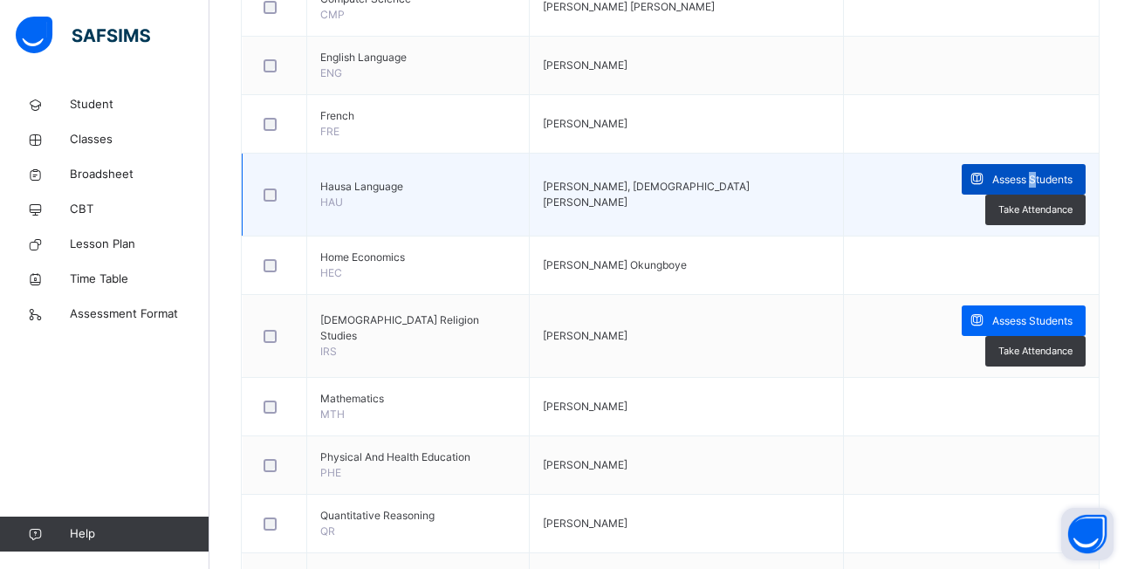
click at [962, 175] on div "Assess Students" at bounding box center [1024, 179] width 124 height 31
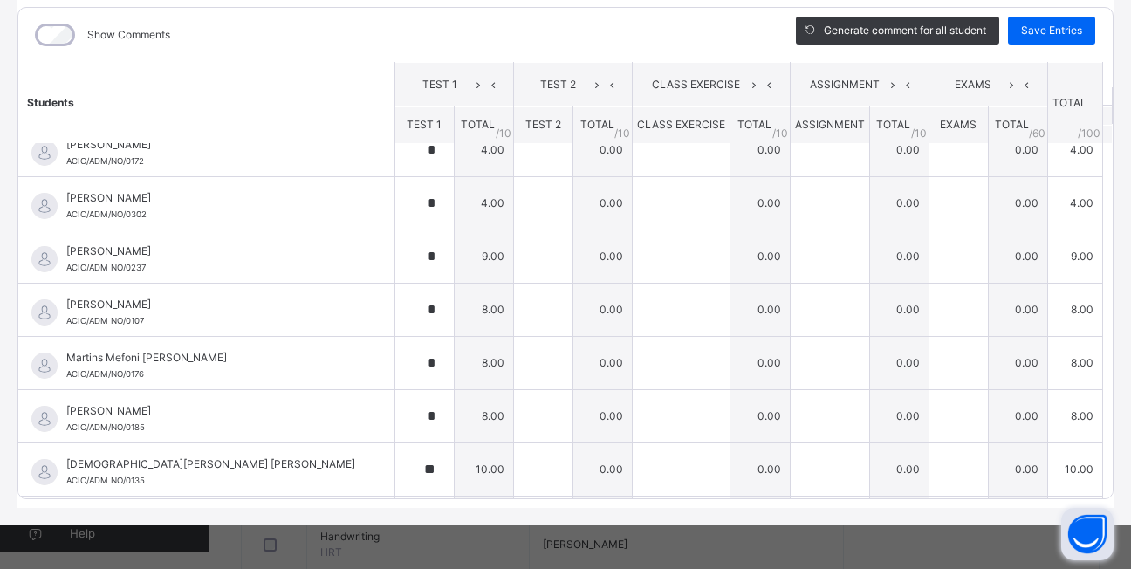
scroll to position [35, 0]
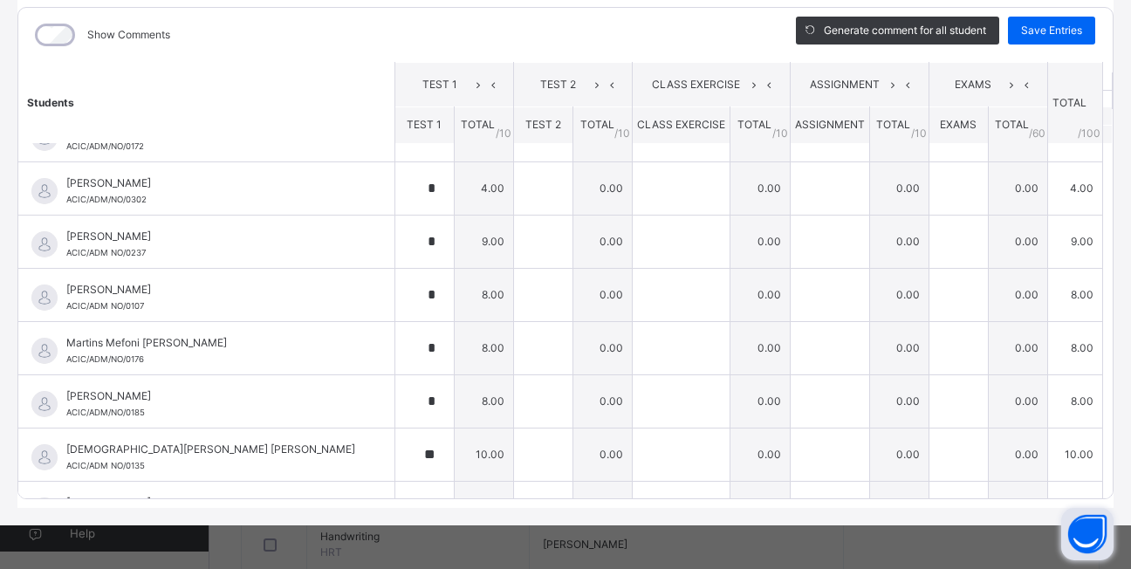
click at [1079, 476] on table "Students TEST 1 TEST 2 CLASS EXERCISE ASSIGNMENT EXAMS TOTAL /100 Comment TEST …" at bounding box center [565, 307] width 1094 height 561
click at [1078, 476] on table "Students TEST 1 TEST 2 CLASS EXERCISE ASSIGNMENT EXAMS TOTAL /100 Comment TEST …" at bounding box center [565, 307] width 1094 height 561
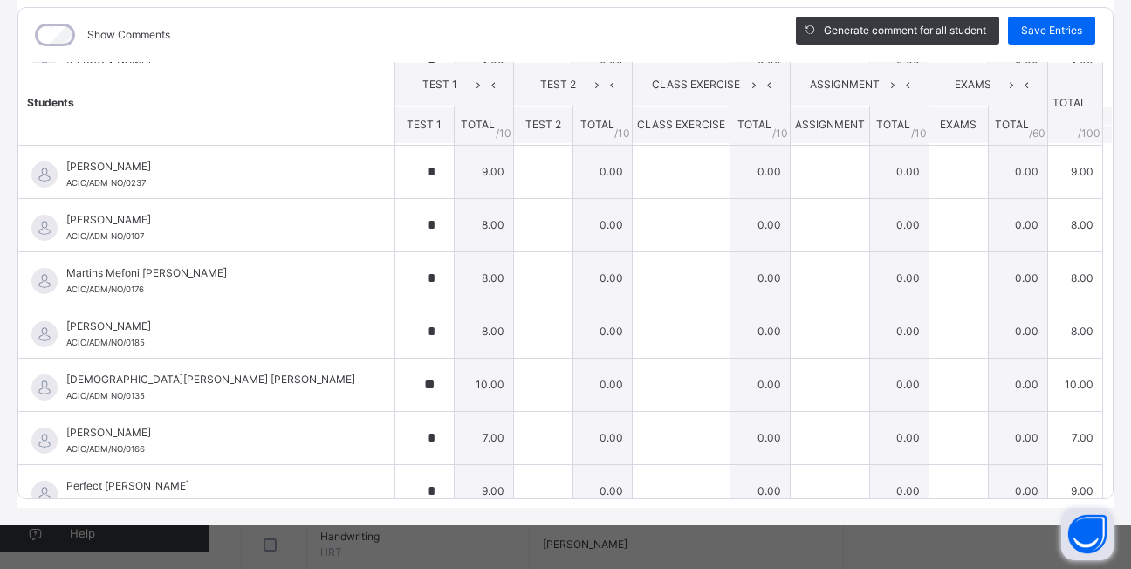
scroll to position [125, 0]
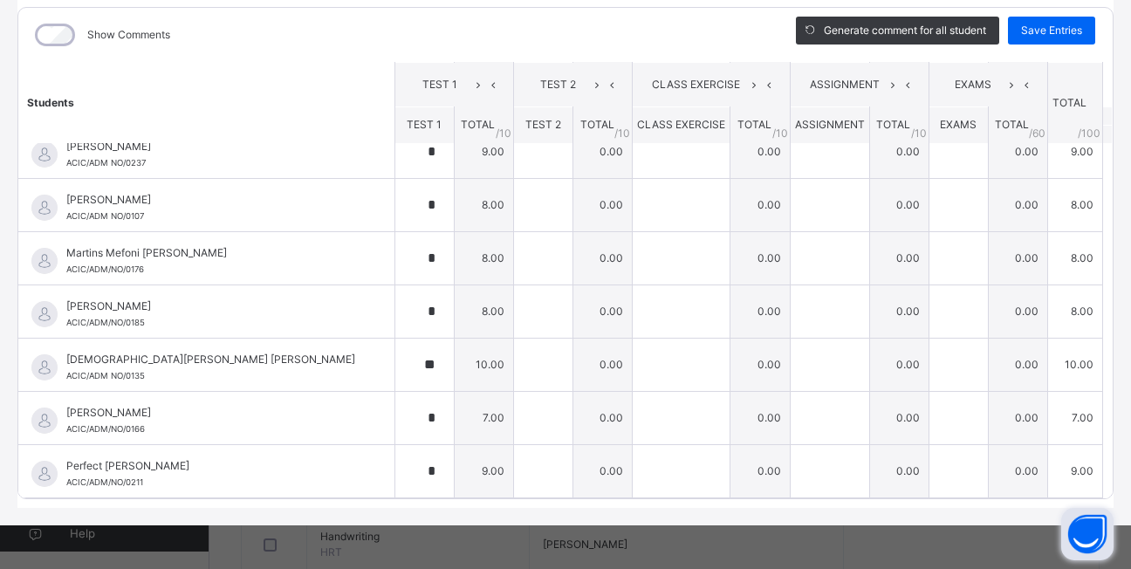
click at [1087, 482] on table "Students TEST 1 TEST 2 CLASS EXERCISE ASSIGNMENT EXAMS TOTAL /100 Comment TEST …" at bounding box center [565, 217] width 1094 height 561
click at [1082, 482] on table "Students TEST 1 TEST 2 CLASS EXERCISE ASSIGNMENT EXAMS TOTAL /100 Comment TEST …" at bounding box center [565, 217] width 1094 height 561
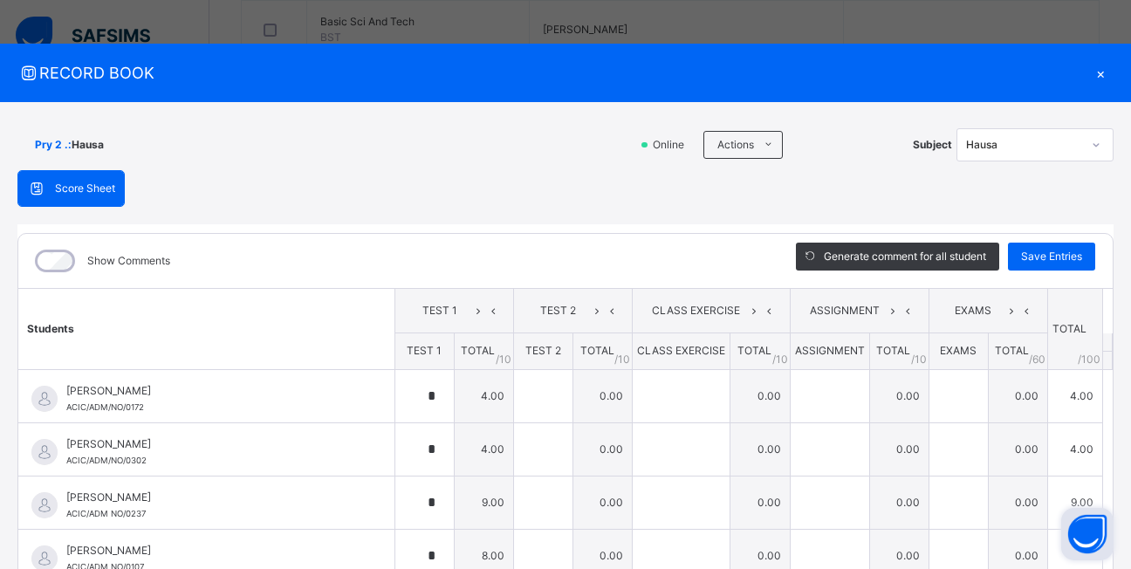
scroll to position [532, 0]
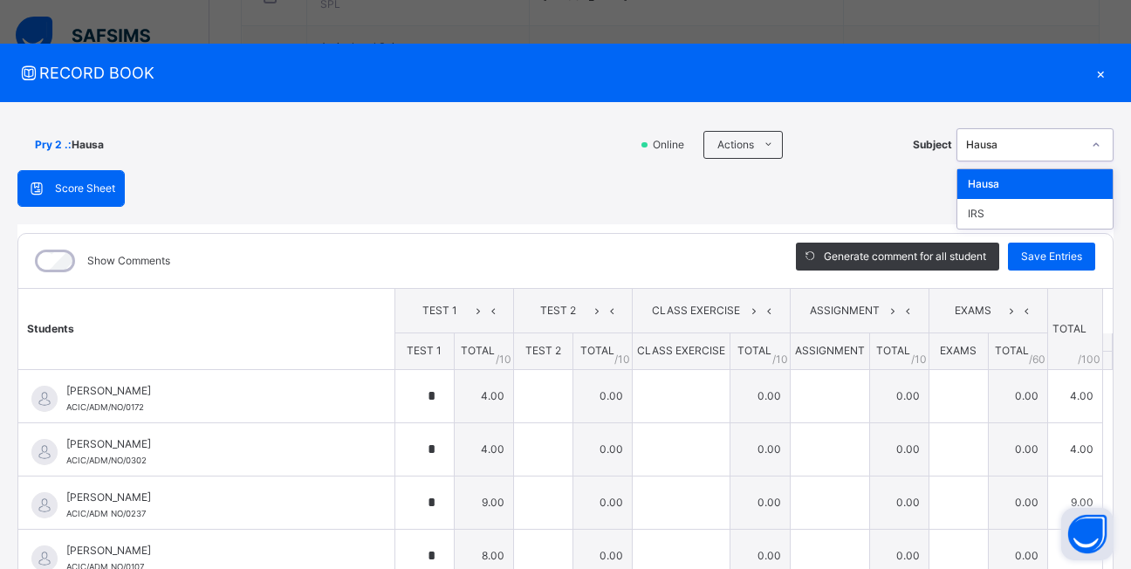
click at [1091, 147] on icon at bounding box center [1096, 144] width 10 height 17
click at [1039, 215] on div "IRS" at bounding box center [1034, 214] width 155 height 30
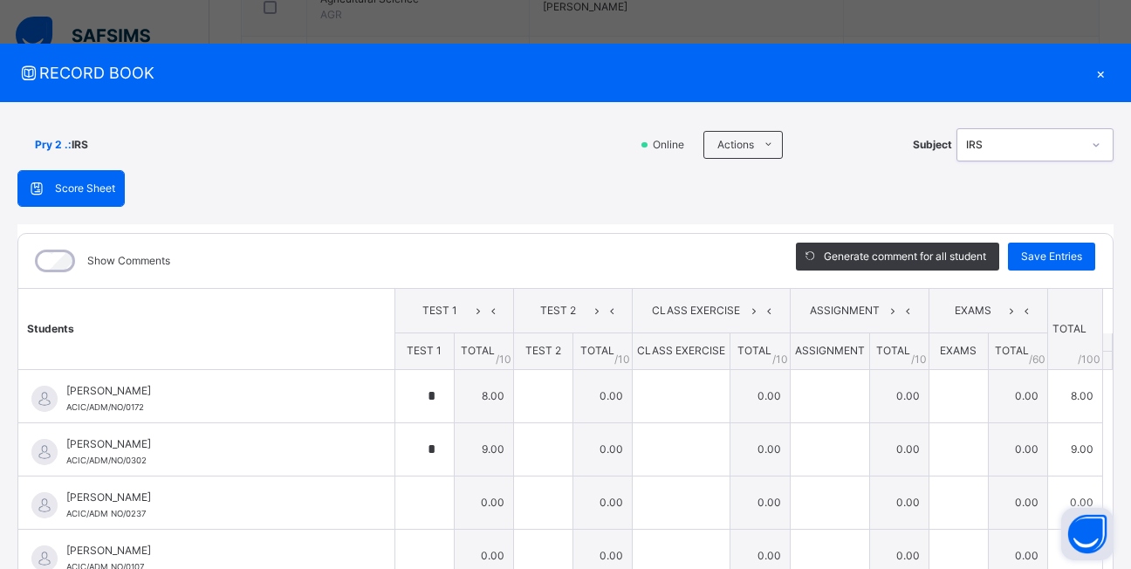
scroll to position [445, 0]
click at [1089, 69] on div "×" at bounding box center [1100, 73] width 26 height 24
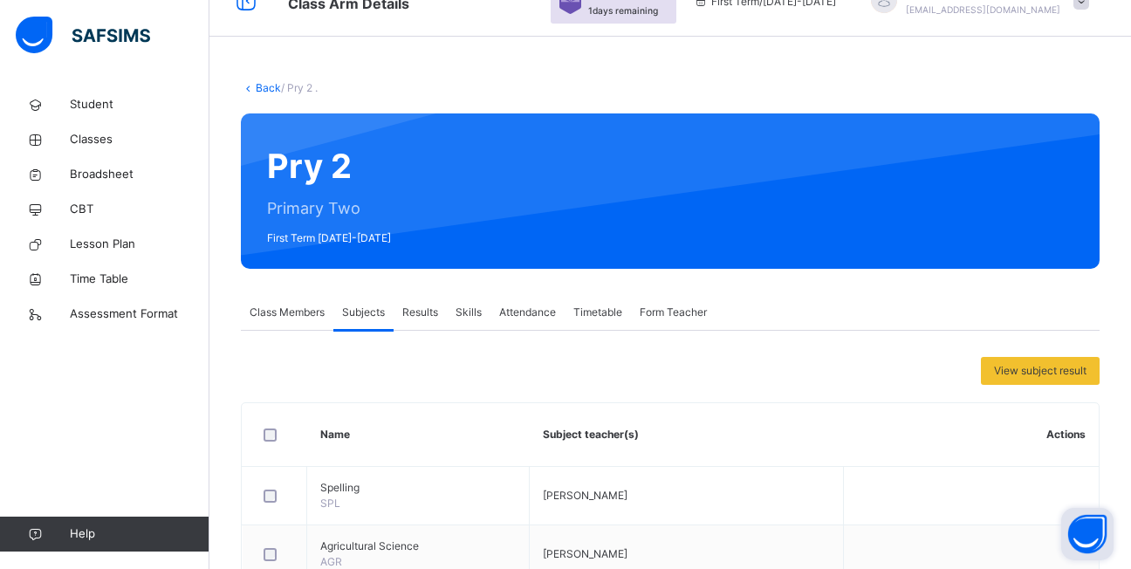
scroll to position [0, 0]
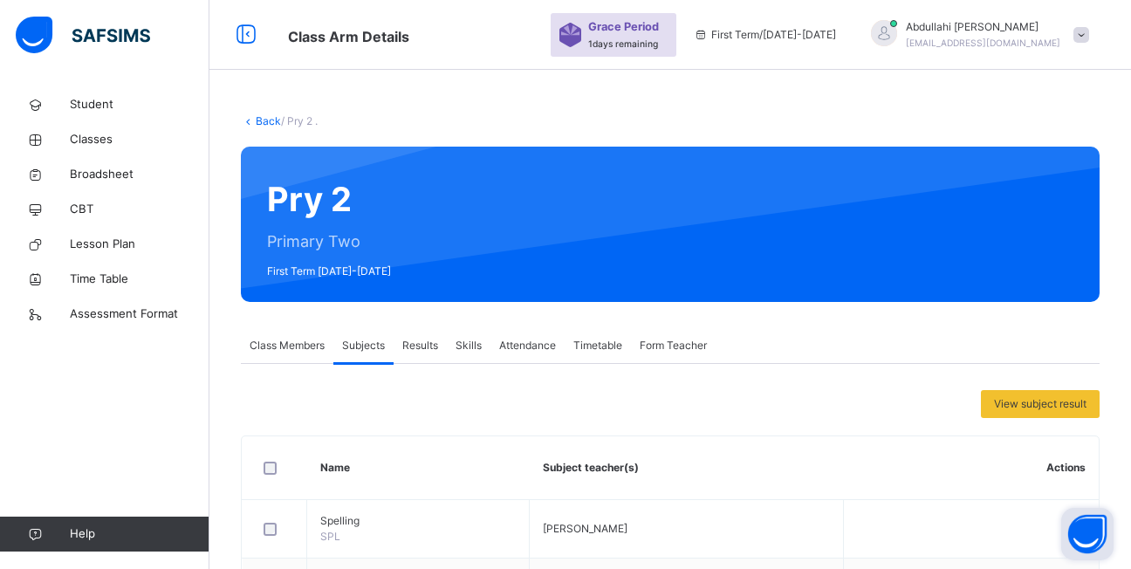
click at [262, 117] on link "Back" at bounding box center [268, 120] width 25 height 13
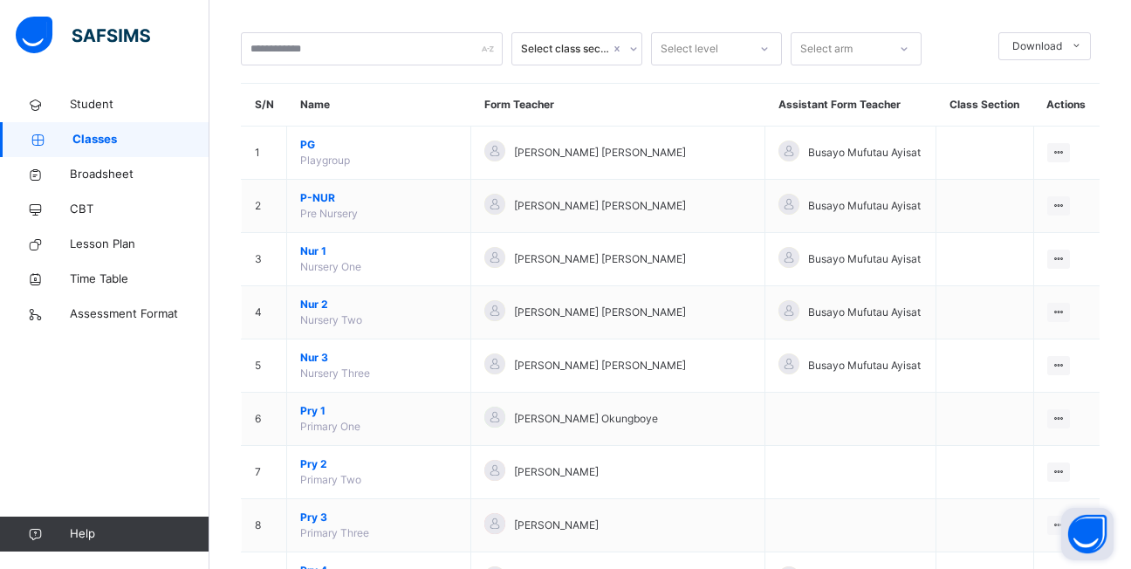
scroll to position [262, 0]
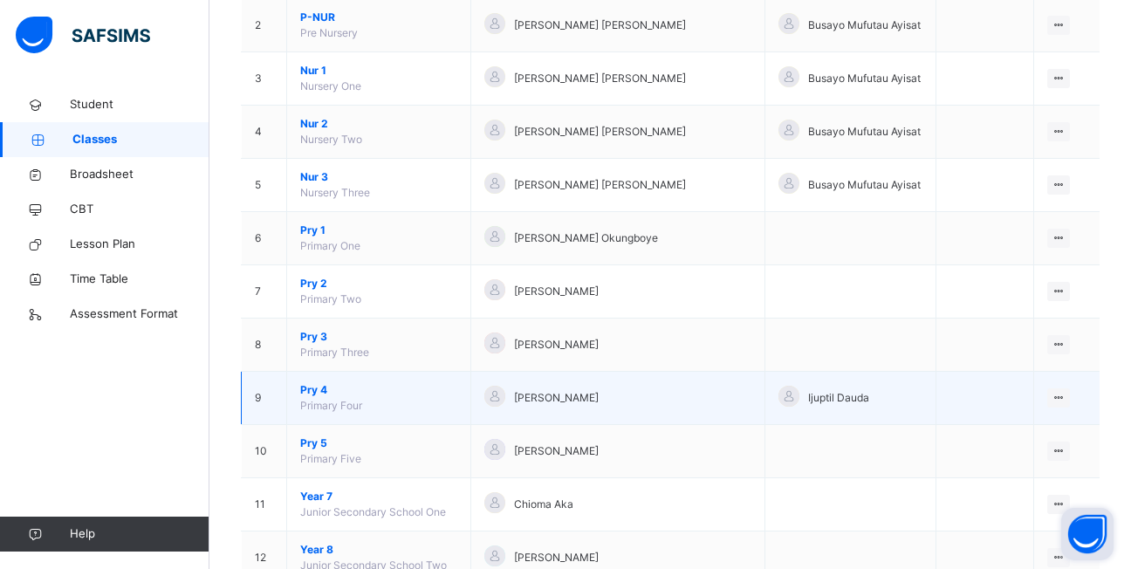
click at [310, 398] on td "Pry 4 Primary Four" at bounding box center [379, 398] width 184 height 53
click at [300, 390] on span "Pry 4" at bounding box center [378, 390] width 157 height 16
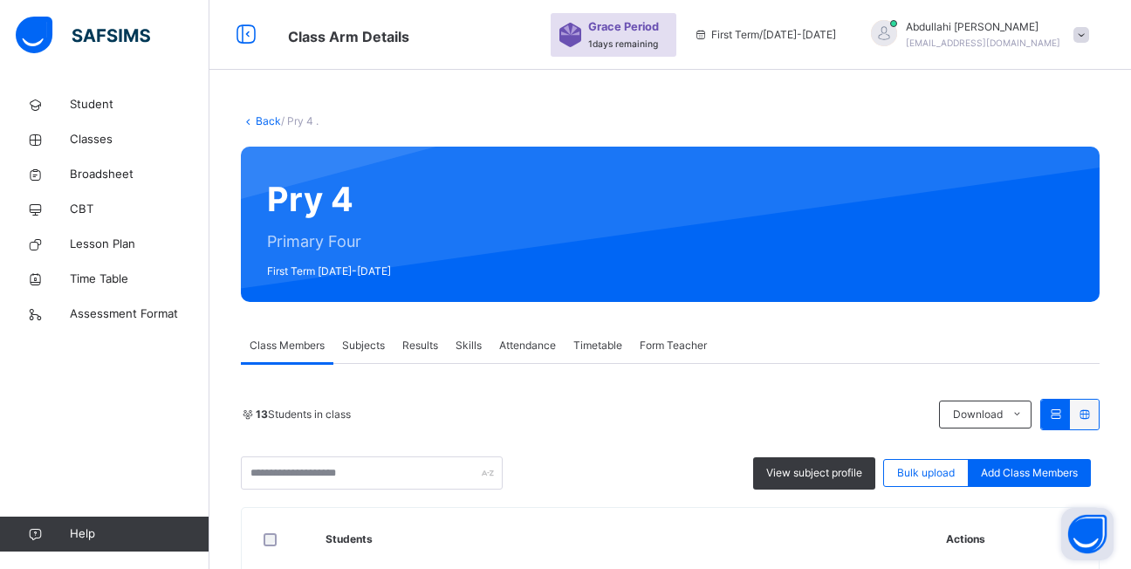
click at [377, 344] on span "Subjects" at bounding box center [363, 346] width 43 height 16
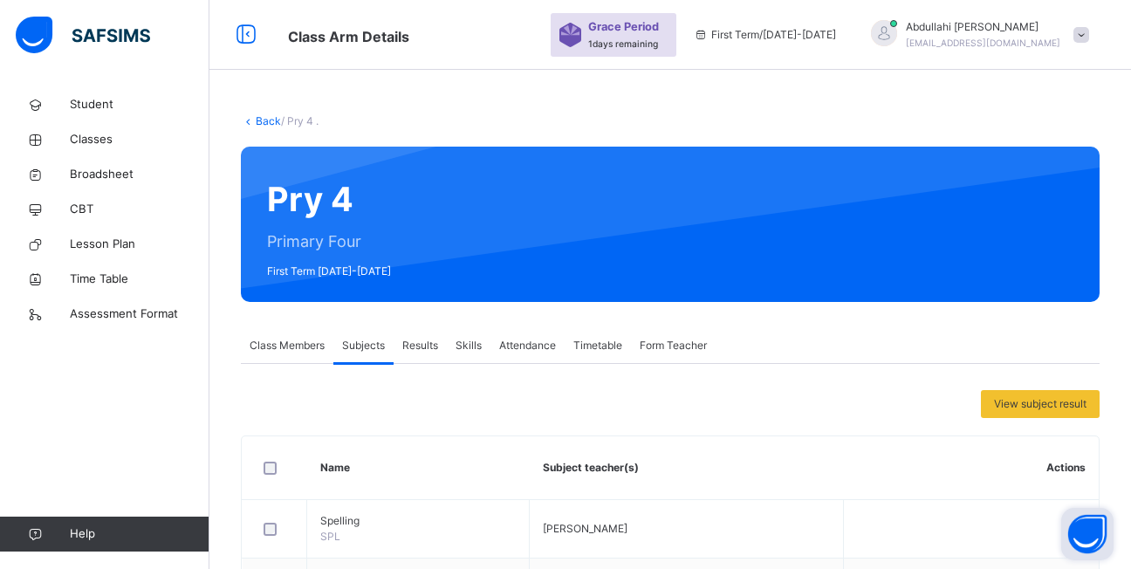
click at [314, 345] on span "Class Members" at bounding box center [287, 346] width 75 height 16
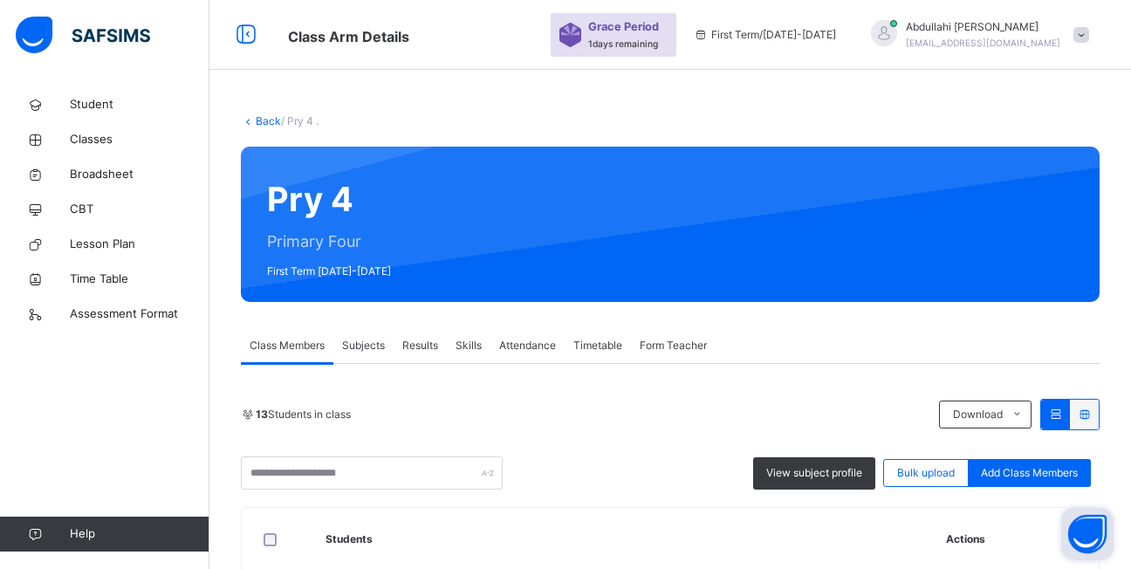
click at [366, 353] on span "Subjects" at bounding box center [363, 346] width 43 height 16
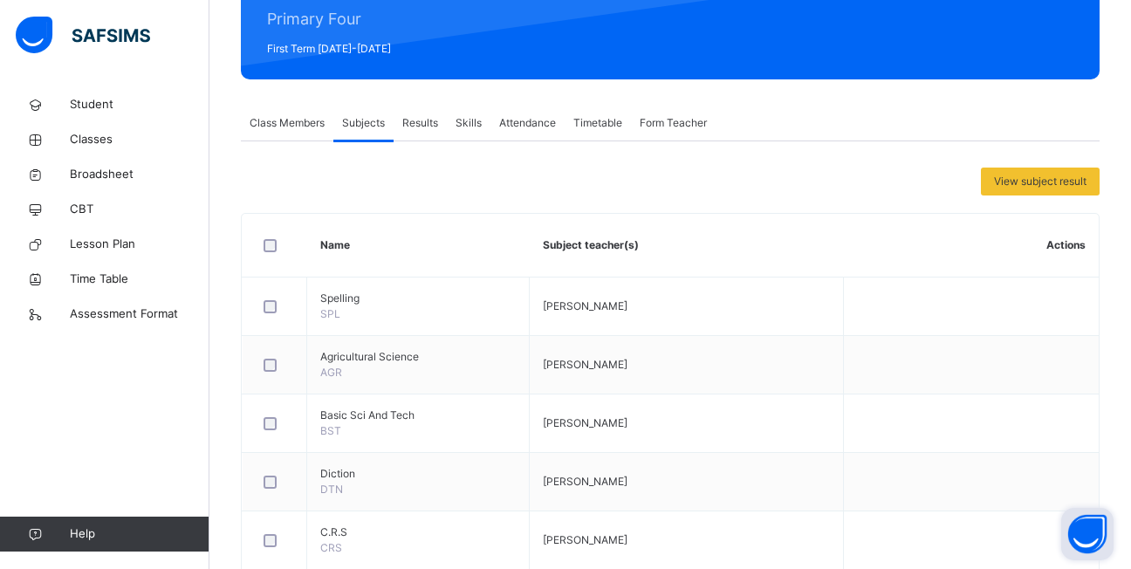
scroll to position [524, 0]
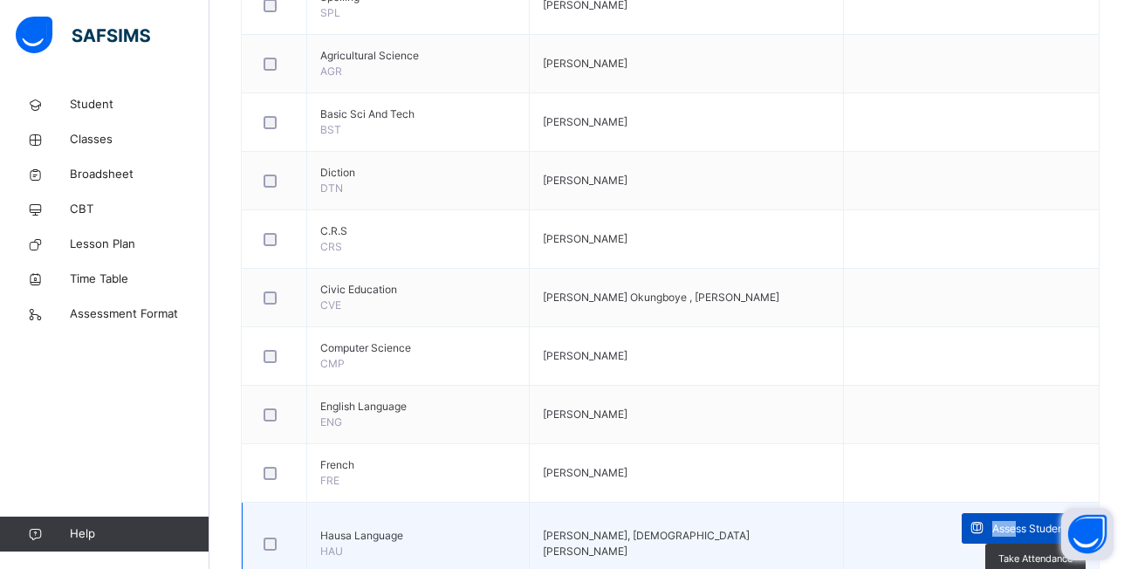
click at [914, 518] on td "Assess Students Take Attendance" at bounding box center [971, 544] width 256 height 83
drag, startPoint x: 914, startPoint y: 518, endPoint x: 908, endPoint y: 531, distance: 14.8
click at [992, 531] on span "Assess Students" at bounding box center [1032, 529] width 80 height 16
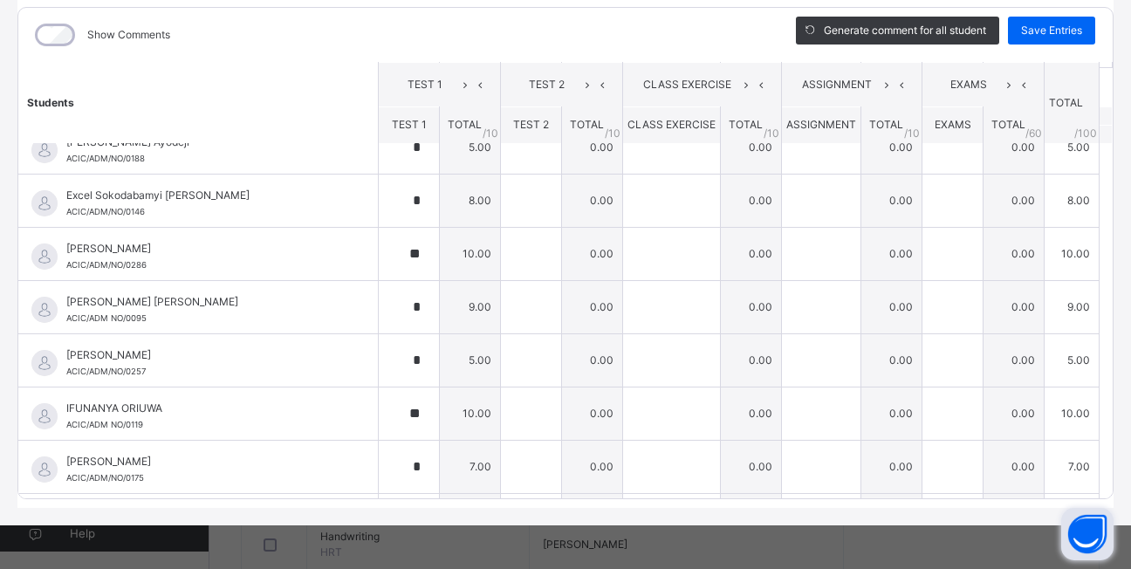
scroll to position [0, 0]
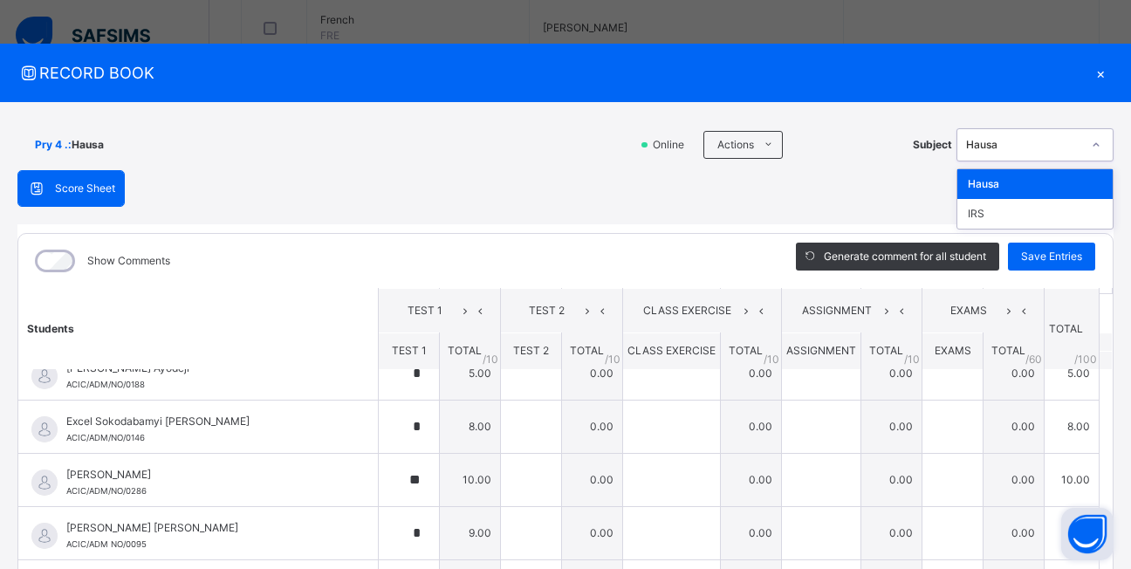
click at [1091, 146] on icon at bounding box center [1096, 144] width 10 height 17
click at [1024, 210] on div "IRS" at bounding box center [1034, 214] width 155 height 30
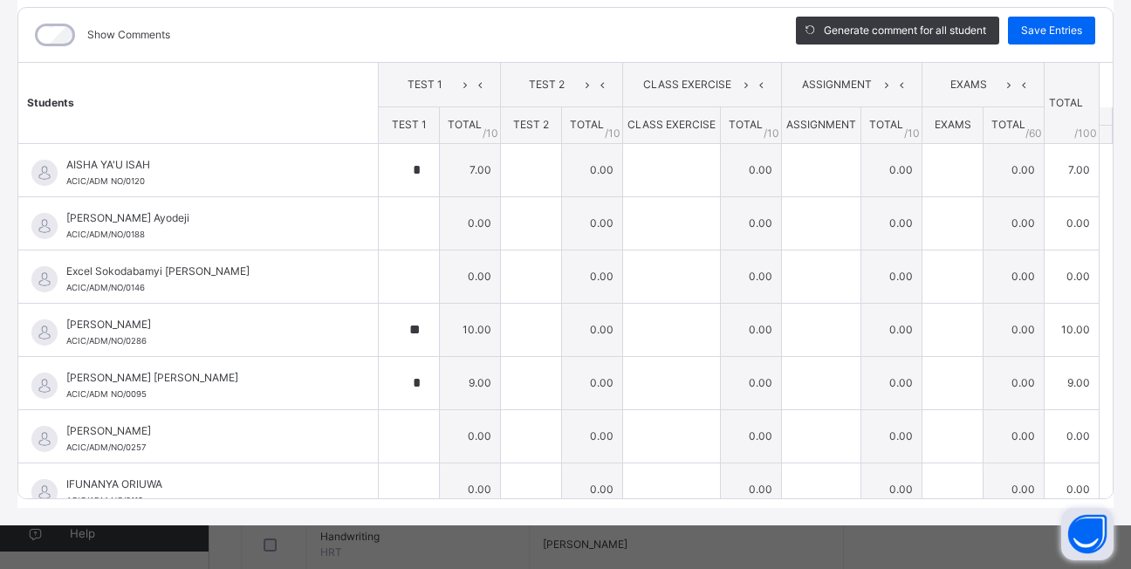
scroll to position [35, 0]
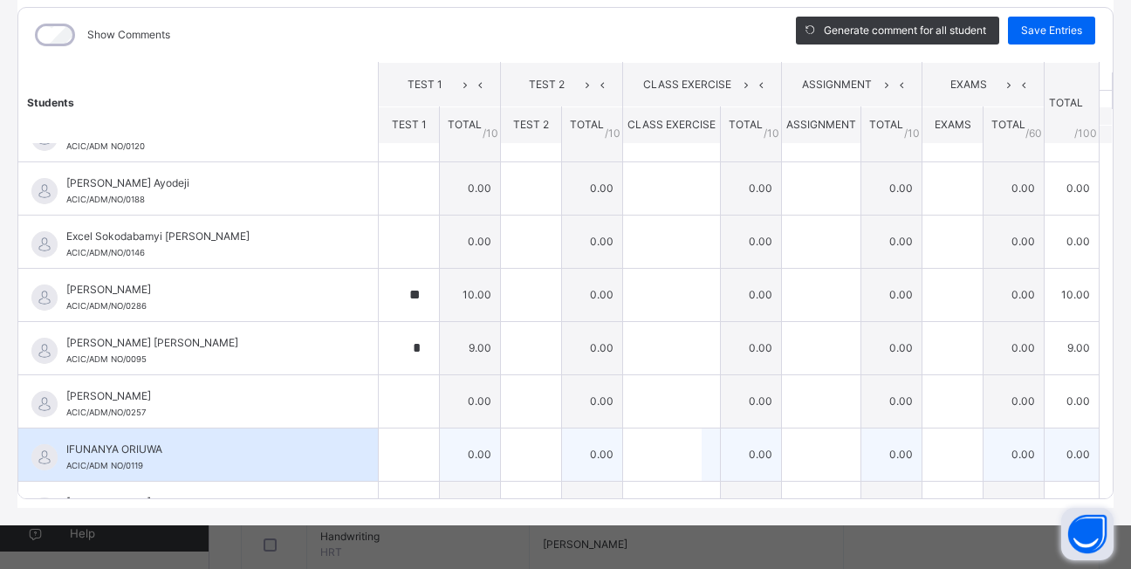
click at [1070, 451] on td "0.00" at bounding box center [1072, 454] width 55 height 53
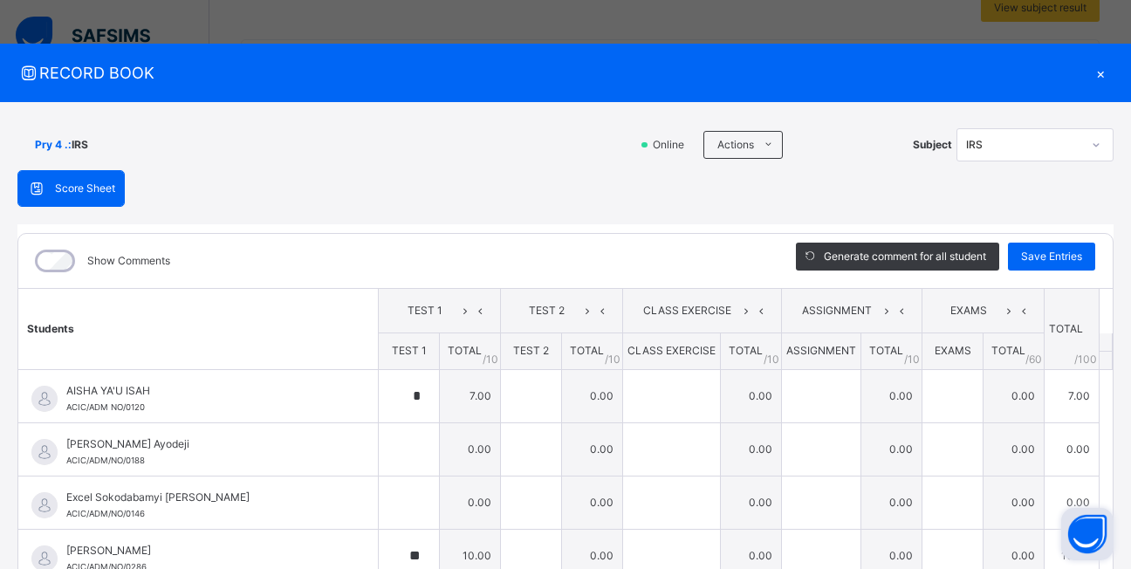
scroll to position [358, 0]
click at [1091, 72] on div "×" at bounding box center [1100, 73] width 26 height 24
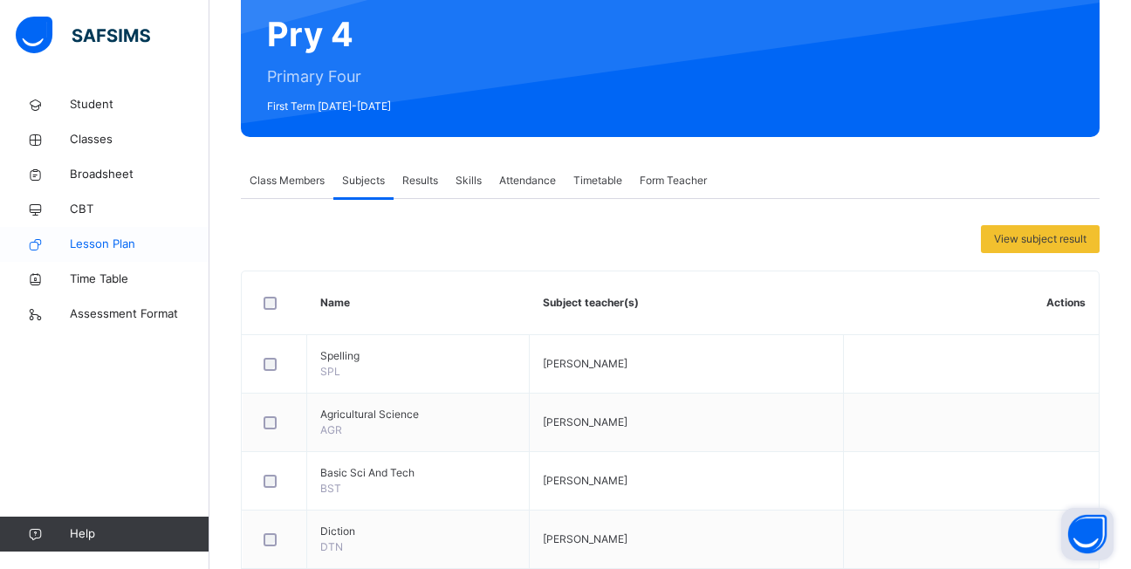
scroll to position [0, 0]
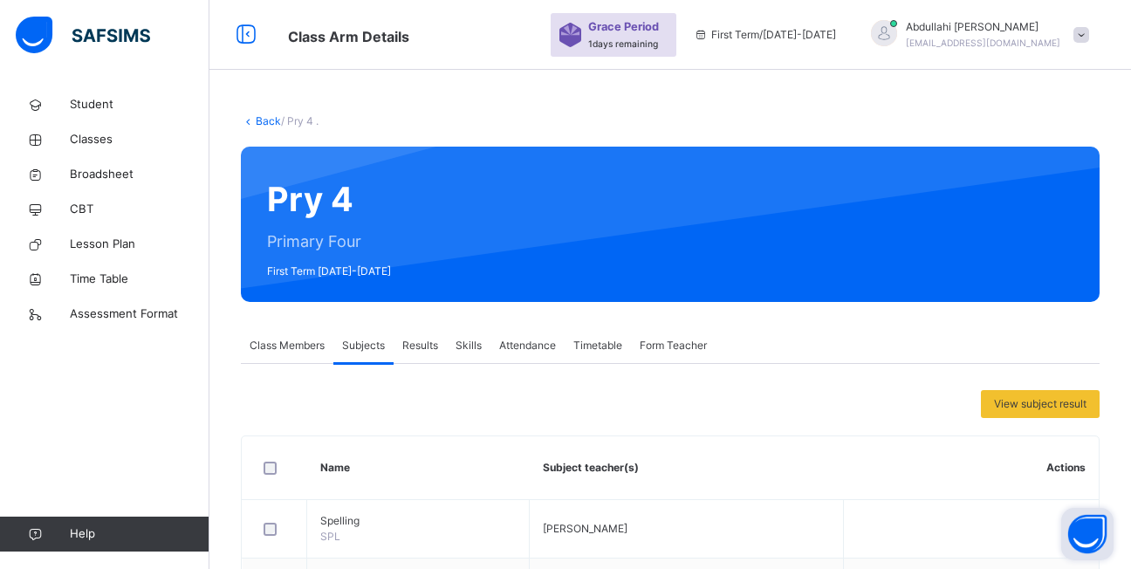
click at [261, 123] on link "Back" at bounding box center [268, 120] width 25 height 13
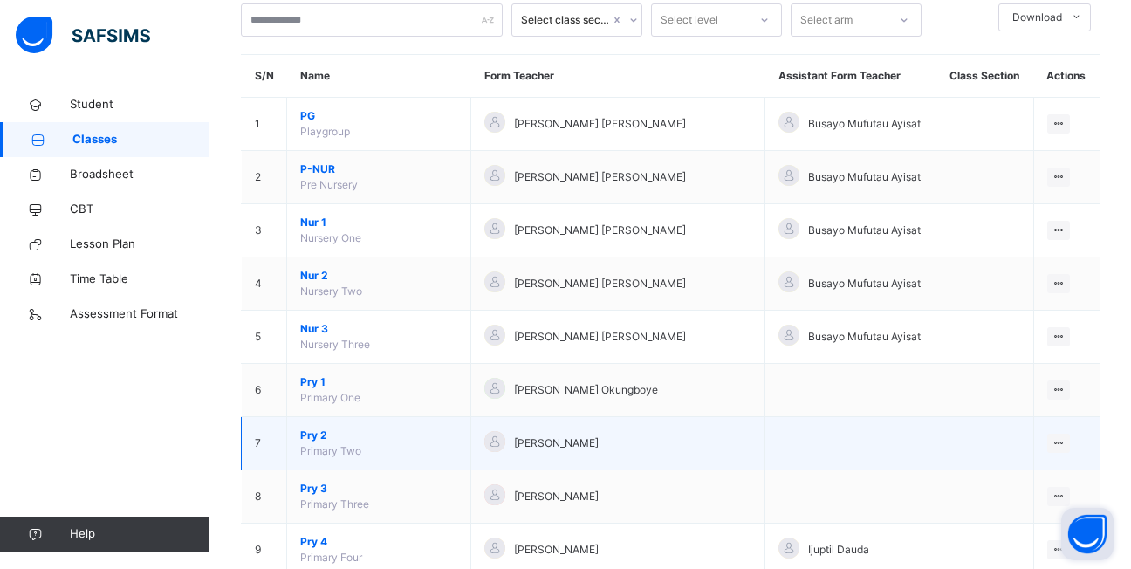
scroll to position [436, 0]
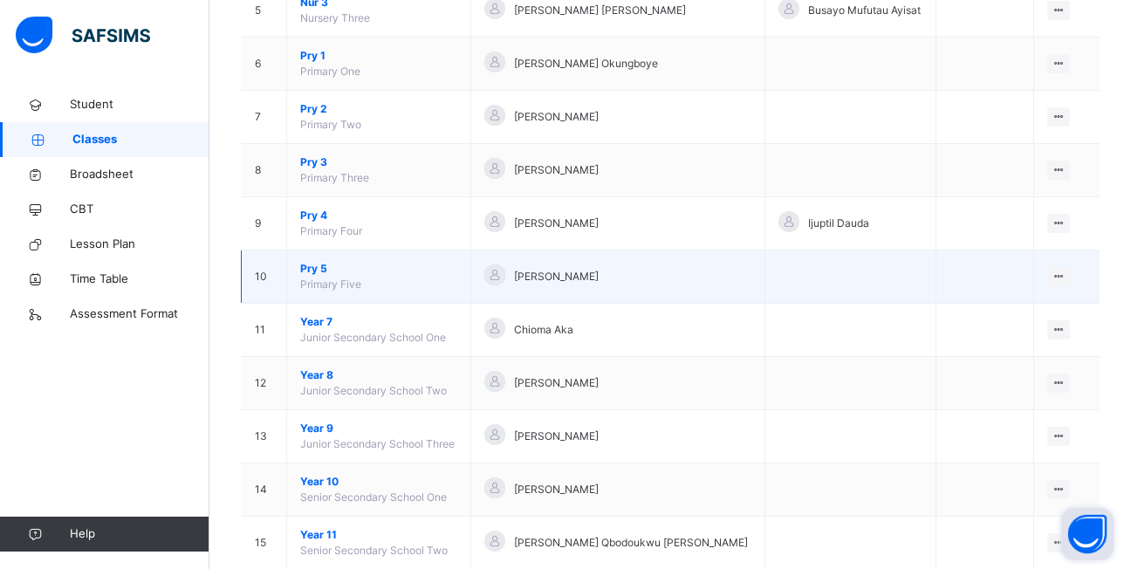
click at [302, 272] on span "Pry 5" at bounding box center [378, 269] width 157 height 16
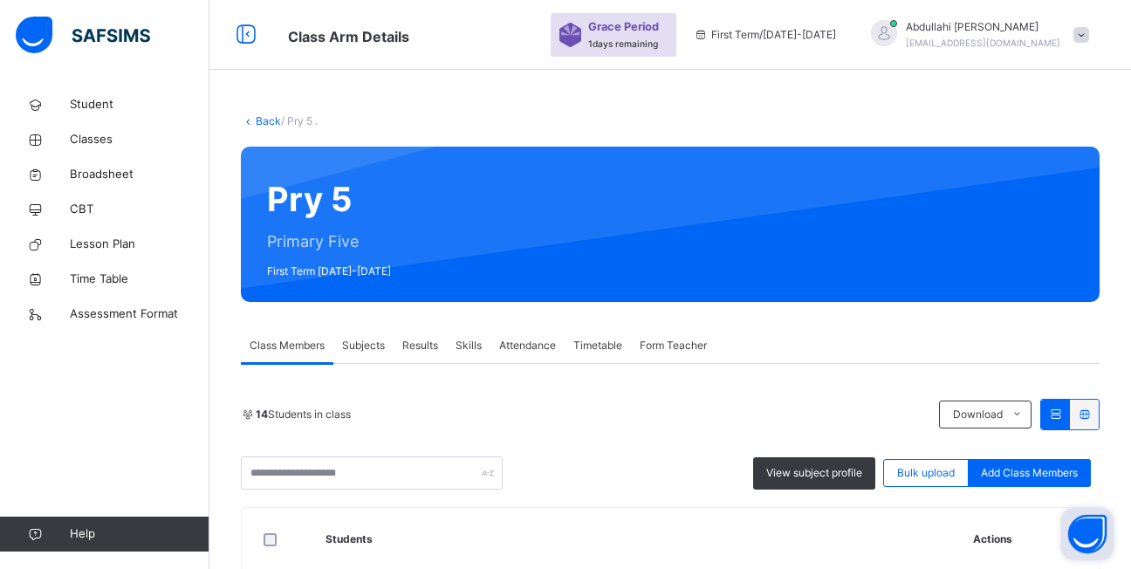
click at [364, 343] on span "Subjects" at bounding box center [363, 346] width 43 height 16
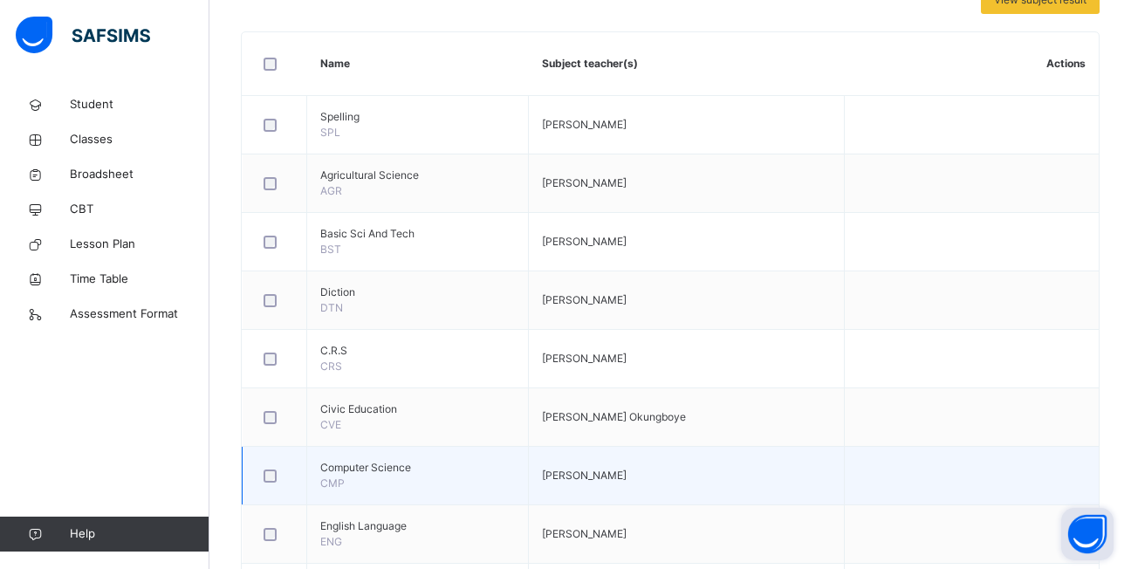
scroll to position [524, 0]
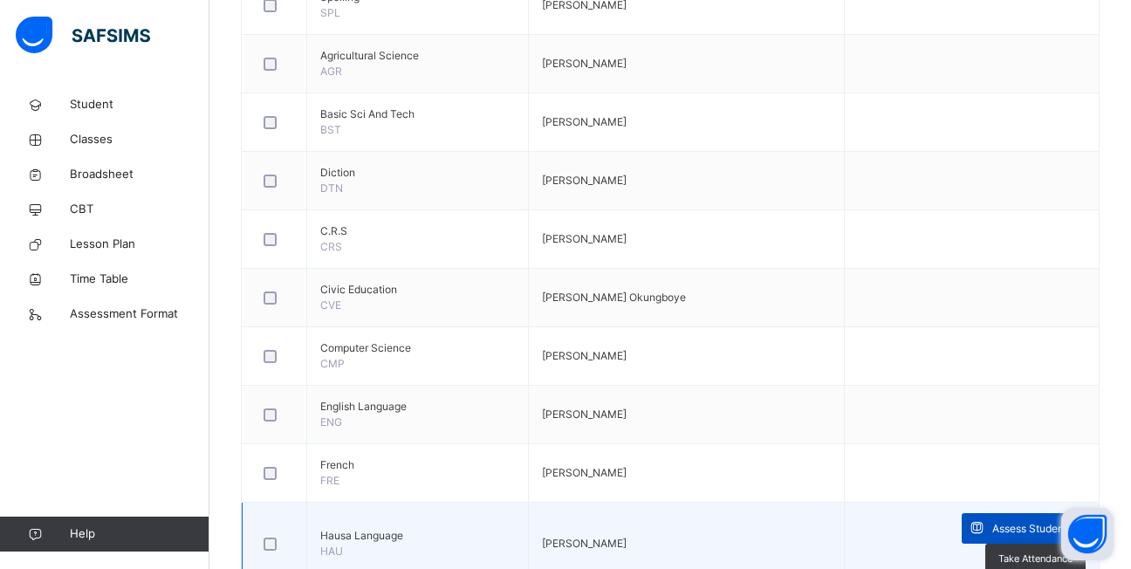
click at [962, 523] on div "Assess Students" at bounding box center [1024, 528] width 124 height 31
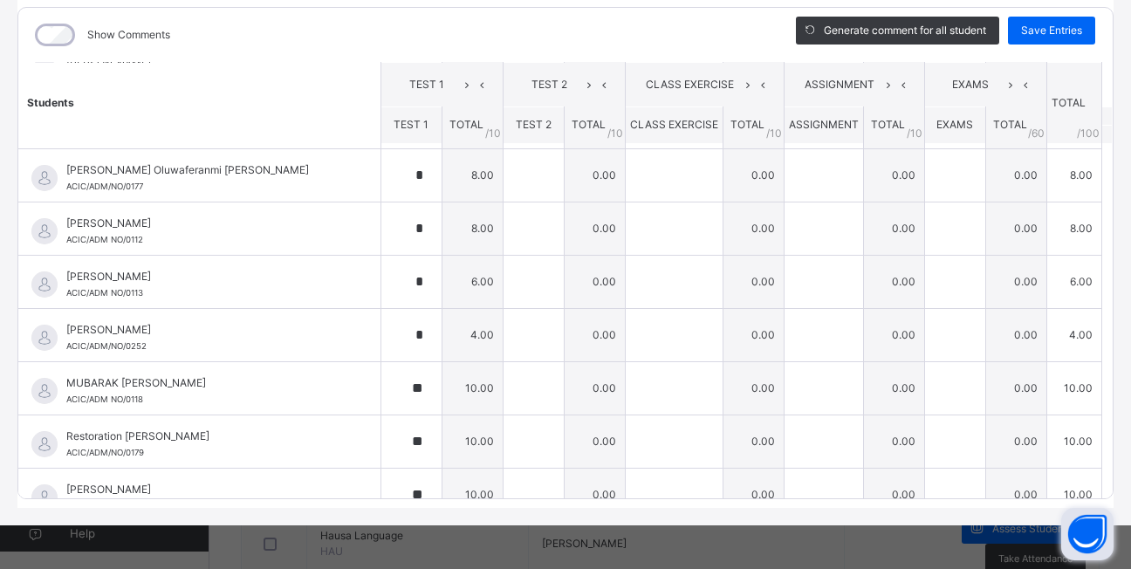
scroll to position [384, 0]
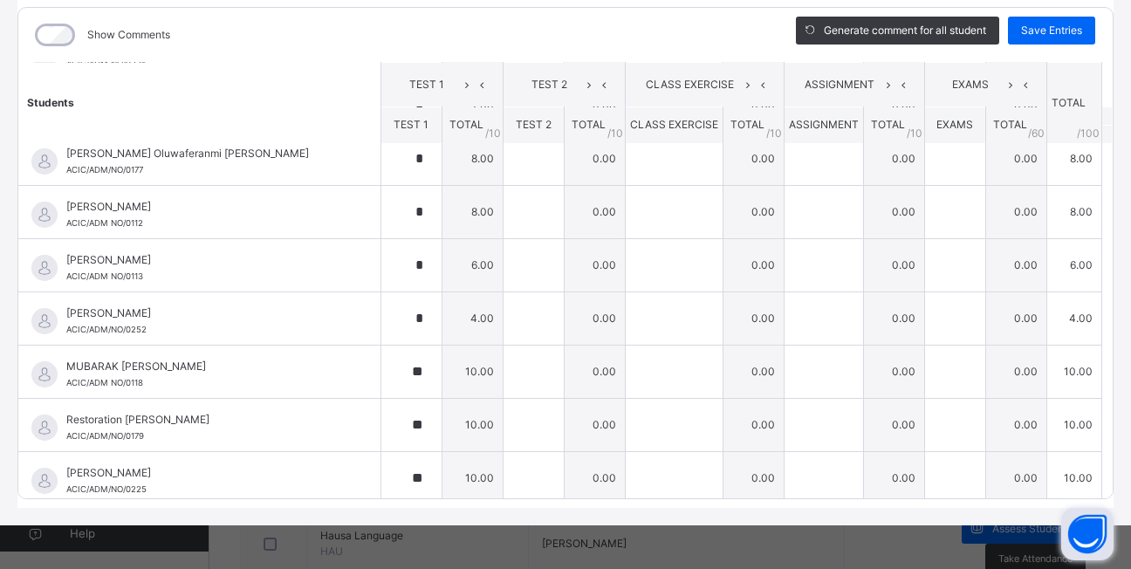
click at [1087, 492] on table "Students TEST 1 TEST 2 CLASS EXERCISE ASSIGNMENT EXAMS TOTAL /100 Comment TEST …" at bounding box center [565, 91] width 1094 height 827
click at [1086, 492] on table "Students TEST 1 TEST 2 CLASS EXERCISE ASSIGNMENT EXAMS TOTAL /100 Comment TEST …" at bounding box center [565, 91] width 1094 height 827
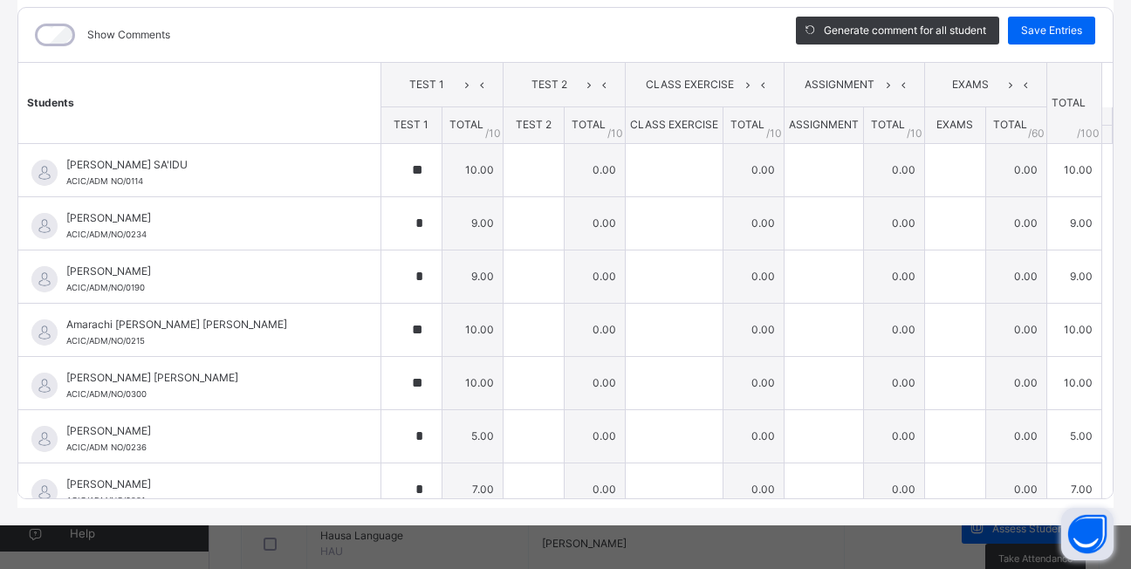
scroll to position [51, 0]
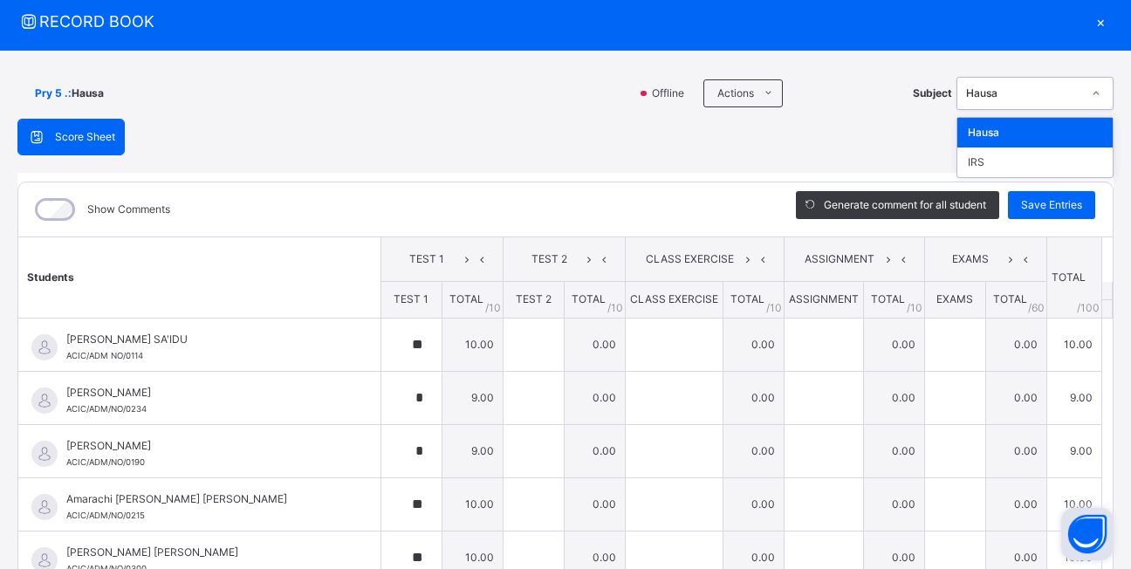
click at [1091, 99] on icon at bounding box center [1096, 93] width 10 height 17
click at [1051, 171] on div "IRS" at bounding box center [1034, 162] width 155 height 30
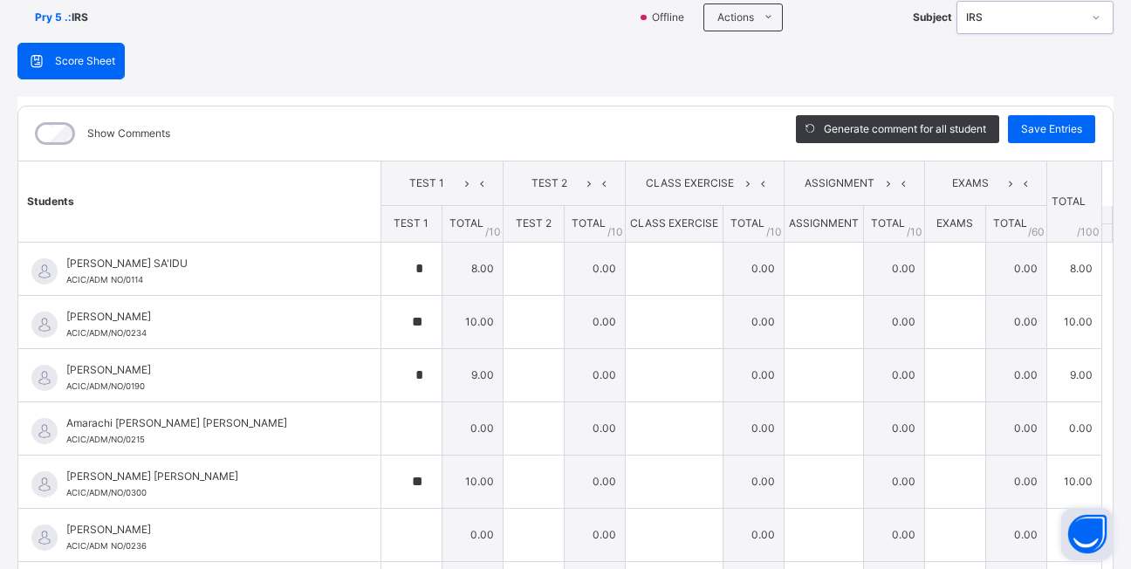
scroll to position [0, 0]
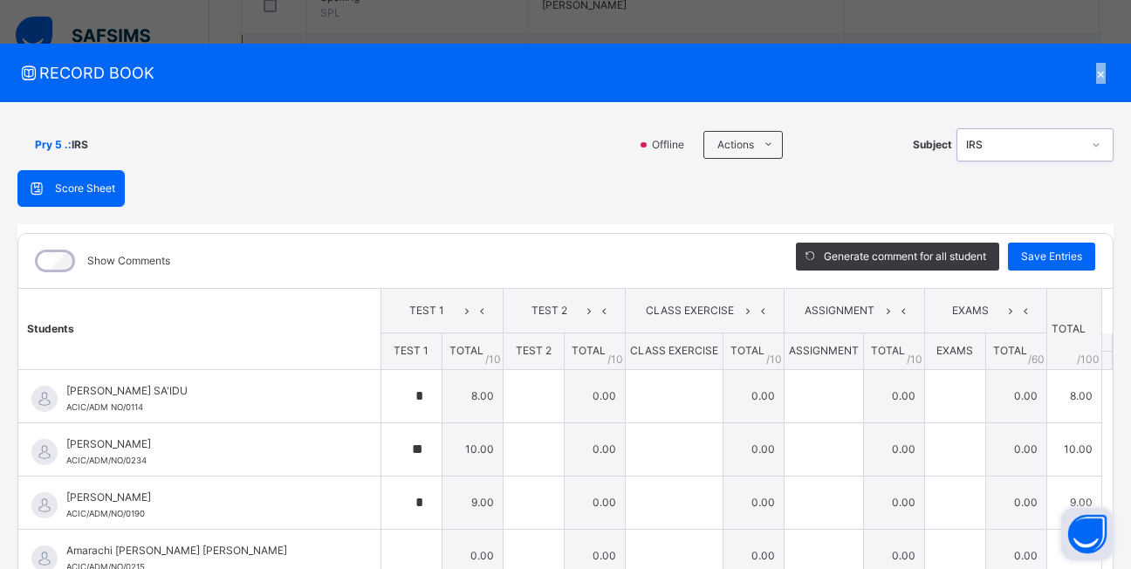
drag, startPoint x: 1093, startPoint y: 63, endPoint x: 1092, endPoint y: 74, distance: 11.4
click at [1095, 67] on div "×" at bounding box center [1100, 73] width 26 height 24
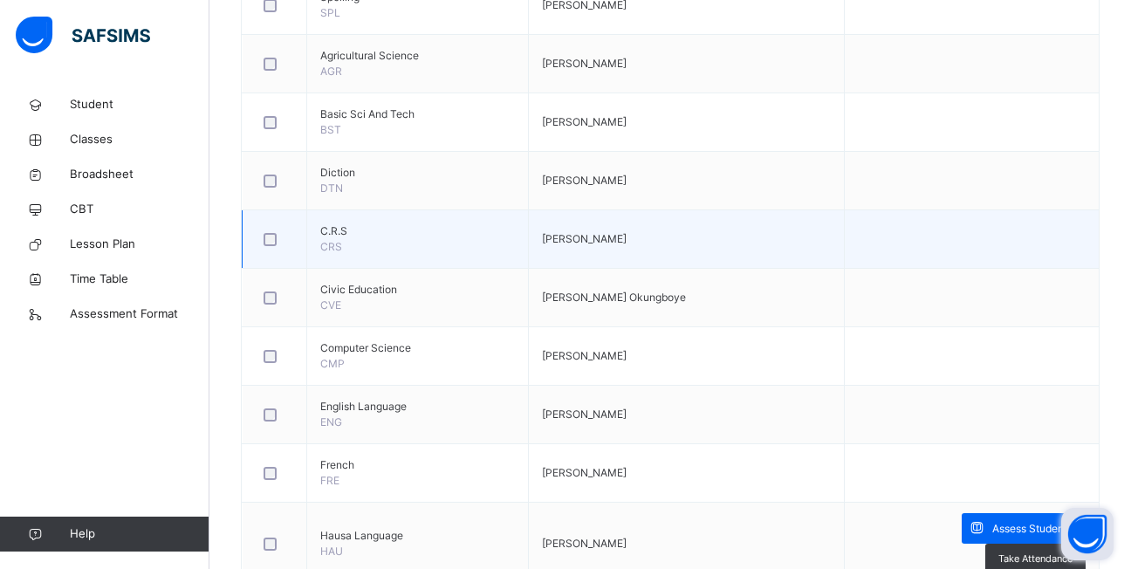
scroll to position [87, 0]
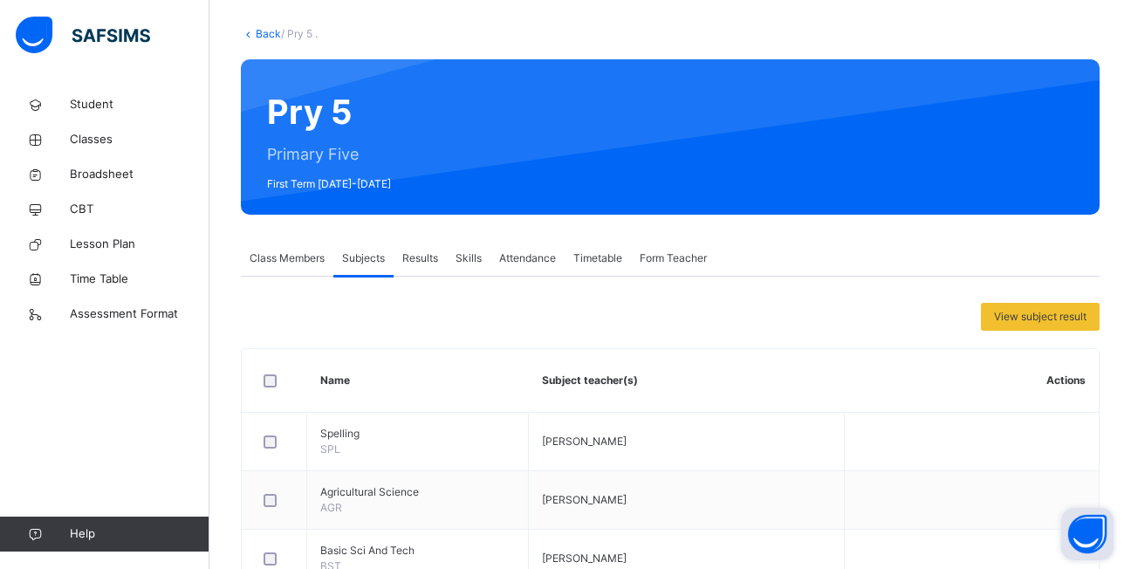
click at [265, 29] on link "Back" at bounding box center [268, 33] width 25 height 13
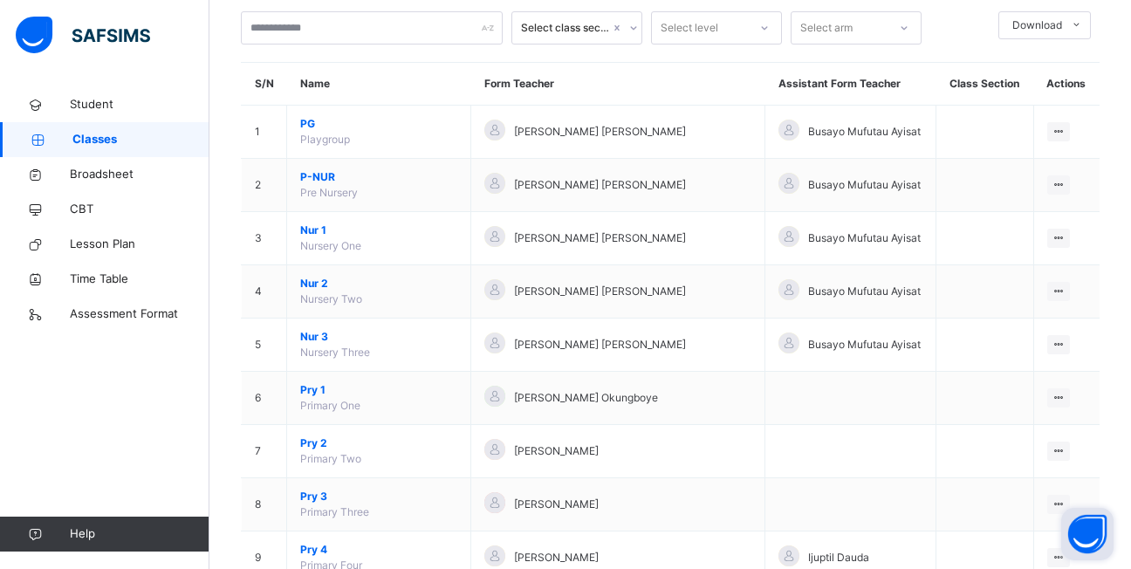
scroll to position [349, 0]
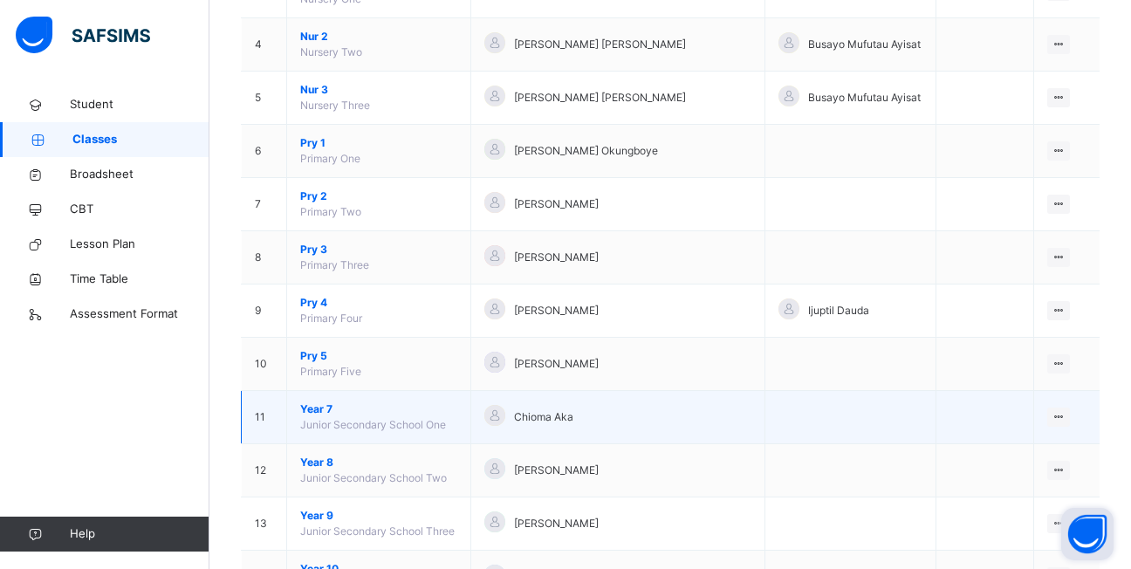
click at [312, 407] on span "Year 7" at bounding box center [378, 409] width 157 height 16
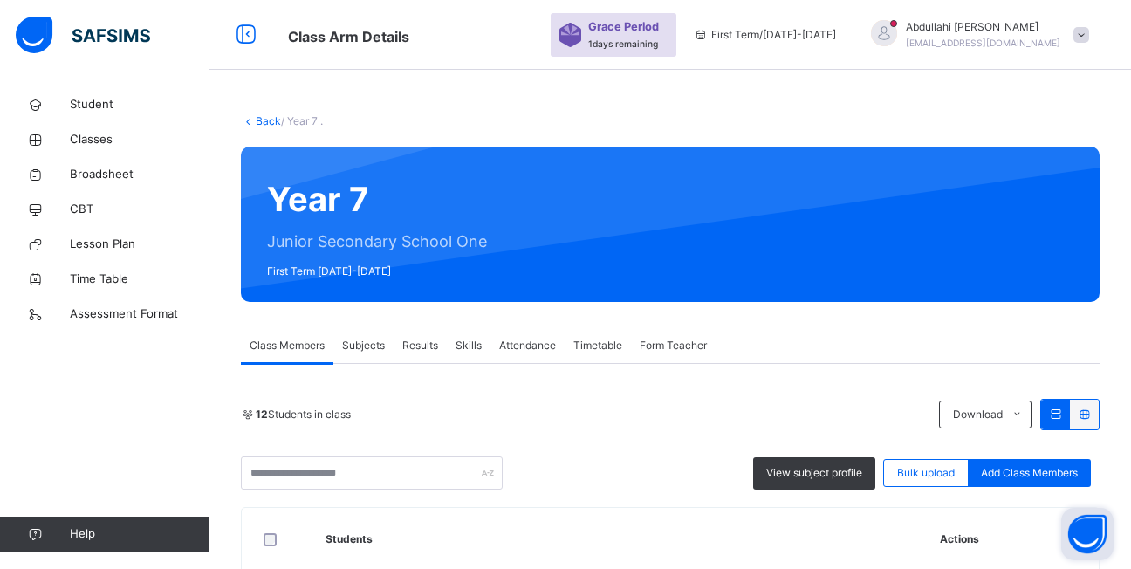
click at [361, 349] on span "Subjects" at bounding box center [363, 346] width 43 height 16
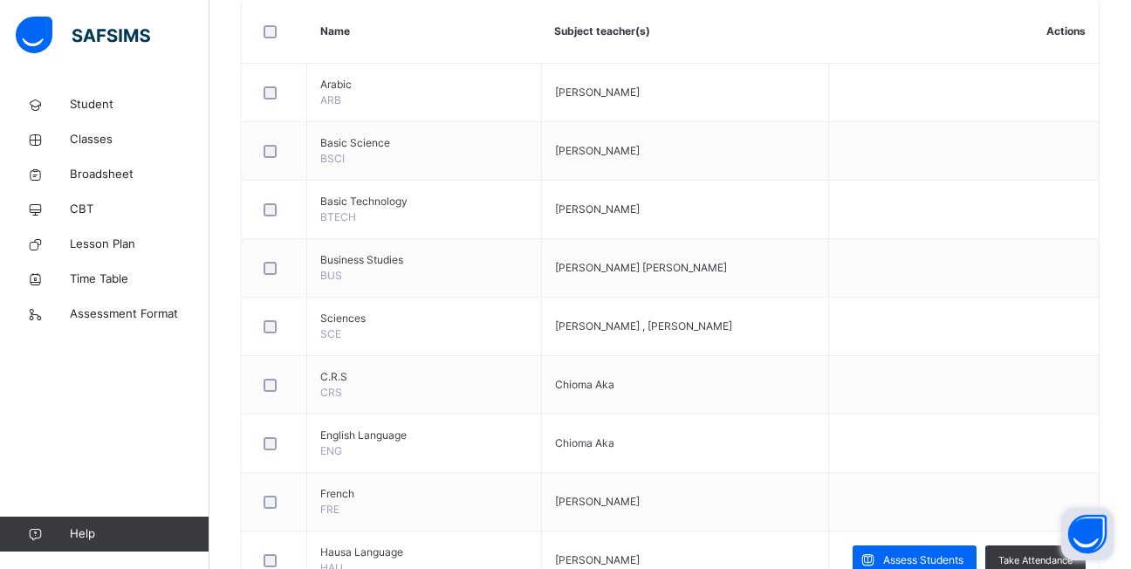
scroll to position [698, 0]
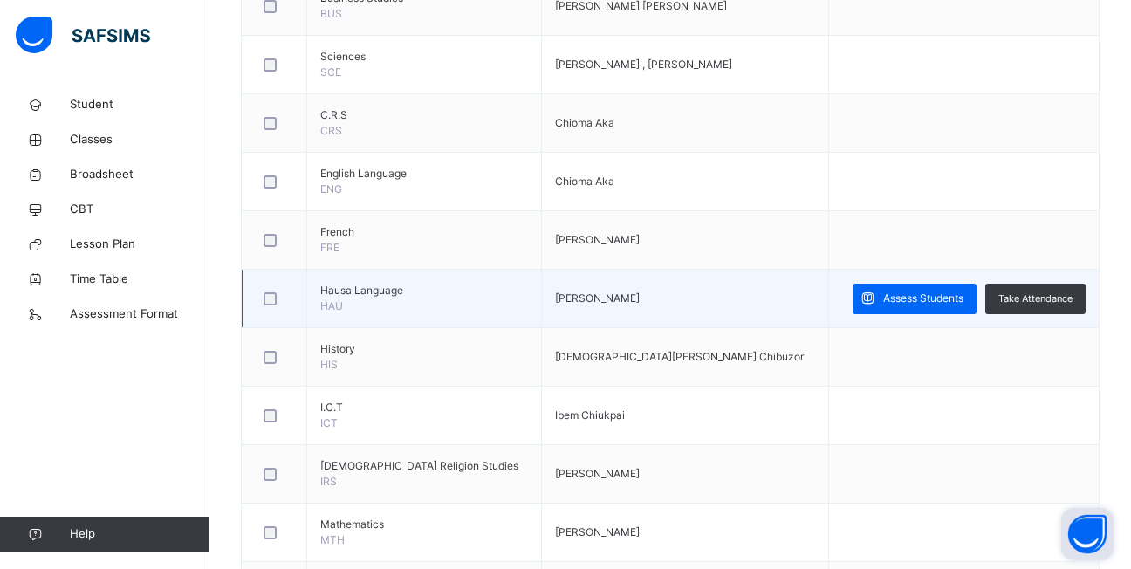
click at [964, 320] on td "Assess Students Take Attendance" at bounding box center [963, 299] width 271 height 58
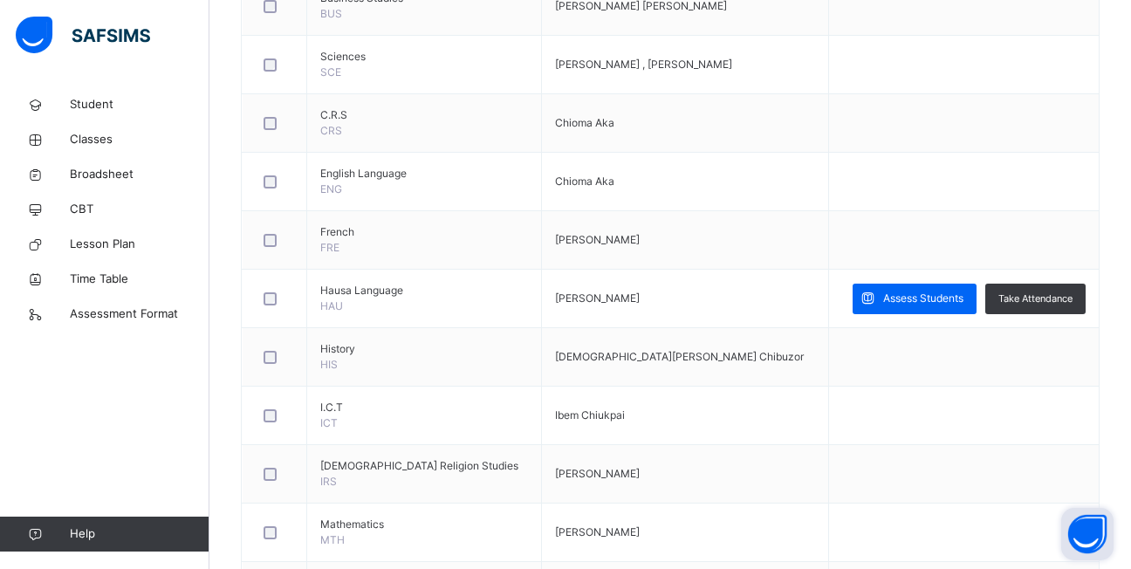
click at [944, 298] on span "Assess Students" at bounding box center [923, 299] width 80 height 16
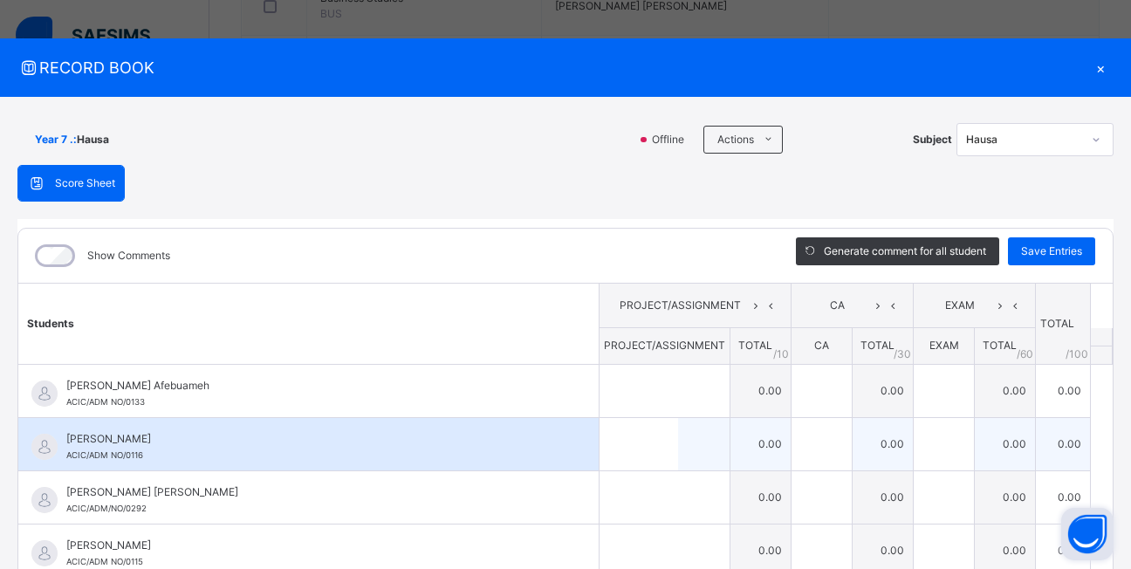
scroll to position [0, 0]
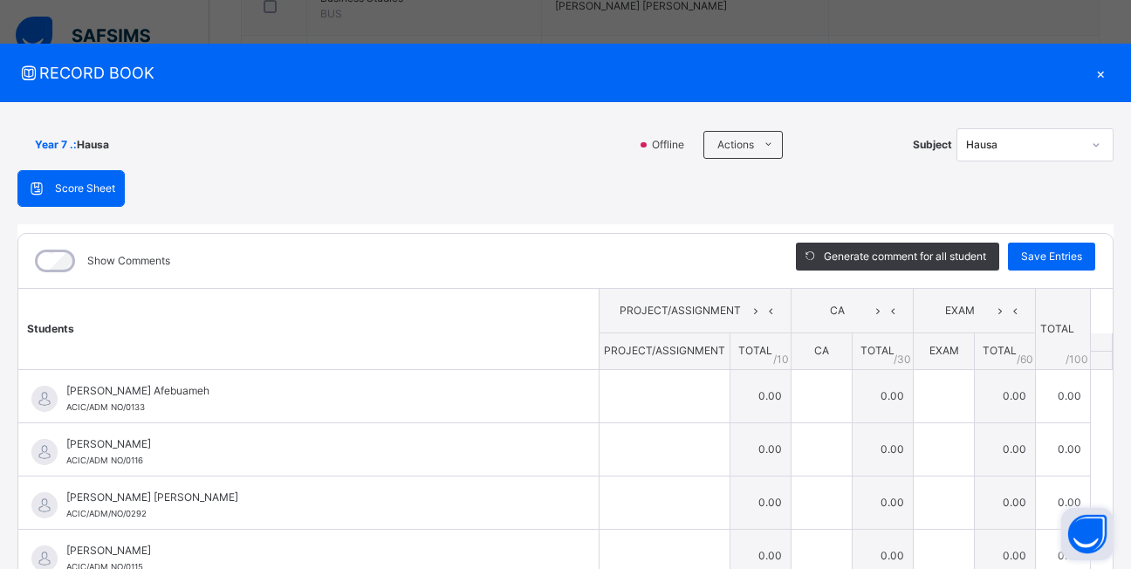
click at [1097, 70] on div "×" at bounding box center [1100, 73] width 26 height 24
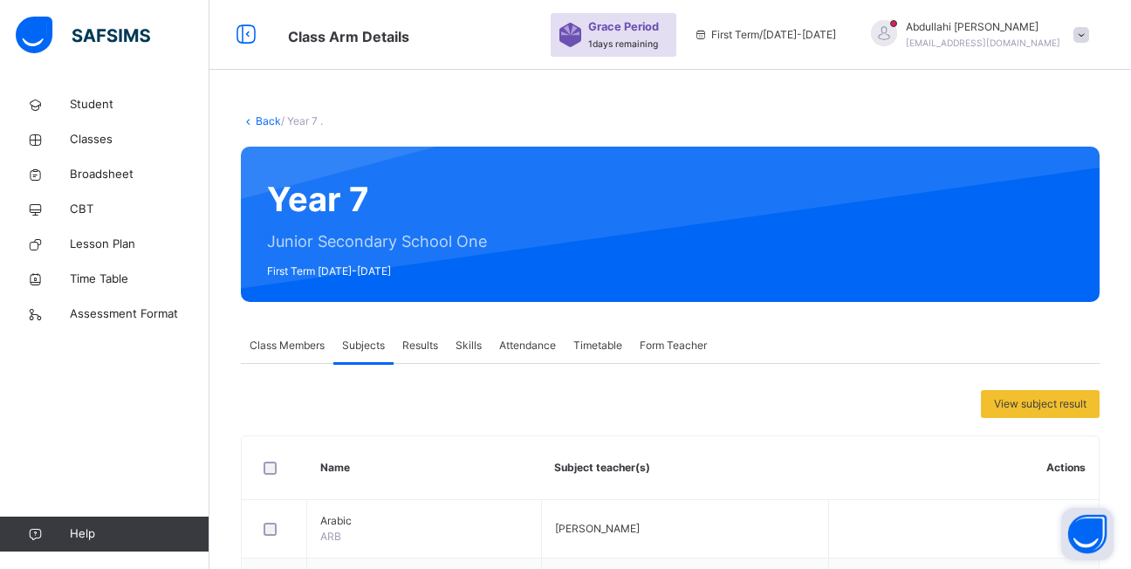
click at [261, 117] on link "Back" at bounding box center [268, 120] width 25 height 13
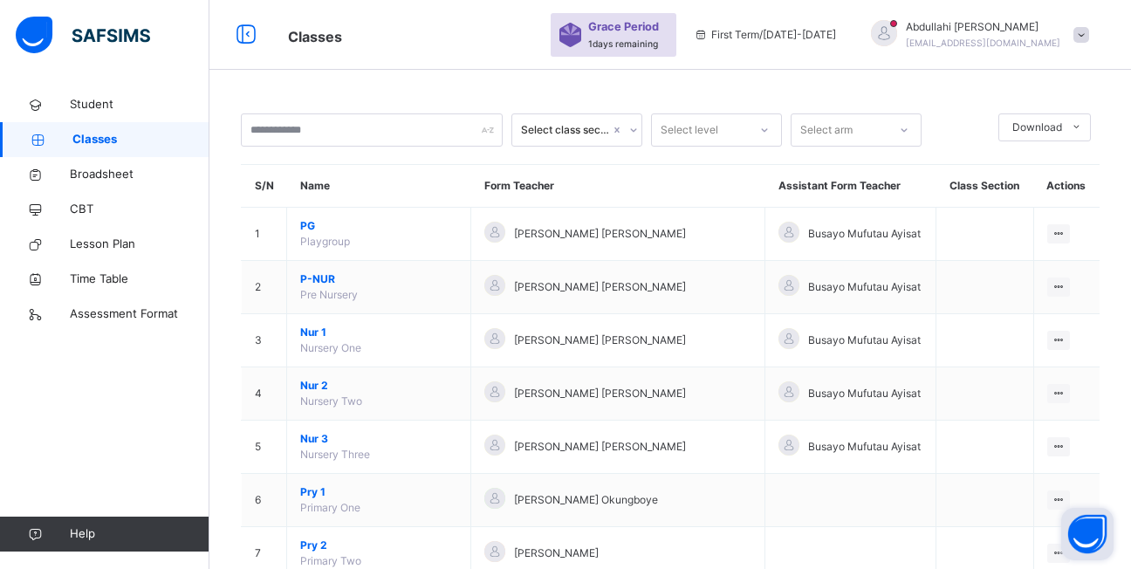
click at [1089, 40] on span at bounding box center [1081, 35] width 16 height 16
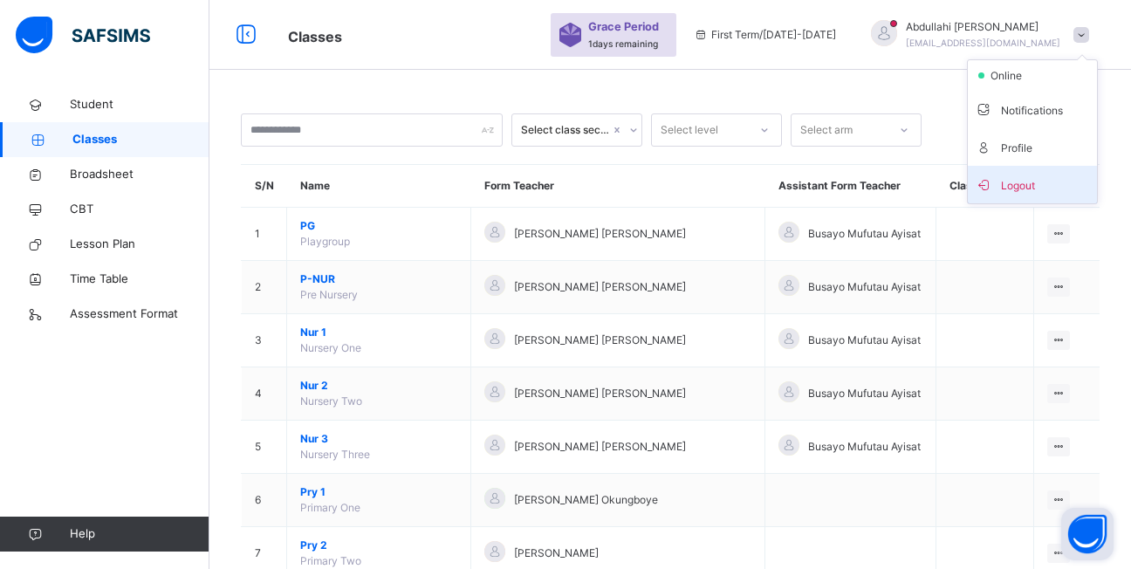
click at [1023, 191] on span "Logout" at bounding box center [1032, 185] width 115 height 24
